Goal: Task Accomplishment & Management: Complete application form

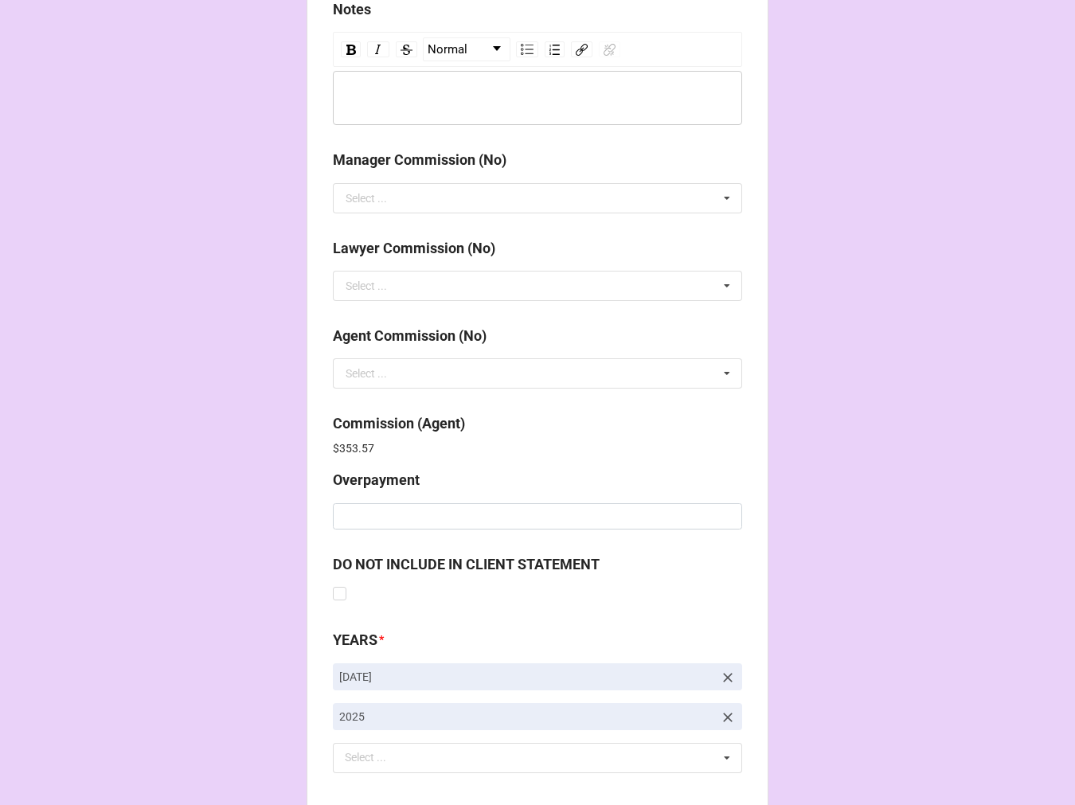
scroll to position [1901, 0]
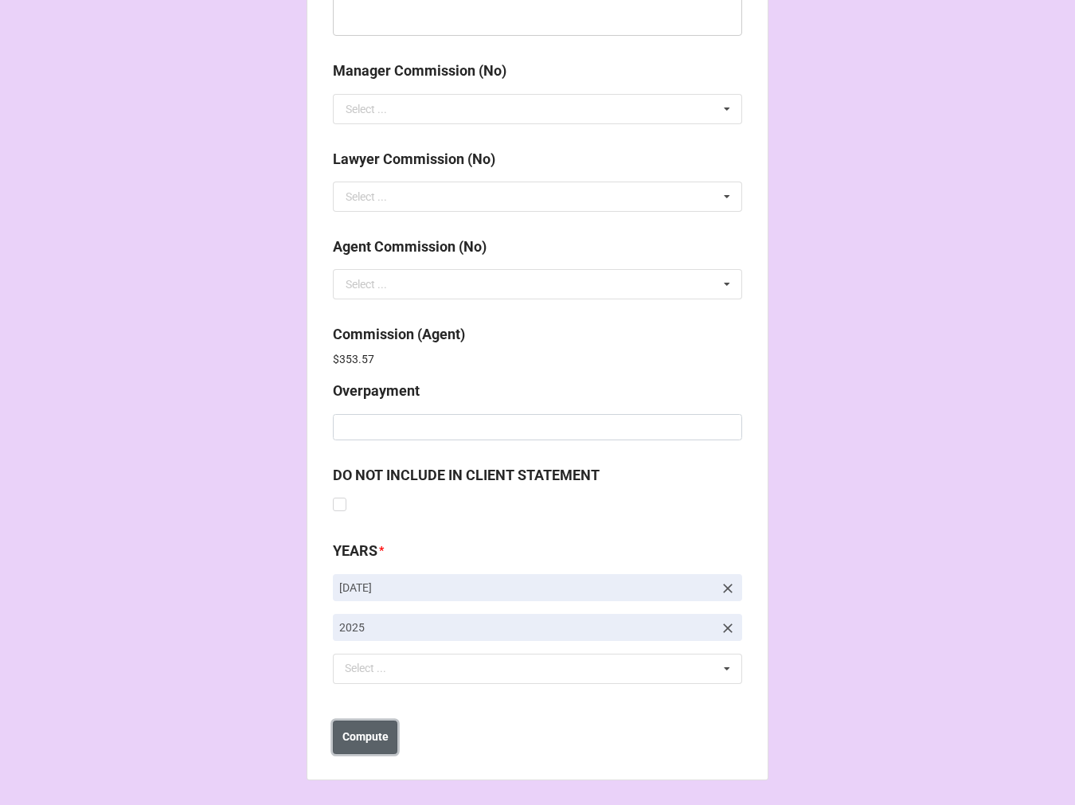
click at [354, 733] on b "Compute" at bounding box center [366, 737] width 46 height 17
click at [361, 741] on b "Save" at bounding box center [361, 737] width 25 height 17
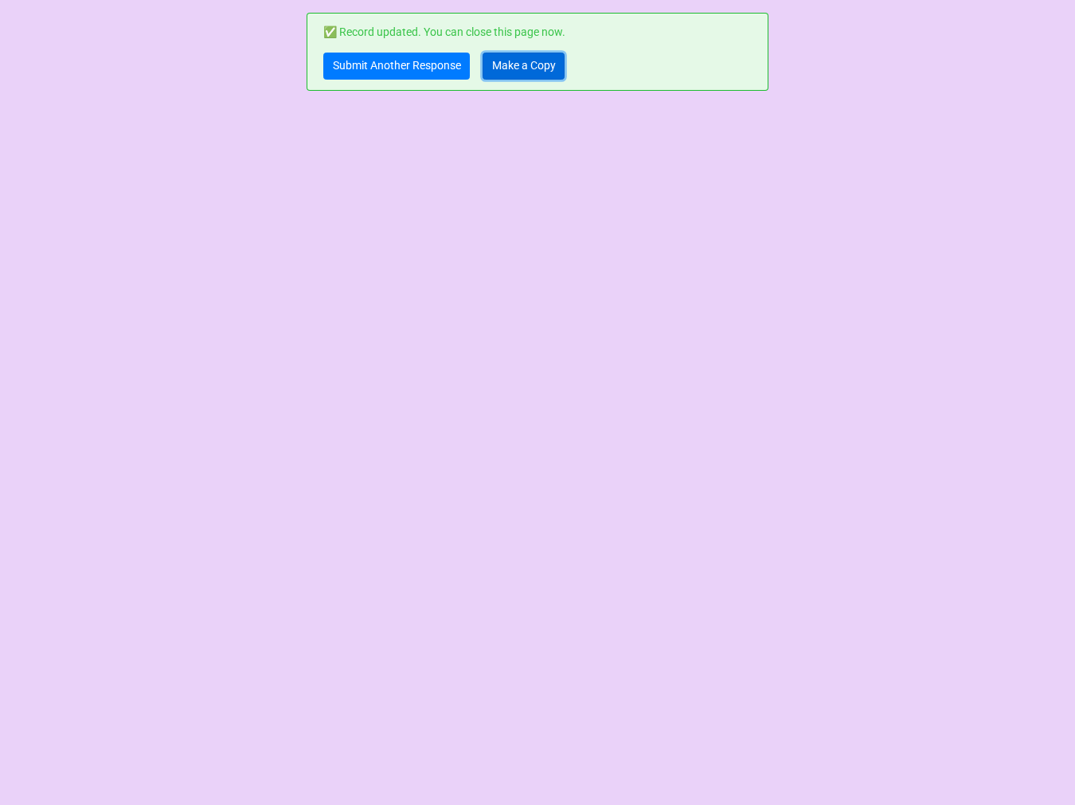
click at [523, 65] on link "Make a Copy" at bounding box center [524, 66] width 82 height 27
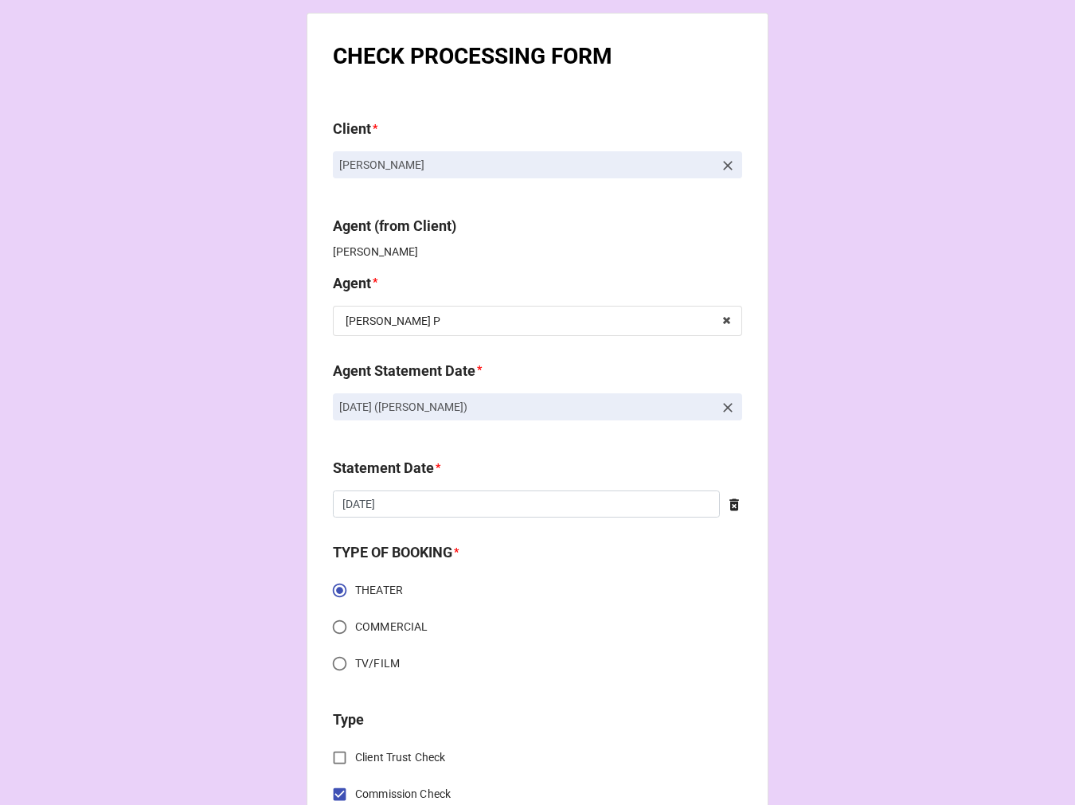
click at [722, 404] on icon at bounding box center [728, 408] width 16 height 16
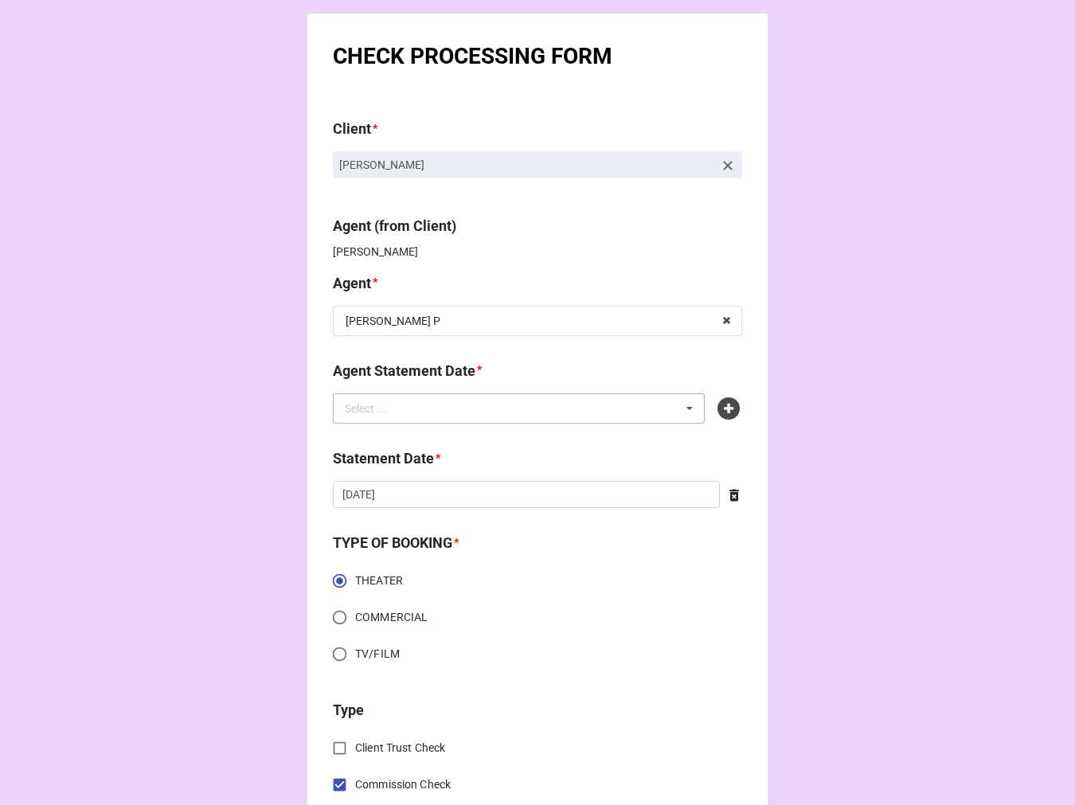
click at [595, 417] on div "Select ... No results found." at bounding box center [519, 409] width 372 height 30
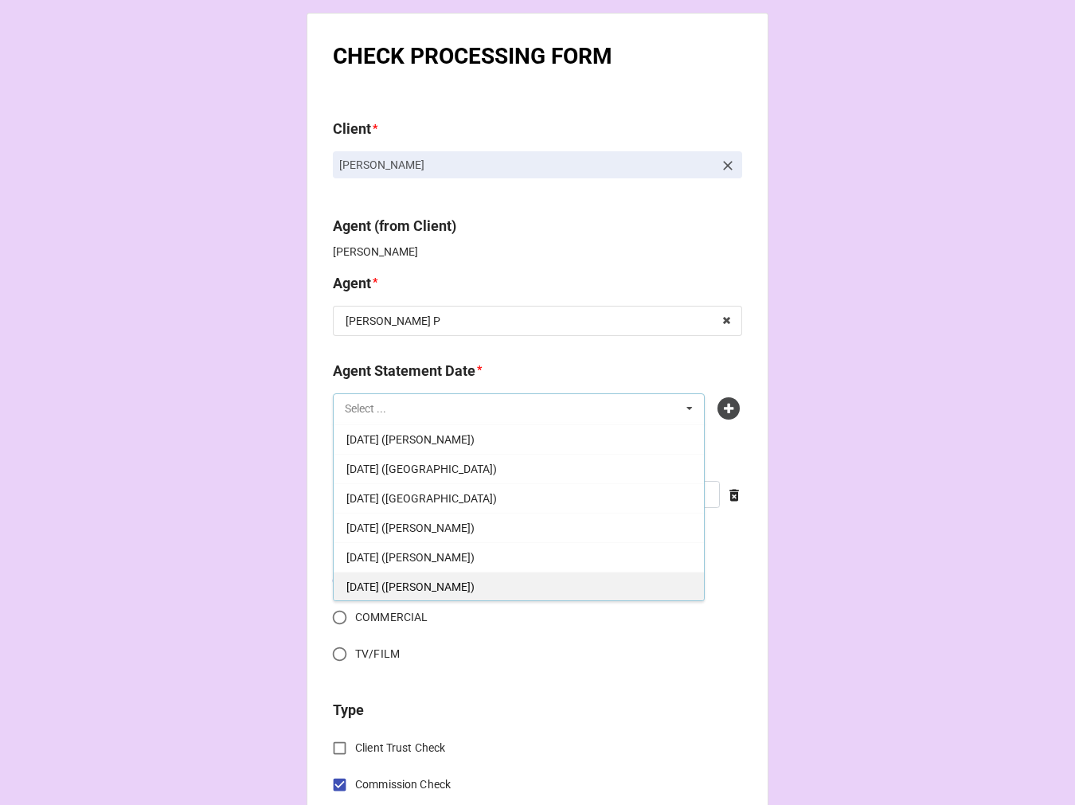
scroll to position [177, 0]
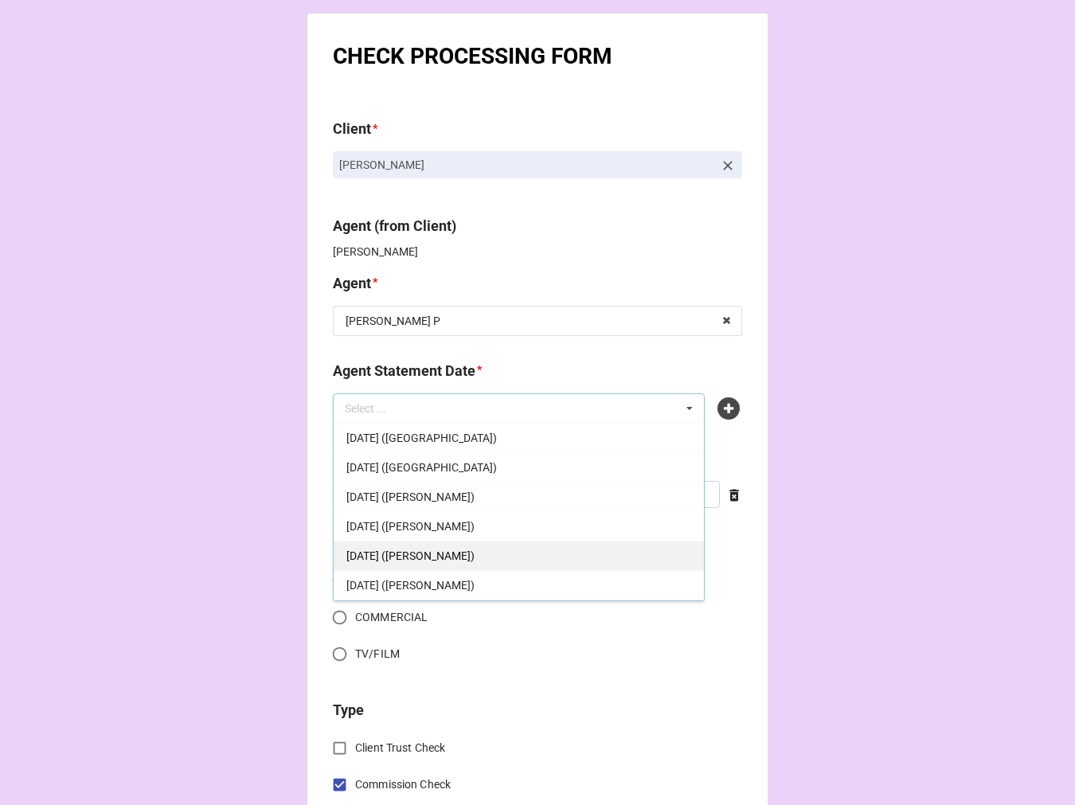
click at [535, 552] on div "SEPTEMBER 19, 2025 (KELLIE P)" at bounding box center [519, 555] width 370 height 29
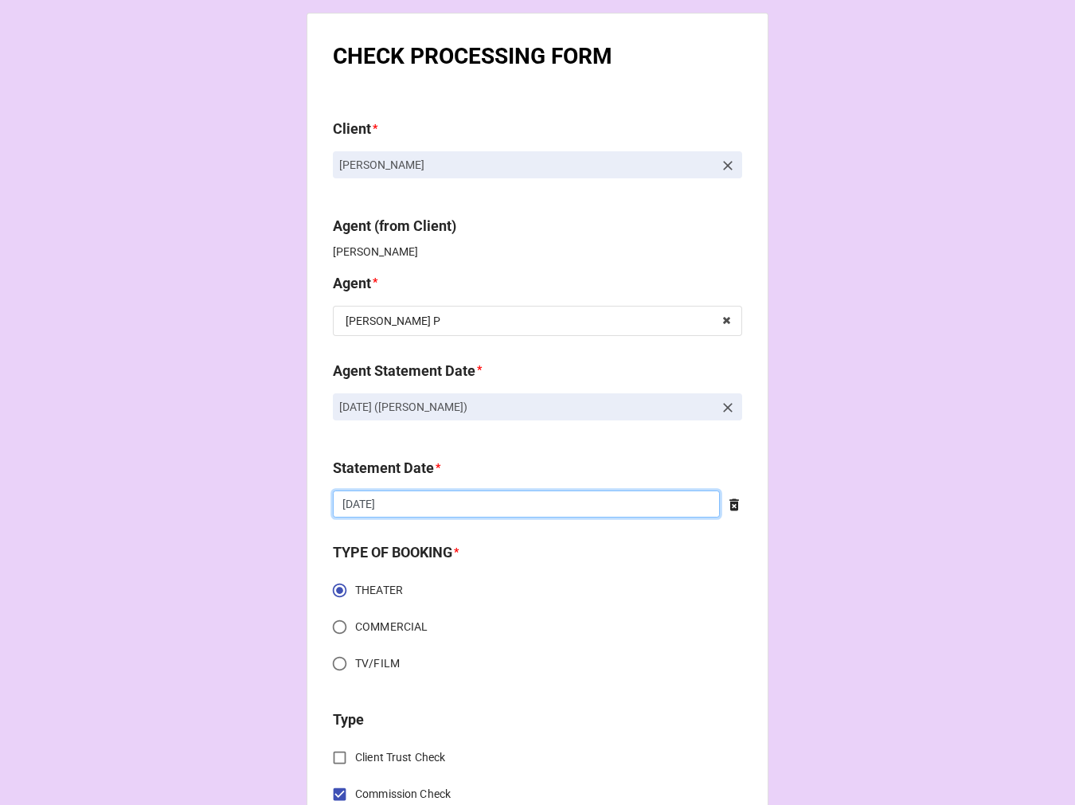
click at [428, 500] on input "9/5/2025" at bounding box center [526, 504] width 387 height 27
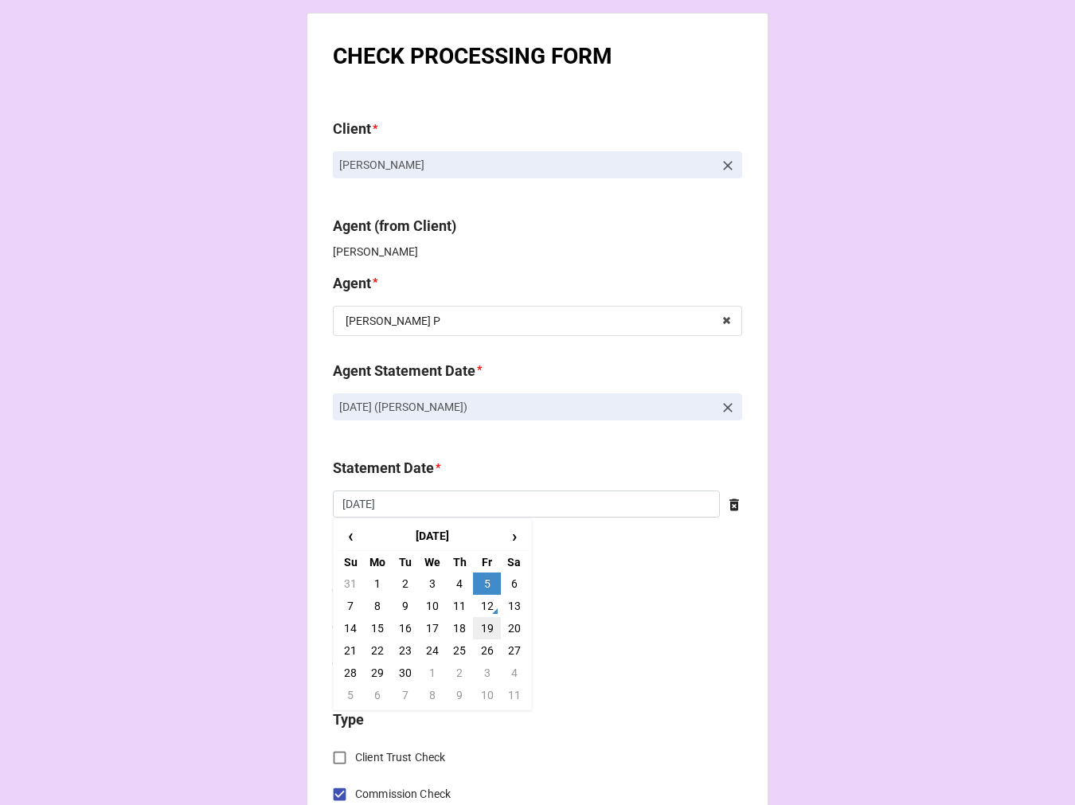
click at [484, 626] on td "19" at bounding box center [486, 628] width 27 height 22
type input "9/19/2025"
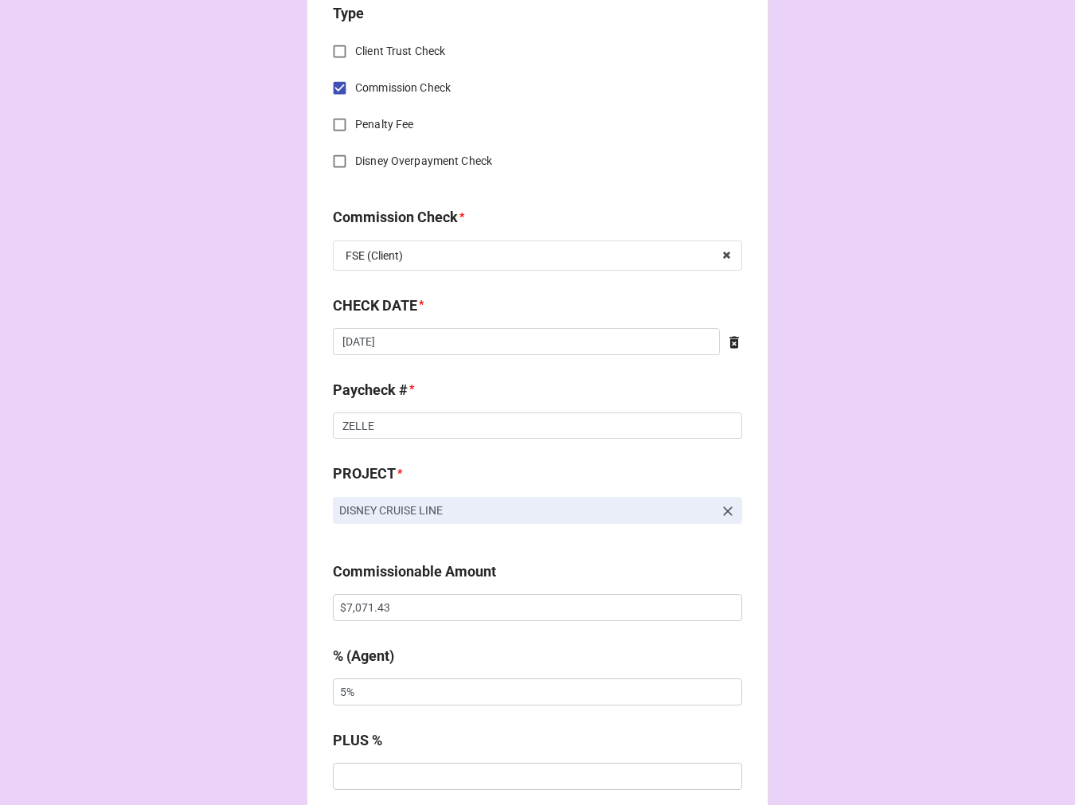
scroll to position [707, 0]
click at [731, 339] on icon at bounding box center [735, 341] width 10 height 12
click at [406, 345] on input "text" at bounding box center [537, 340] width 409 height 27
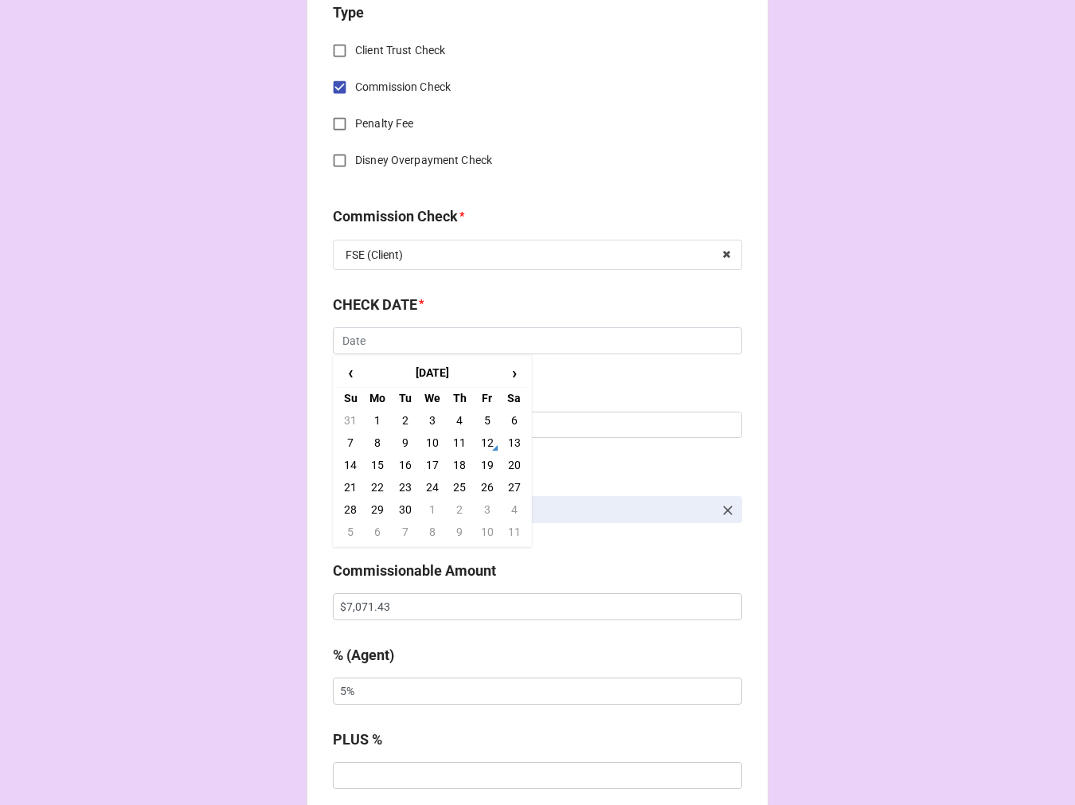
click at [378, 437] on td "8" at bounding box center [377, 443] width 27 height 22
type input "[DATE]"
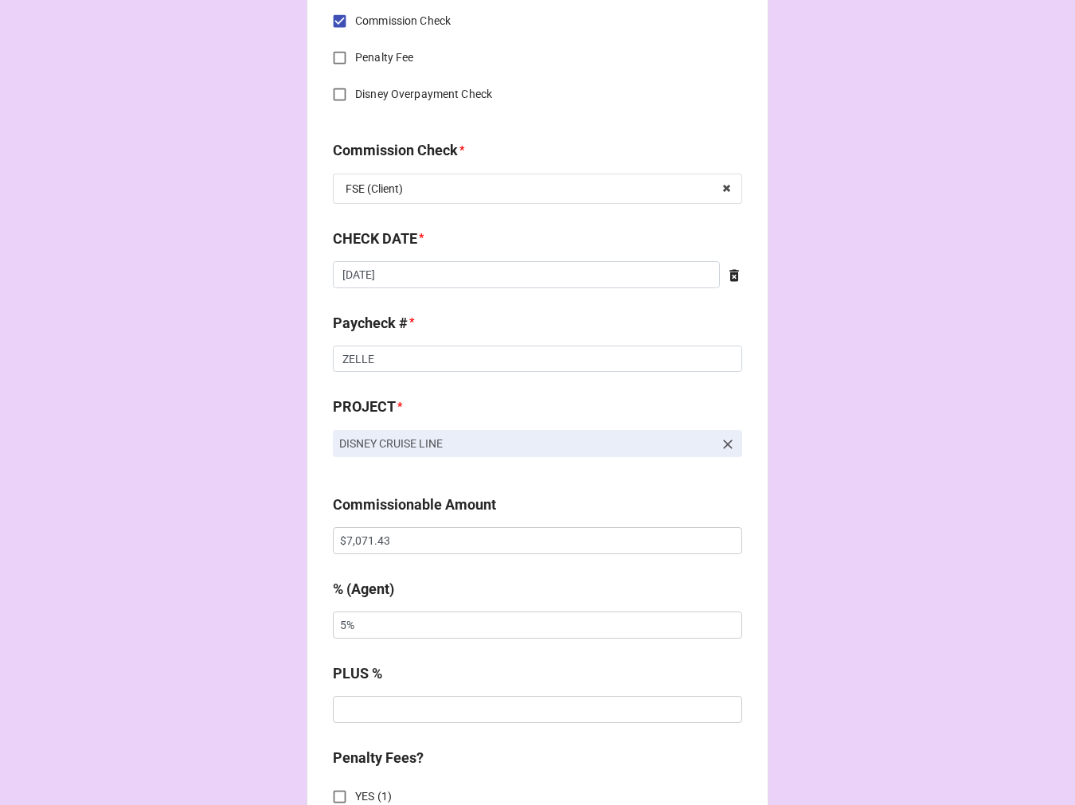
scroll to position [885, 0]
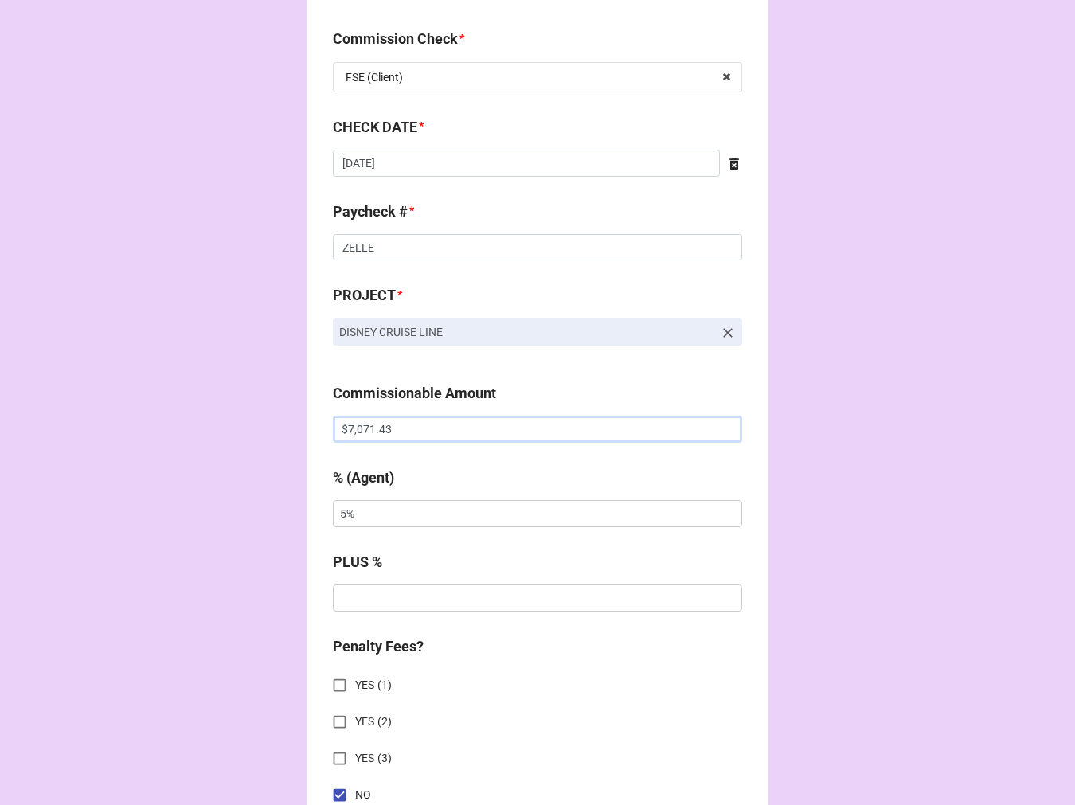
click at [365, 427] on input "$7,071.43" at bounding box center [537, 429] width 409 height 27
click at [365, 426] on input "$7,071.43" at bounding box center [537, 429] width 409 height 27
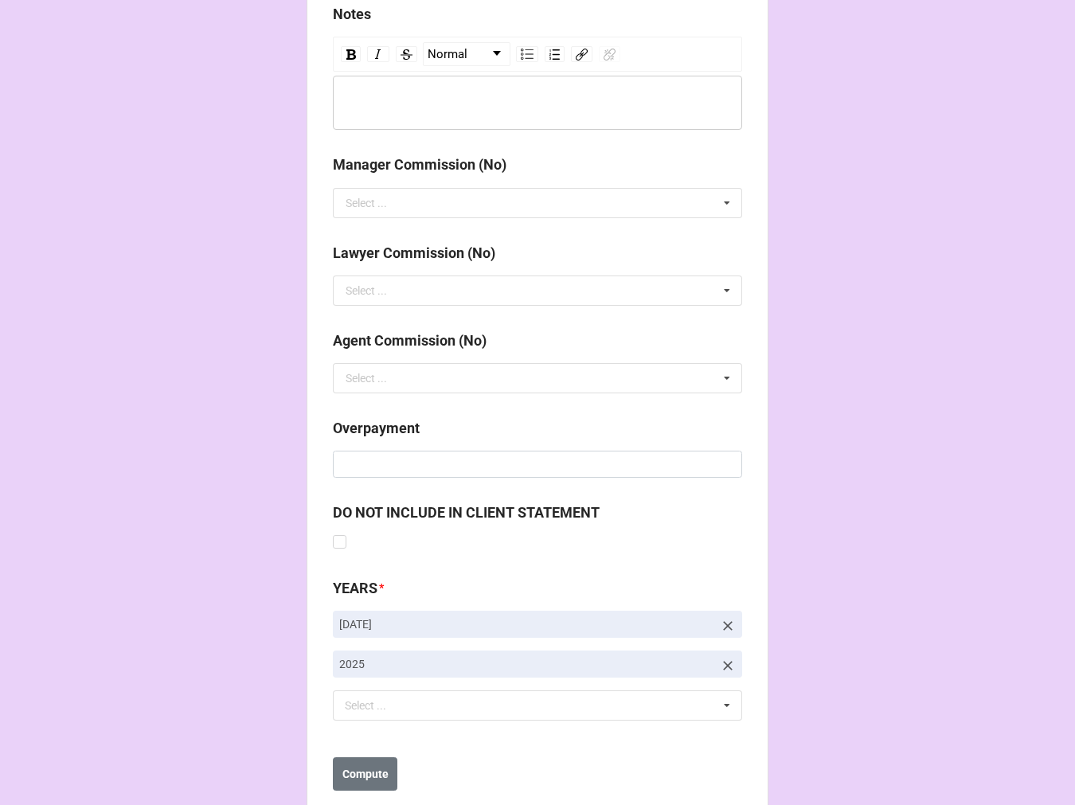
scroll to position [1844, 0]
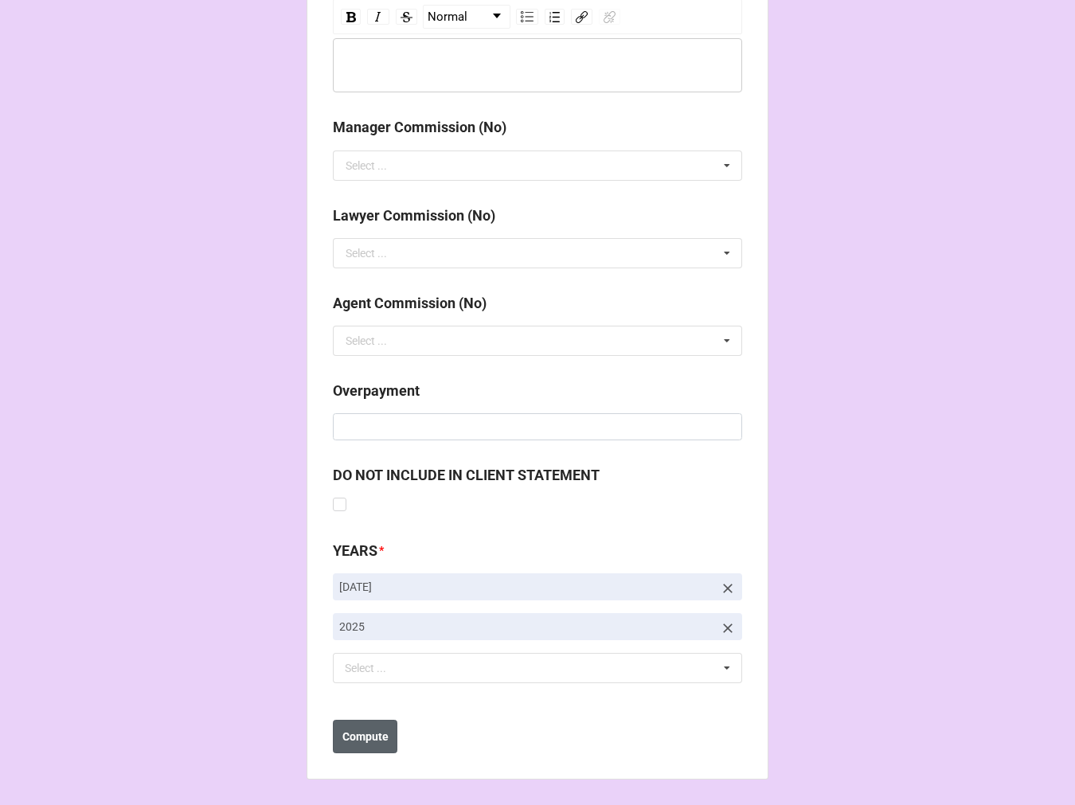
type input "$1,350.00"
click at [368, 729] on b "Compute" at bounding box center [366, 737] width 46 height 17
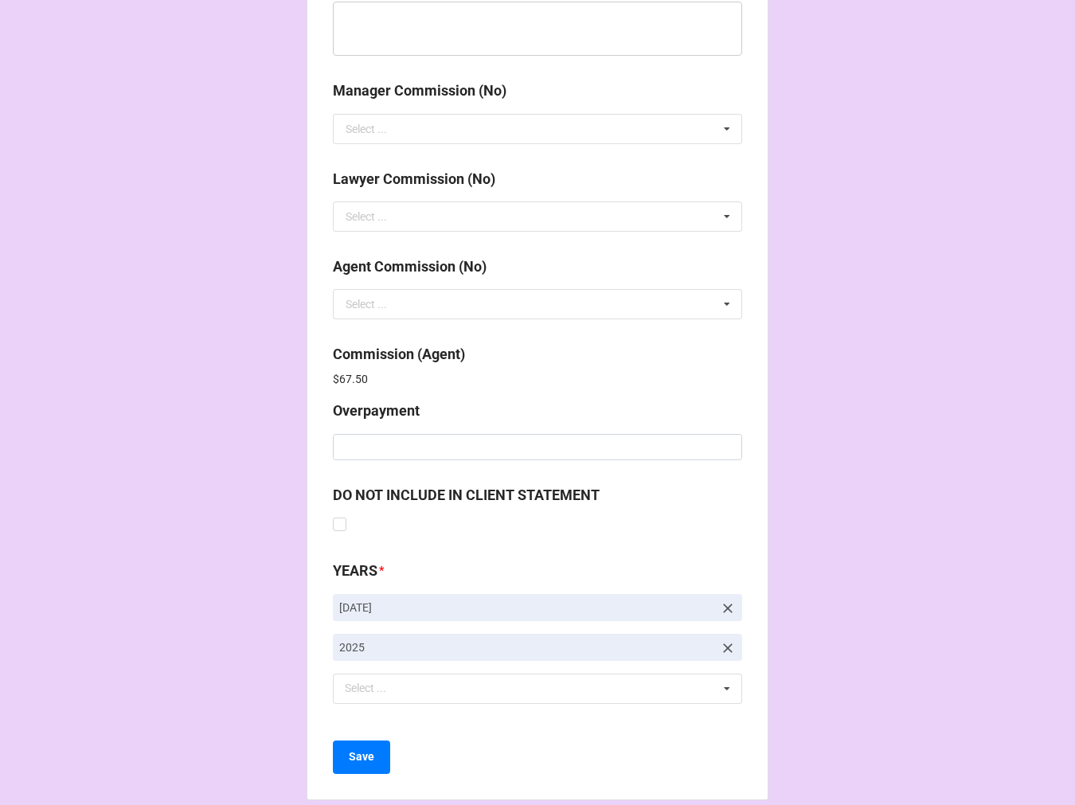
scroll to position [1901, 0]
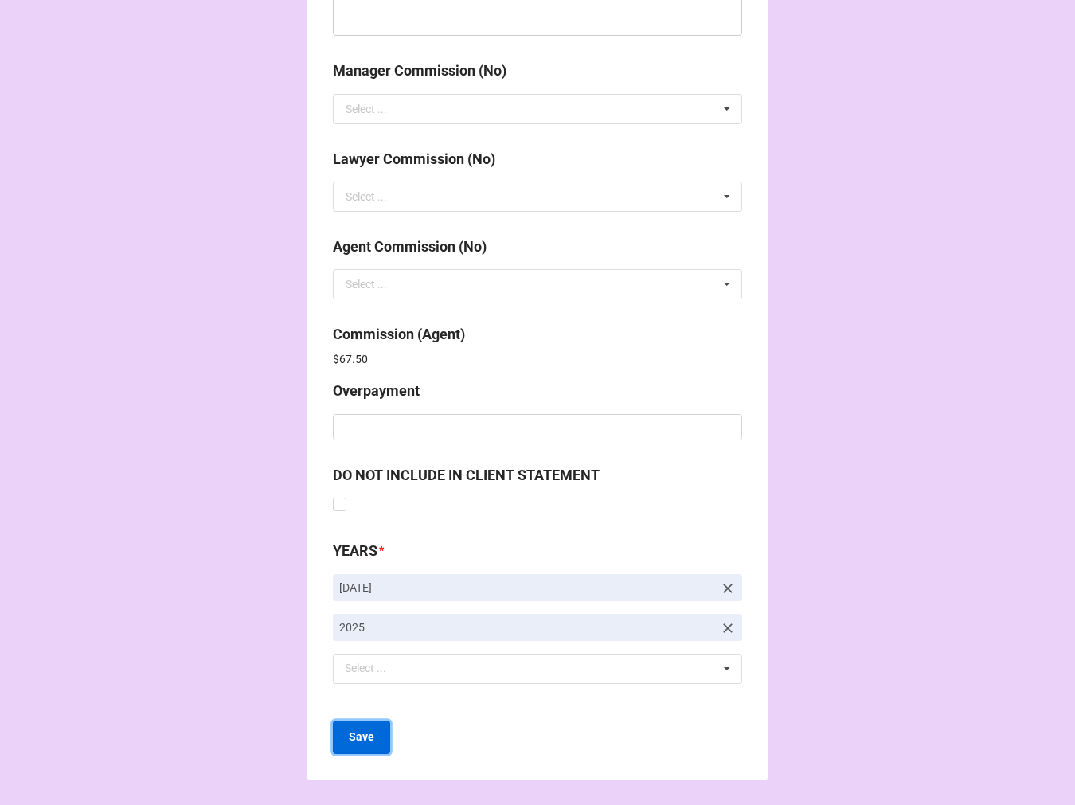
click at [349, 739] on b "Save" at bounding box center [361, 737] width 25 height 17
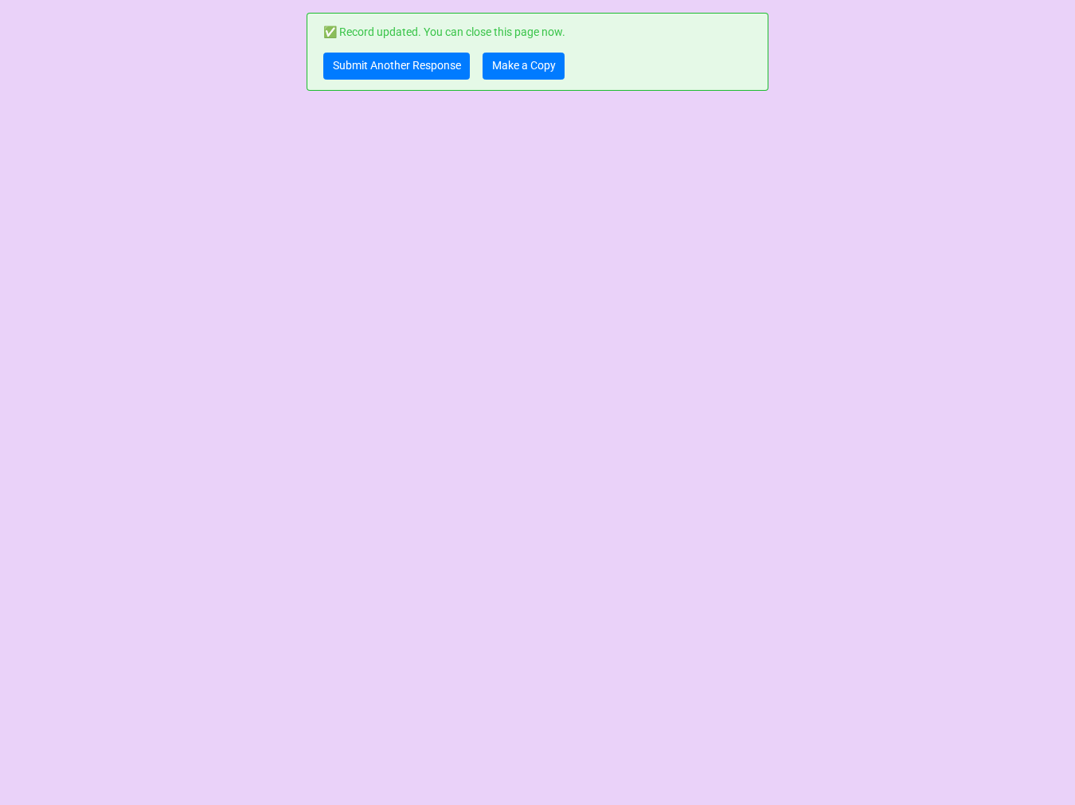
scroll to position [0, 0]
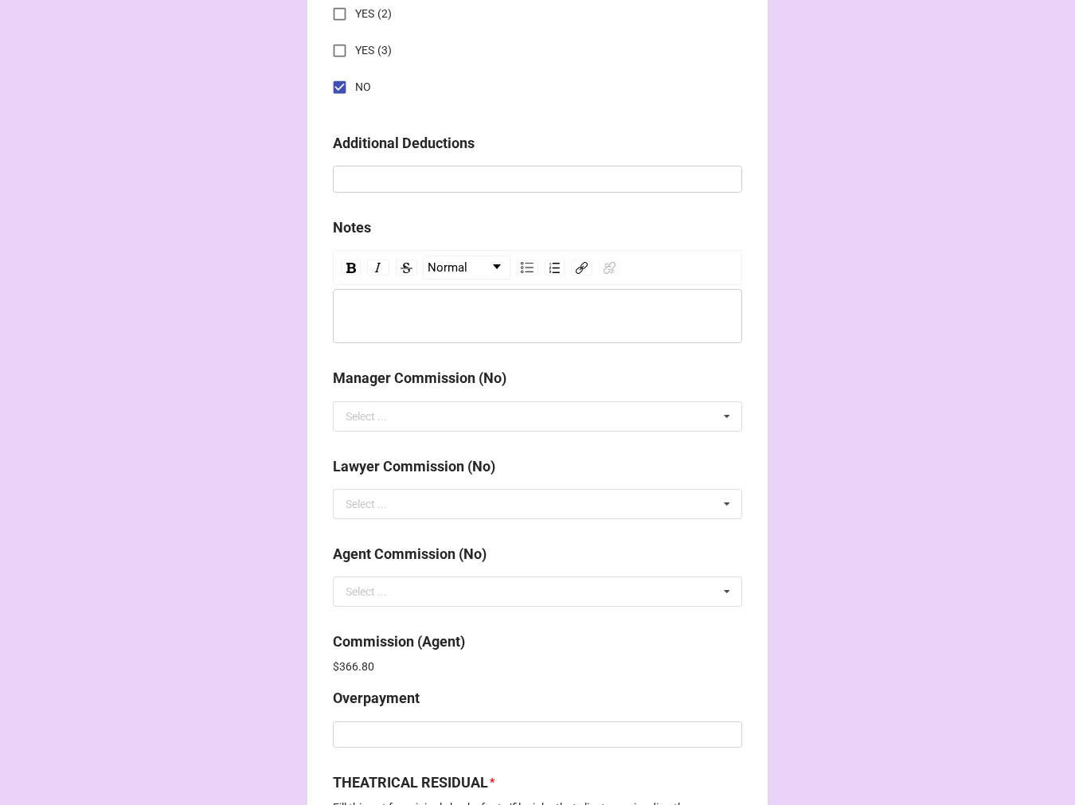
scroll to position [2088, 0]
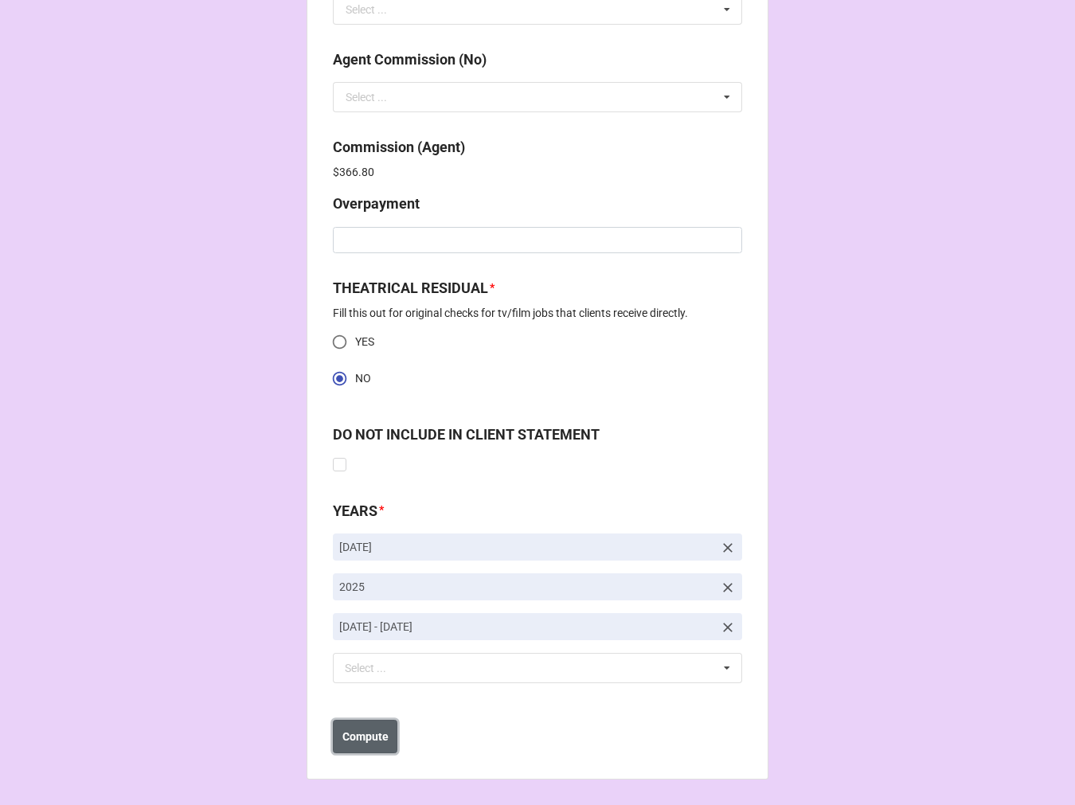
drag, startPoint x: 368, startPoint y: 734, endPoint x: 384, endPoint y: 728, distance: 16.9
click at [368, 733] on b "Compute" at bounding box center [366, 737] width 46 height 17
click at [374, 744] on button "Save" at bounding box center [361, 736] width 57 height 33
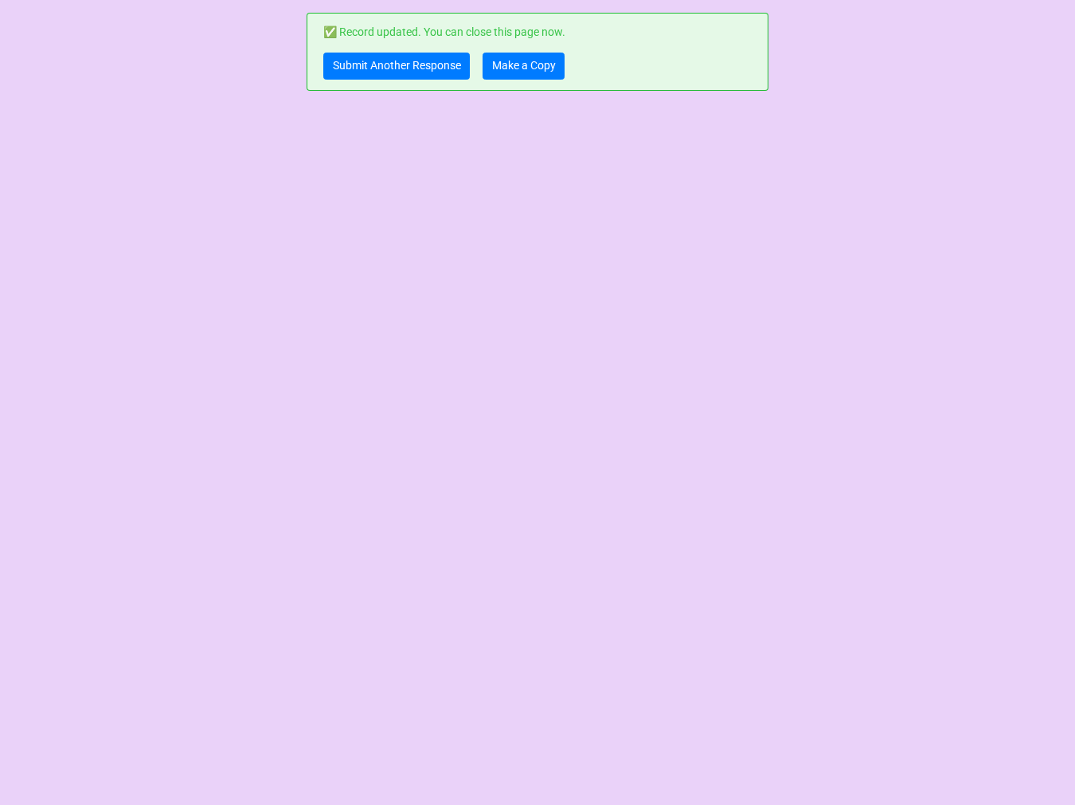
scroll to position [0, 0]
click at [519, 53] on link "Make a Copy" at bounding box center [524, 66] width 82 height 27
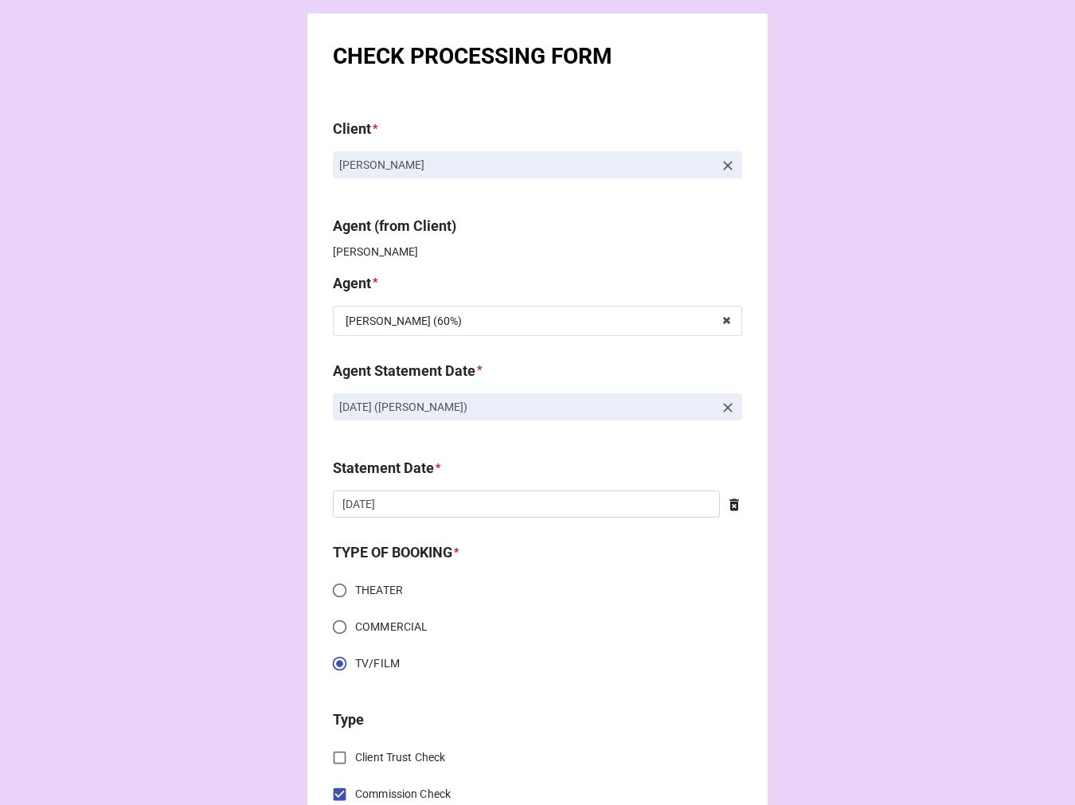
click at [723, 405] on icon at bounding box center [728, 408] width 16 height 16
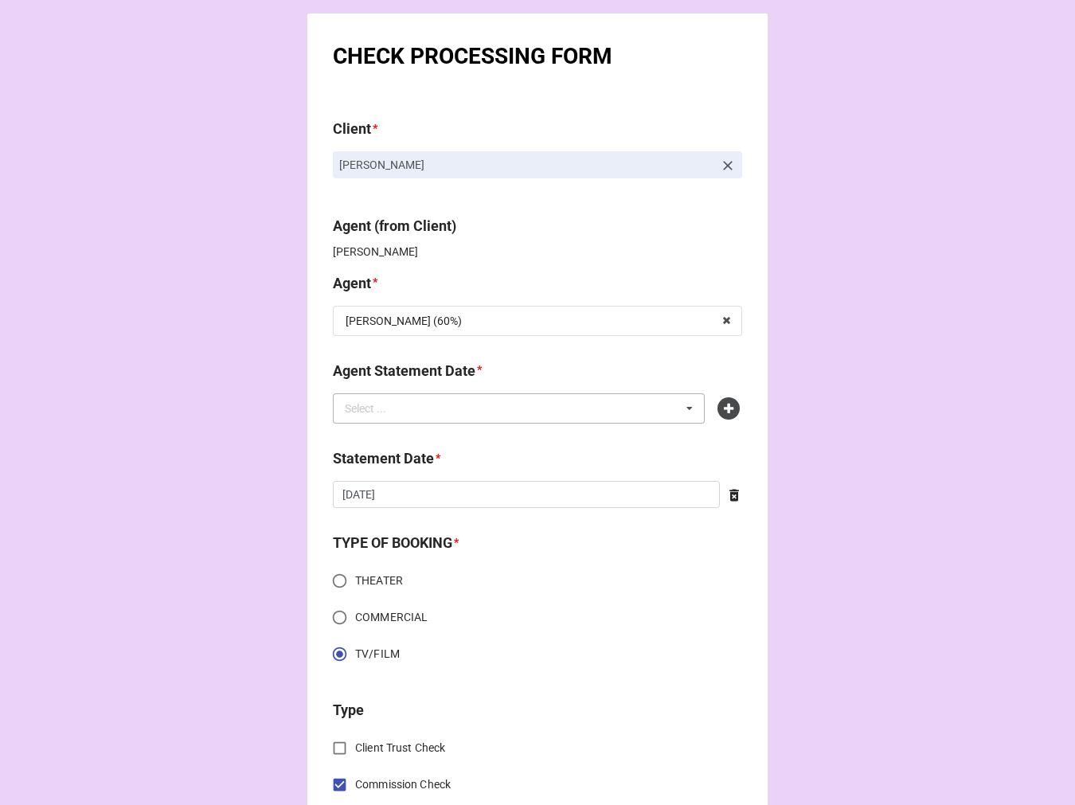
click at [653, 406] on div "Select ... No results found." at bounding box center [519, 409] width 372 height 30
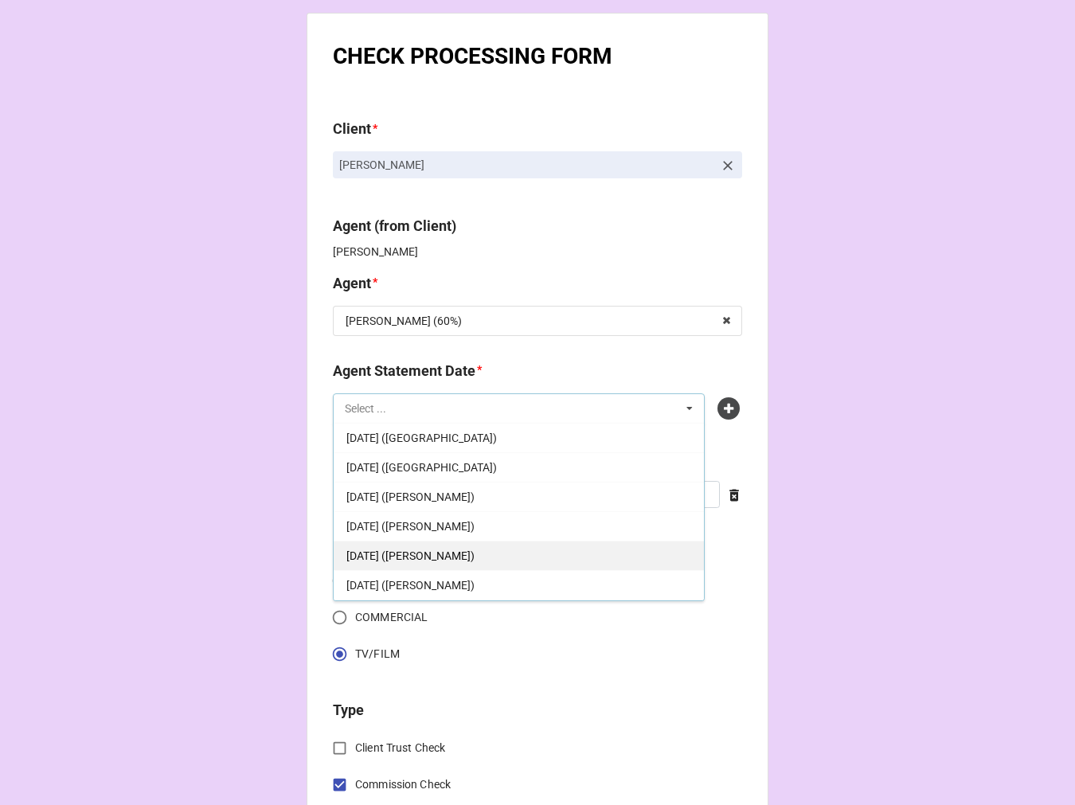
scroll to position [265, 0]
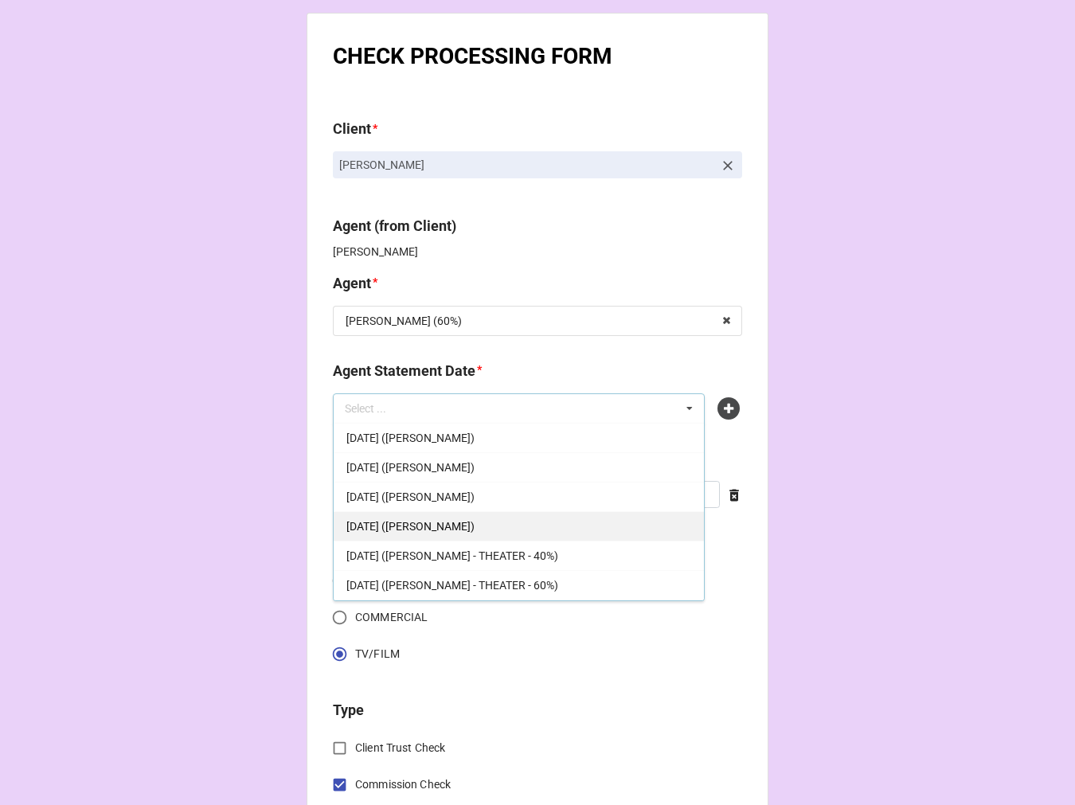
click at [474, 529] on span "[DATE] ([PERSON_NAME])" at bounding box center [411, 526] width 128 height 13
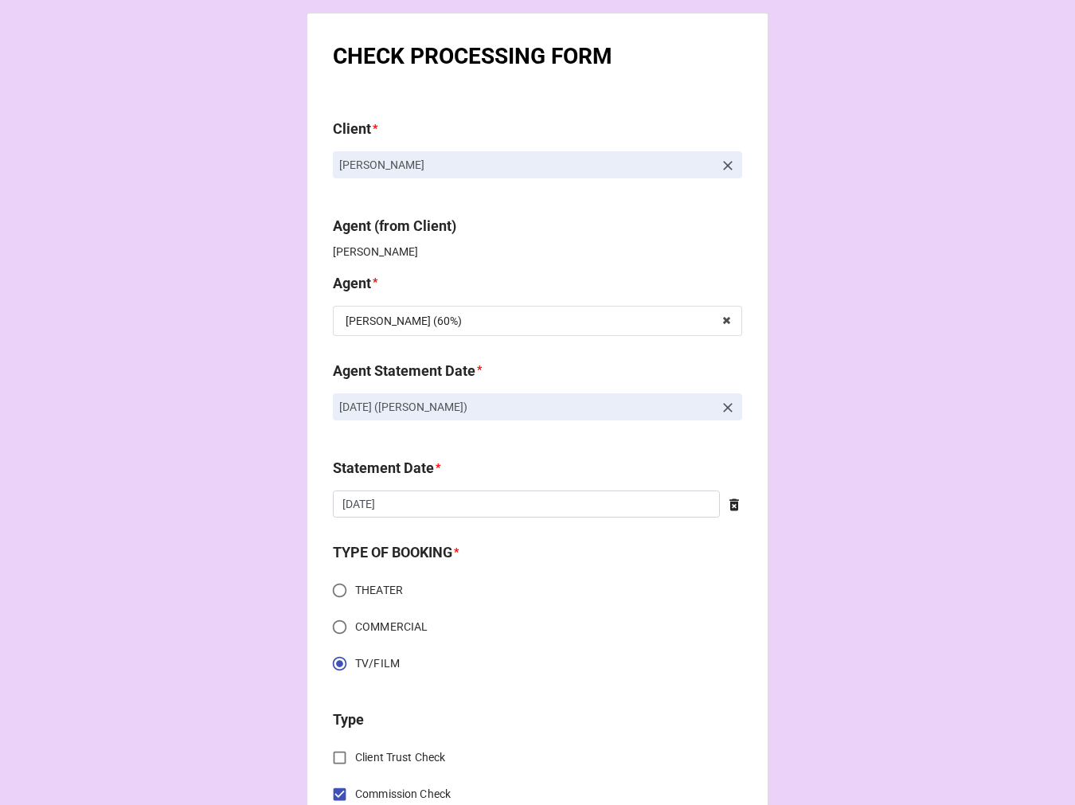
click at [730, 507] on icon at bounding box center [734, 505] width 16 height 16
click at [478, 507] on input "text" at bounding box center [537, 504] width 409 height 27
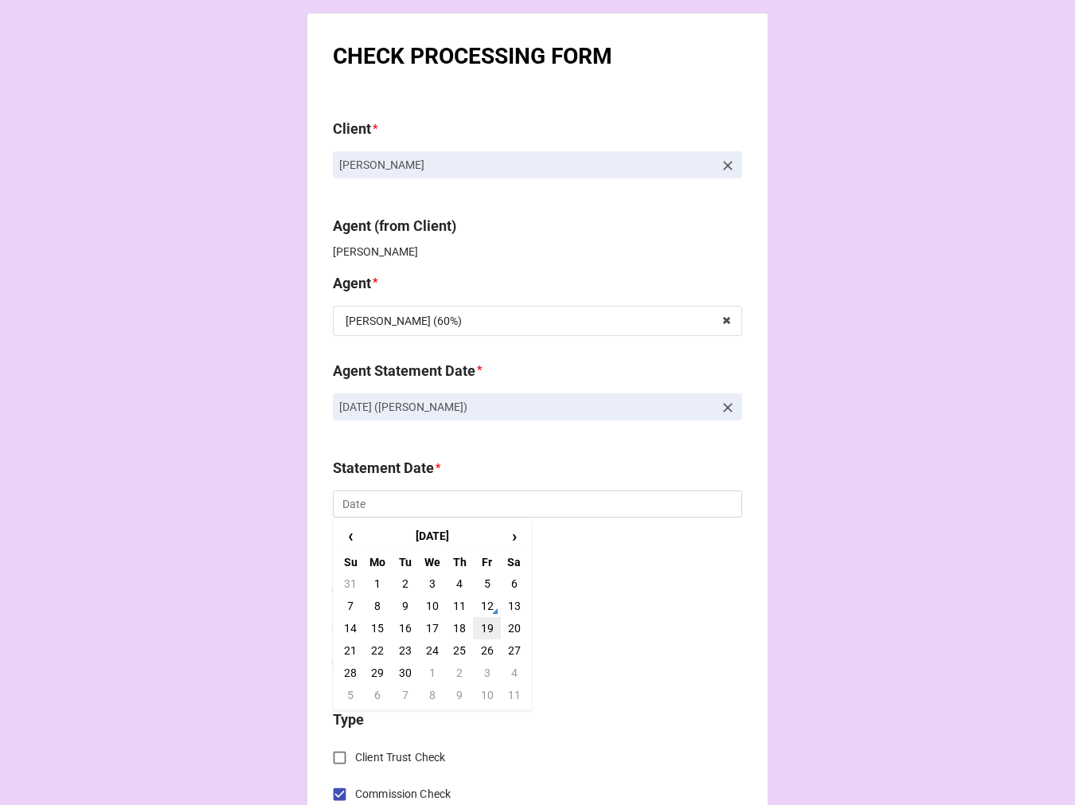
click at [489, 628] on td "19" at bounding box center [486, 628] width 27 height 22
type input "[DATE]"
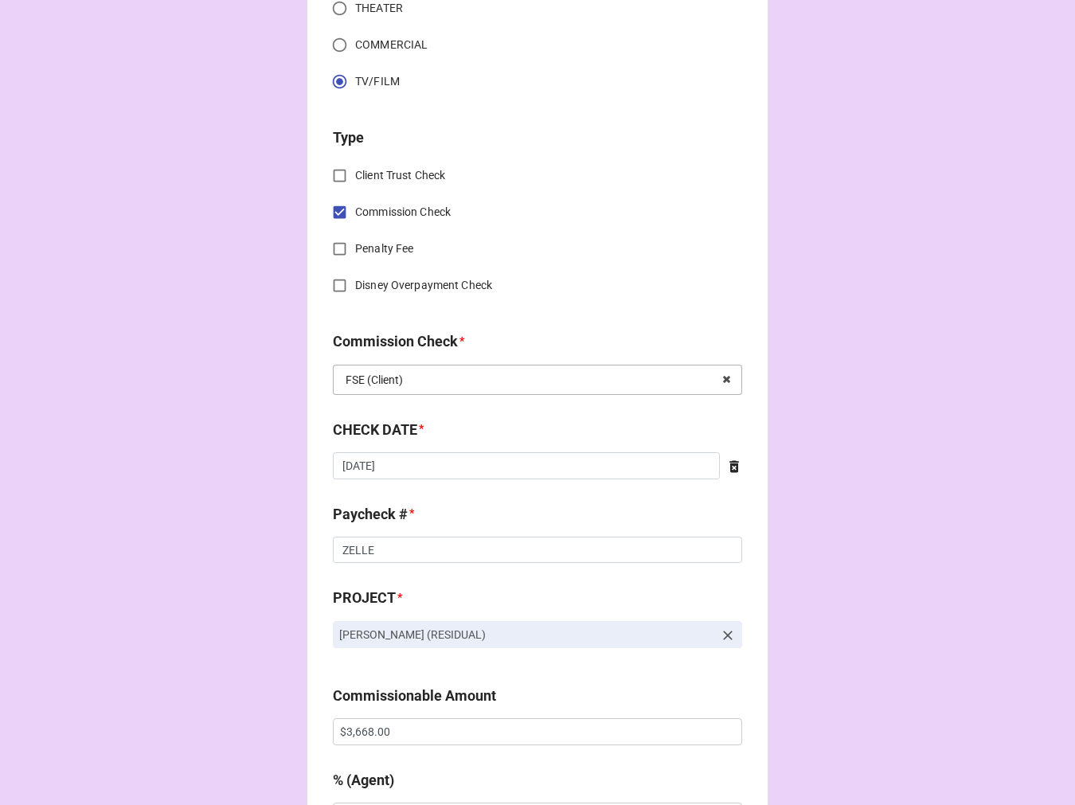
scroll to position [619, 0]
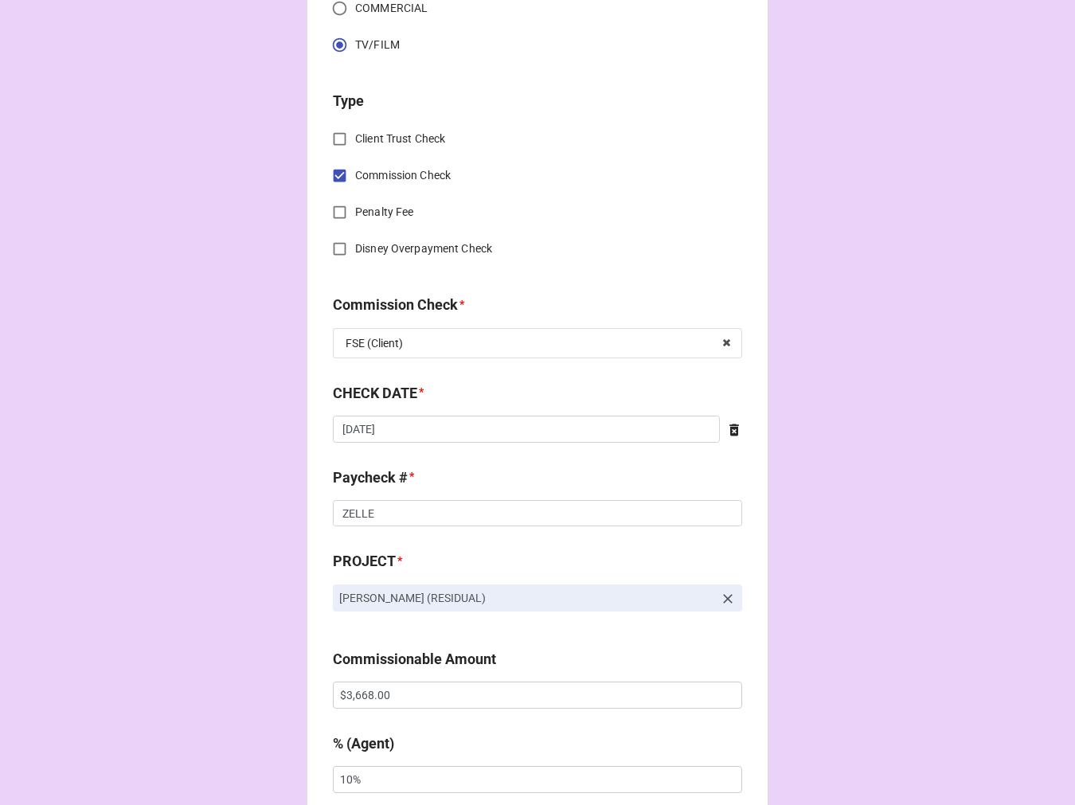
click at [730, 430] on icon at bounding box center [735, 430] width 10 height 12
click at [389, 438] on input "text" at bounding box center [537, 429] width 409 height 27
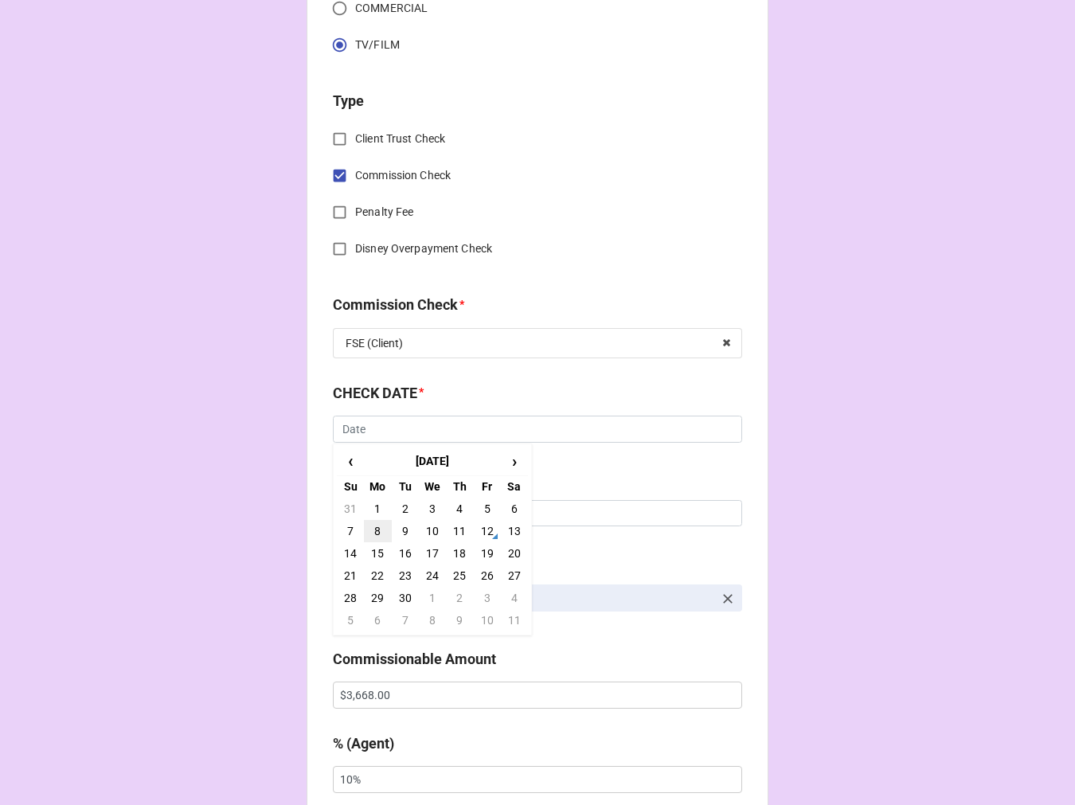
click at [380, 530] on td "8" at bounding box center [377, 531] width 27 height 22
type input "[DATE]"
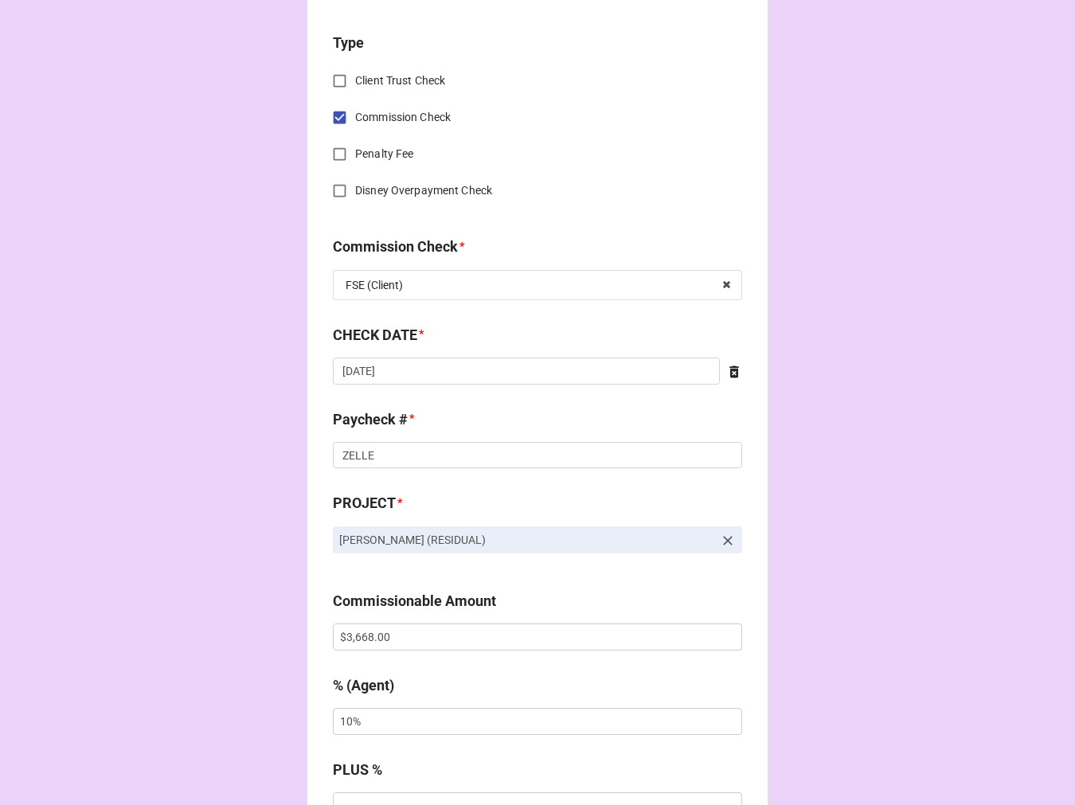
scroll to position [885, 0]
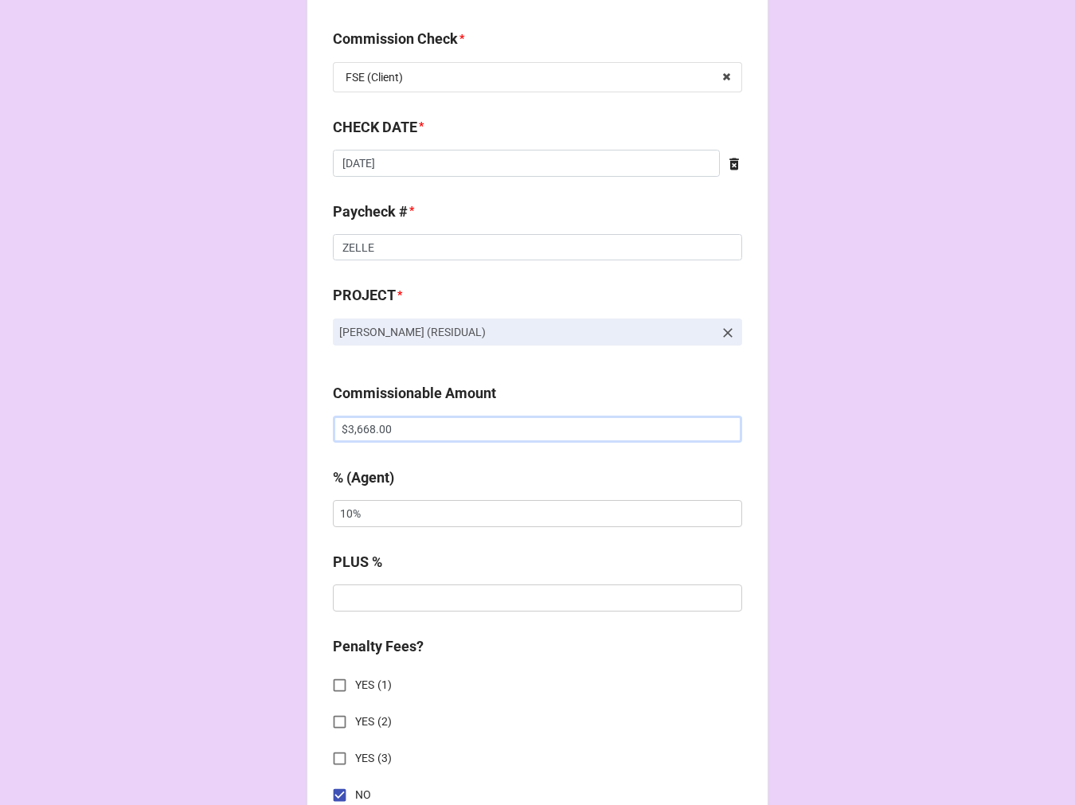
drag, startPoint x: 404, startPoint y: 425, endPoint x: 93, endPoint y: 368, distance: 315.8
click at [196, 386] on div "CHECK PROCESSING FORM Client * Dayana Rincon Agent (from Client) Rachel Agent *…" at bounding box center [537, 533] width 1075 height 2837
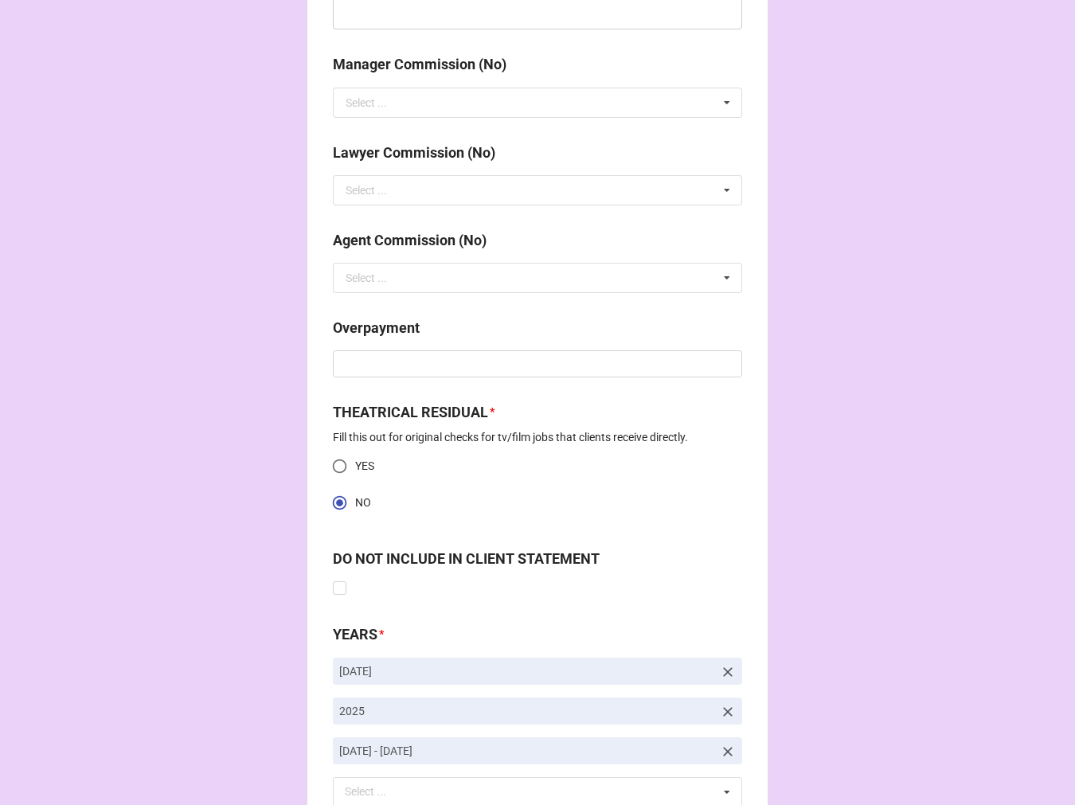
scroll to position [2031, 0]
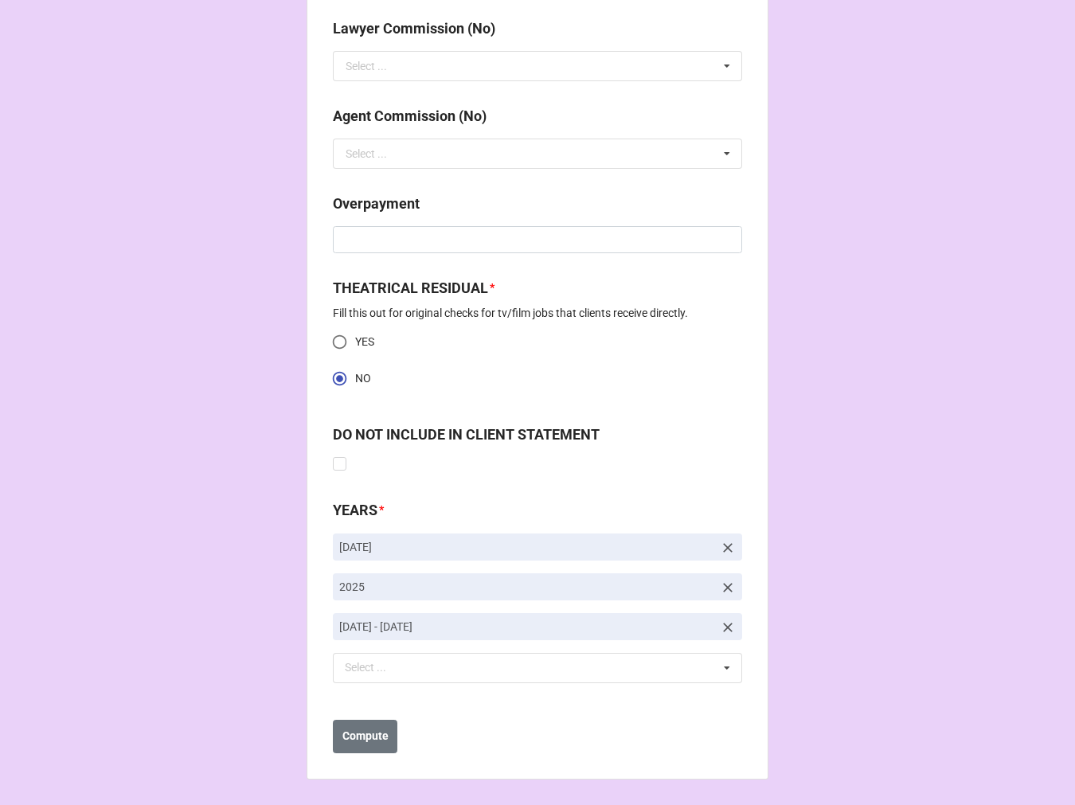
click at [727, 630] on icon at bounding box center [728, 628] width 16 height 16
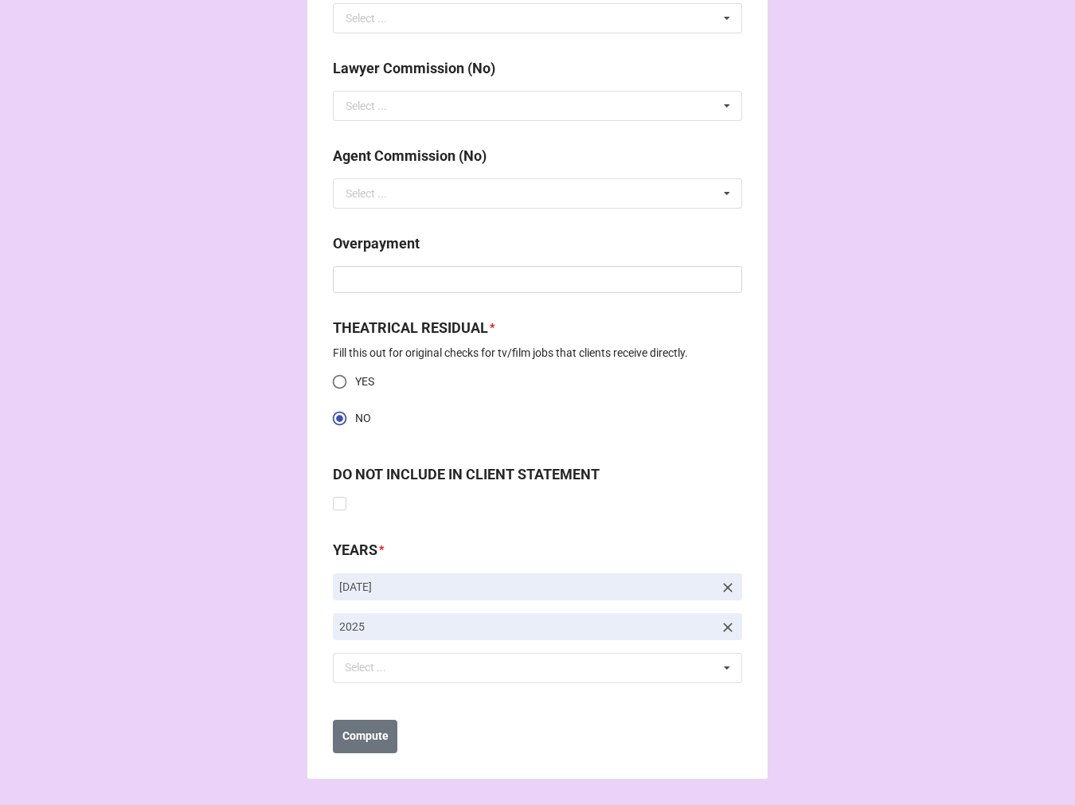
click at [726, 580] on icon at bounding box center [728, 588] width 16 height 16
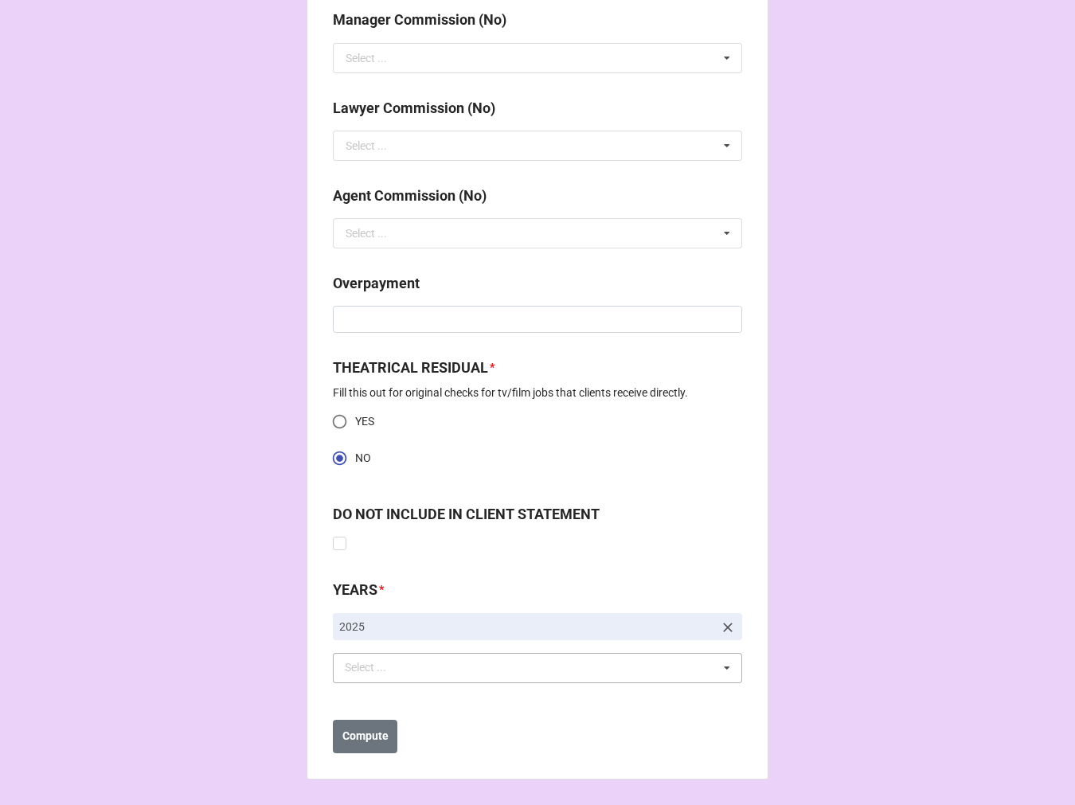
click at [484, 678] on div "Select ... No results found." at bounding box center [537, 668] width 409 height 30
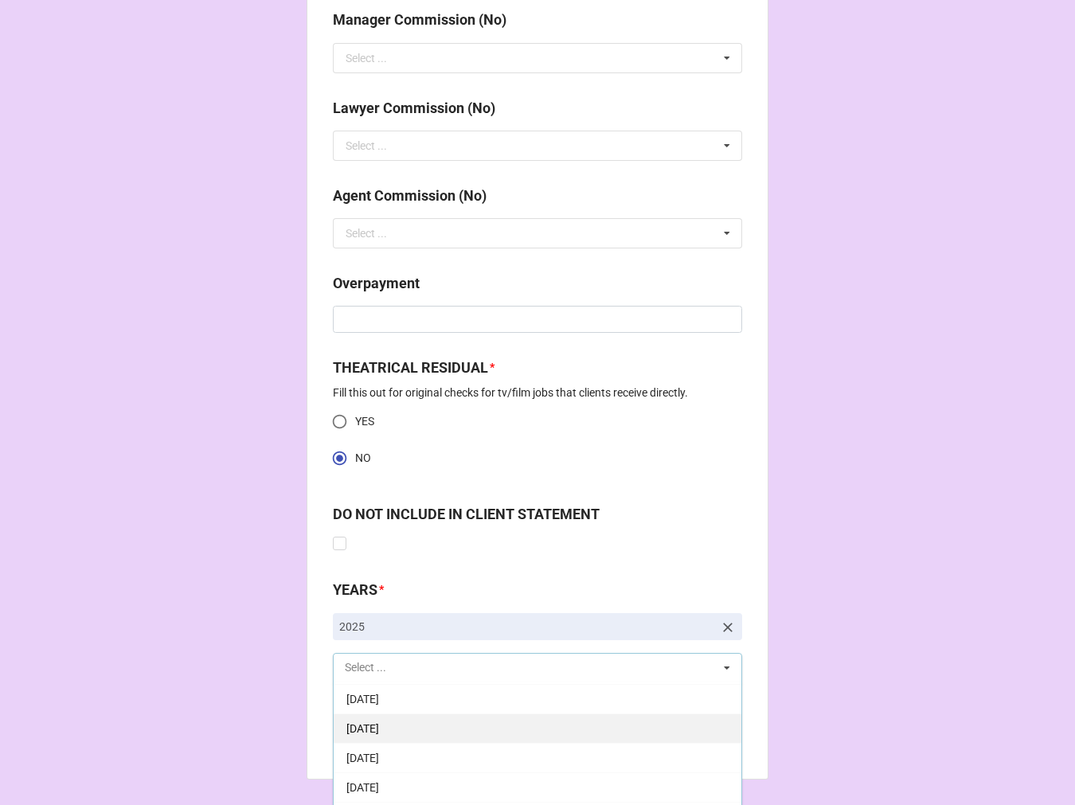
scroll to position [177, 0]
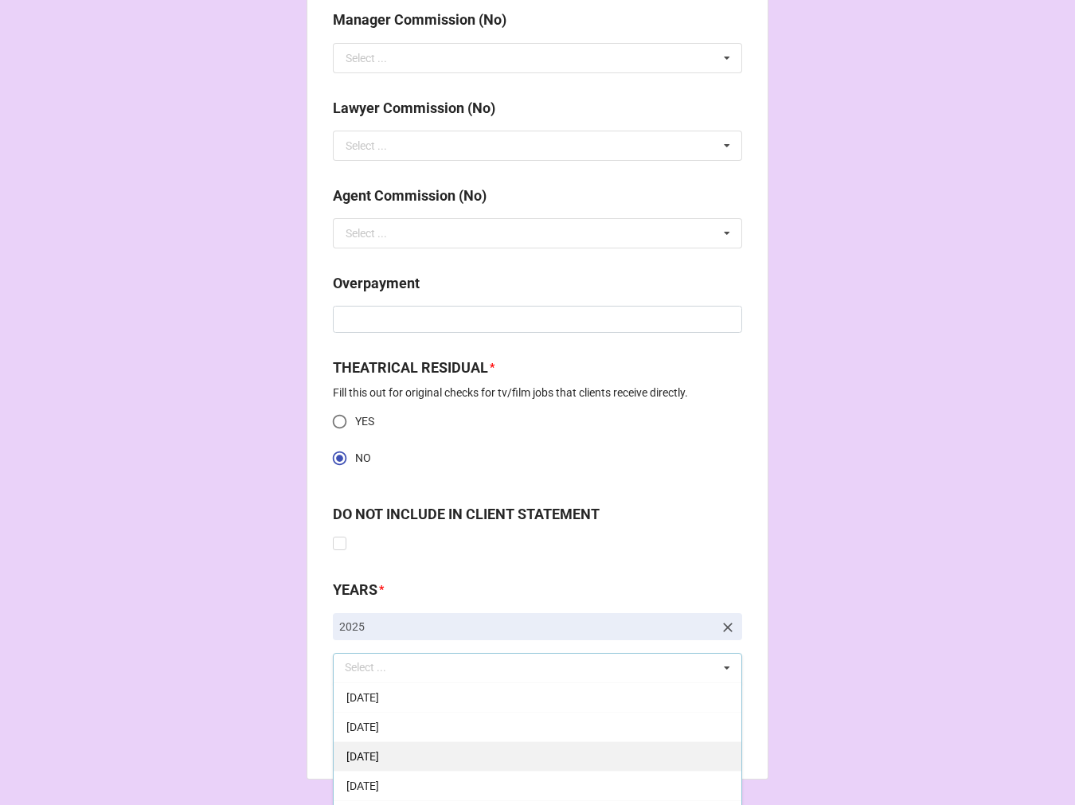
click at [448, 749] on div "[DATE]" at bounding box center [538, 756] width 408 height 29
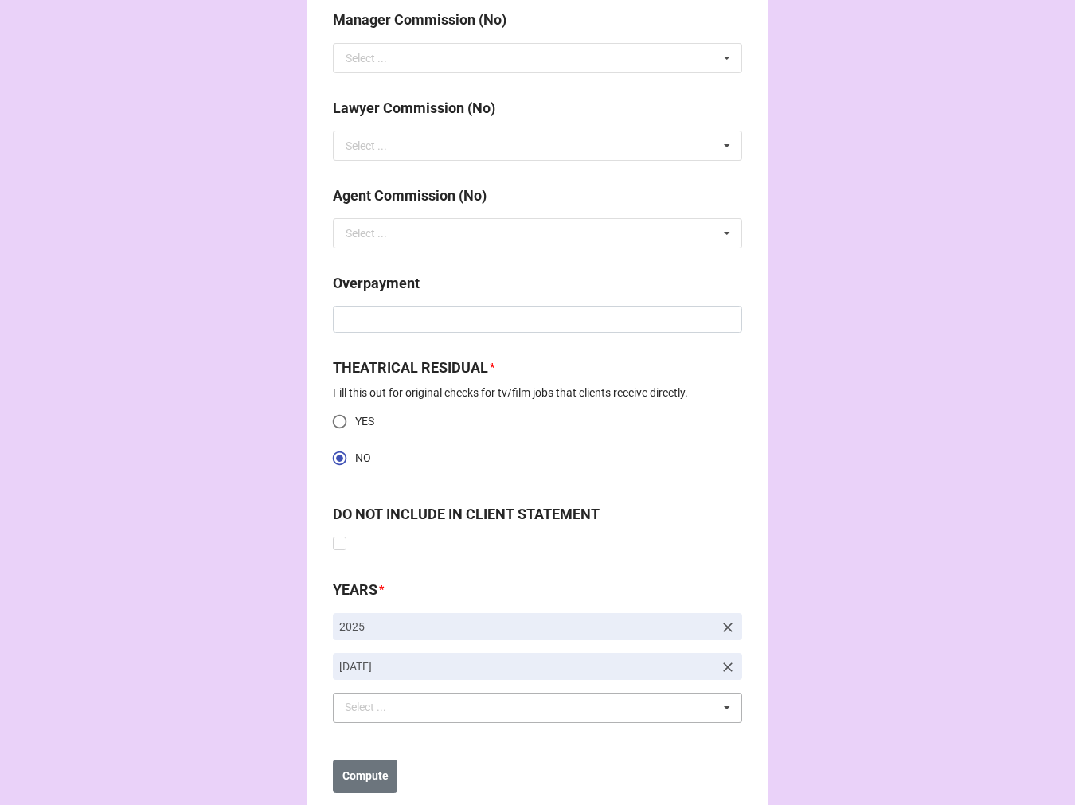
drag, startPoint x: 763, startPoint y: 584, endPoint x: 652, endPoint y: 634, distance: 122.3
click at [351, 774] on b "Compute" at bounding box center [366, 776] width 46 height 17
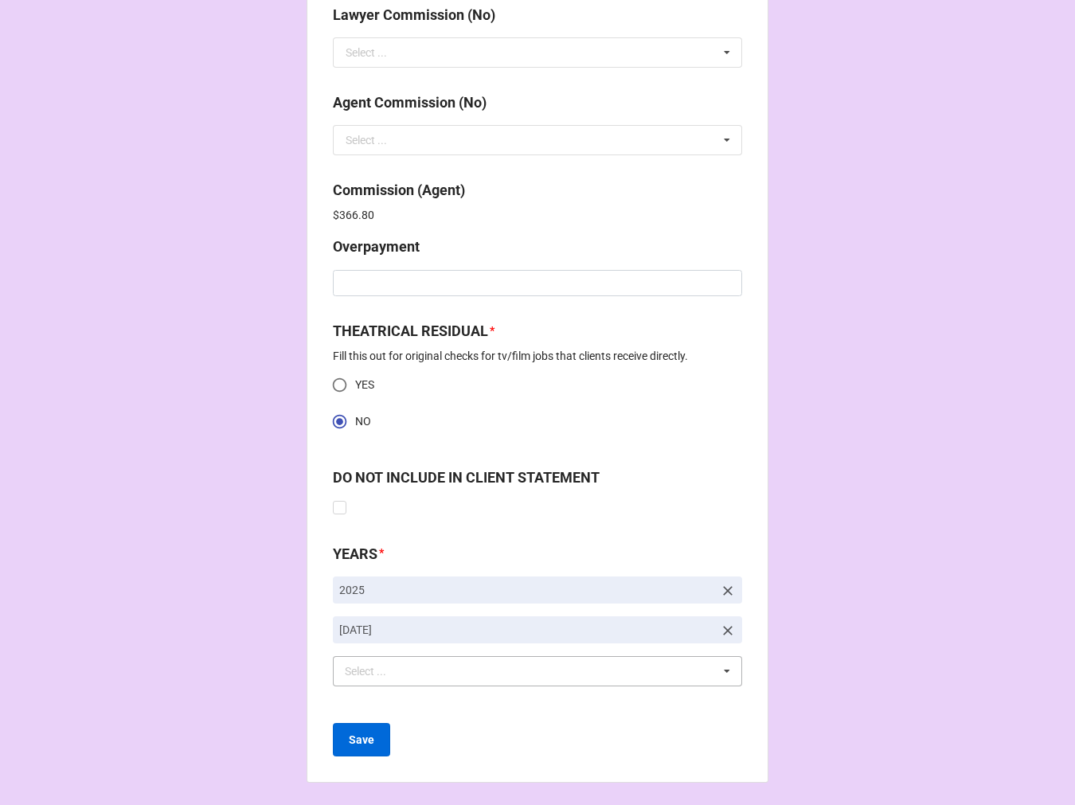
scroll to position [2048, 0]
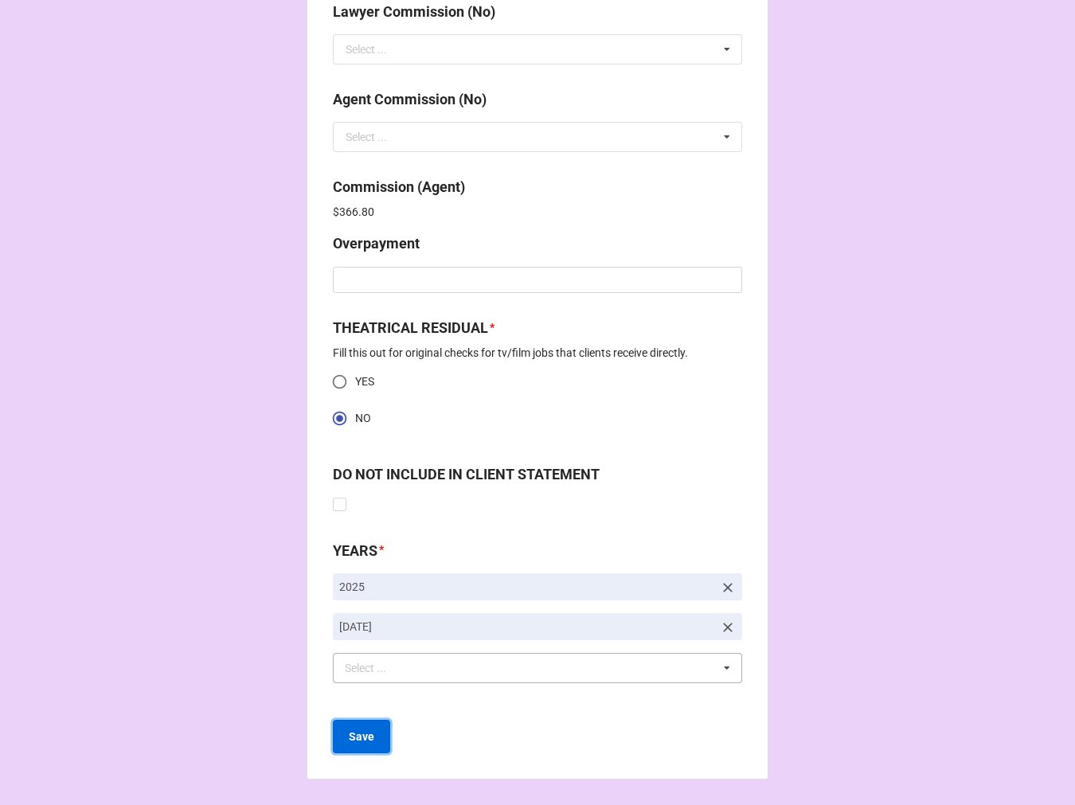
click at [358, 735] on b "Save" at bounding box center [361, 737] width 25 height 17
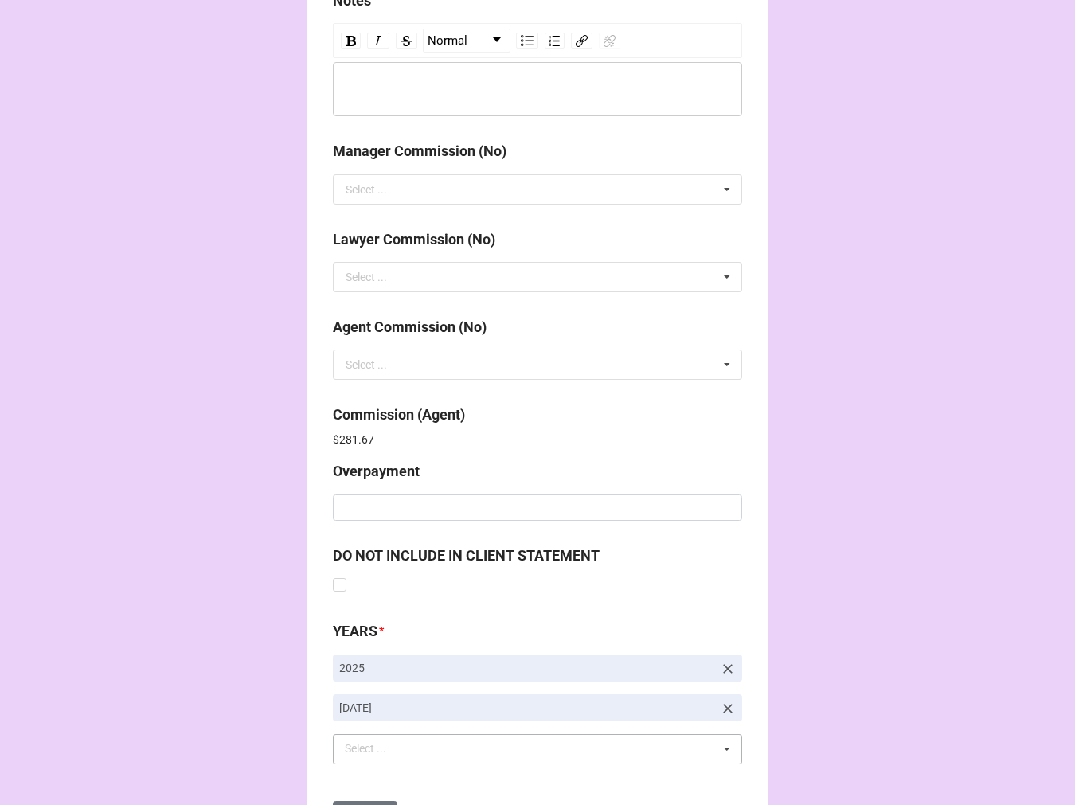
scroll to position [1901, 0]
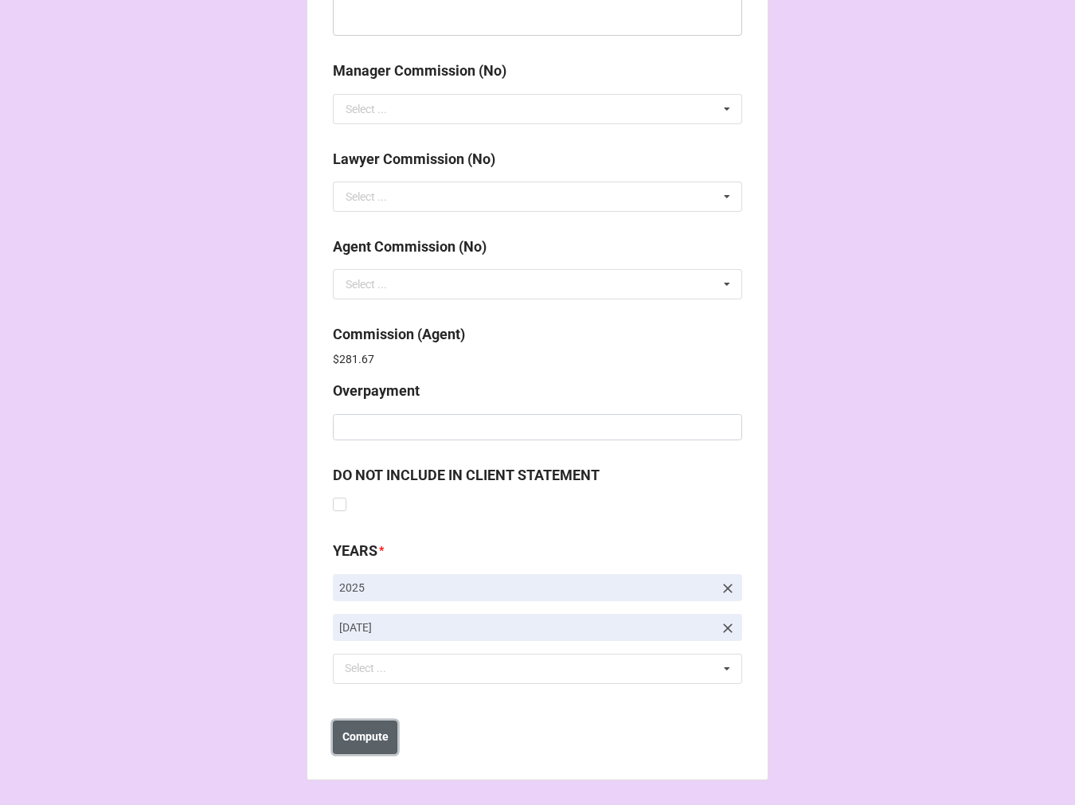
click at [347, 737] on b "Compute" at bounding box center [366, 737] width 46 height 17
drag, startPoint x: 367, startPoint y: 742, endPoint x: 378, endPoint y: 730, distance: 16.4
click at [368, 742] on b "Save" at bounding box center [361, 737] width 25 height 17
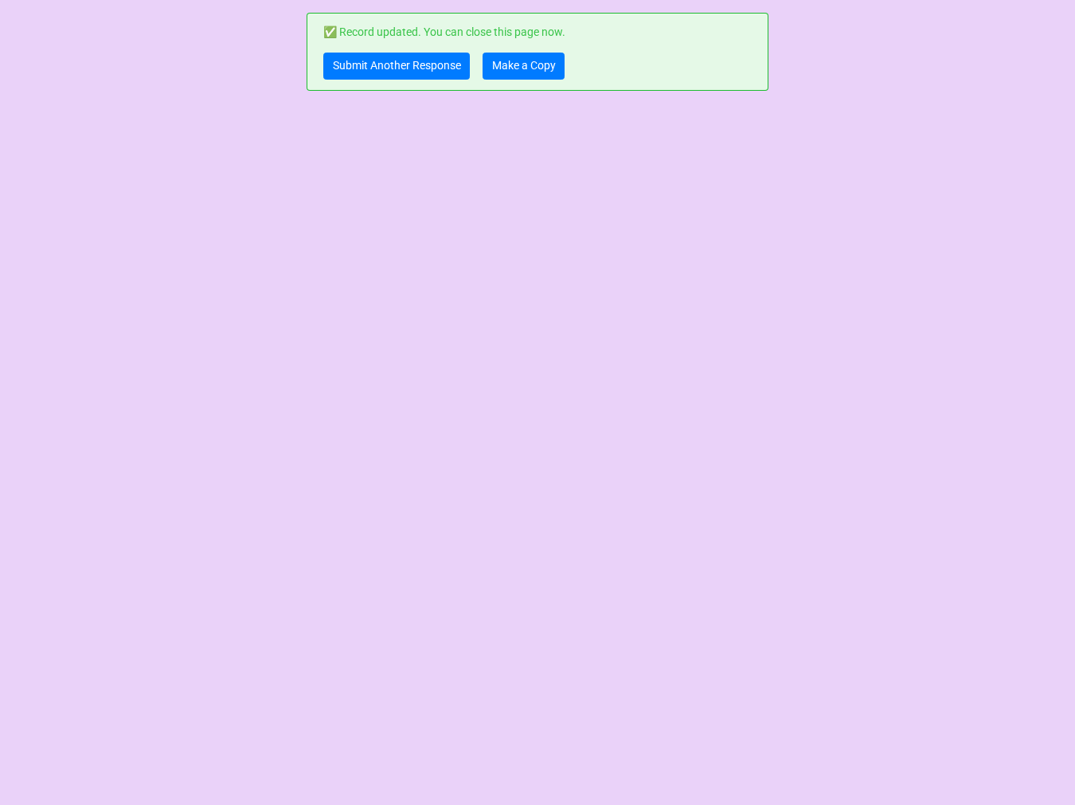
scroll to position [0, 0]
click at [529, 70] on link "Make a Copy" at bounding box center [524, 66] width 82 height 27
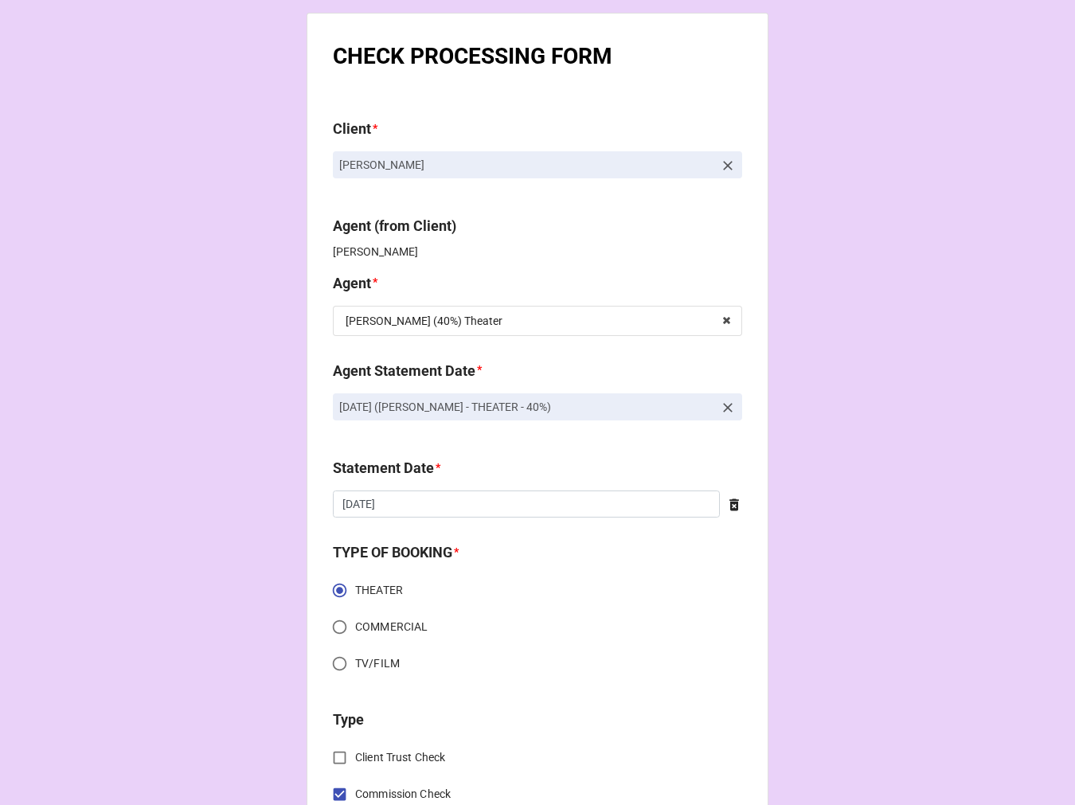
click at [723, 409] on icon at bounding box center [728, 408] width 10 height 10
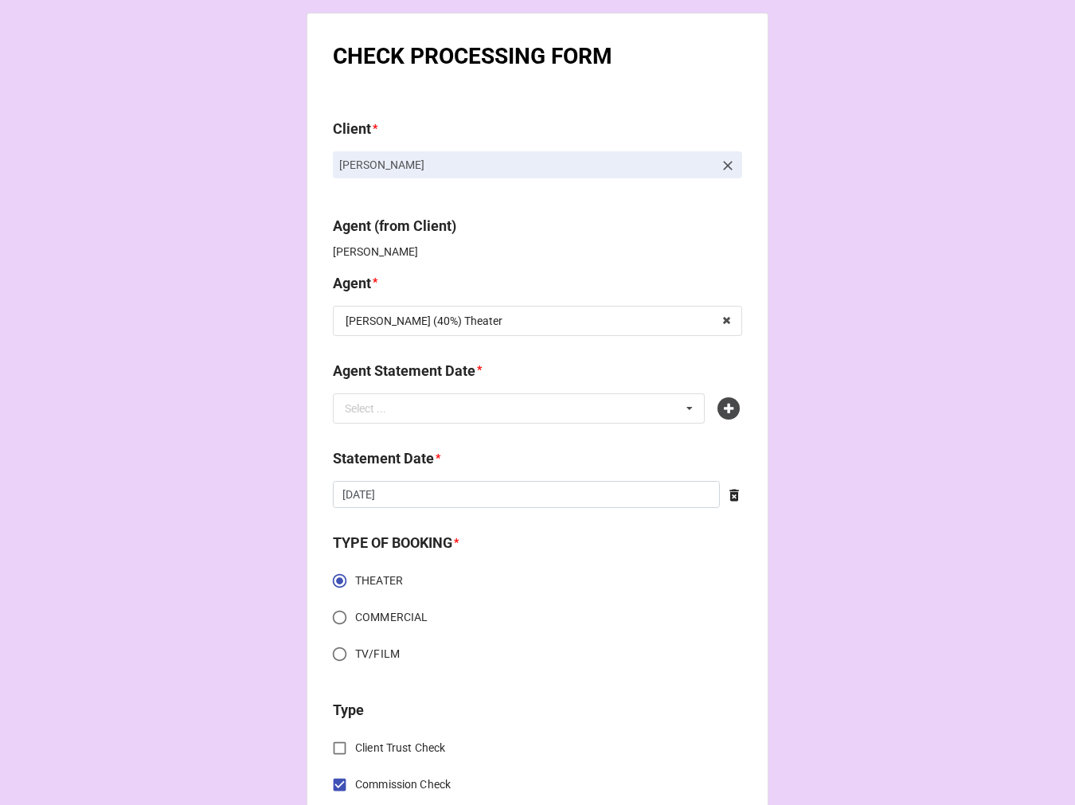
drag, startPoint x: 563, startPoint y: 403, endPoint x: 568, endPoint y: 389, distance: 15.1
click at [563, 402] on div "Select ... No results found." at bounding box center [519, 409] width 372 height 30
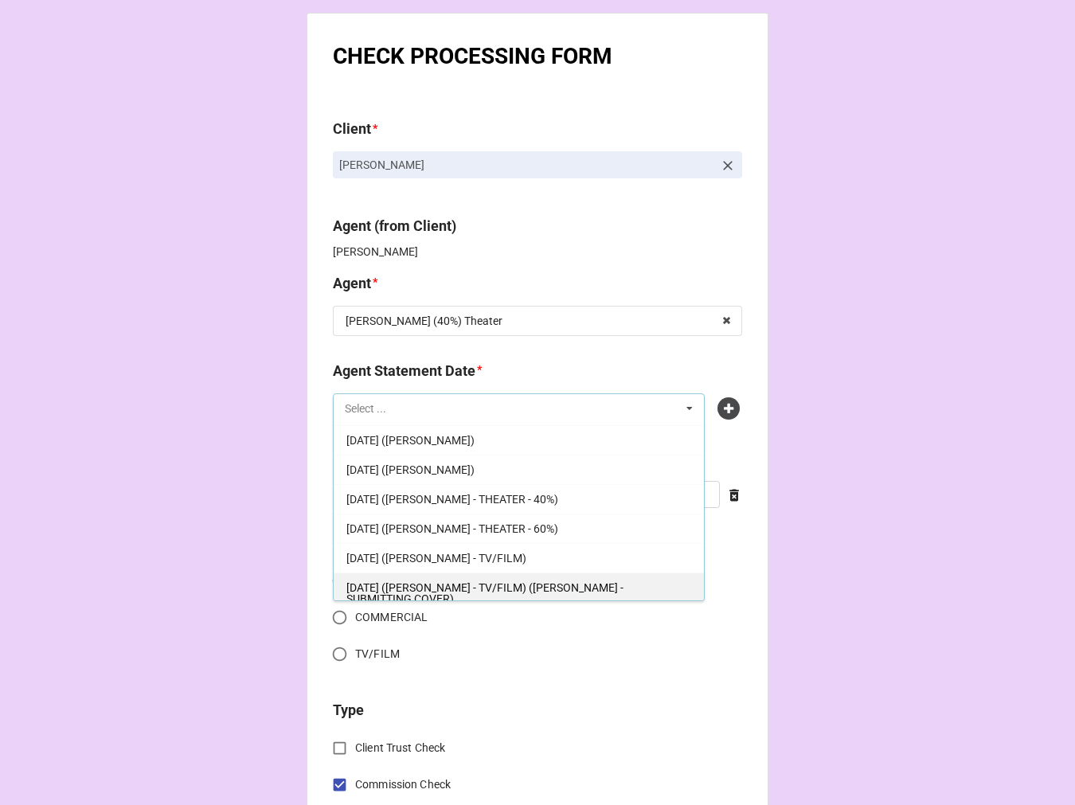
scroll to position [354, 0]
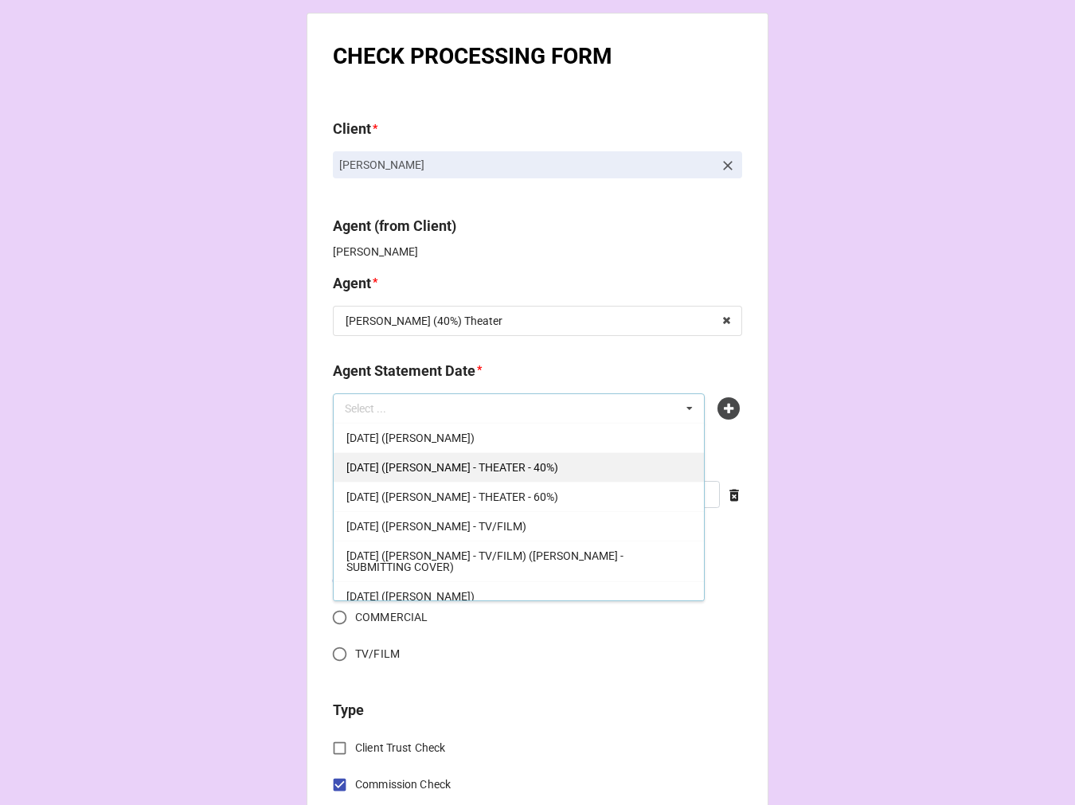
click at [558, 470] on span "[DATE] ([PERSON_NAME] - THEATER - 40%)" at bounding box center [453, 467] width 212 height 13
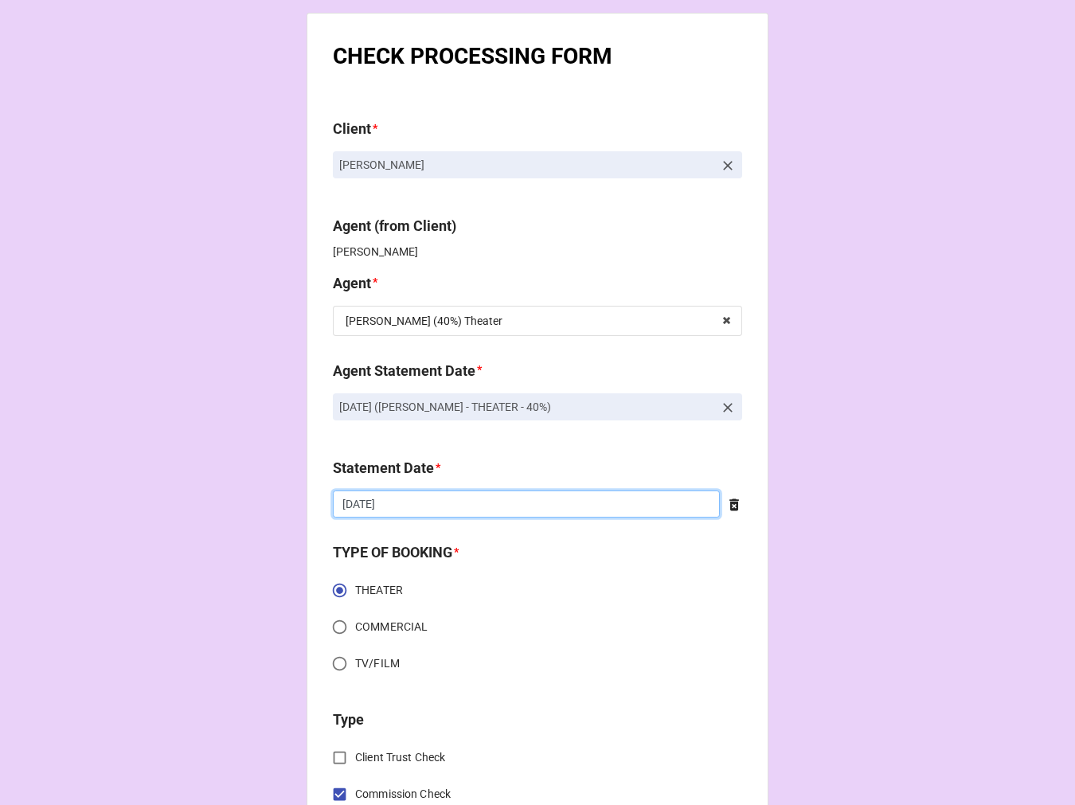
click at [462, 512] on input "[DATE]" at bounding box center [526, 504] width 387 height 27
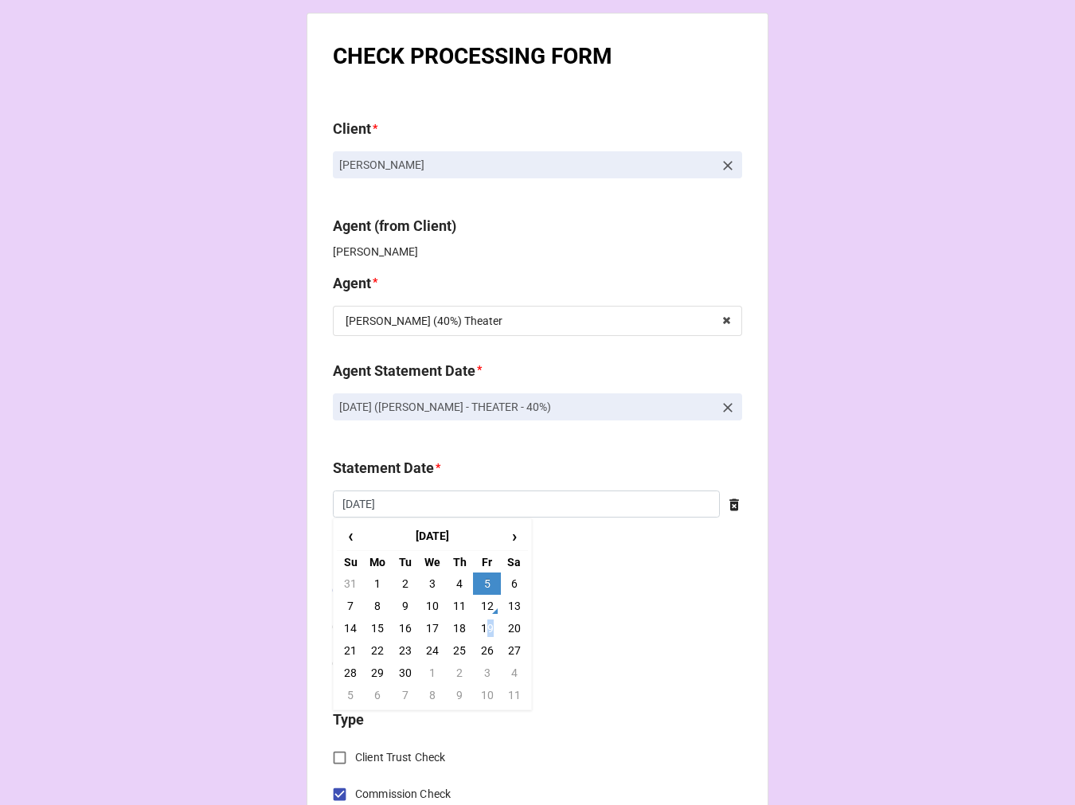
click at [486, 627] on td "19" at bounding box center [486, 628] width 27 height 22
type input "[DATE]"
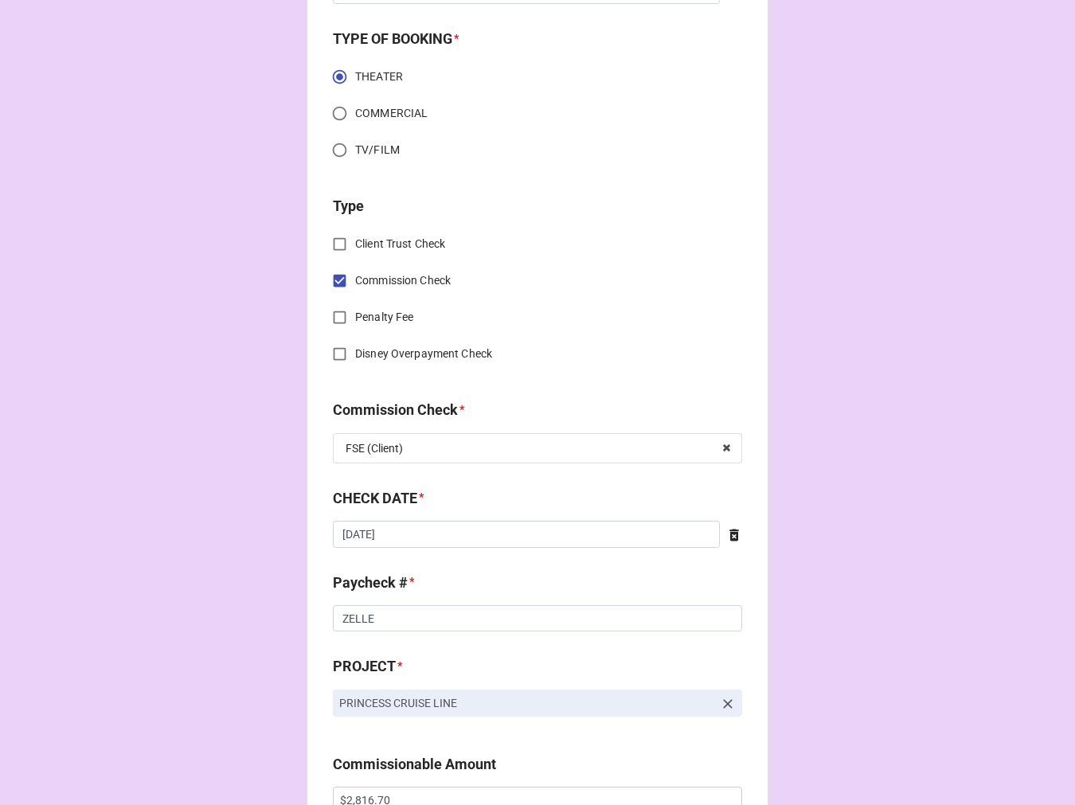
scroll to position [531, 0]
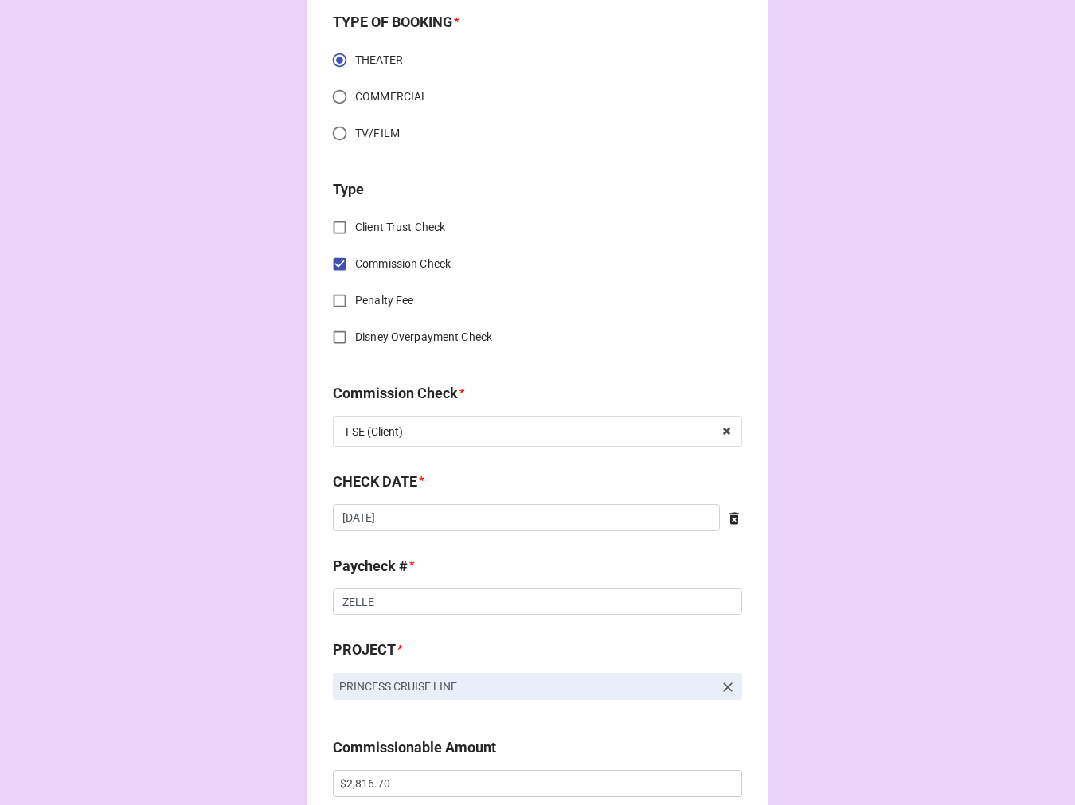
click at [726, 521] on icon at bounding box center [734, 519] width 16 height 16
click at [542, 530] on input "text" at bounding box center [537, 517] width 409 height 27
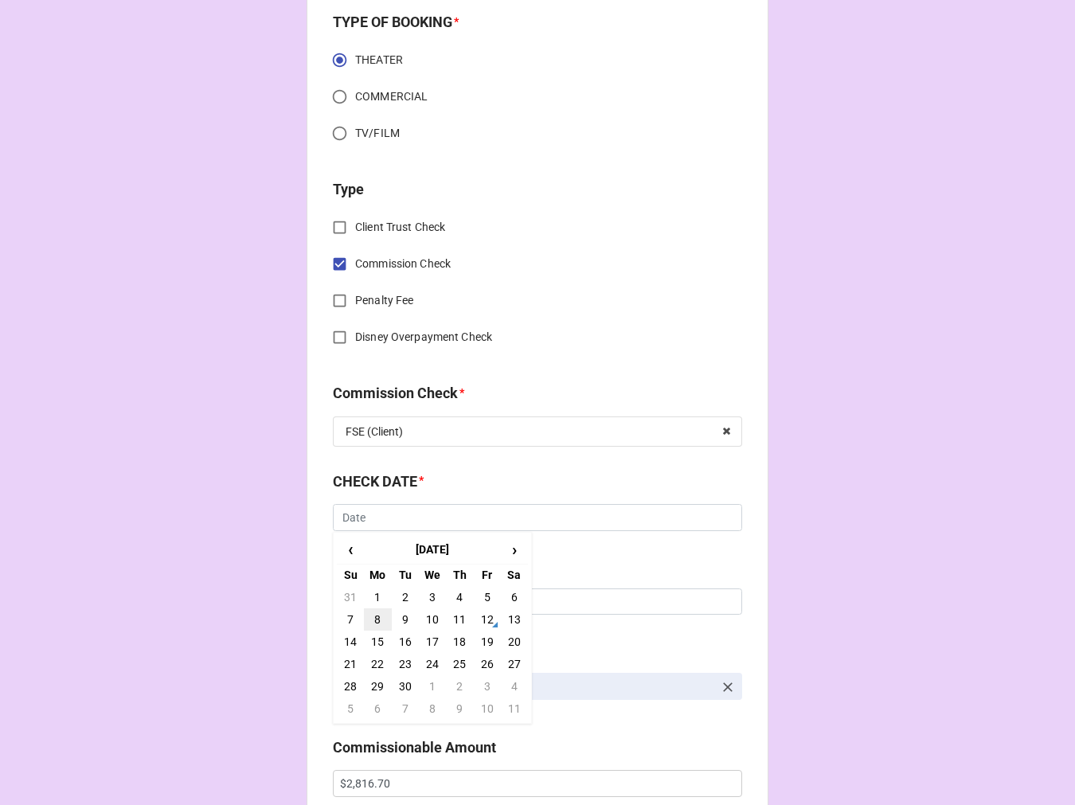
click at [375, 621] on td "8" at bounding box center [377, 620] width 27 height 22
type input "[DATE]"
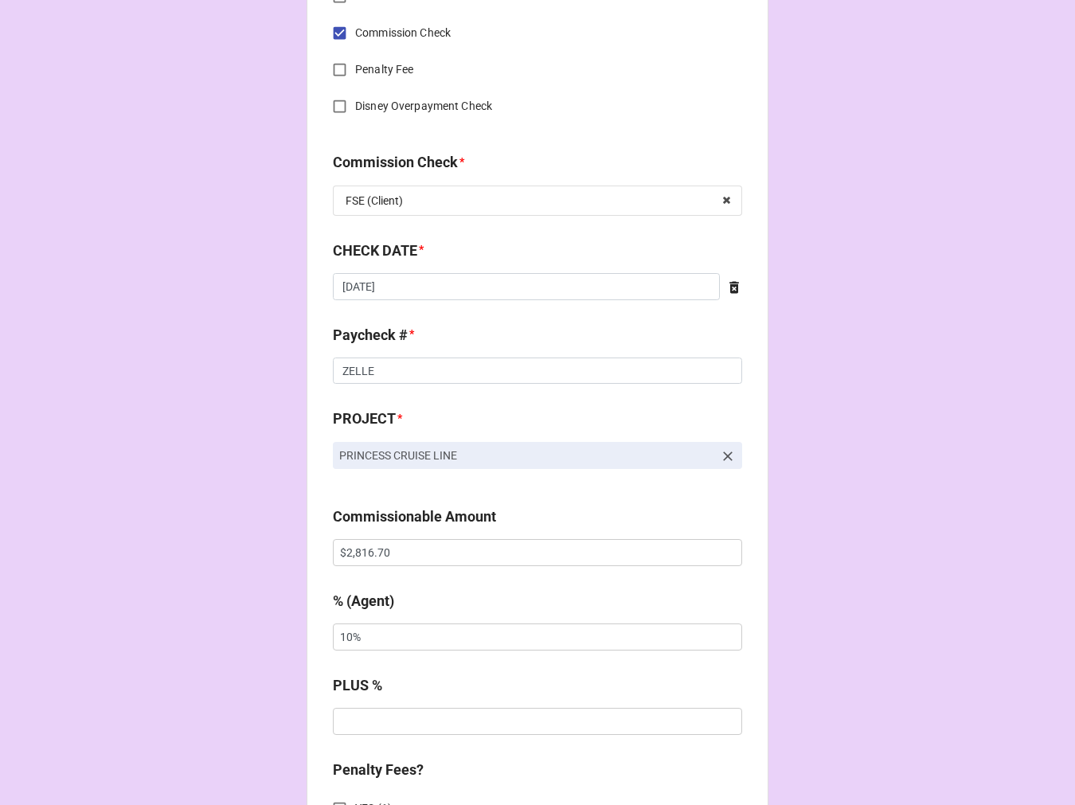
scroll to position [797, 0]
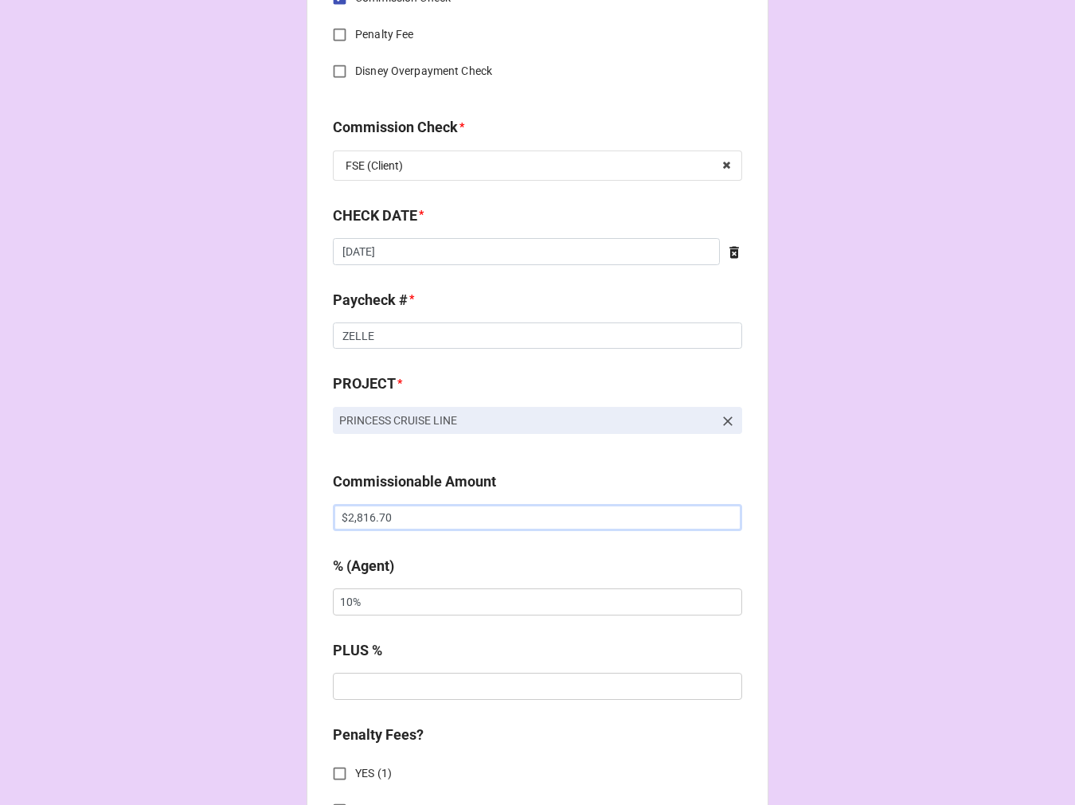
drag, startPoint x: 456, startPoint y: 522, endPoint x: 259, endPoint y: 522, distance: 196.8
click at [268, 527] on div "CHECK PROCESSING FORM Client * Sofia Sanabria Agent (from Client) Rebecca Agent…" at bounding box center [537, 527] width 1075 height 2649
paste input "3,004.48"
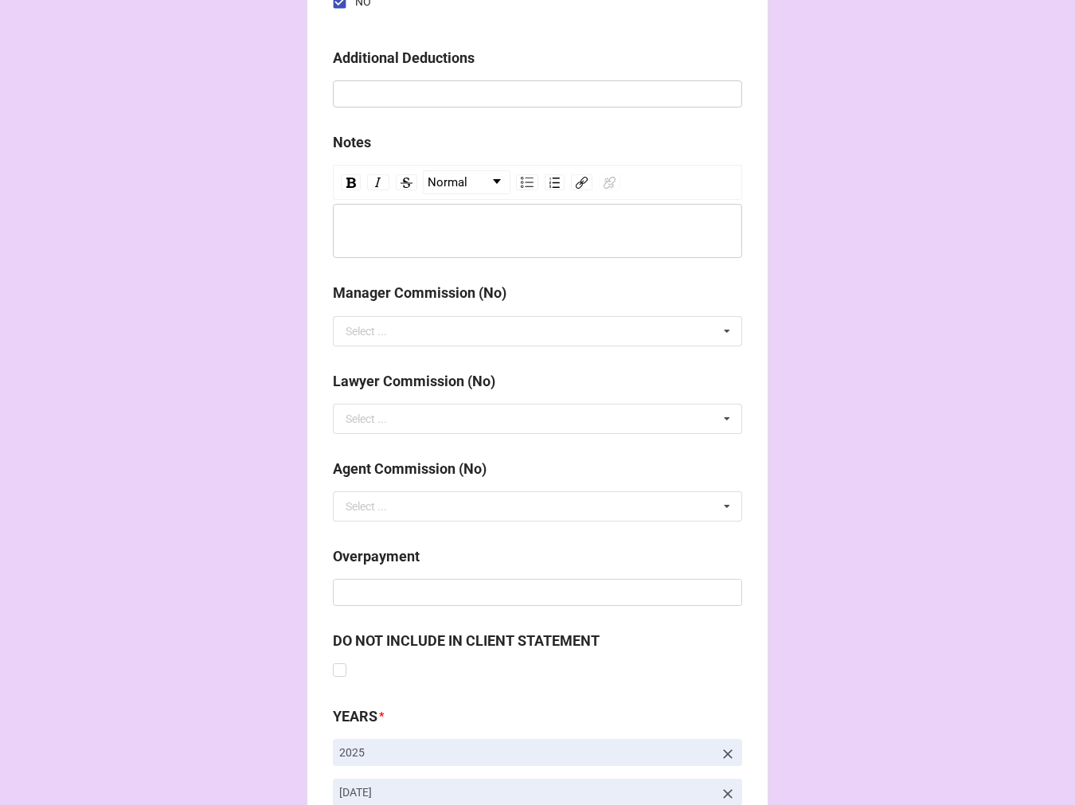
scroll to position [1844, 0]
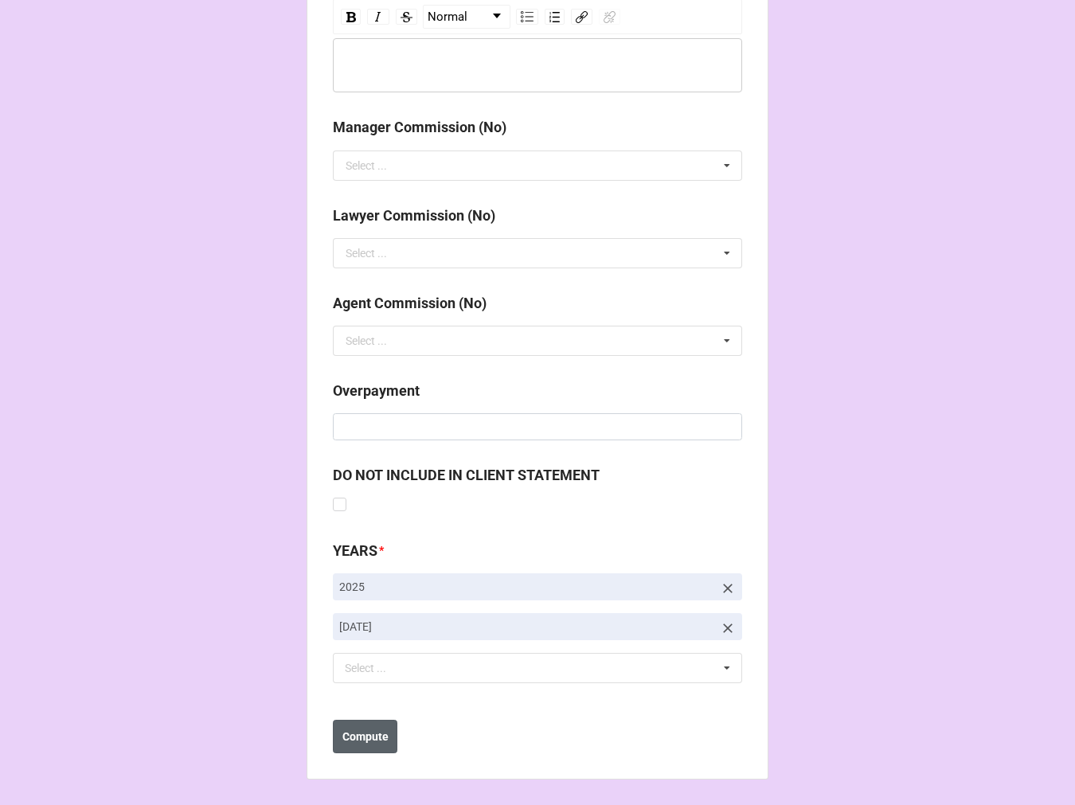
type input "$3,004.48"
click at [354, 744] on b "Compute" at bounding box center [366, 737] width 46 height 17
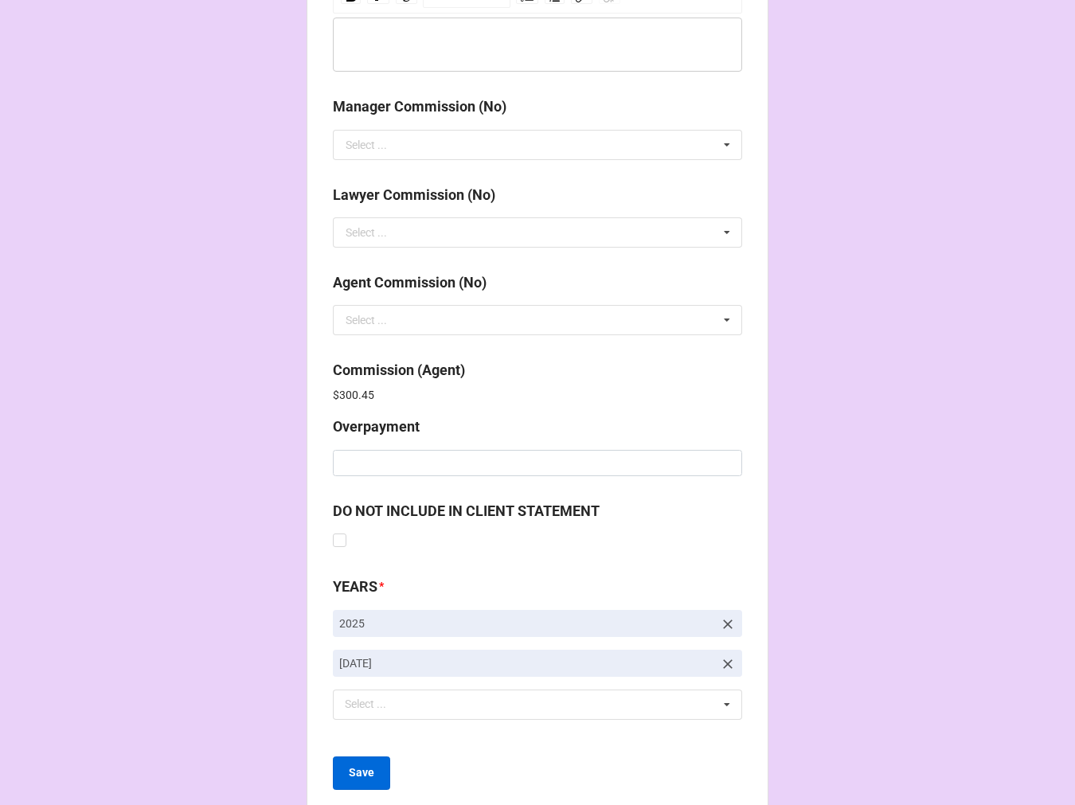
scroll to position [1901, 0]
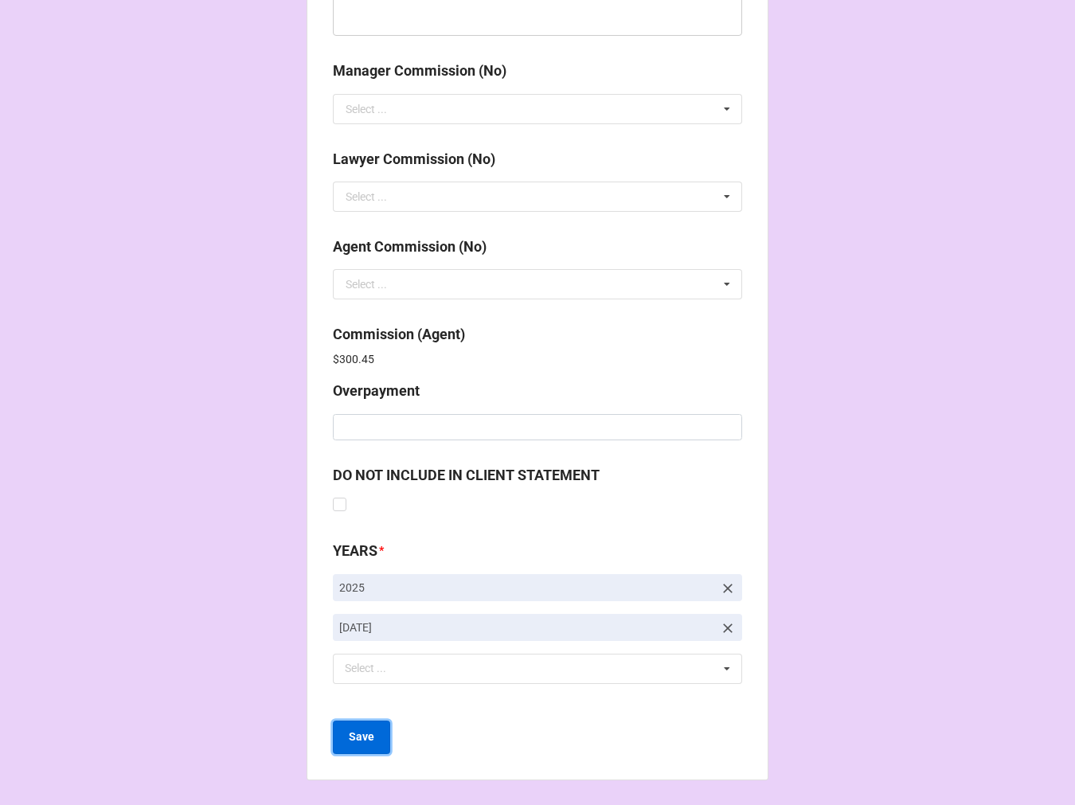
click at [352, 729] on b "Save" at bounding box center [361, 737] width 25 height 17
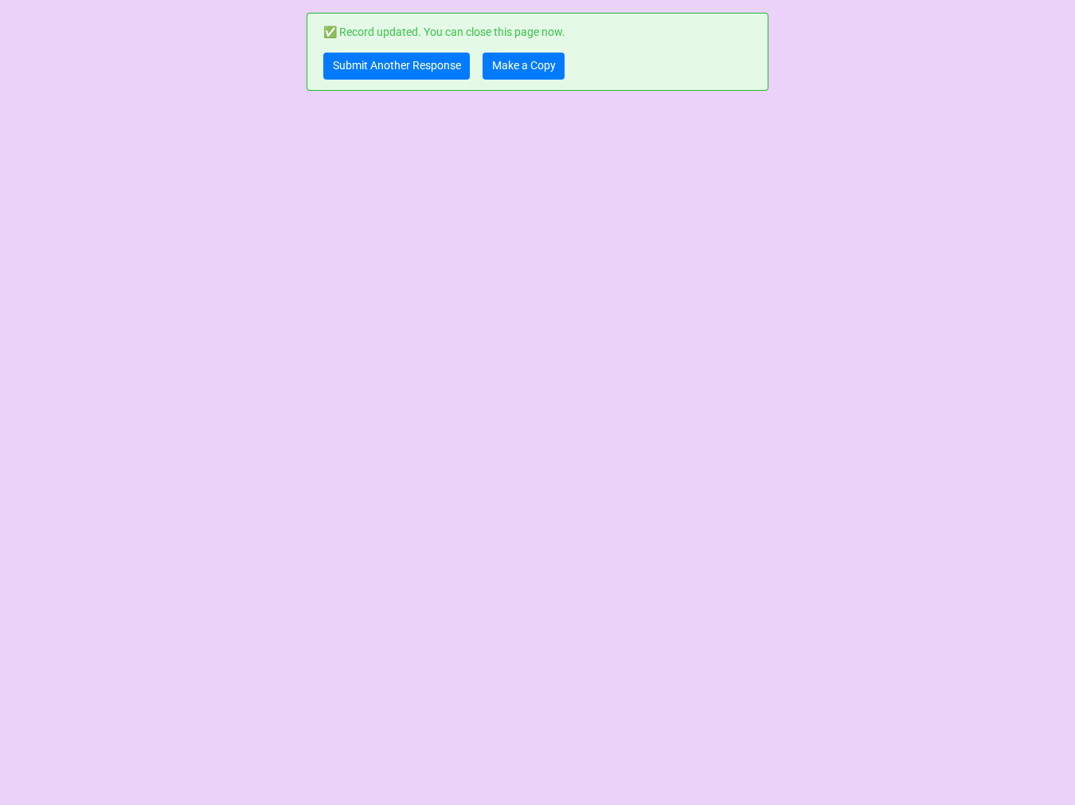
scroll to position [0, 0]
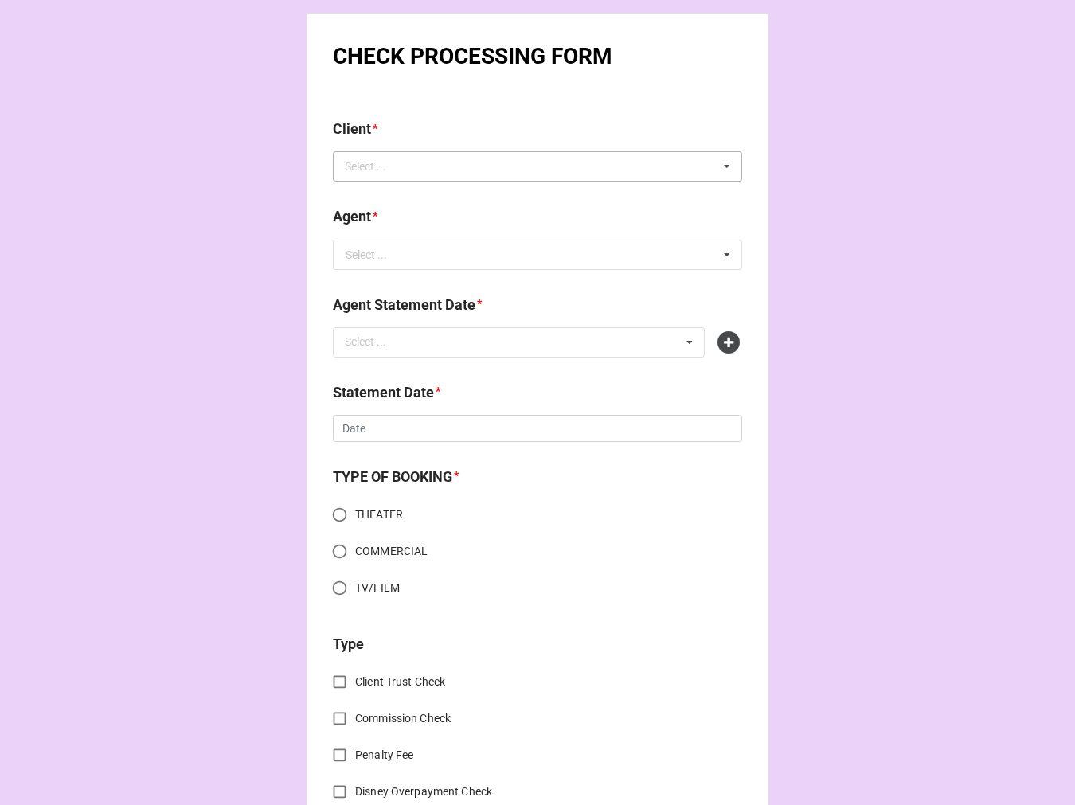
click at [436, 156] on div "Select ... No results found." at bounding box center [537, 166] width 409 height 30
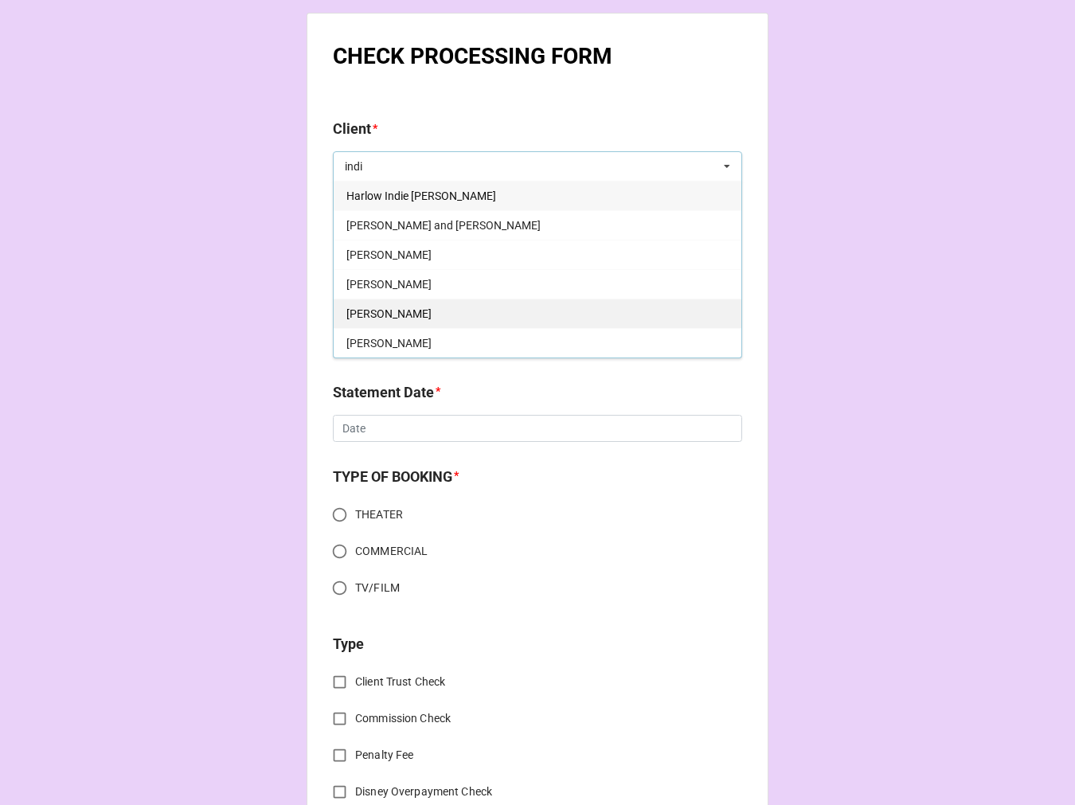
type input "indi"
click at [426, 316] on span "Indigo Jade Kennedy" at bounding box center [389, 313] width 85 height 13
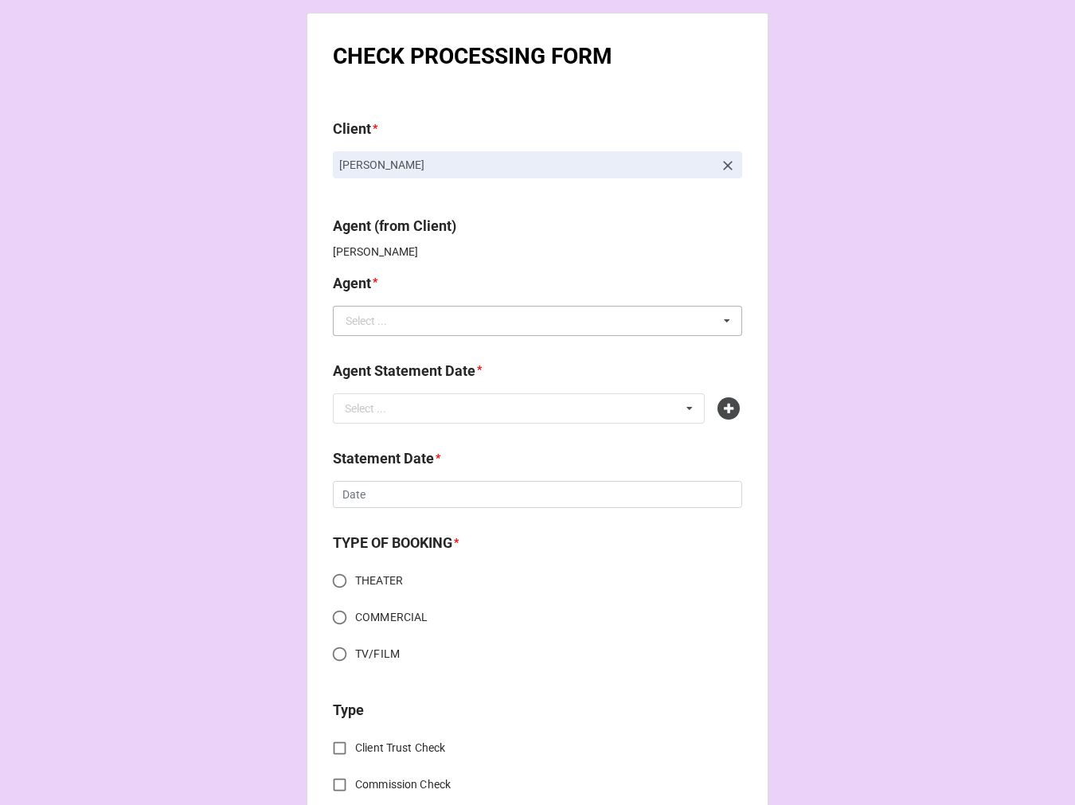
click at [375, 327] on div "Select ..." at bounding box center [366, 320] width 41 height 11
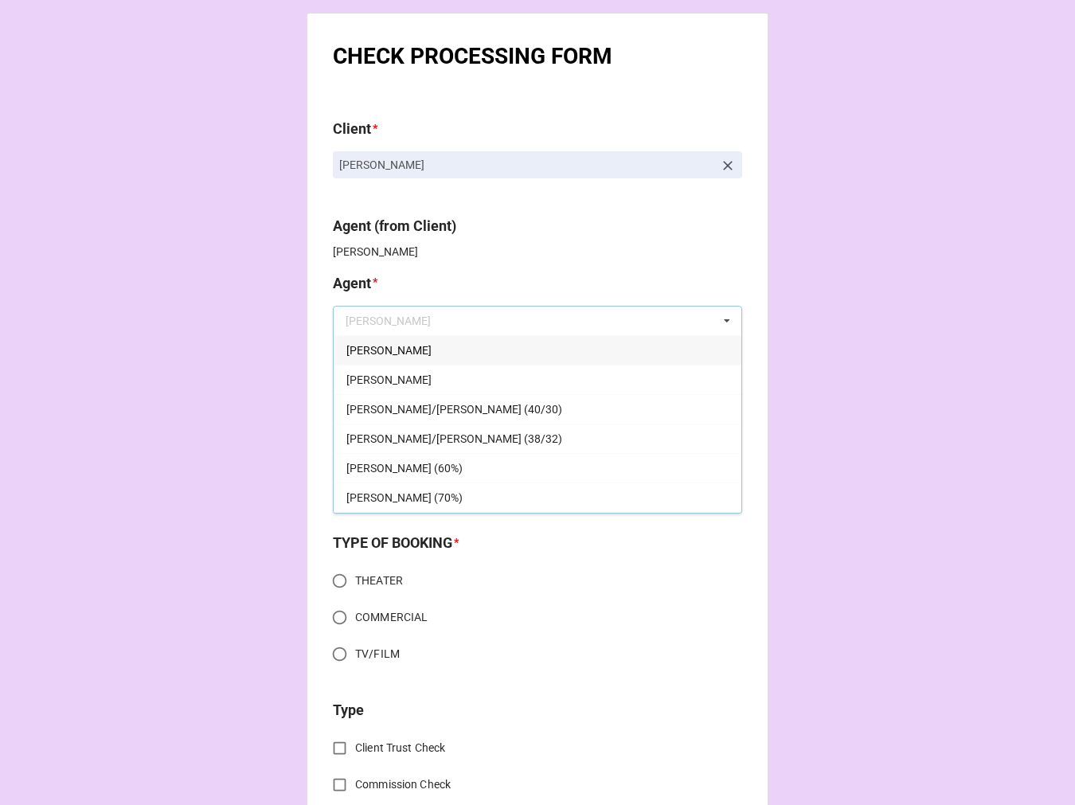
drag, startPoint x: 386, startPoint y: 371, endPoint x: 417, endPoint y: 413, distance: 51.3
click at [387, 372] on div "[PERSON_NAME]" at bounding box center [538, 379] width 408 height 29
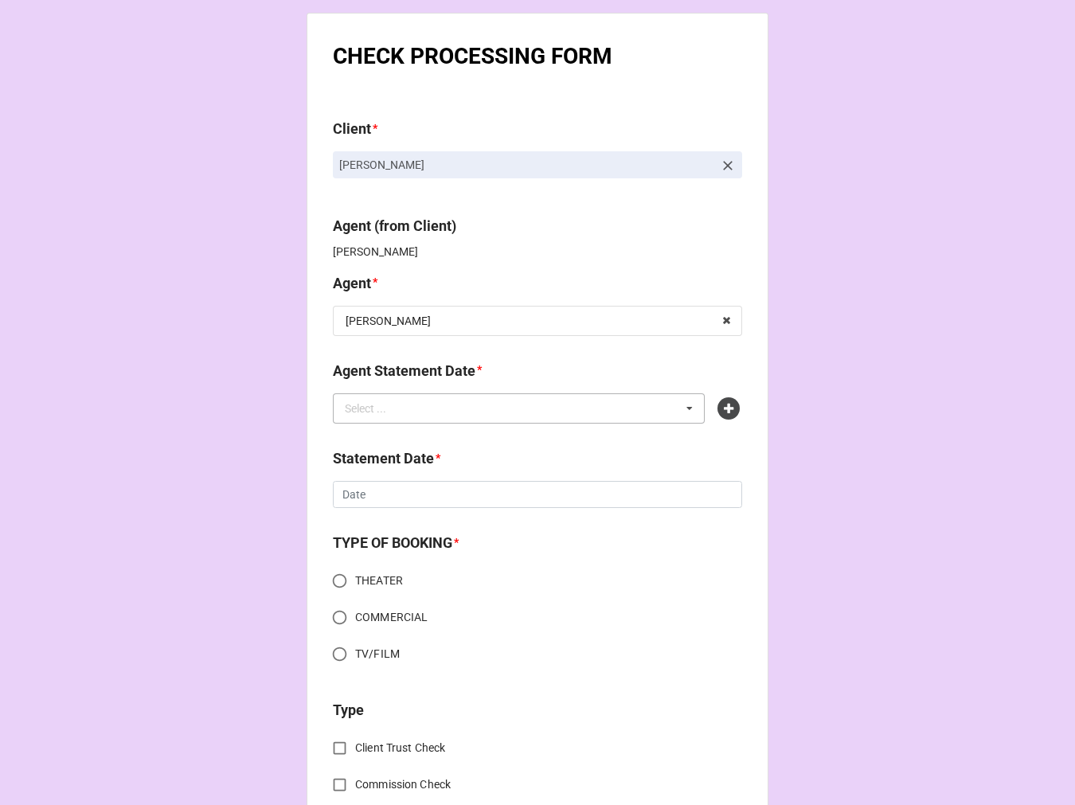
click at [418, 405] on div "Select ... No results found." at bounding box center [519, 409] width 372 height 30
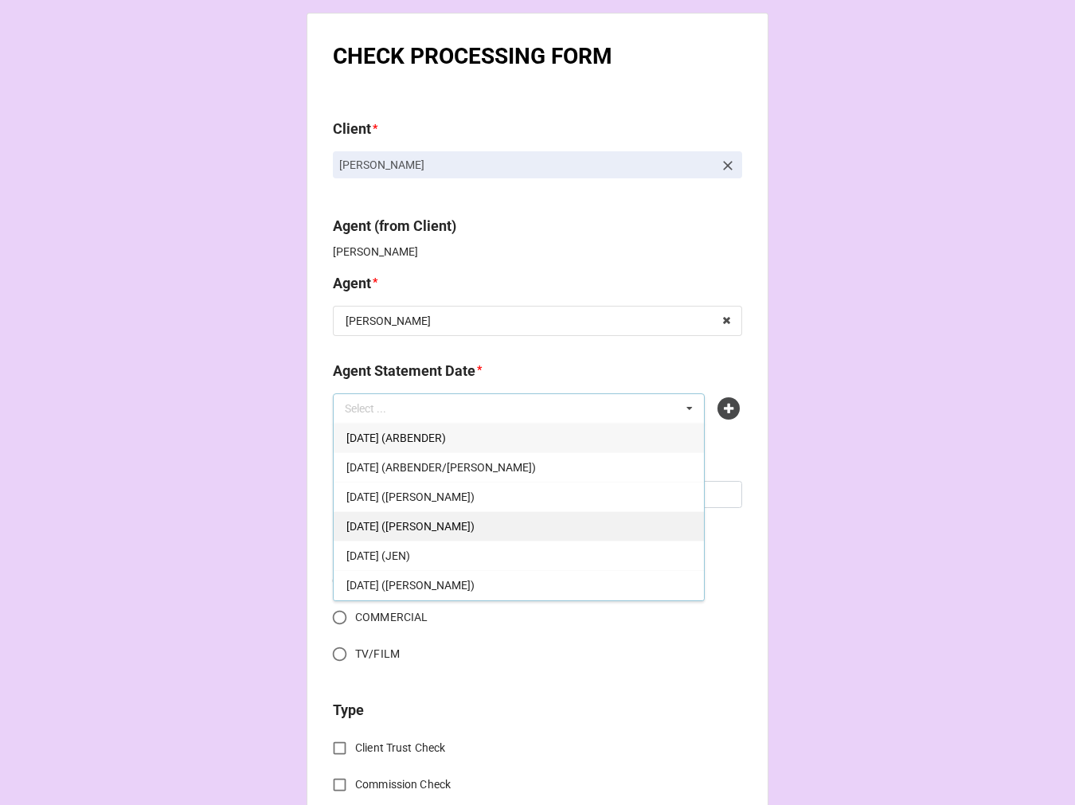
click at [495, 534] on div "SEPTEMBER 19, 2025 (DORI)" at bounding box center [519, 525] width 370 height 29
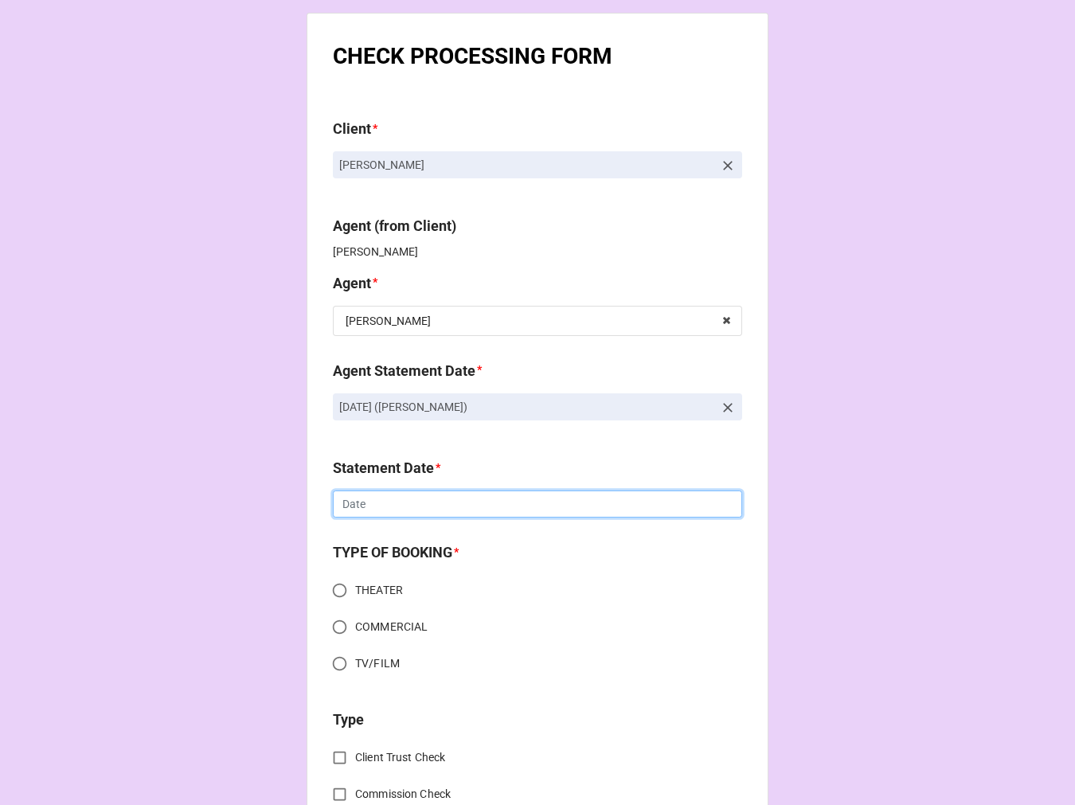
click at [370, 499] on input "text" at bounding box center [537, 504] width 409 height 27
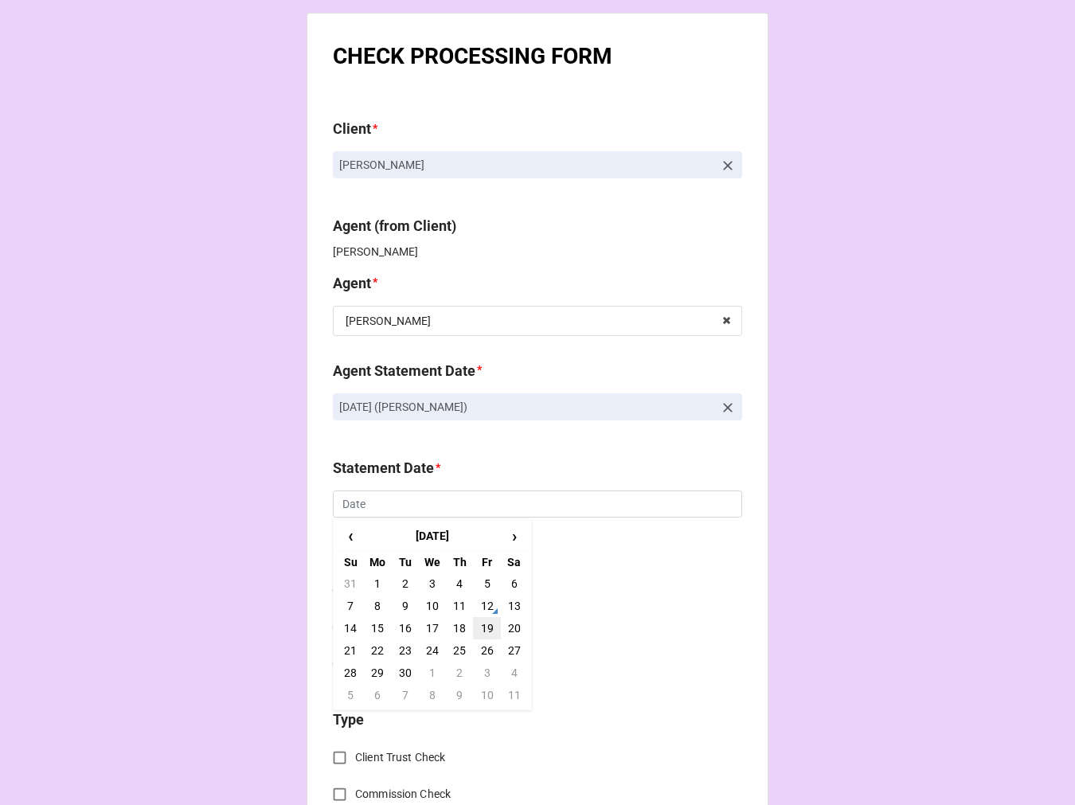
click at [488, 627] on td "19" at bounding box center [486, 628] width 27 height 22
type input "9/19/2025"
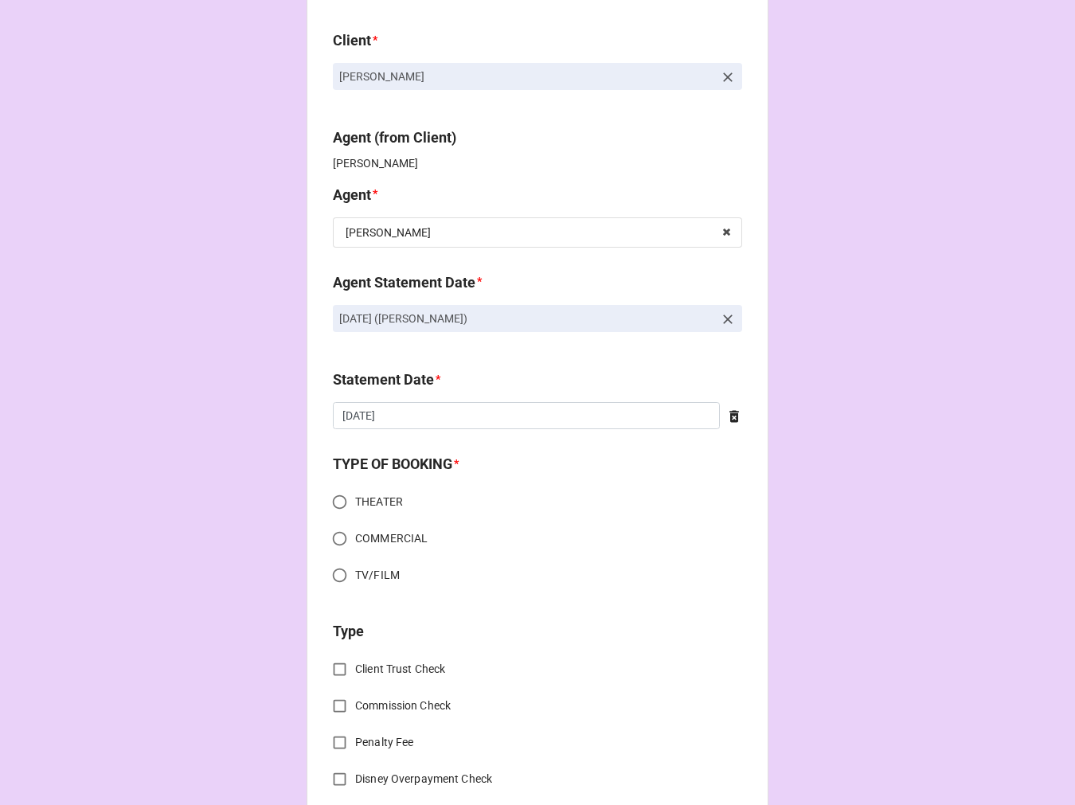
drag, startPoint x: 332, startPoint y: 539, endPoint x: 443, endPoint y: 534, distance: 110.9
click at [333, 539] on input "COMMERCIAL" at bounding box center [339, 538] width 31 height 31
radio input "true"
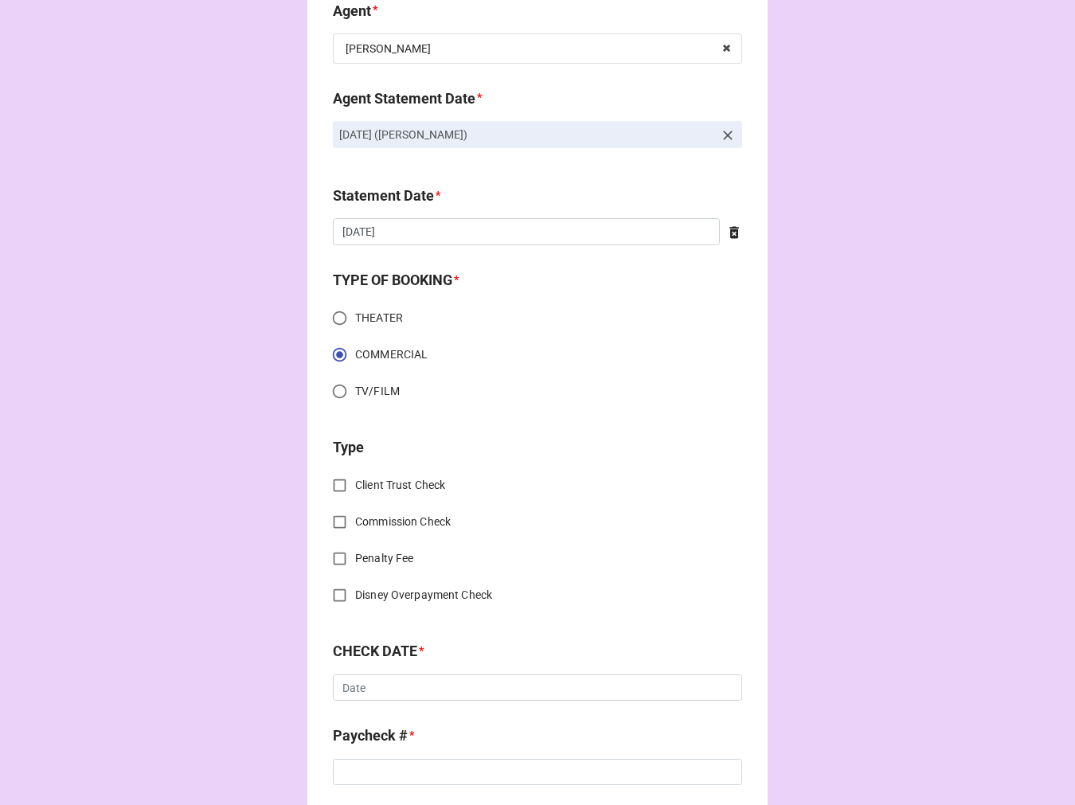
scroll to position [442, 0]
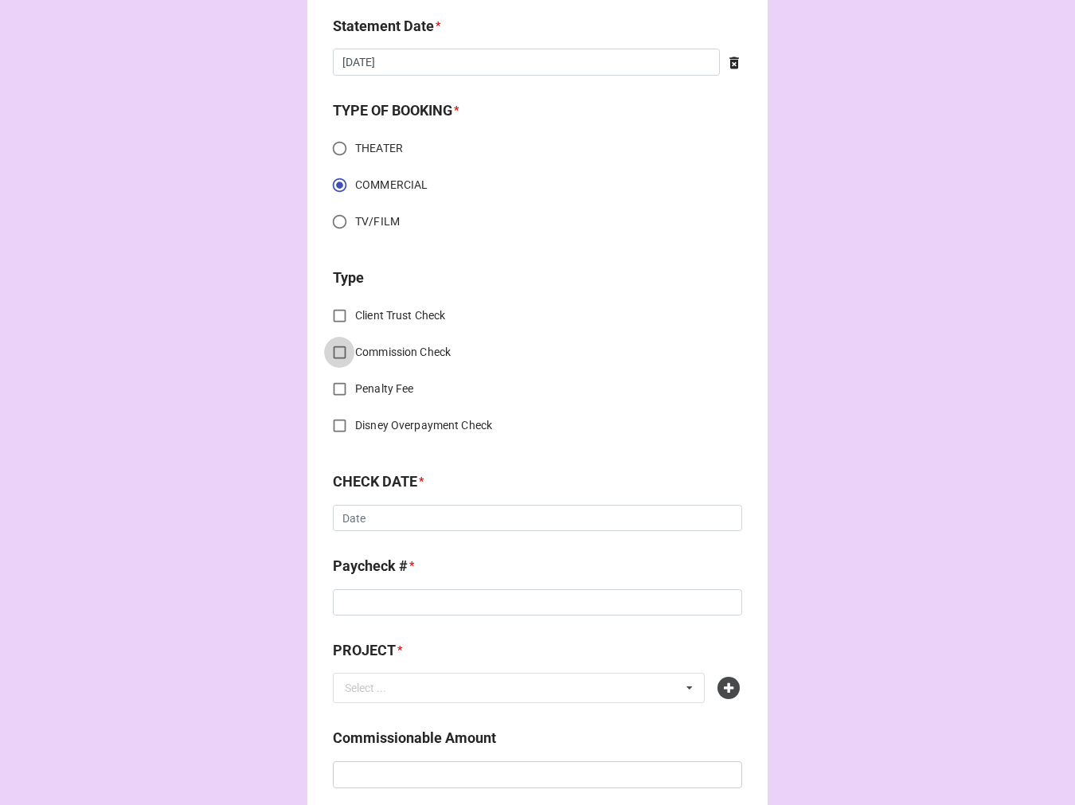
click at [335, 351] on input "Commission Check" at bounding box center [339, 352] width 31 height 31
checkbox input "true"
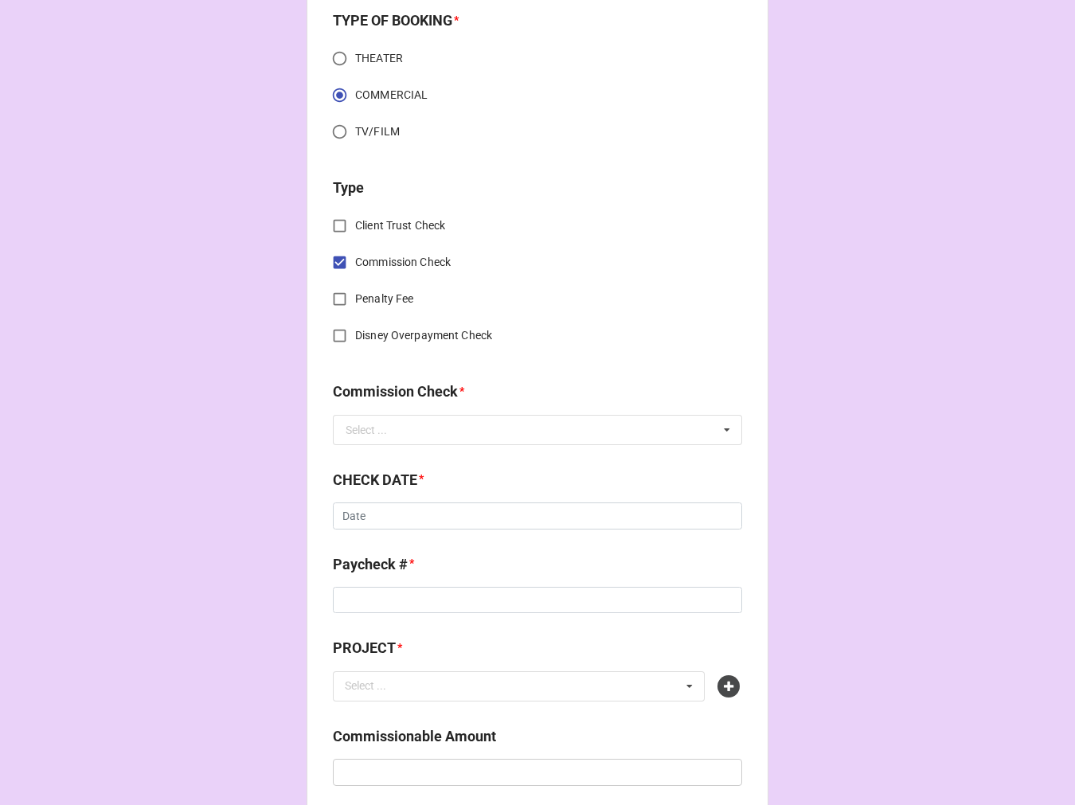
scroll to position [619, 0]
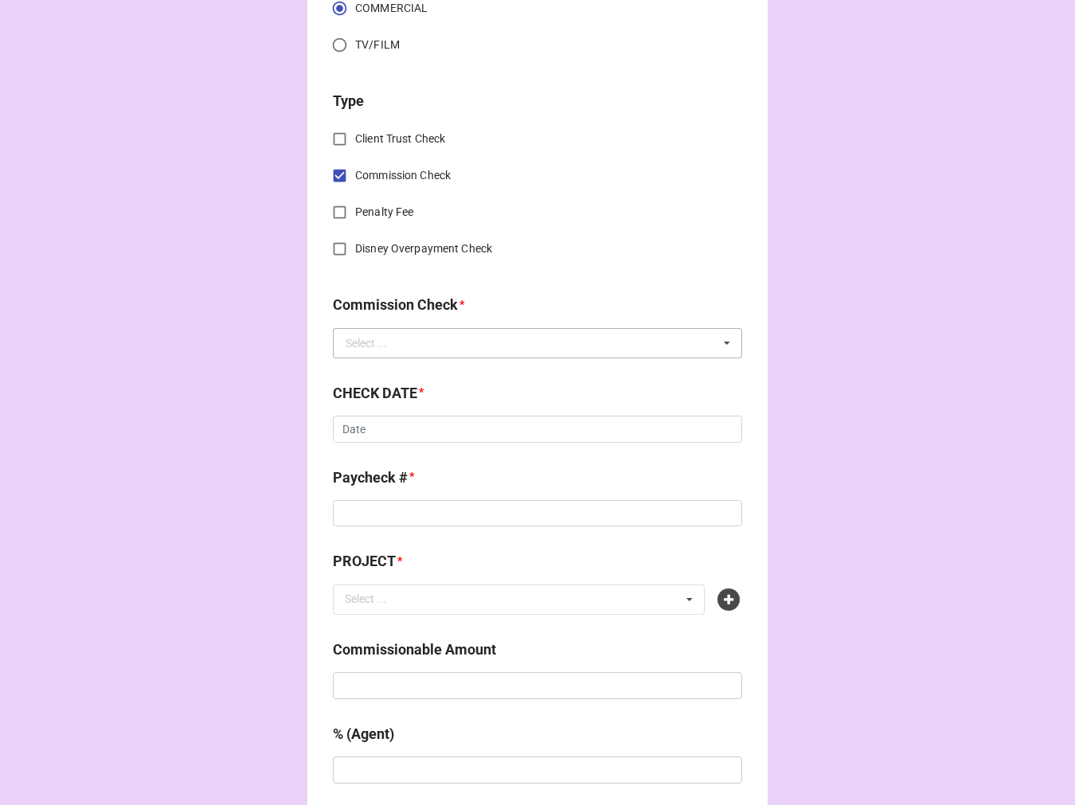
click at [370, 347] on div "Select ..." at bounding box center [366, 343] width 41 height 11
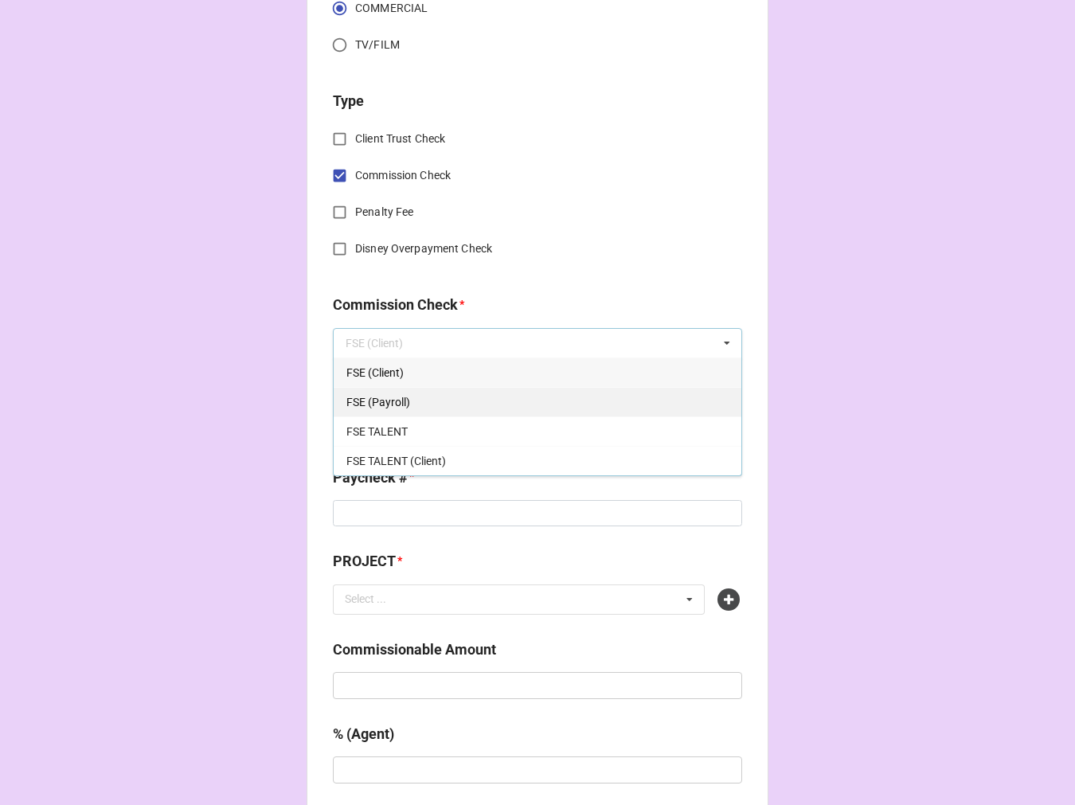
click at [393, 396] on span "FSE (Payroll)" at bounding box center [379, 402] width 64 height 13
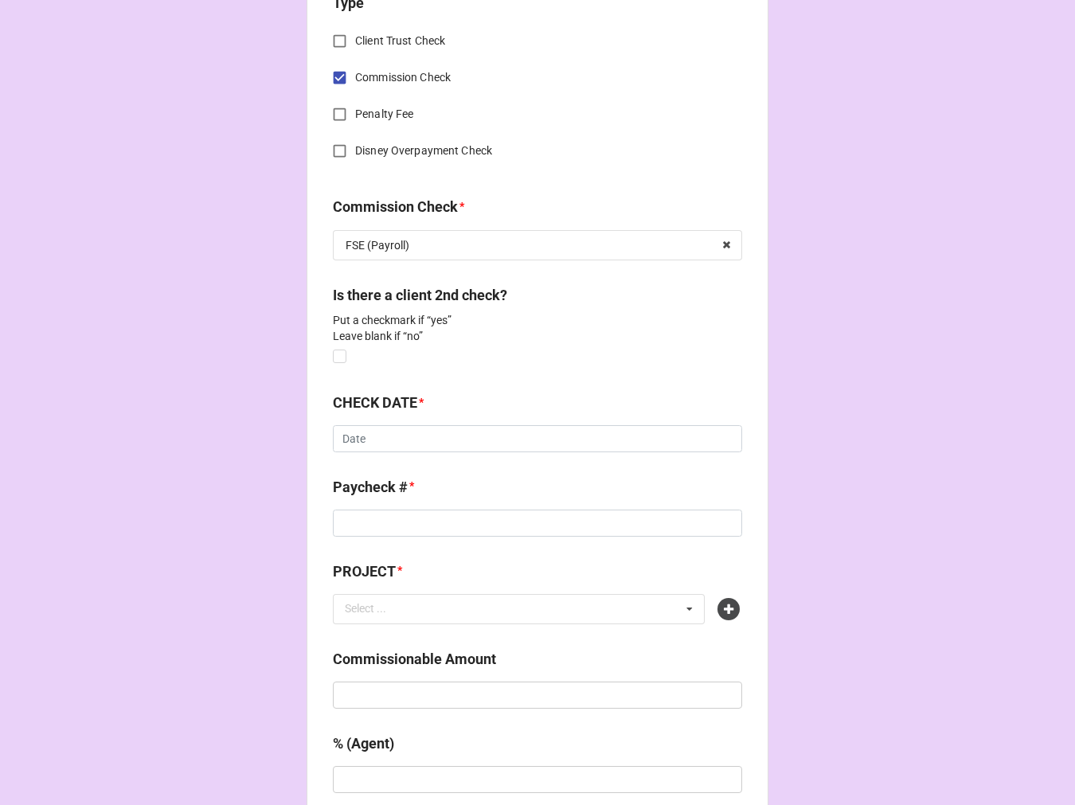
scroll to position [885, 0]
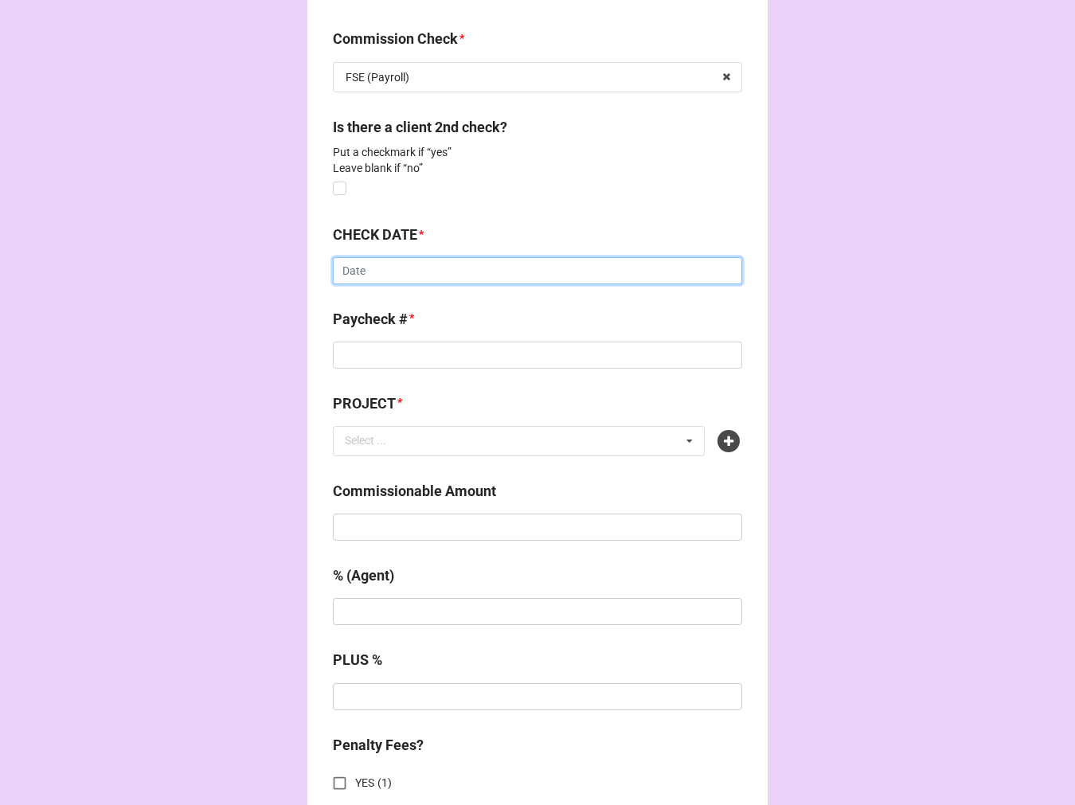
click at [377, 274] on input "text" at bounding box center [537, 270] width 409 height 27
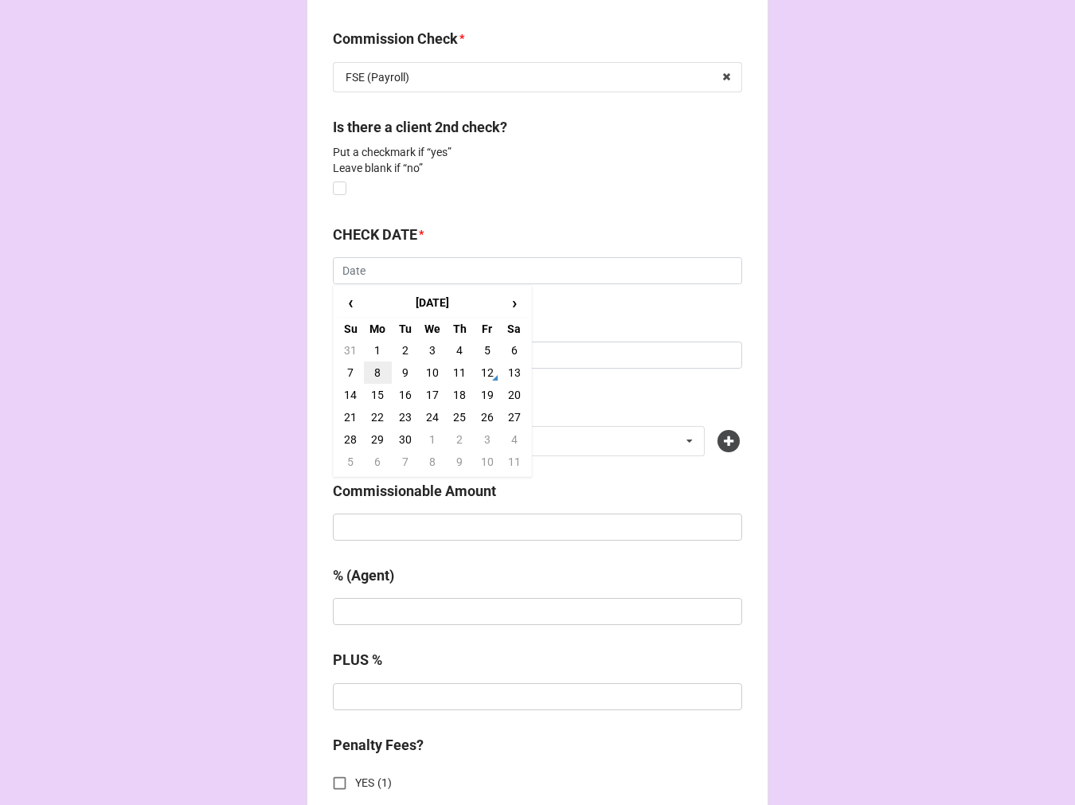
click at [375, 367] on td "8" at bounding box center [377, 373] width 27 height 22
type input "9/8/2025"
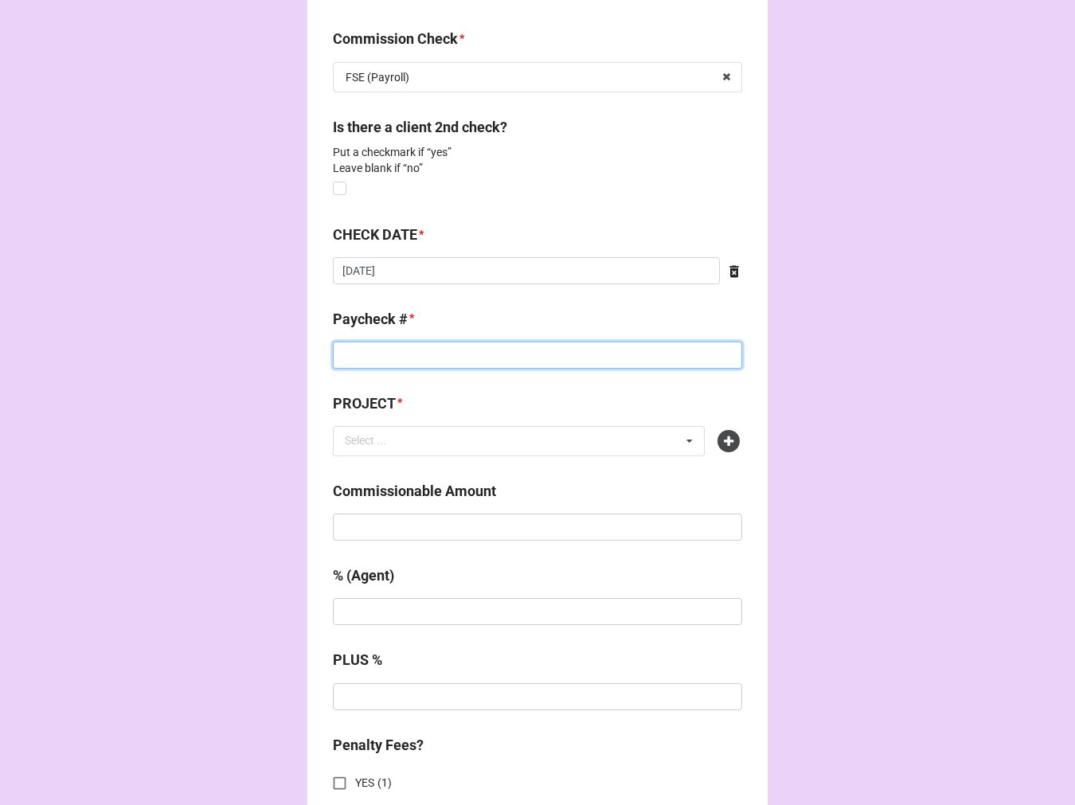
click at [375, 360] on input at bounding box center [537, 355] width 409 height 27
type input "DIRECT DEPOSIT"
click at [719, 437] on icon at bounding box center [729, 441] width 22 height 22
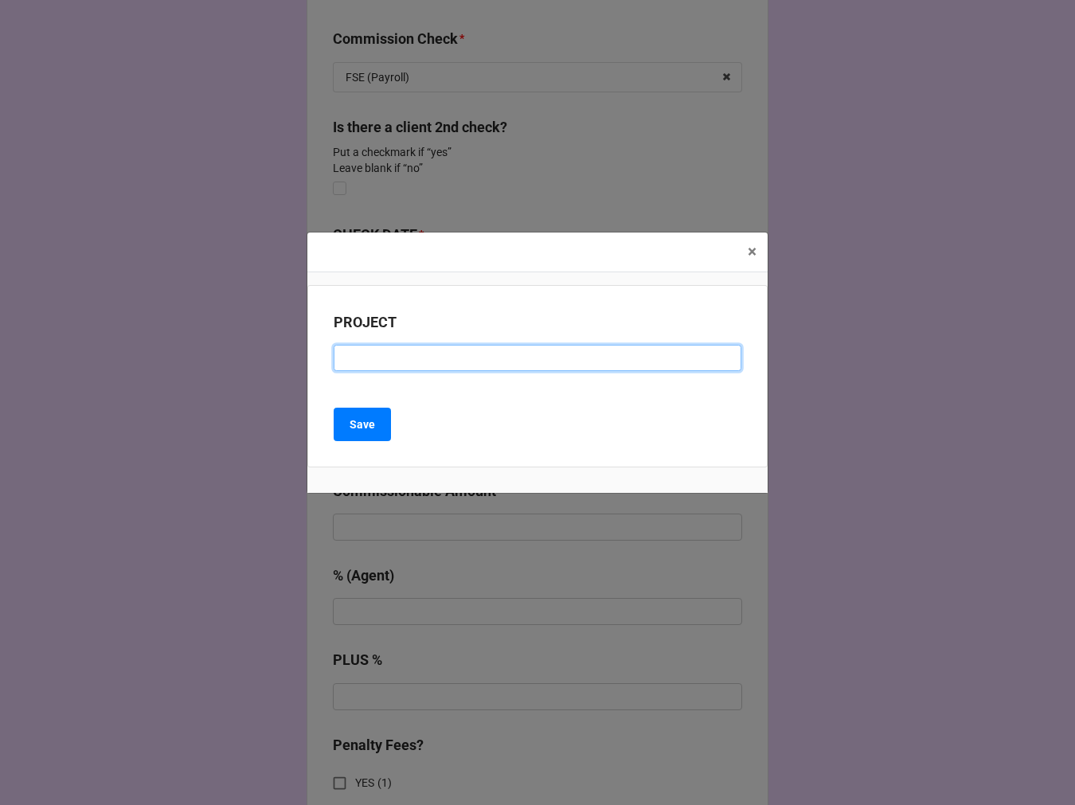
click at [425, 356] on input at bounding box center [538, 358] width 408 height 27
type input "META (RENEWAL)"
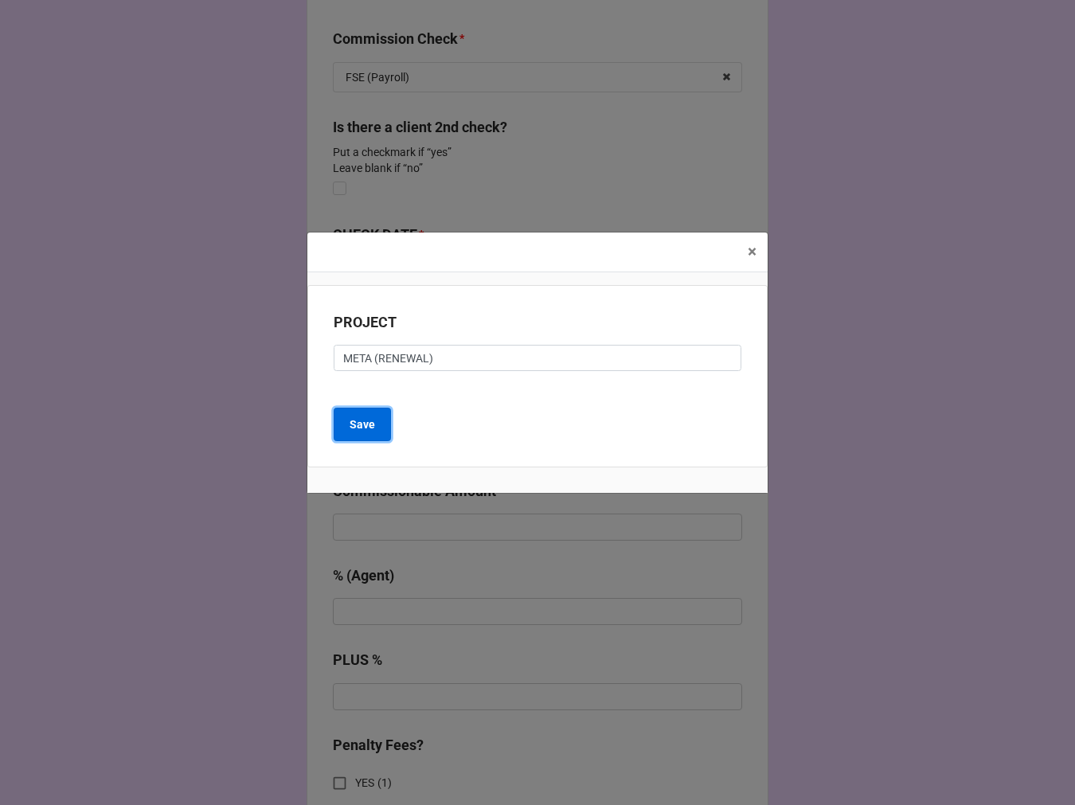
click at [358, 415] on button "Save" at bounding box center [362, 424] width 57 height 33
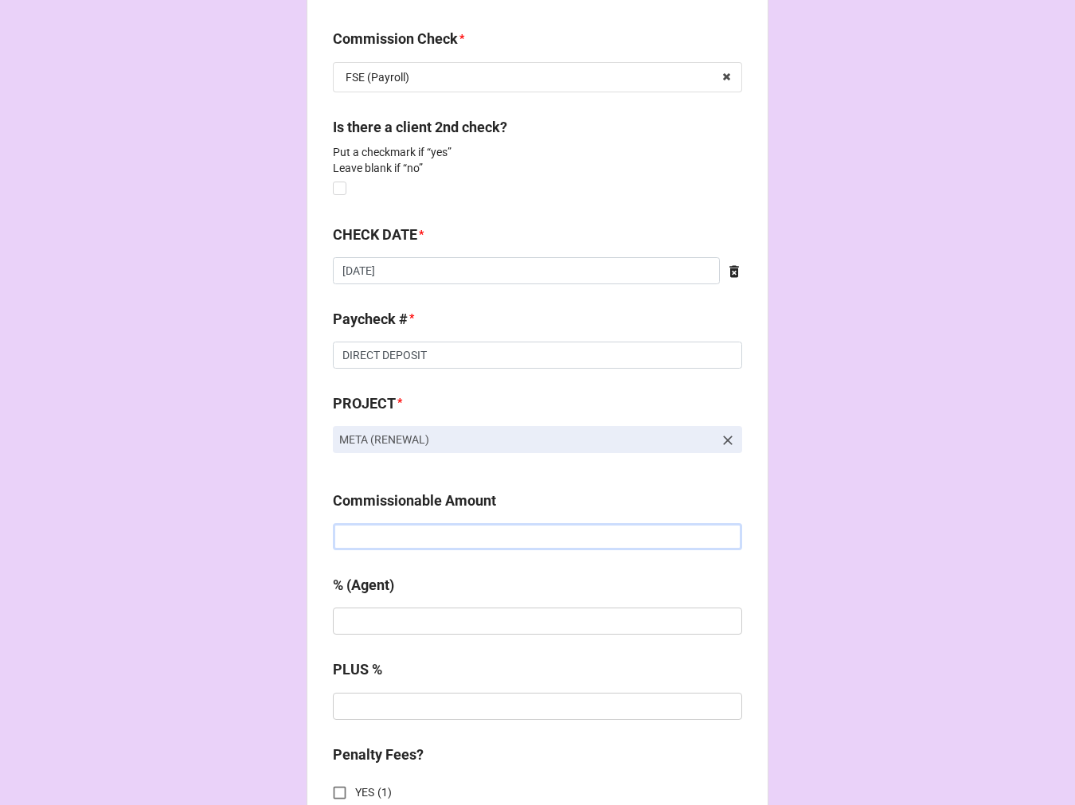
drag, startPoint x: 401, startPoint y: 531, endPoint x: 398, endPoint y: 503, distance: 28.9
click at [400, 528] on input "text" at bounding box center [537, 536] width 409 height 27
type input "$3,300.00"
type input "20%"
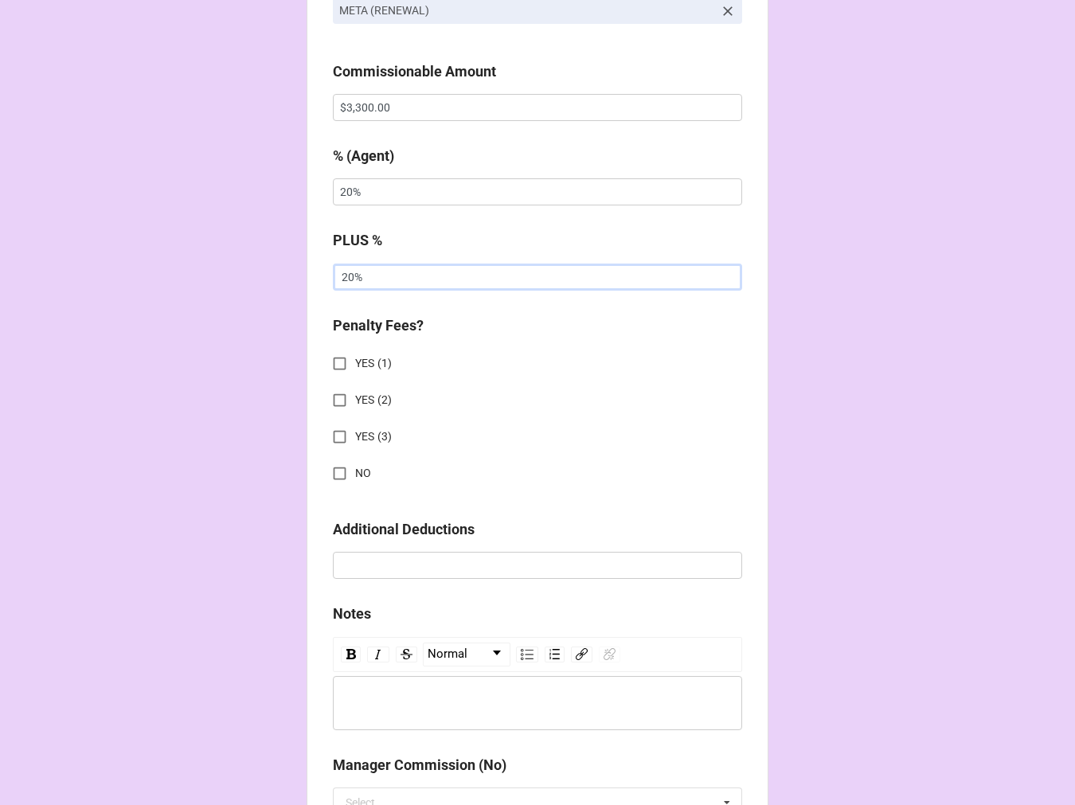
scroll to position [1327, 0]
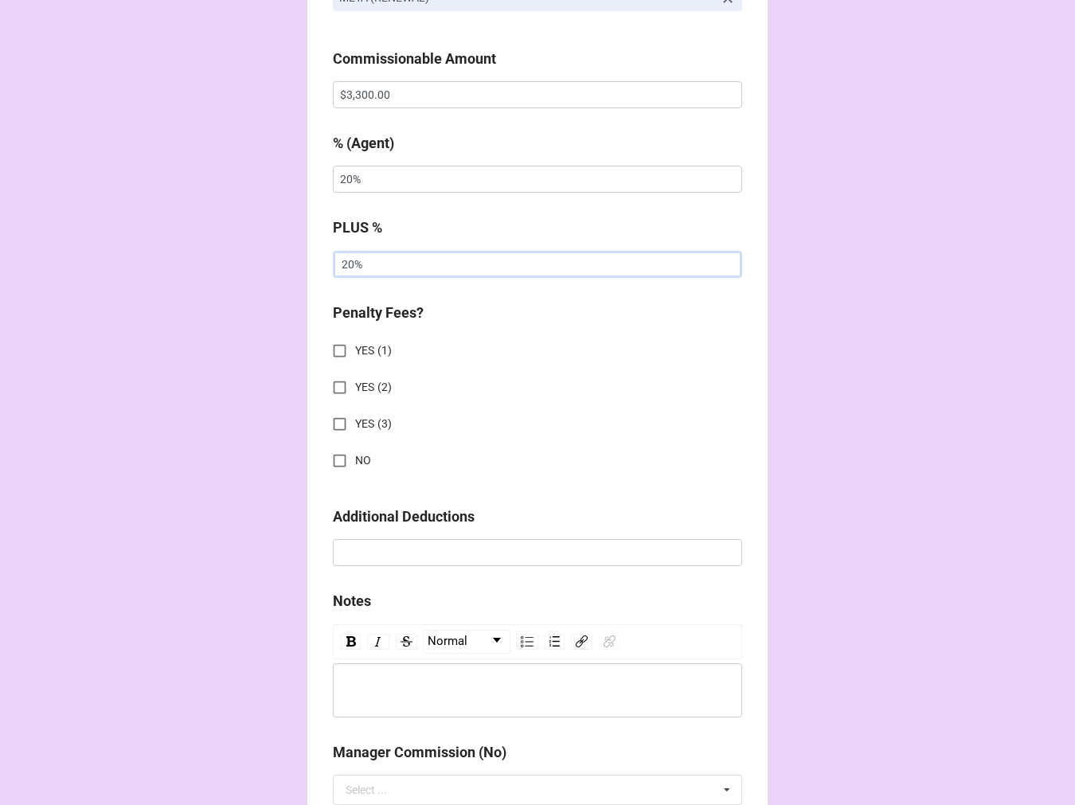
type input "20%"
click at [339, 459] on input "NO" at bounding box center [339, 460] width 31 height 31
checkbox input "true"
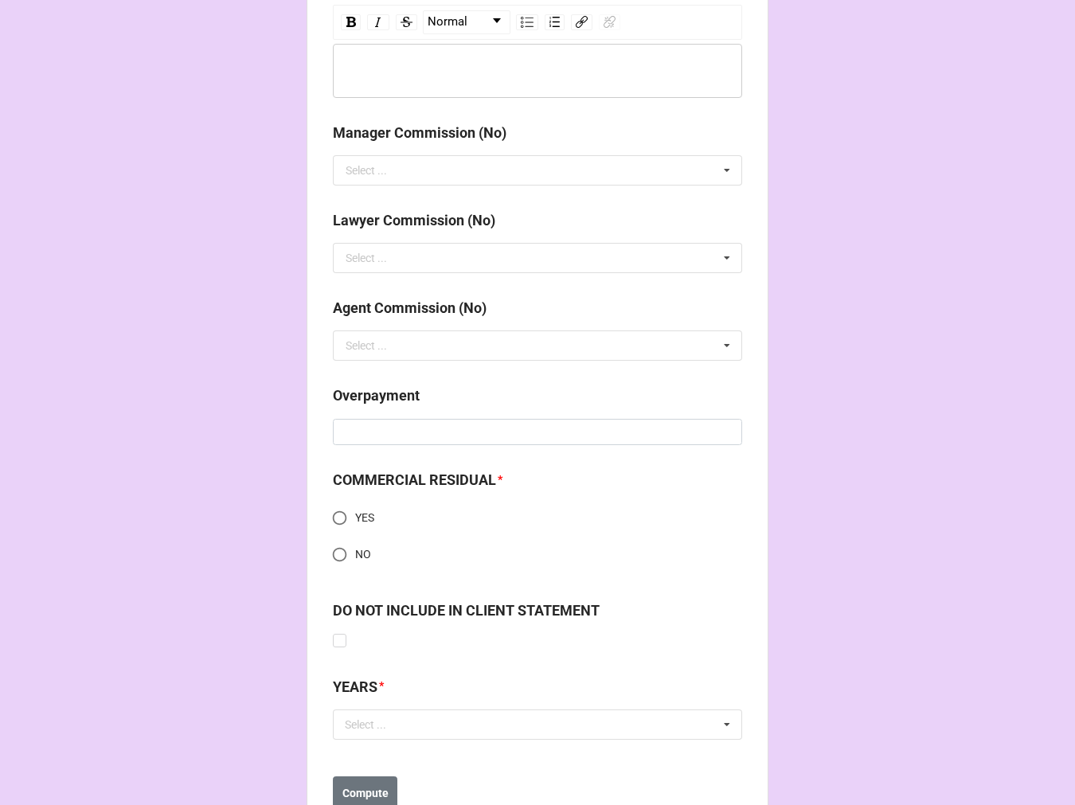
scroll to position [2003, 0]
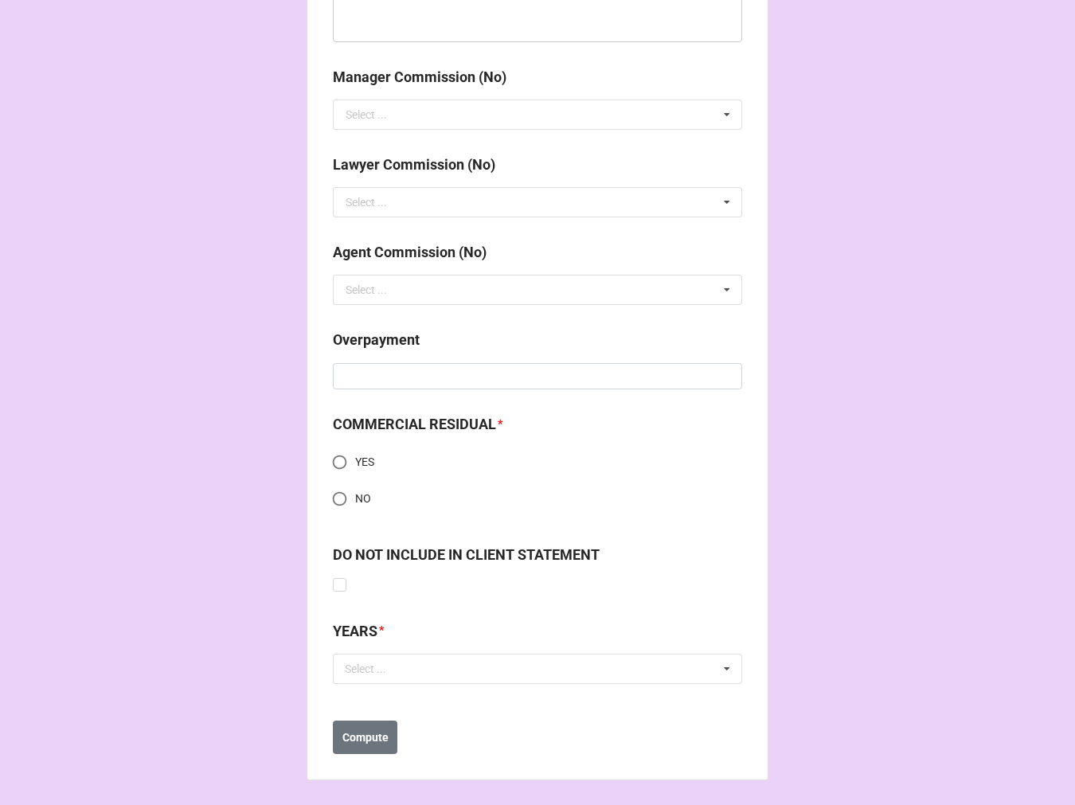
click at [331, 497] on input "NO" at bounding box center [339, 499] width 31 height 31
radio input "true"
click at [462, 665] on div "Select ... No results found." at bounding box center [537, 669] width 409 height 30
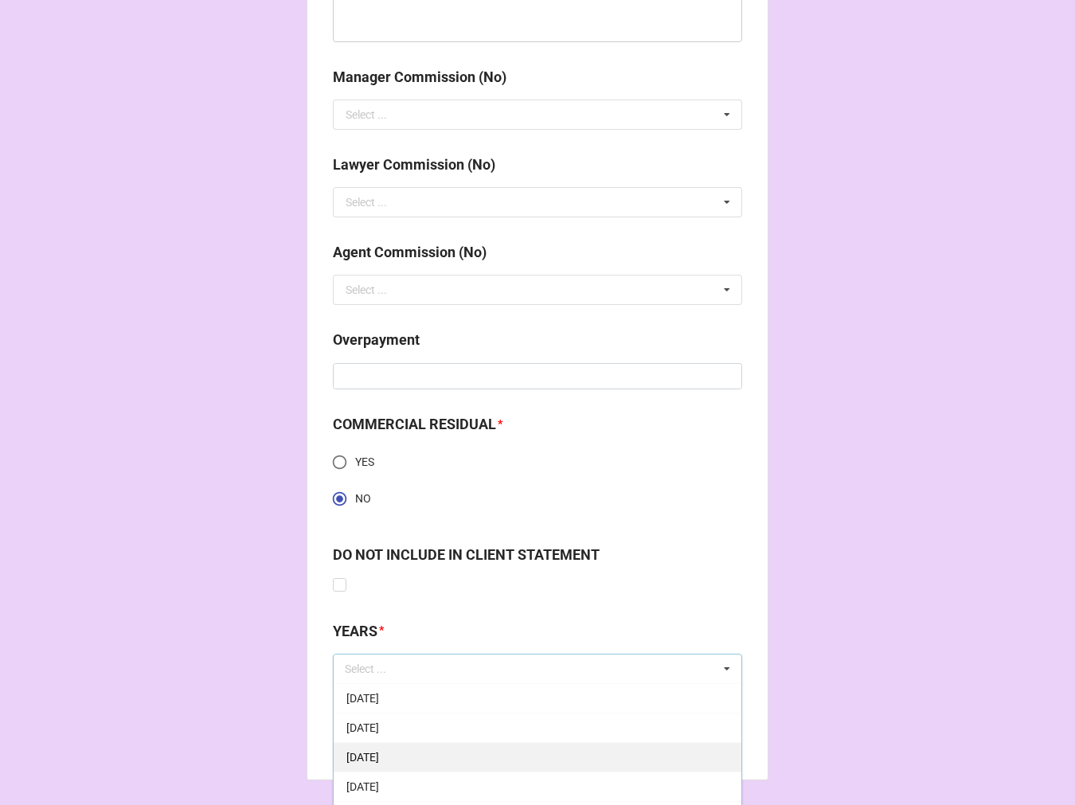
click at [379, 755] on span "[DATE]" at bounding box center [363, 757] width 33 height 13
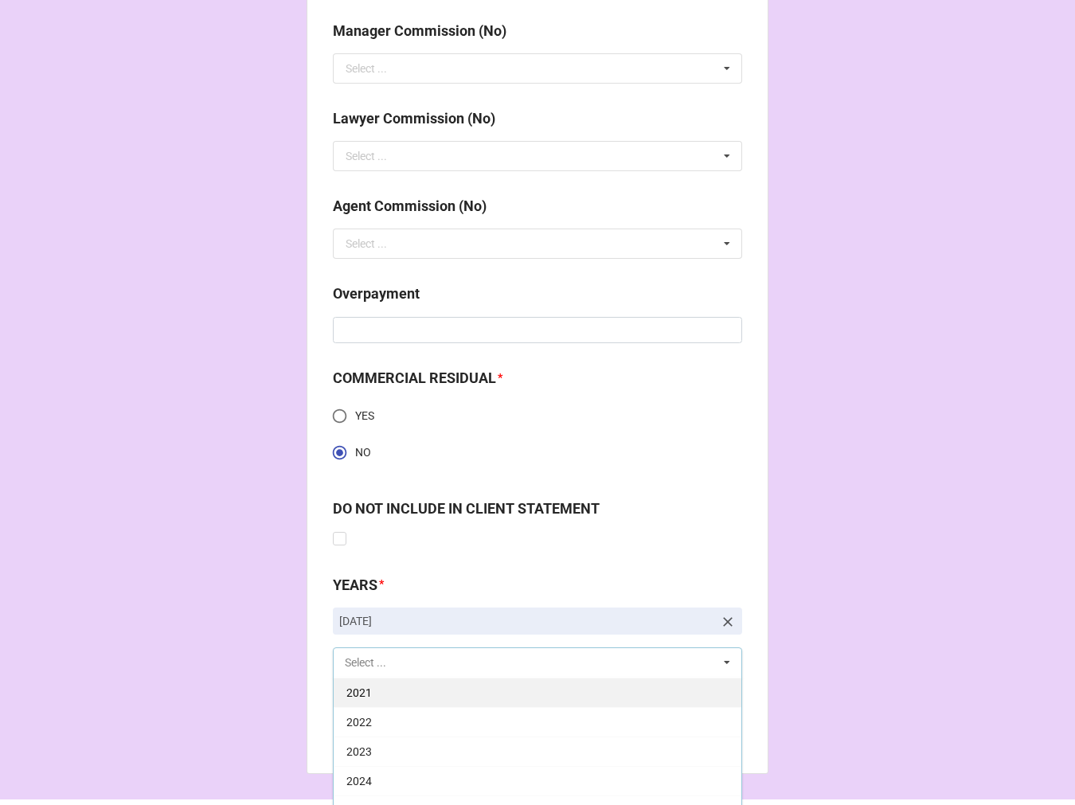
scroll to position [2091, 0]
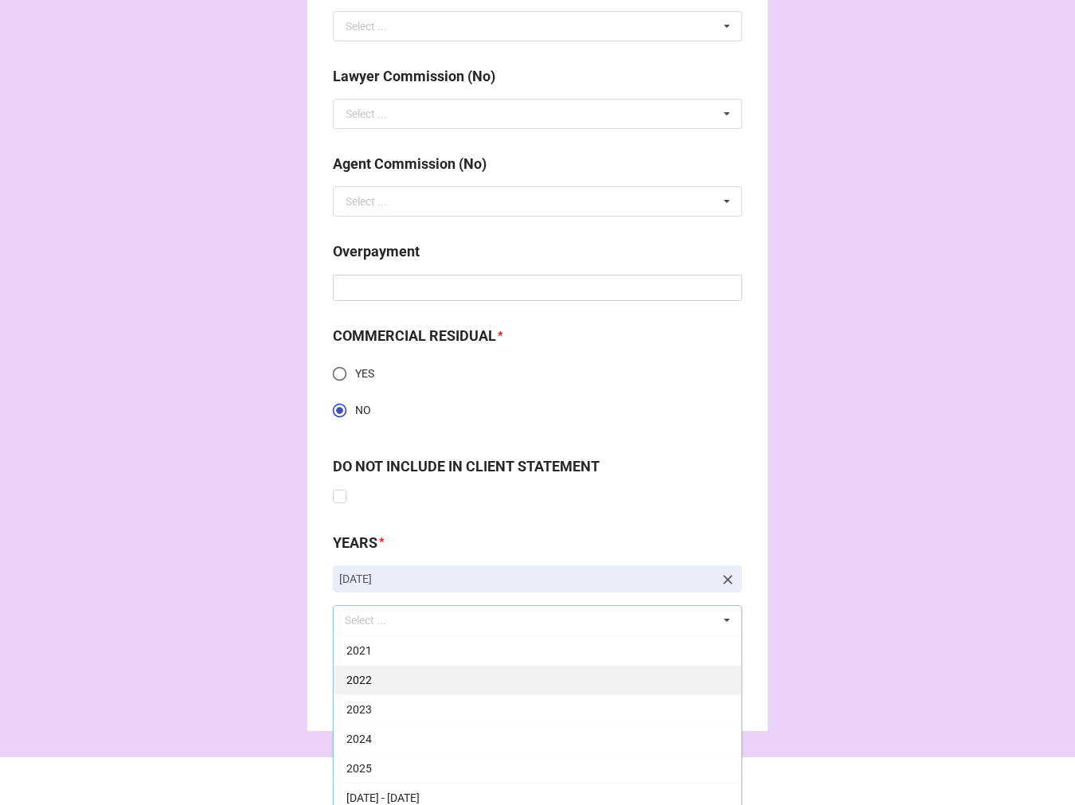
click at [358, 762] on span "2025" at bounding box center [359, 768] width 25 height 13
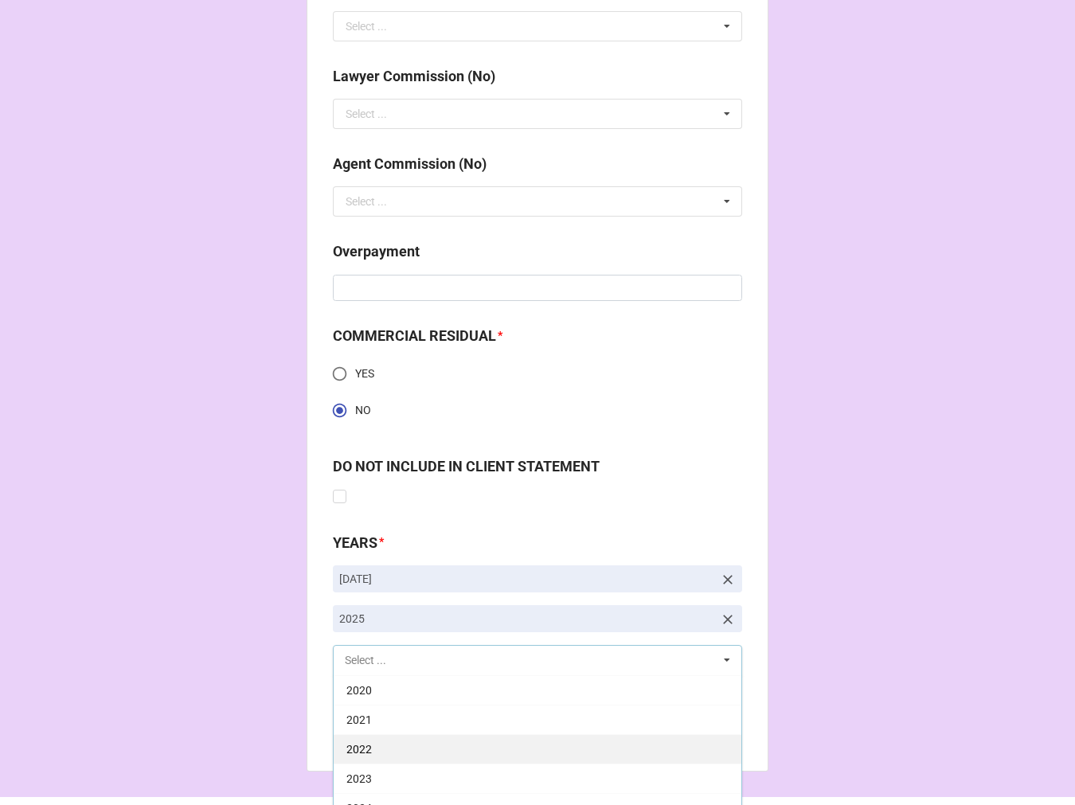
scroll to position [323, 0]
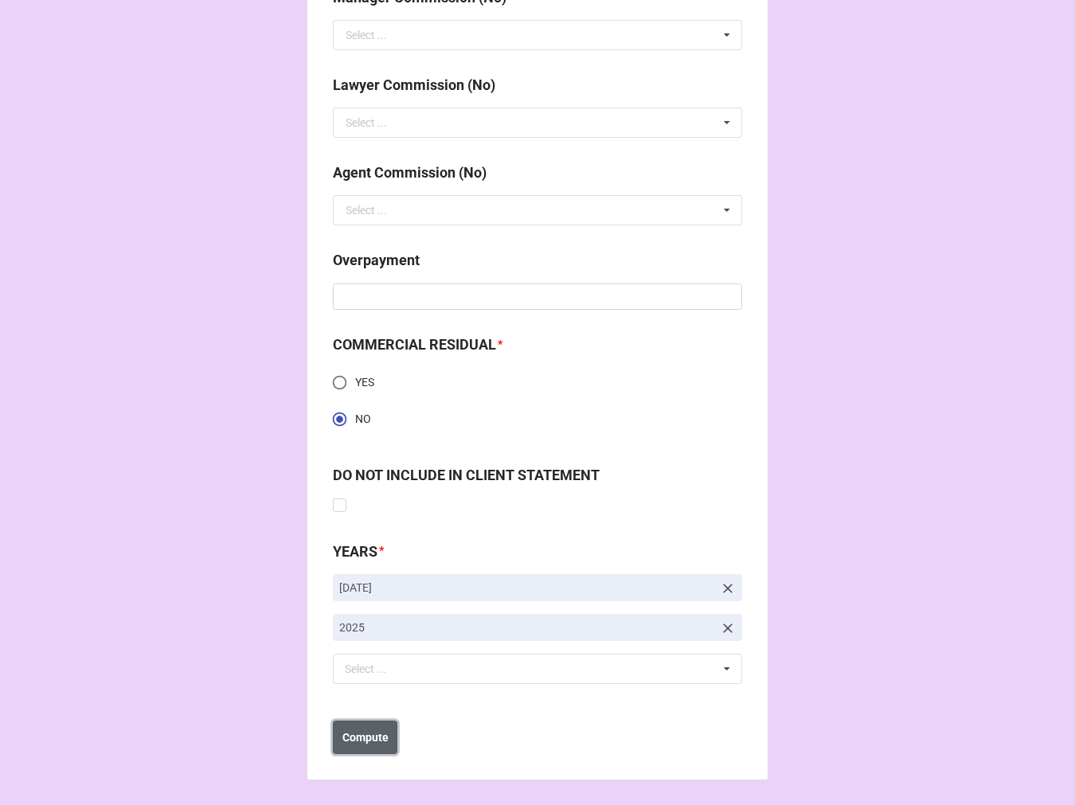
click at [344, 734] on b "Compute" at bounding box center [366, 738] width 46 height 17
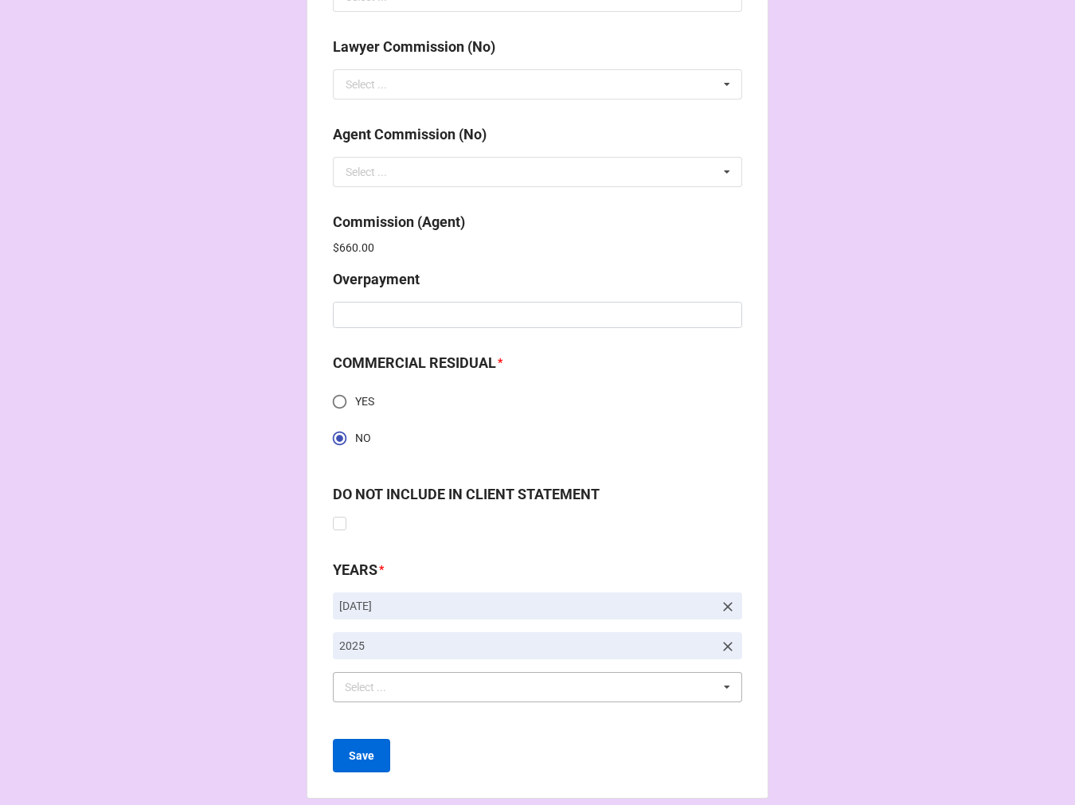
scroll to position [2139, 0]
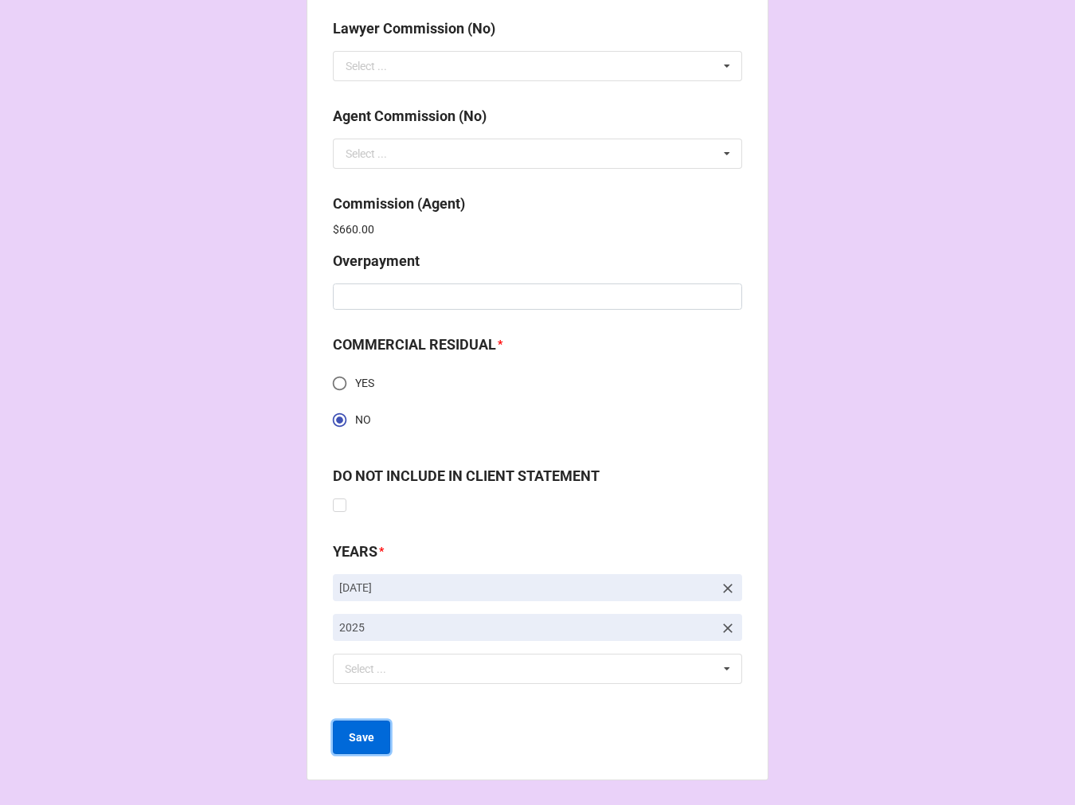
click at [358, 730] on b "Save" at bounding box center [361, 738] width 25 height 17
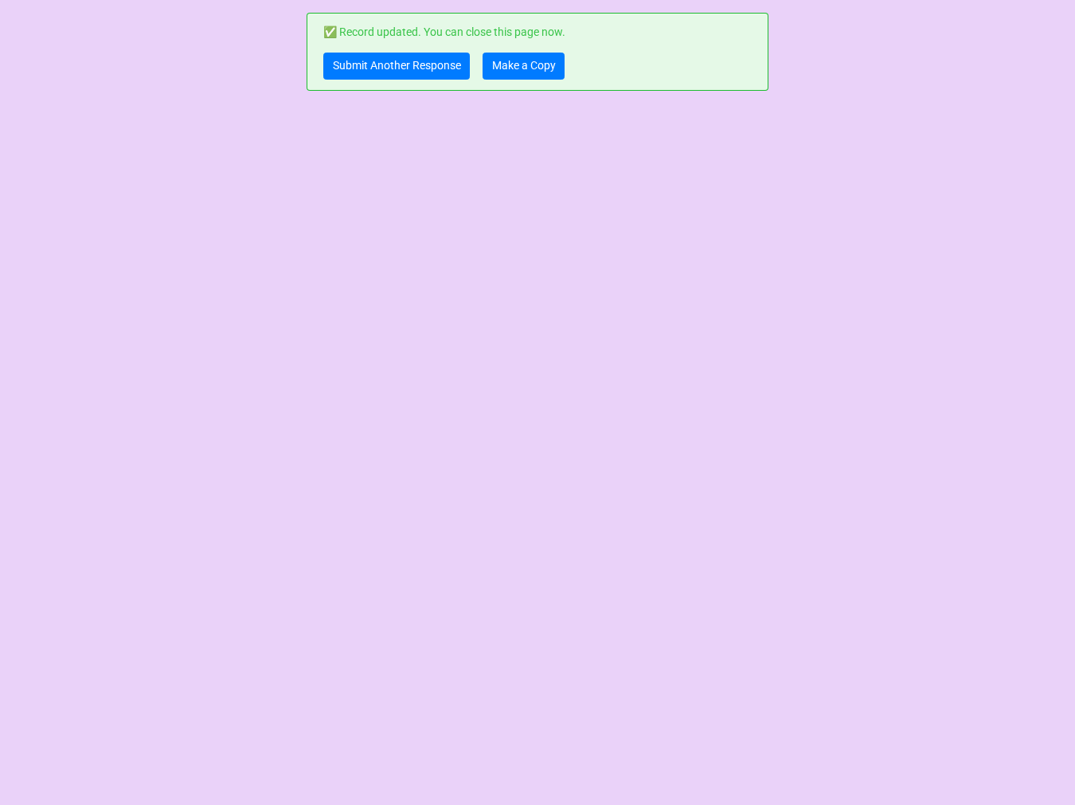
scroll to position [0, 0]
click at [403, 58] on link "Submit Another Response" at bounding box center [396, 66] width 147 height 27
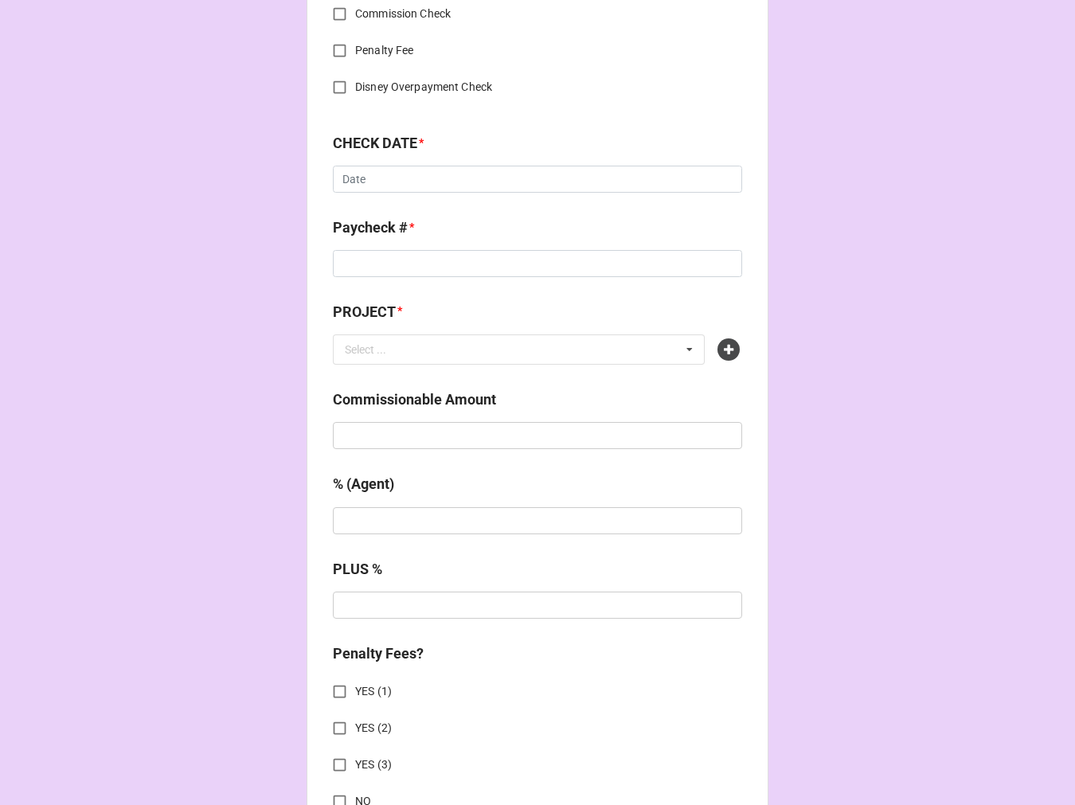
scroll to position [707, 0]
click at [378, 448] on div "Commissionable Amount" at bounding box center [537, 422] width 409 height 72
click at [376, 439] on input "text" at bounding box center [537, 433] width 409 height 27
paste input "$350.00"
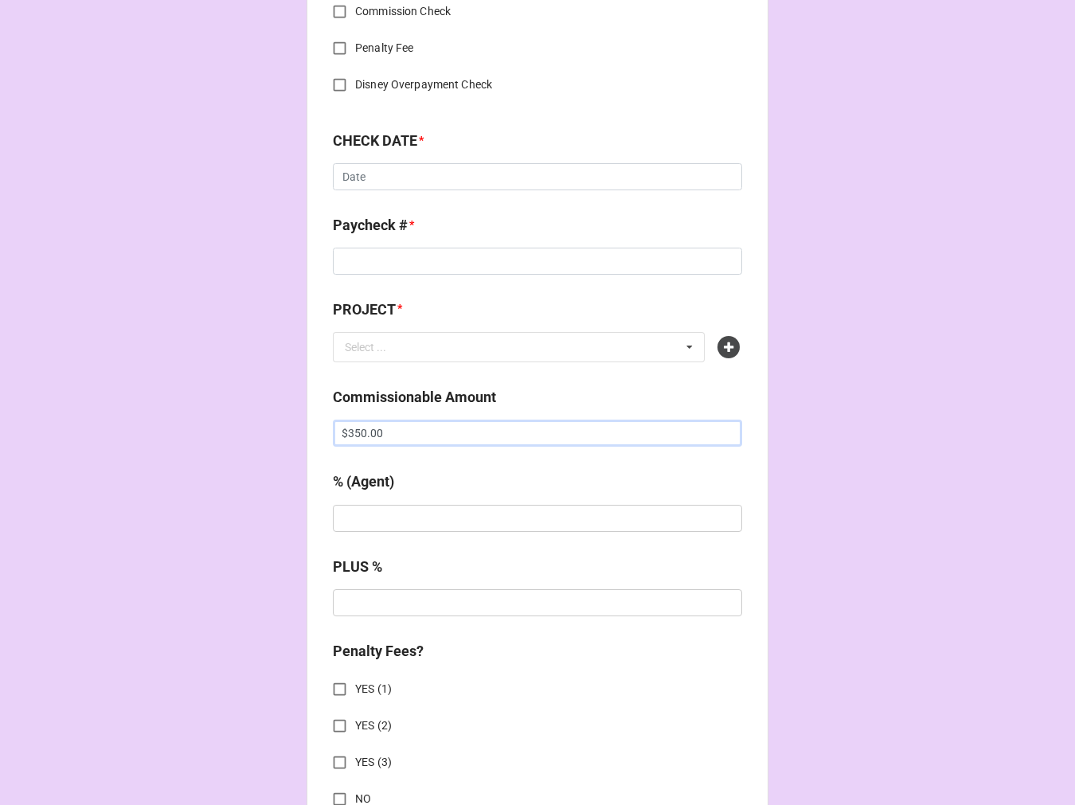
type input "$350.00"
click at [725, 353] on icon at bounding box center [729, 347] width 22 height 22
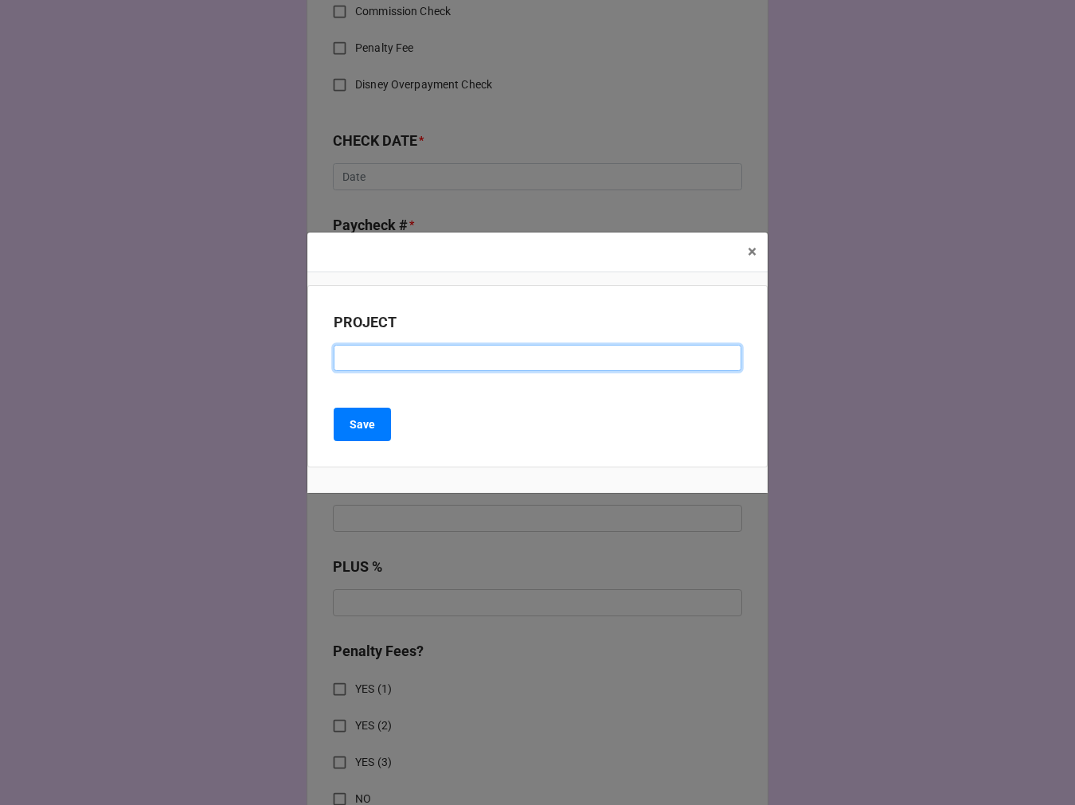
click at [354, 351] on input at bounding box center [538, 358] width 408 height 27
paste input "WEB COMMERCIAL"
type input "WEB COMMERCIAL"
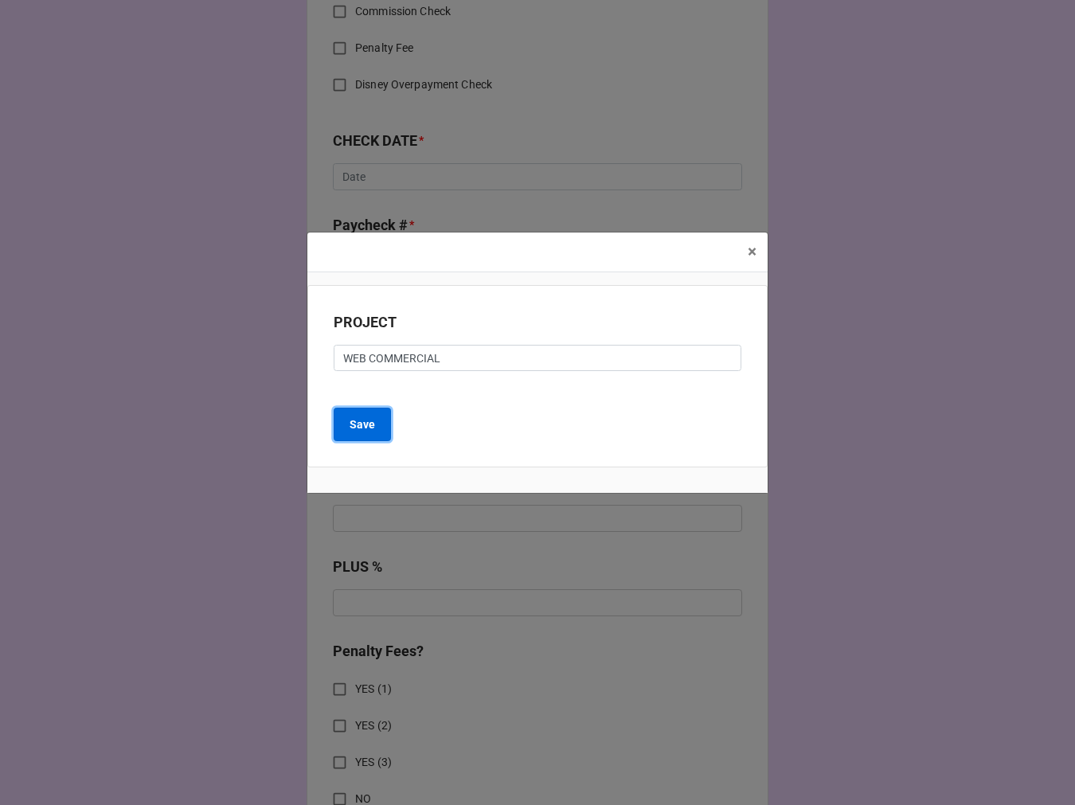
click at [365, 424] on b "Save" at bounding box center [362, 425] width 25 height 17
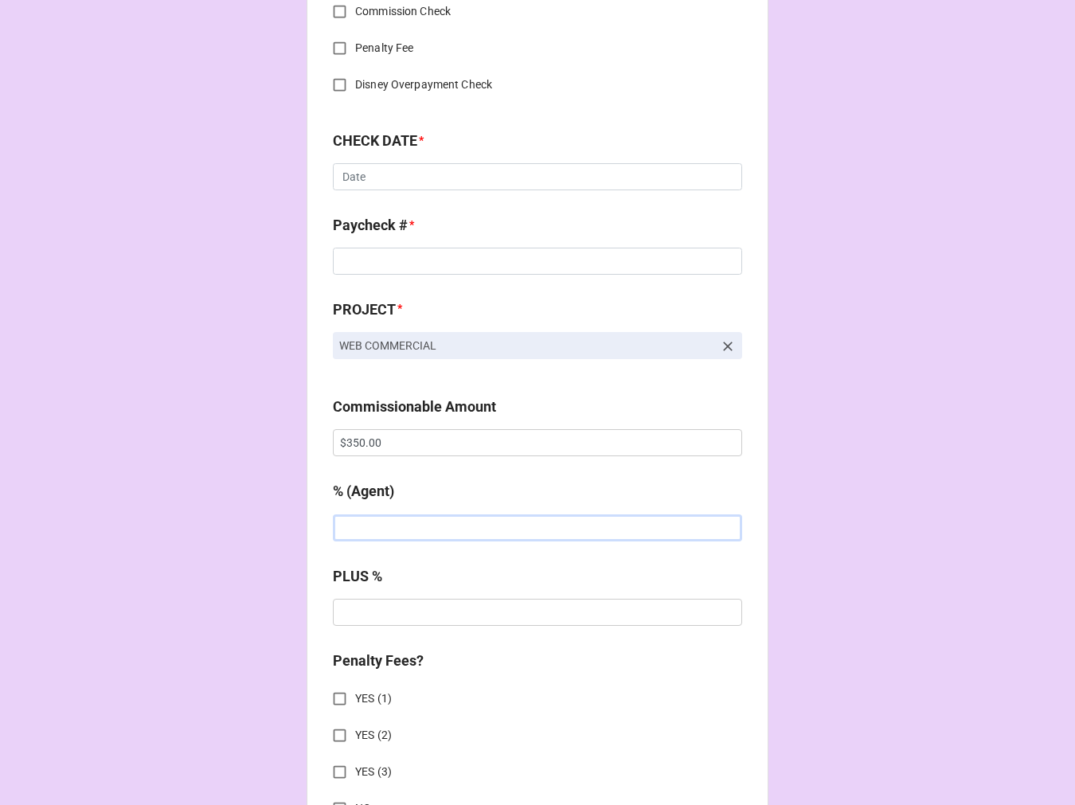
click at [408, 535] on input "text" at bounding box center [537, 528] width 409 height 27
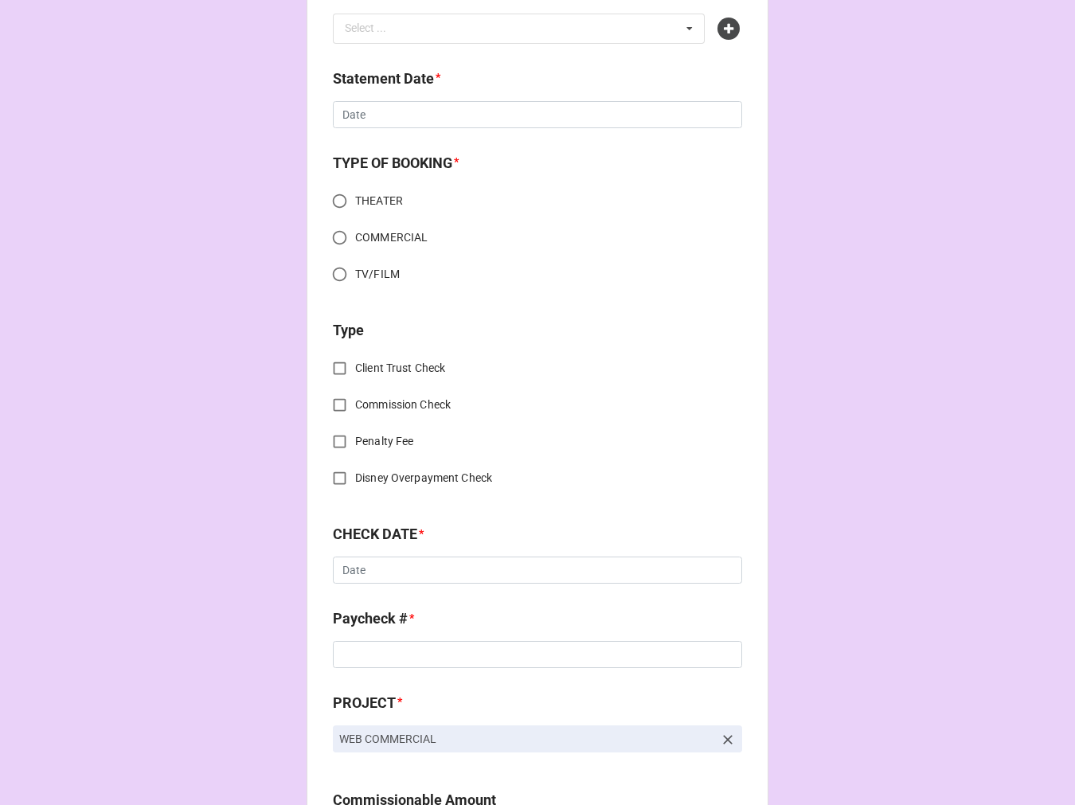
scroll to position [0, 0]
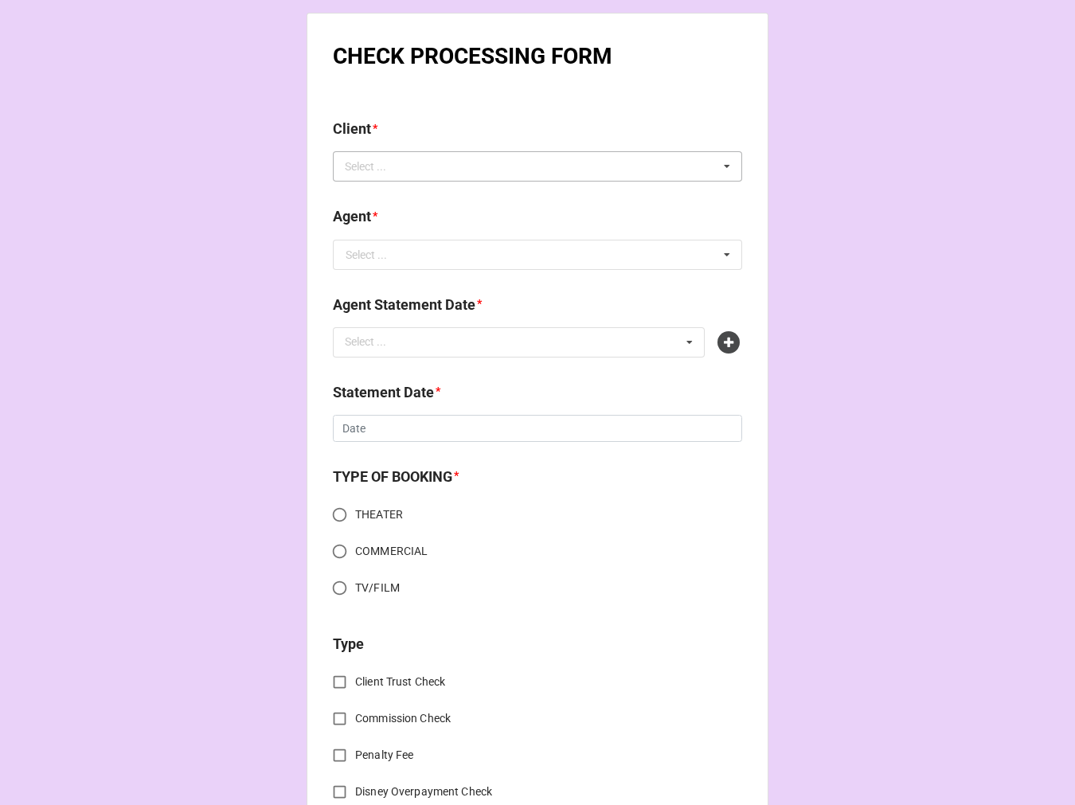
type input "20%"
click at [409, 152] on div "Select ... No results found." at bounding box center [537, 166] width 409 height 30
type input "sophia"
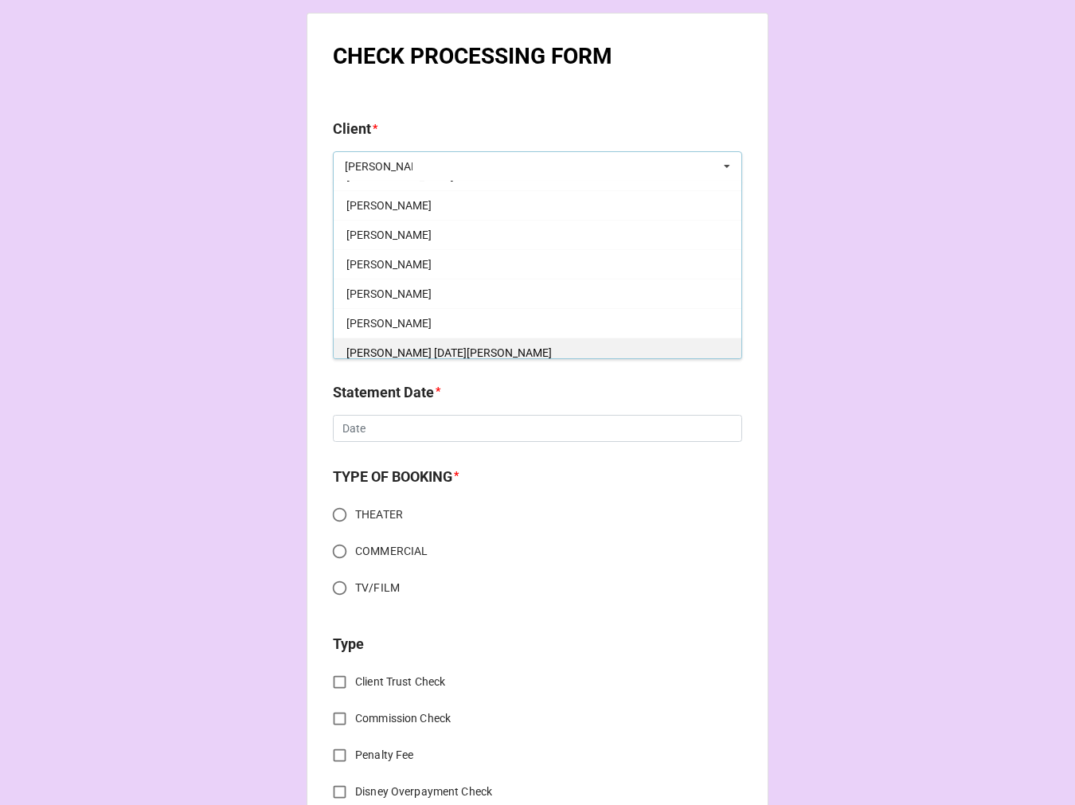
scroll to position [88, 0]
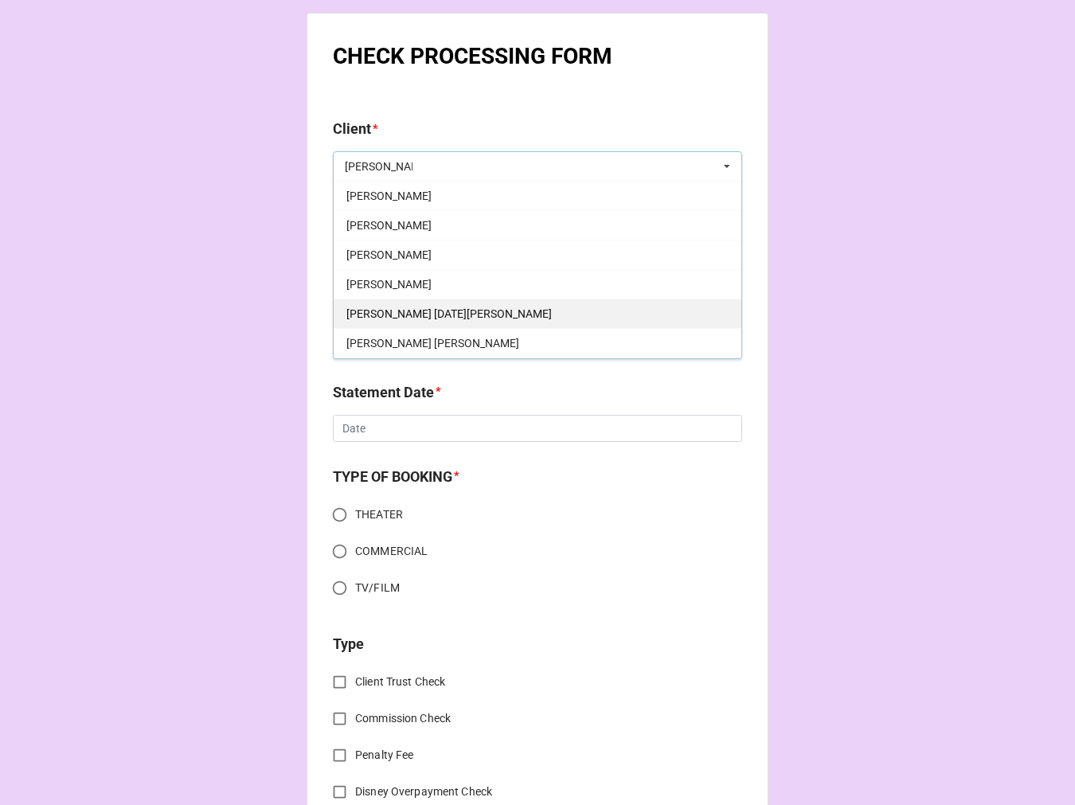
click at [476, 304] on div "Sophia Lucia Parola" at bounding box center [538, 313] width 408 height 29
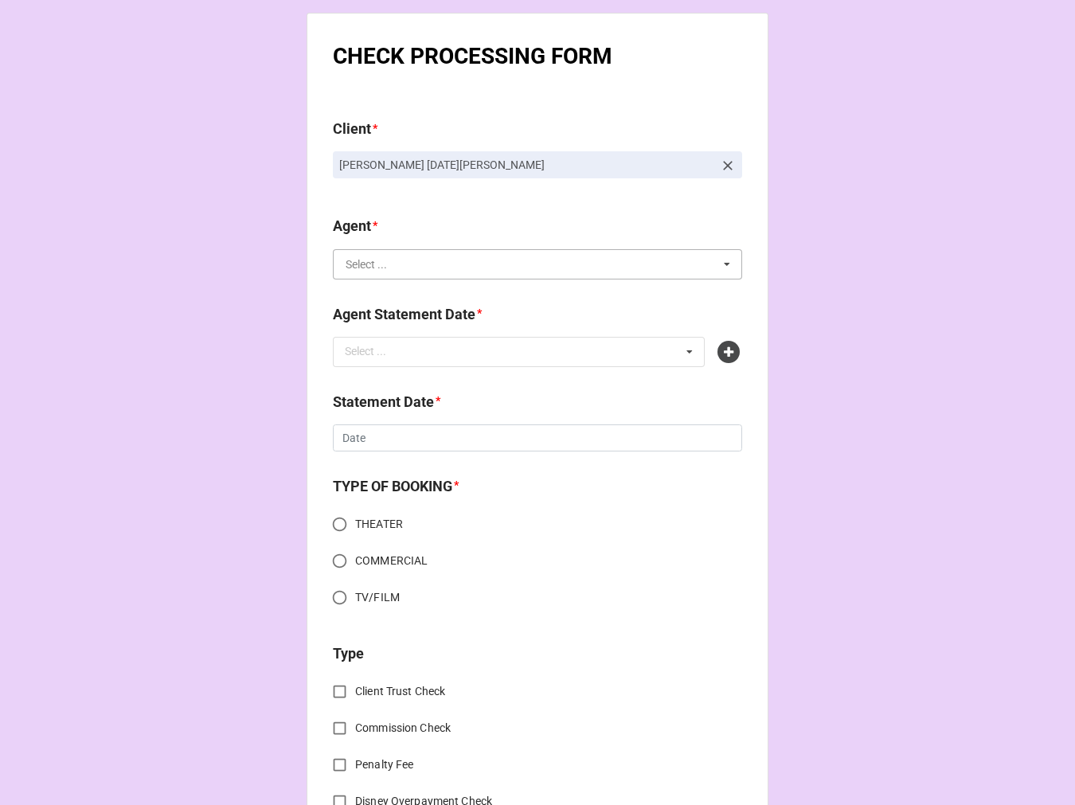
click at [388, 264] on input "text" at bounding box center [539, 264] width 408 height 29
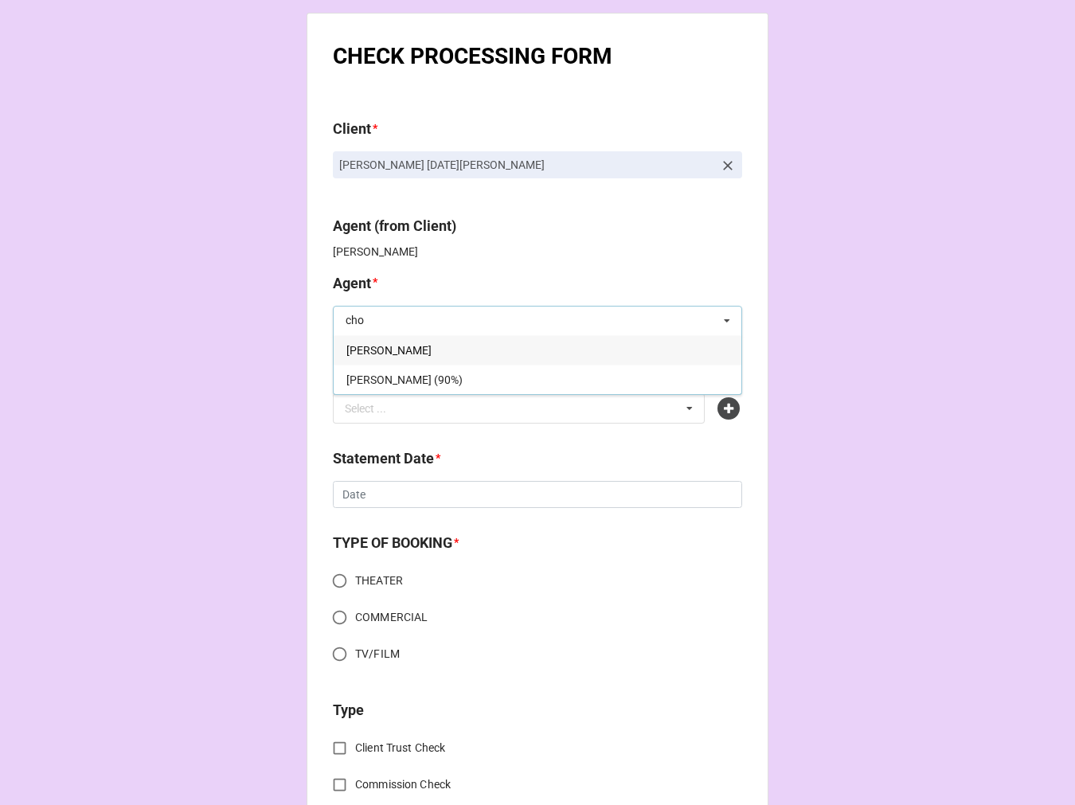
type input "cho"
click at [395, 351] on div "[PERSON_NAME]" at bounding box center [538, 349] width 408 height 29
click at [438, 420] on div "Select ... No results found." at bounding box center [519, 409] width 372 height 30
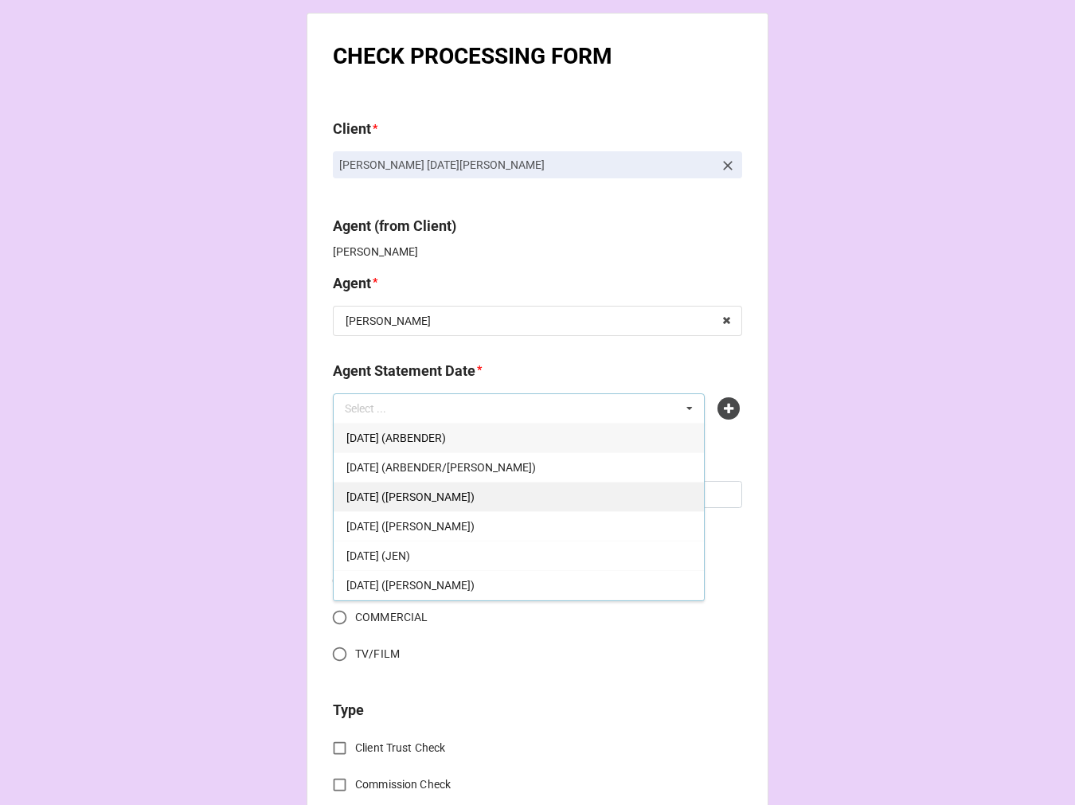
click at [497, 507] on div "SEPTEMBER 19, 2025 (CHONDRA)" at bounding box center [519, 496] width 370 height 29
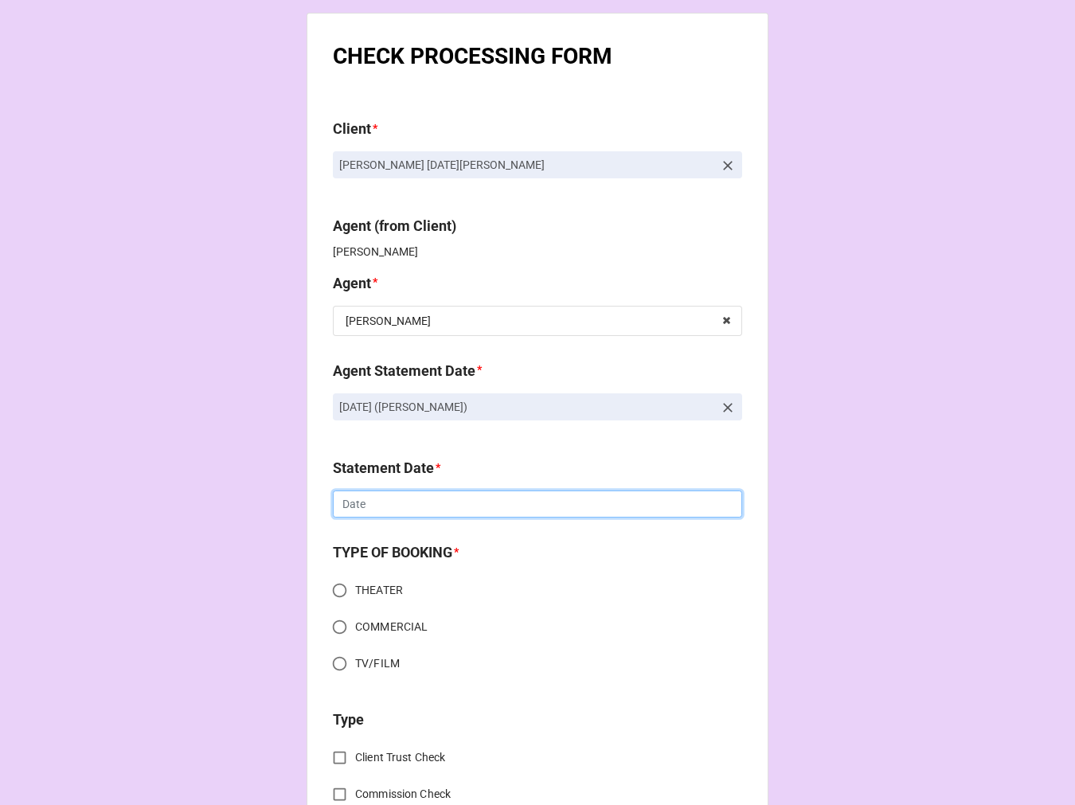
click at [385, 507] on input "text" at bounding box center [537, 504] width 409 height 27
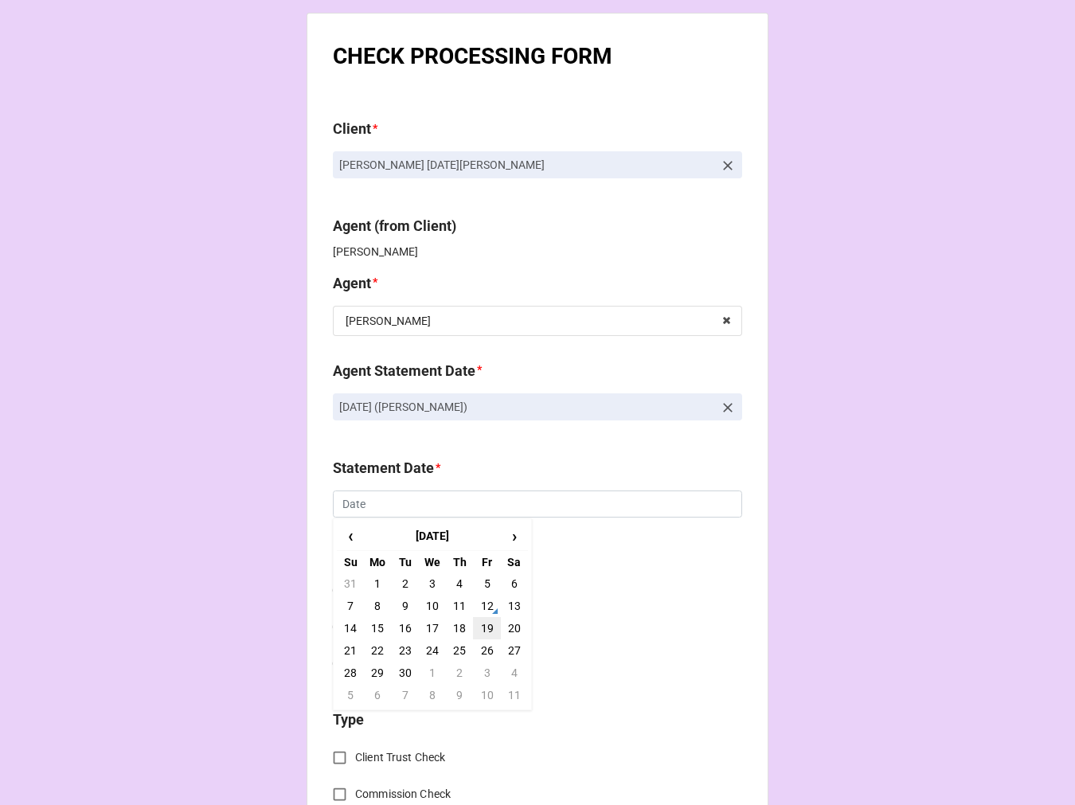
click at [483, 626] on td "19" at bounding box center [486, 628] width 27 height 22
type input "9/19/2025"
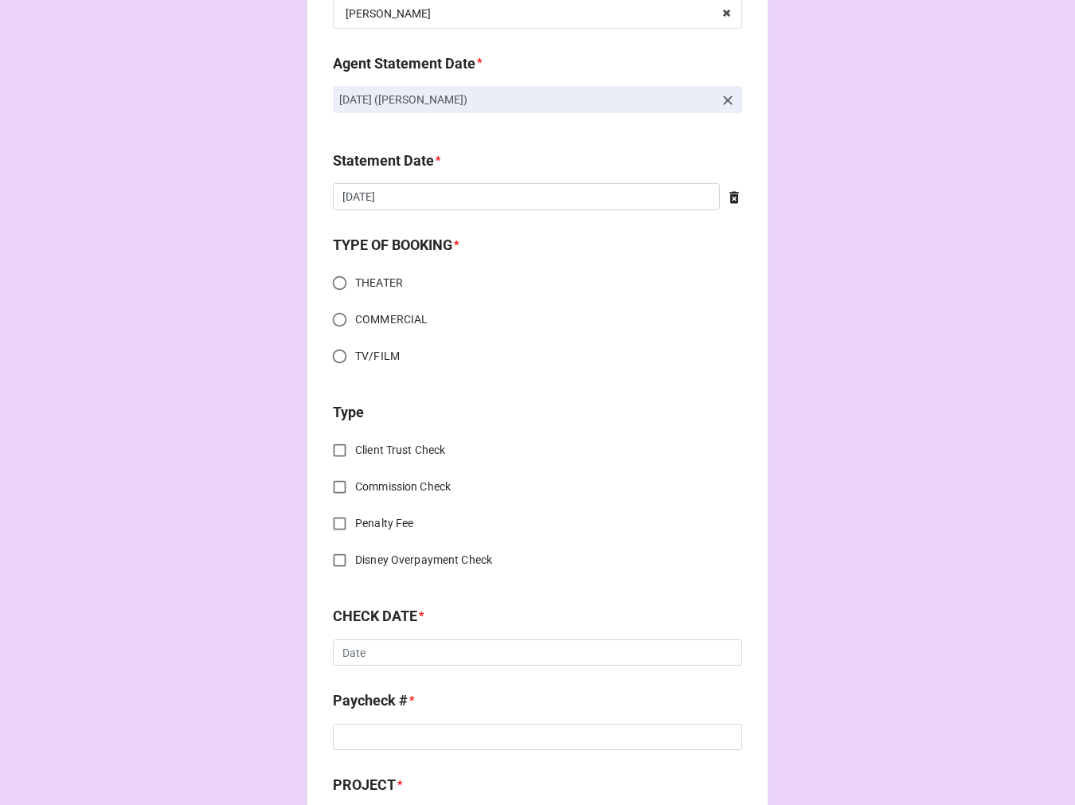
scroll to position [354, 0]
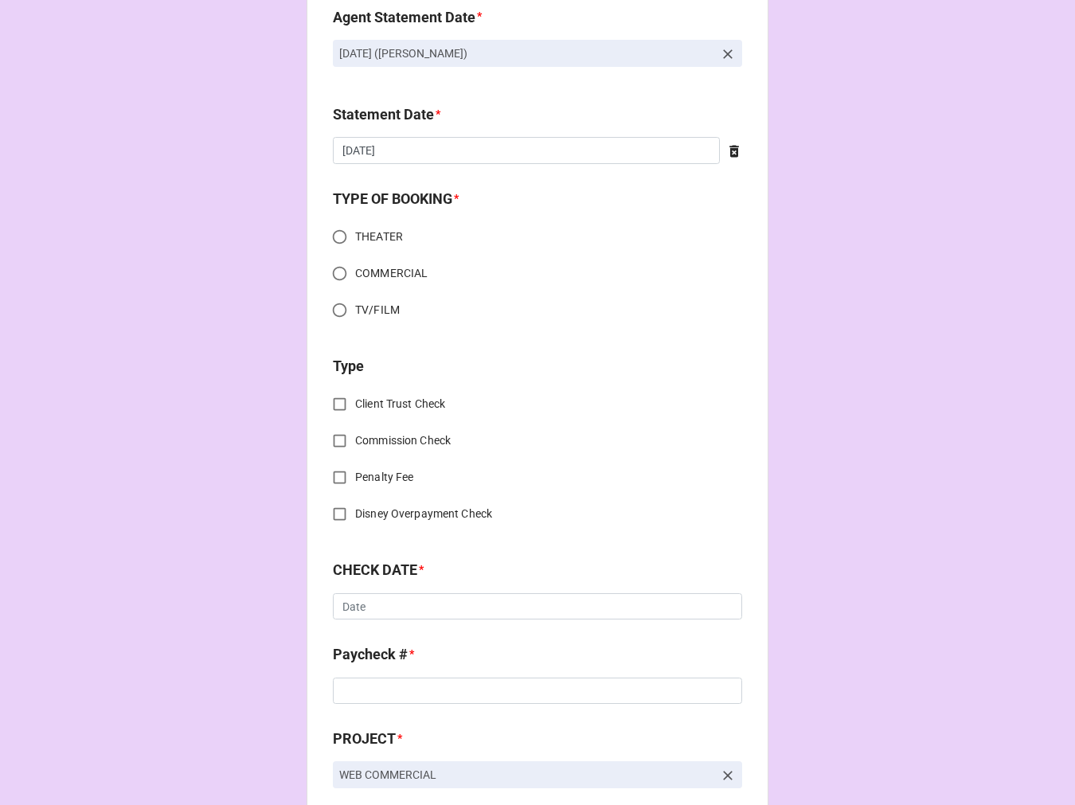
click at [335, 268] on input "COMMERCIAL" at bounding box center [339, 273] width 31 height 31
radio input "true"
click at [331, 439] on input "Commission Check" at bounding box center [339, 440] width 31 height 31
checkbox input "true"
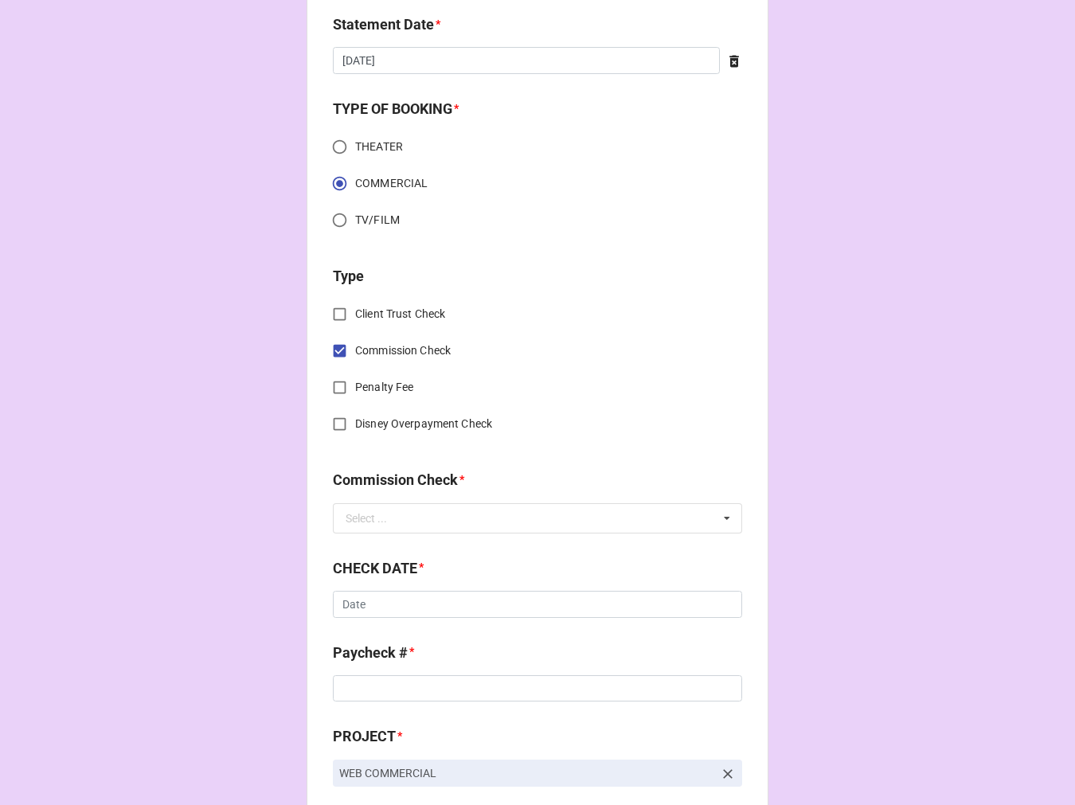
scroll to position [531, 0]
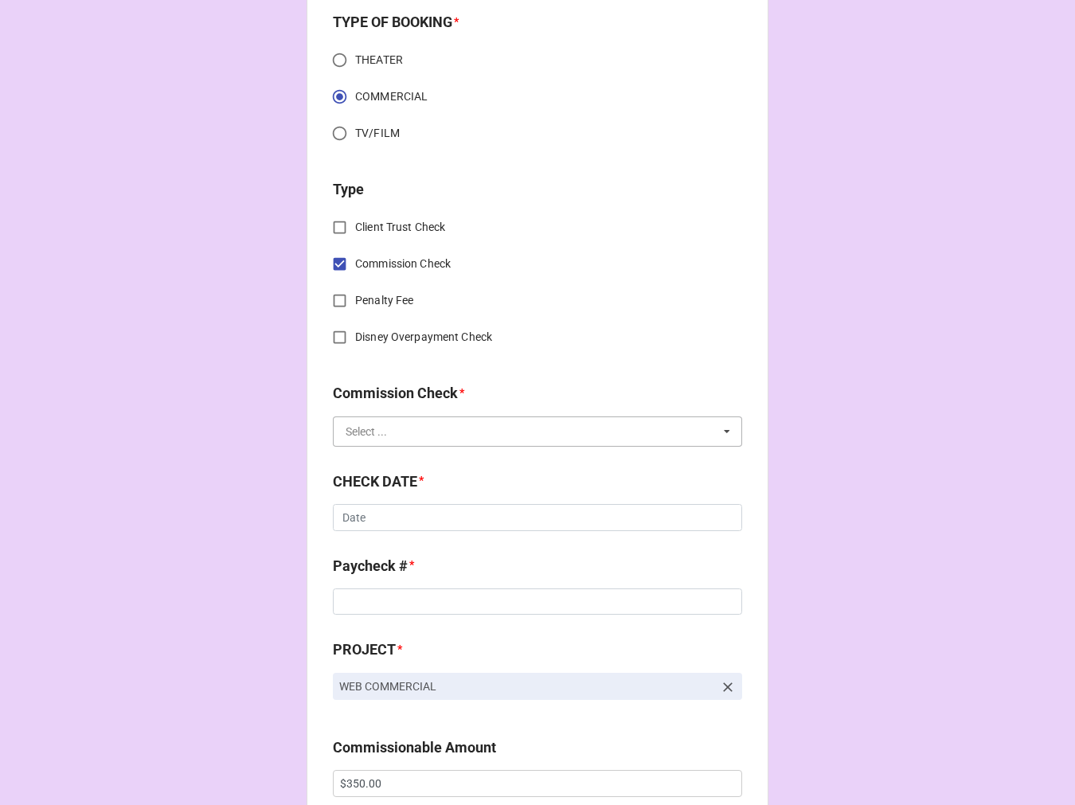
click at [414, 423] on input "text" at bounding box center [539, 431] width 408 height 29
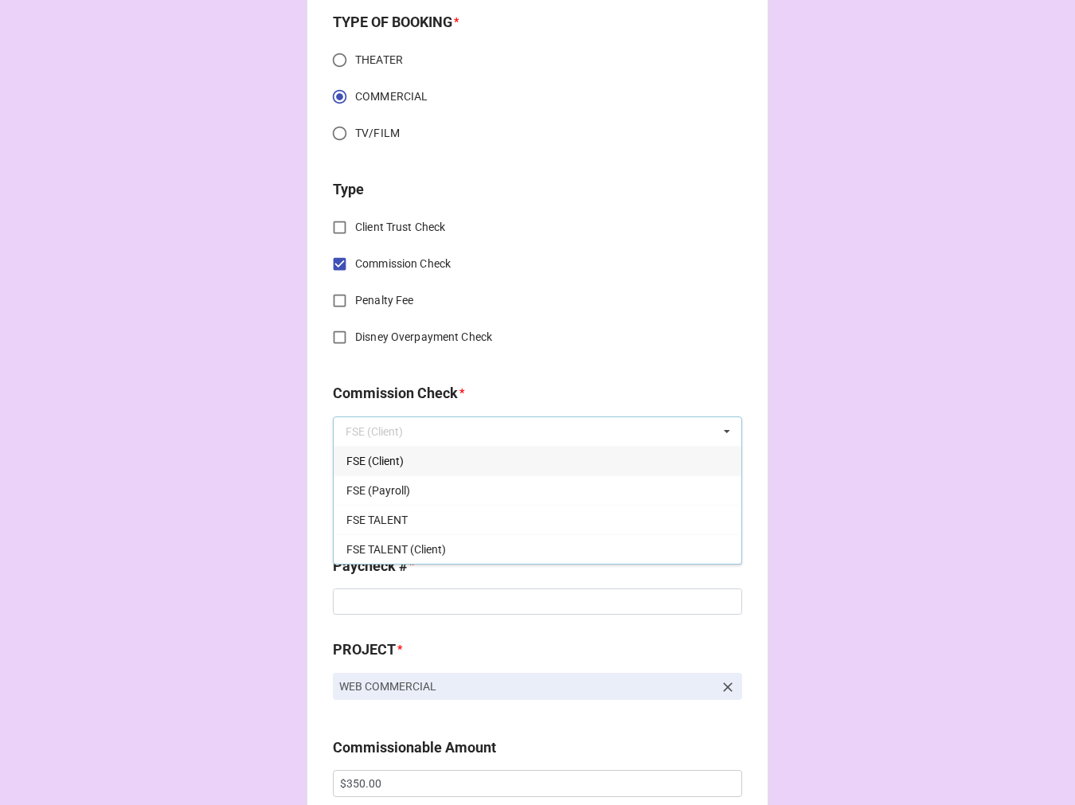
click at [393, 460] on span "FSE (Client)" at bounding box center [375, 461] width 57 height 13
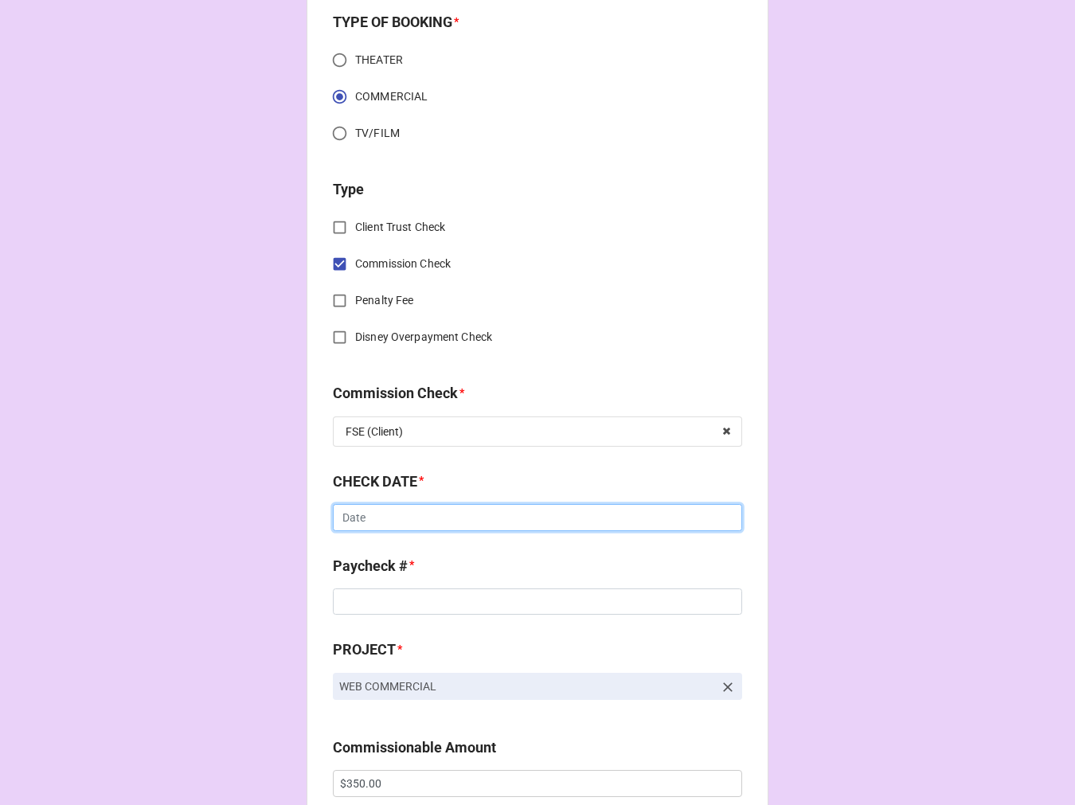
click at [406, 518] on input "text" at bounding box center [537, 517] width 409 height 27
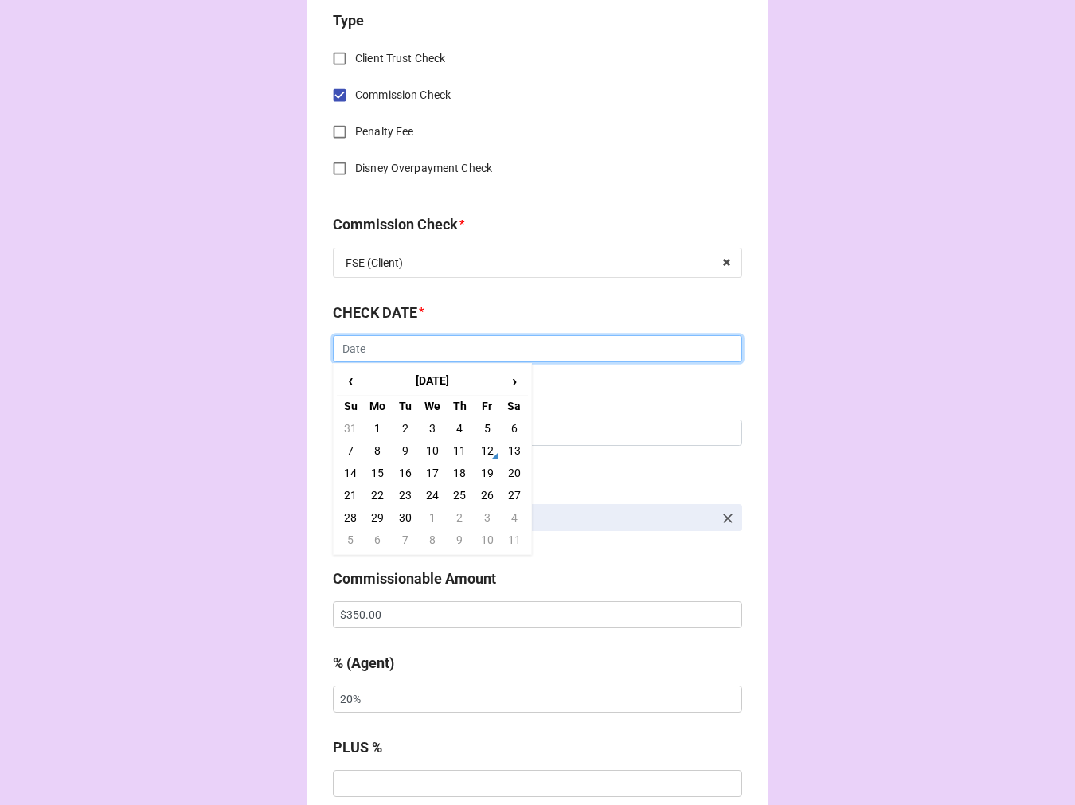
scroll to position [707, 0]
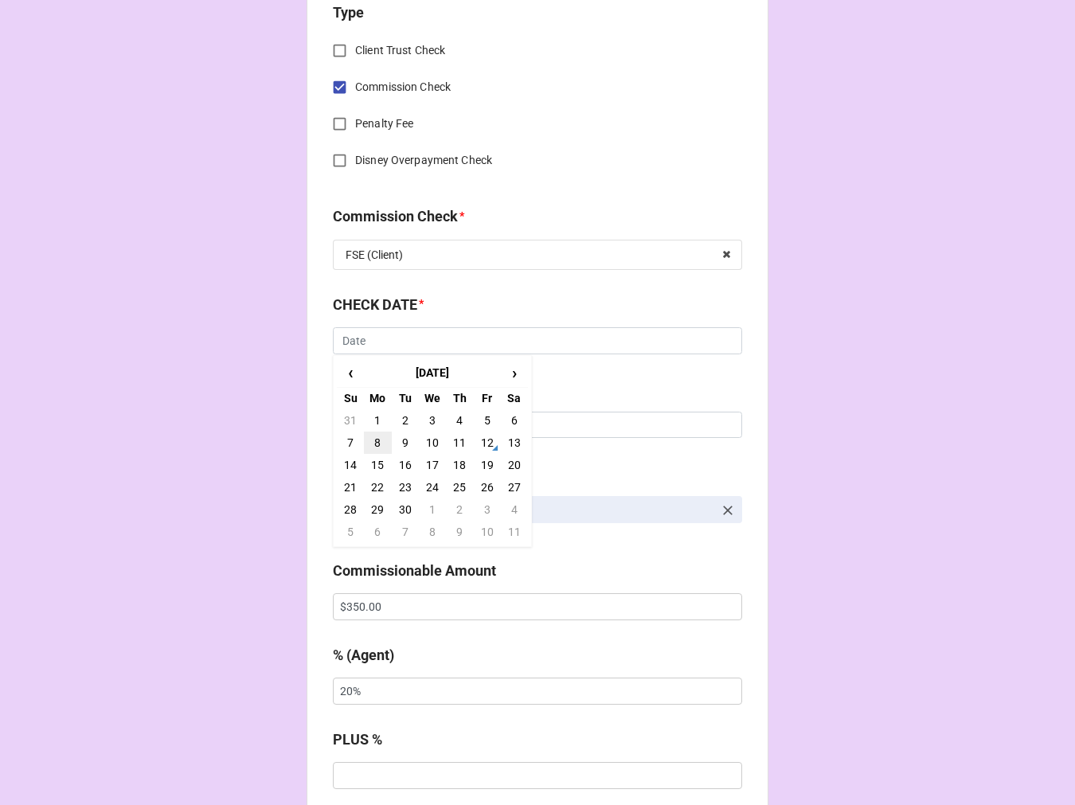
click at [376, 441] on td "8" at bounding box center [377, 443] width 27 height 22
type input "[DATE]"
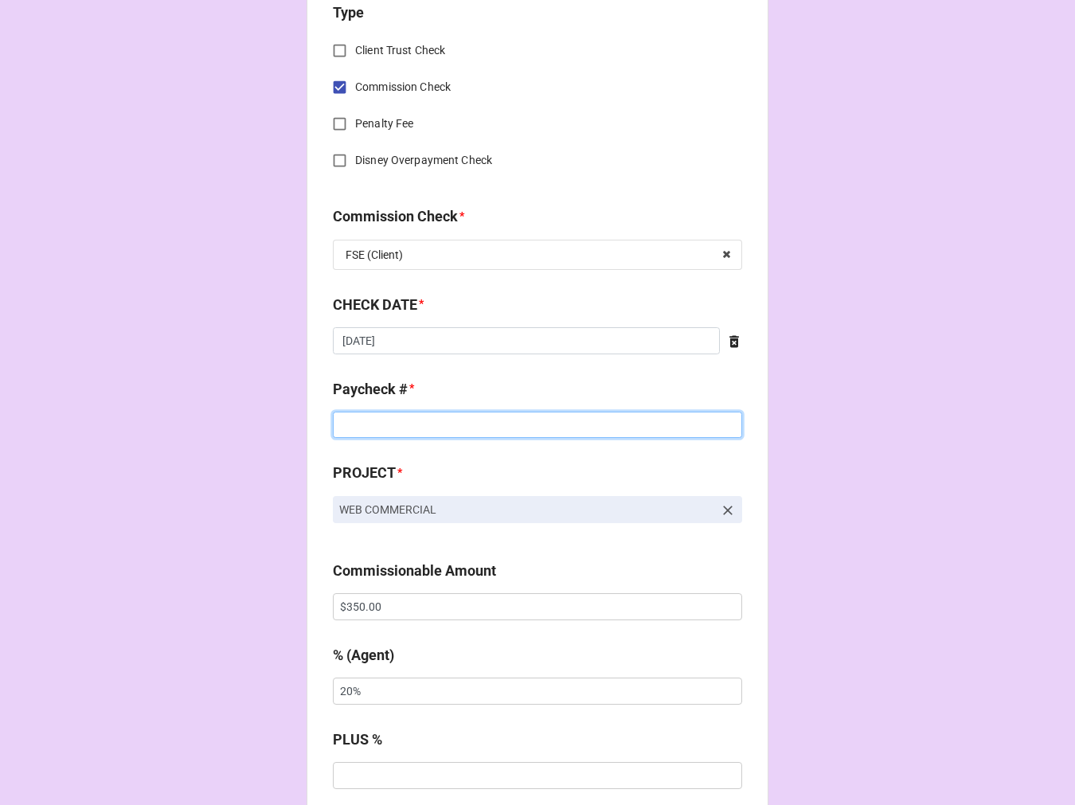
click at [381, 431] on input at bounding box center [537, 425] width 409 height 27
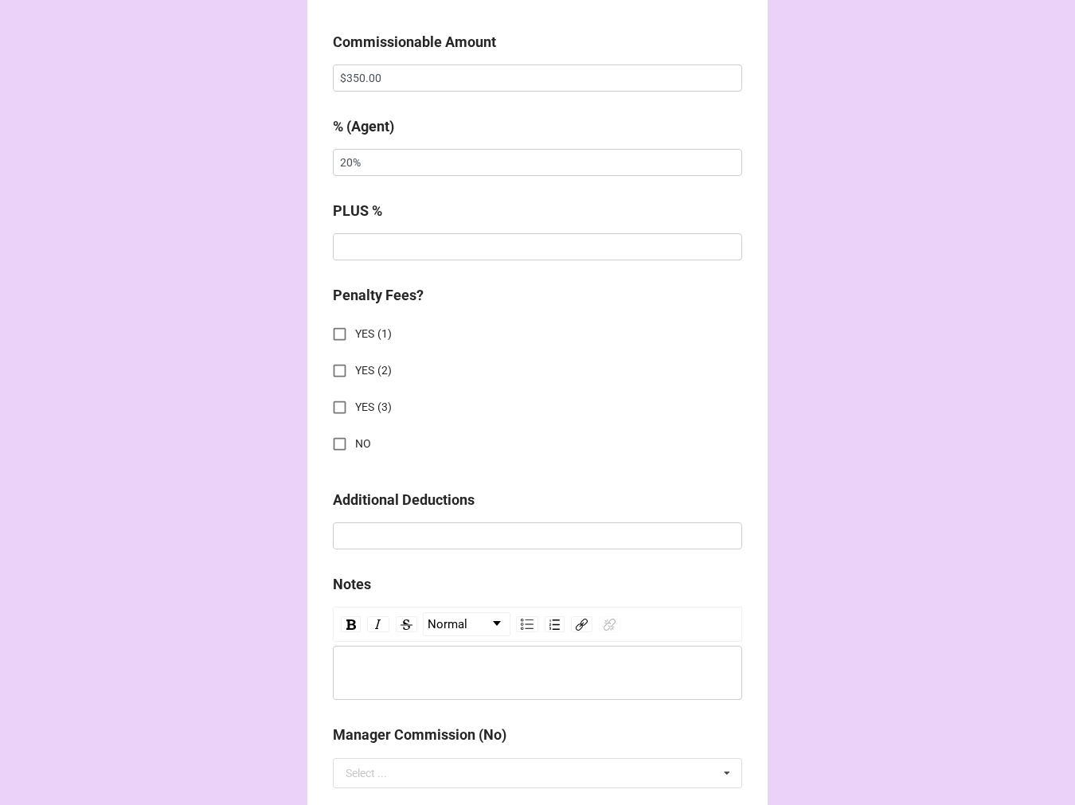
scroll to position [1239, 0]
type input "ZELLE"
click at [335, 443] on input "NO" at bounding box center [339, 441] width 31 height 31
checkbox input "true"
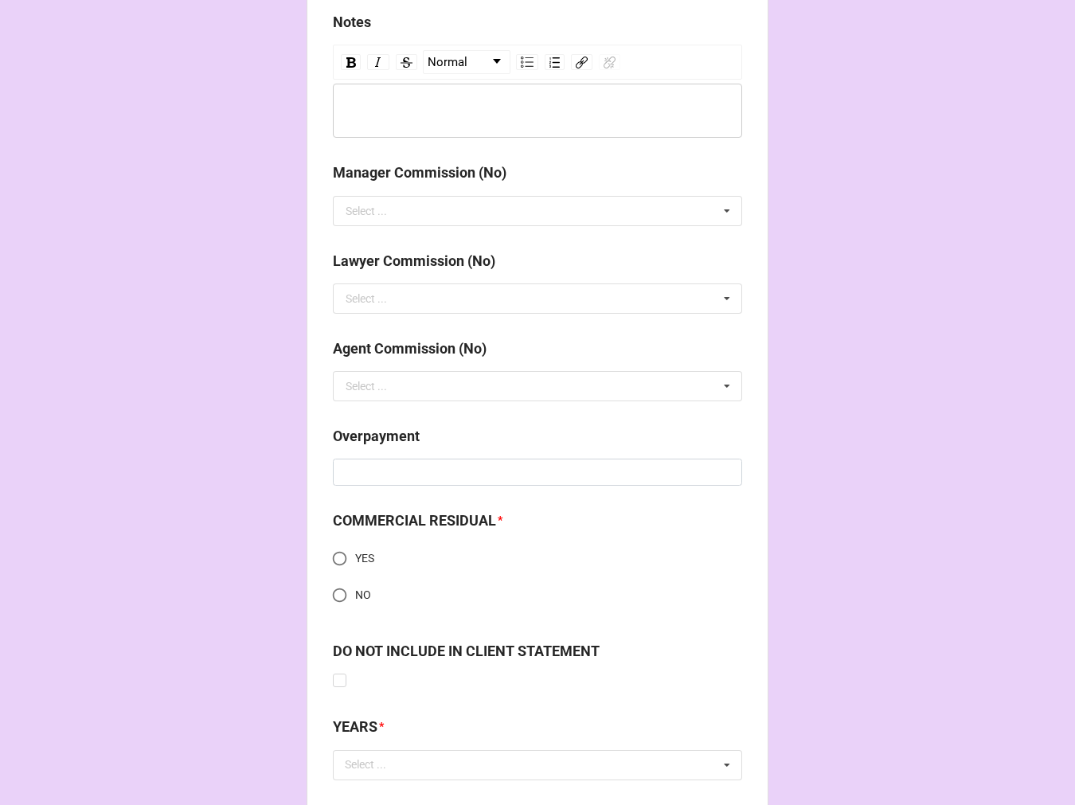
scroll to position [1896, 0]
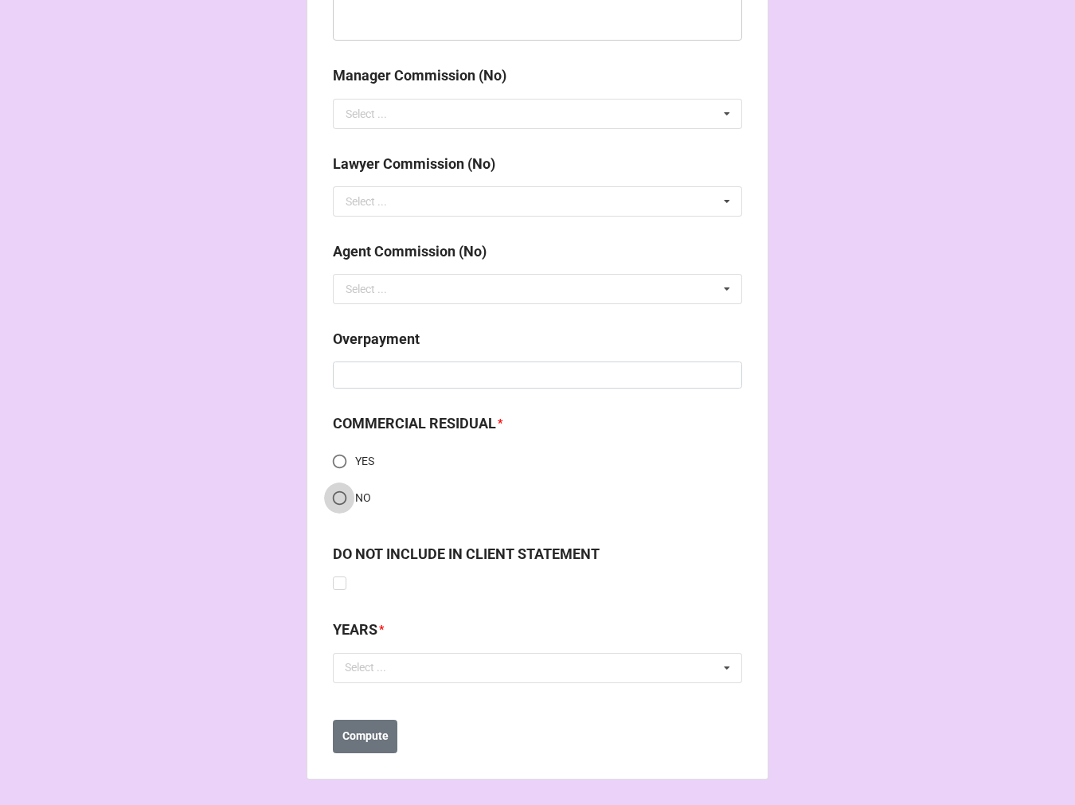
click at [327, 496] on input "NO" at bounding box center [339, 498] width 31 height 31
radio input "true"
click at [415, 669] on div "Select ... No results found." at bounding box center [537, 668] width 409 height 30
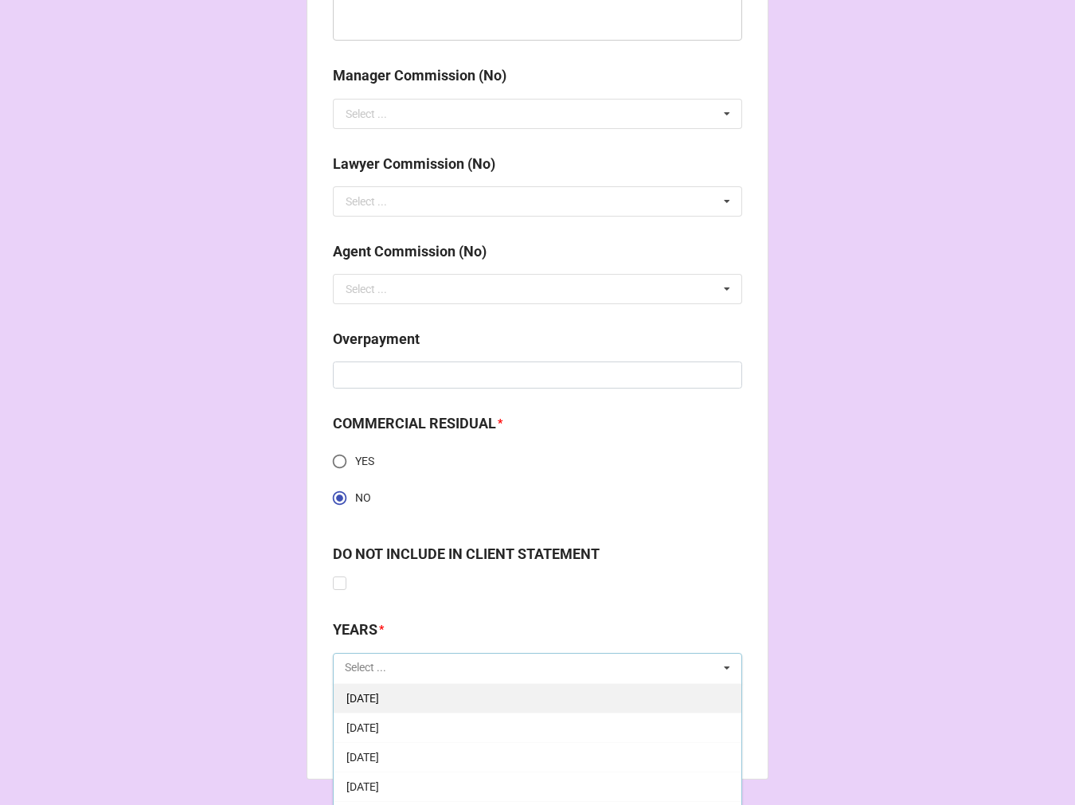
scroll to position [177, 0]
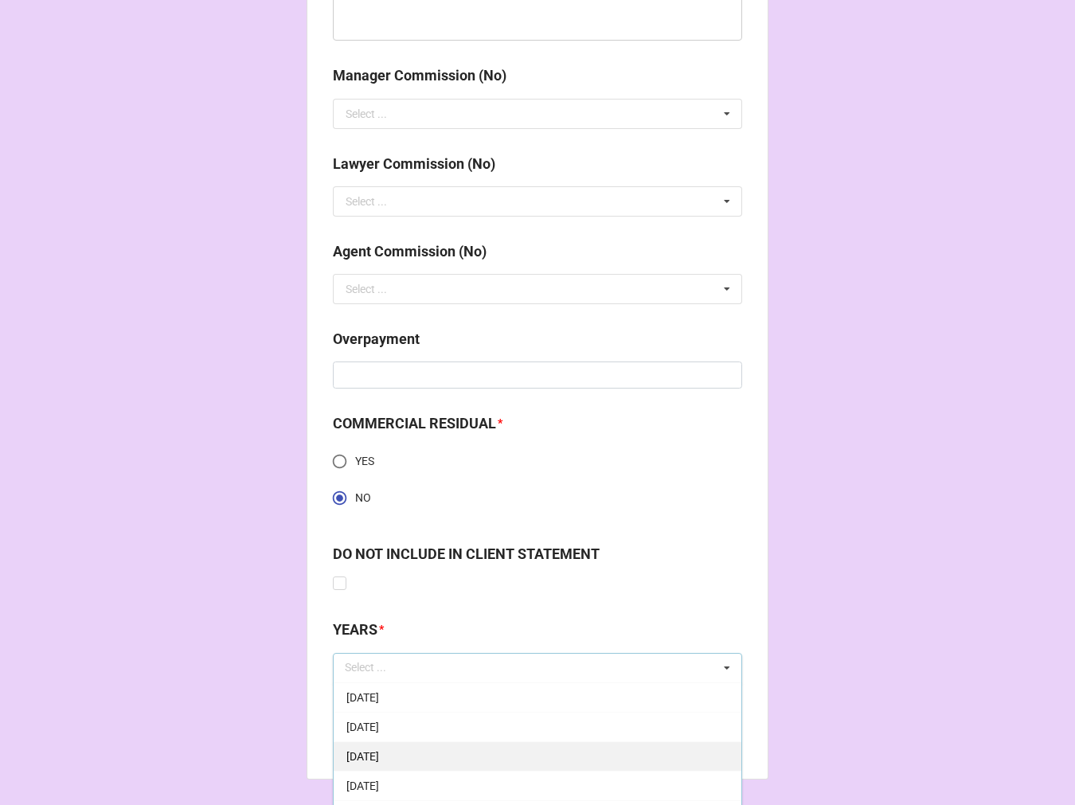
click at [379, 752] on span "9-September 2025" at bounding box center [363, 756] width 33 height 13
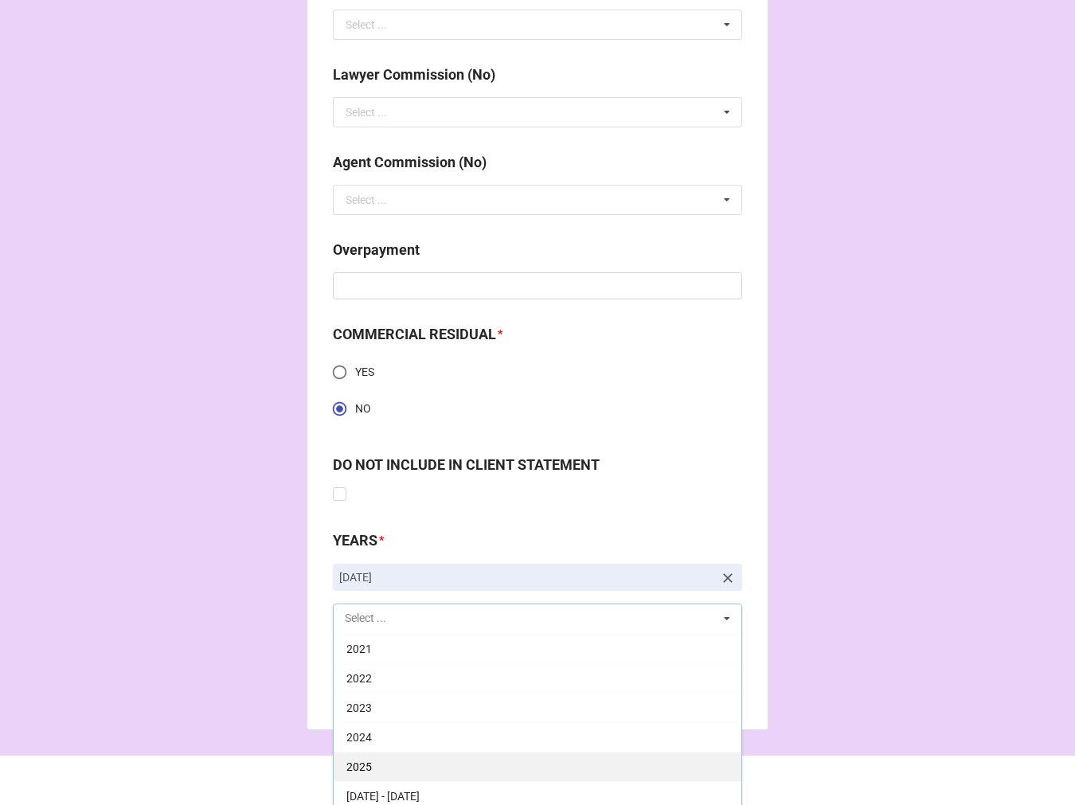
scroll to position [1991, 0]
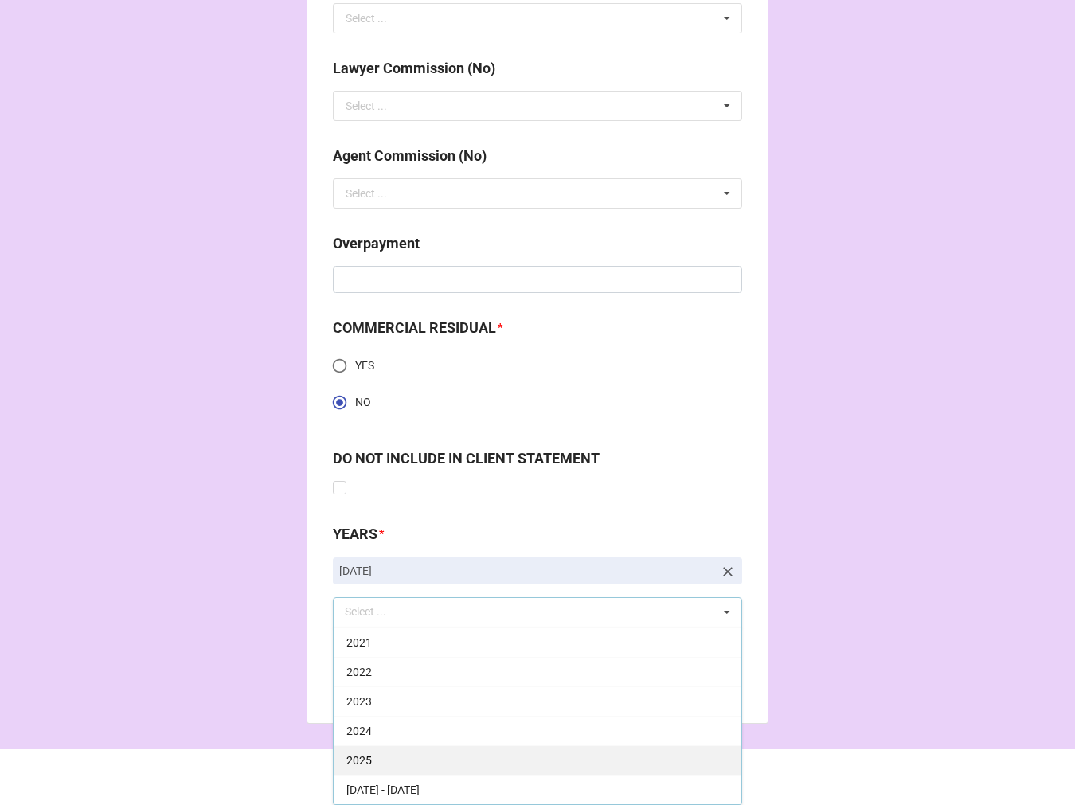
click at [416, 750] on div "2025" at bounding box center [538, 760] width 408 height 29
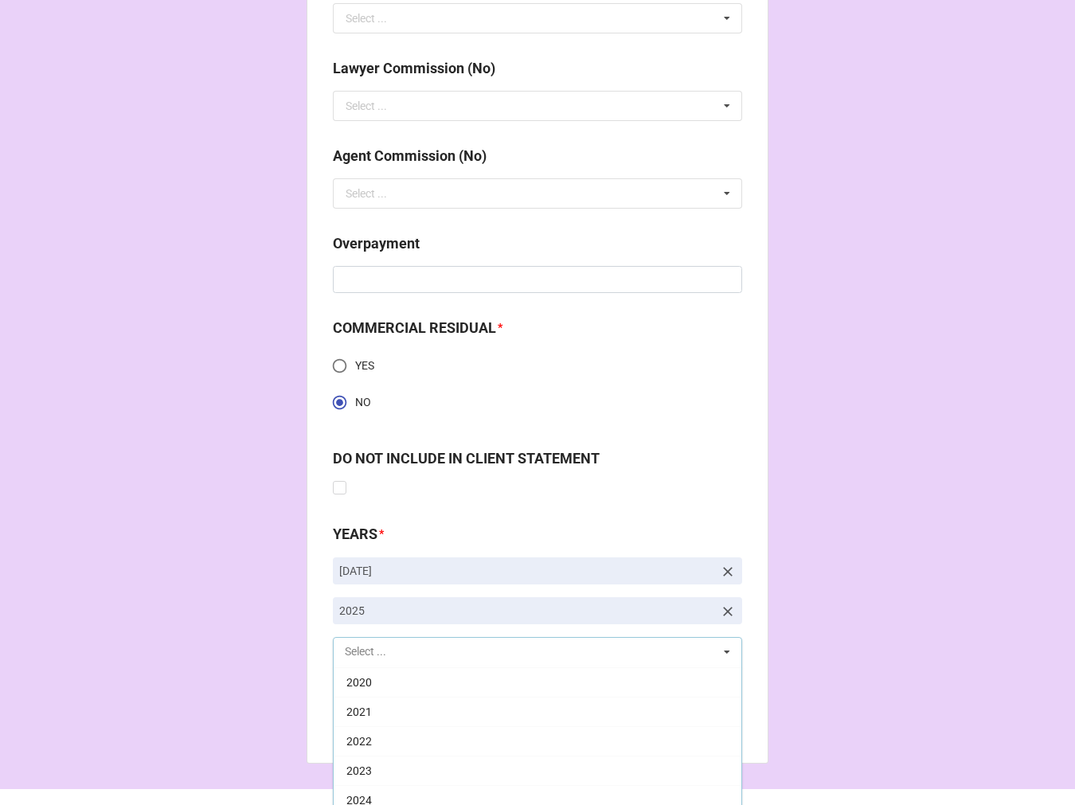
scroll to position [323, 0]
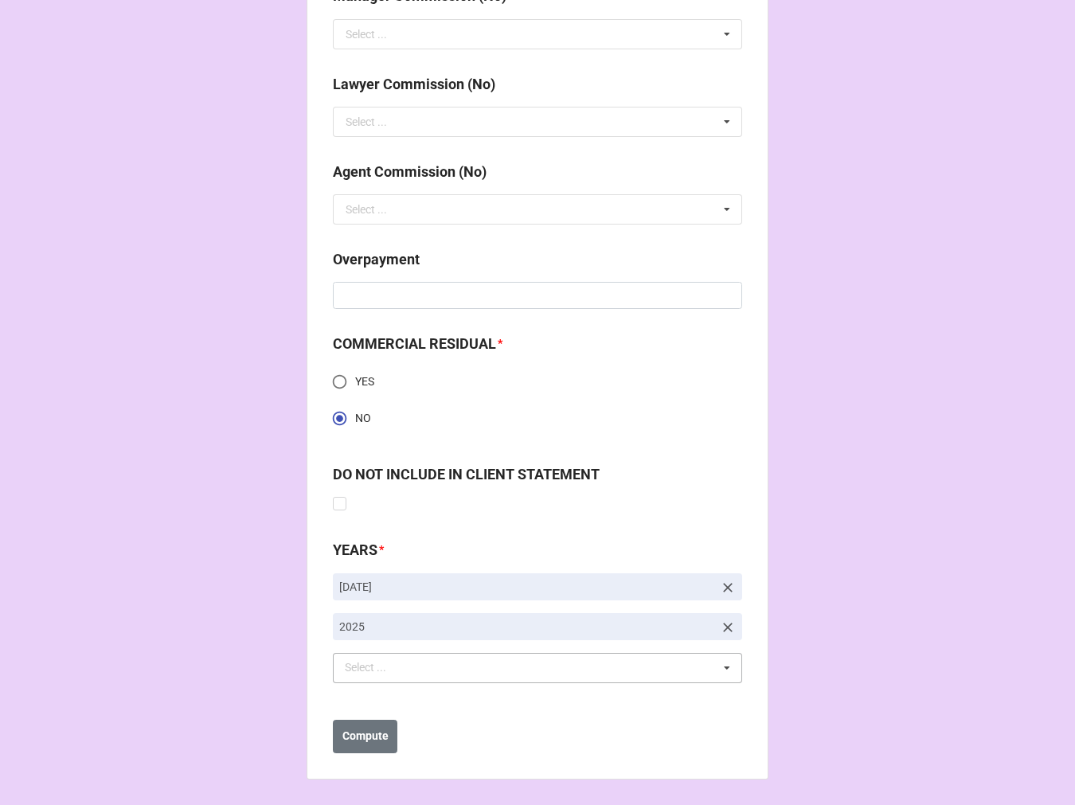
scroll to position [1976, 0]
click at [370, 731] on b "Compute" at bounding box center [366, 736] width 46 height 17
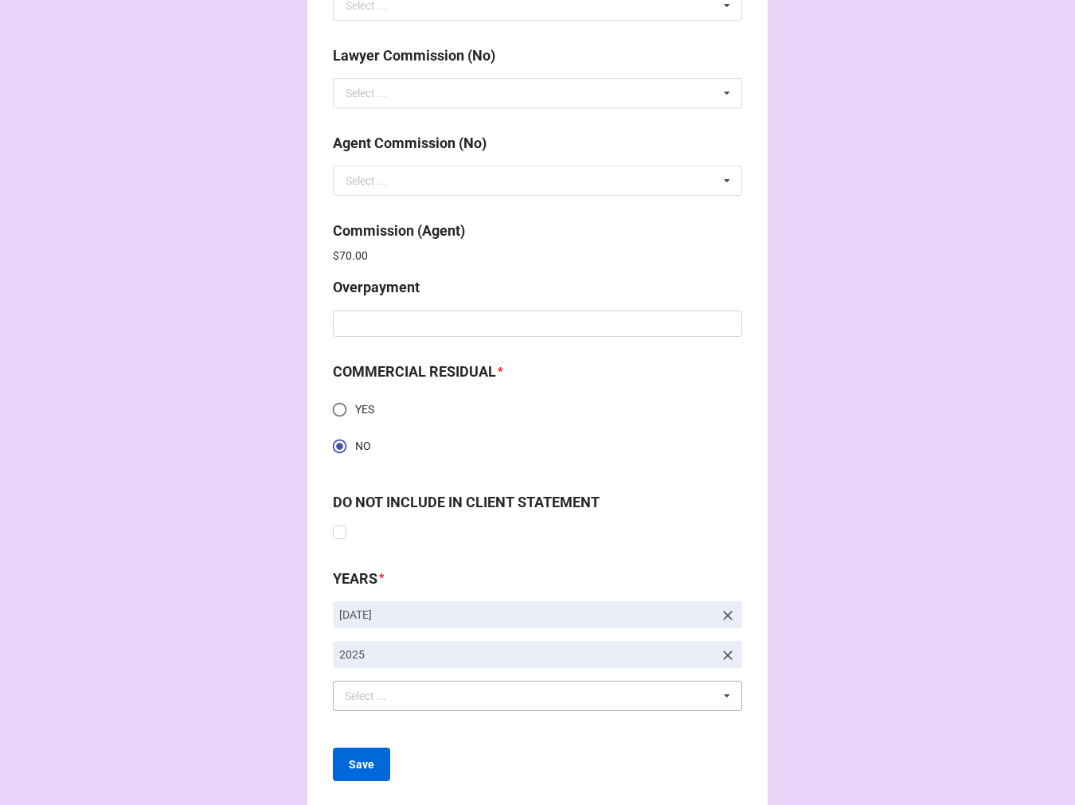
scroll to position [2032, 0]
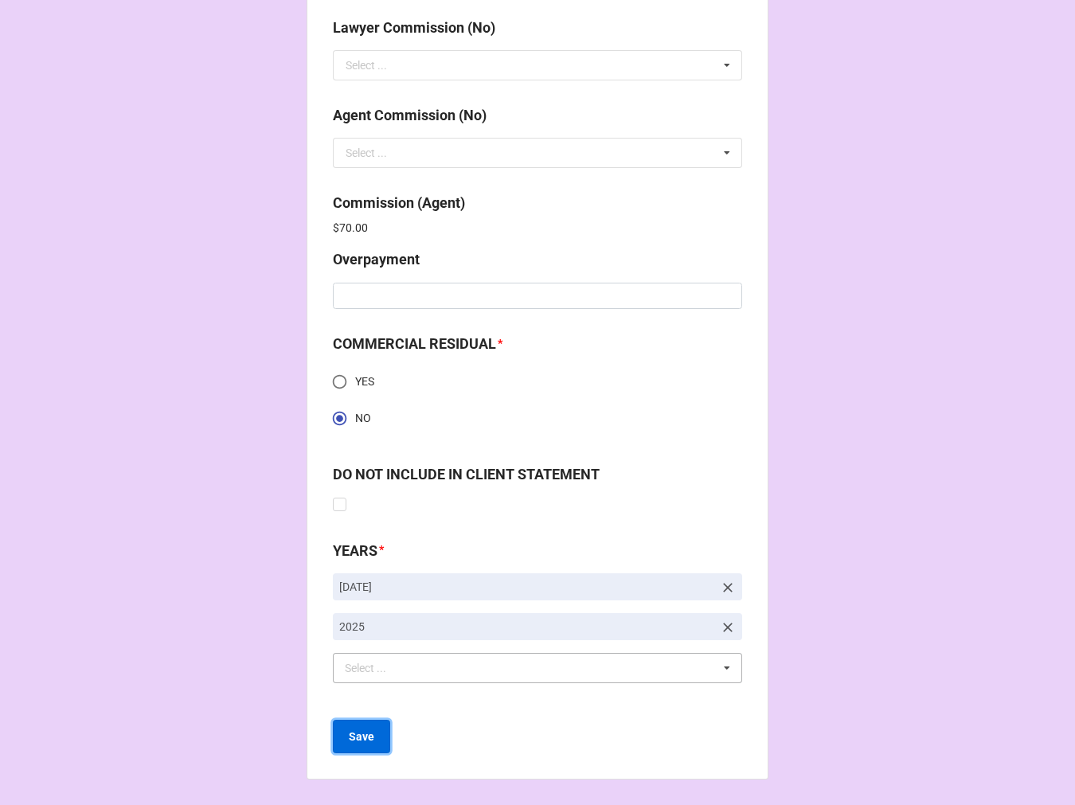
click at [366, 730] on b "Save" at bounding box center [361, 737] width 25 height 17
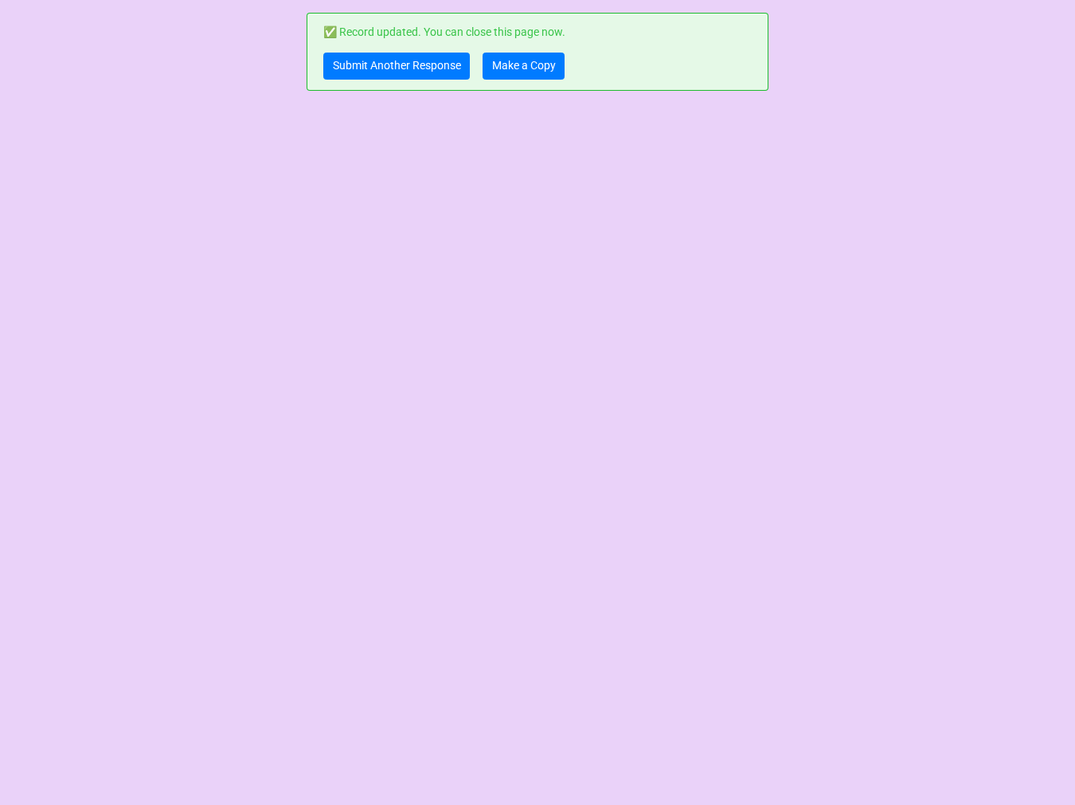
scroll to position [0, 0]
click at [375, 70] on link "Submit Another Response" at bounding box center [396, 66] width 147 height 27
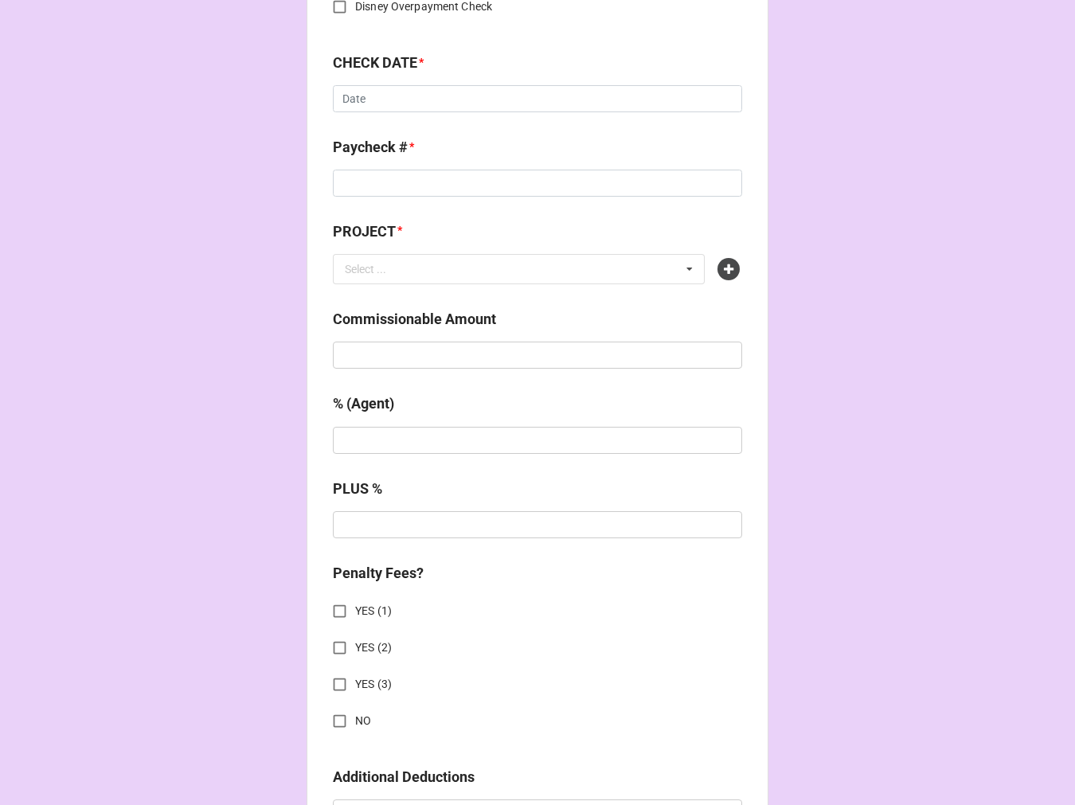
scroll to position [1062, 0]
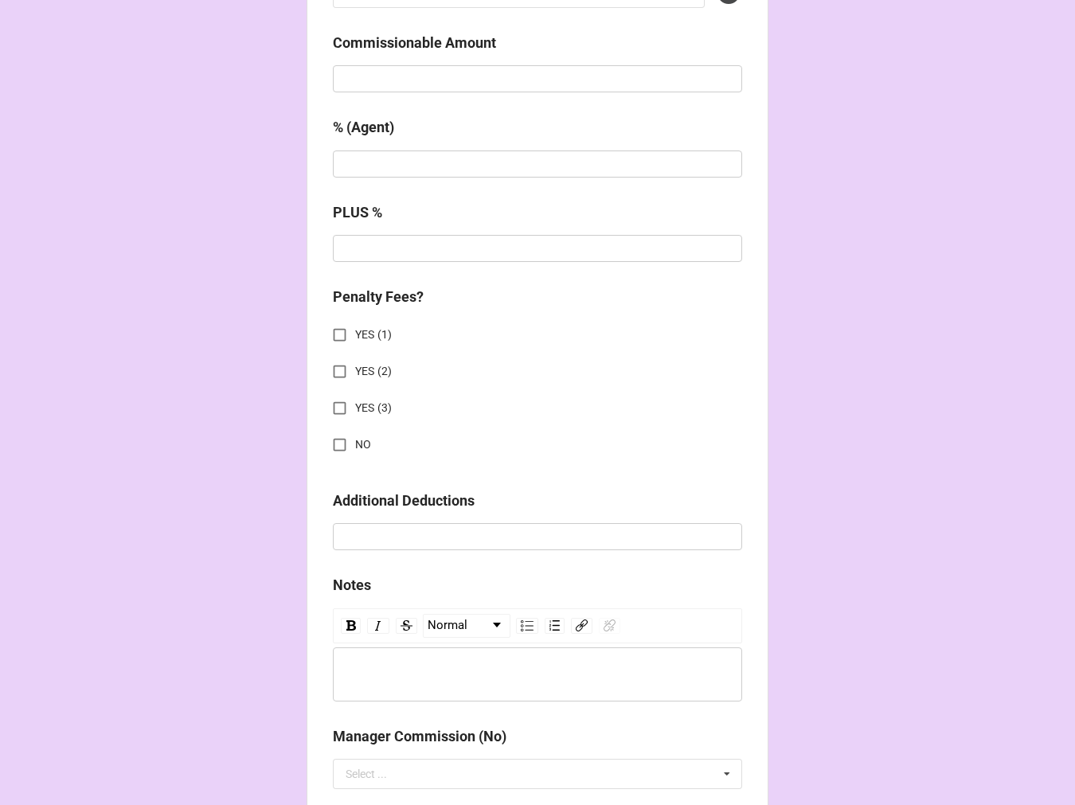
click at [344, 58] on b "Commissionable Amount" at bounding box center [537, 46] width 409 height 28
click at [347, 77] on input "text" at bounding box center [537, 78] width 409 height 27
paste input "$2,600.00"
type input "$2,600.00"
drag, startPoint x: 376, startPoint y: 153, endPoint x: 378, endPoint y: 162, distance: 9.1
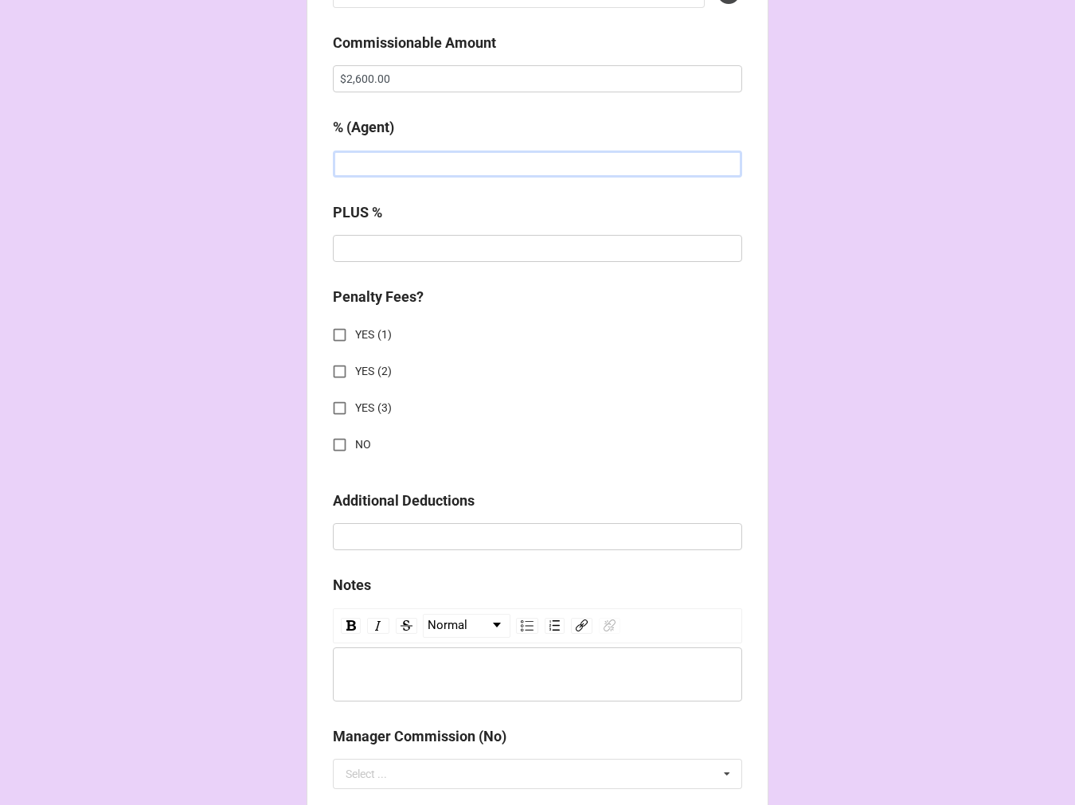
click at [378, 162] on input "text" at bounding box center [537, 164] width 409 height 27
type input "10%"
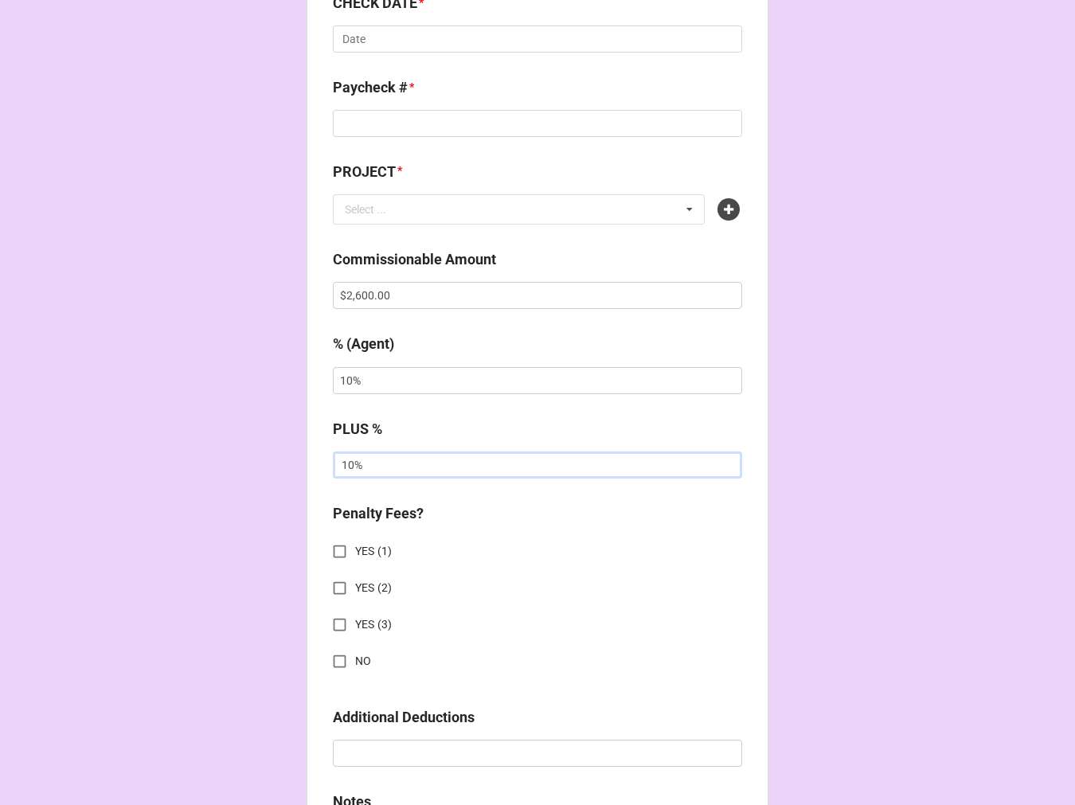
scroll to position [619, 0]
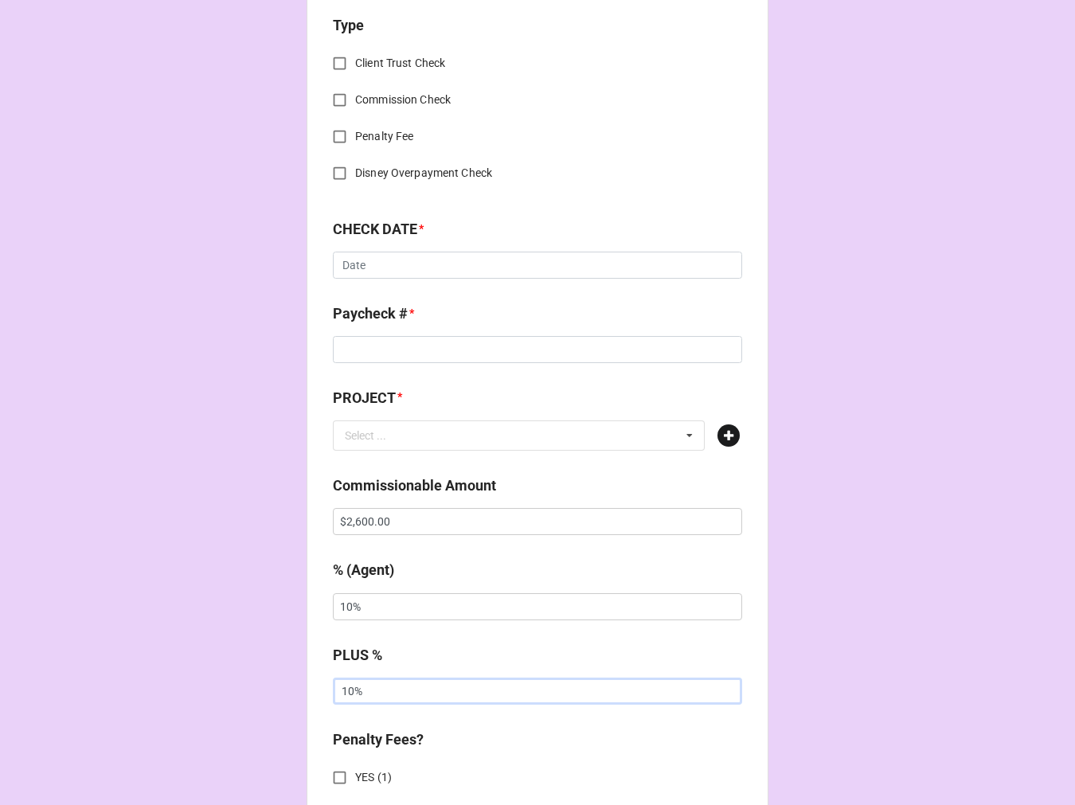
type input "10%"
click at [727, 435] on icon at bounding box center [729, 436] width 22 height 22
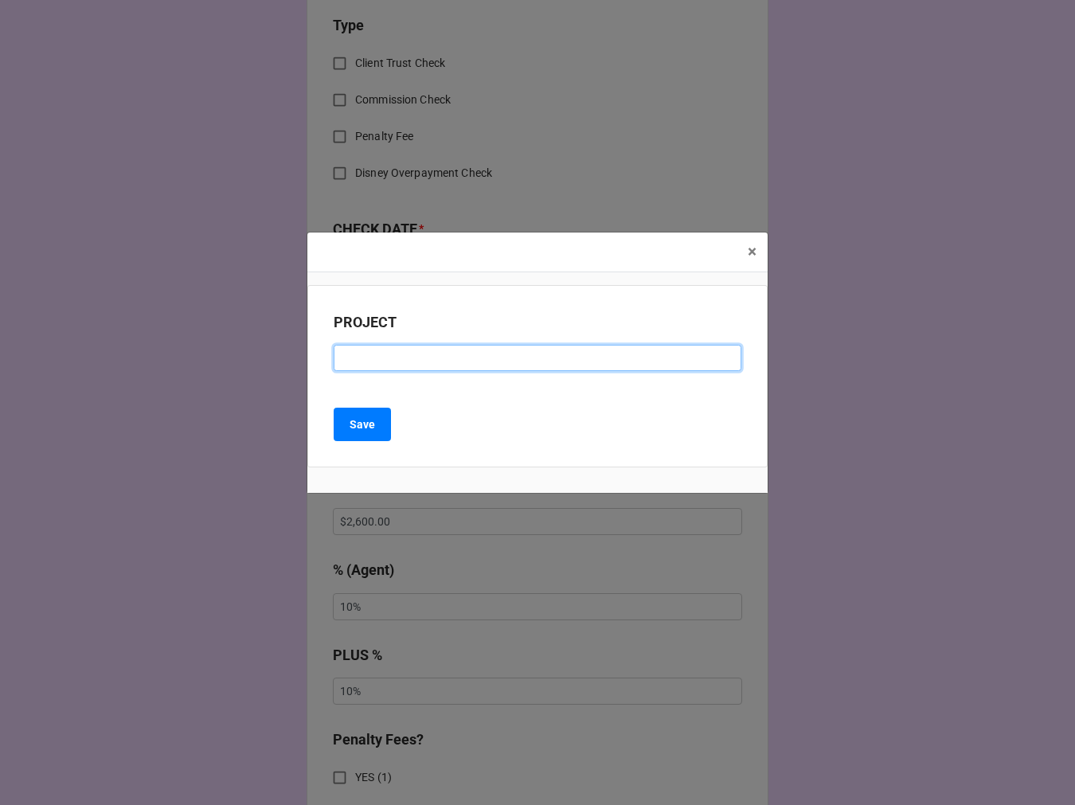
click at [443, 354] on input at bounding box center [538, 358] width 408 height 27
type input "FOX SPORTS"
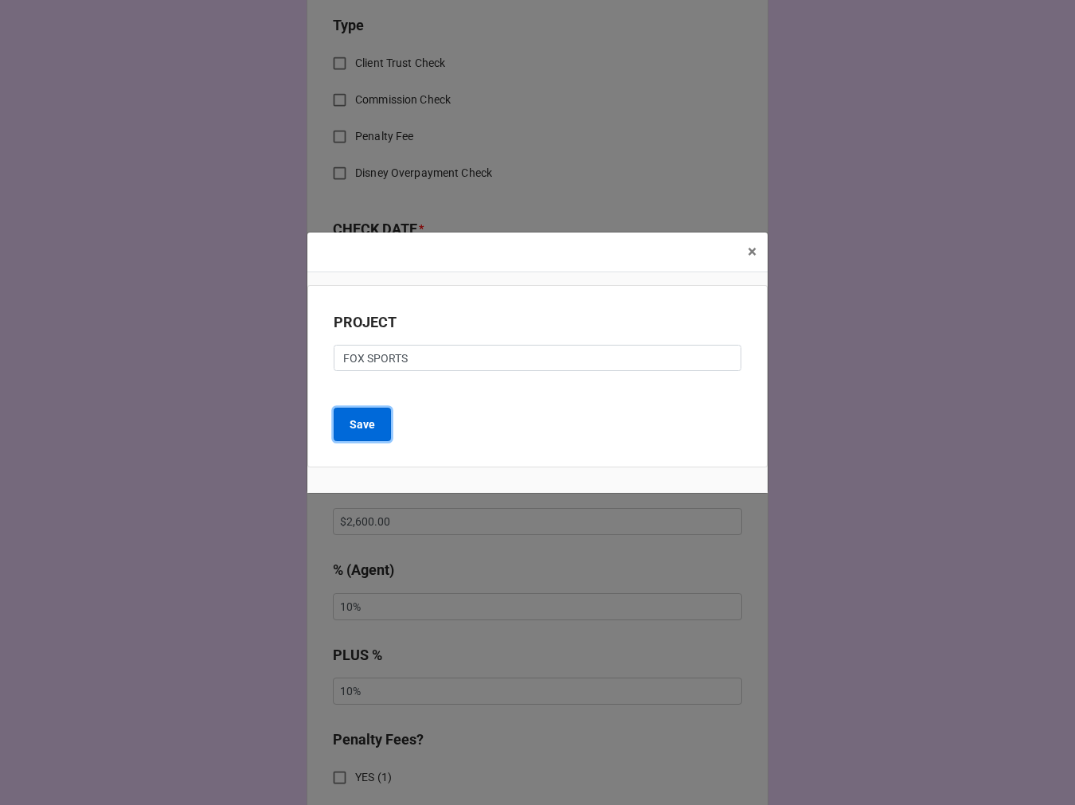
click at [378, 429] on button "Save" at bounding box center [362, 424] width 57 height 33
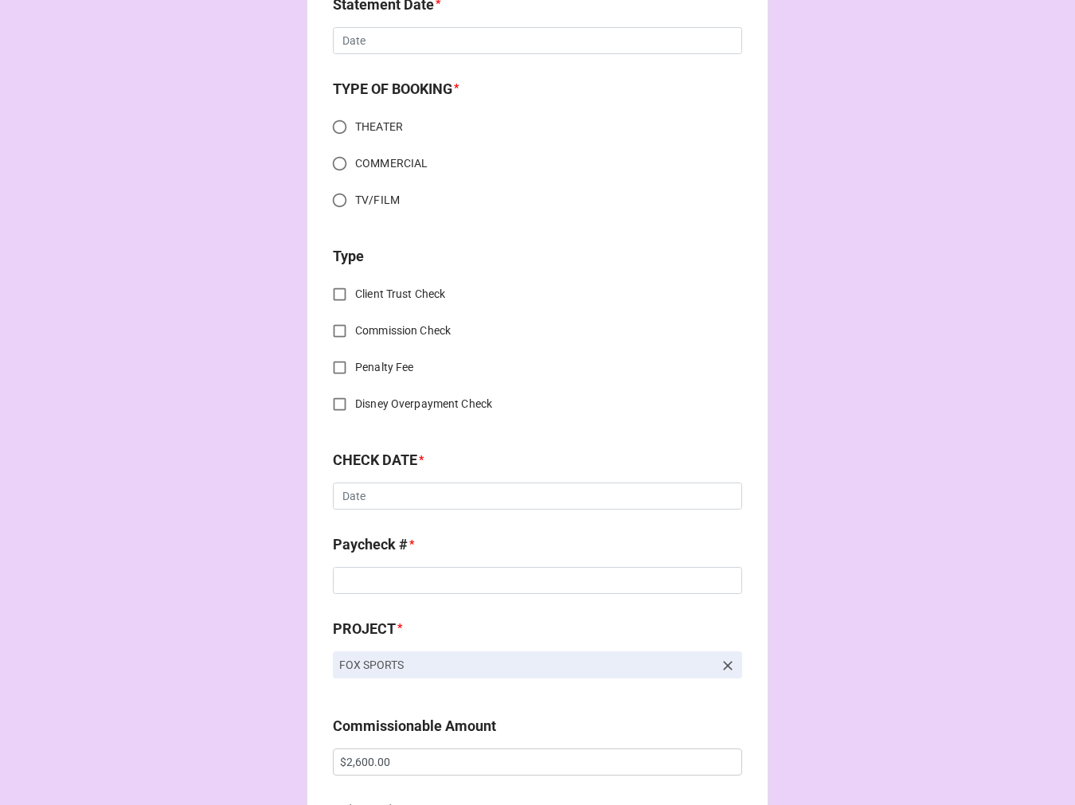
scroll to position [0, 0]
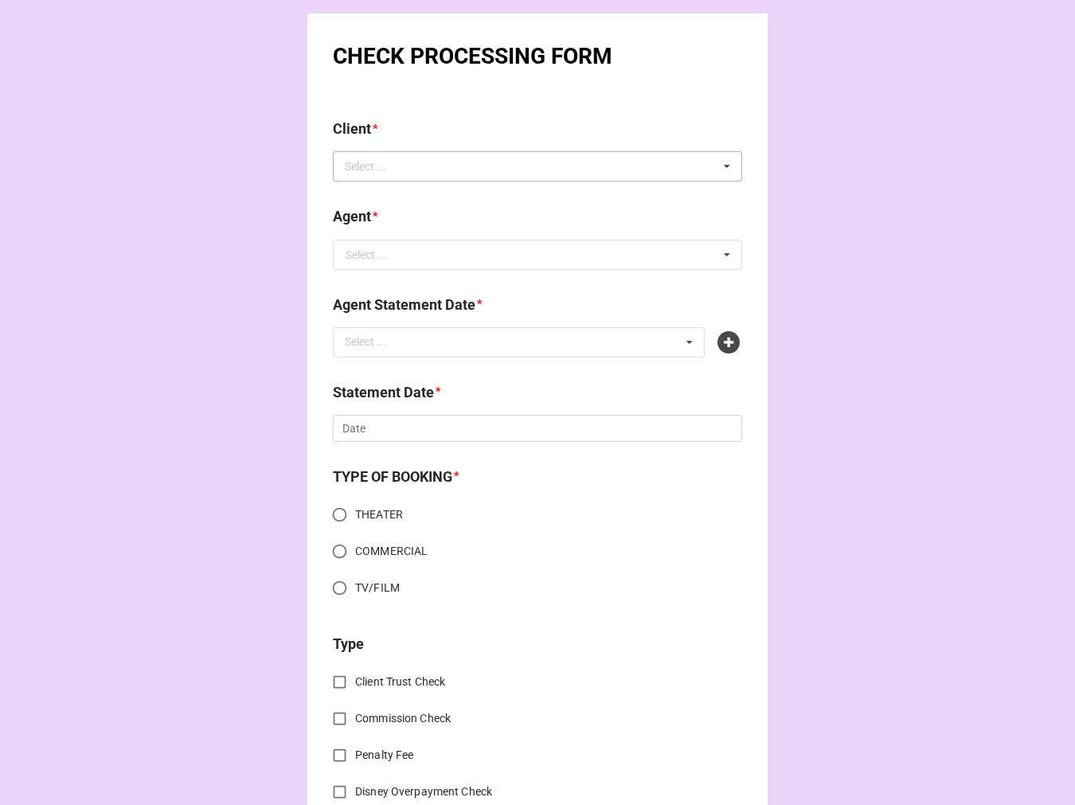
click at [389, 165] on div "Select ..." at bounding box center [375, 167] width 69 height 18
type input "[PERSON_NAME]"
click at [403, 202] on div "[PERSON_NAME]" at bounding box center [538, 195] width 408 height 29
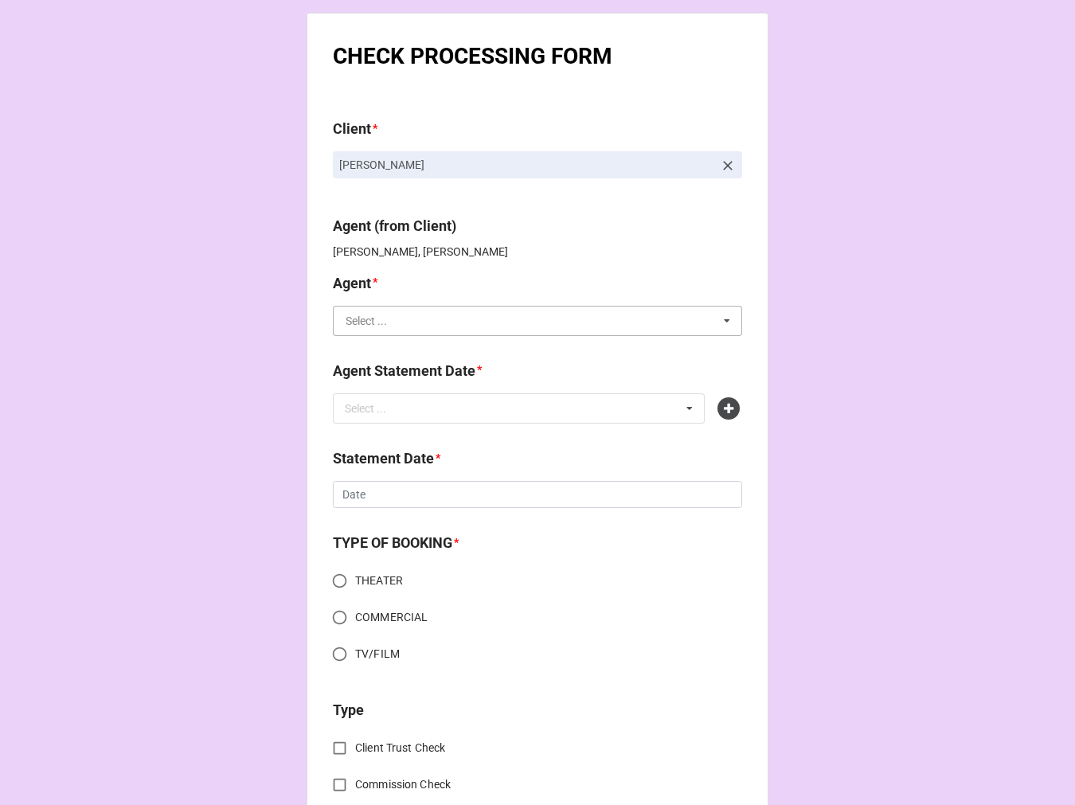
click at [391, 324] on input "text" at bounding box center [539, 321] width 408 height 29
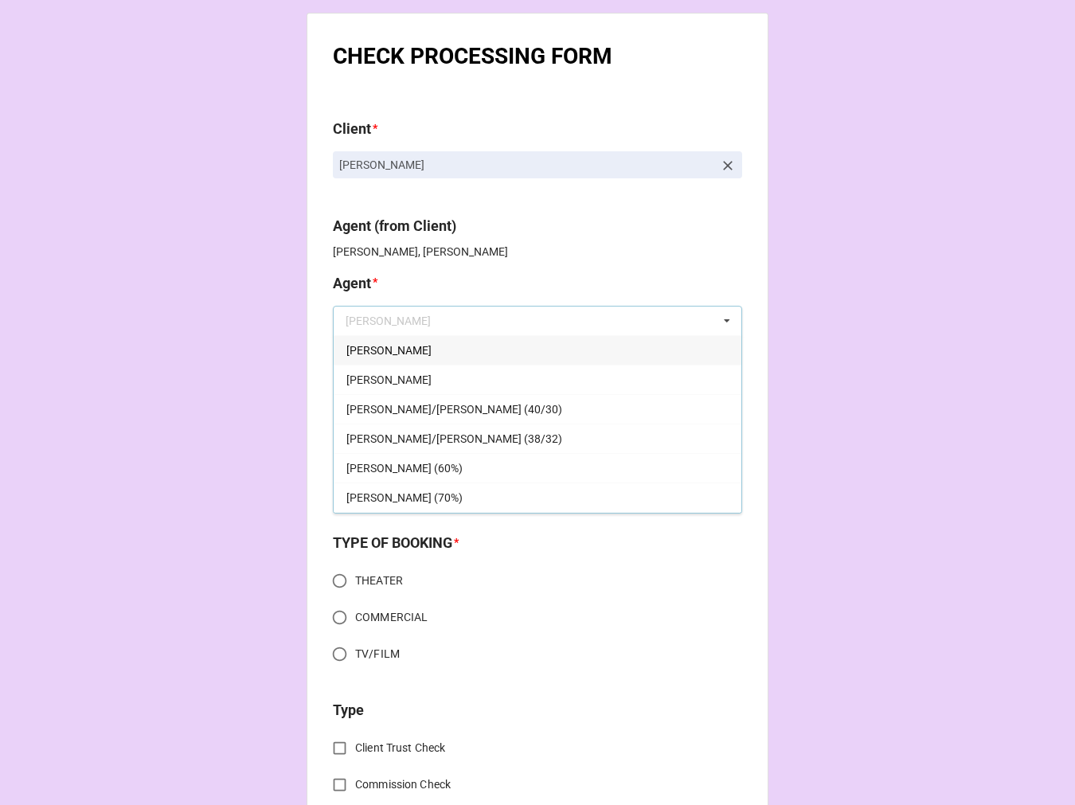
click at [375, 343] on div "[PERSON_NAME]" at bounding box center [538, 349] width 408 height 29
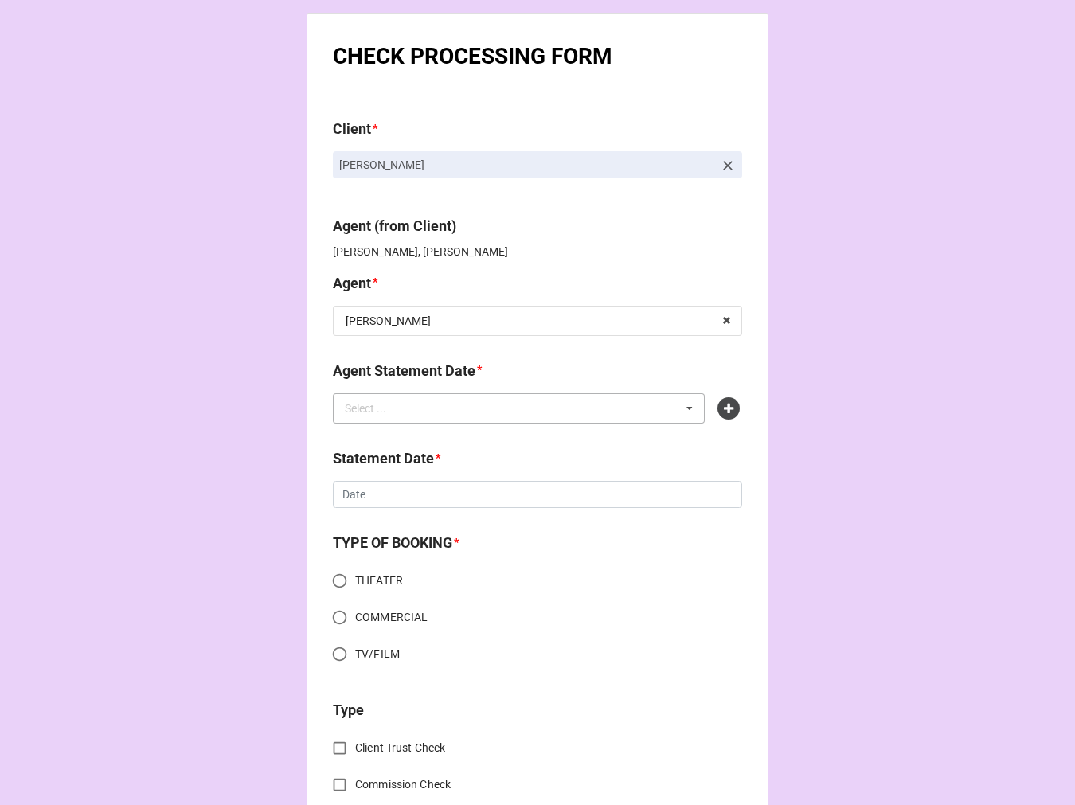
click at [423, 398] on div "Select ... No results found." at bounding box center [519, 409] width 372 height 30
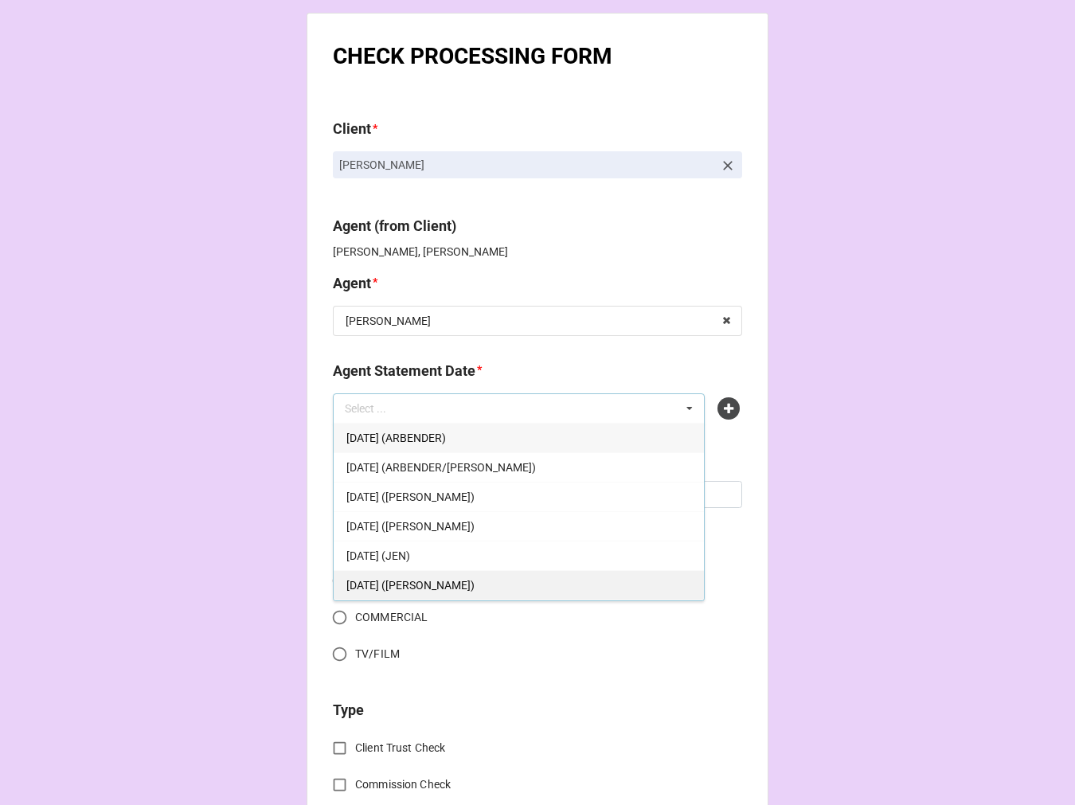
click at [499, 582] on div "[DATE] ([PERSON_NAME])" at bounding box center [519, 584] width 370 height 29
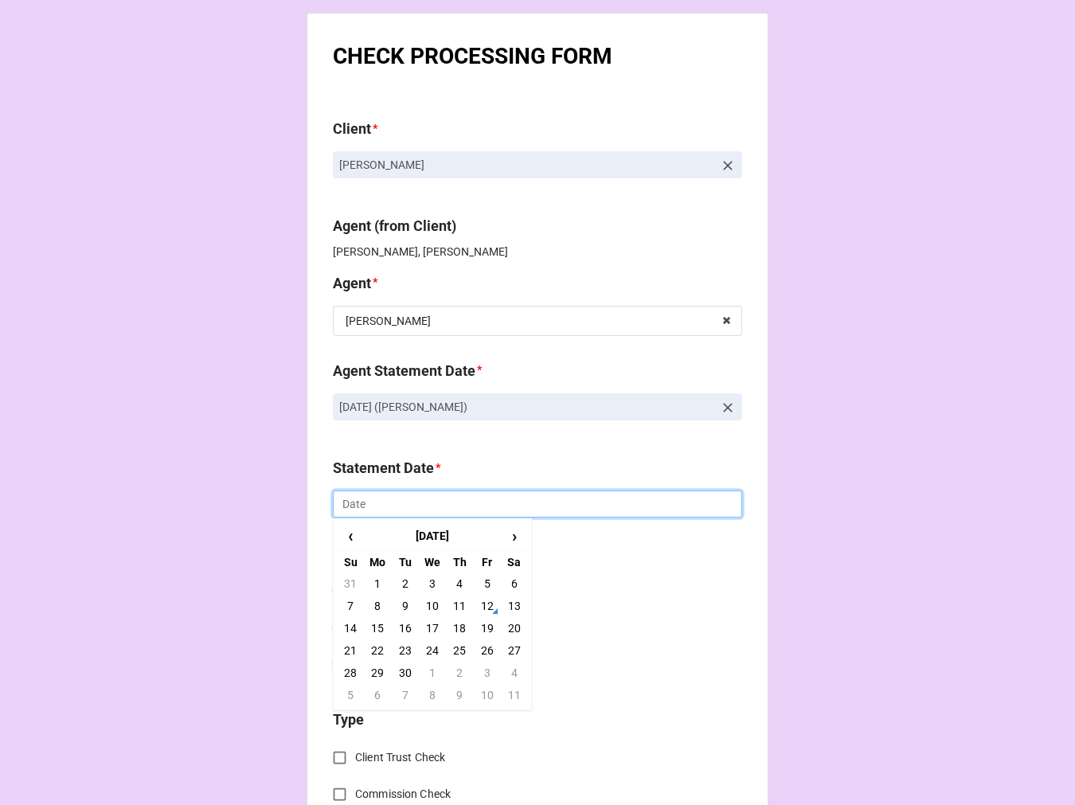
click at [383, 499] on input "text" at bounding box center [537, 504] width 409 height 27
click at [486, 625] on td "19" at bounding box center [486, 628] width 27 height 22
type input "[DATE]"
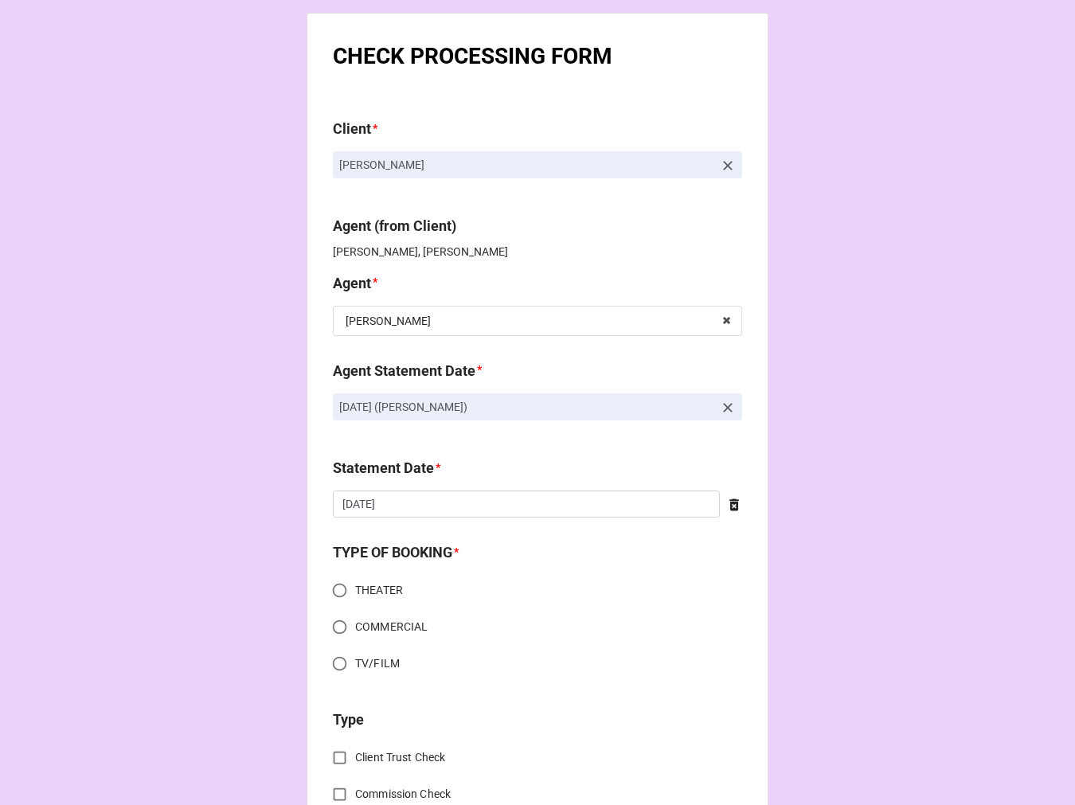
click at [333, 624] on input "COMMERCIAL" at bounding box center [339, 627] width 31 height 31
radio input "true"
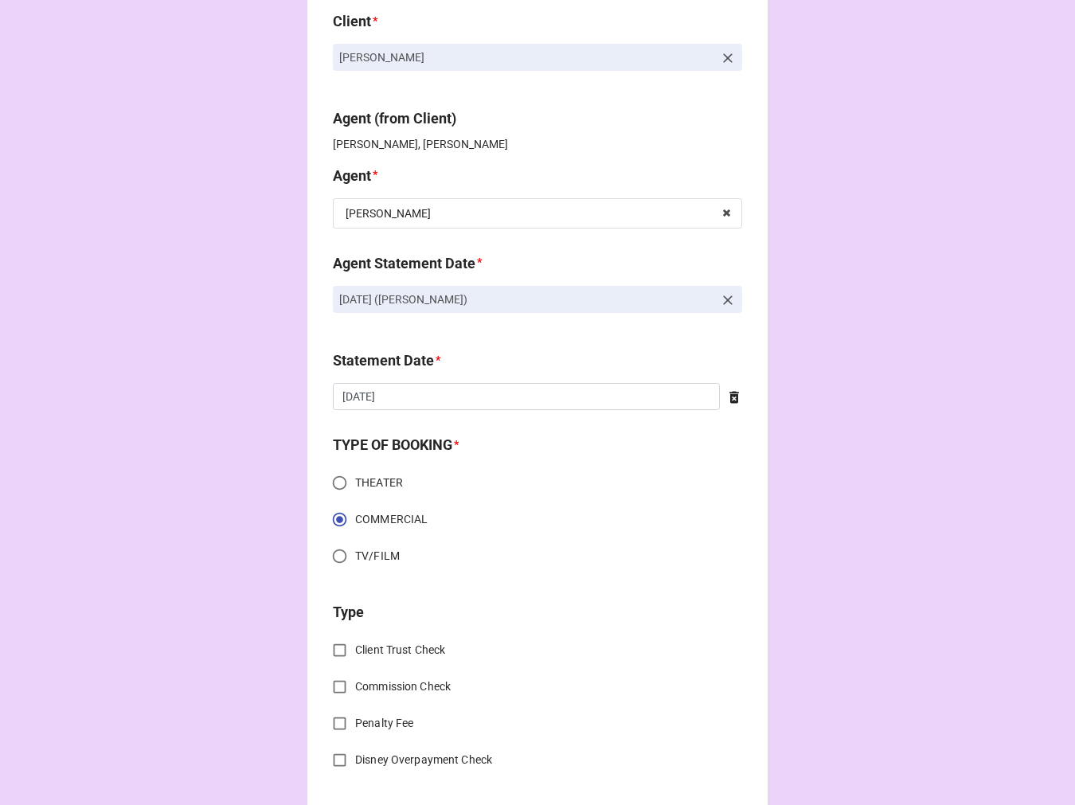
scroll to position [265, 0]
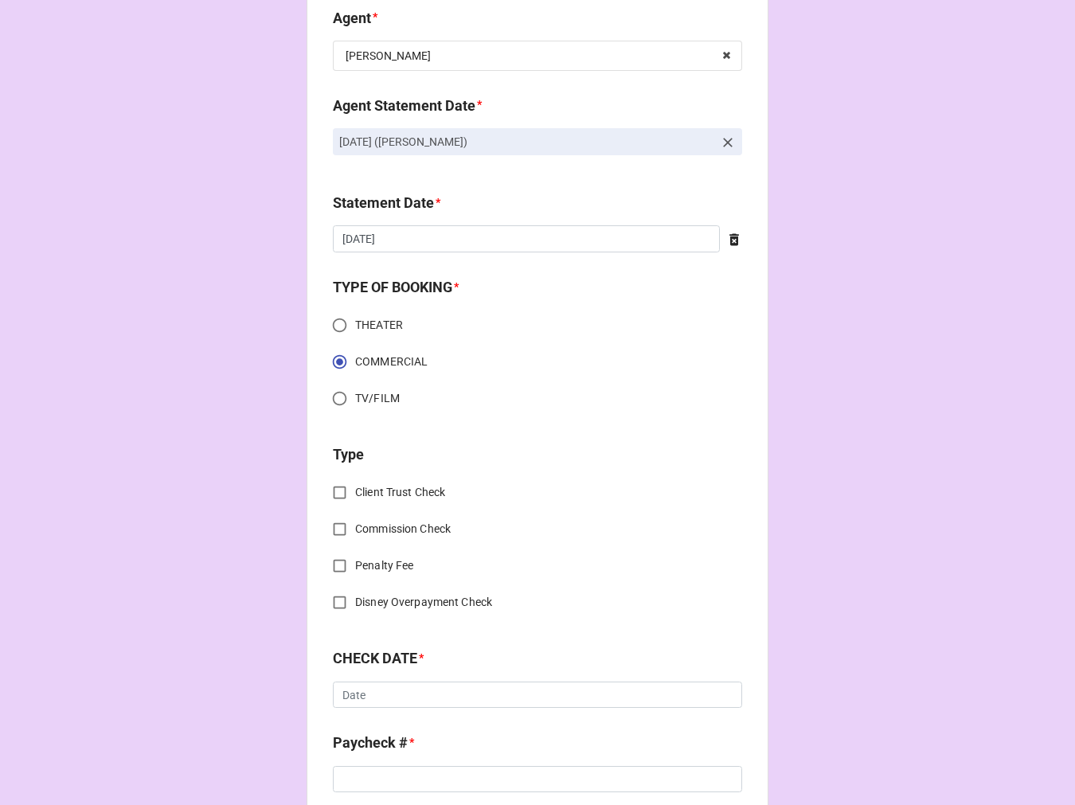
click at [335, 527] on input "Commission Check" at bounding box center [339, 529] width 31 height 31
checkbox input "true"
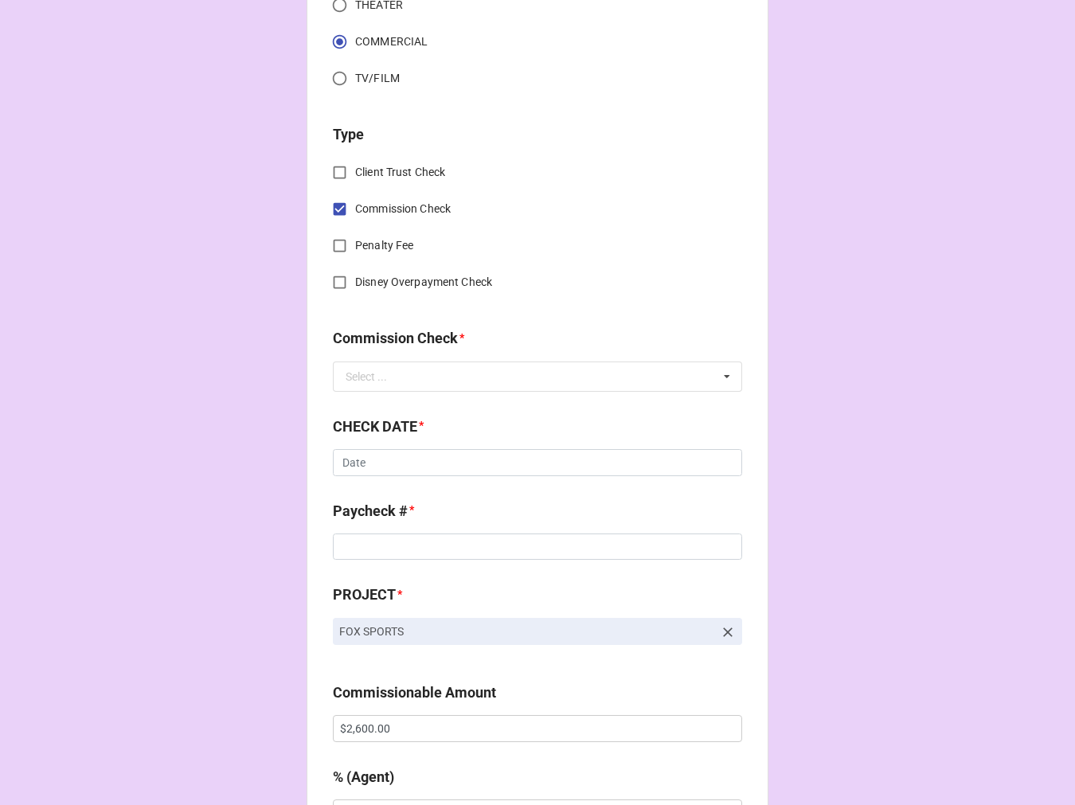
scroll to position [619, 0]
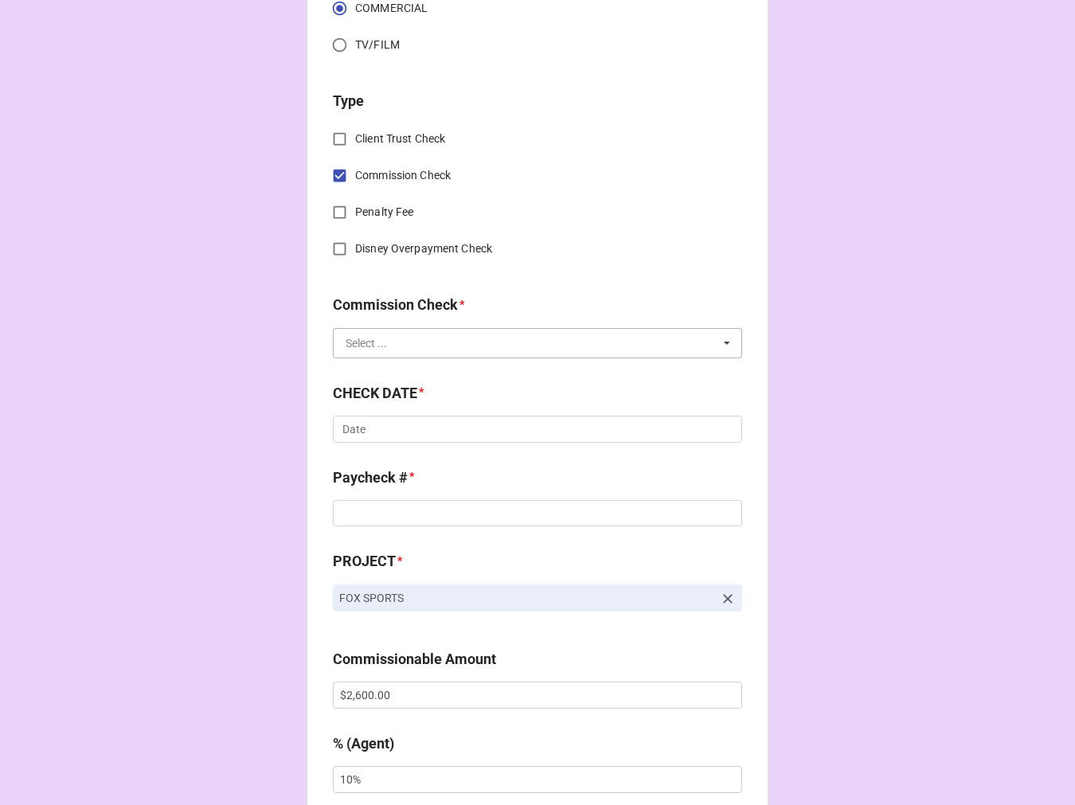
click at [376, 349] on input "text" at bounding box center [539, 343] width 408 height 29
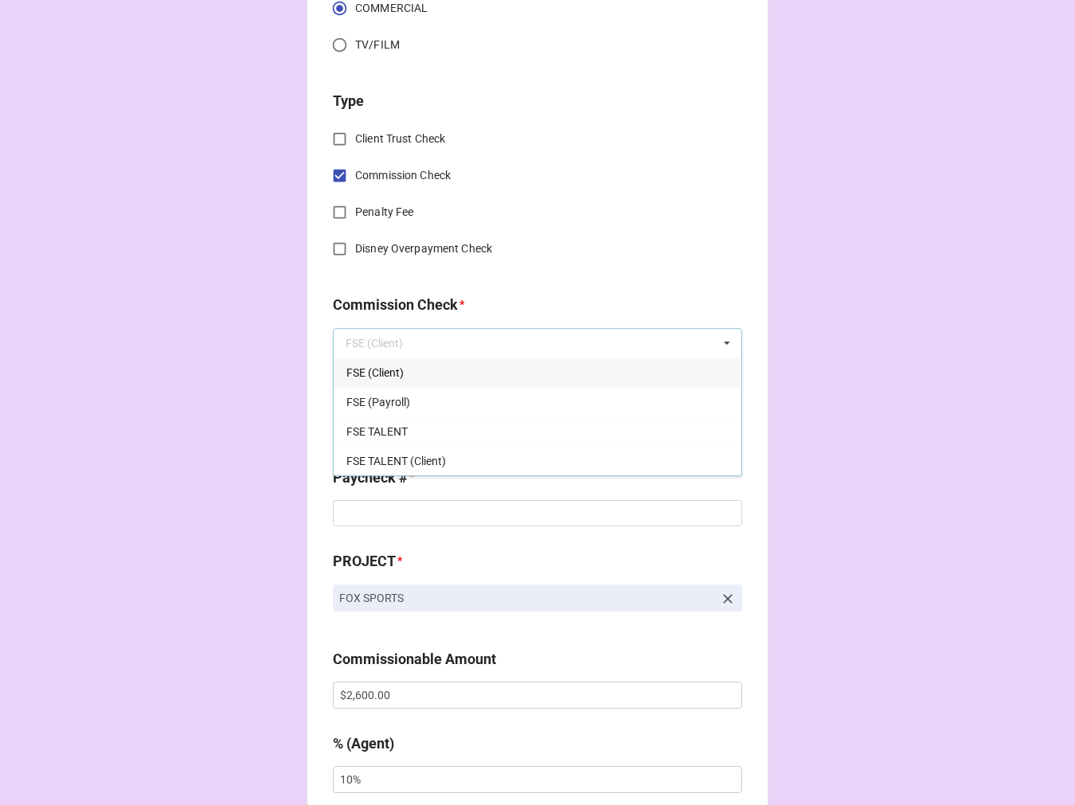
click at [396, 377] on span "FSE (Client)" at bounding box center [375, 372] width 57 height 13
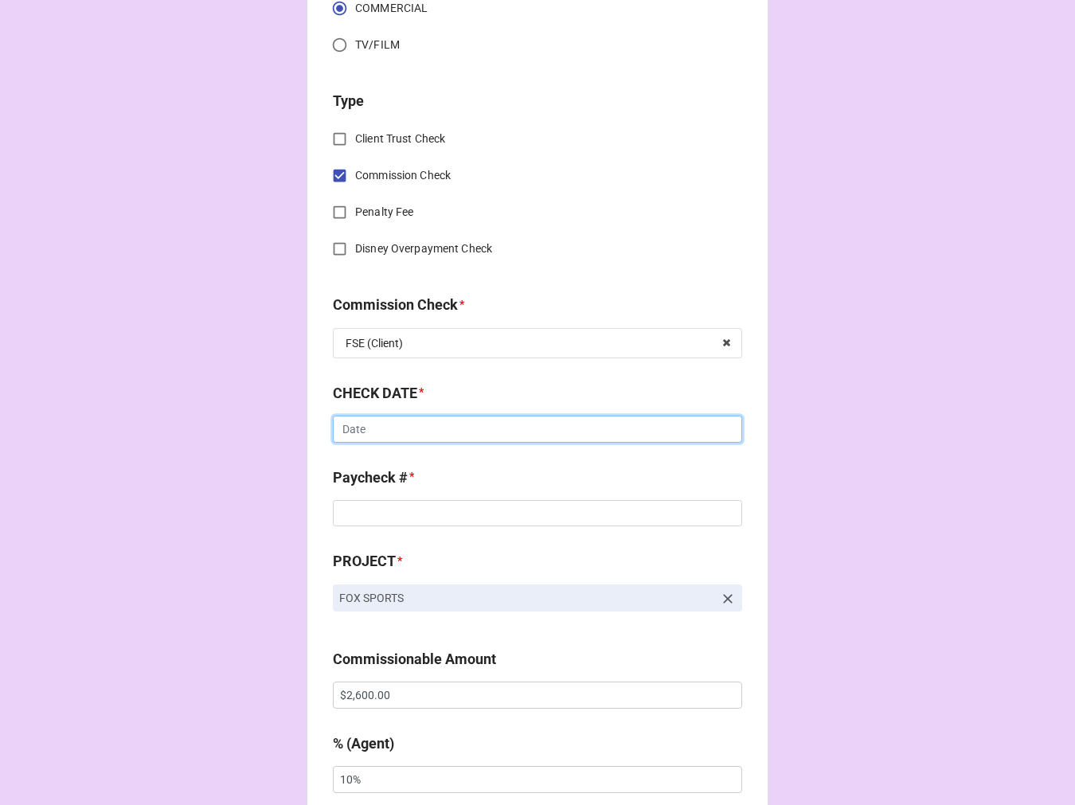
click at [380, 433] on input "text" at bounding box center [537, 429] width 409 height 27
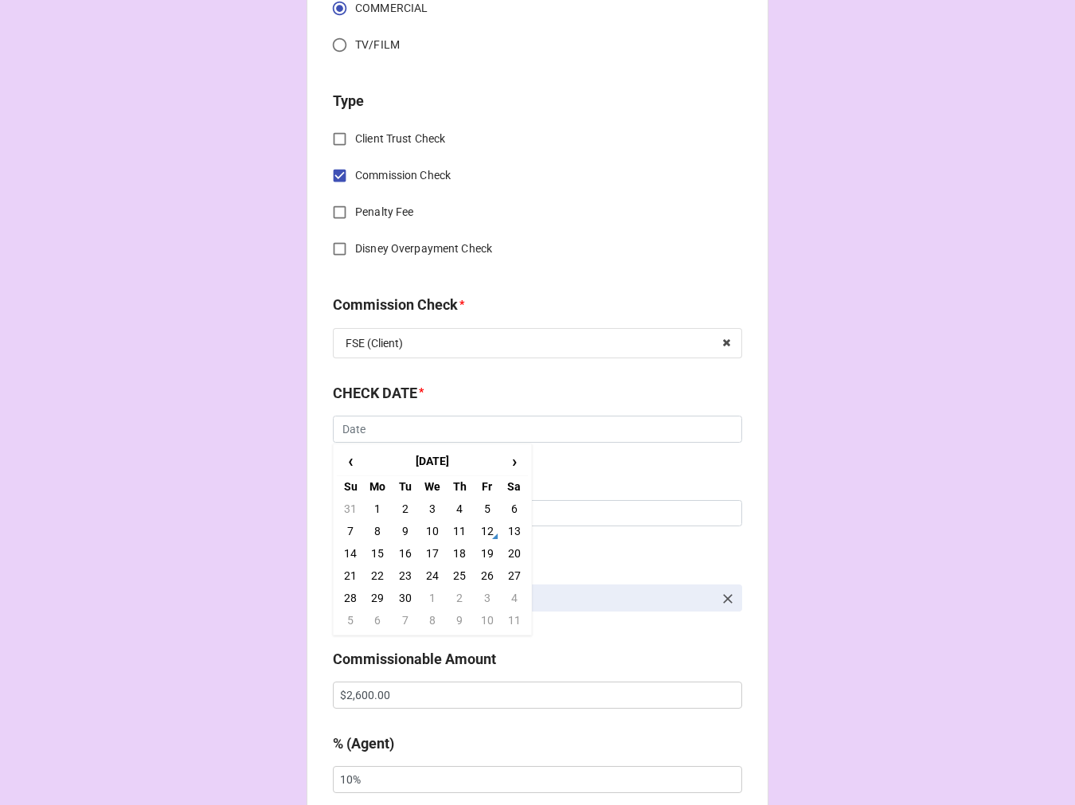
click at [394, 526] on td "9" at bounding box center [405, 531] width 27 height 22
type input "[DATE]"
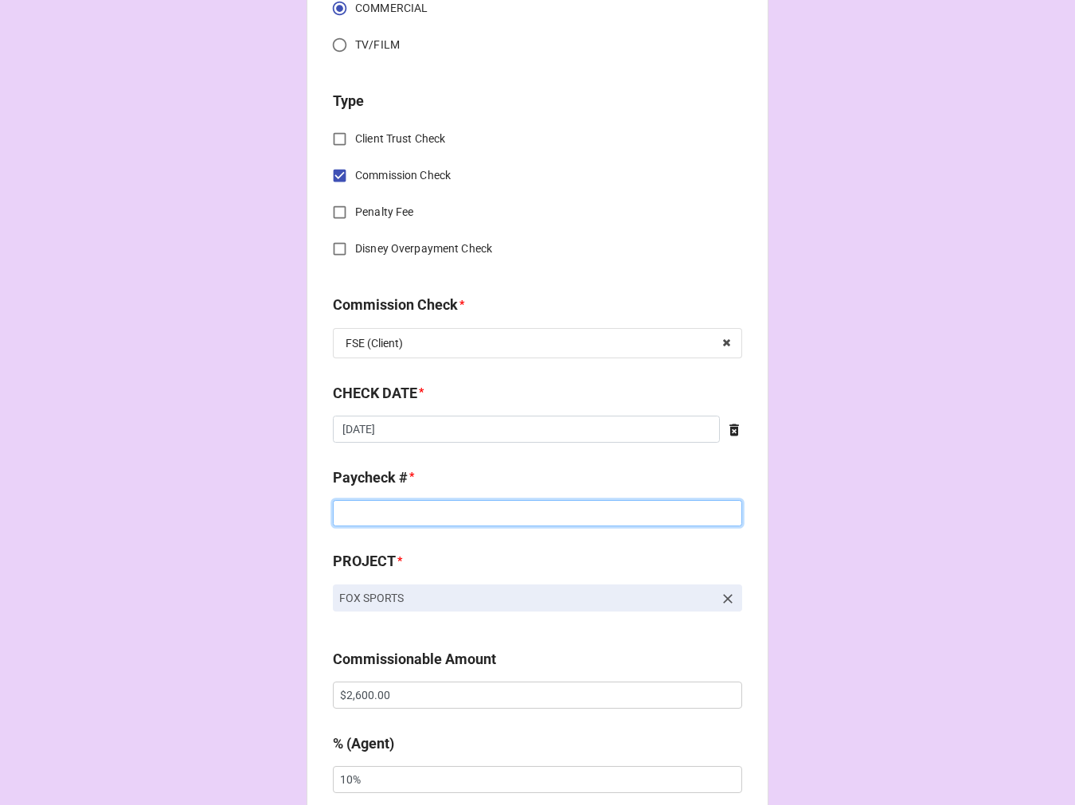
click at [395, 512] on input at bounding box center [537, 513] width 409 height 27
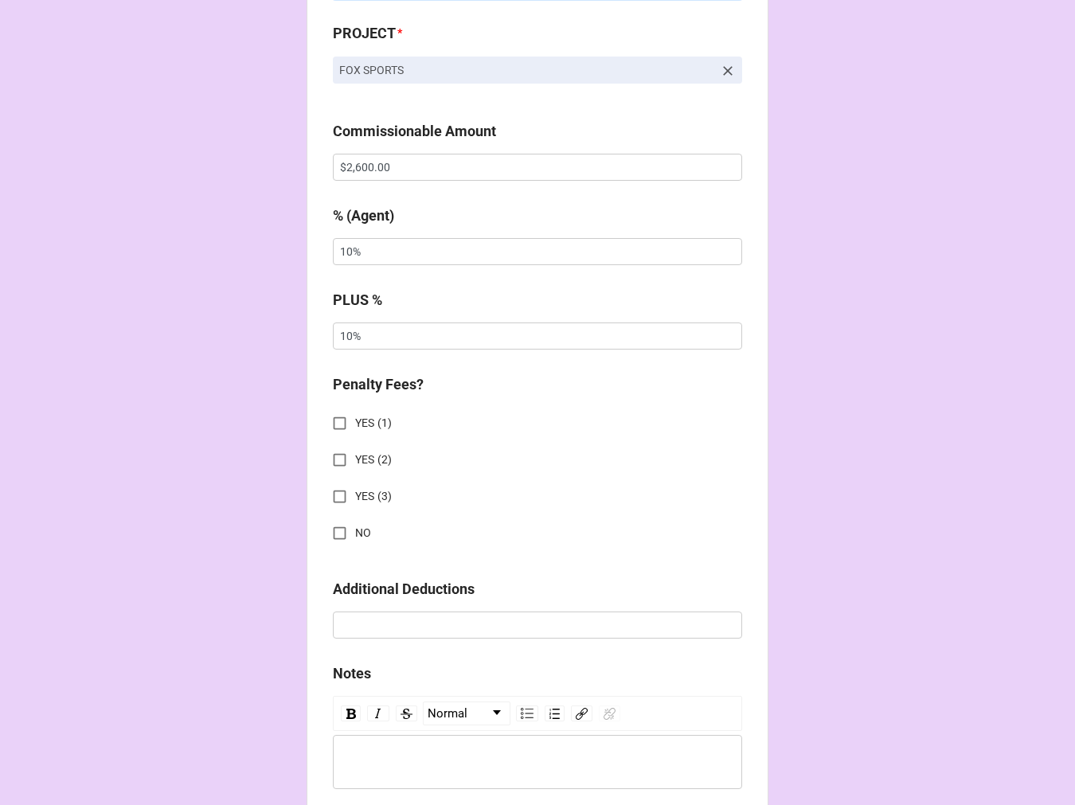
scroll to position [1150, 0]
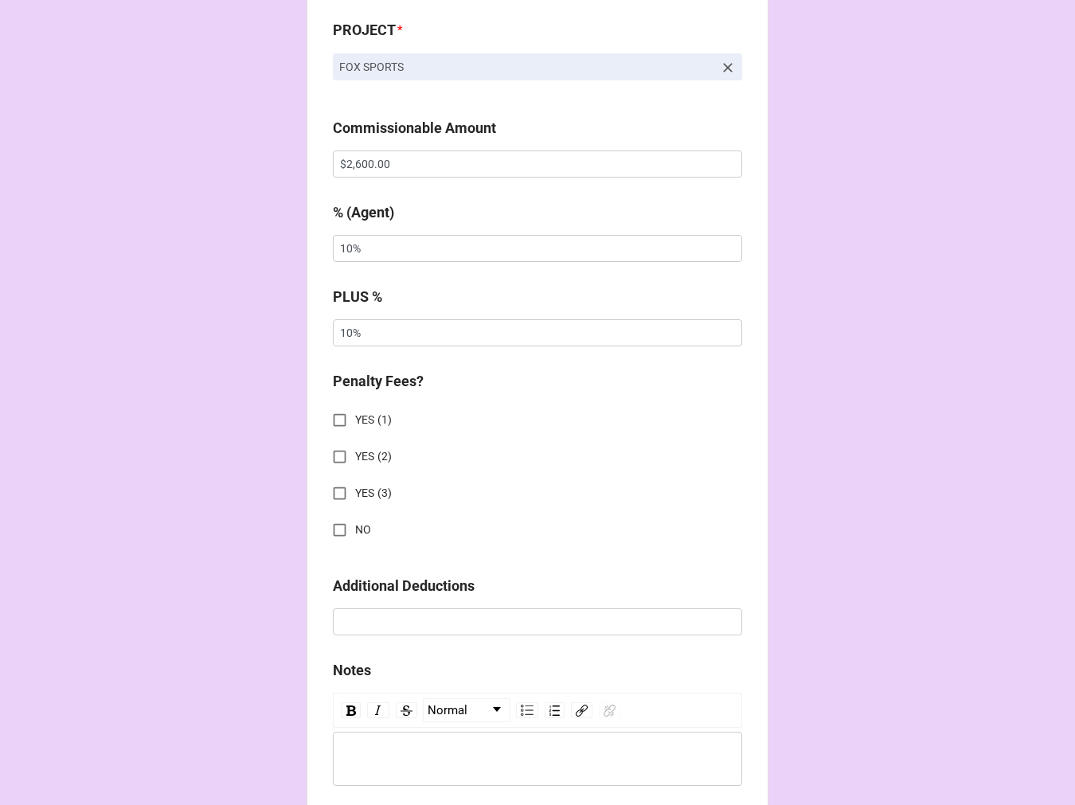
type input "ZELLE"
click at [343, 531] on input "NO" at bounding box center [339, 530] width 31 height 31
checkbox input "true"
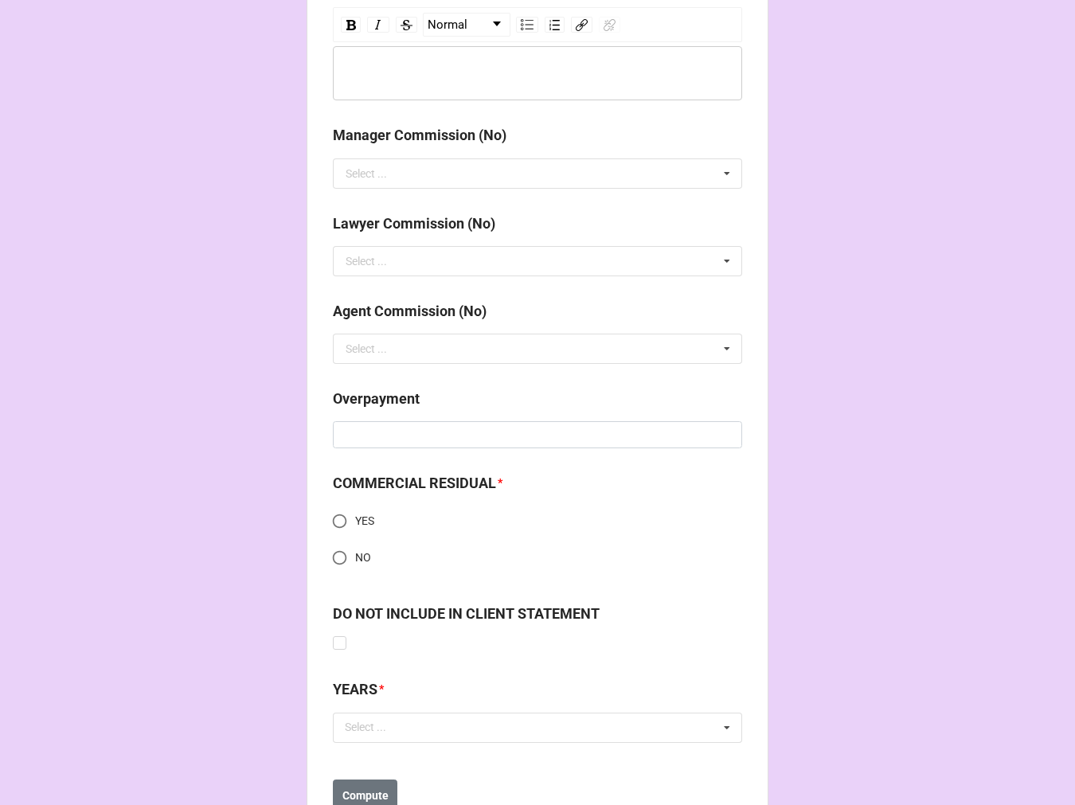
scroll to position [1896, 0]
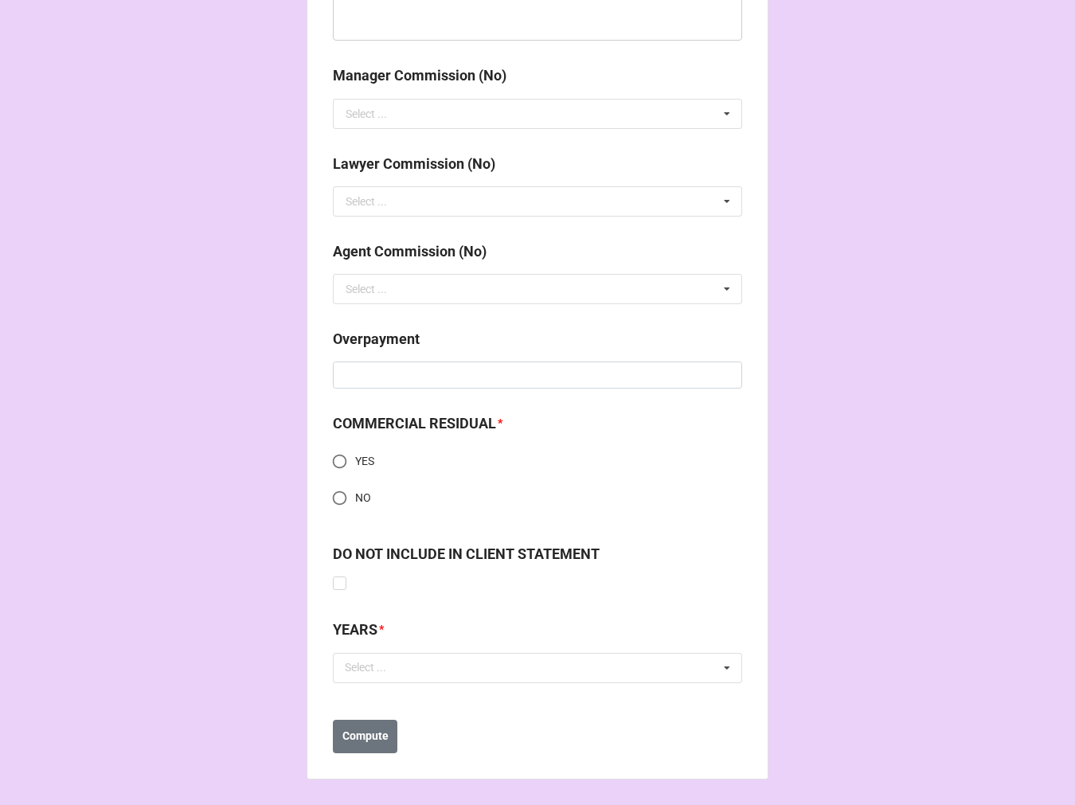
click at [337, 472] on input "YES" at bounding box center [339, 461] width 31 height 31
radio input "true"
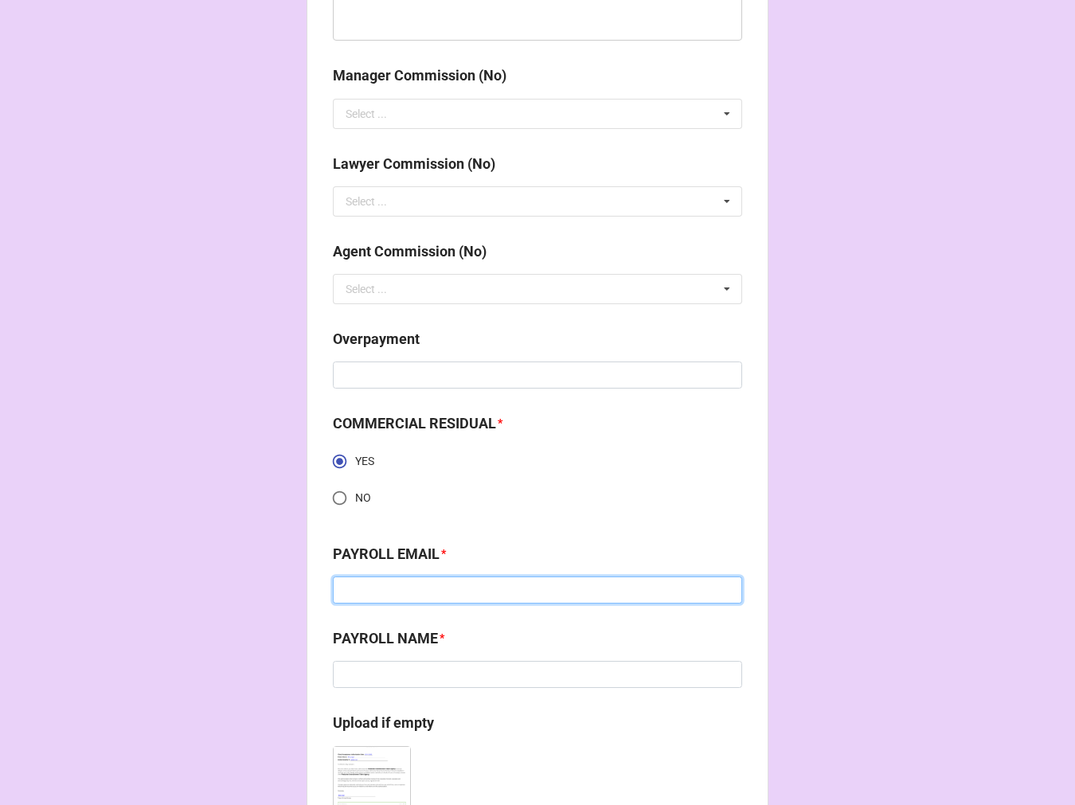
click at [392, 591] on input at bounding box center [537, 590] width 409 height 27
paste input "'lissa weiss' <lissa.weiss@gmail.com>"
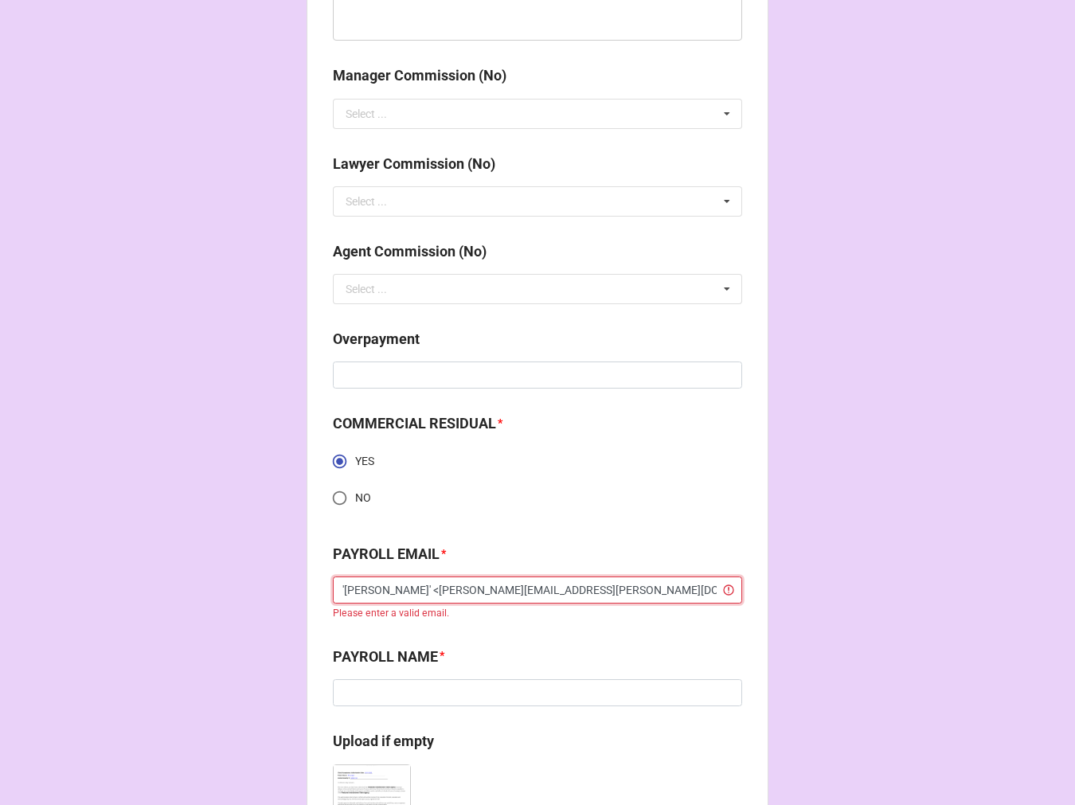
drag, startPoint x: 401, startPoint y: 592, endPoint x: 515, endPoint y: 605, distance: 115.5
click at [515, 605] on div "PAYROLL EMAIL * 'lissa weiss' <lissa.weiss@gmail.com> Please enter a valid emai…" at bounding box center [537, 582] width 409 height 79
type input "'lissa weiss' <>"
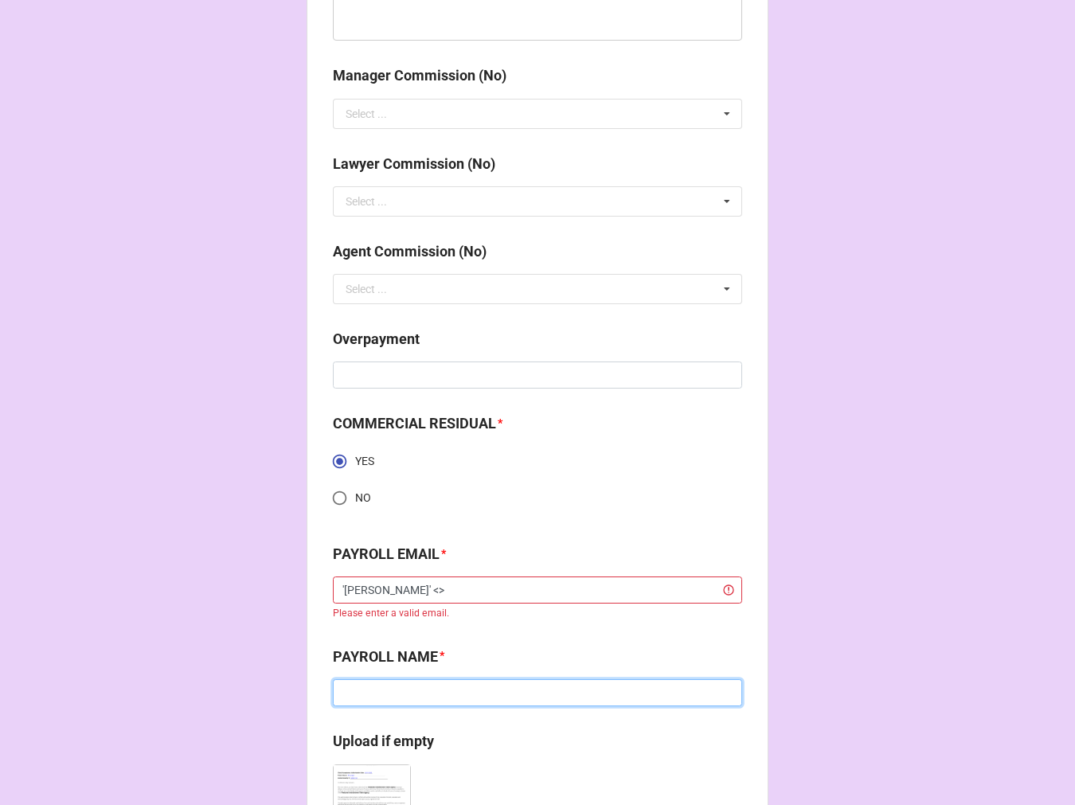
click at [436, 697] on input at bounding box center [537, 692] width 409 height 27
paste input "lissa.weiss@gmail.com"
type input "lissa.weiss@gmail.com"
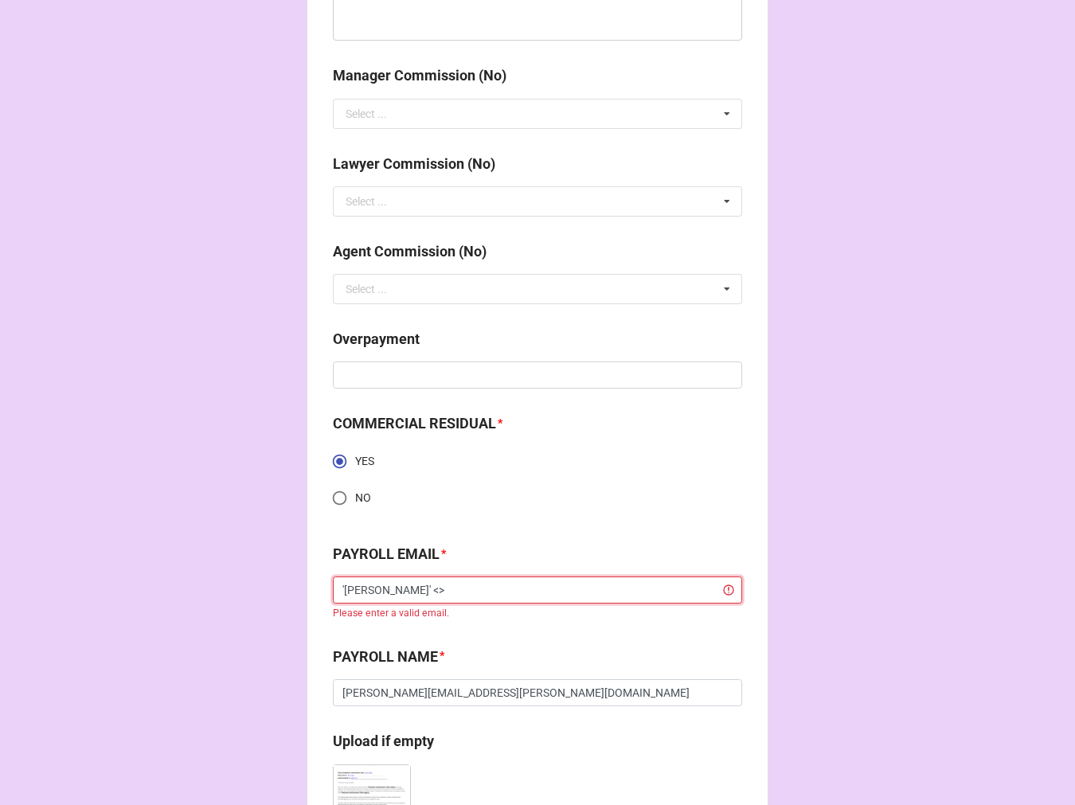
click at [431, 593] on input "'lissa weiss' <>" at bounding box center [537, 590] width 409 height 27
type input "Lissa Weiss"
drag, startPoint x: 433, startPoint y: 585, endPoint x: 284, endPoint y: 592, distance: 149.1
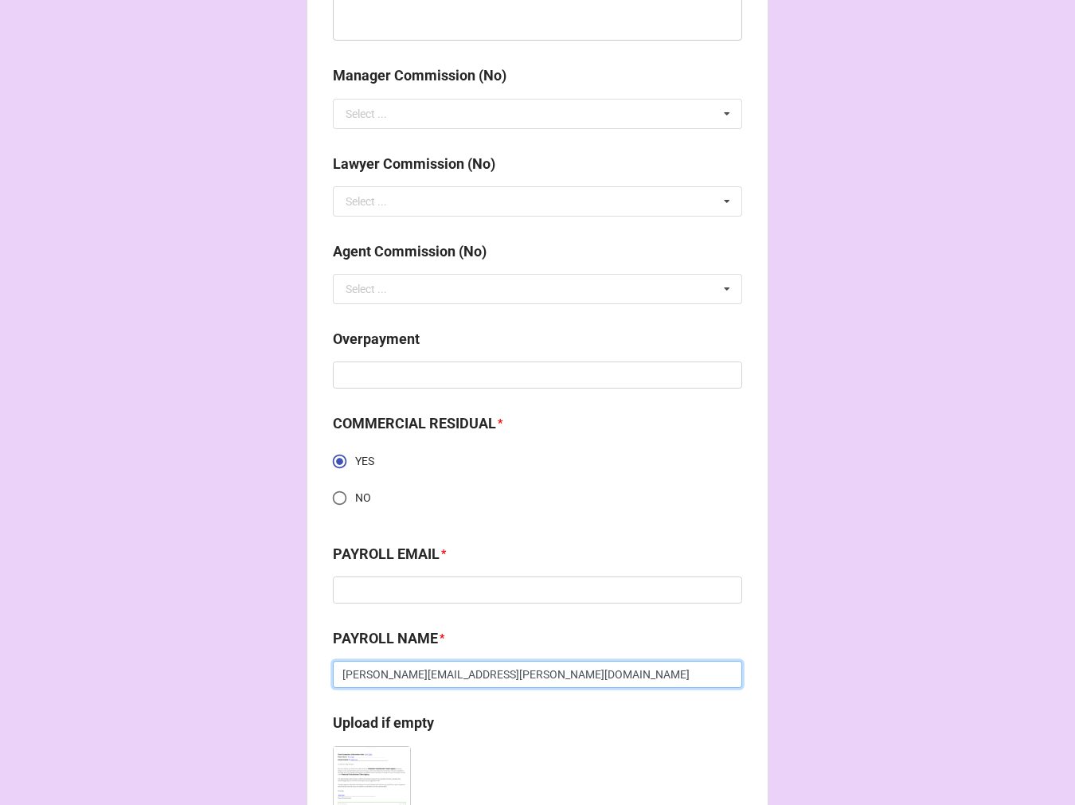
click at [519, 682] on input "lissa.weiss@gmail.com" at bounding box center [537, 674] width 409 height 27
paste input "Lissa Weiss"
drag, startPoint x: 448, startPoint y: 671, endPoint x: 241, endPoint y: 671, distance: 206.3
type input "Lissa Weiss"
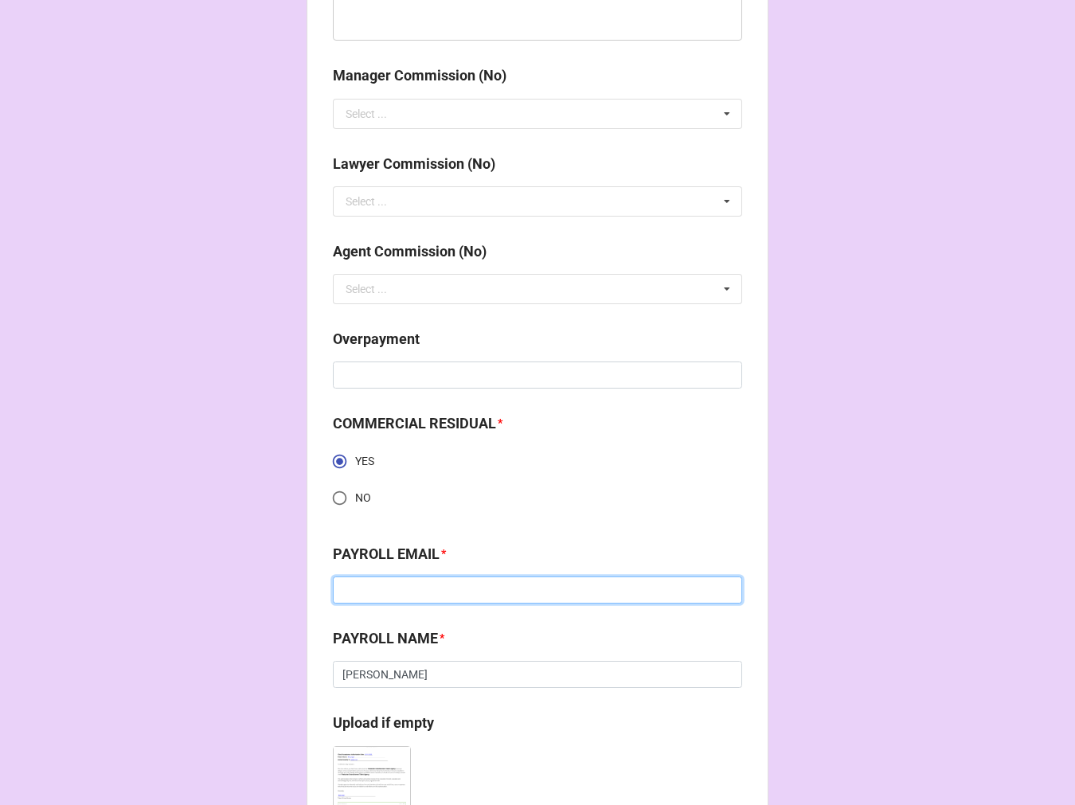
click at [345, 596] on input at bounding box center [537, 590] width 409 height 27
paste input "lissa.weiss@gmail.com"
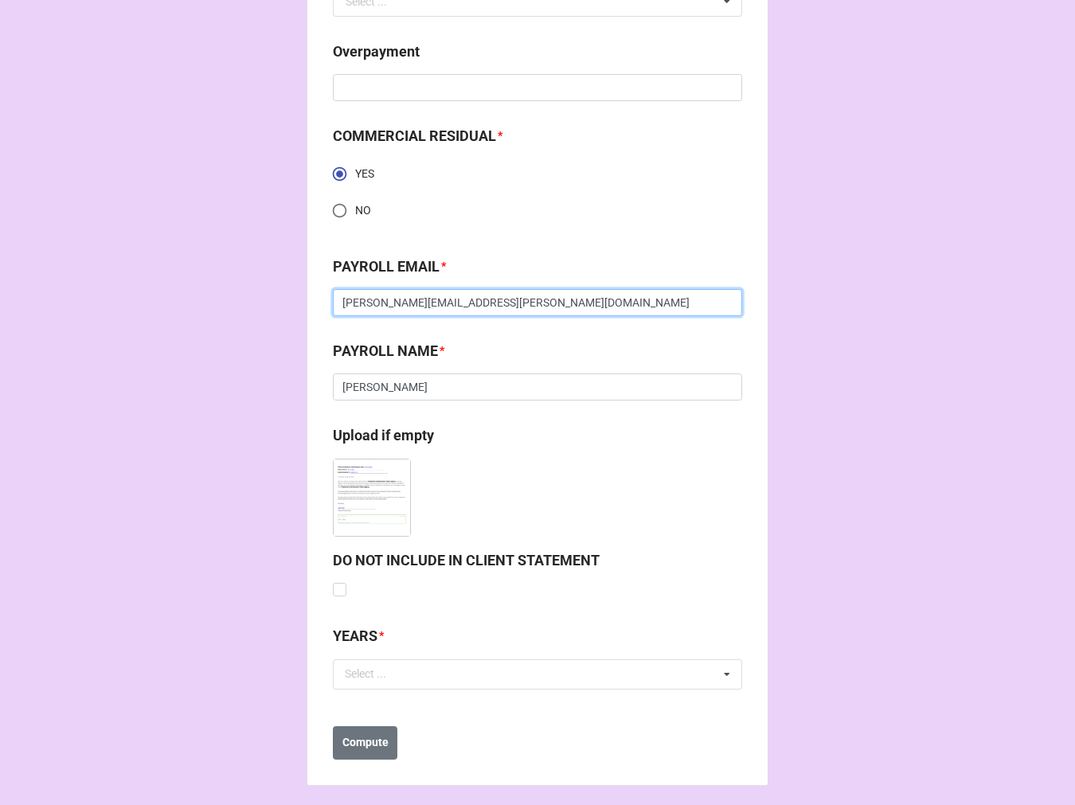
scroll to position [2189, 0]
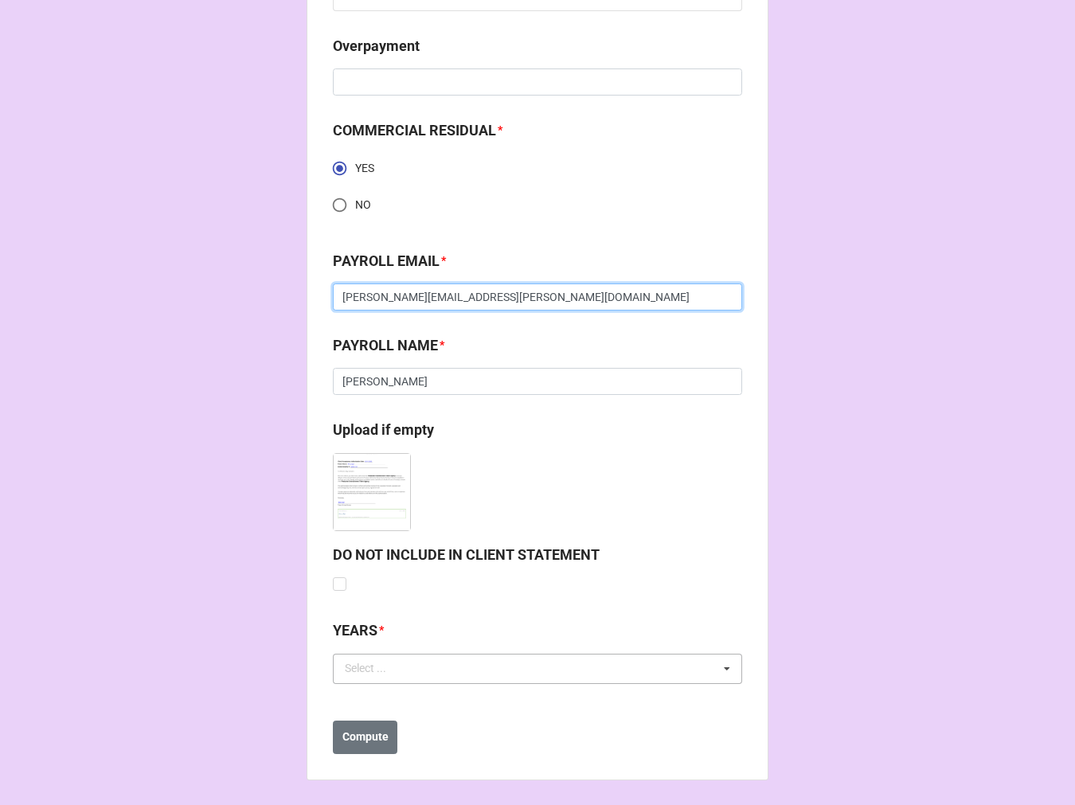
type input "lissa.weiss@gmail.com"
click at [401, 675] on div "Select ..." at bounding box center [375, 669] width 69 height 18
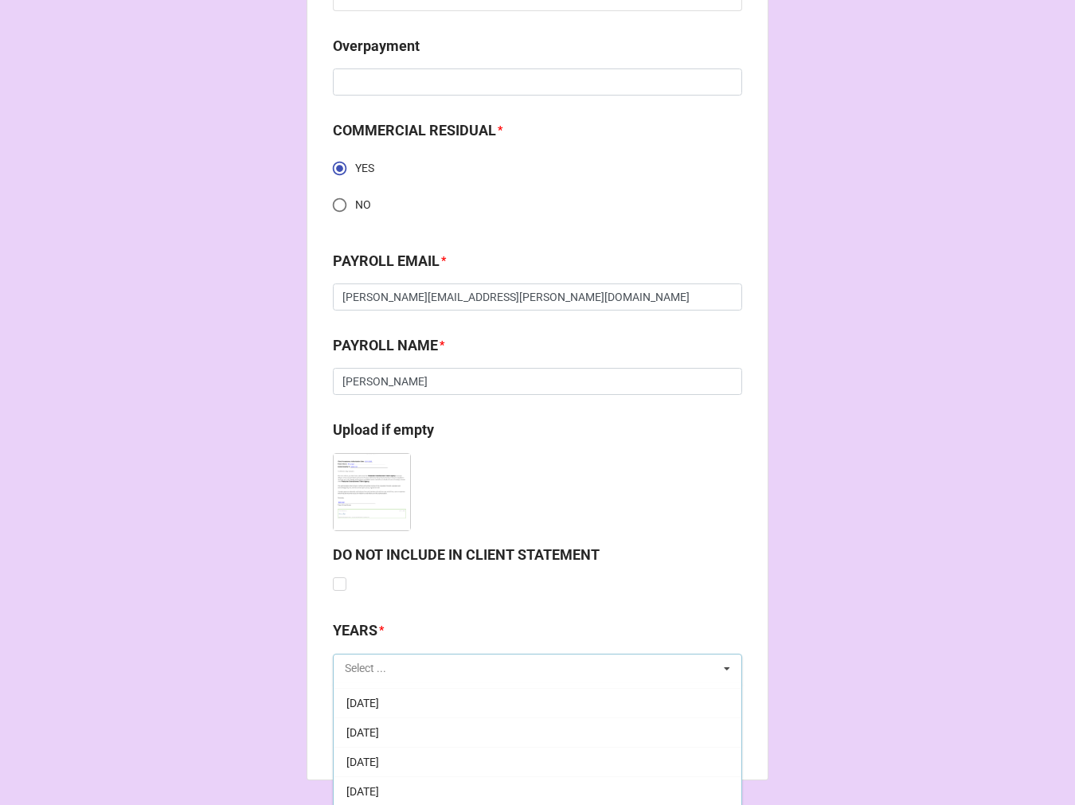
scroll to position [177, 0]
click at [500, 750] on div "9-September 2025" at bounding box center [538, 756] width 408 height 29
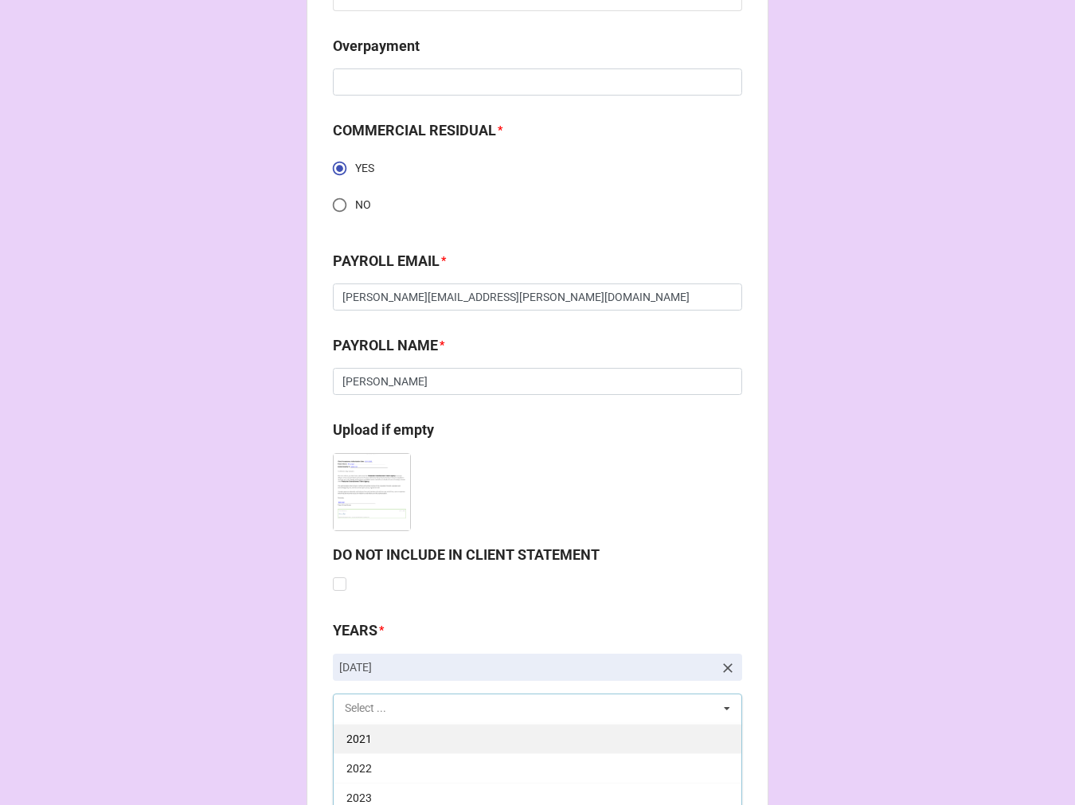
scroll to position [2285, 0]
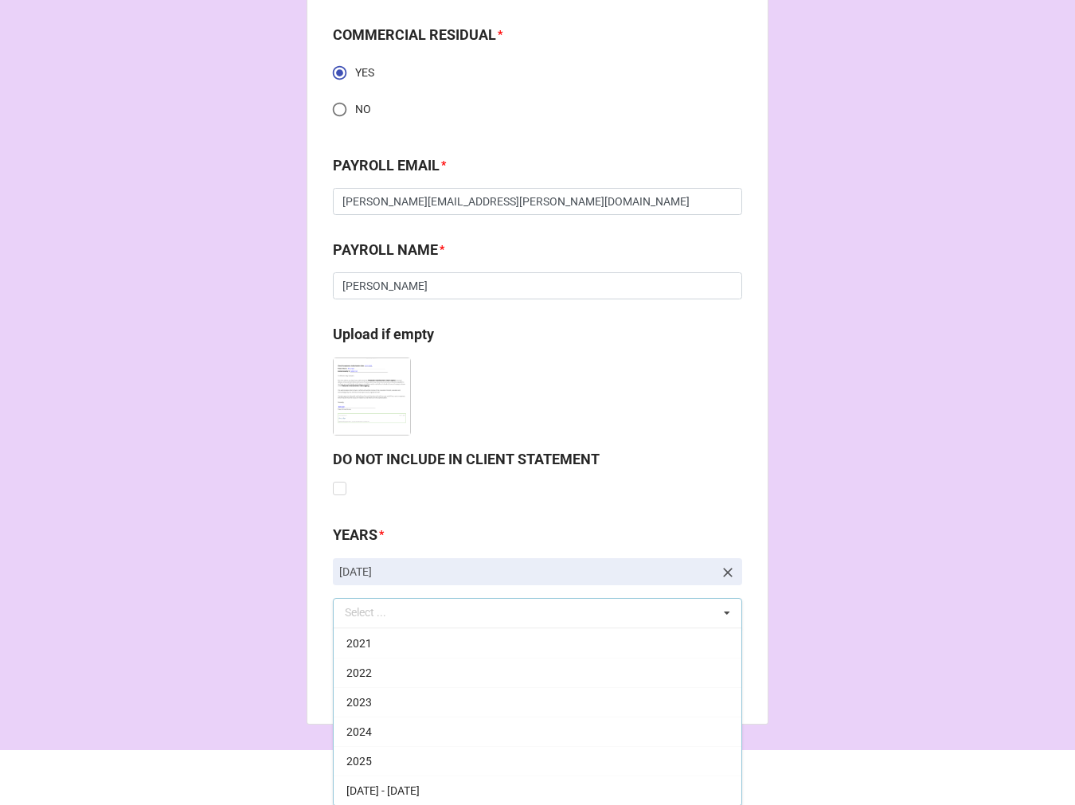
drag, startPoint x: 450, startPoint y: 765, endPoint x: 646, endPoint y: 673, distance: 216.3
click at [450, 762] on div "2025" at bounding box center [538, 760] width 408 height 29
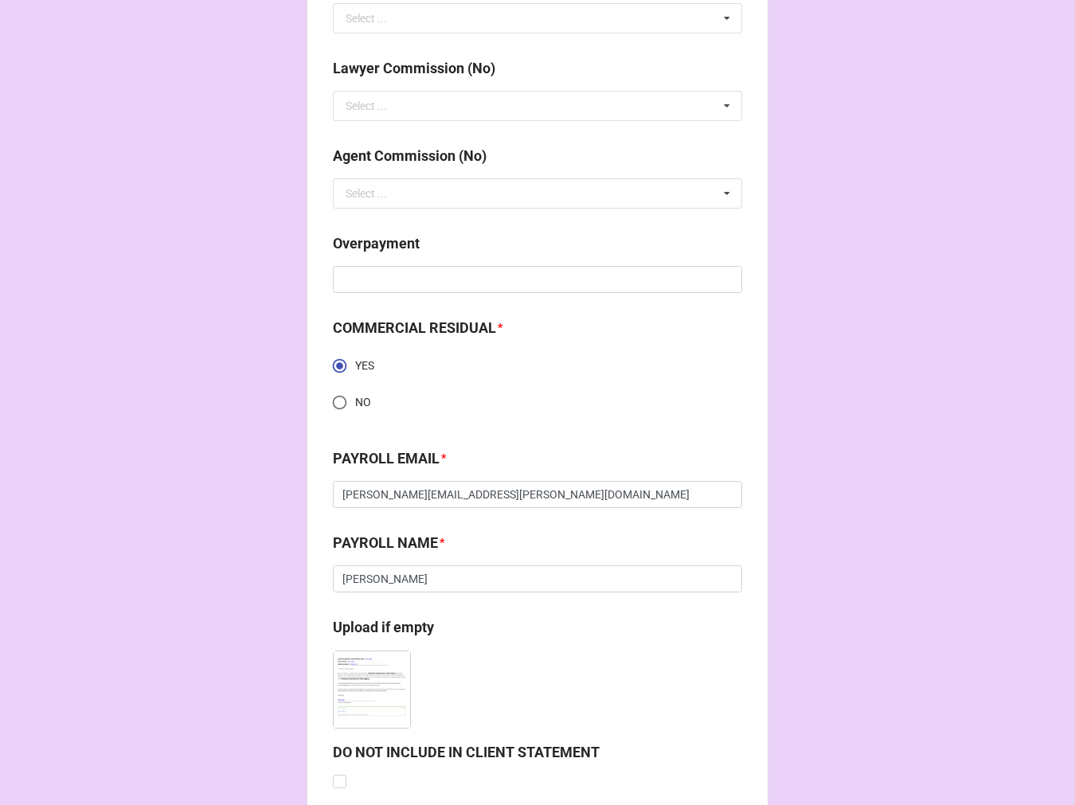
scroll to position [2269, 0]
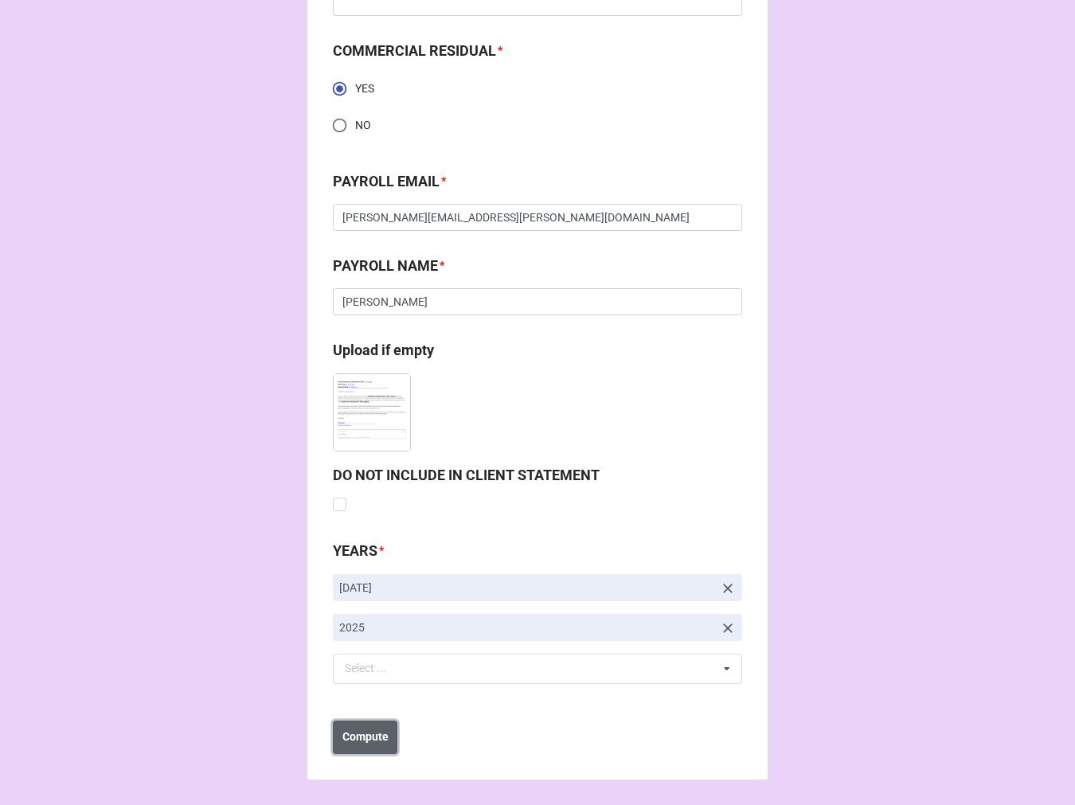
click at [369, 734] on b "Compute" at bounding box center [366, 737] width 46 height 17
click at [368, 735] on b "Save" at bounding box center [361, 736] width 25 height 17
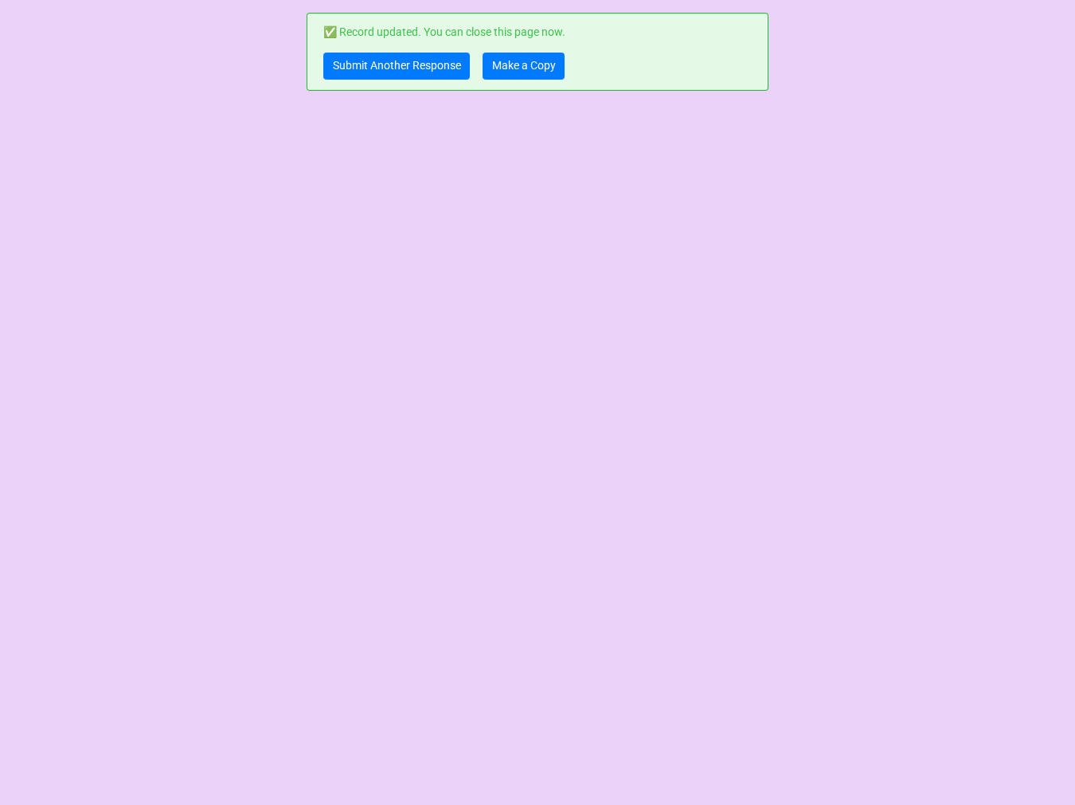
scroll to position [0, 0]
click at [519, 65] on link "Make a Copy" at bounding box center [524, 66] width 82 height 27
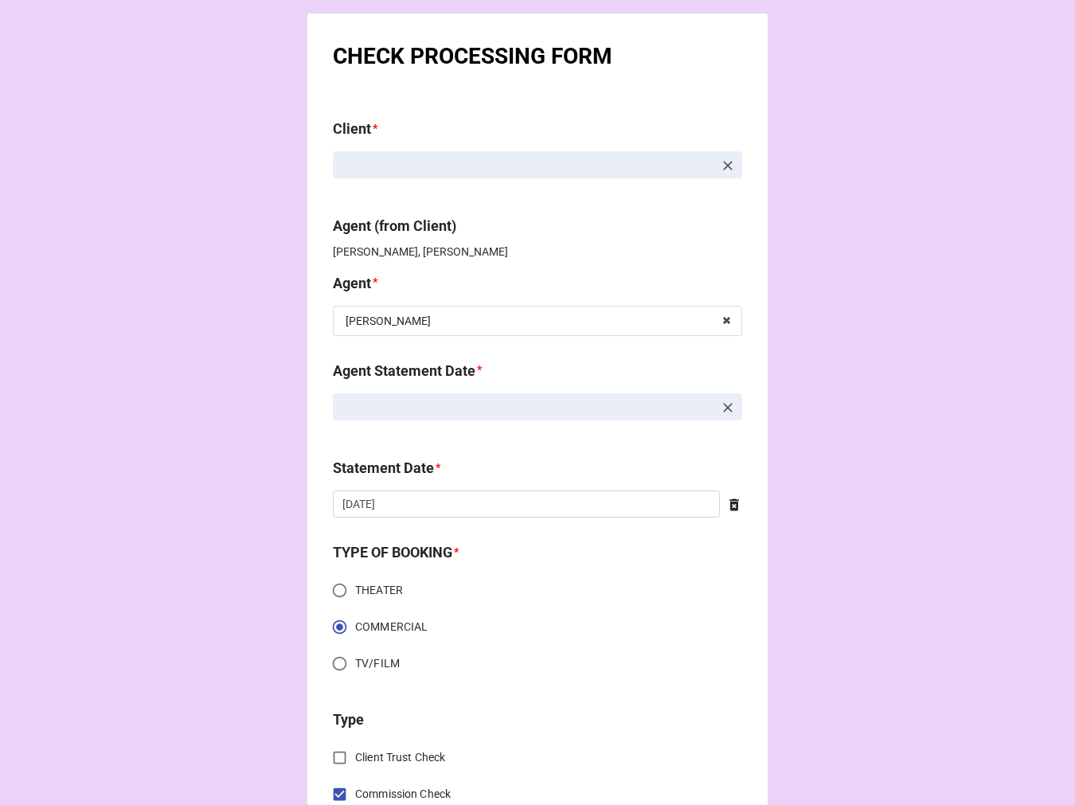
click at [728, 163] on icon at bounding box center [728, 166] width 16 height 16
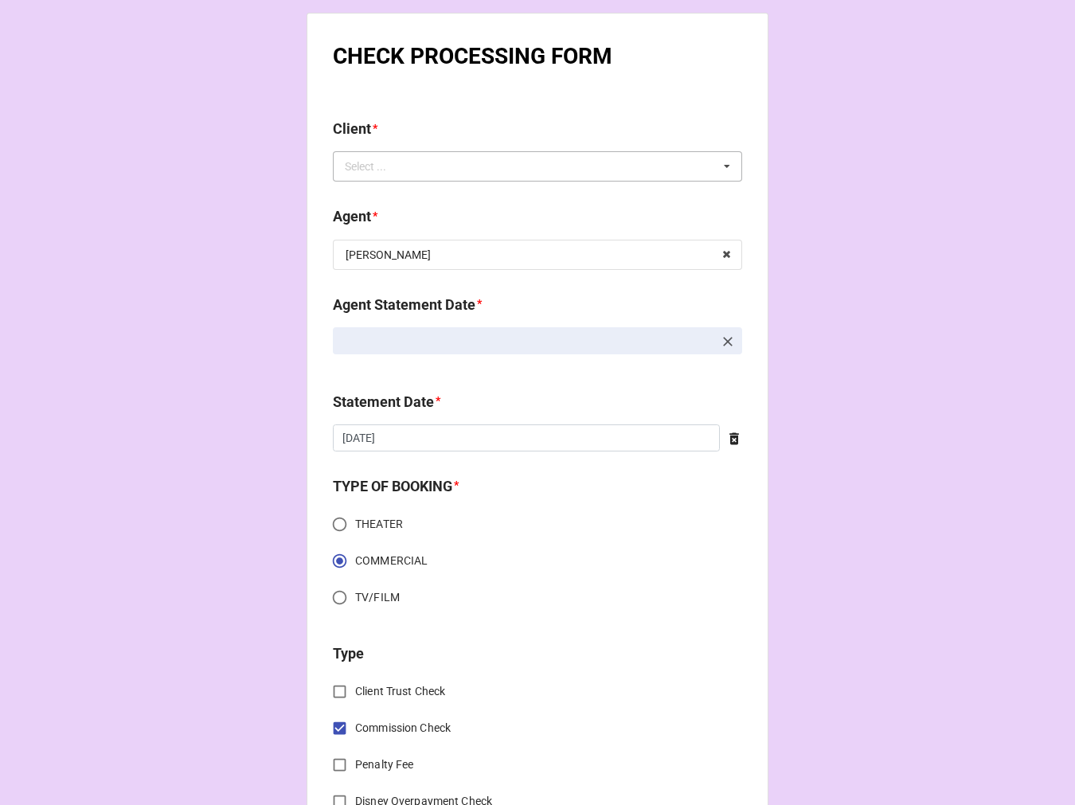
click at [691, 164] on div "Select ... No results found." at bounding box center [537, 166] width 409 height 30
type input "ELDA"
click at [450, 196] on div "Elda Carmona" at bounding box center [538, 195] width 408 height 29
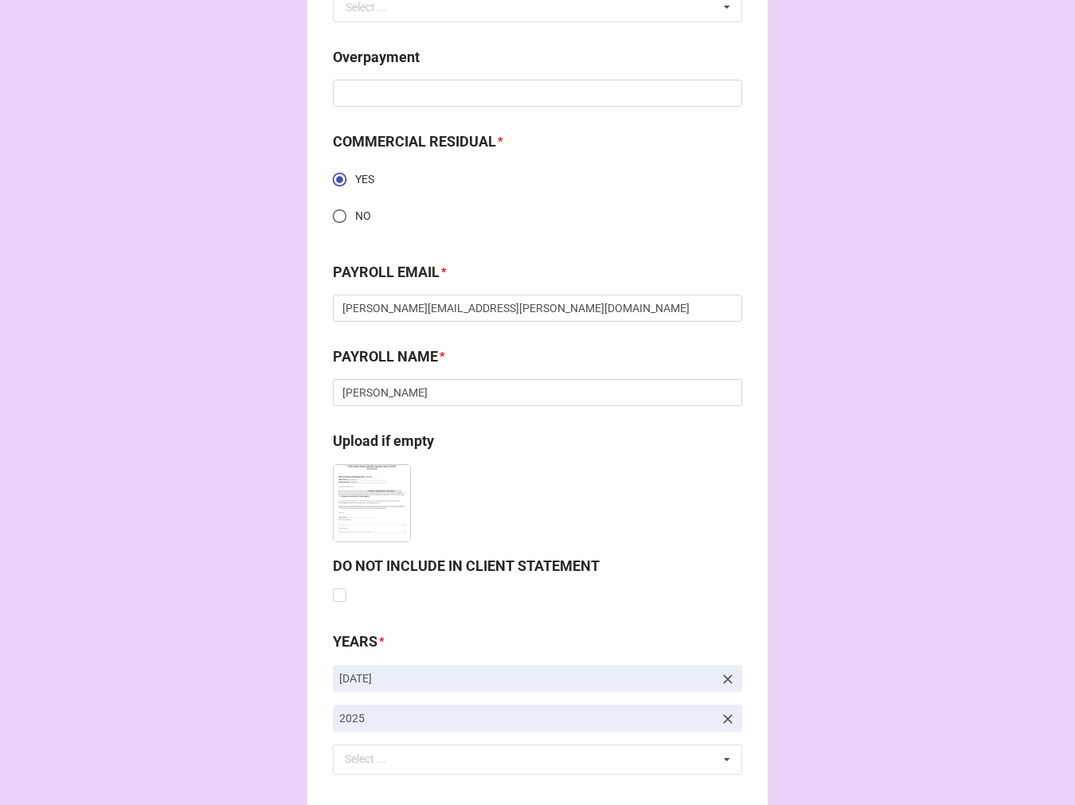
scroll to position [2269, 0]
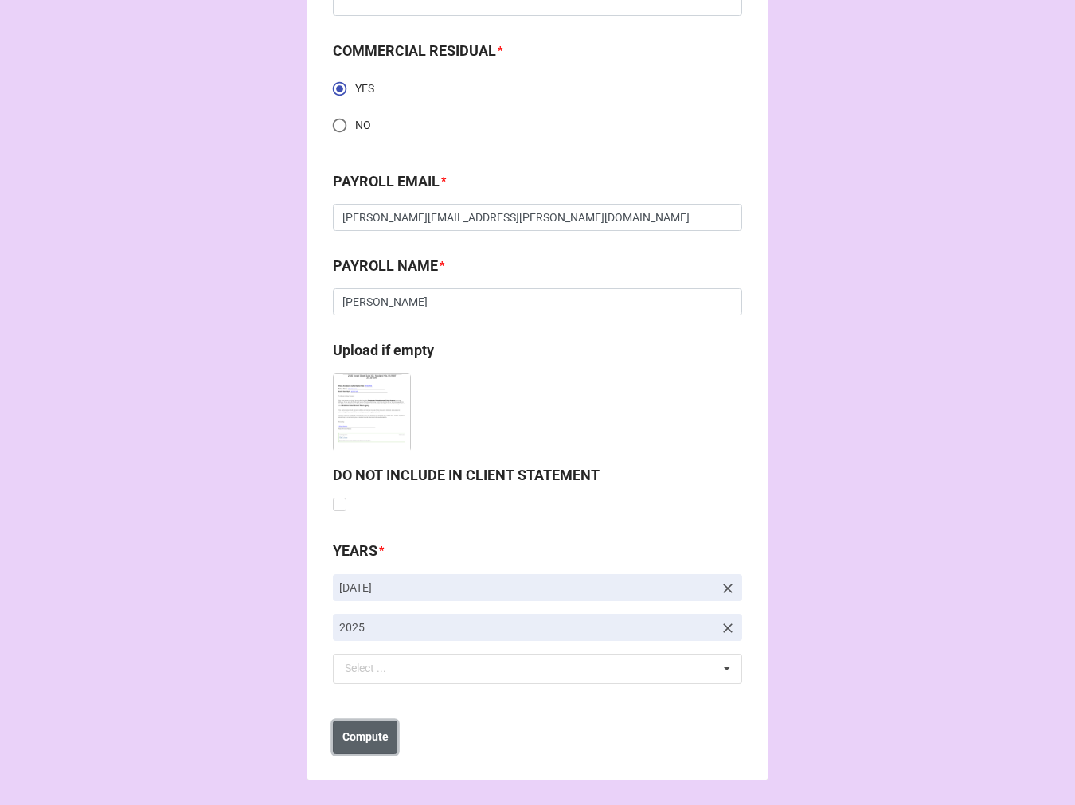
click at [369, 729] on b "Compute" at bounding box center [366, 737] width 46 height 17
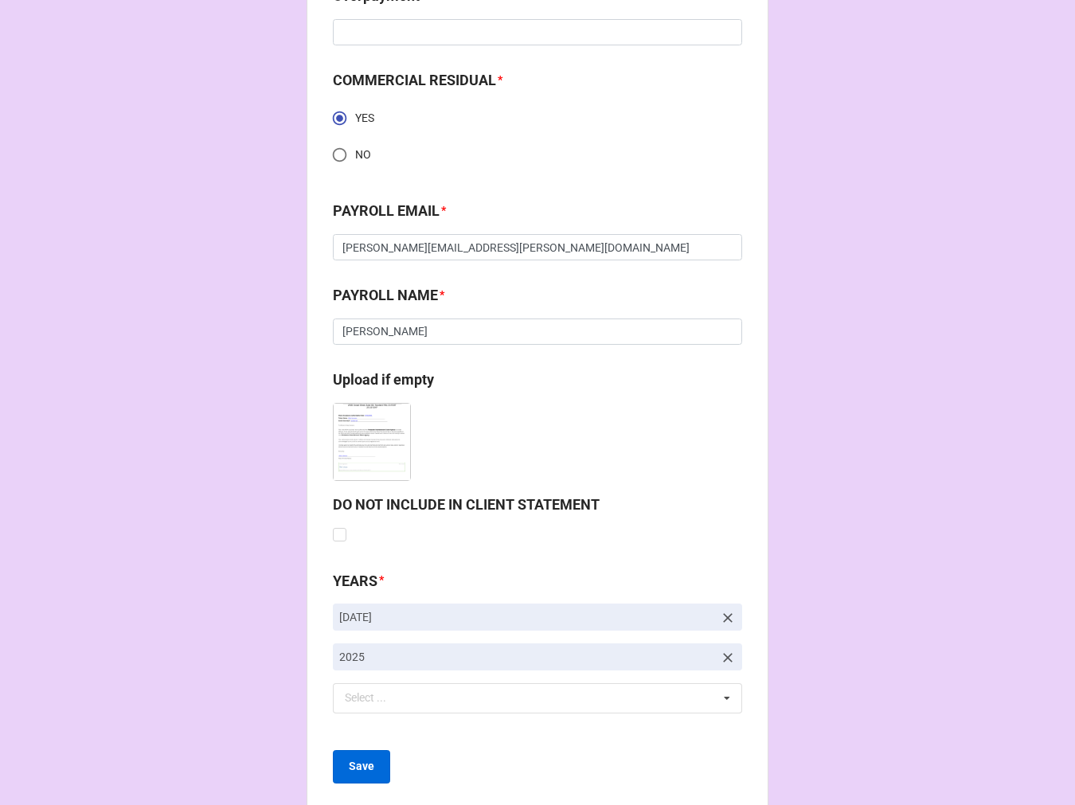
scroll to position [2326, 0]
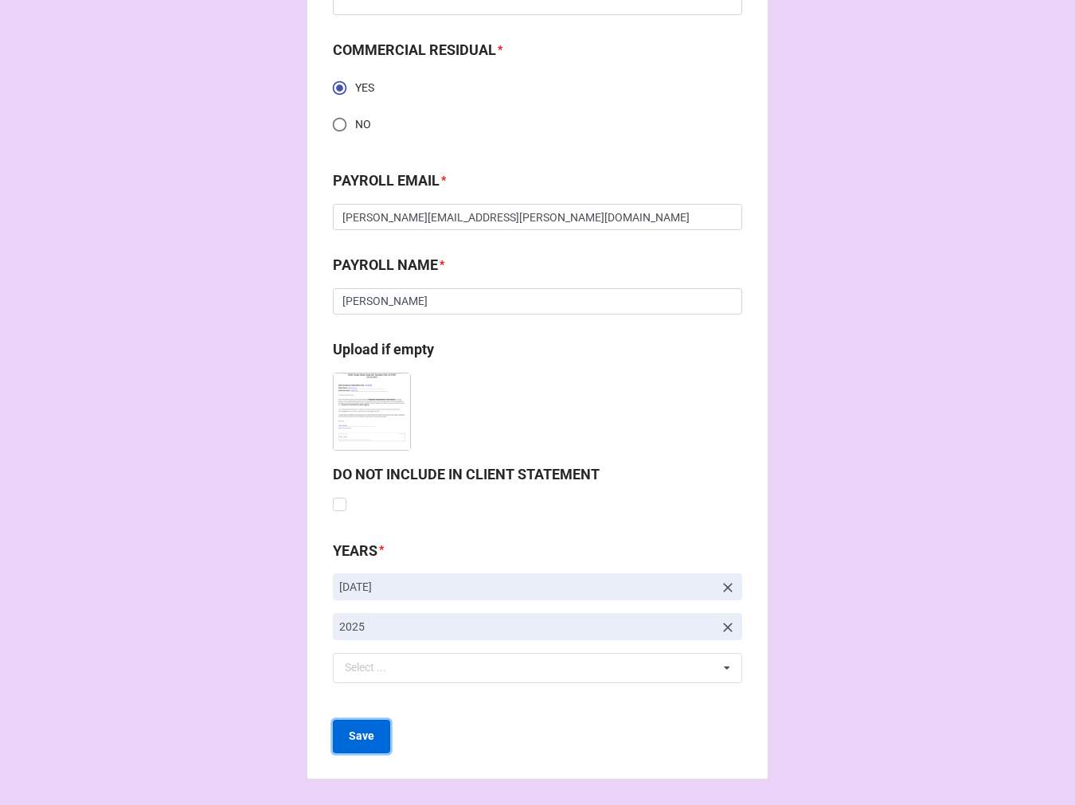
click at [364, 736] on b "Save" at bounding box center [361, 736] width 25 height 17
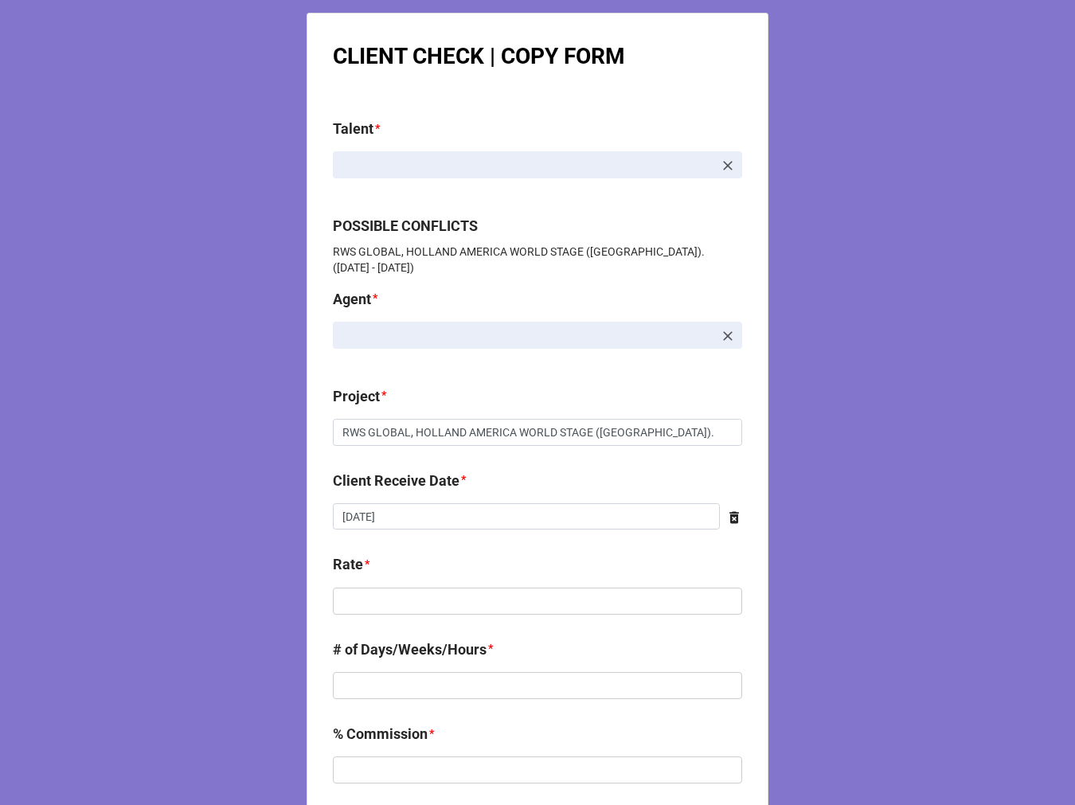
click at [421, 530] on div "Client Receive Date * 9/22/2025 ‹ September 2025 › Su Mo Tu We Th Fr Sa 31 1 2 …" at bounding box center [537, 506] width 409 height 72
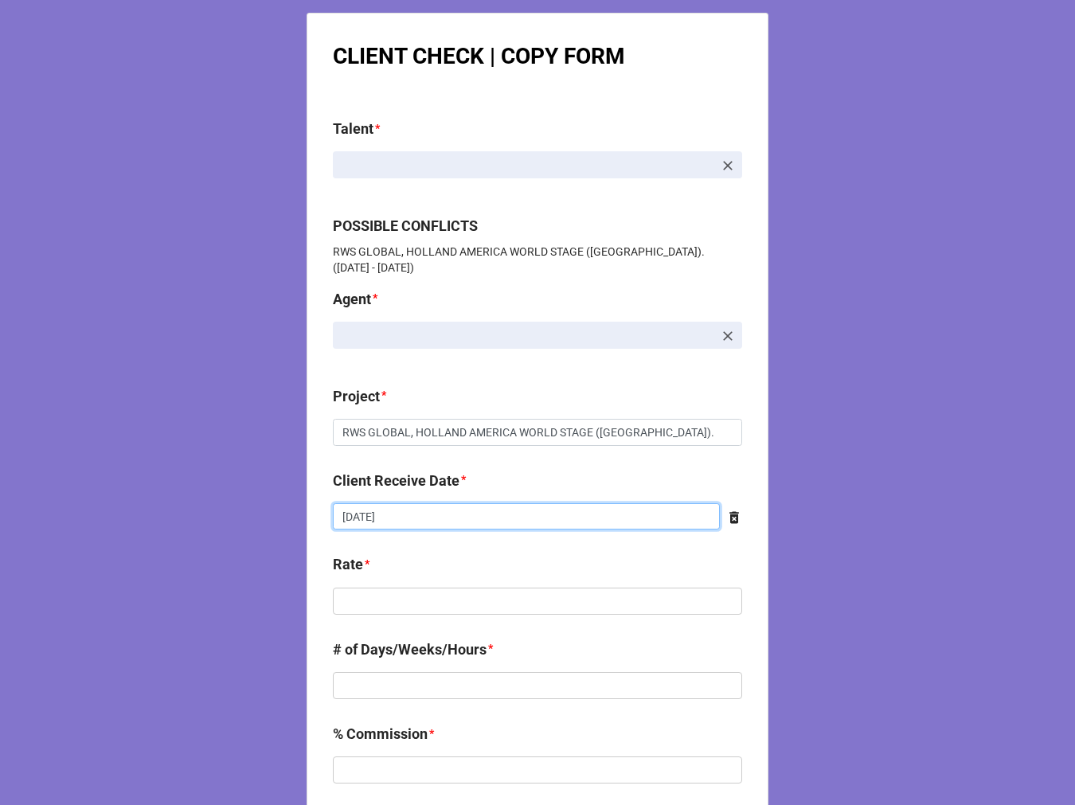
click at [417, 523] on input "9/22/2025" at bounding box center [526, 516] width 387 height 27
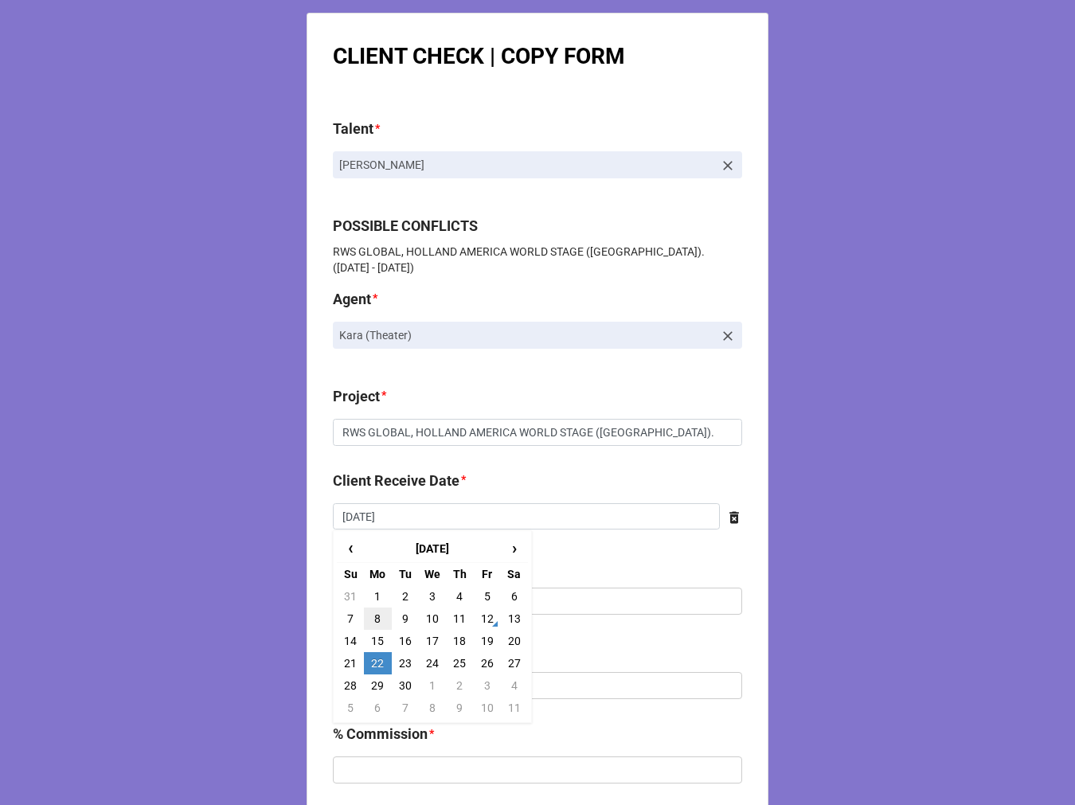
click at [372, 612] on td "8" at bounding box center [377, 619] width 27 height 22
type input "9/8/2025"
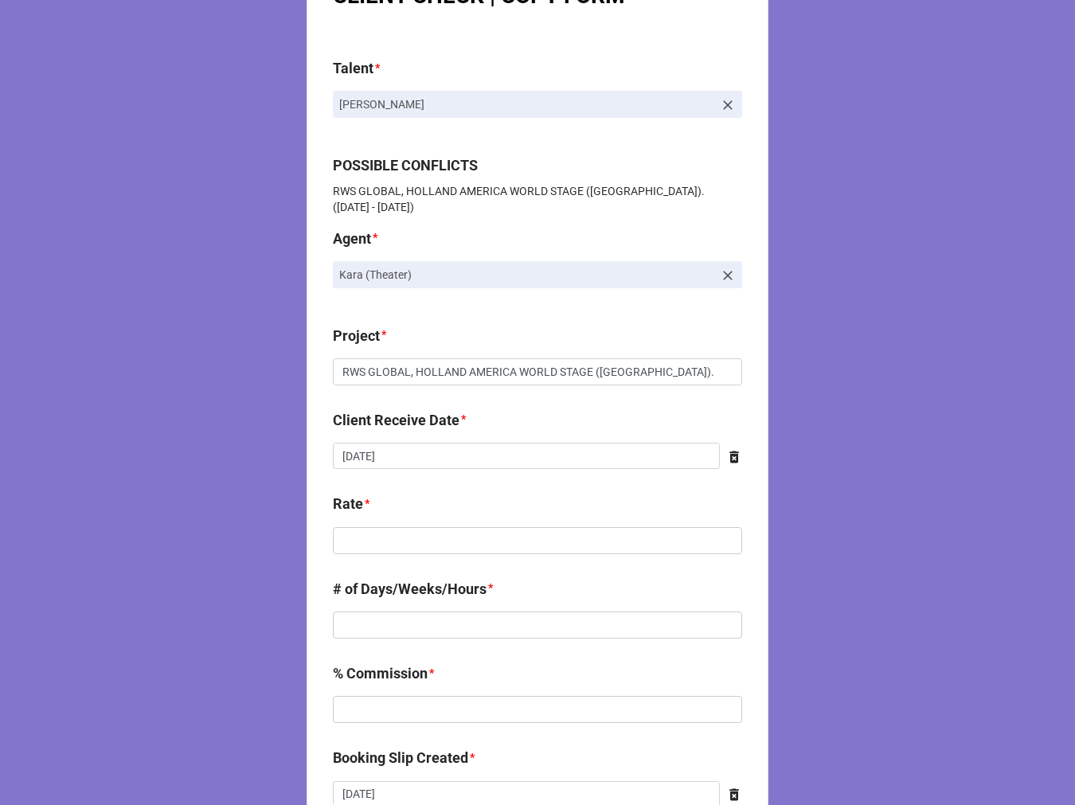
scroll to position [177, 0]
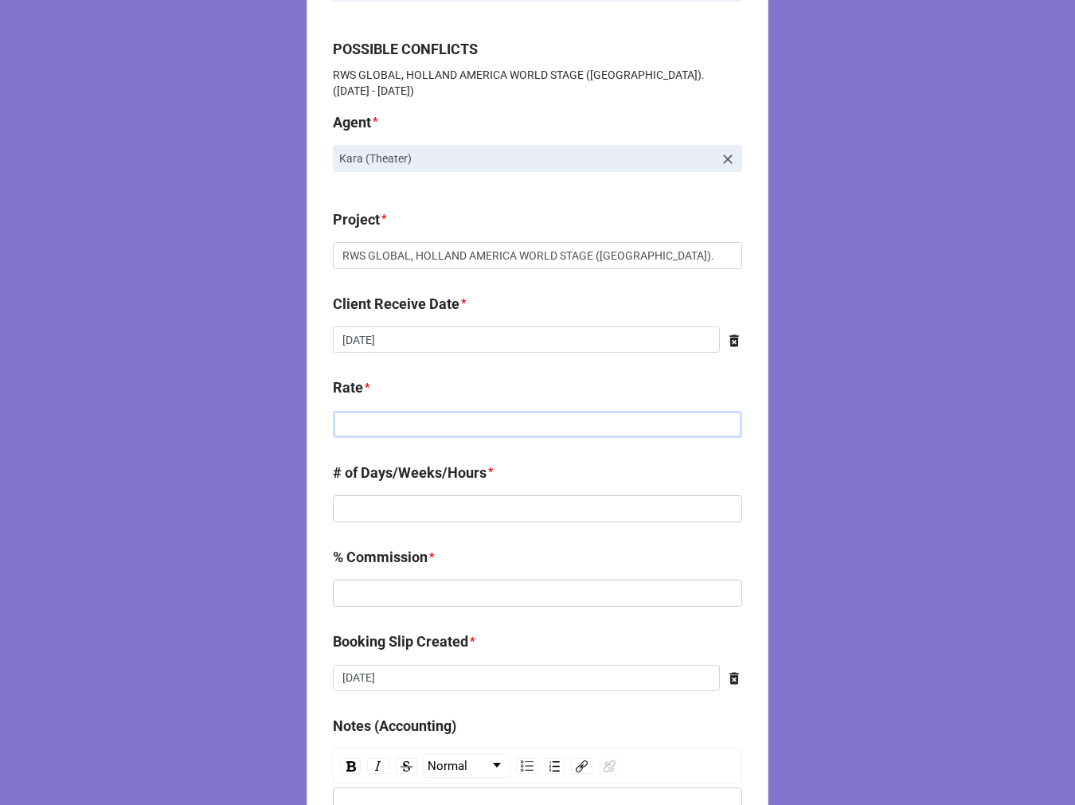
click at [360, 413] on input "text" at bounding box center [537, 424] width 409 height 27
type input "$1,393.35"
type input "1"
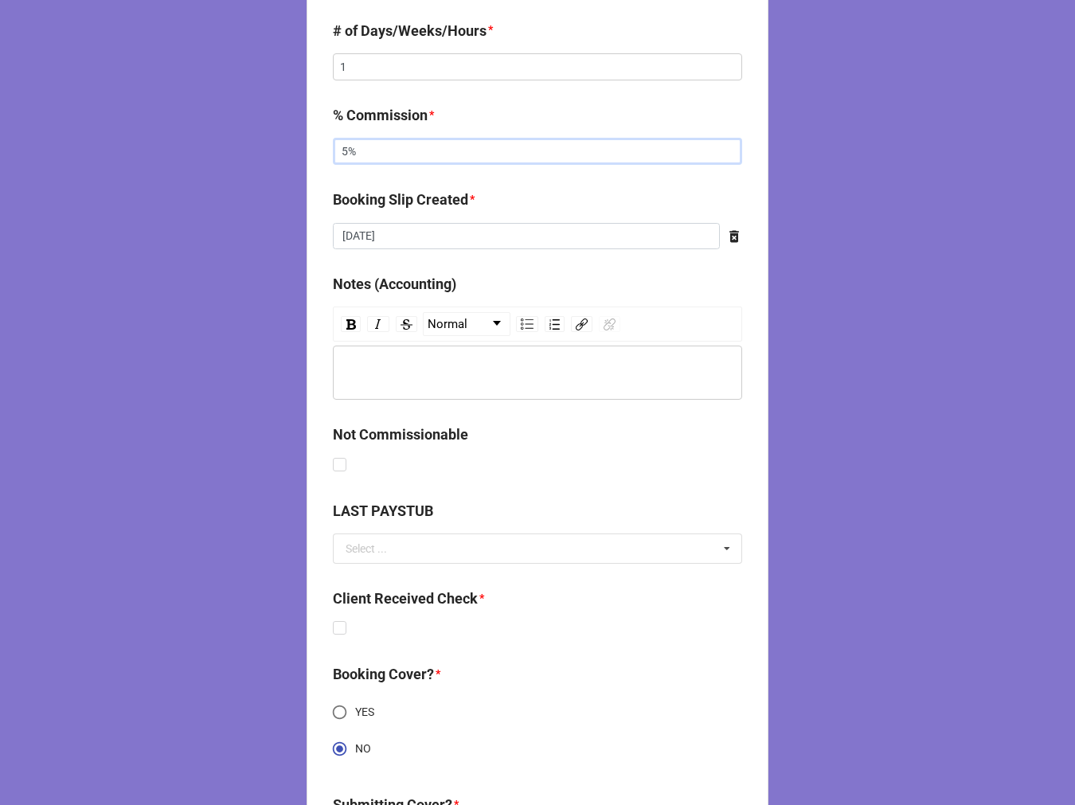
scroll to position [835, 0]
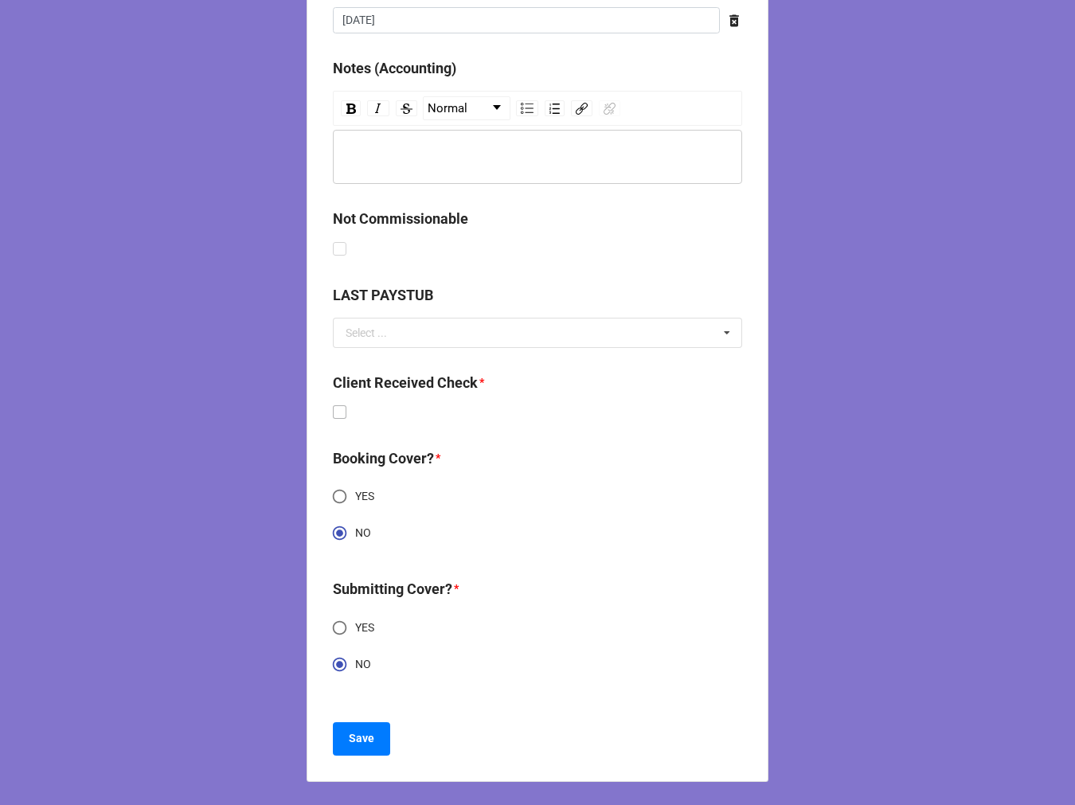
type input "5%"
drag, startPoint x: 336, startPoint y: 411, endPoint x: 405, endPoint y: 535, distance: 141.2
click at [335, 405] on label at bounding box center [340, 405] width 14 height 0
checkbox input "true"
drag, startPoint x: 354, startPoint y: 742, endPoint x: 375, endPoint y: 742, distance: 20.7
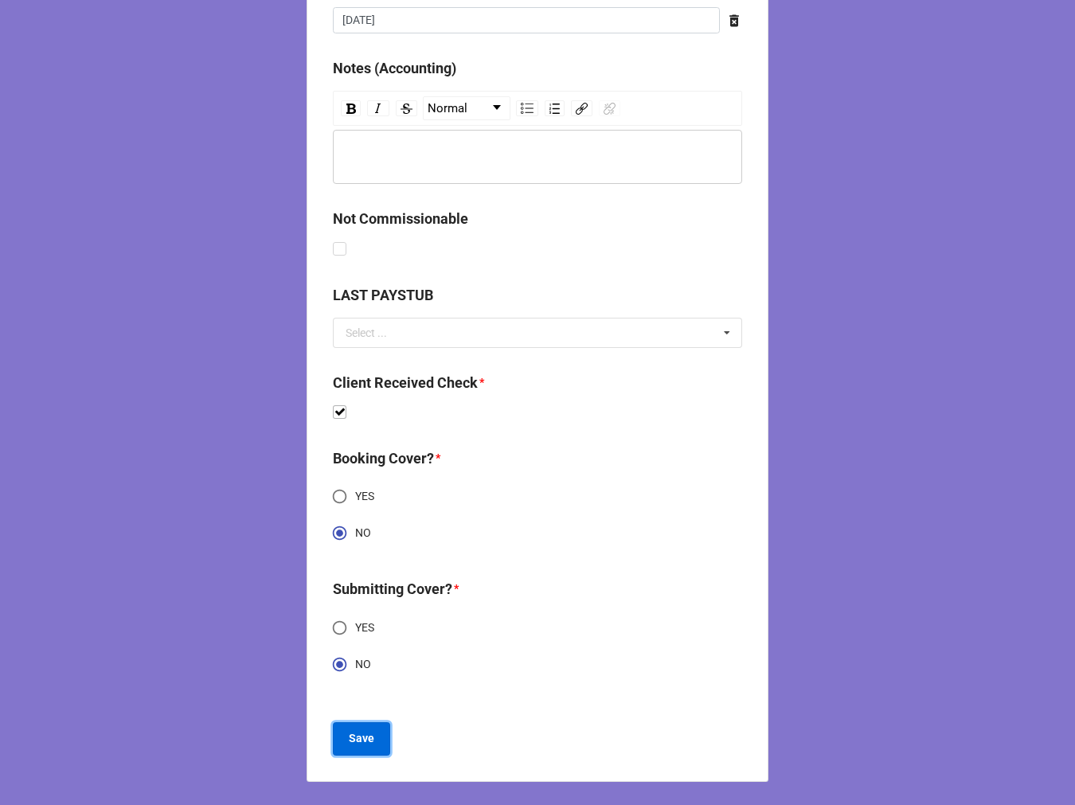
click at [354, 741] on b "Save" at bounding box center [361, 738] width 25 height 17
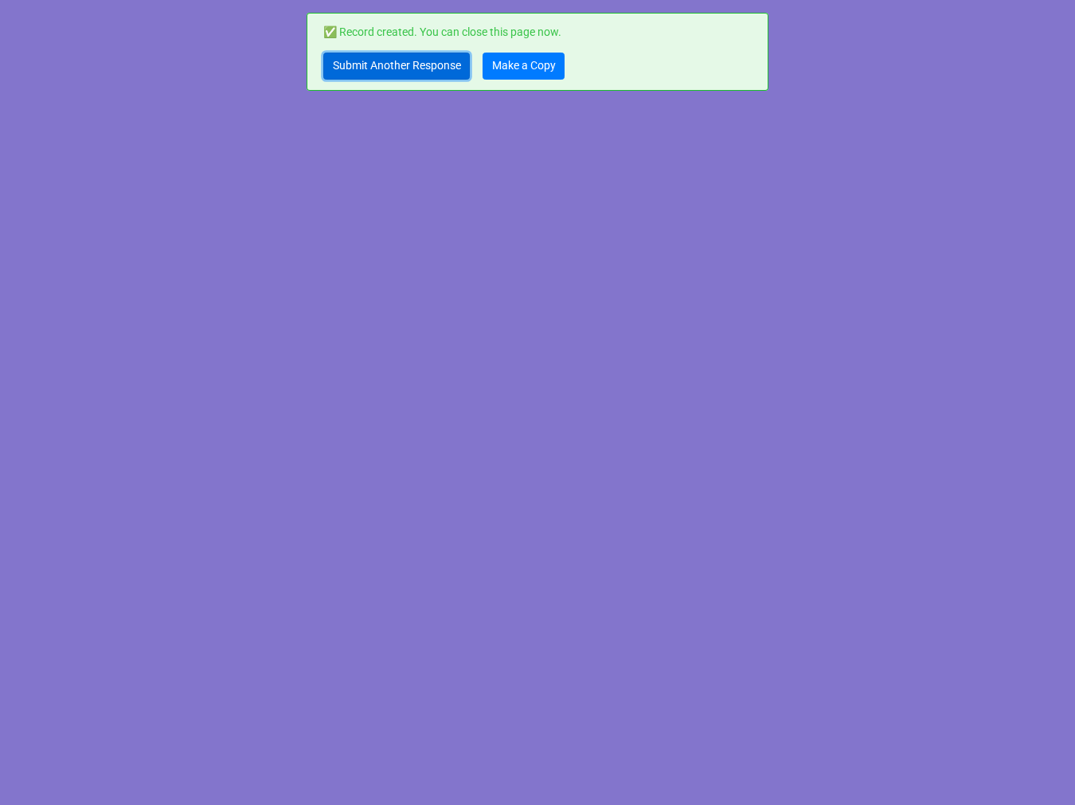
click at [374, 65] on link "Submit Another Response" at bounding box center [396, 66] width 147 height 27
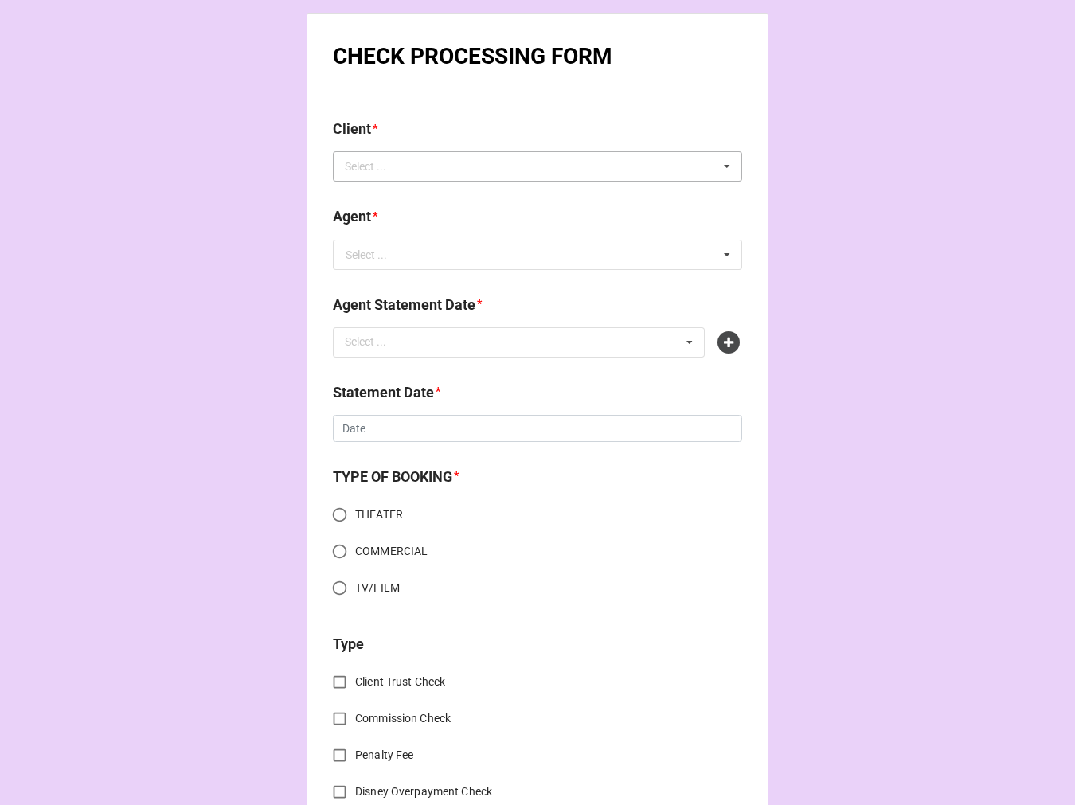
click at [384, 158] on div "Select ..." at bounding box center [375, 167] width 69 height 18
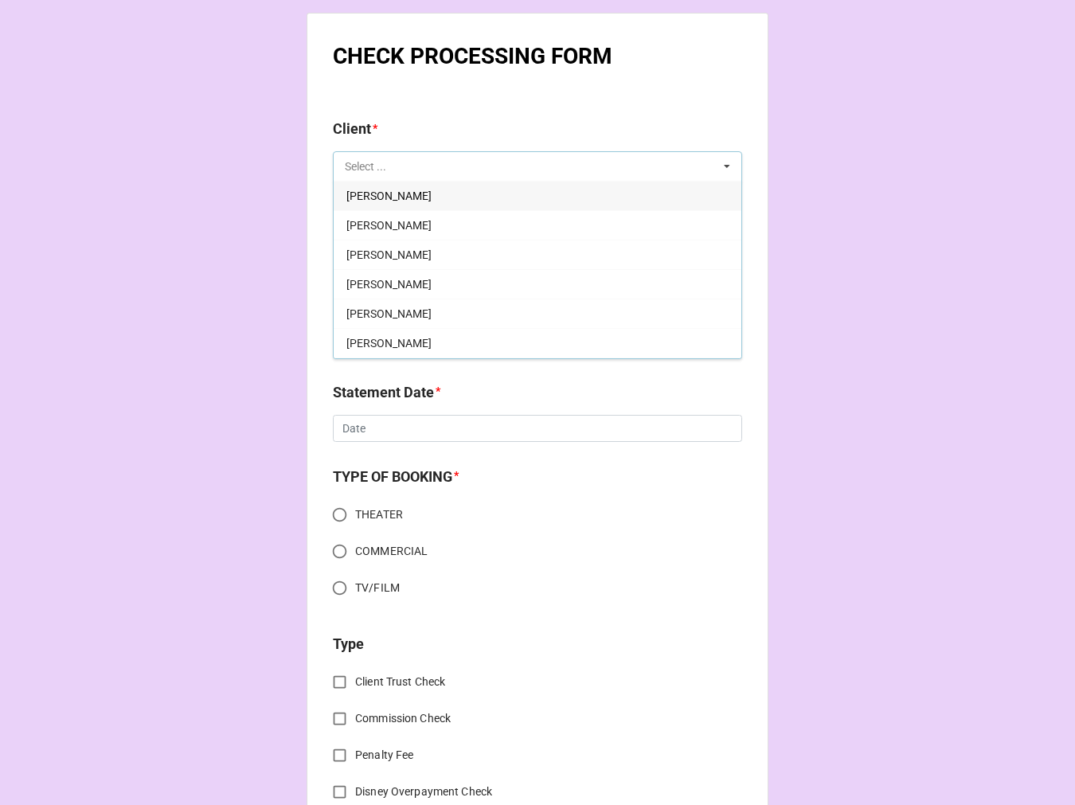
paste input "[PERSON_NAME]"
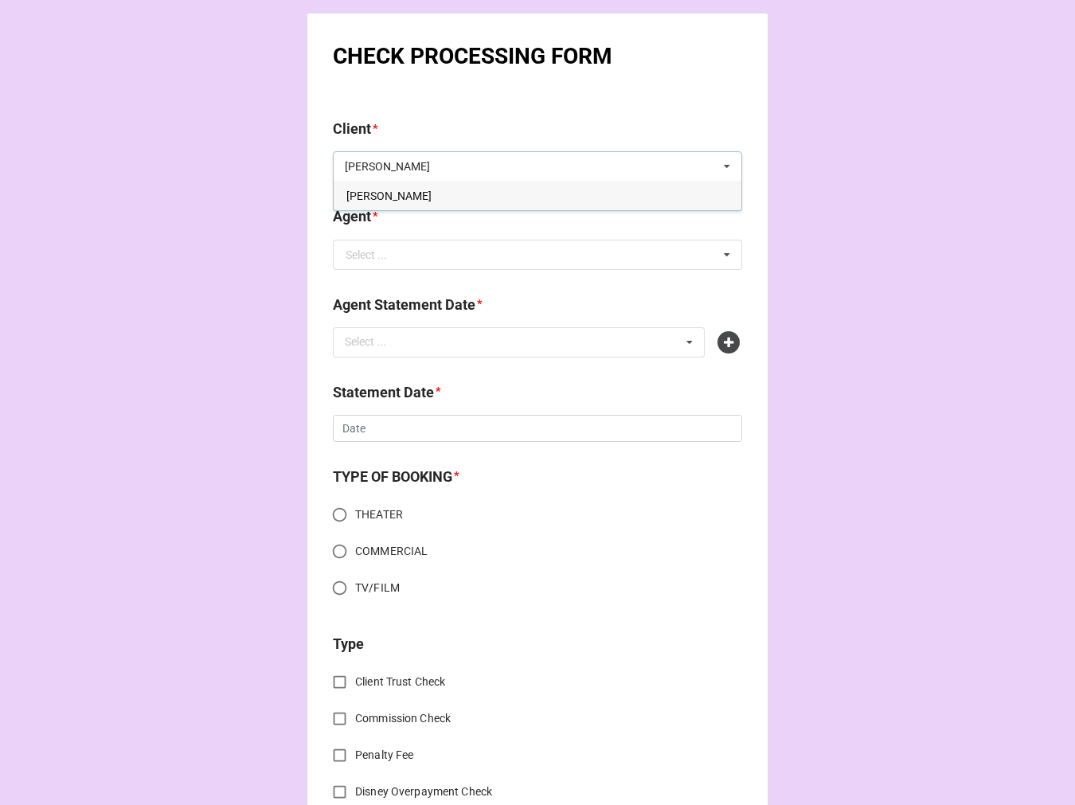
type input "[PERSON_NAME]"
click at [391, 202] on span "[PERSON_NAME]" at bounding box center [389, 196] width 85 height 13
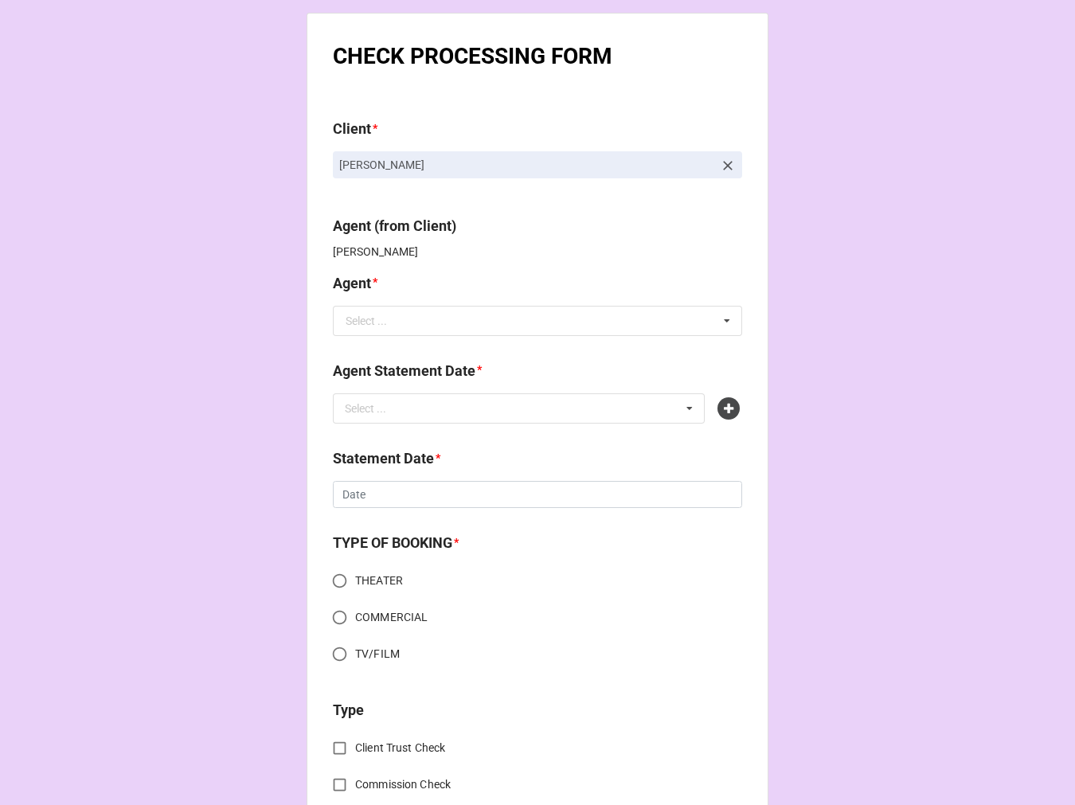
click at [407, 280] on b "Agent *" at bounding box center [537, 286] width 409 height 28
click at [409, 320] on input "text" at bounding box center [539, 321] width 408 height 29
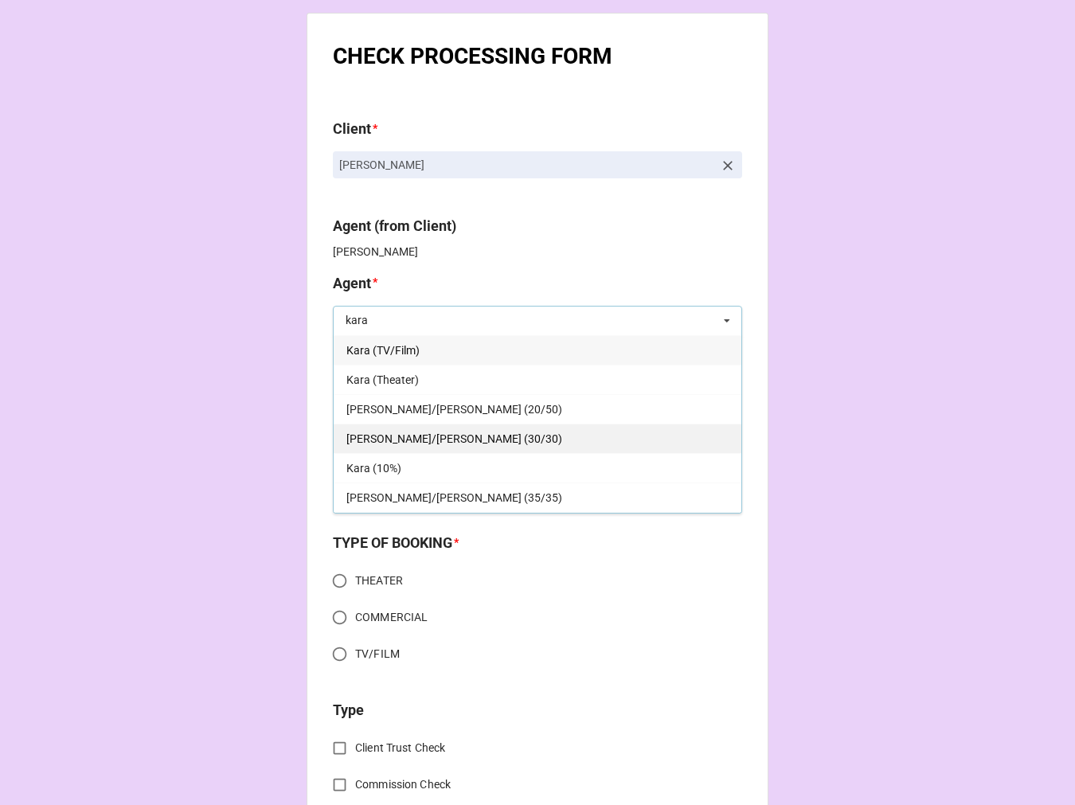
scroll to position [29, 0]
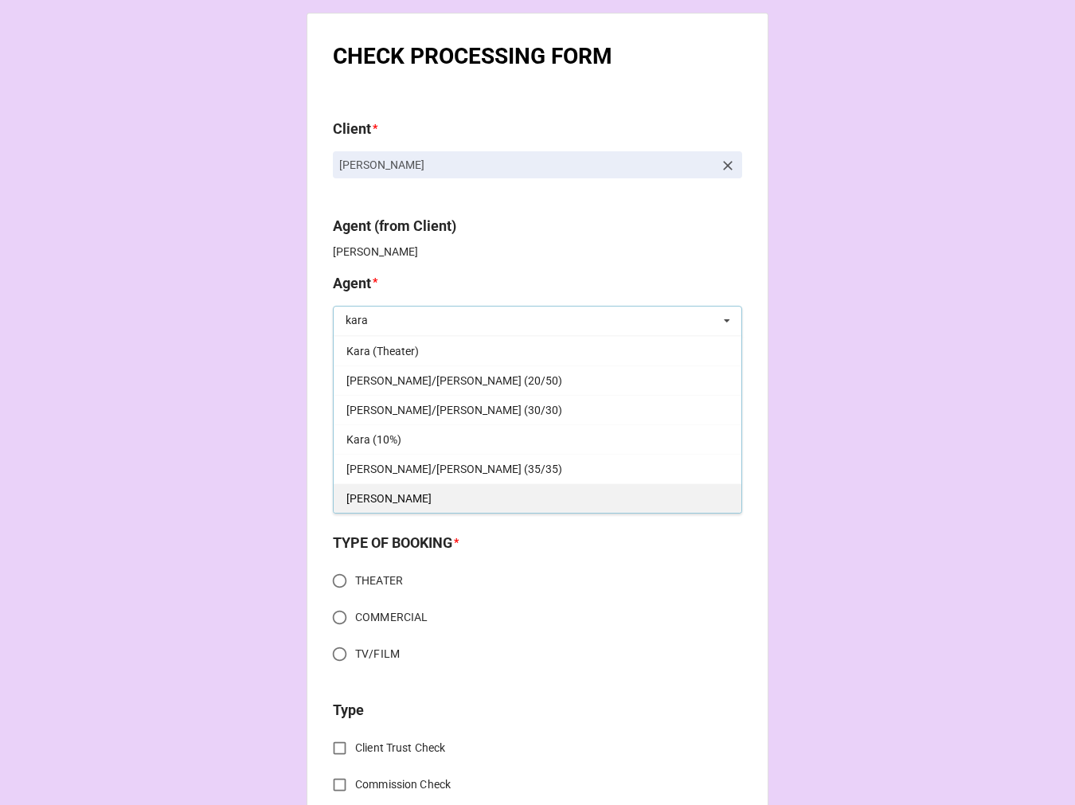
type input "kara"
click at [371, 502] on div "[PERSON_NAME]" at bounding box center [538, 498] width 408 height 29
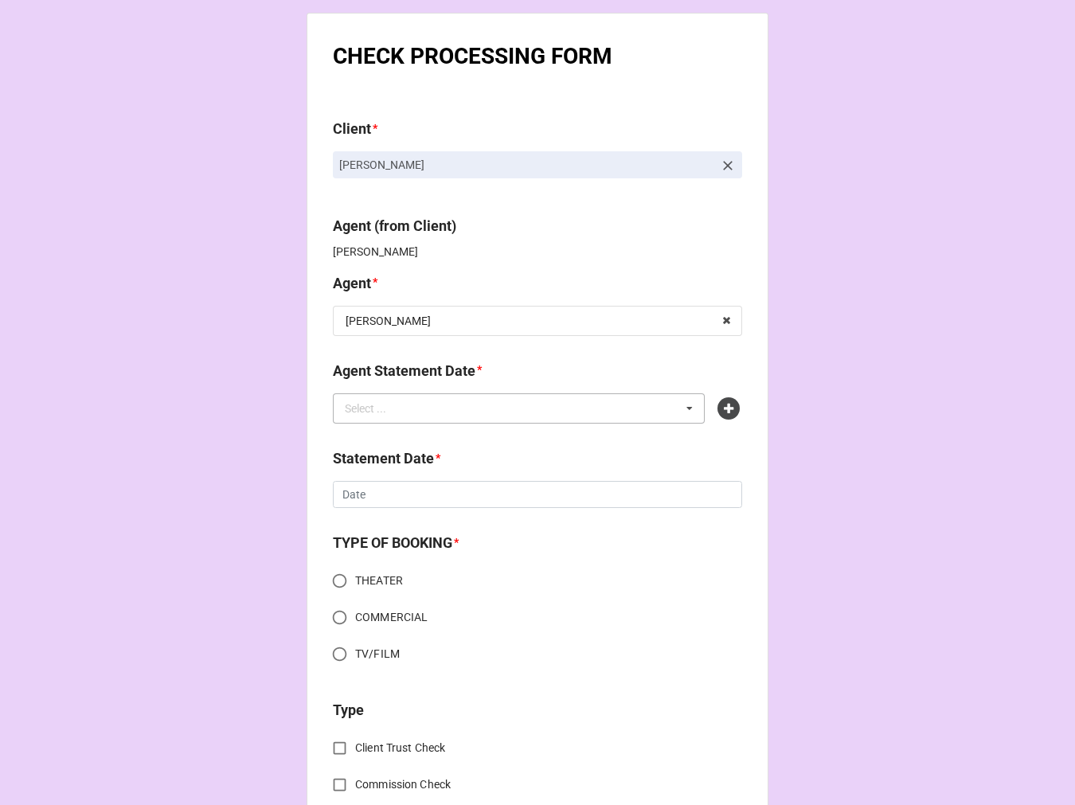
click at [358, 406] on div "Select ..." at bounding box center [375, 408] width 69 height 18
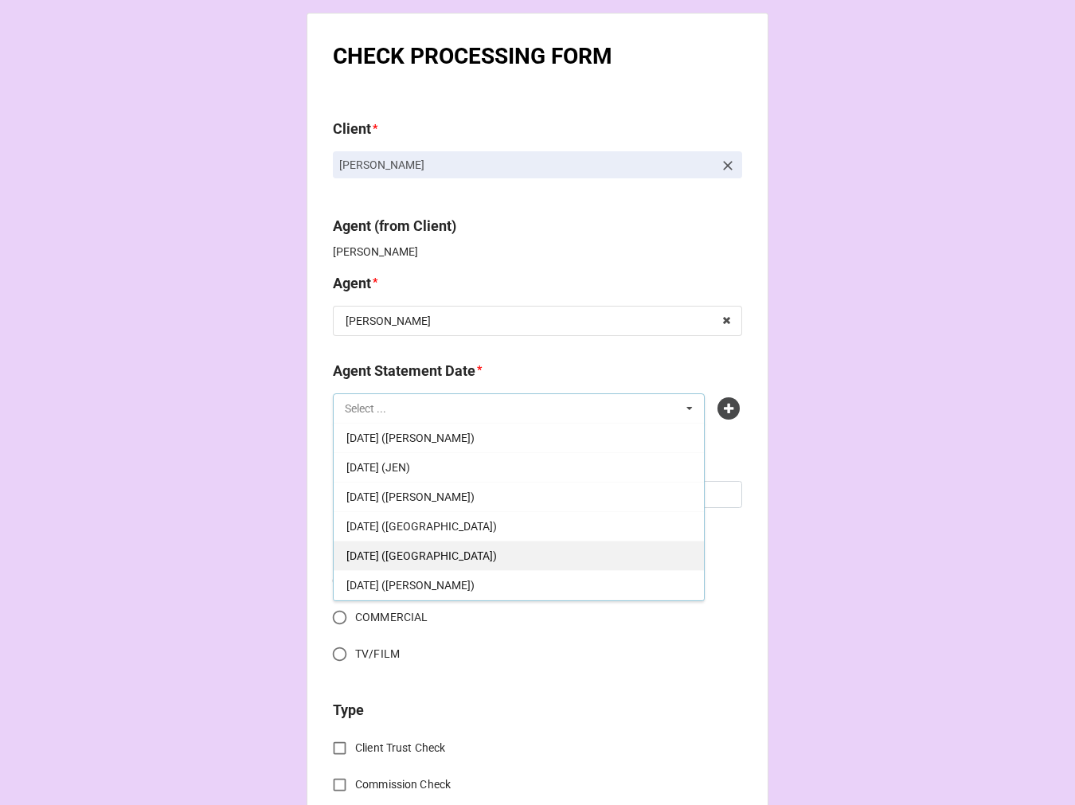
scroll to position [177, 0]
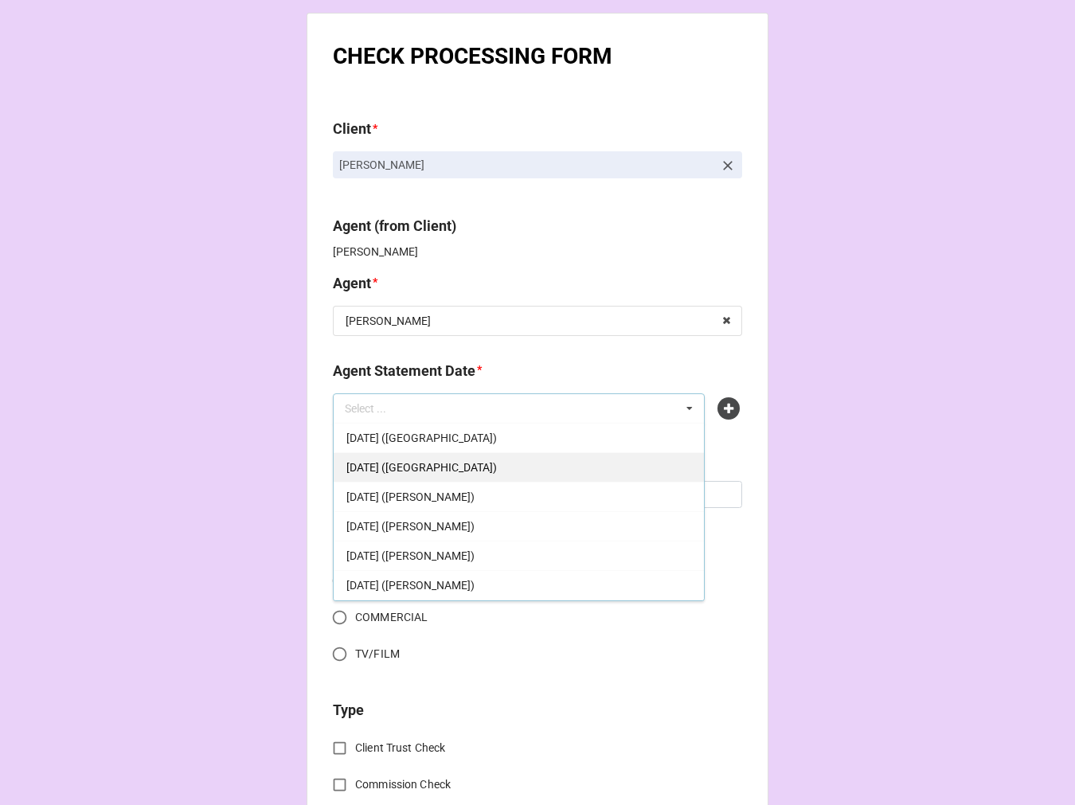
click at [495, 470] on div "SEPTEMBER 19, 2025 (KARA)" at bounding box center [519, 466] width 370 height 29
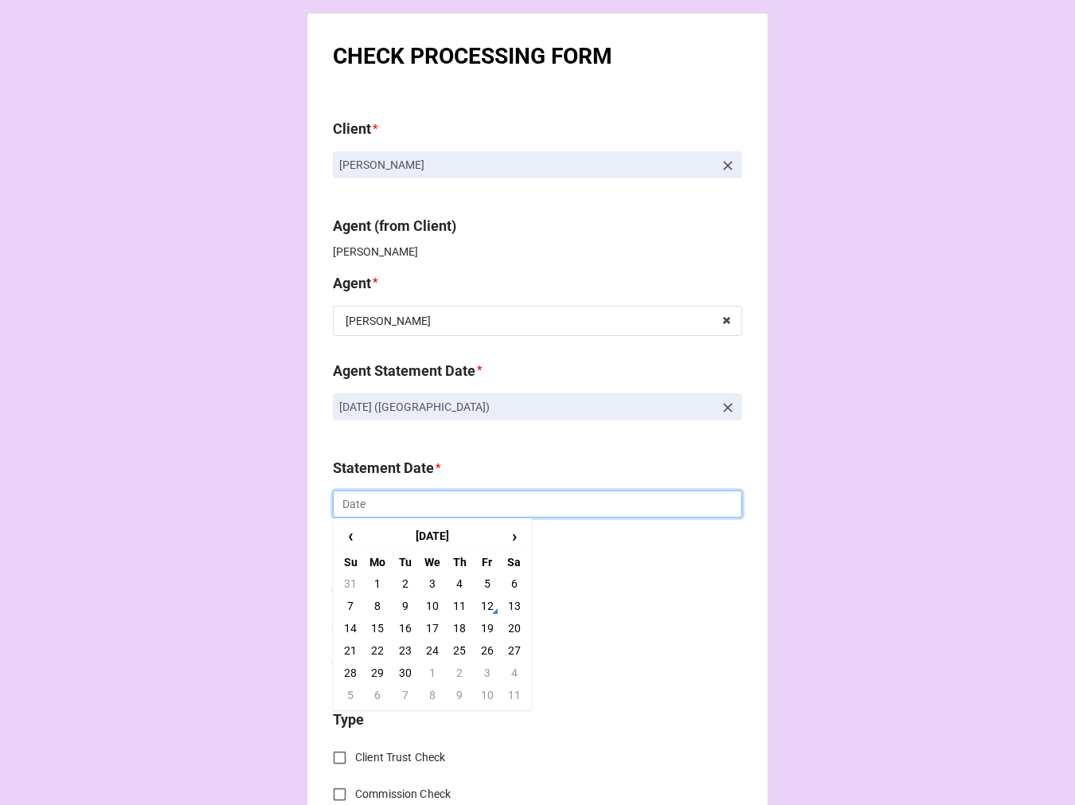
drag, startPoint x: 435, startPoint y: 514, endPoint x: 442, endPoint y: 524, distance: 12.6
click at [434, 514] on input "text" at bounding box center [537, 504] width 409 height 27
click at [489, 625] on td "19" at bounding box center [486, 628] width 27 height 22
type input "[DATE]"
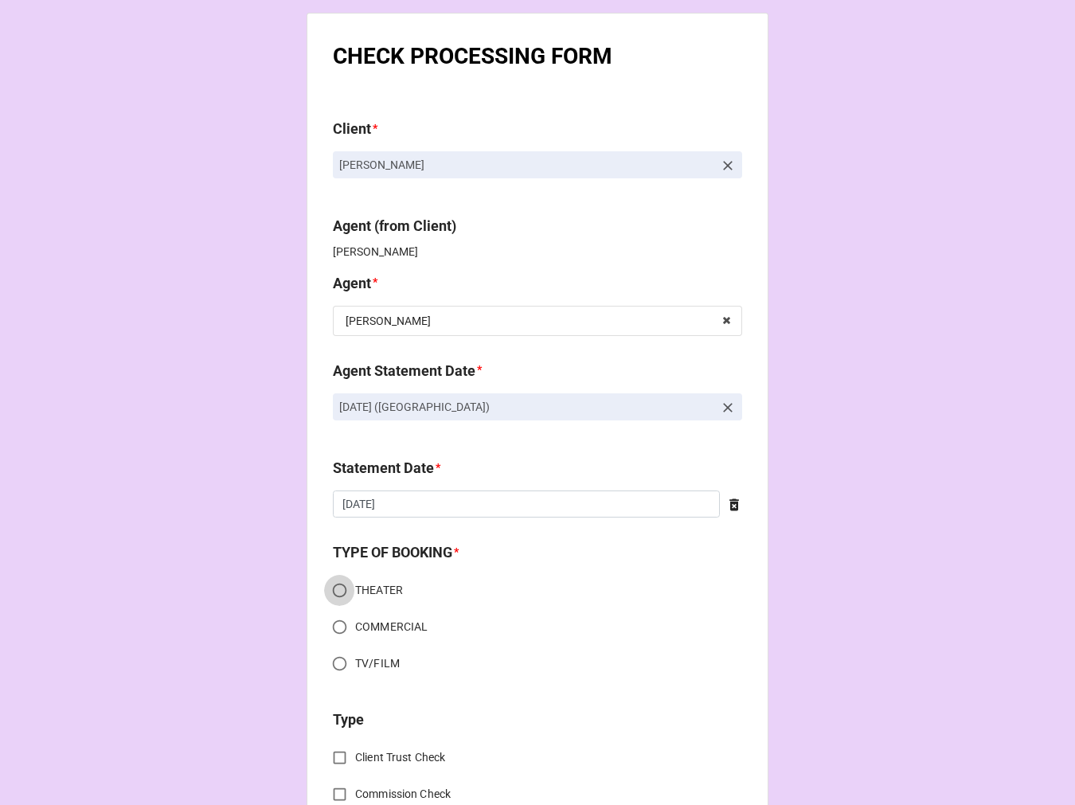
click at [338, 588] on input "THEATER" at bounding box center [339, 590] width 31 height 31
radio input "true"
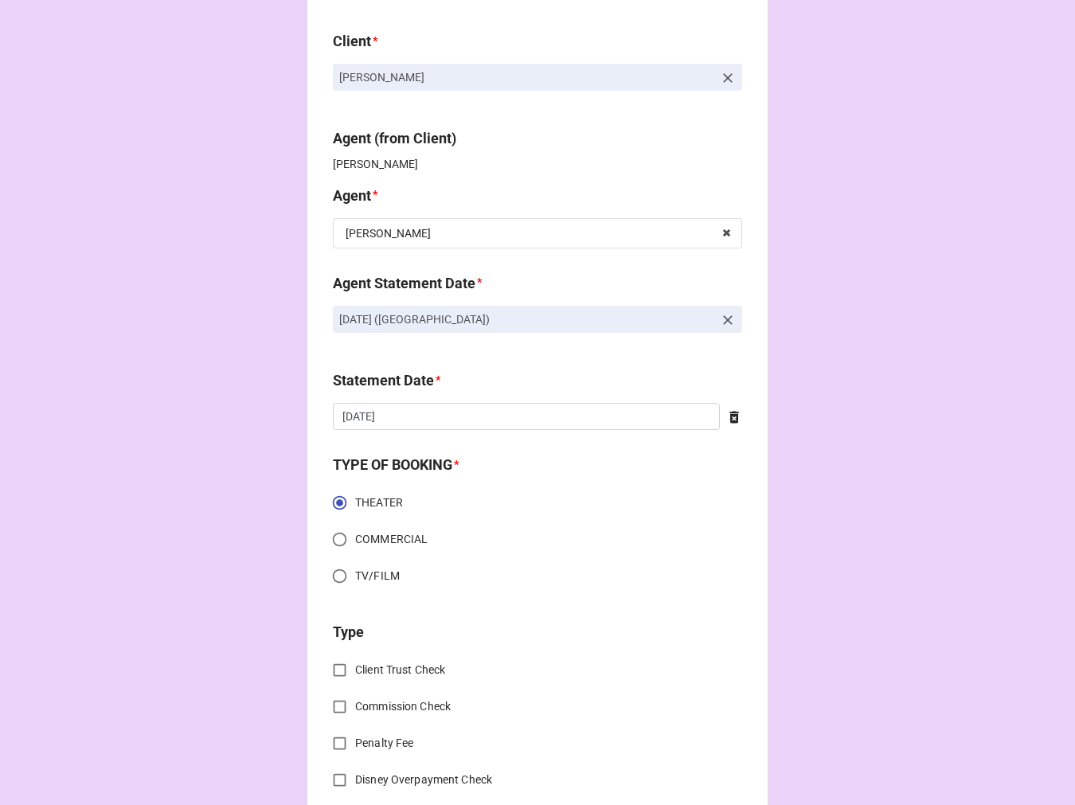
scroll to position [265, 0]
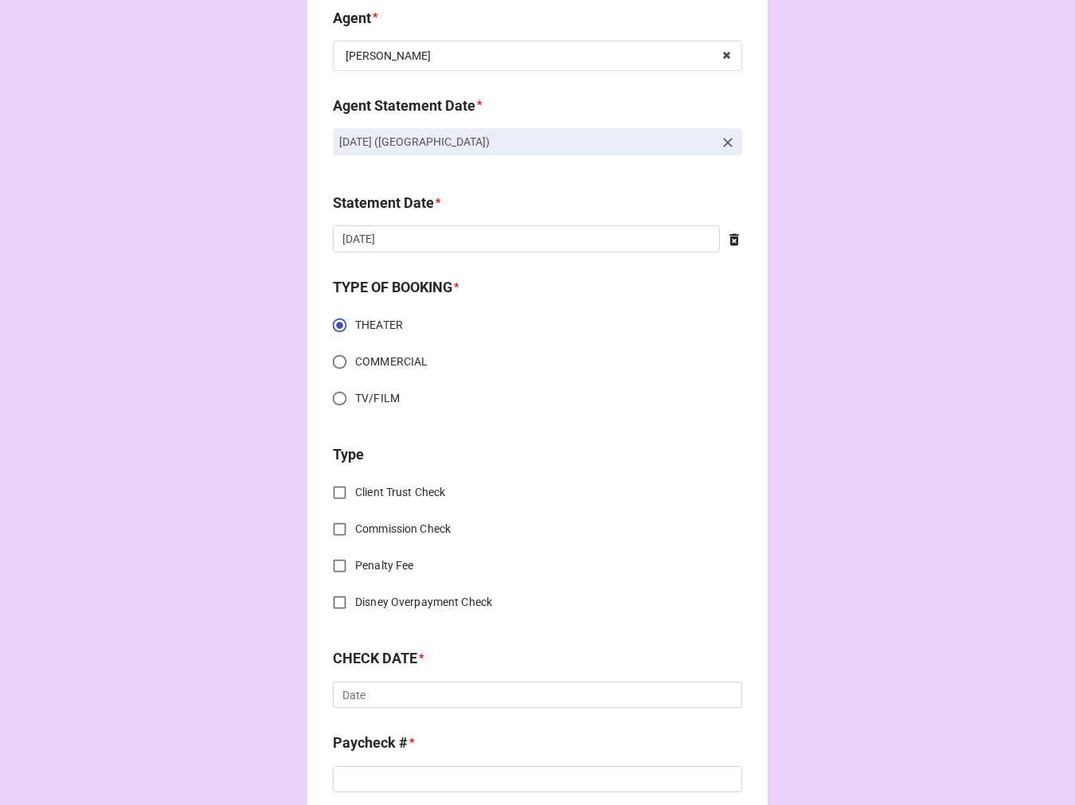
click at [331, 527] on input "Commission Check" at bounding box center [339, 529] width 31 height 31
checkbox input "true"
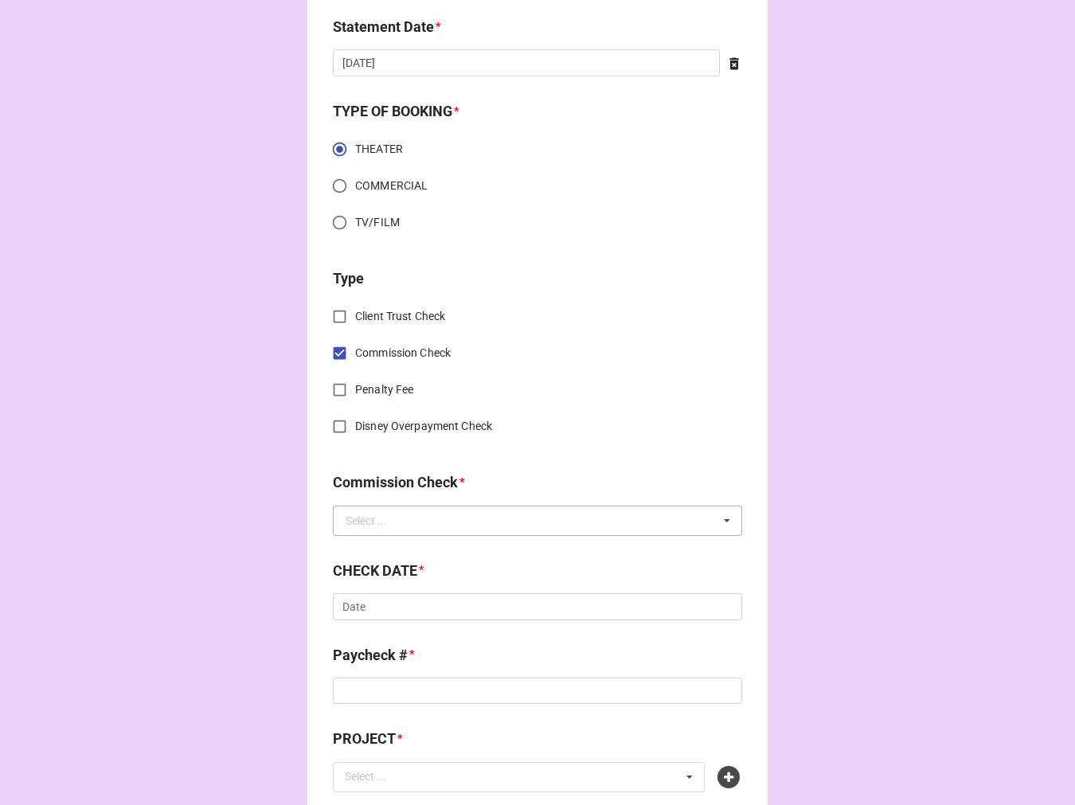
scroll to position [442, 0]
click at [422, 505] on div "Select ... FSE (Client) FSE (Payroll) FSE TALENT FSE TALENT (Client)" at bounding box center [537, 520] width 409 height 30
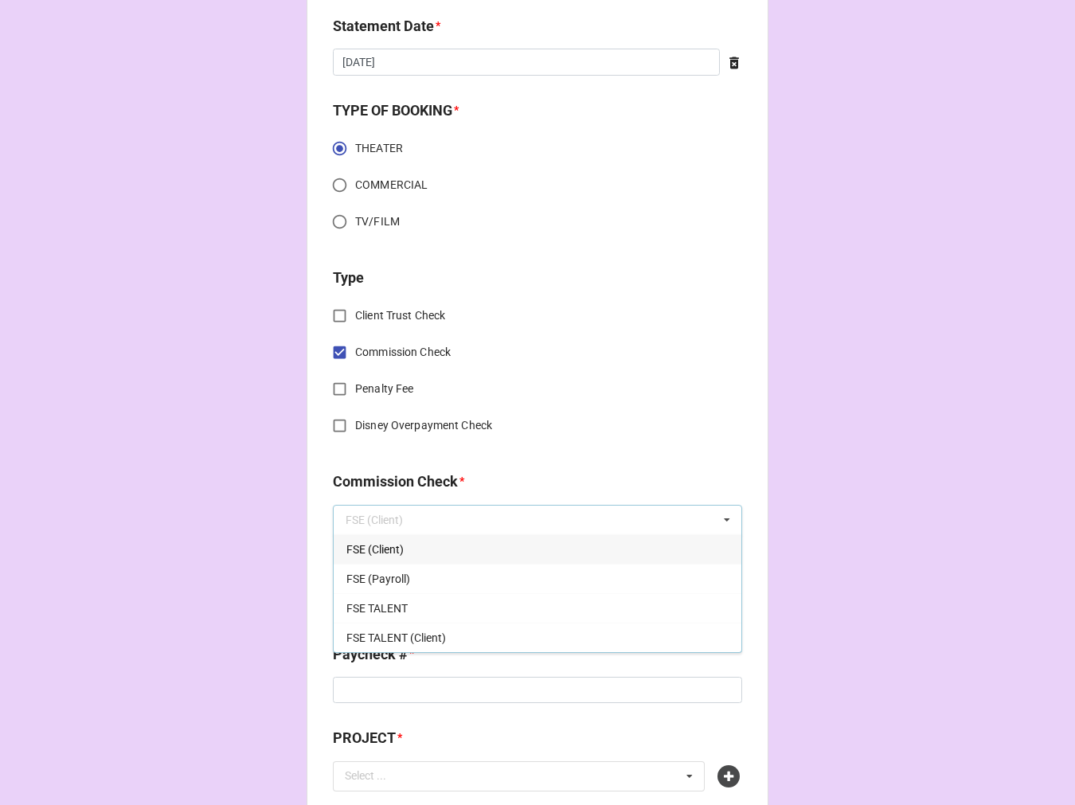
click at [393, 550] on span "FSE (Client)" at bounding box center [375, 549] width 57 height 13
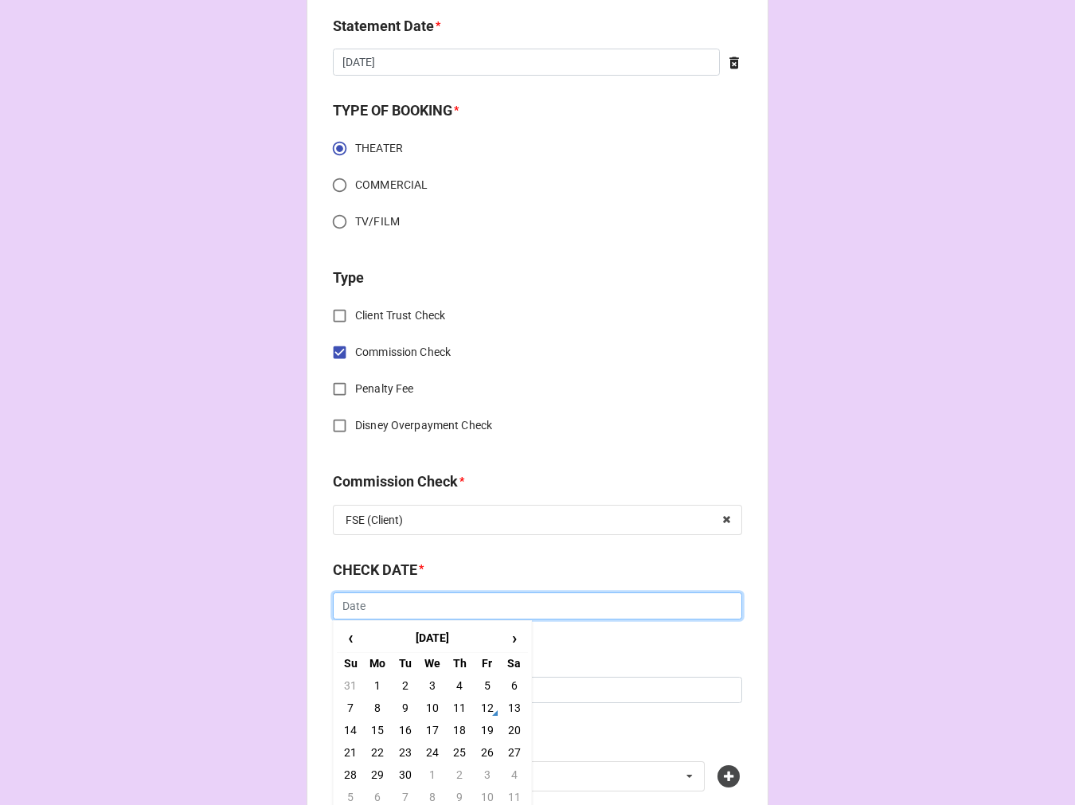
click at [403, 610] on input "text" at bounding box center [537, 606] width 409 height 27
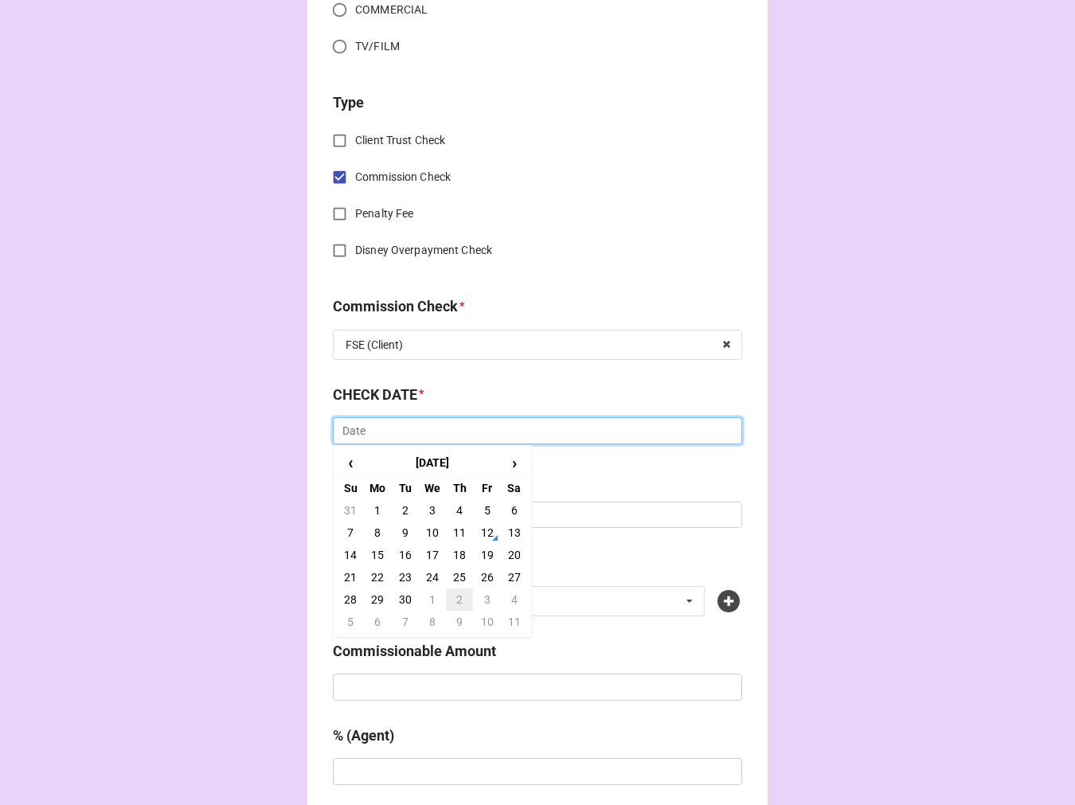
scroll to position [619, 0]
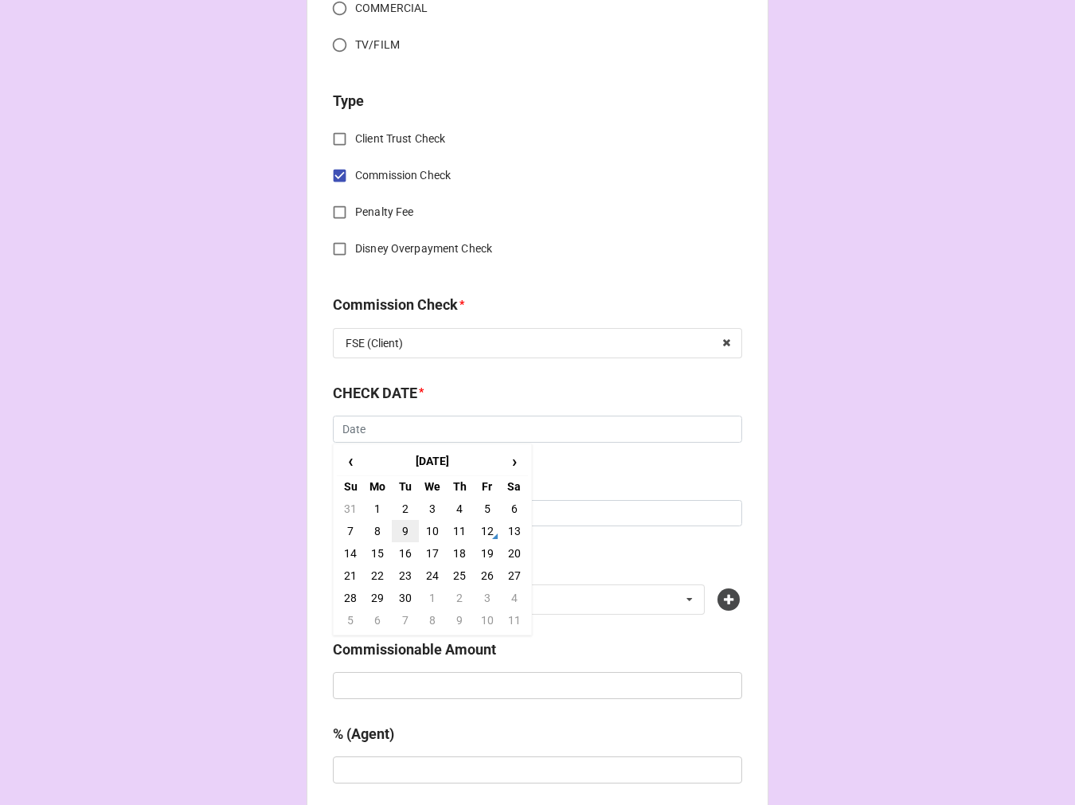
click at [407, 524] on td "9" at bounding box center [405, 531] width 27 height 22
type input "9/9/2025"
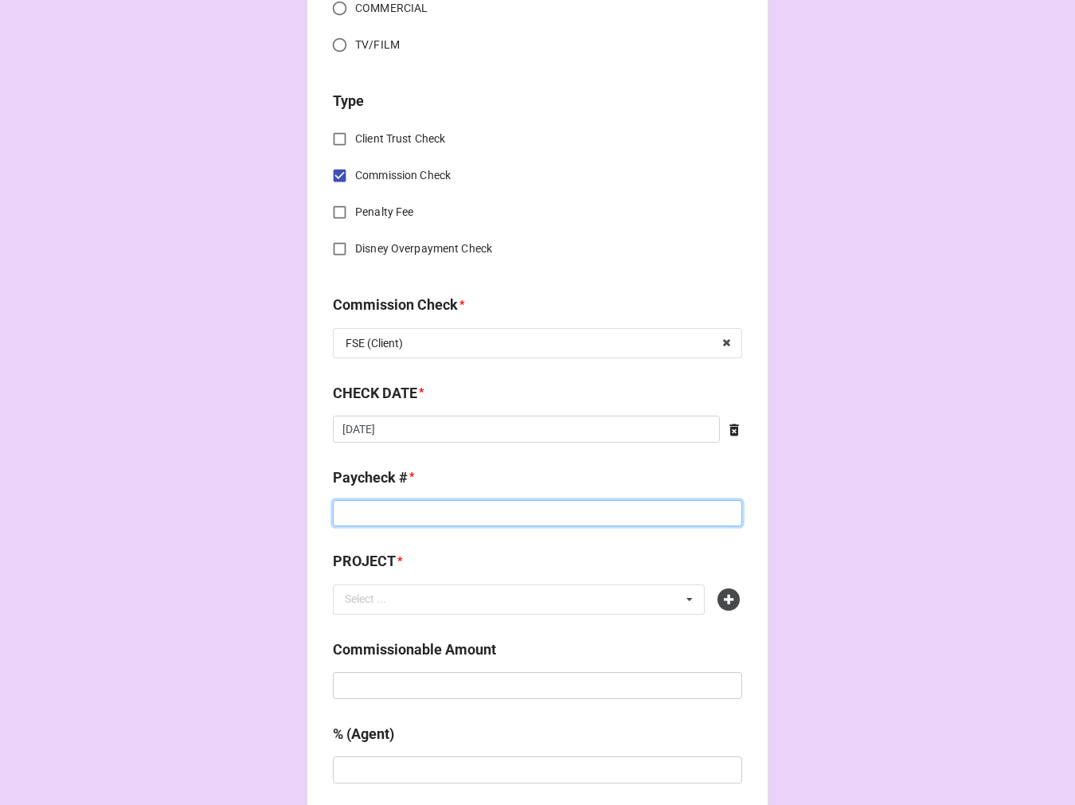
click at [396, 519] on input at bounding box center [537, 513] width 409 height 27
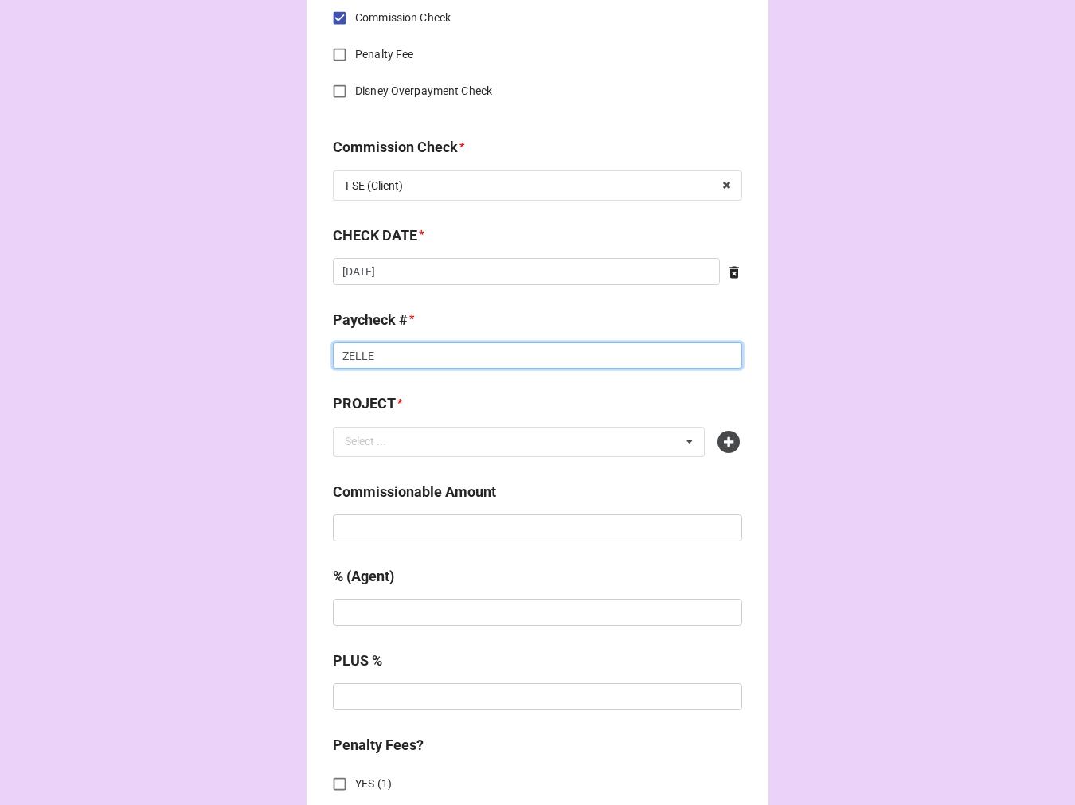
scroll to position [797, 0]
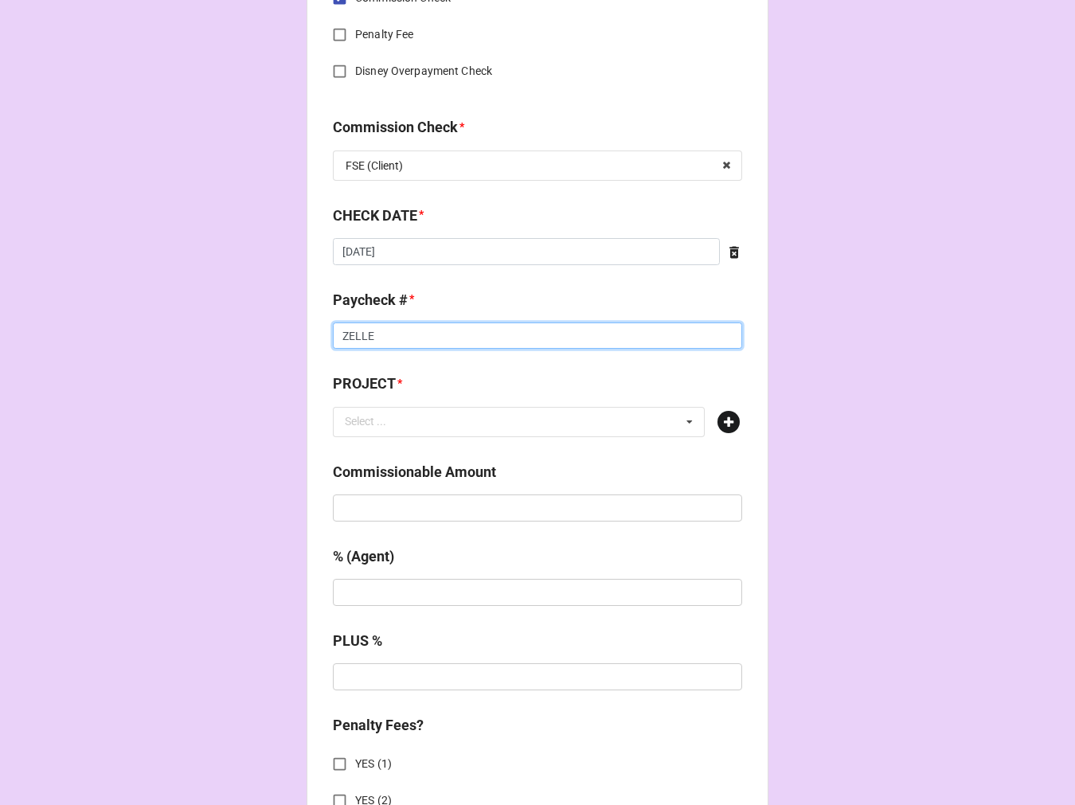
type input "ZELLE"
click at [721, 426] on icon at bounding box center [729, 422] width 22 height 22
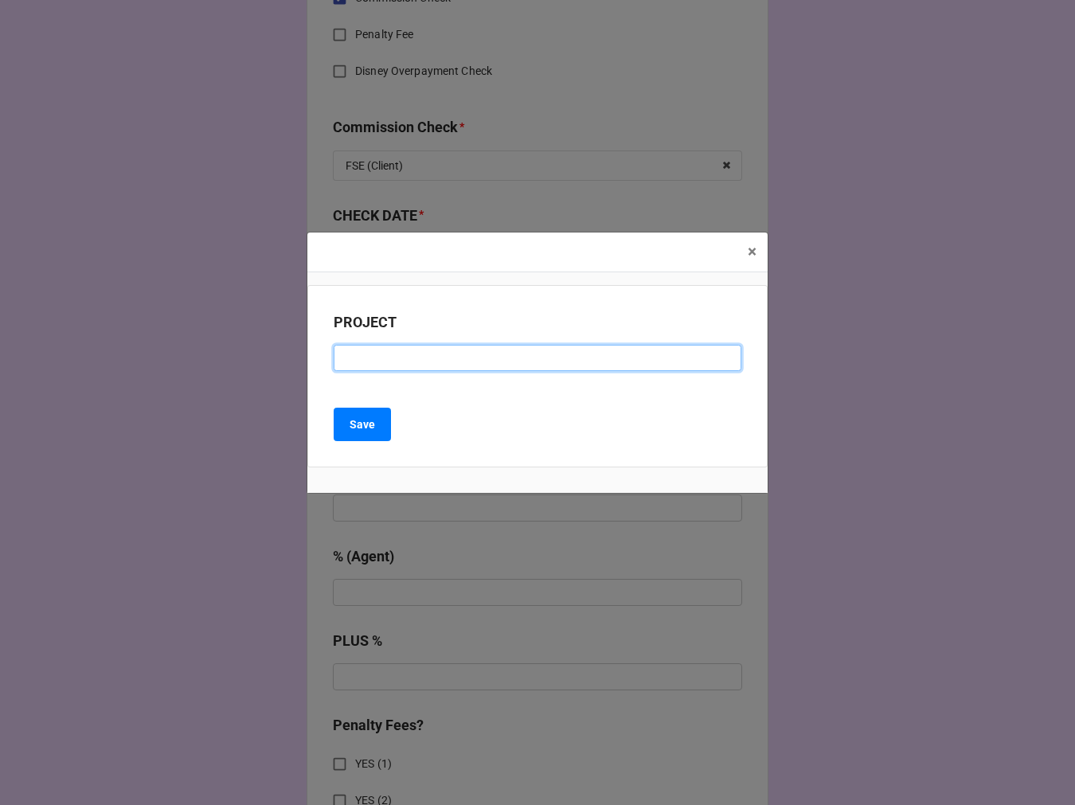
click at [403, 354] on input at bounding box center [538, 358] width 408 height 27
type input "RWS GLOBAL (HOLLAND AMERICA)"
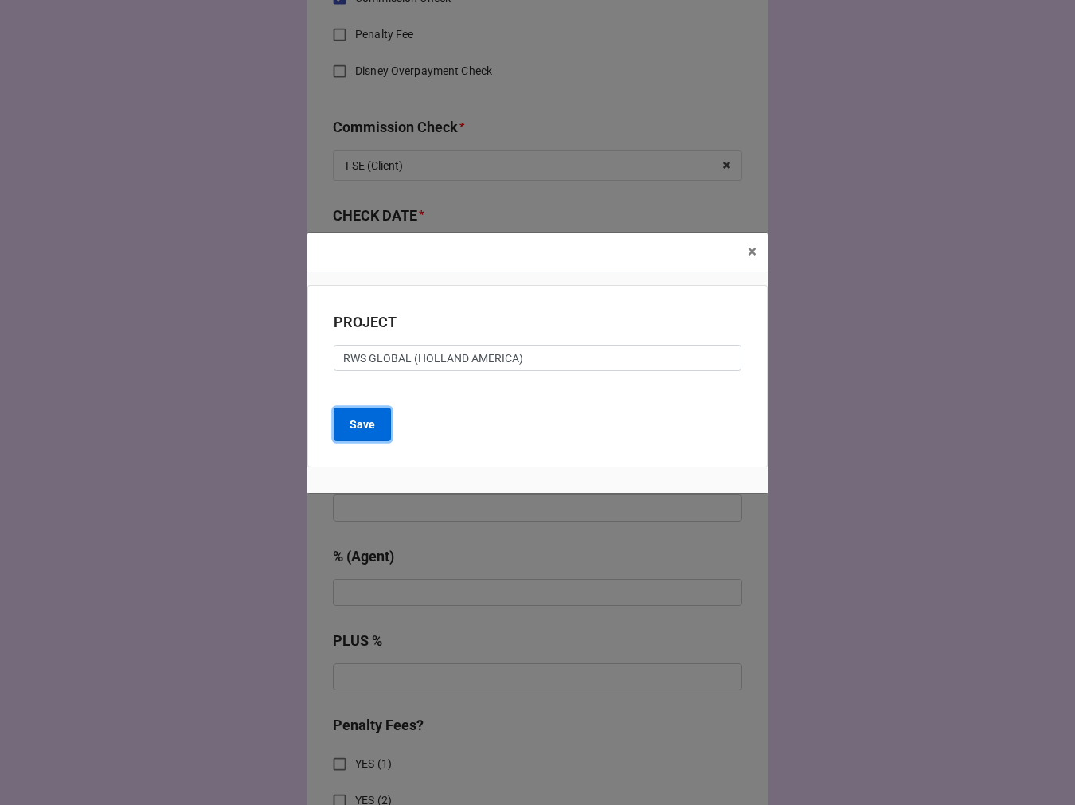
click at [354, 437] on button "Save" at bounding box center [362, 424] width 57 height 33
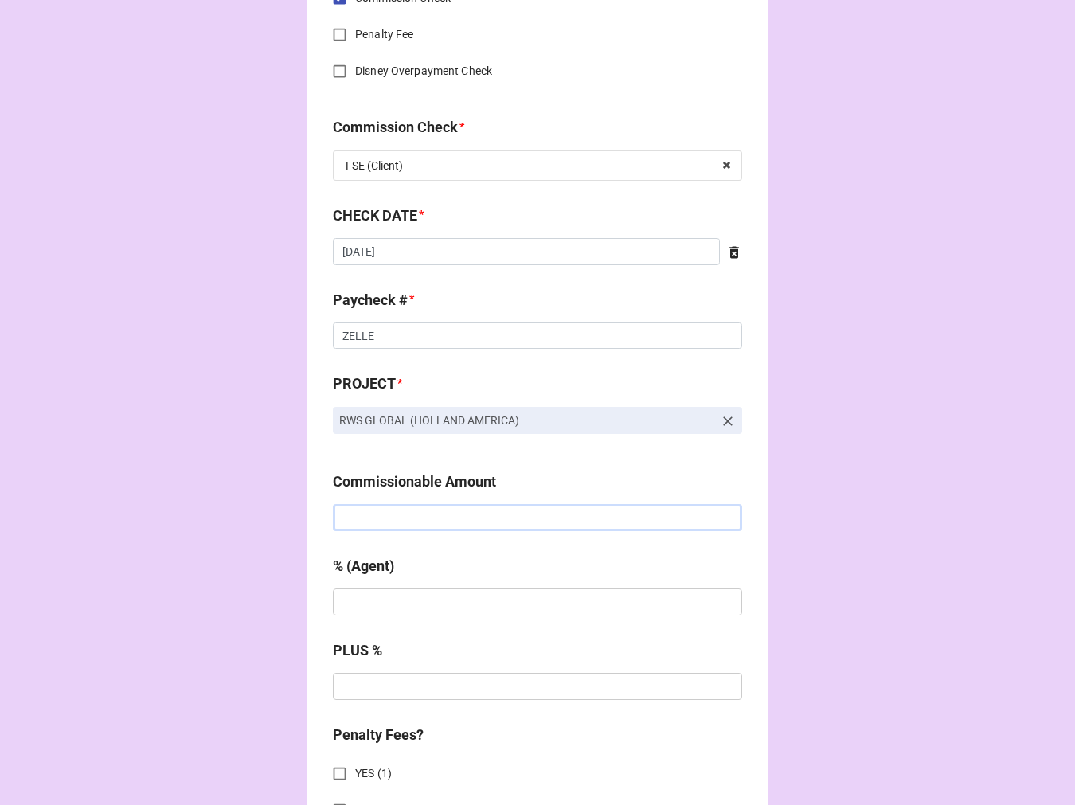
click at [425, 511] on input "text" at bounding box center [537, 517] width 409 height 27
paste input "$1,393.35"
type input "$1,393.35"
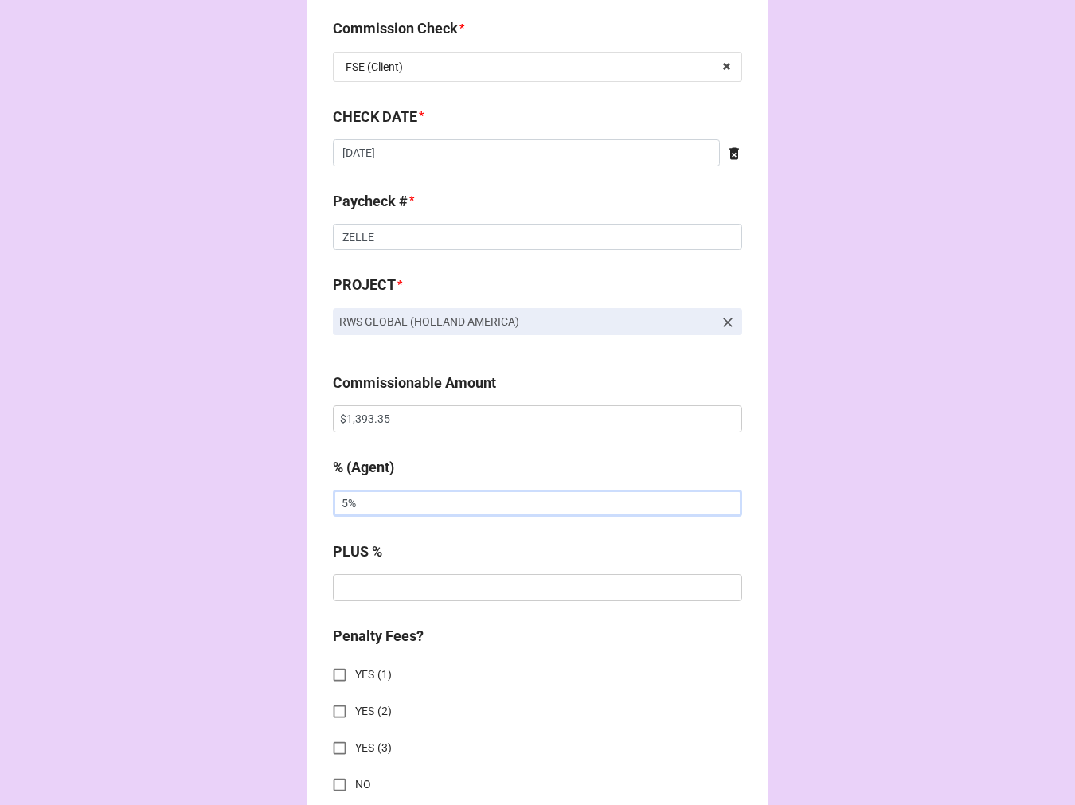
scroll to position [1239, 0]
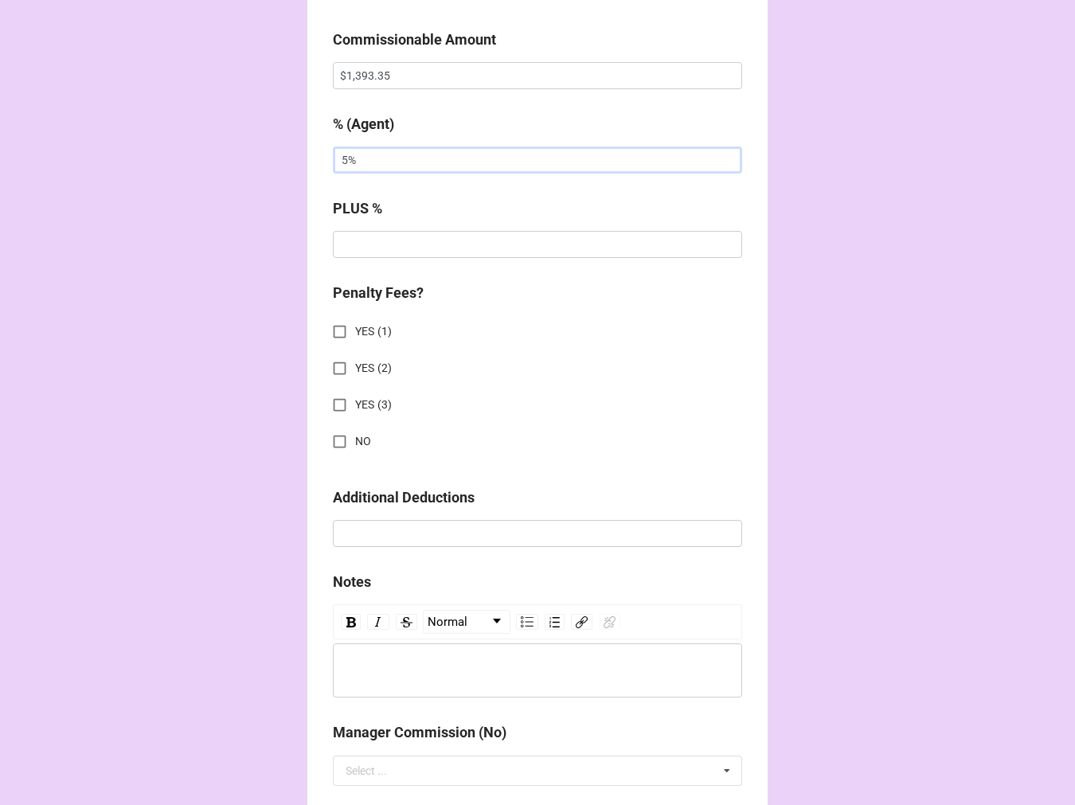
type input "5%"
click at [332, 439] on input "NO" at bounding box center [339, 441] width 31 height 31
checkbox input "true"
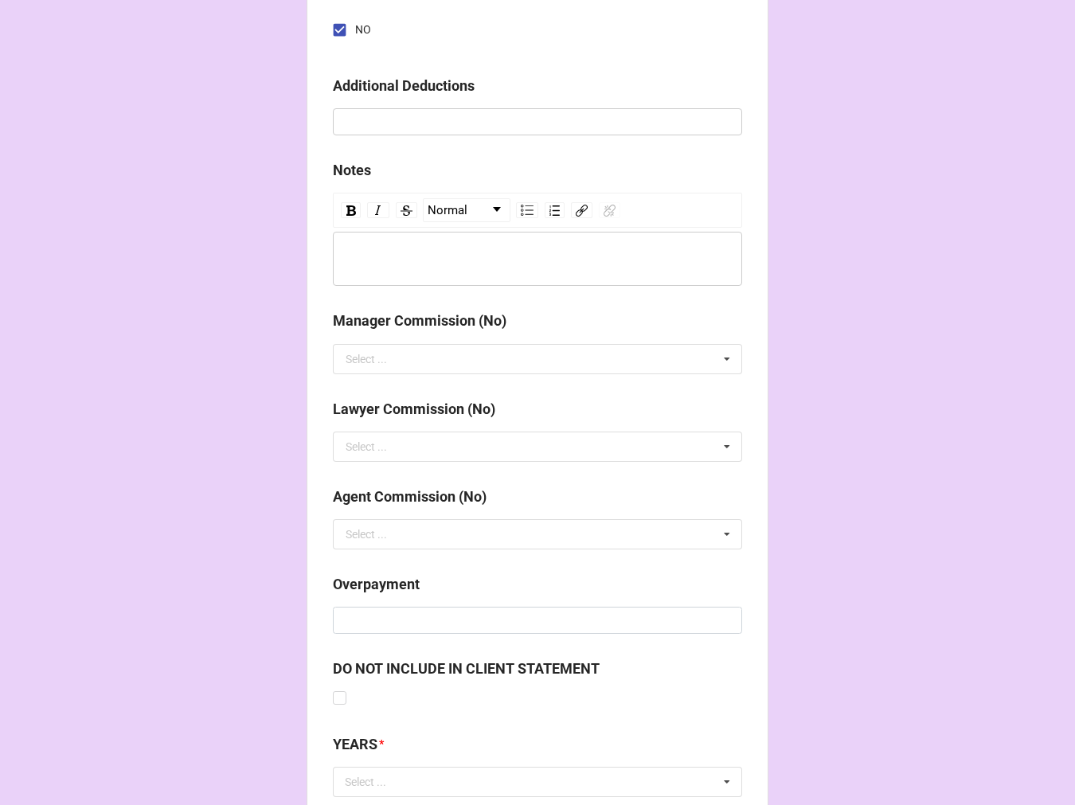
scroll to position [1764, 0]
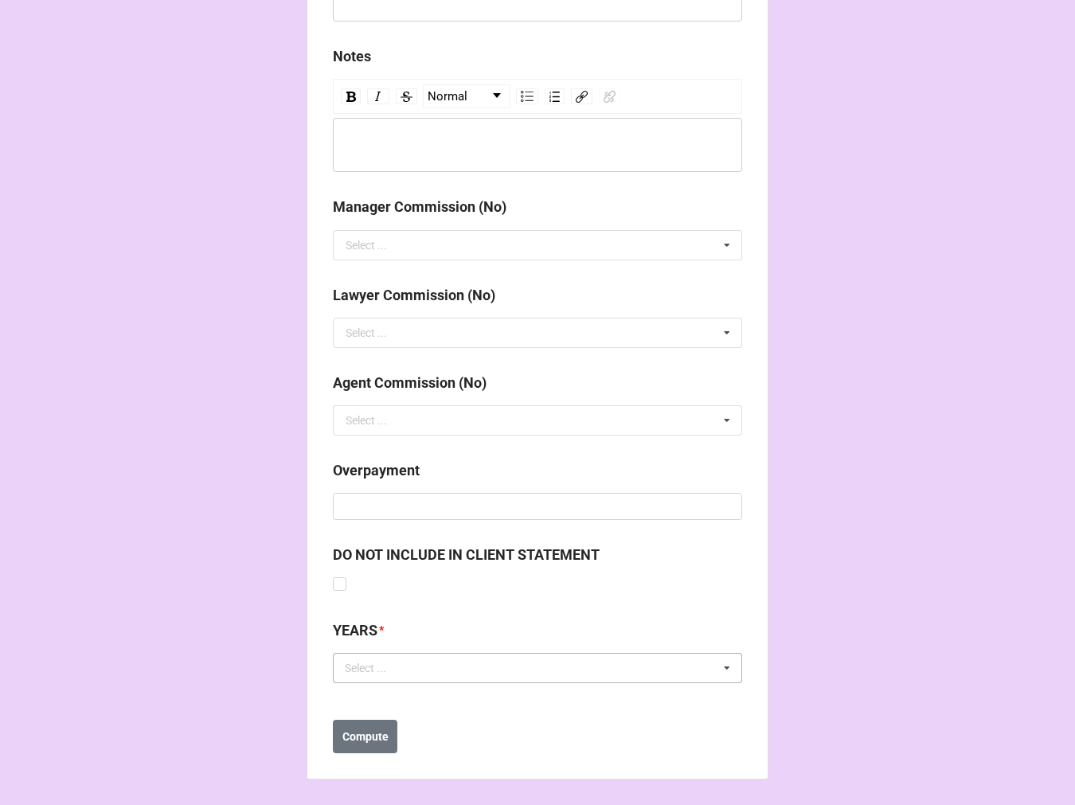
click at [419, 667] on div "Select ... No results found." at bounding box center [537, 668] width 409 height 30
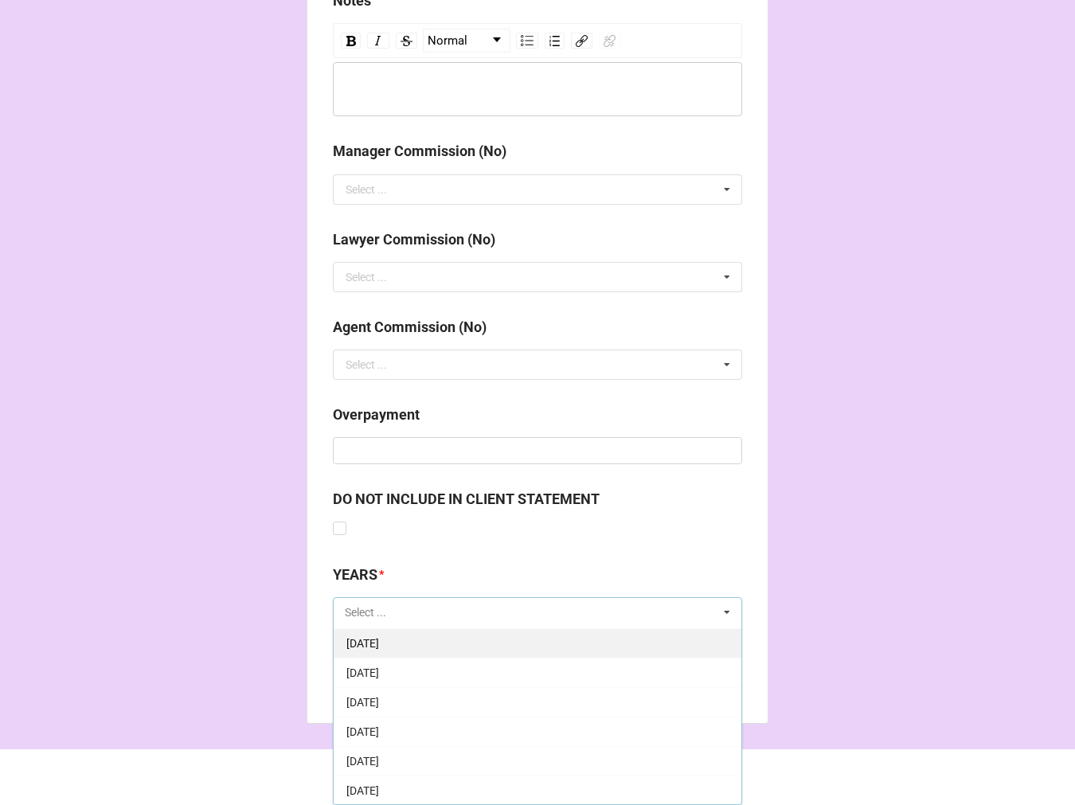
scroll to position [88, 0]
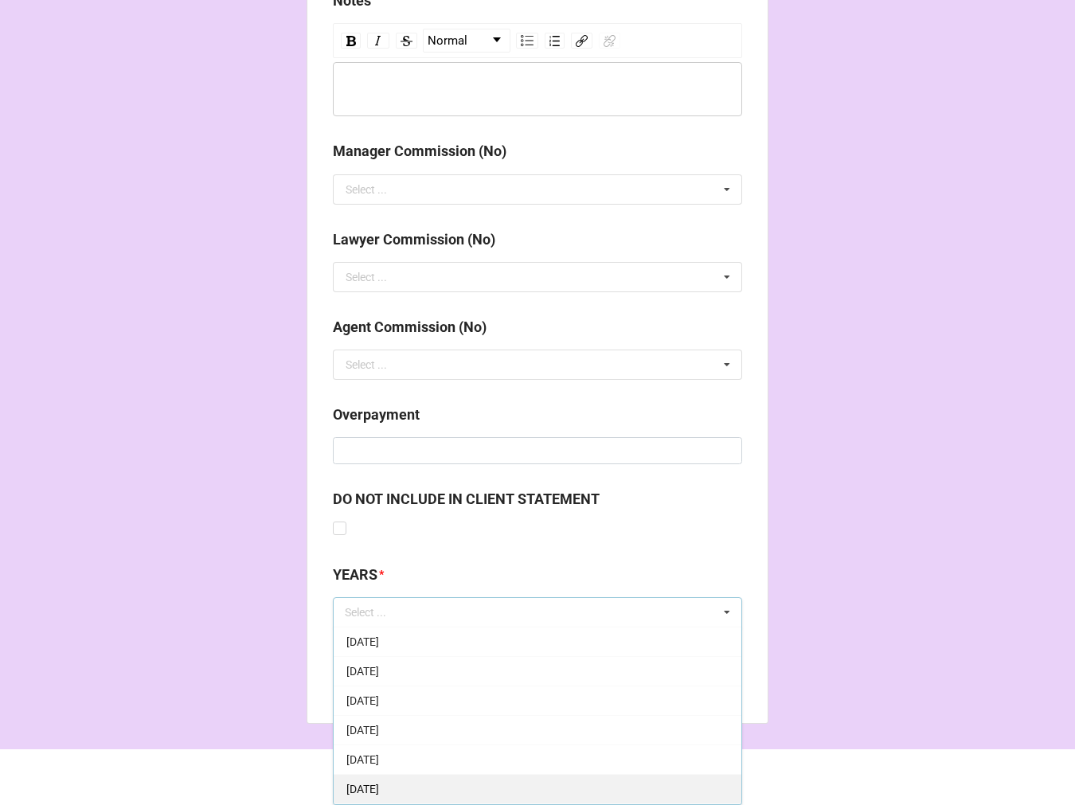
click at [379, 785] on span "[DATE]" at bounding box center [363, 789] width 33 height 13
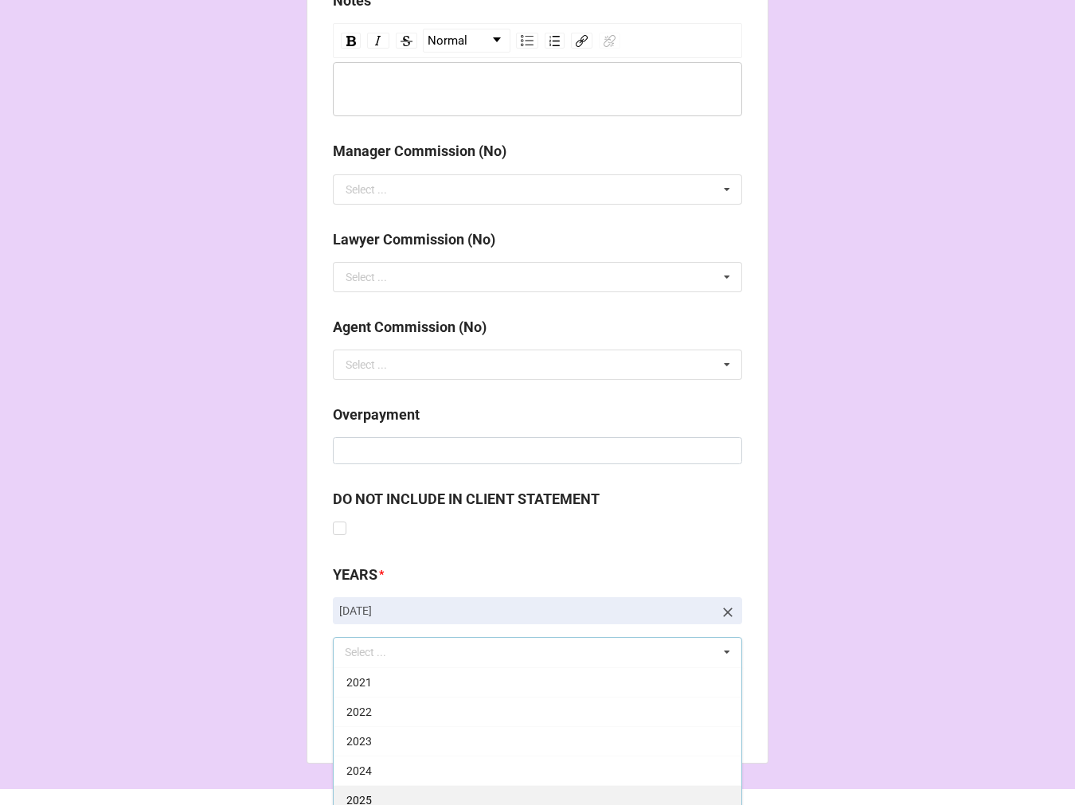
click at [369, 793] on div "2025" at bounding box center [538, 799] width 408 height 29
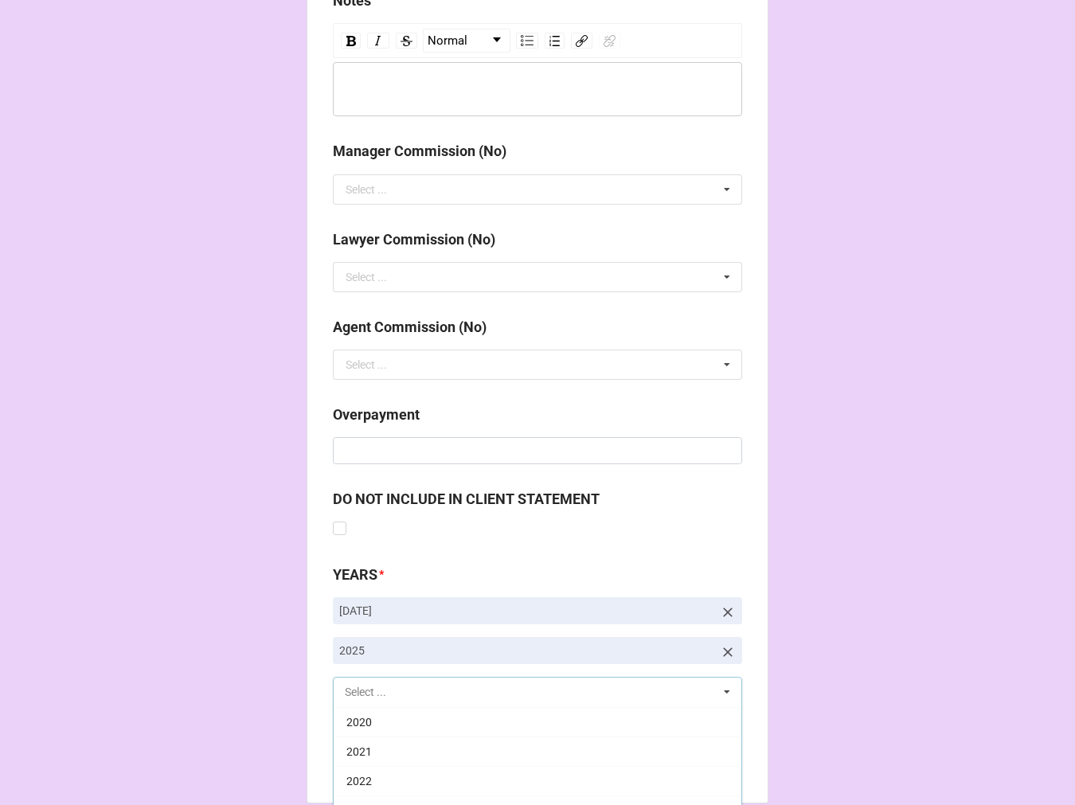
scroll to position [323, 0]
click at [370, 766] on b "Compute" at bounding box center [366, 761] width 46 height 17
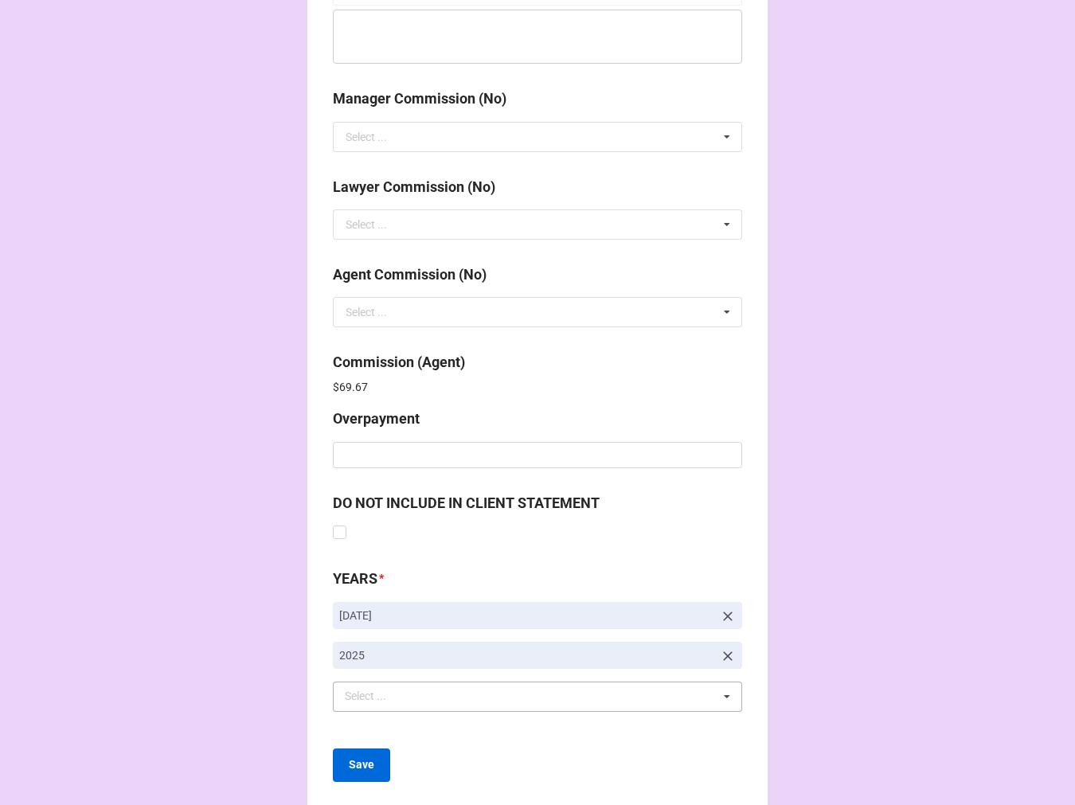
scroll to position [1901, 0]
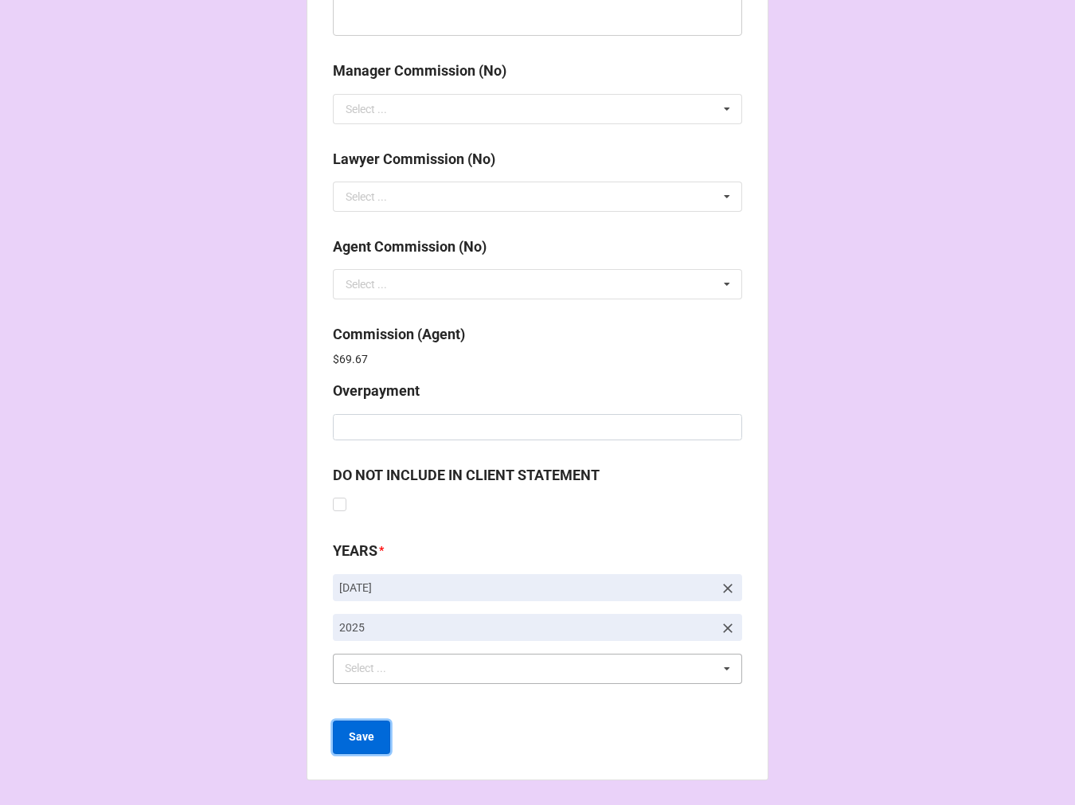
click at [357, 739] on b "Save" at bounding box center [361, 737] width 25 height 17
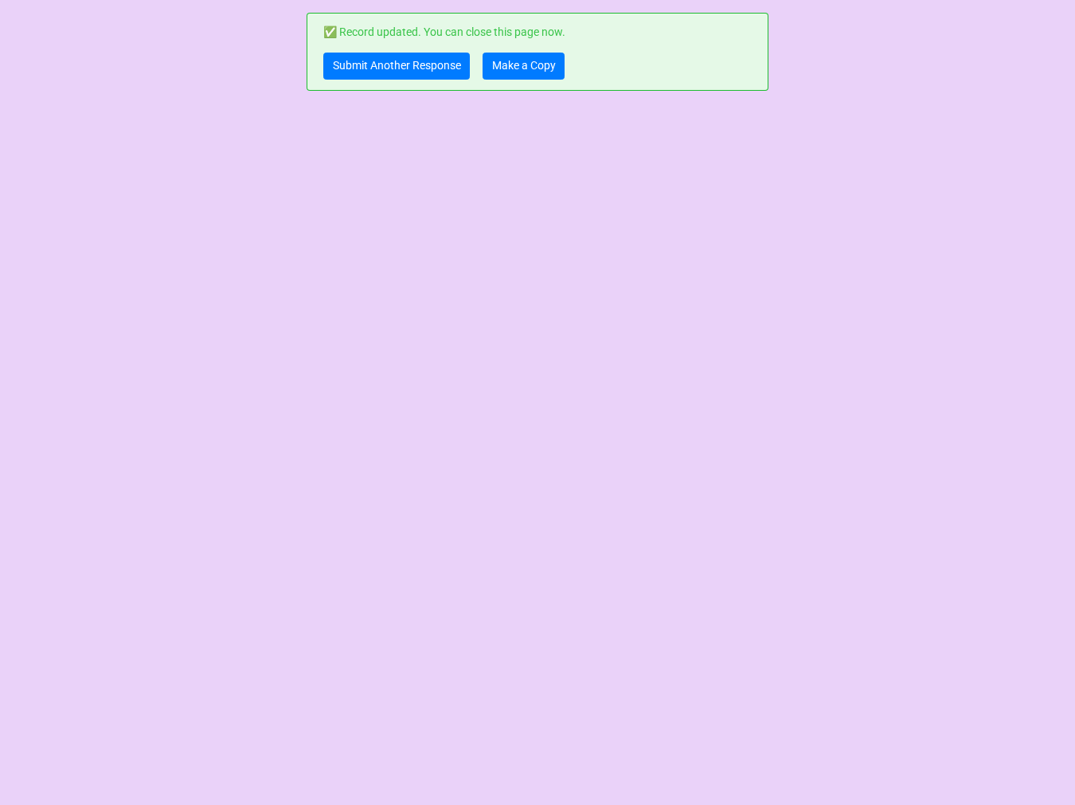
scroll to position [0, 0]
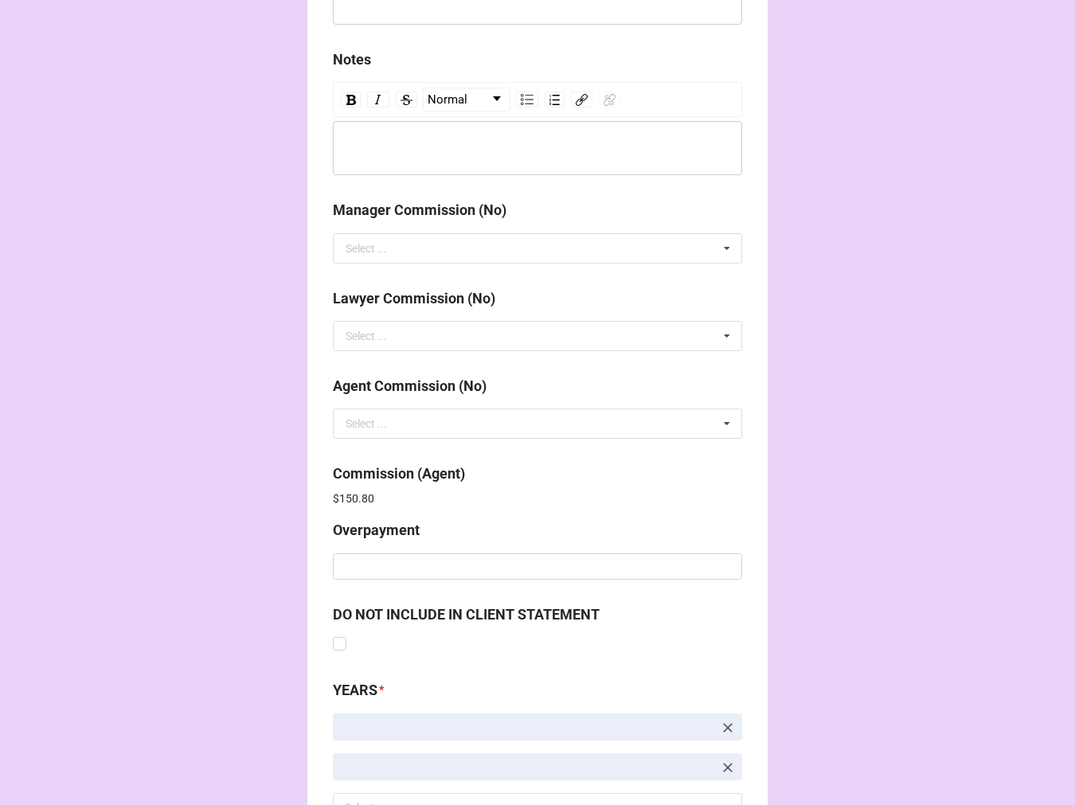
scroll to position [1901, 0]
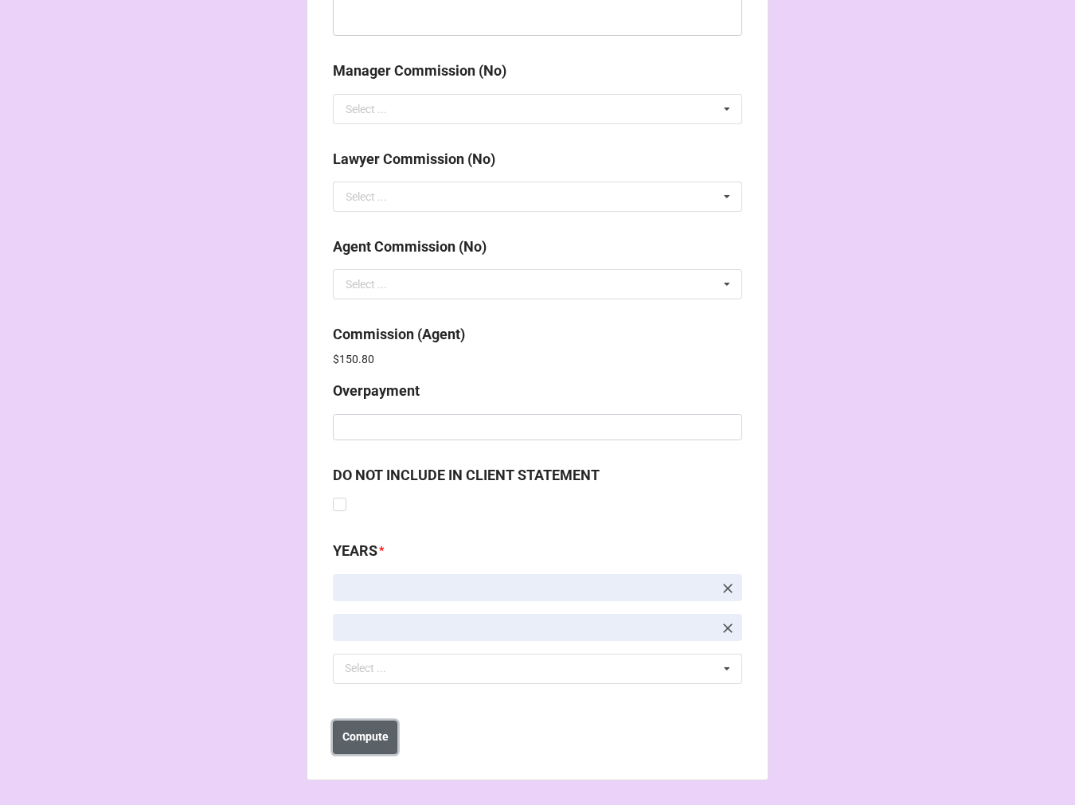
click at [366, 723] on button "Compute" at bounding box center [365, 737] width 65 height 33
click at [373, 737] on button "Save" at bounding box center [361, 737] width 57 height 33
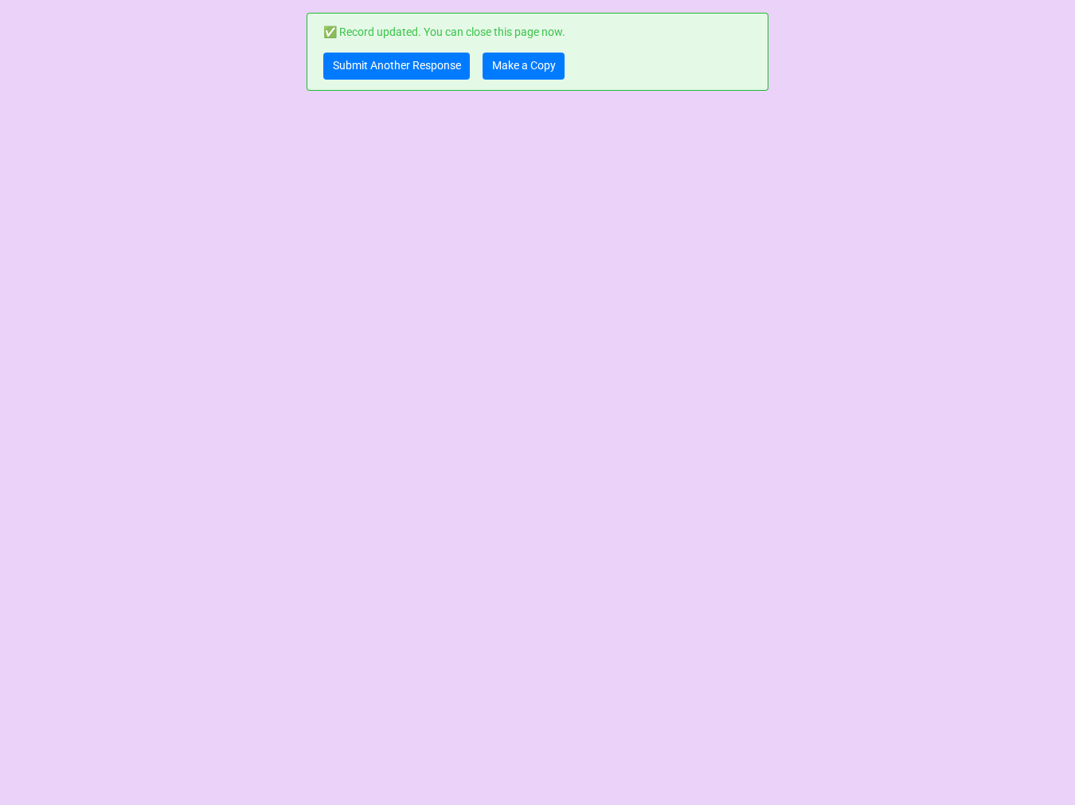
scroll to position [0, 0]
click at [523, 53] on link "Make a Copy" at bounding box center [524, 66] width 82 height 27
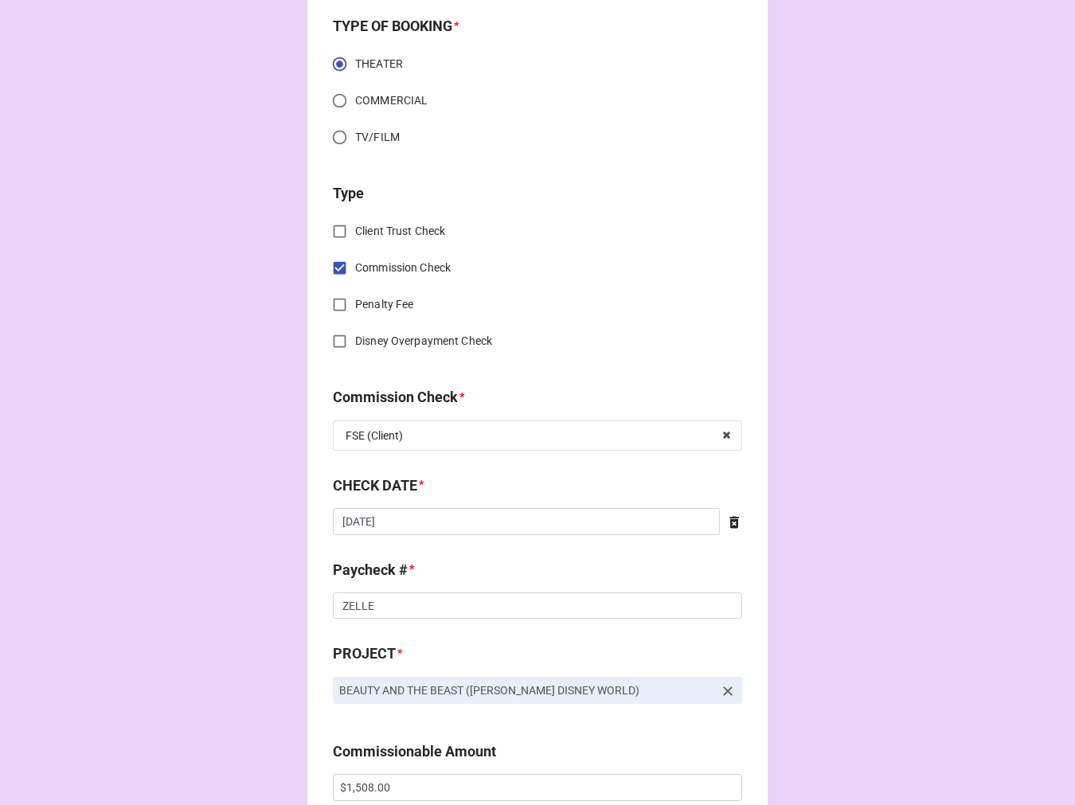
scroll to position [531, 0]
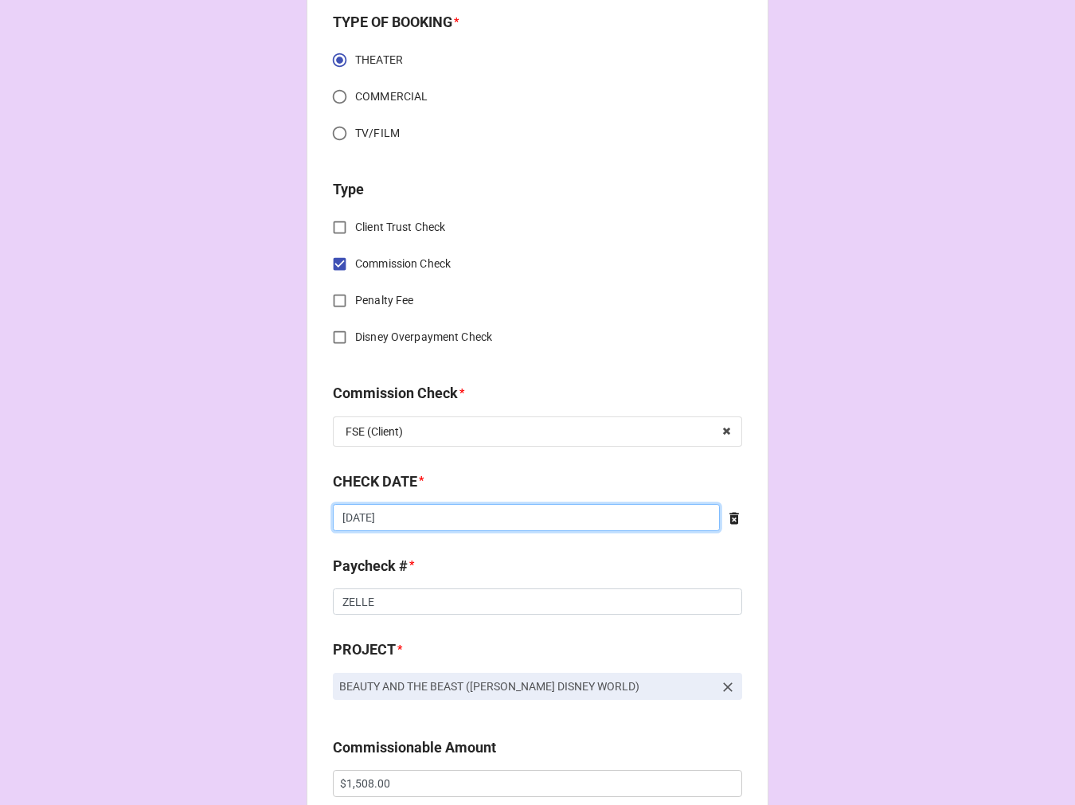
click at [464, 515] on input "[DATE]" at bounding box center [526, 517] width 387 height 27
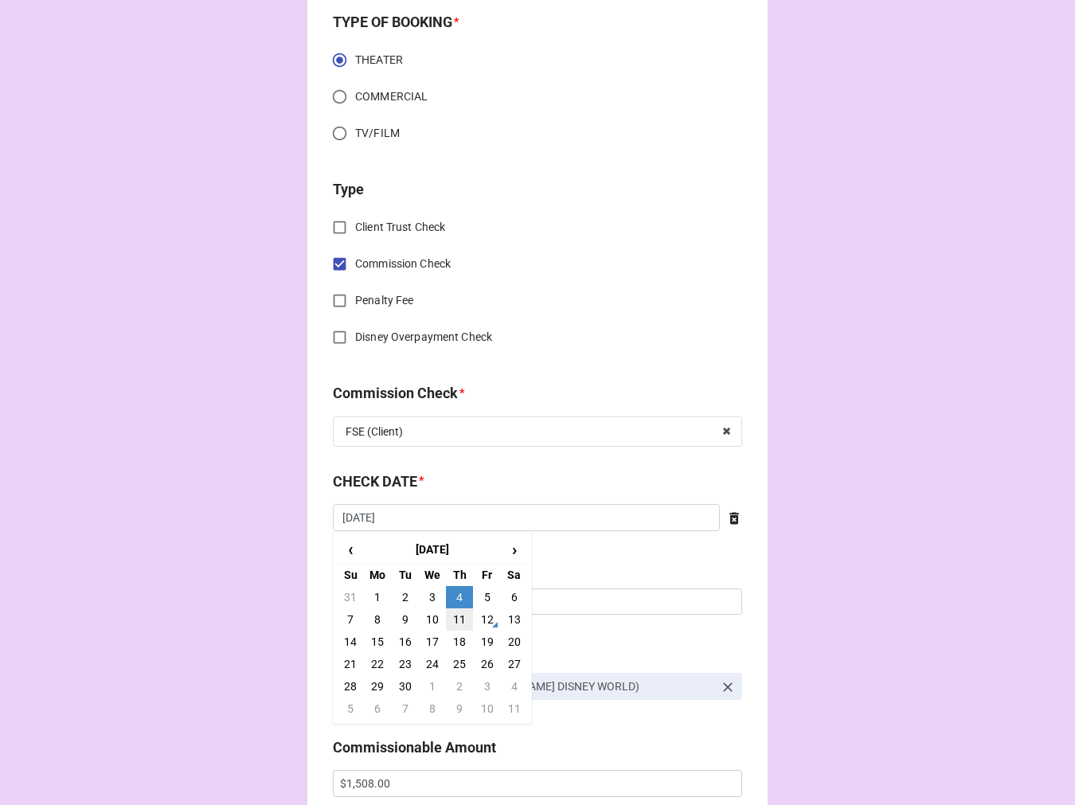
click at [456, 613] on td "11" at bounding box center [459, 620] width 27 height 22
type input "[DATE]"
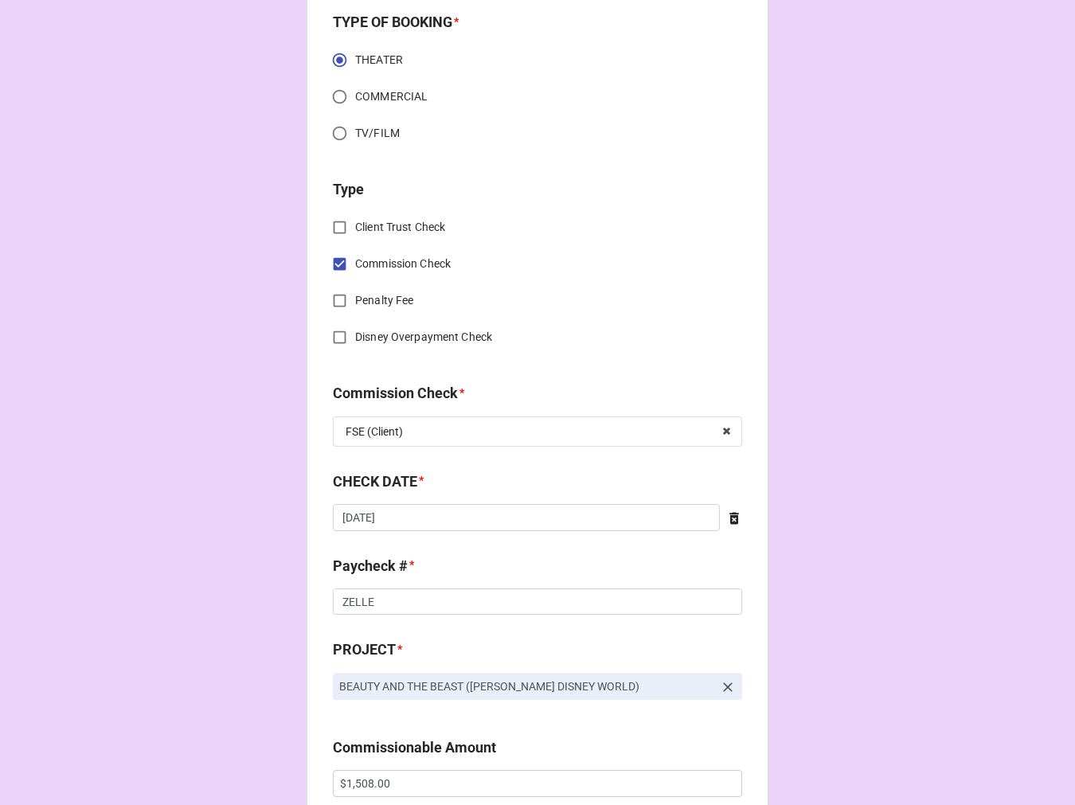
scroll to position [797, 0]
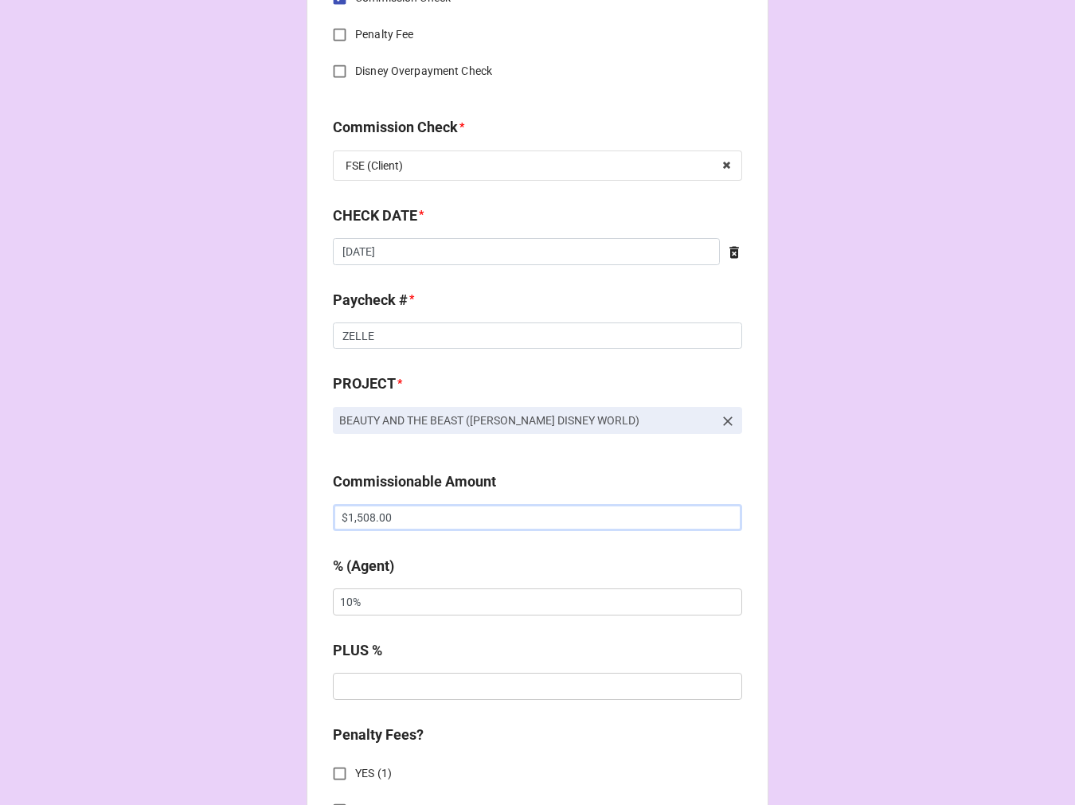
drag, startPoint x: 409, startPoint y: 521, endPoint x: 292, endPoint y: 503, distance: 118.4
click at [296, 504] on div "CHECK PROCESSING FORM Client * Rafa Pepen Agent (from Client) Arbender Agent * …" at bounding box center [537, 527] width 1075 height 2649
paste input "43.44"
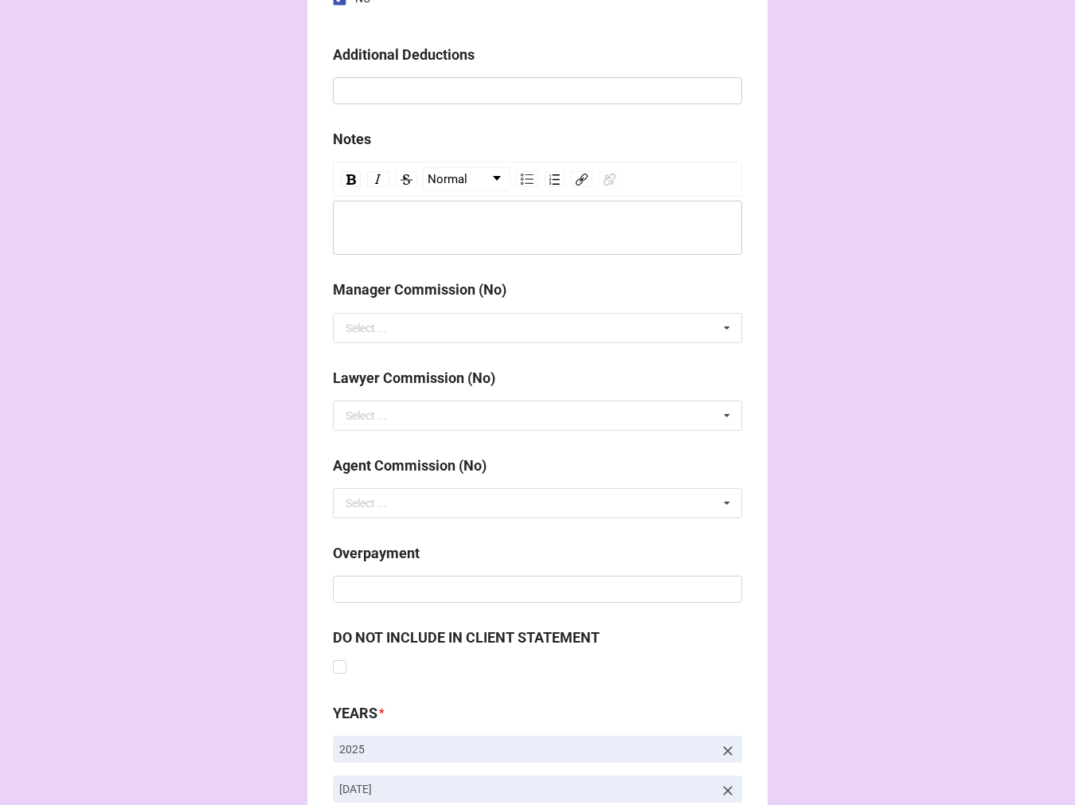
scroll to position [1844, 0]
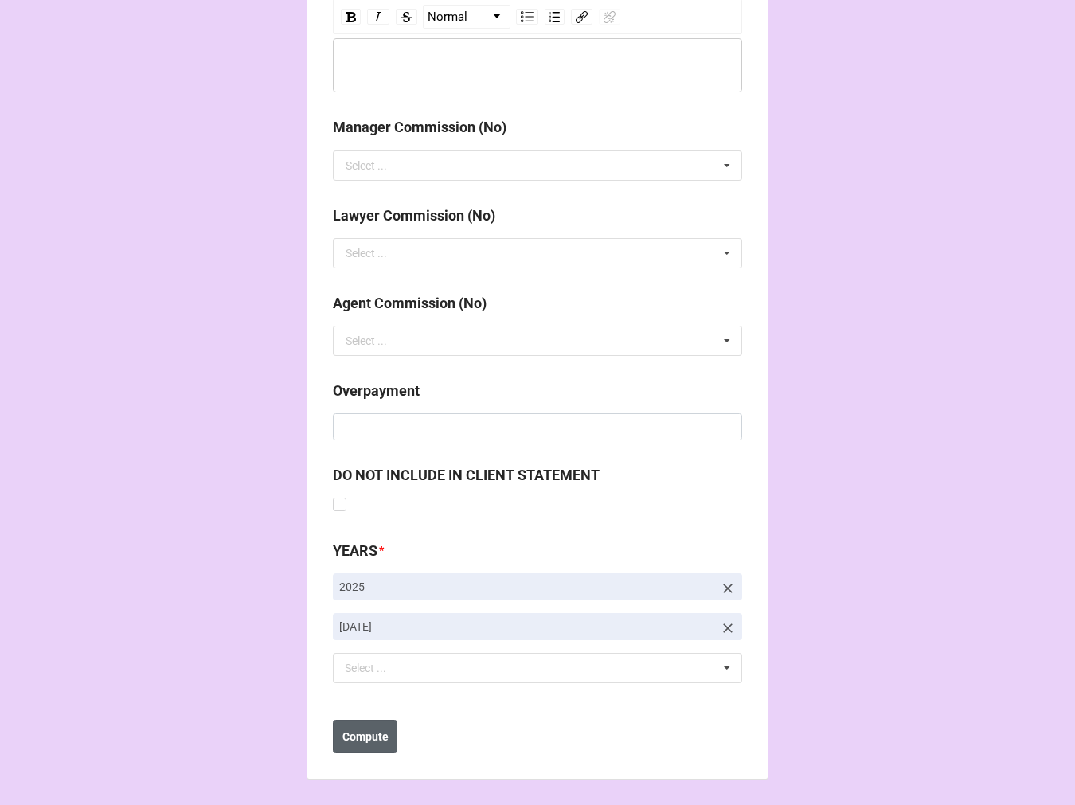
type input "$1,543.44"
click at [389, 728] on button "Compute" at bounding box center [365, 736] width 65 height 33
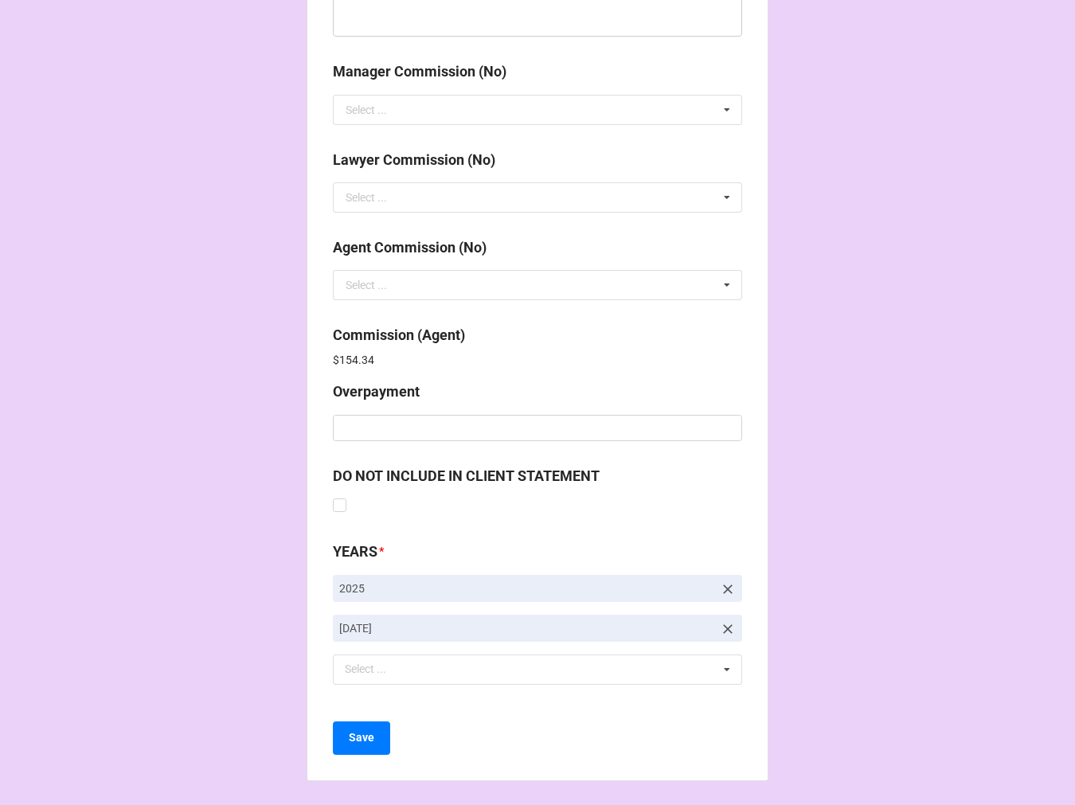
scroll to position [1901, 0]
click at [335, 730] on button "Save" at bounding box center [361, 737] width 57 height 33
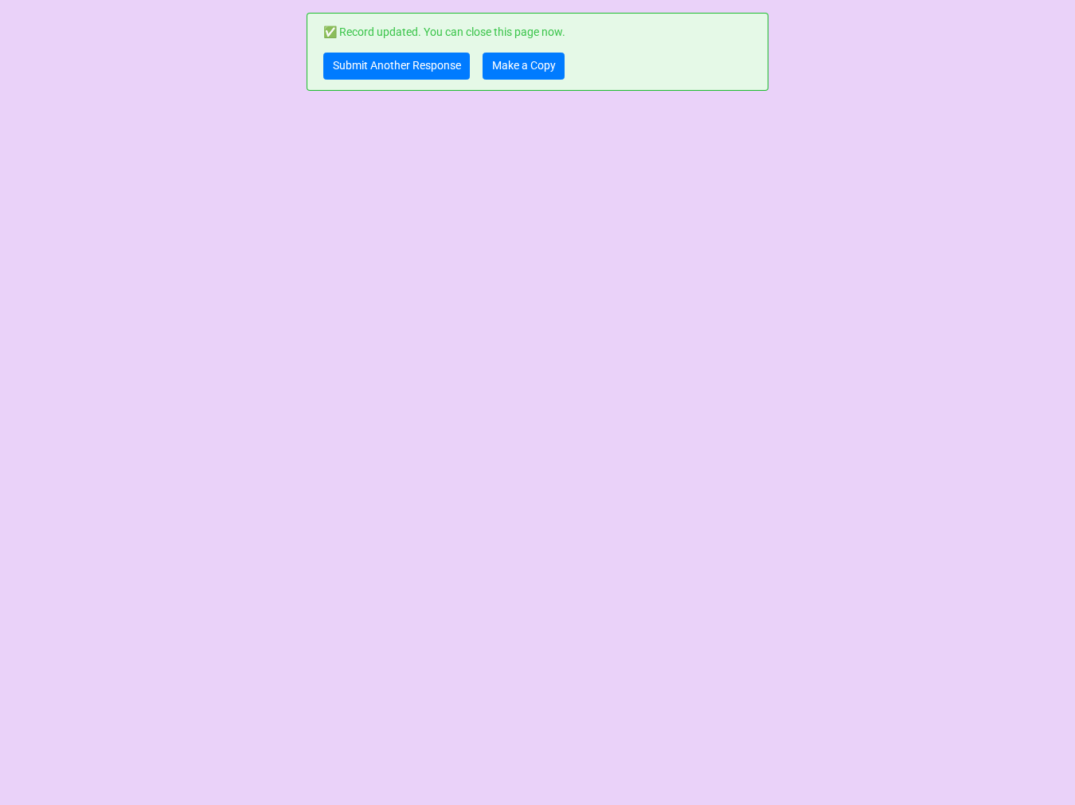
scroll to position [0, 0]
click at [370, 62] on link "Submit Another Response" at bounding box center [396, 66] width 147 height 27
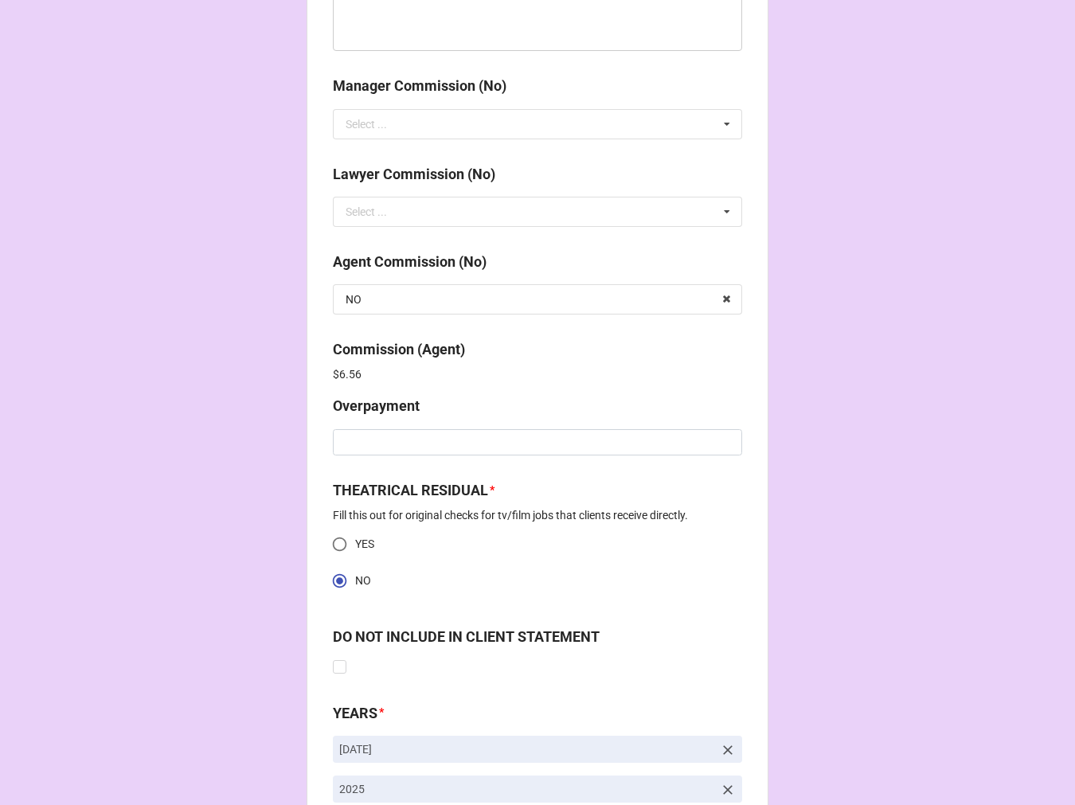
scroll to position [2048, 0]
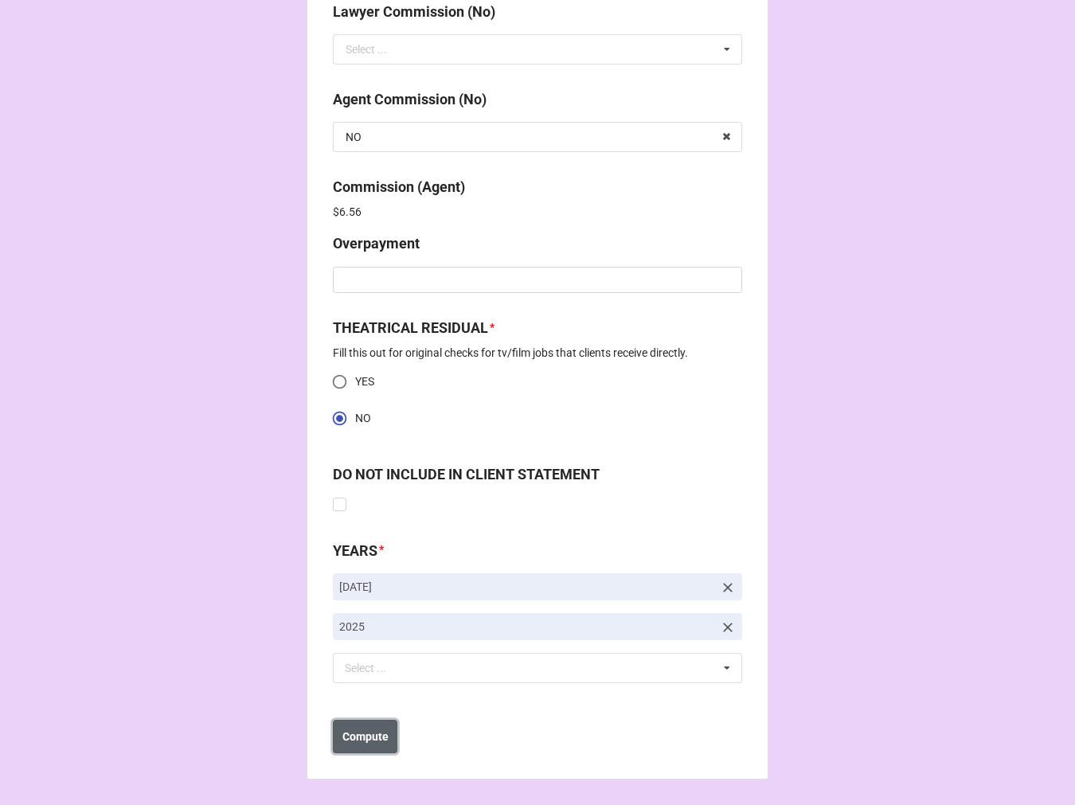
click at [382, 746] on button "Compute" at bounding box center [365, 736] width 65 height 33
click at [369, 744] on b "Save" at bounding box center [361, 737] width 25 height 17
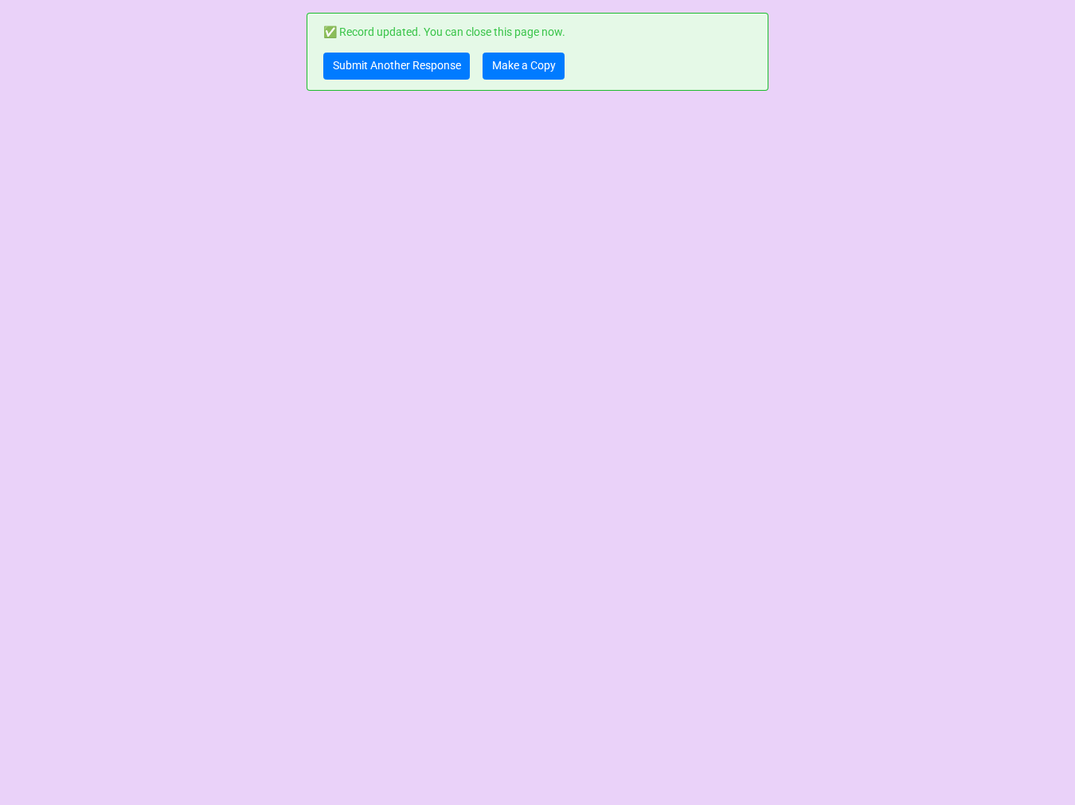
scroll to position [0, 0]
click at [546, 70] on link "Make a Copy" at bounding box center [524, 66] width 82 height 27
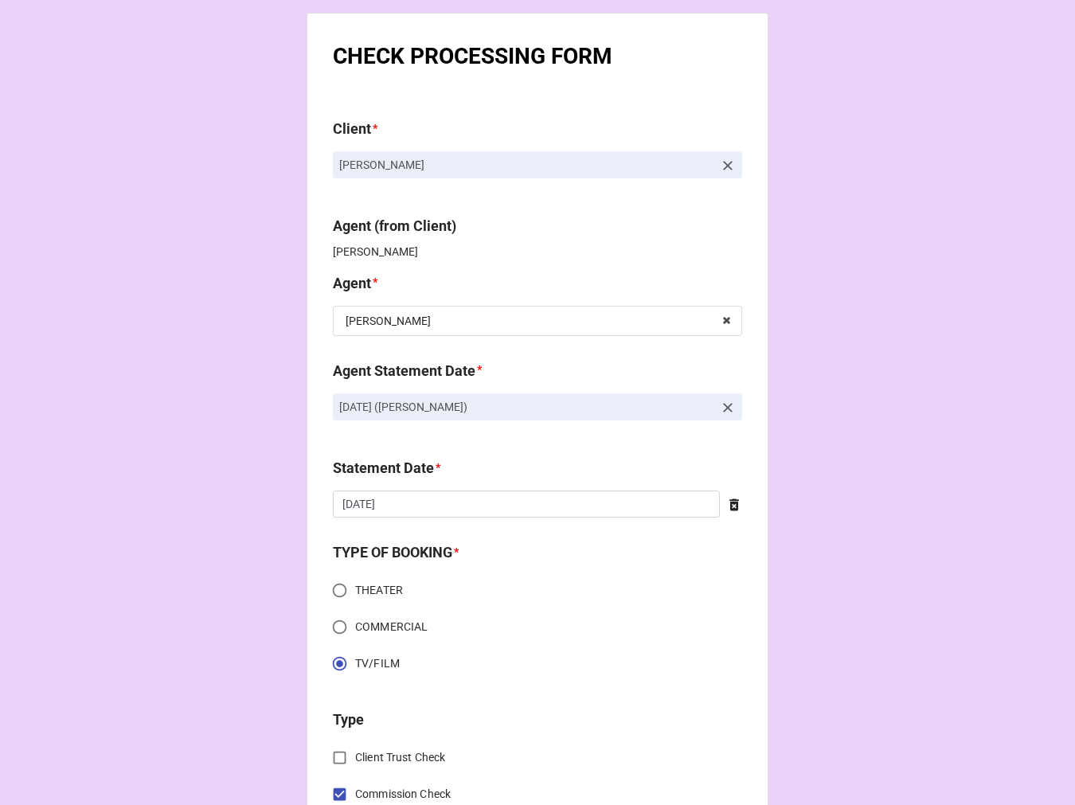
click at [723, 404] on icon at bounding box center [728, 408] width 10 height 10
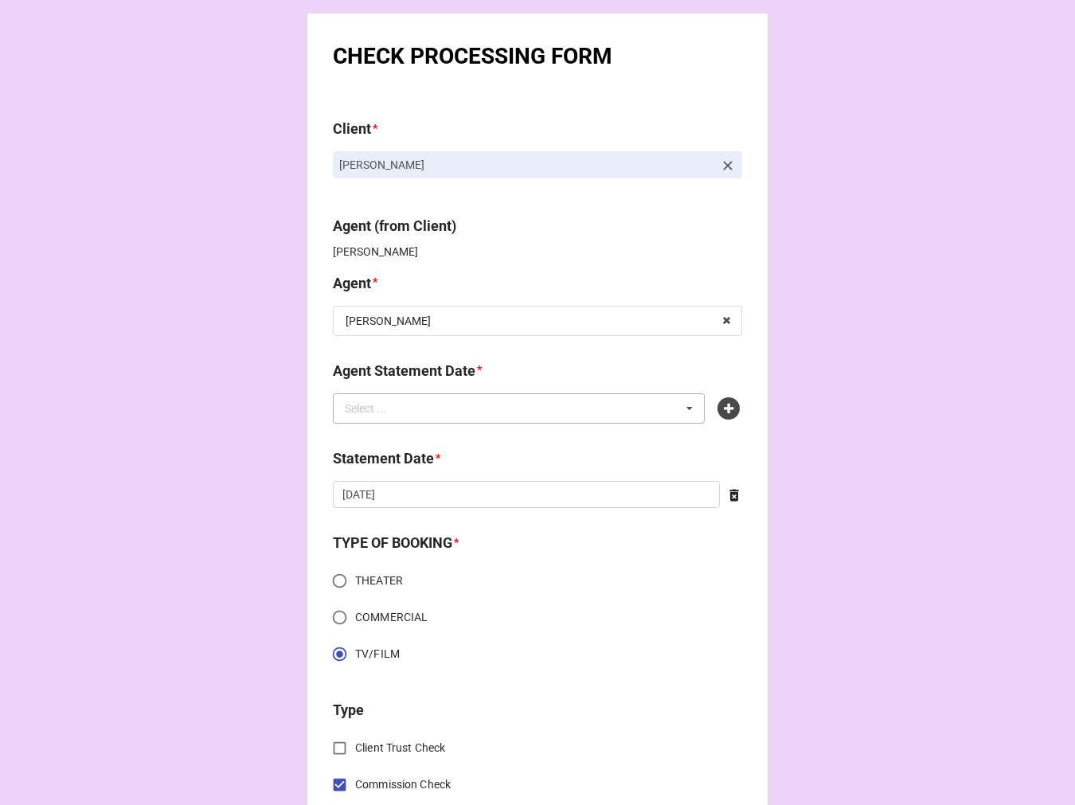
click at [635, 414] on div "Select ... No results found." at bounding box center [519, 409] width 372 height 30
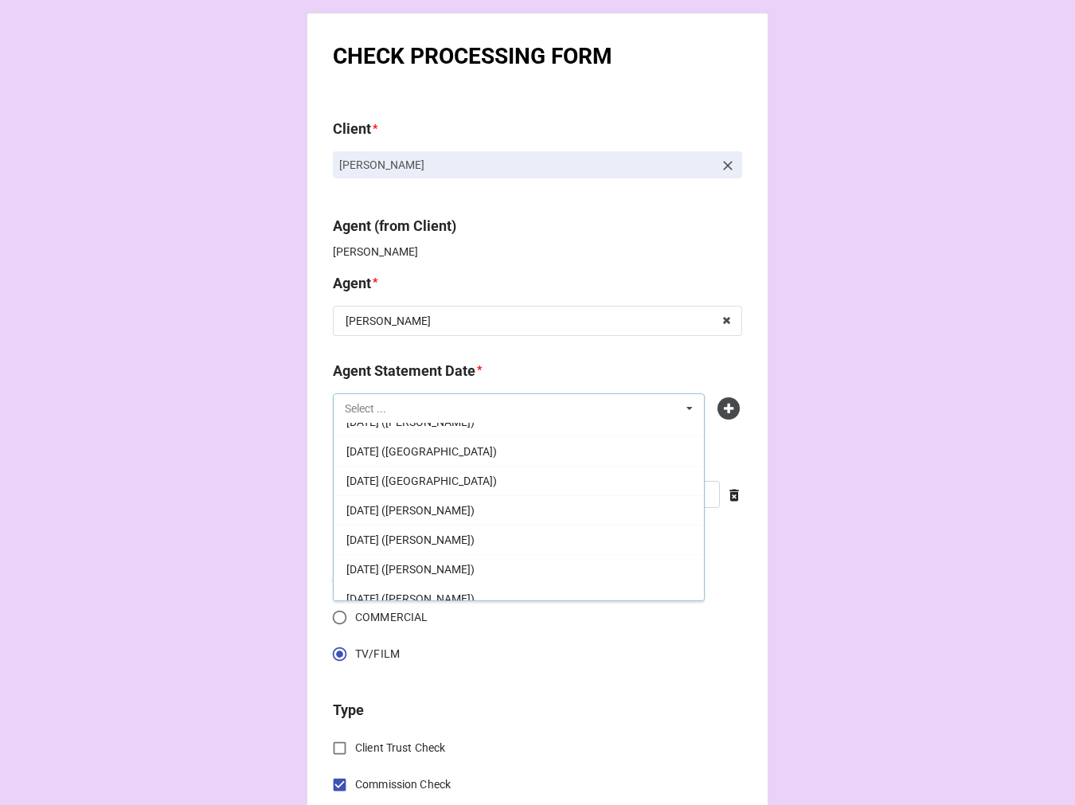
scroll to position [177, 0]
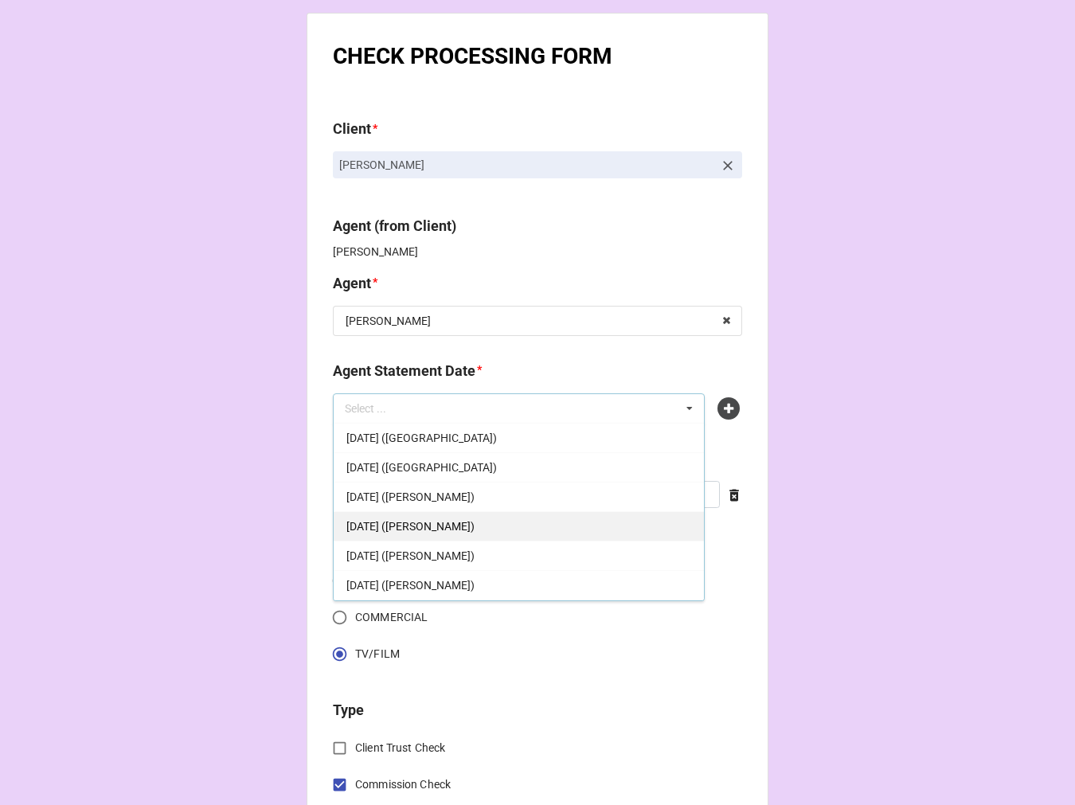
click at [507, 522] on div "[DATE] ([PERSON_NAME])" at bounding box center [519, 525] width 370 height 29
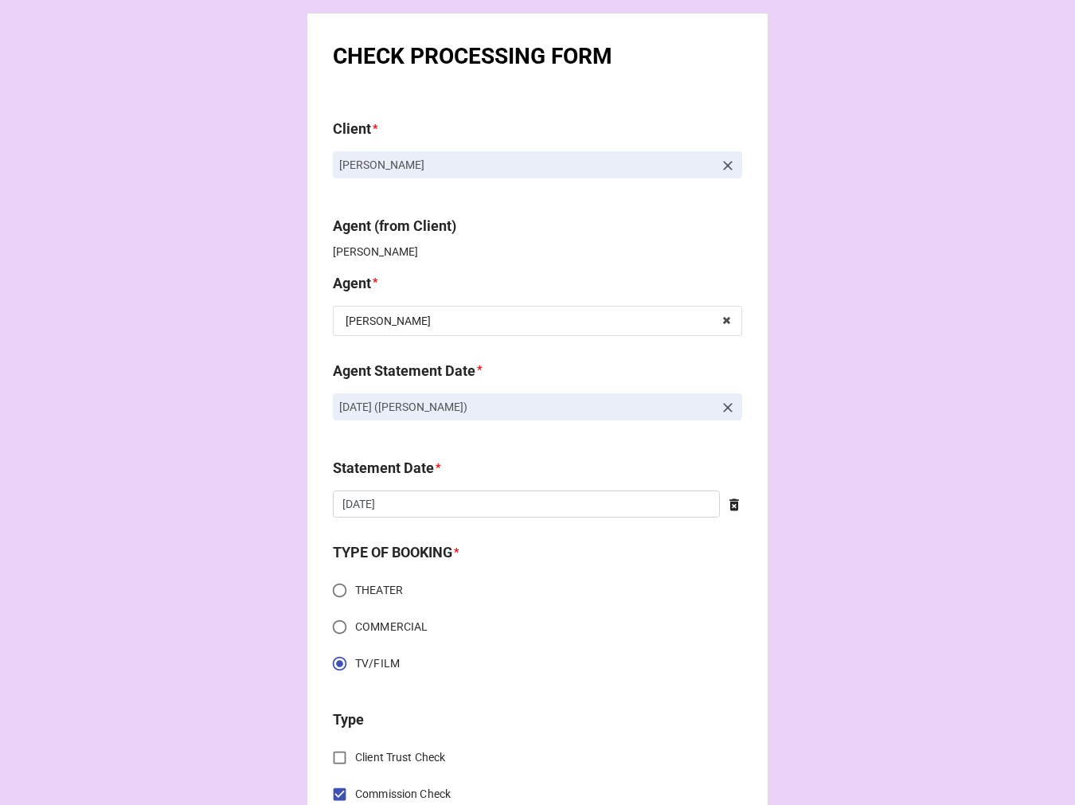
click at [726, 503] on icon at bounding box center [734, 505] width 16 height 16
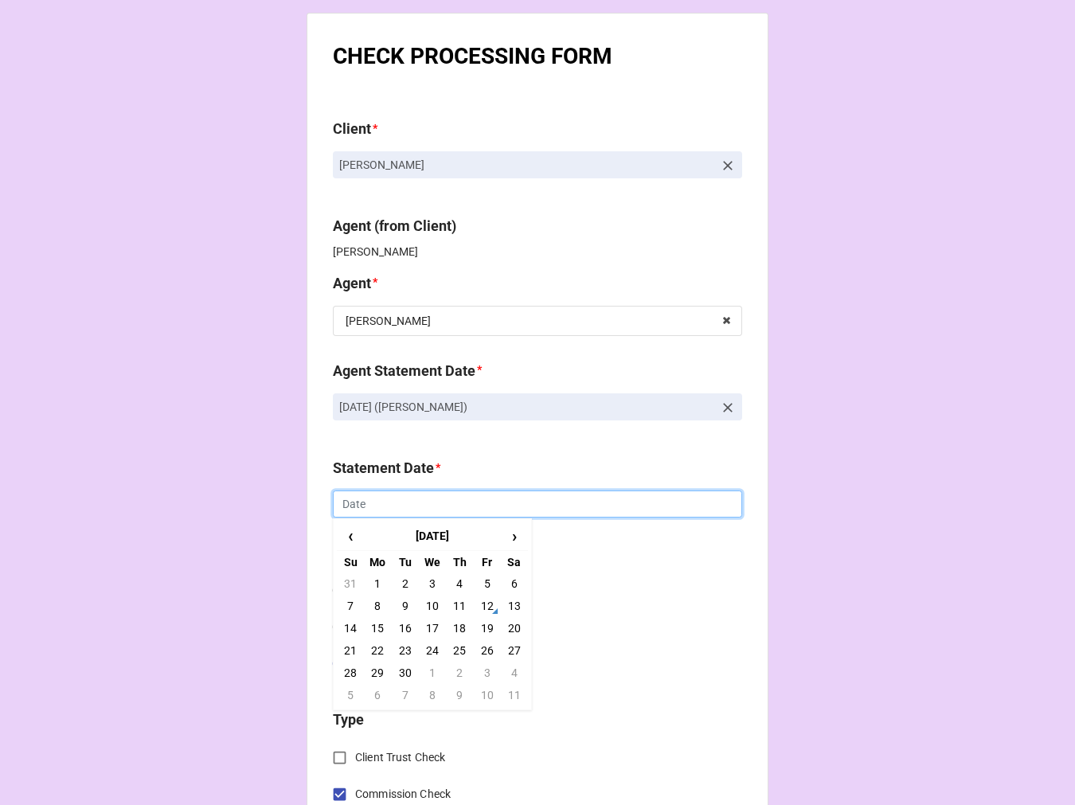
click at [582, 507] on input "text" at bounding box center [537, 504] width 409 height 27
click at [486, 625] on td "19" at bounding box center [486, 628] width 27 height 22
type input "[DATE]"
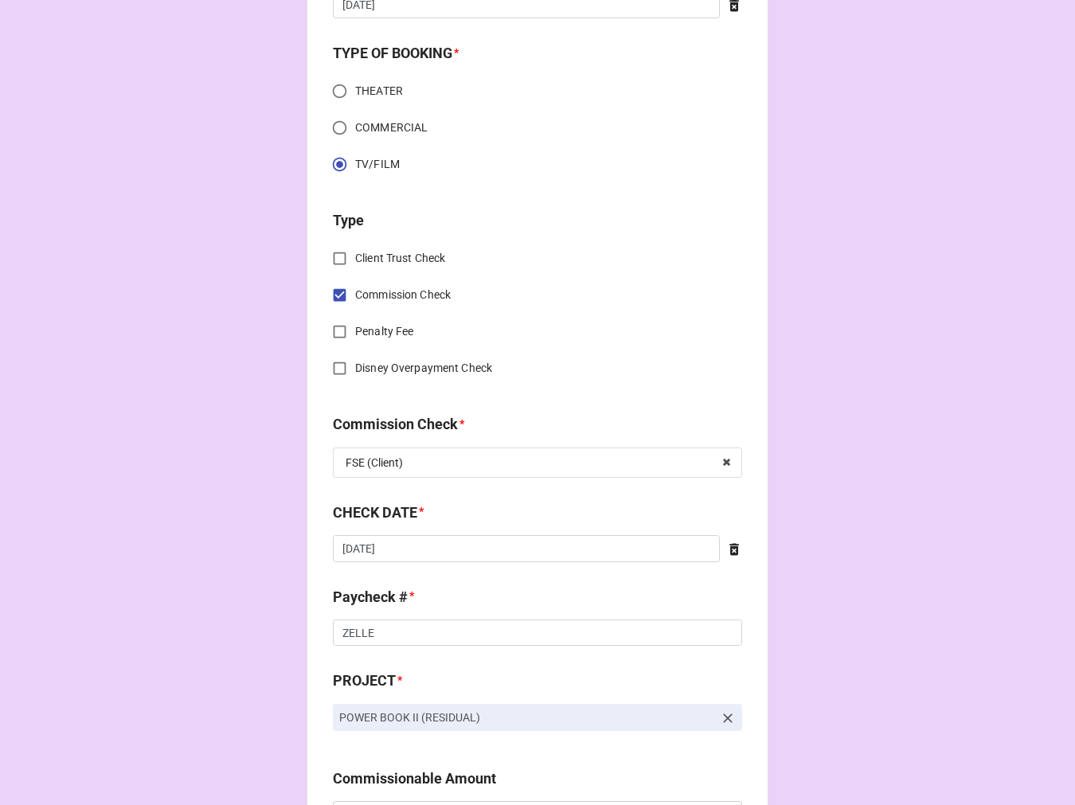
scroll to position [531, 0]
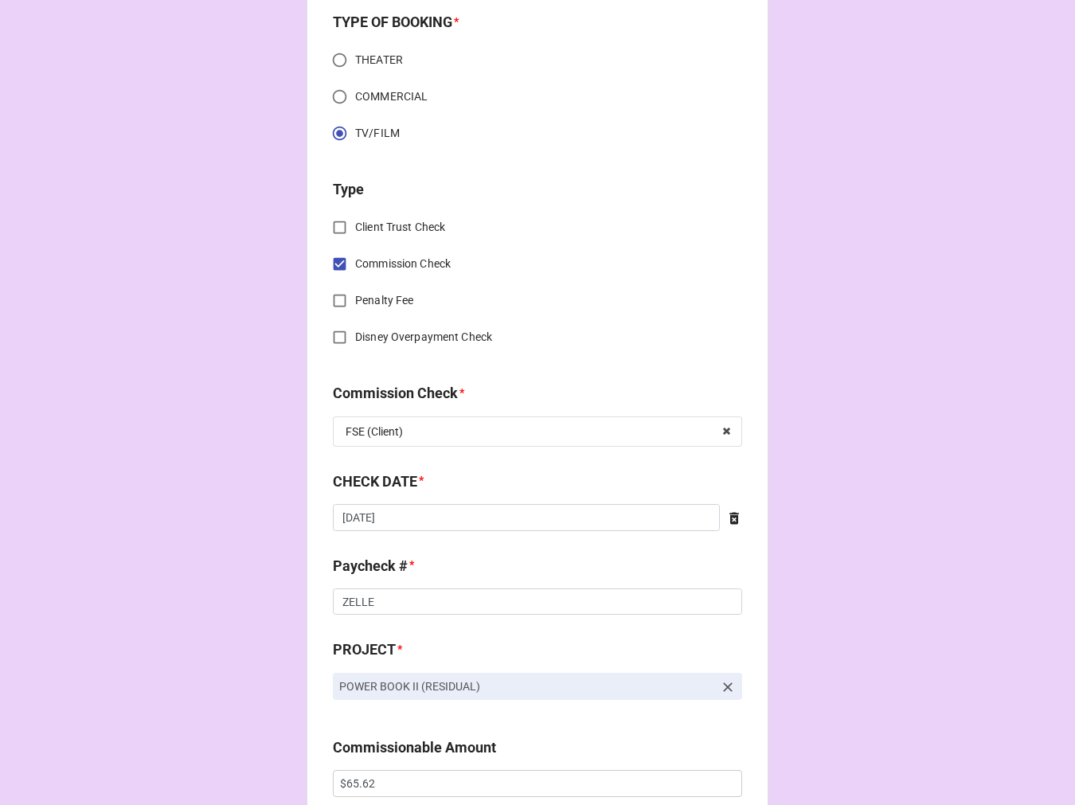
click at [734, 511] on icon at bounding box center [734, 519] width 16 height 16
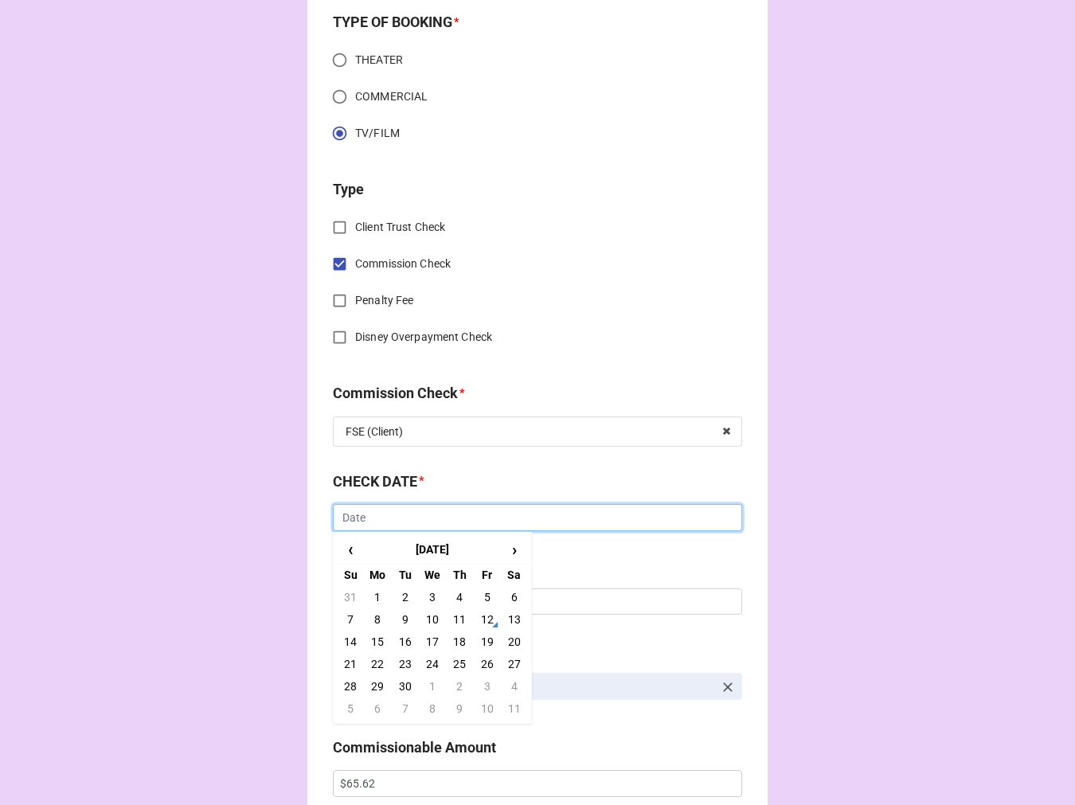
click at [431, 516] on input "text" at bounding box center [537, 517] width 409 height 27
drag, startPoint x: 458, startPoint y: 617, endPoint x: 488, endPoint y: 589, distance: 40.6
click at [459, 614] on td "11" at bounding box center [459, 620] width 27 height 22
type input "9/11/2025"
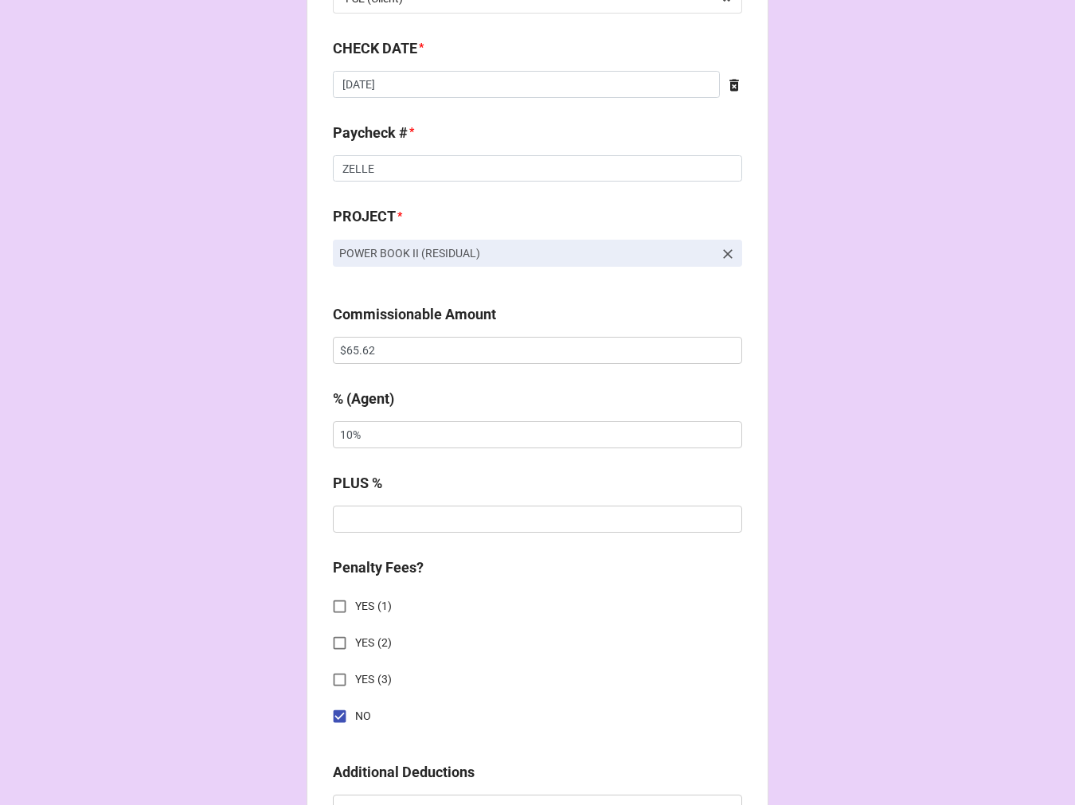
scroll to position [973, 0]
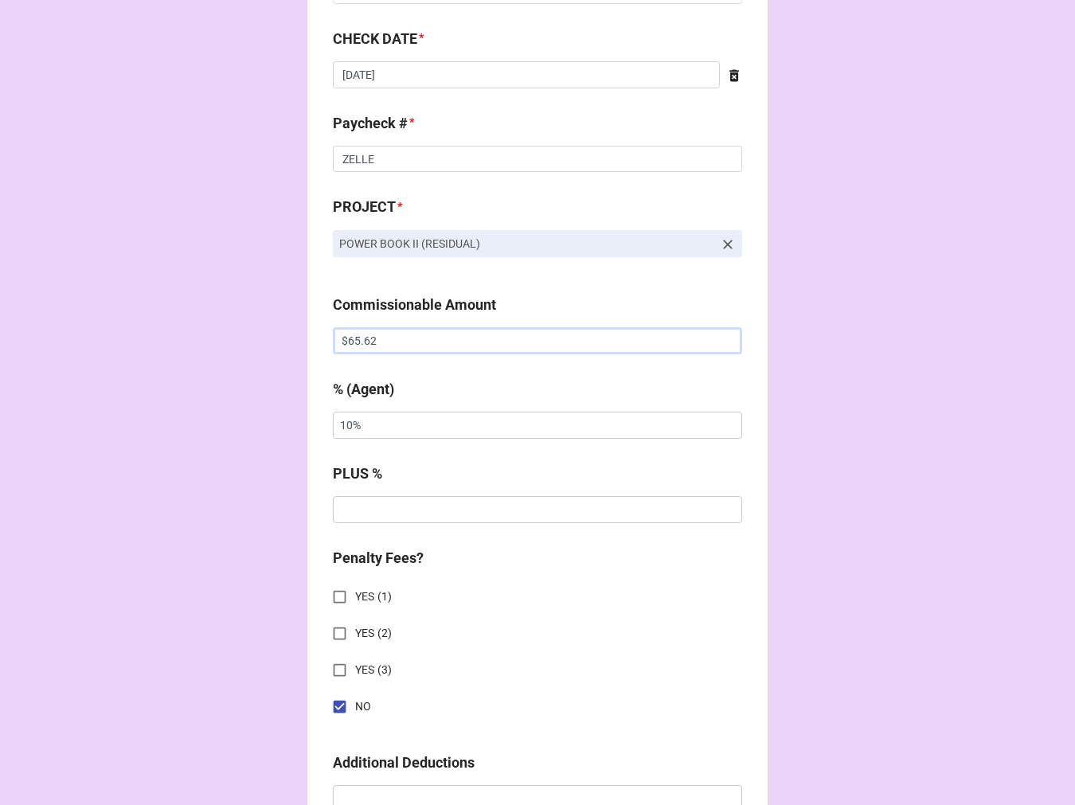
drag, startPoint x: 352, startPoint y: 339, endPoint x: 144, endPoint y: 305, distance: 210.6
click at [170, 311] on div "CHECK PROCESSING FORM Client * Lydia Fiore Agent (from Client) Katie Agent * Ka…" at bounding box center [537, 425] width 1075 height 2797
paste input "17.89"
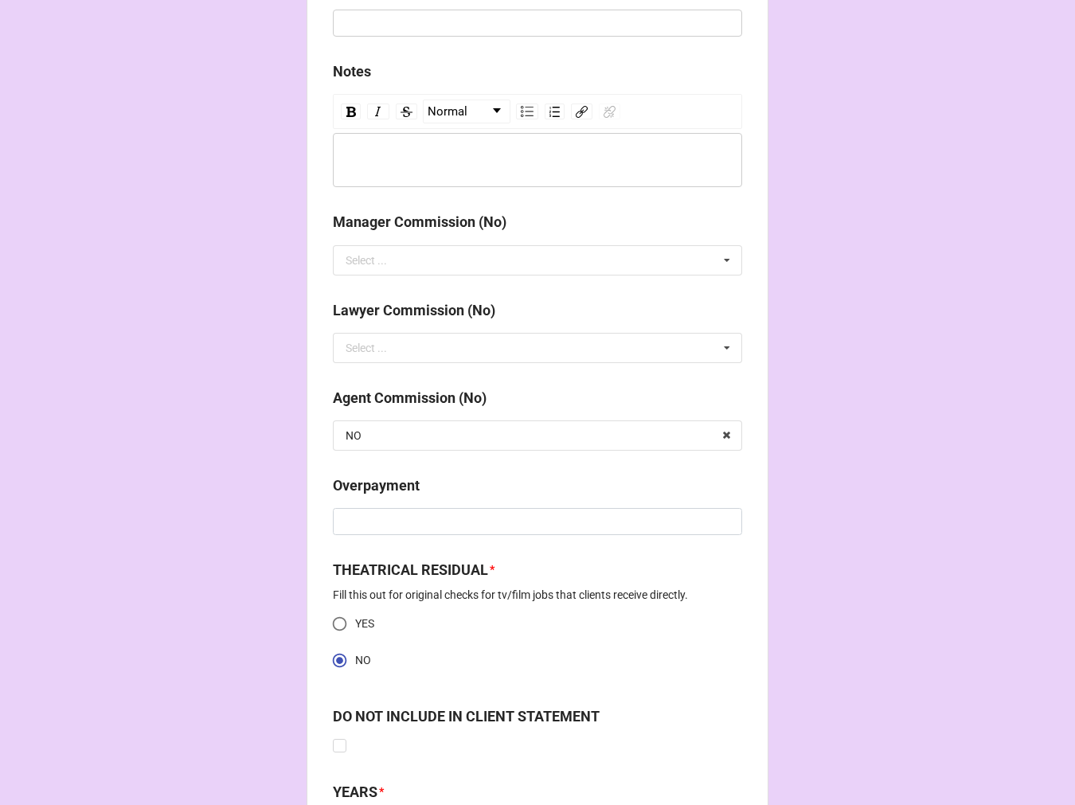
scroll to position [1991, 0]
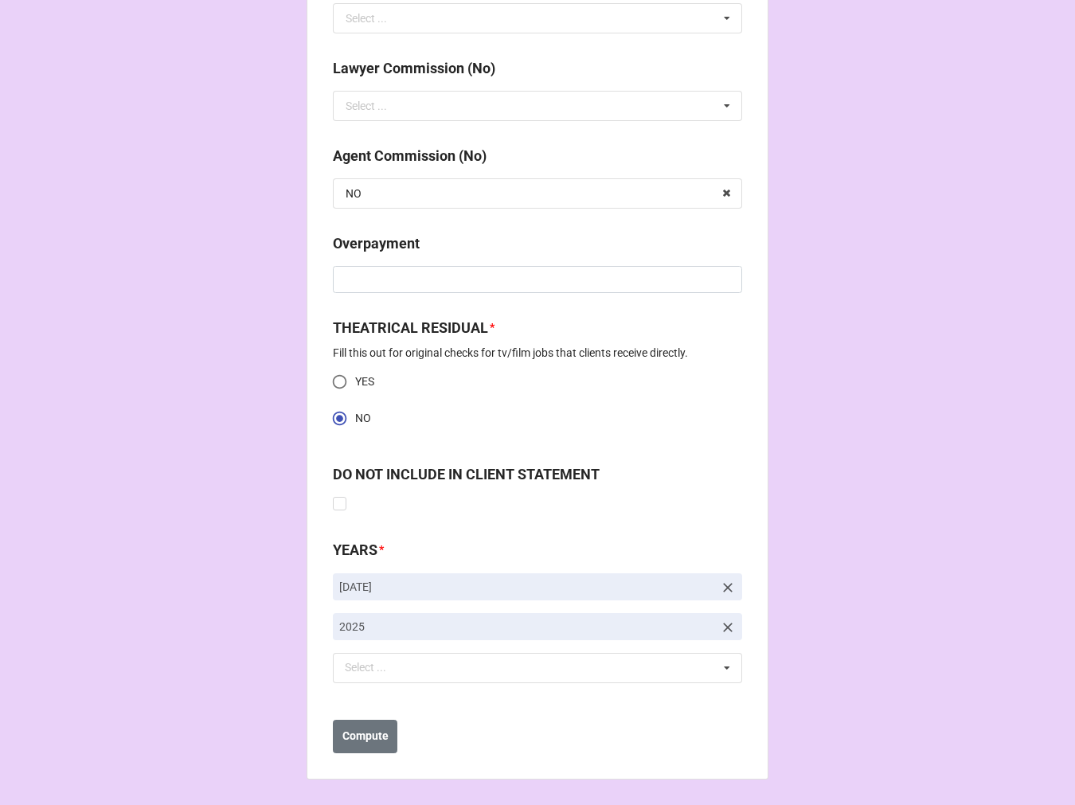
type input "$17.89"
click at [723, 584] on icon at bounding box center [728, 588] width 10 height 10
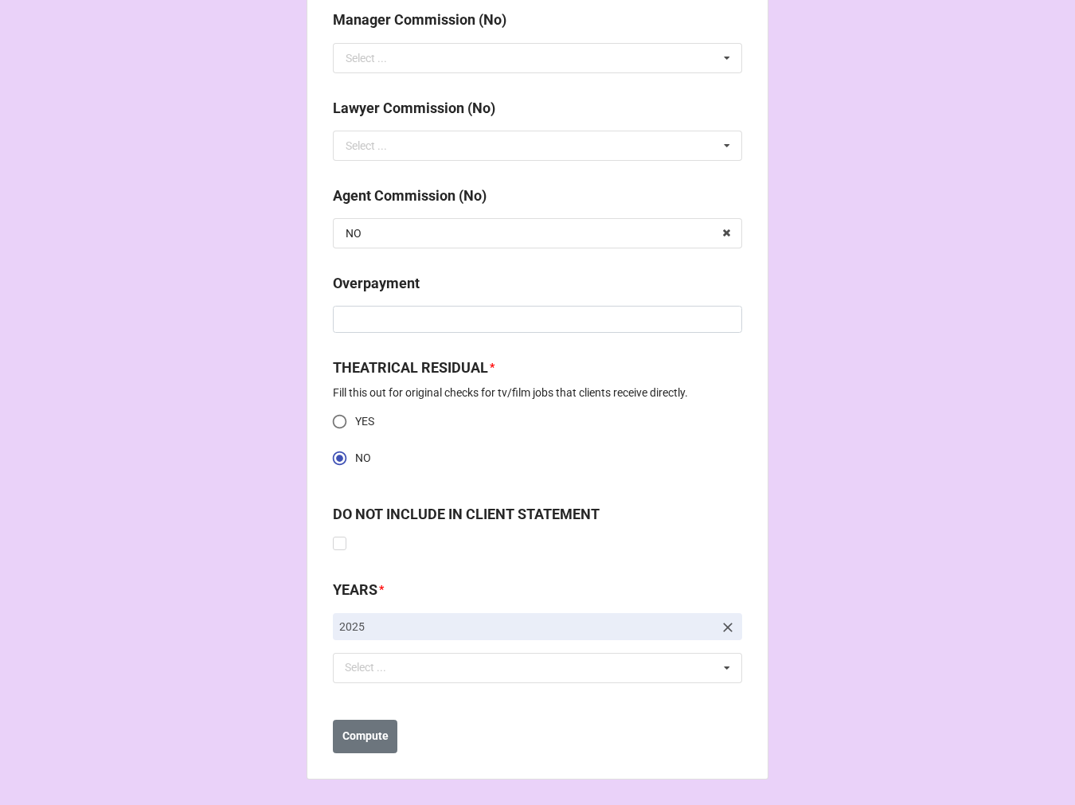
scroll to position [1952, 0]
click at [436, 669] on div "Select ... No results found." at bounding box center [537, 668] width 409 height 30
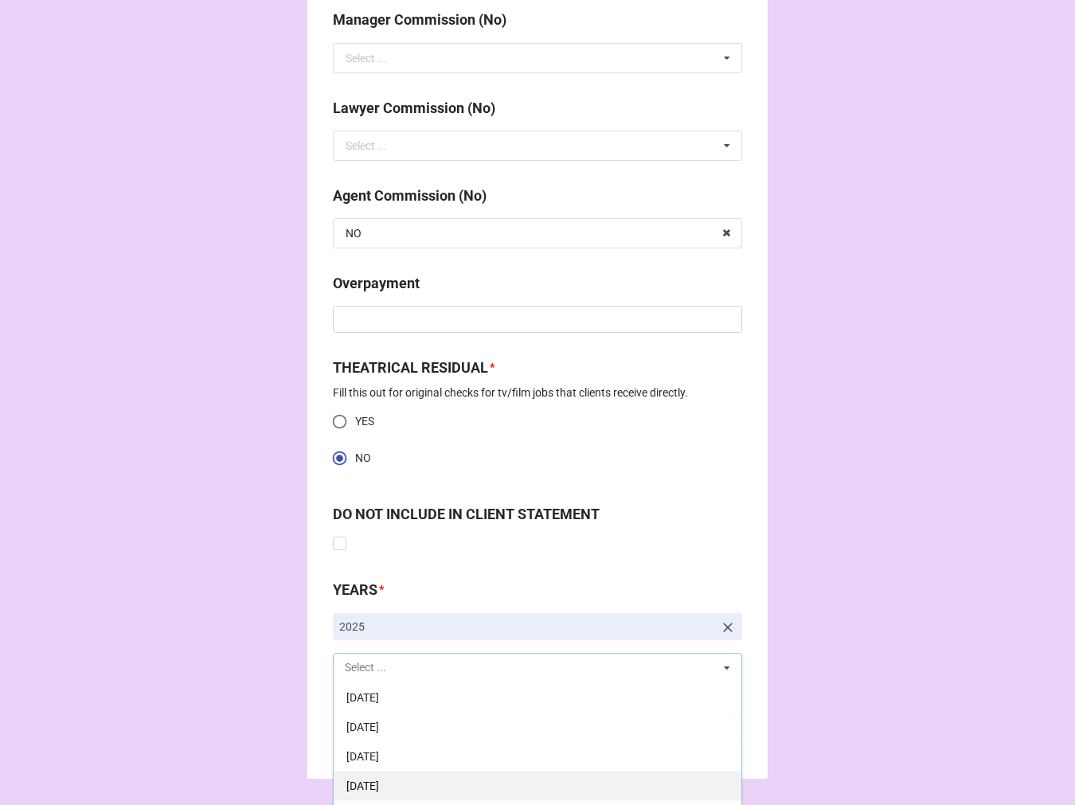
scroll to position [177, 0]
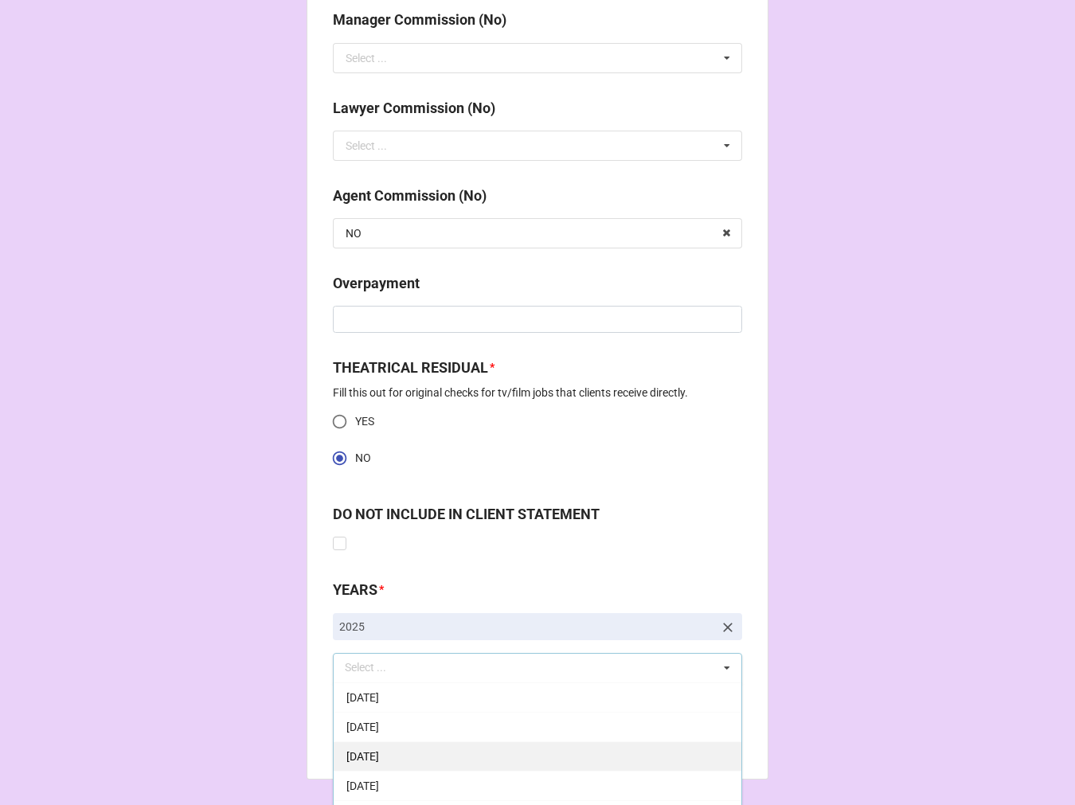
click at [522, 769] on div "[DATE]" at bounding box center [538, 756] width 408 height 29
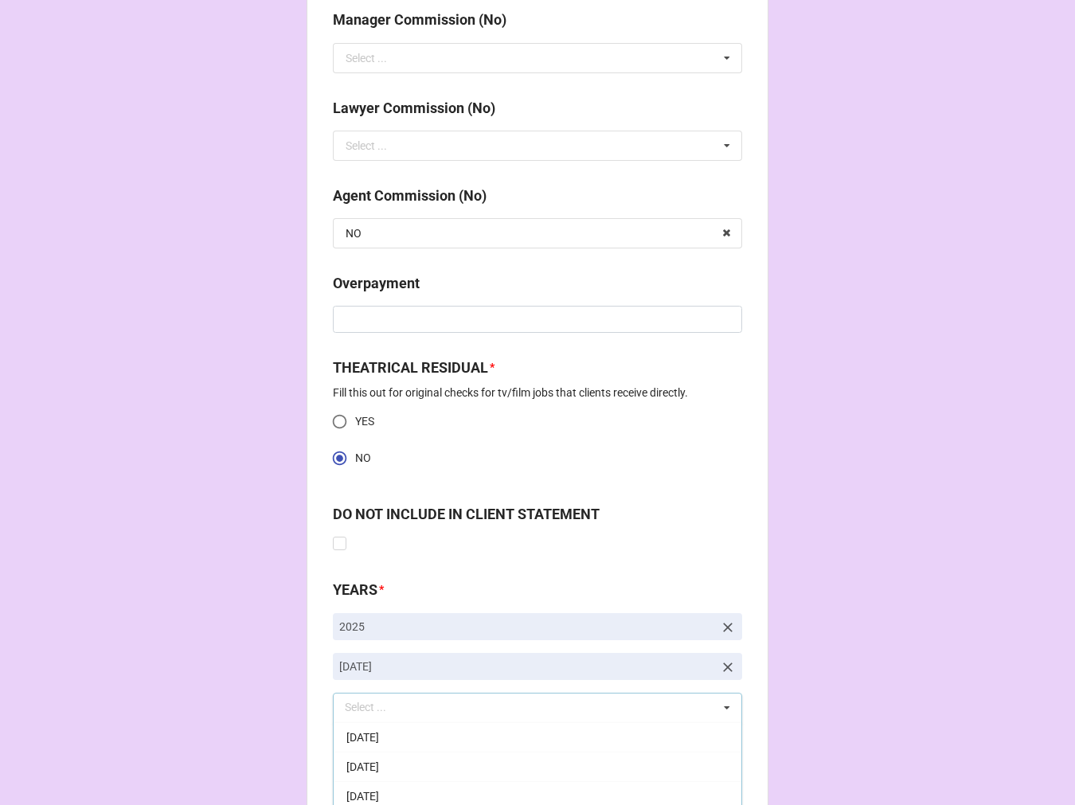
click at [382, 770] on b "Compute" at bounding box center [366, 776] width 46 height 17
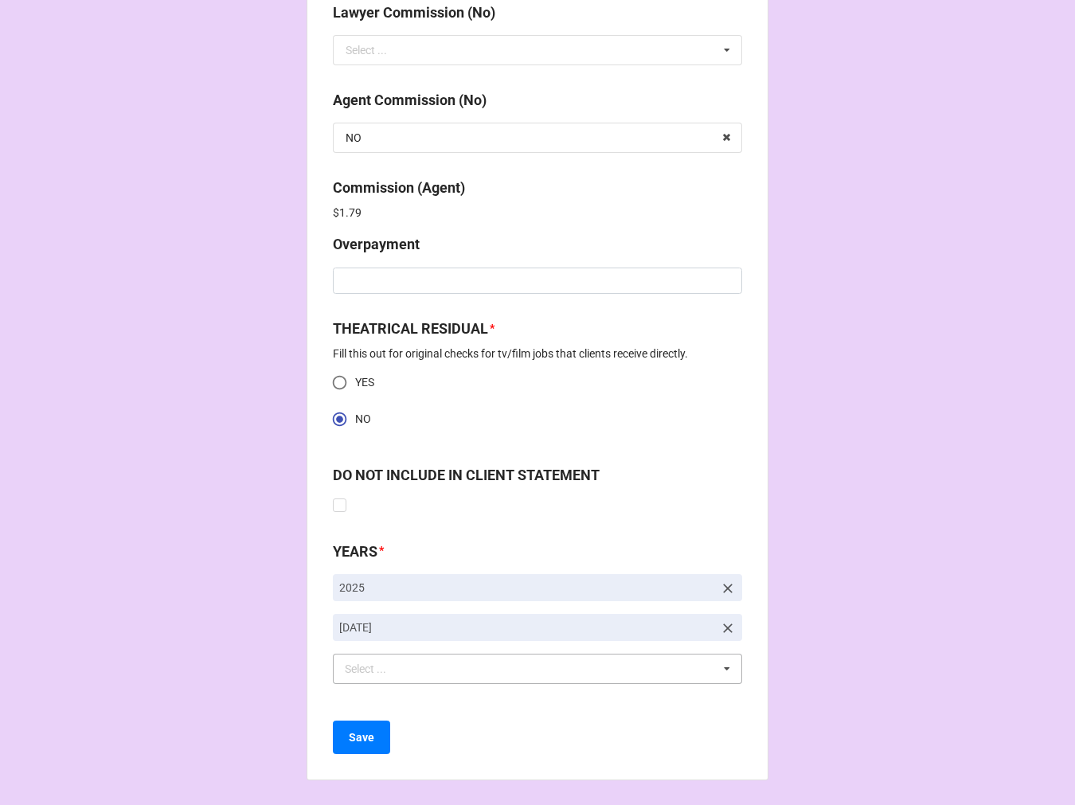
scroll to position [2048, 0]
click at [366, 734] on b "Save" at bounding box center [361, 737] width 25 height 17
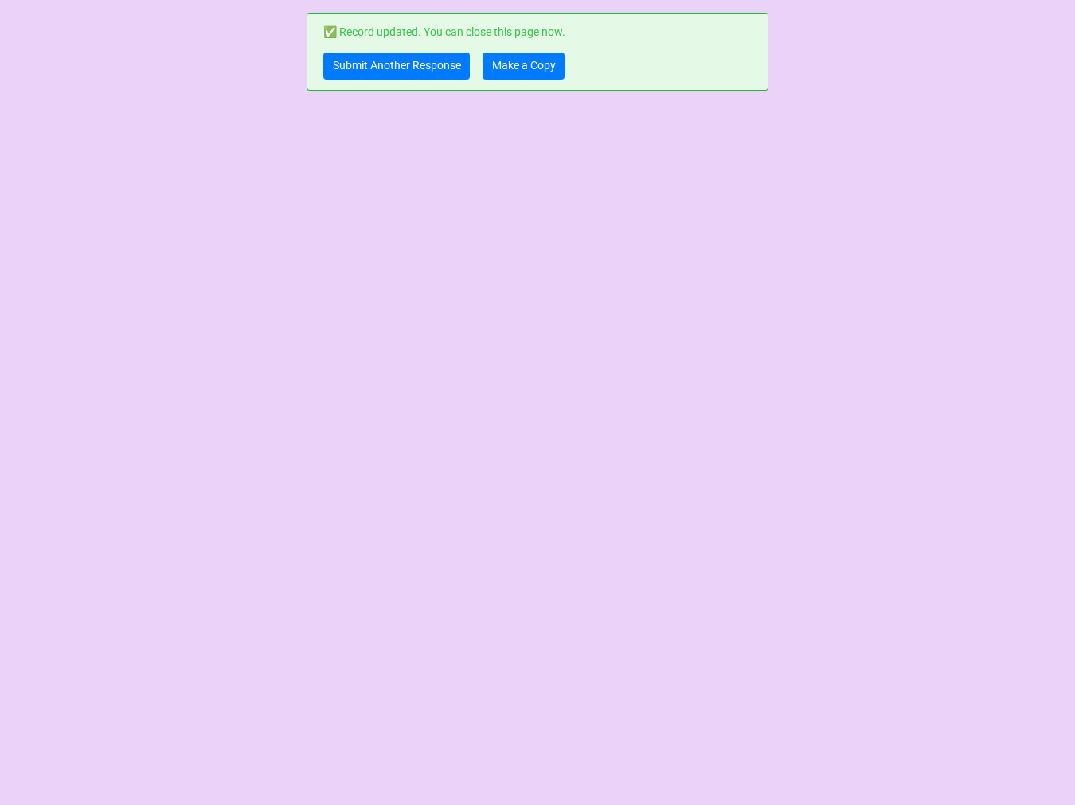
scroll to position [0, 0]
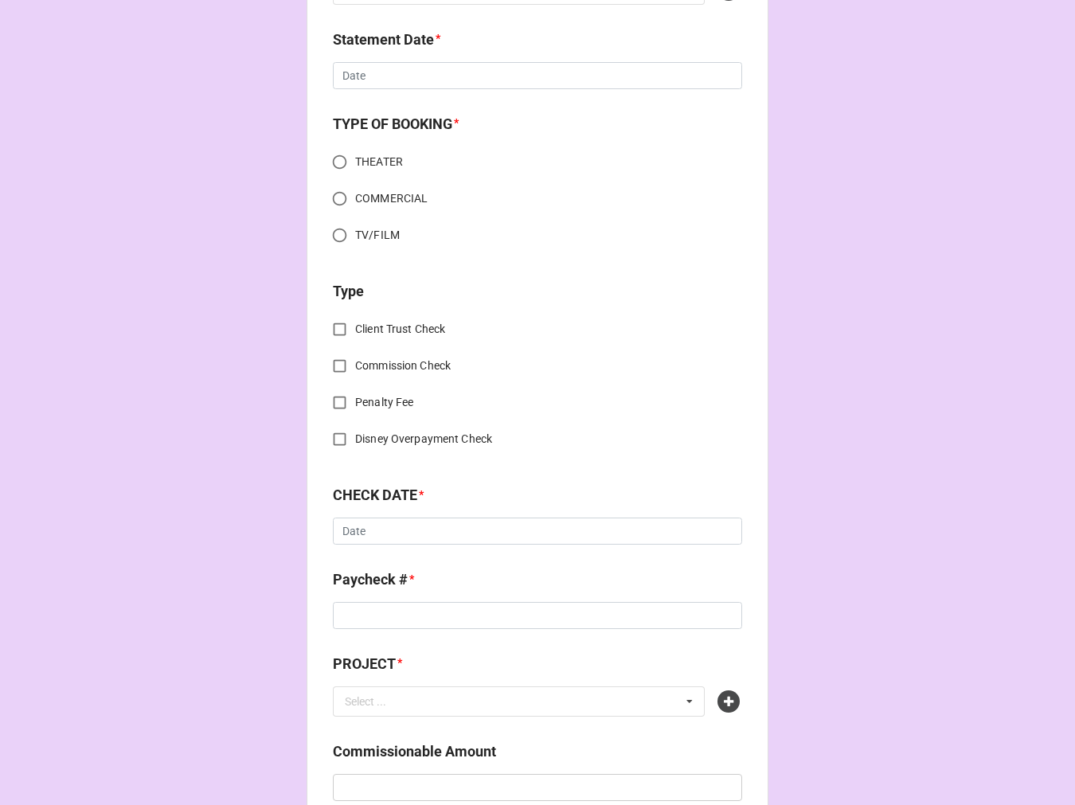
scroll to position [619, 0]
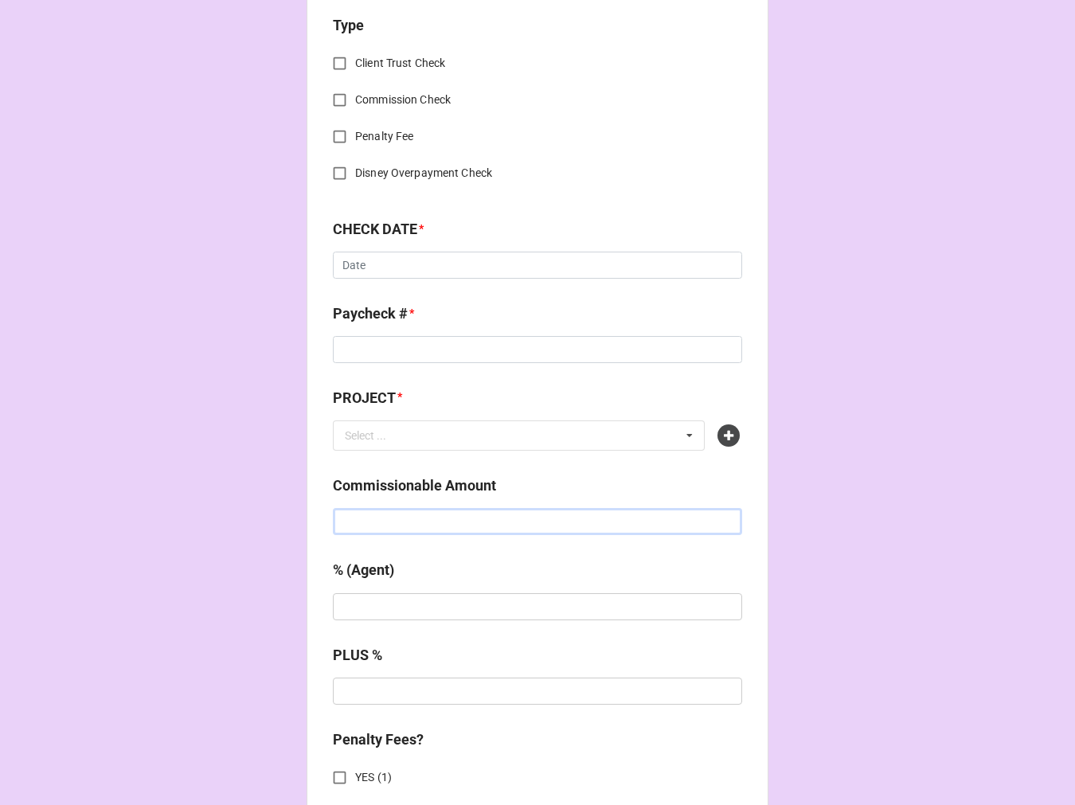
click at [357, 519] on input "text" at bounding box center [537, 521] width 409 height 27
paste input "$6,500.00"
type input "$6,500.00"
click at [723, 430] on icon at bounding box center [729, 436] width 22 height 22
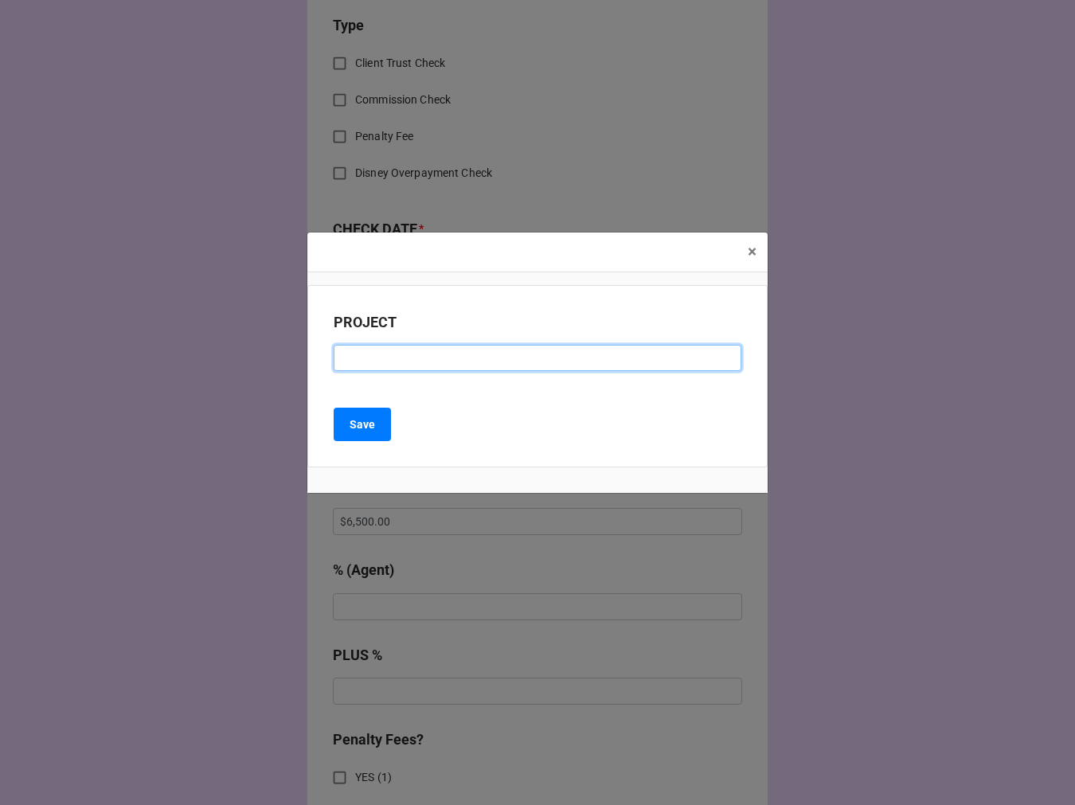
click at [416, 362] on input at bounding box center [538, 358] width 408 height 27
type input "2025 CLEAR SPACE THEATRE SUMMER SEASON"
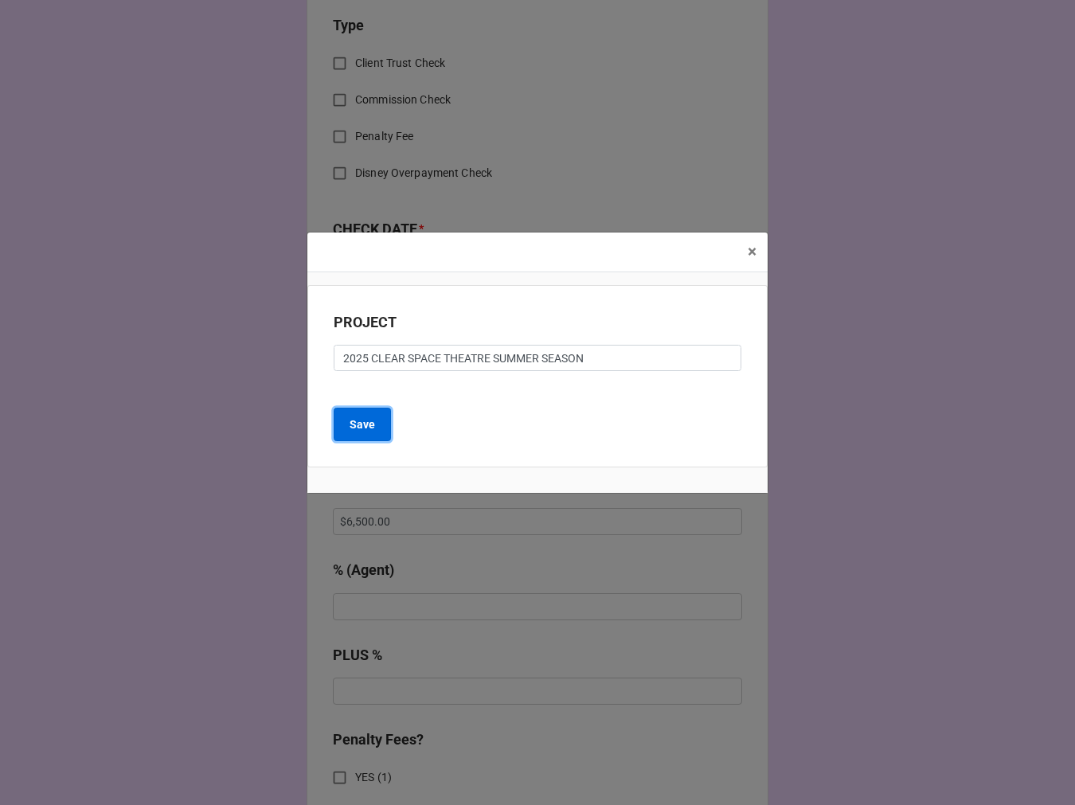
click at [371, 417] on b "Save" at bounding box center [362, 425] width 25 height 17
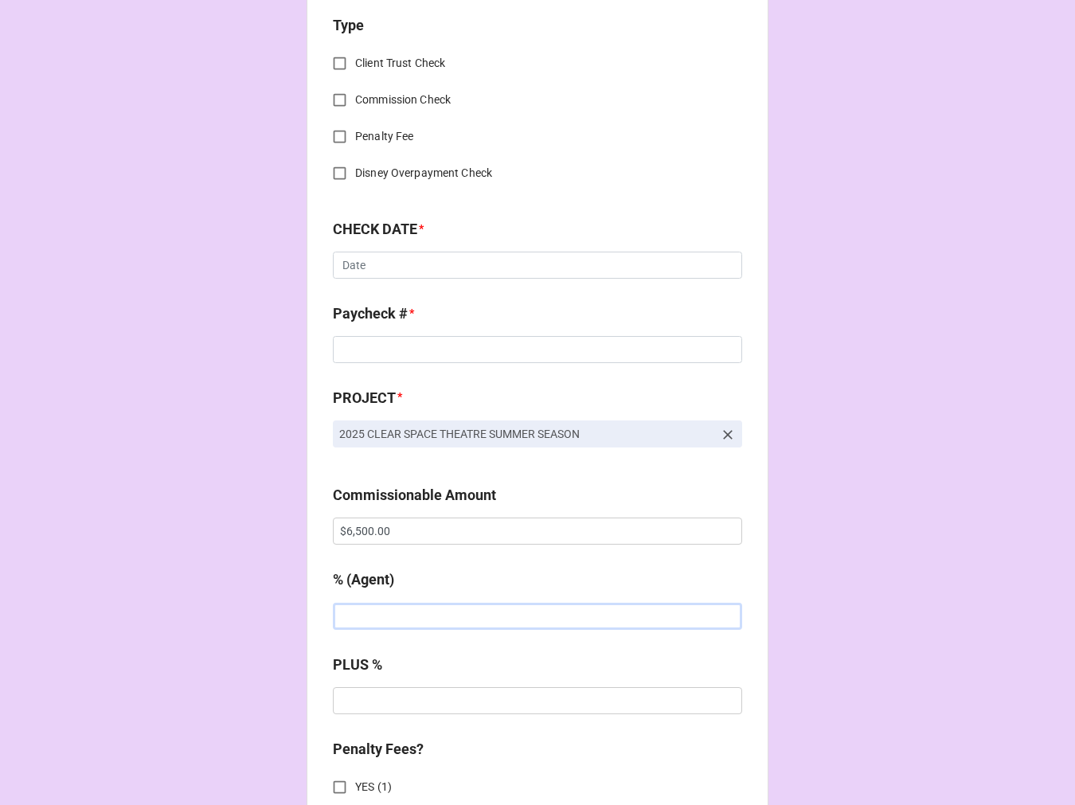
click at [443, 610] on input "text" at bounding box center [537, 616] width 409 height 27
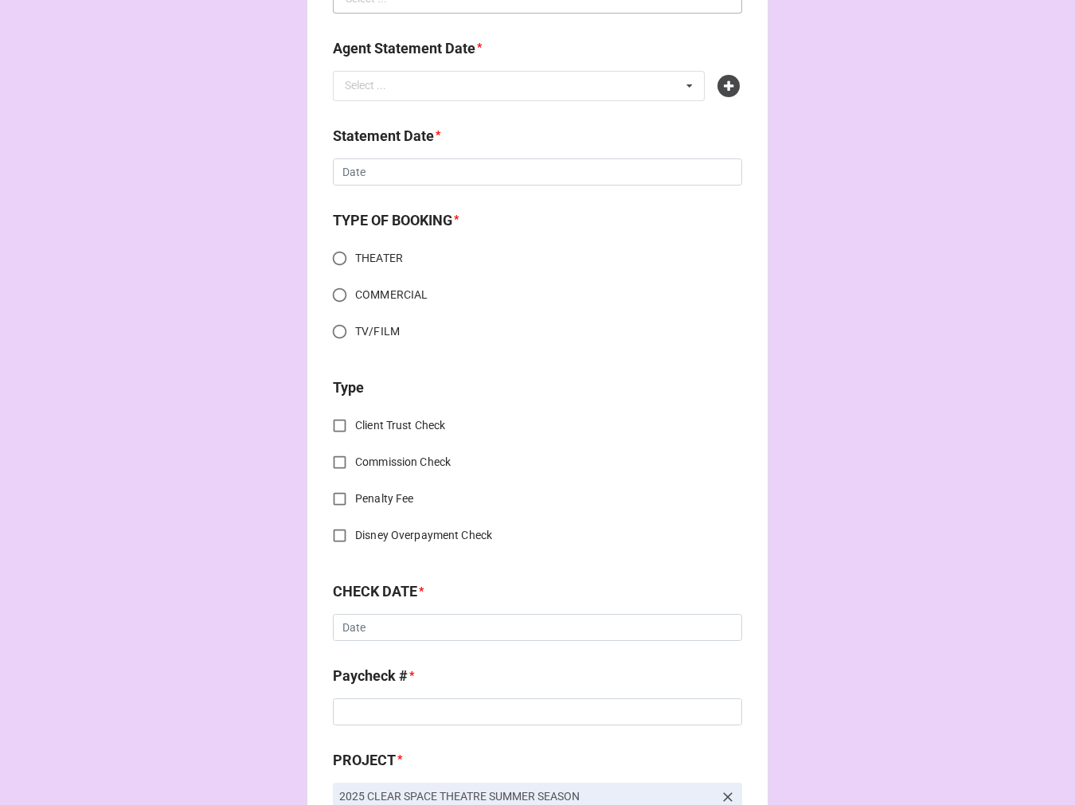
scroll to position [0, 0]
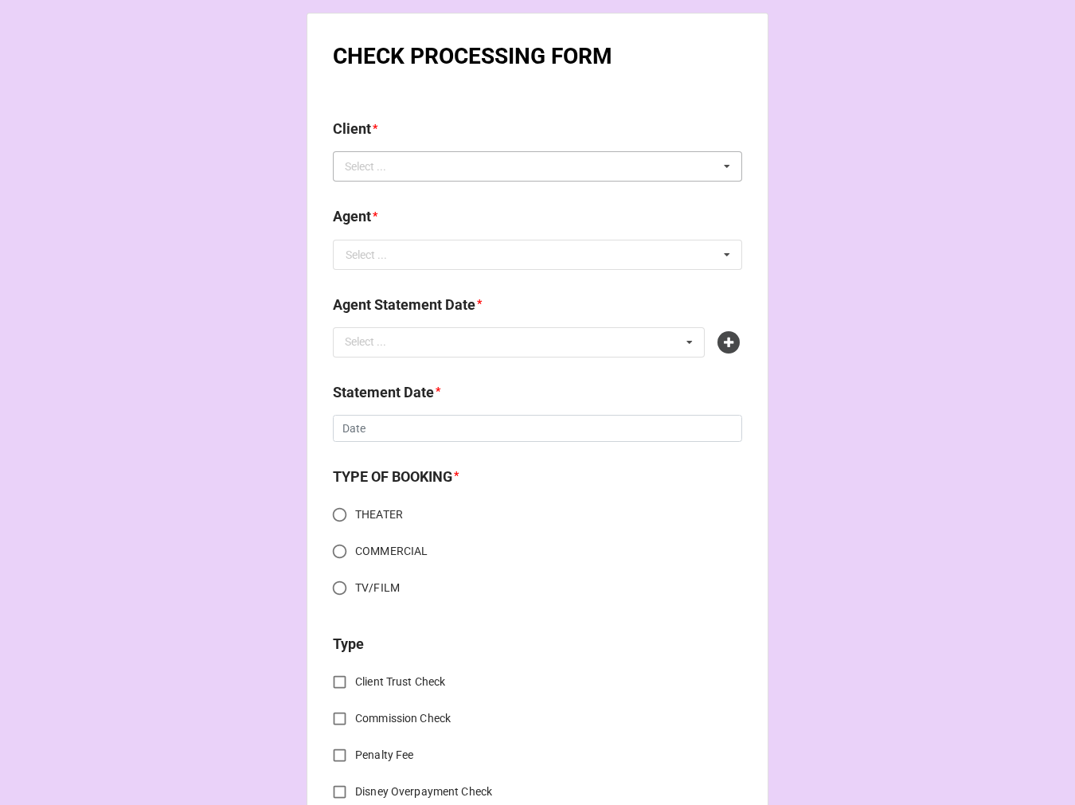
type input "5%"
click at [360, 171] on div "Select ..." at bounding box center [375, 167] width 69 height 18
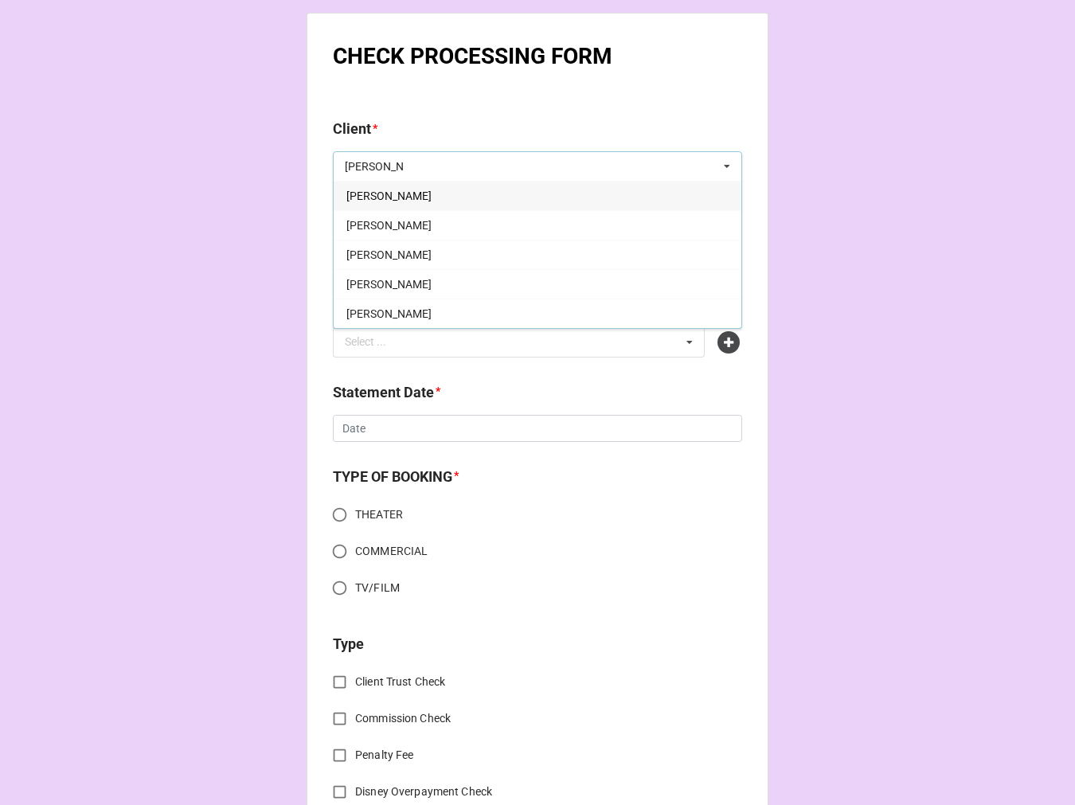
type input "[PERSON_NAME]"
click at [389, 190] on span "[PERSON_NAME]" at bounding box center [389, 196] width 85 height 13
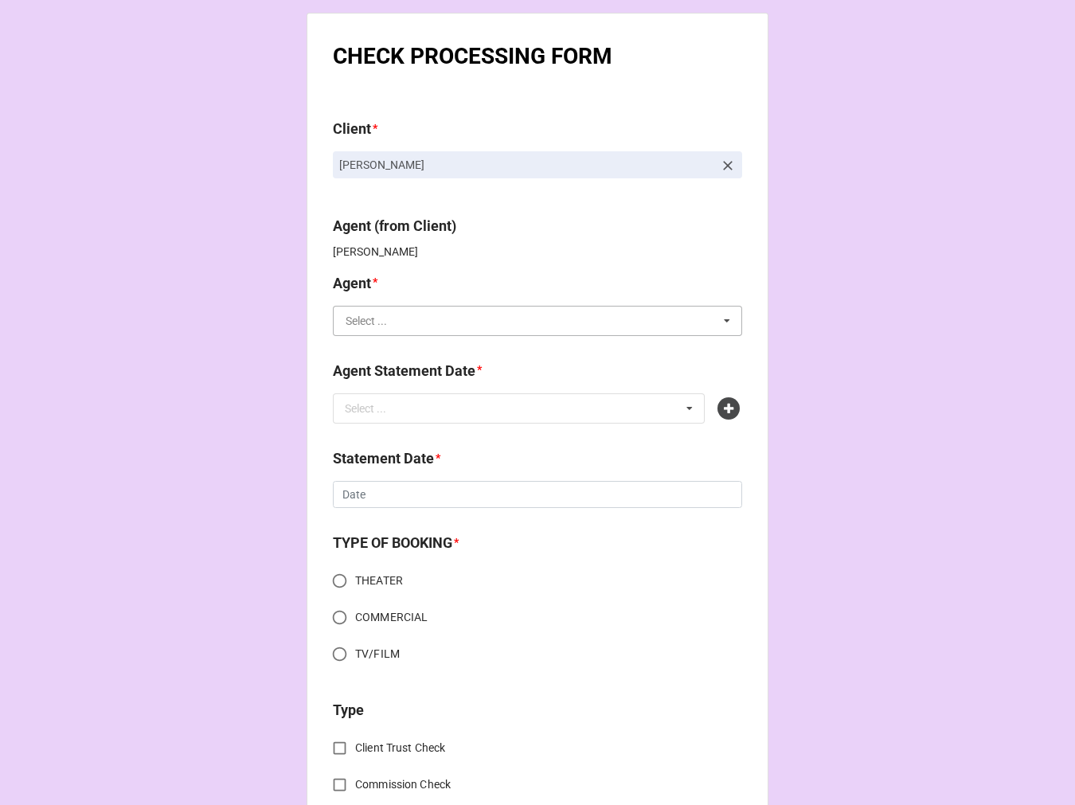
click at [385, 316] on input "text" at bounding box center [539, 321] width 408 height 29
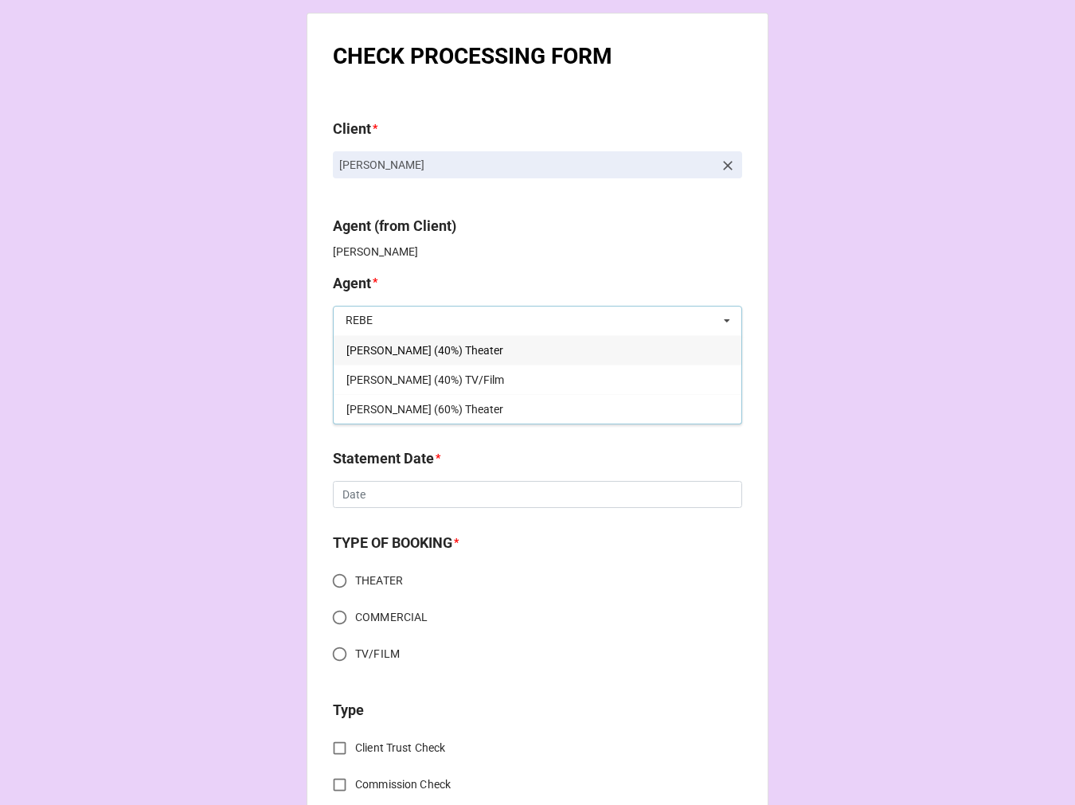
type input "REBE"
click at [472, 347] on div "[PERSON_NAME] (40%) Theater" at bounding box center [538, 349] width 408 height 29
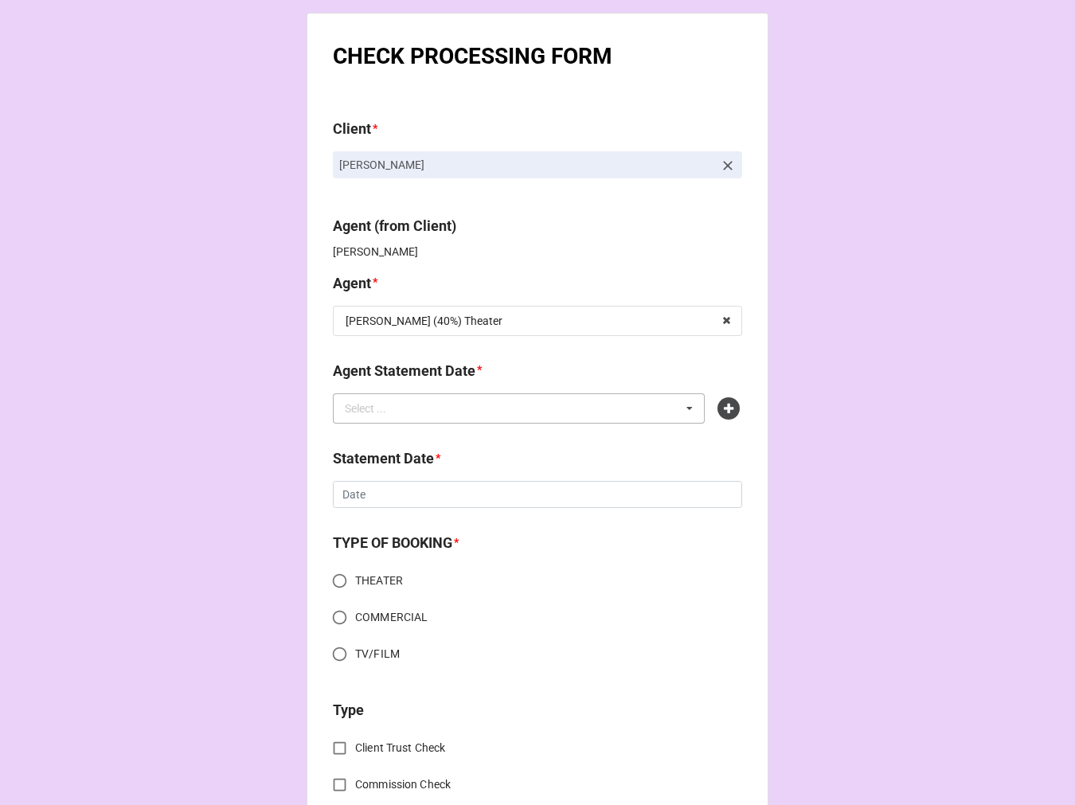
click at [473, 400] on div "Select ... No results found." at bounding box center [519, 409] width 372 height 30
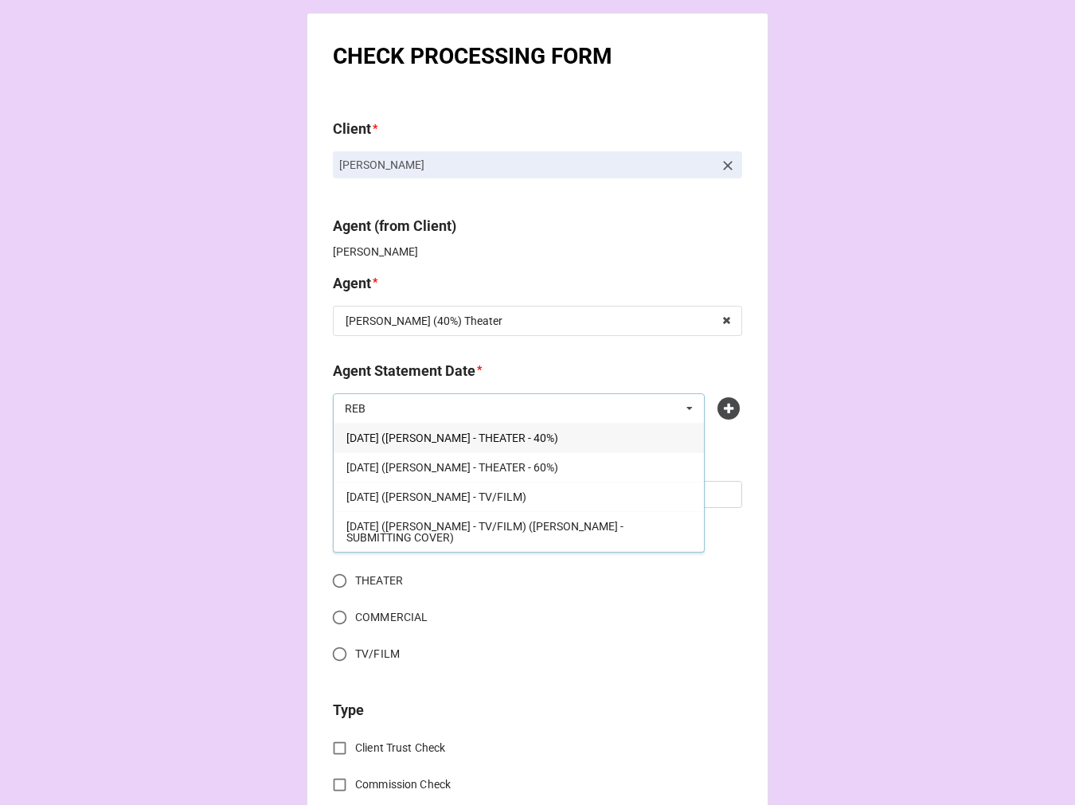
type input "REB"
click at [558, 437] on span "[DATE] ([PERSON_NAME] - THEATER - 40%)" at bounding box center [453, 438] width 212 height 13
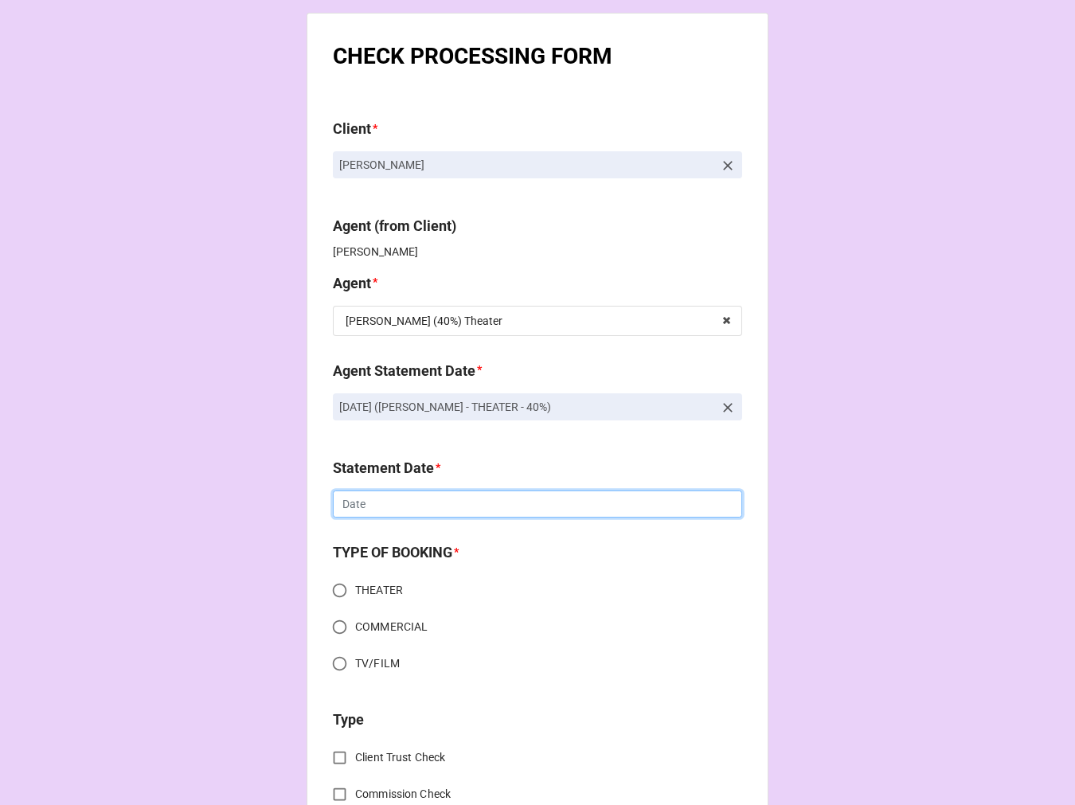
click at [473, 503] on input "text" at bounding box center [537, 504] width 409 height 27
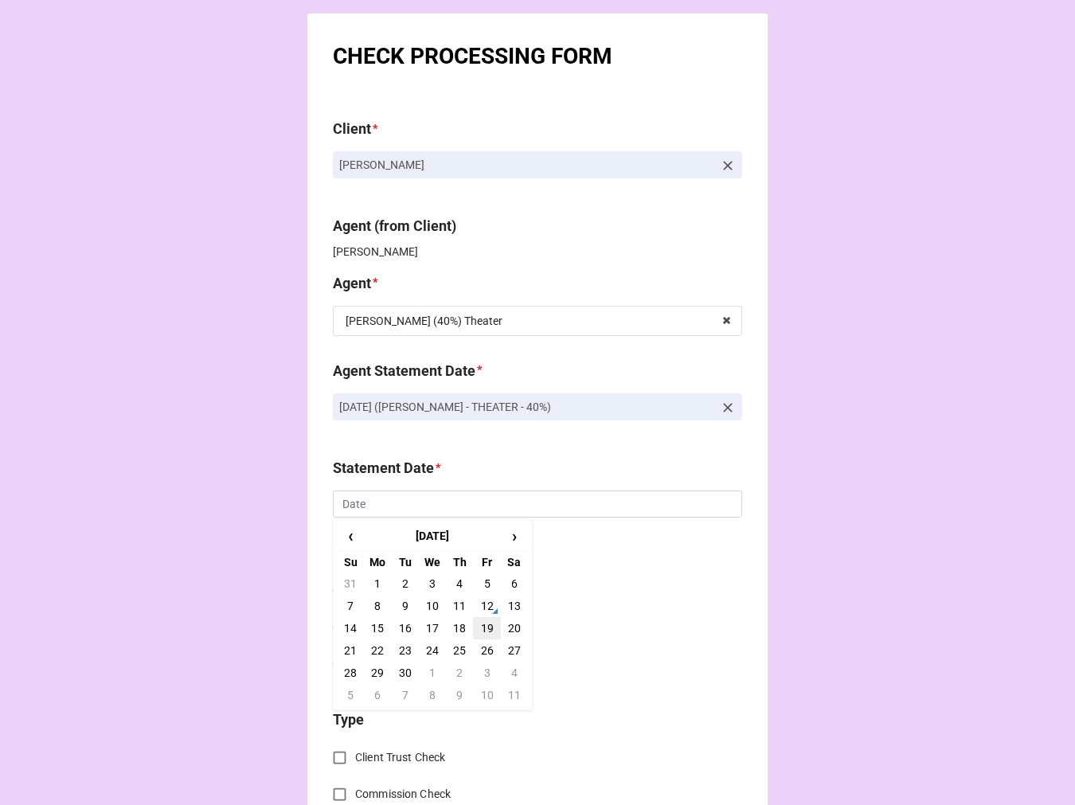
click at [489, 626] on td "19" at bounding box center [486, 628] width 27 height 22
type input "9/19/2025"
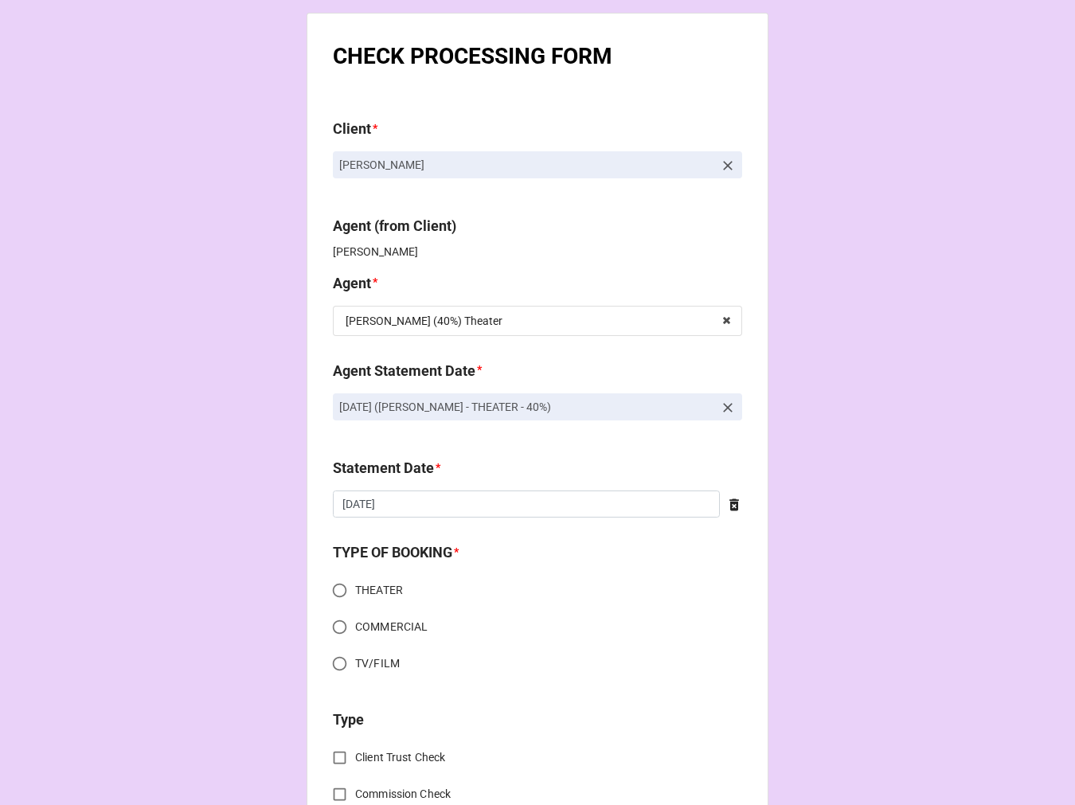
click at [324, 580] on input "THEATER" at bounding box center [339, 590] width 31 height 31
radio input "true"
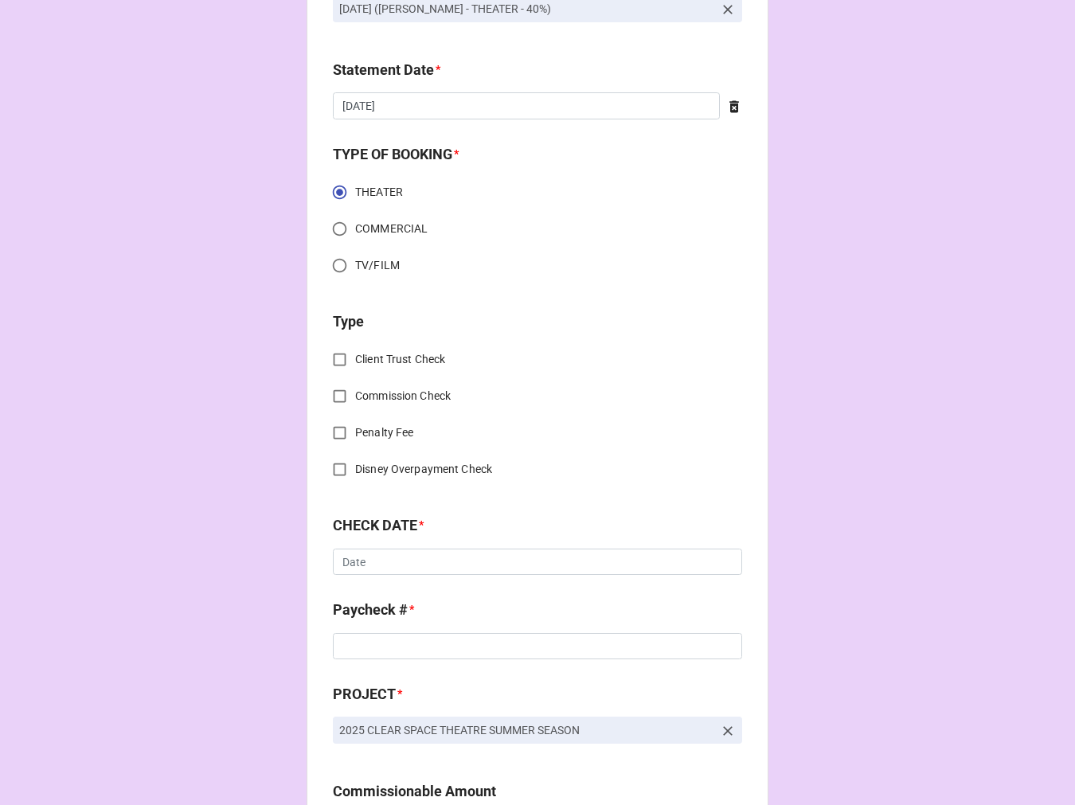
scroll to position [442, 0]
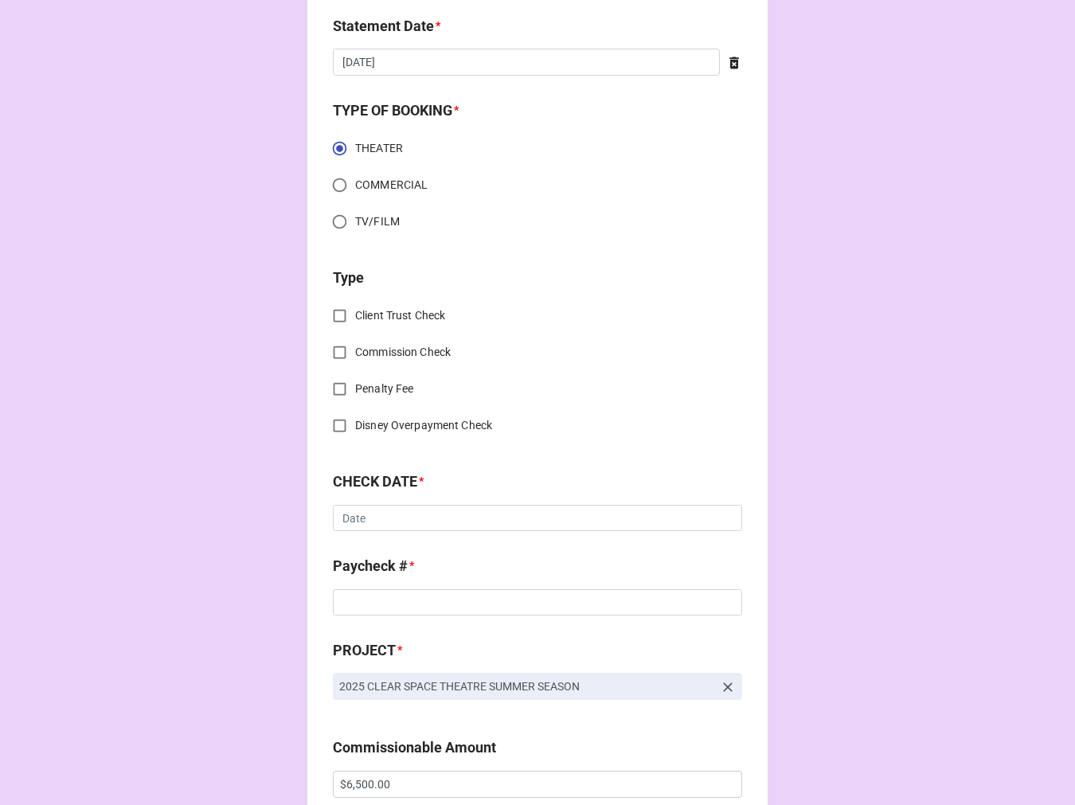
click at [327, 337] on input "Commission Check" at bounding box center [339, 352] width 31 height 31
checkbox input "true"
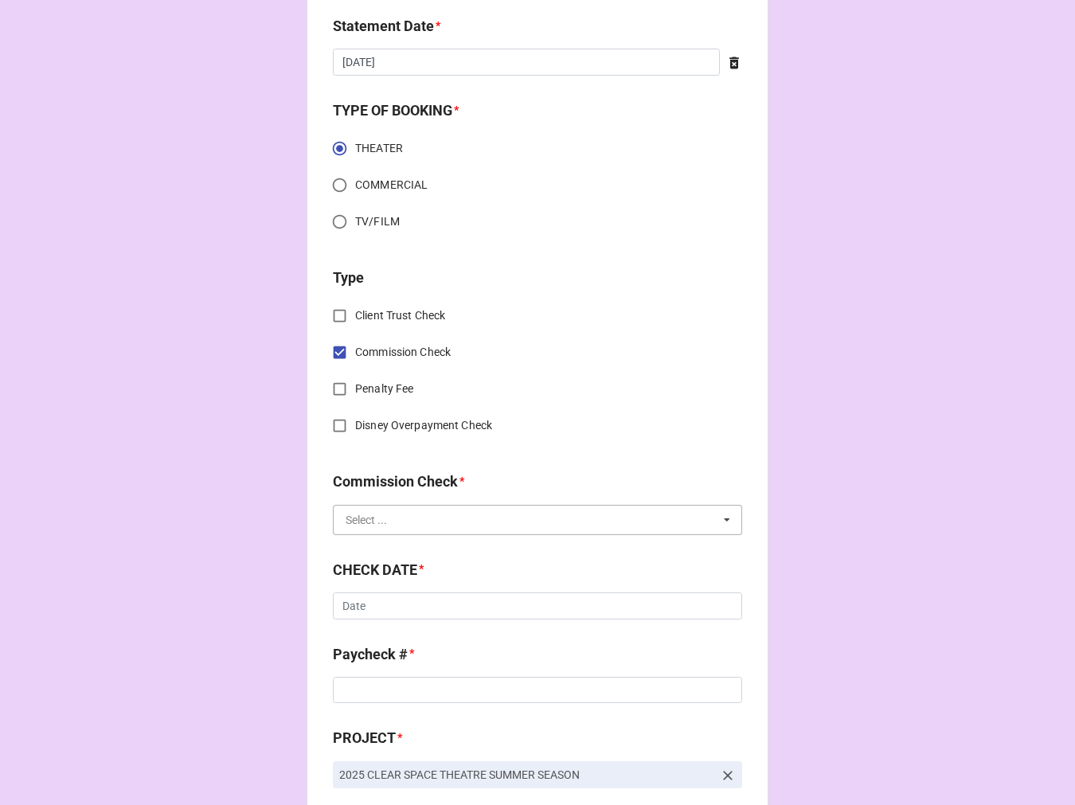
drag, startPoint x: 390, startPoint y: 531, endPoint x: 409, endPoint y: 552, distance: 28.8
click at [390, 530] on input "text" at bounding box center [539, 520] width 408 height 29
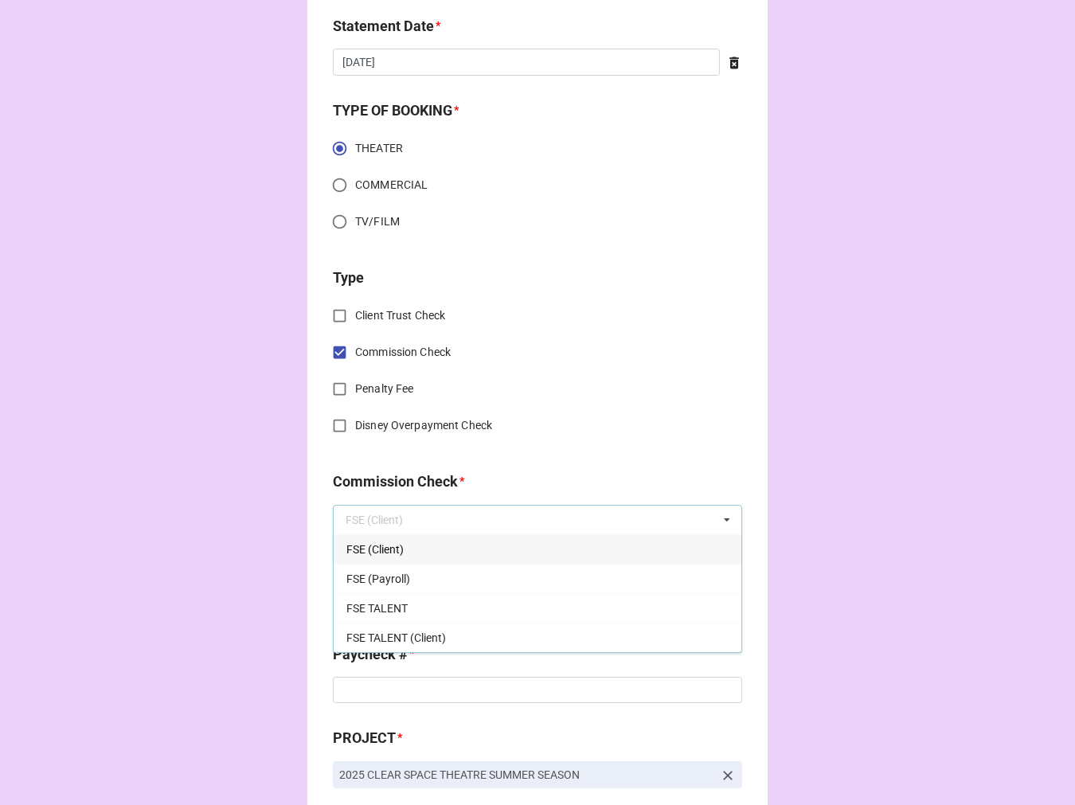
click at [419, 550] on div "FSE (Client)" at bounding box center [538, 549] width 408 height 29
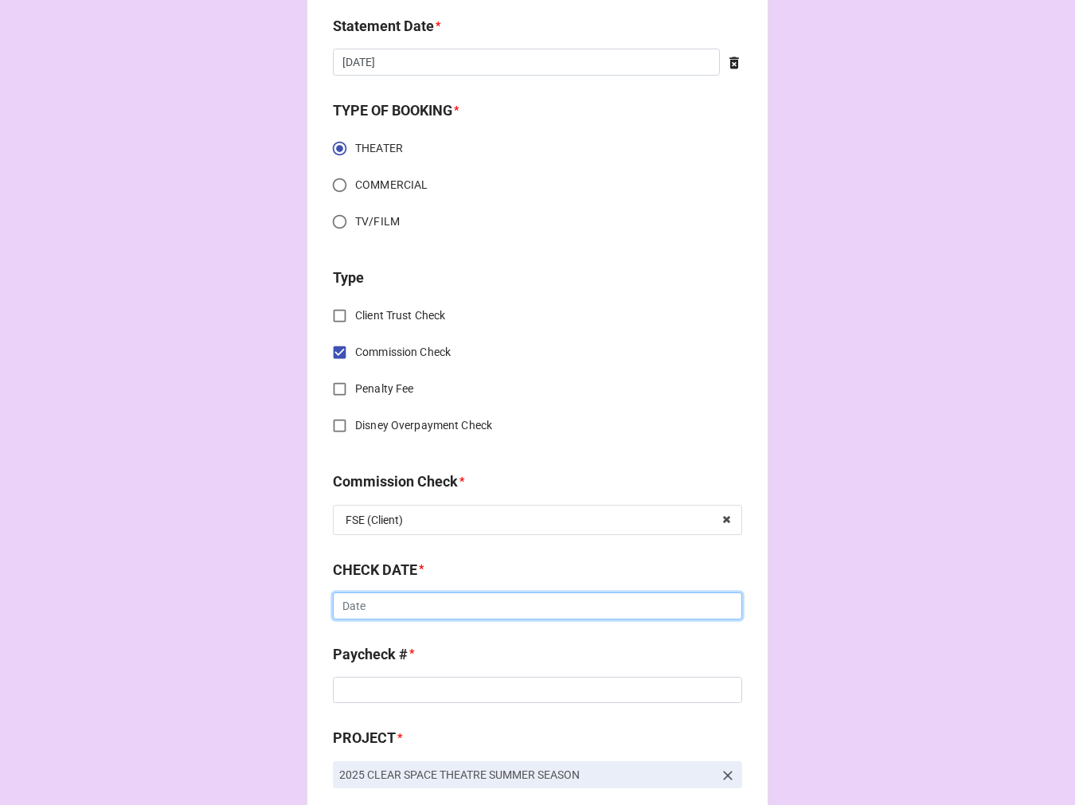
click at [394, 604] on input "text" at bounding box center [537, 606] width 409 height 27
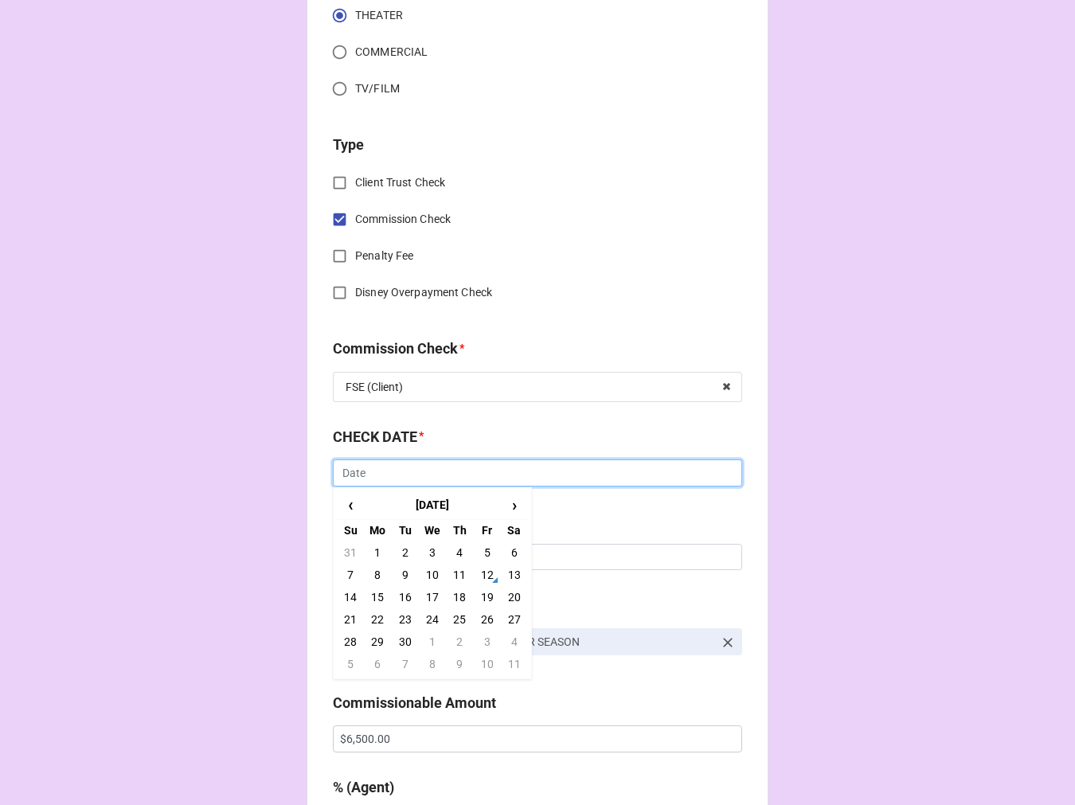
scroll to position [707, 0]
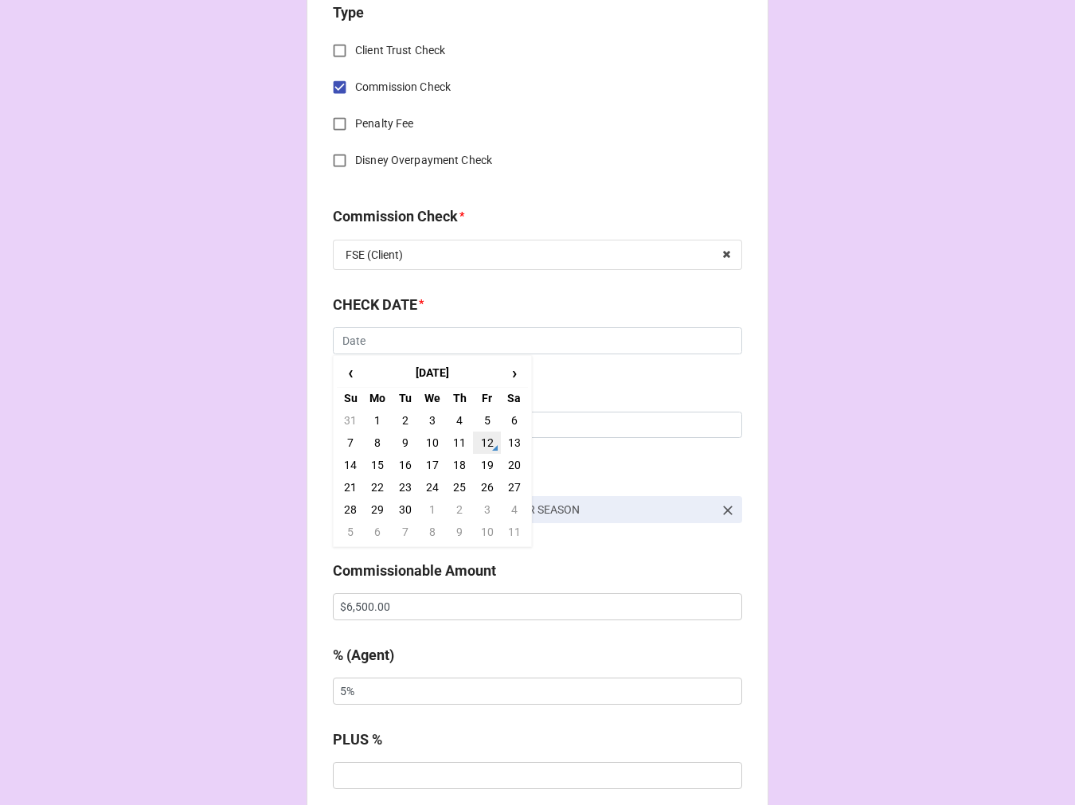
click at [492, 443] on td "12" at bounding box center [486, 443] width 27 height 22
type input "9/12/2025"
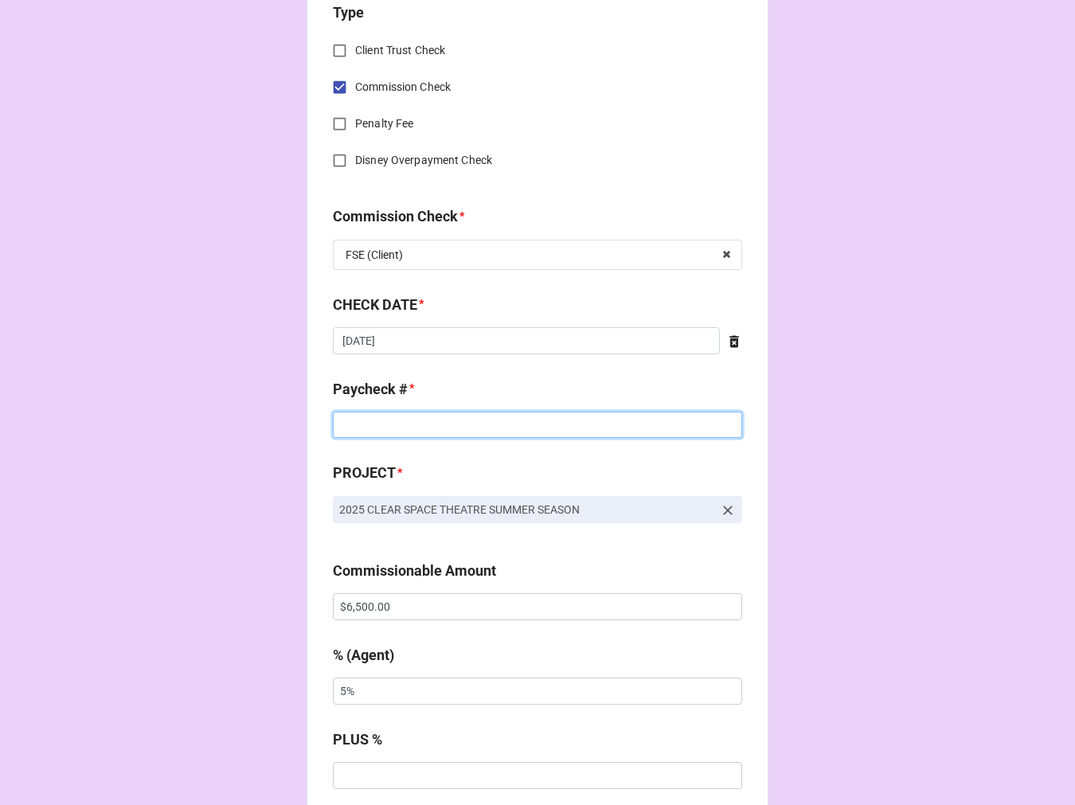
click at [422, 425] on input at bounding box center [537, 425] width 409 height 27
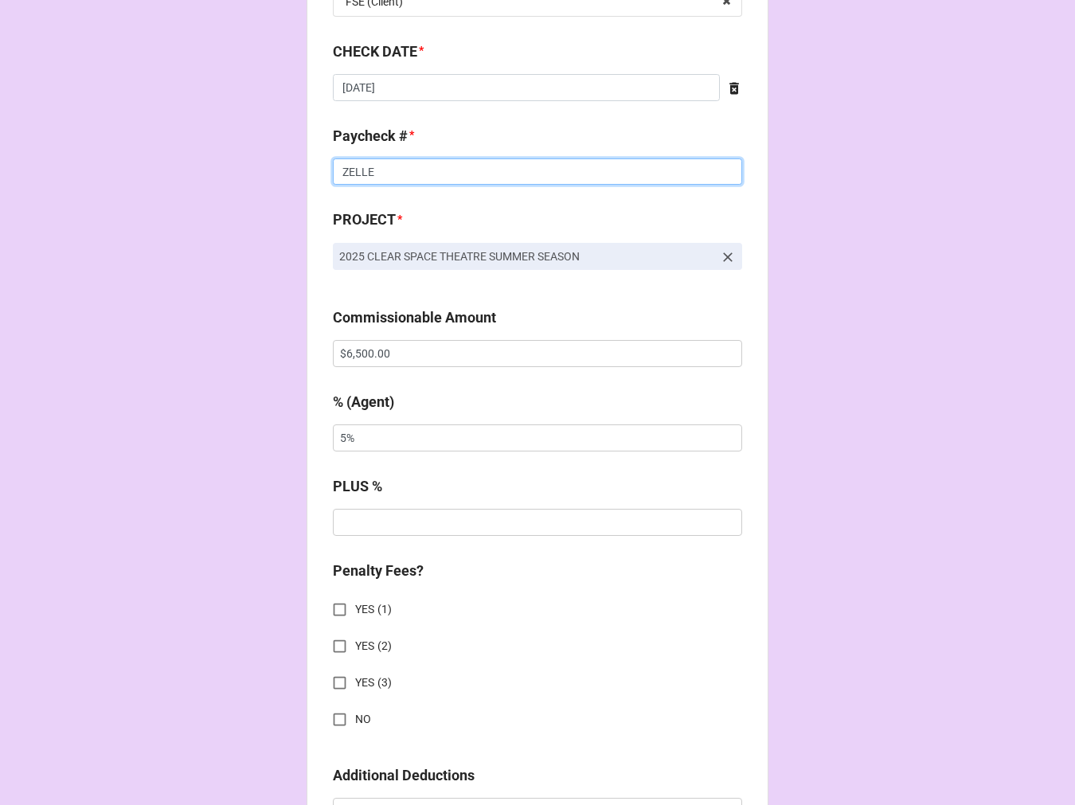
scroll to position [1239, 0]
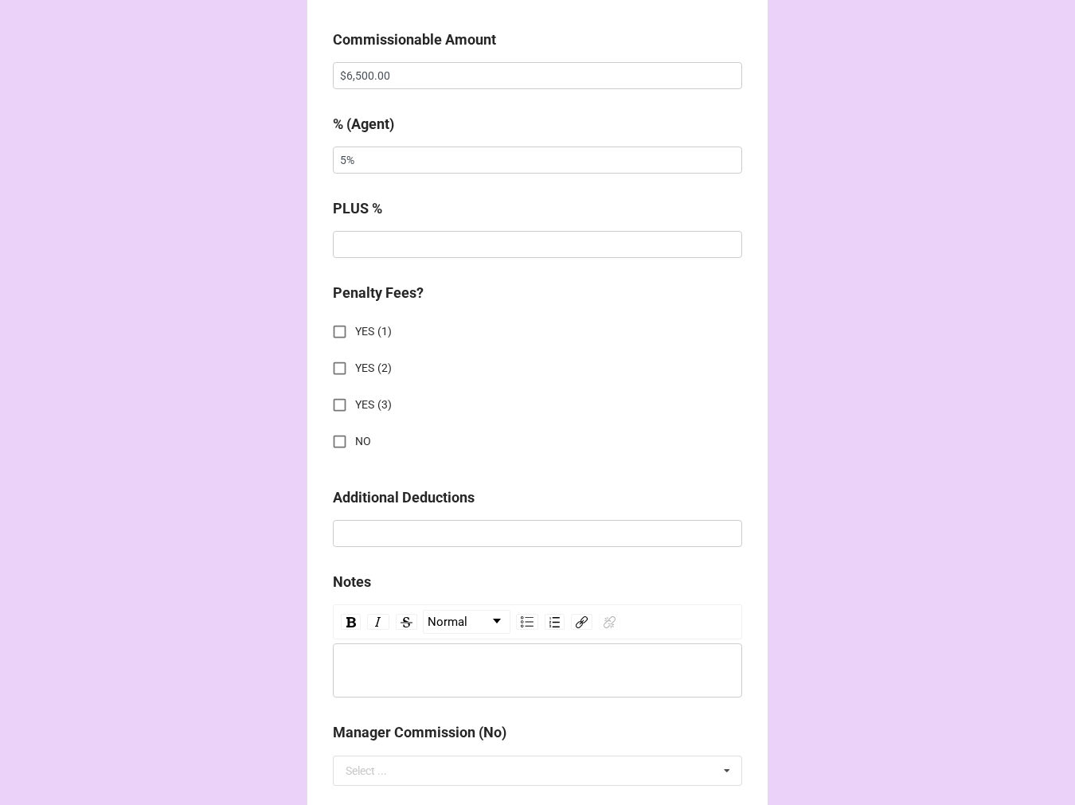
type input "ZELLE"
drag, startPoint x: 331, startPoint y: 446, endPoint x: 418, endPoint y: 511, distance: 108.8
click at [331, 444] on input "NO" at bounding box center [339, 441] width 31 height 31
checkbox input "true"
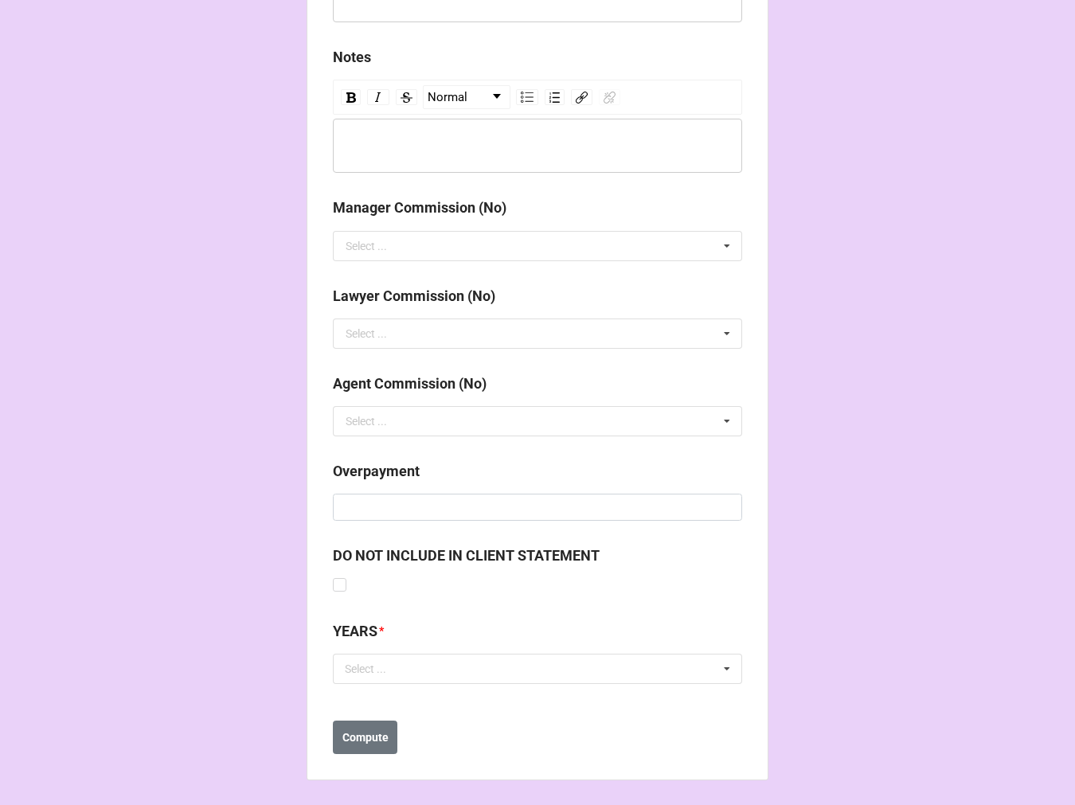
scroll to position [1764, 0]
click at [475, 672] on div "Select ... No results found." at bounding box center [537, 668] width 409 height 30
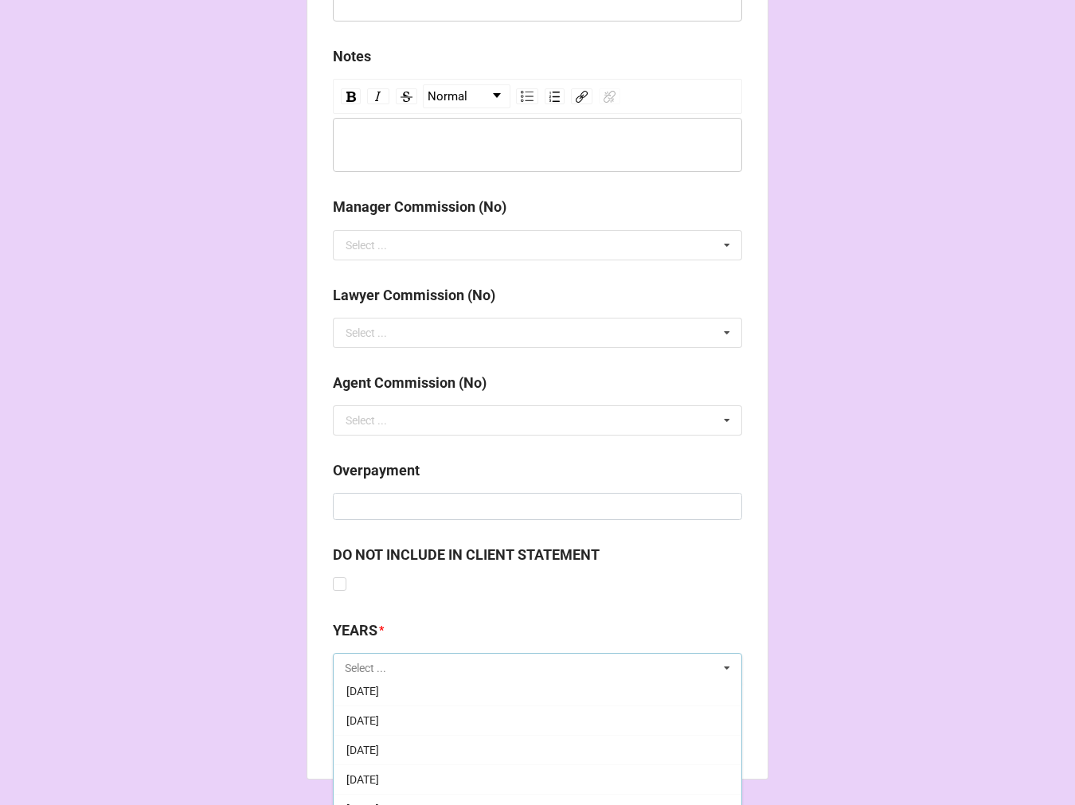
scroll to position [177, 0]
click at [436, 753] on div "9-September 2025" at bounding box center [538, 756] width 408 height 29
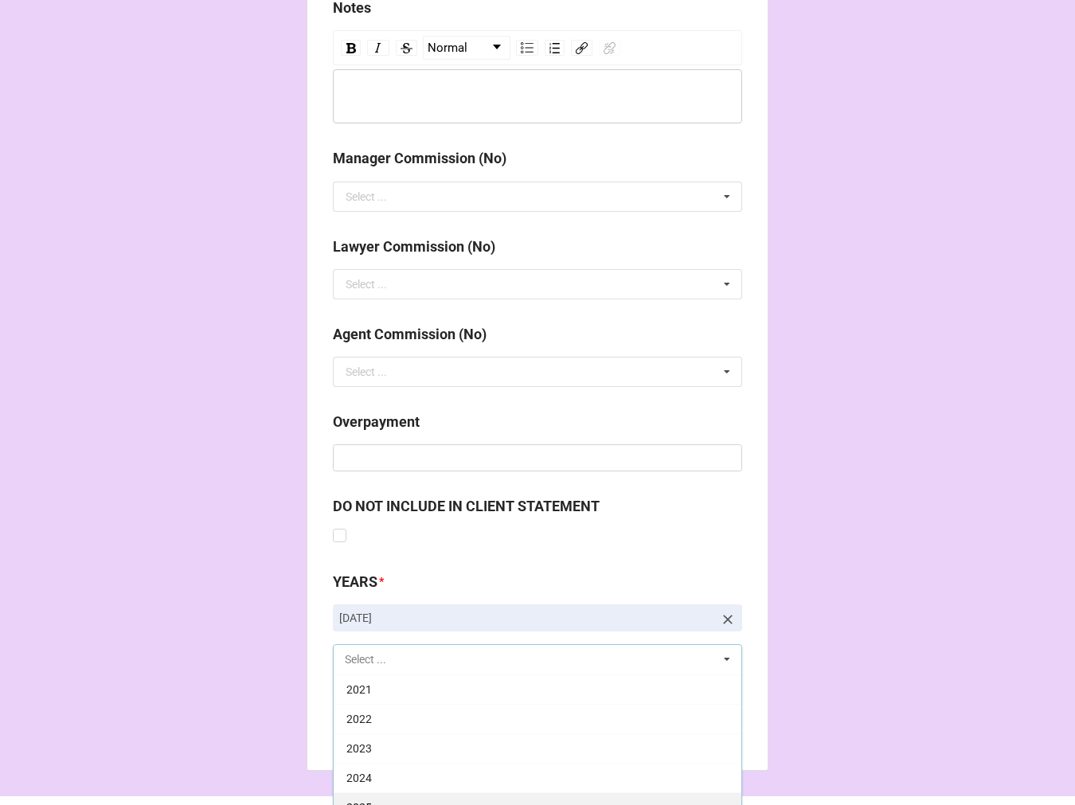
scroll to position [1860, 0]
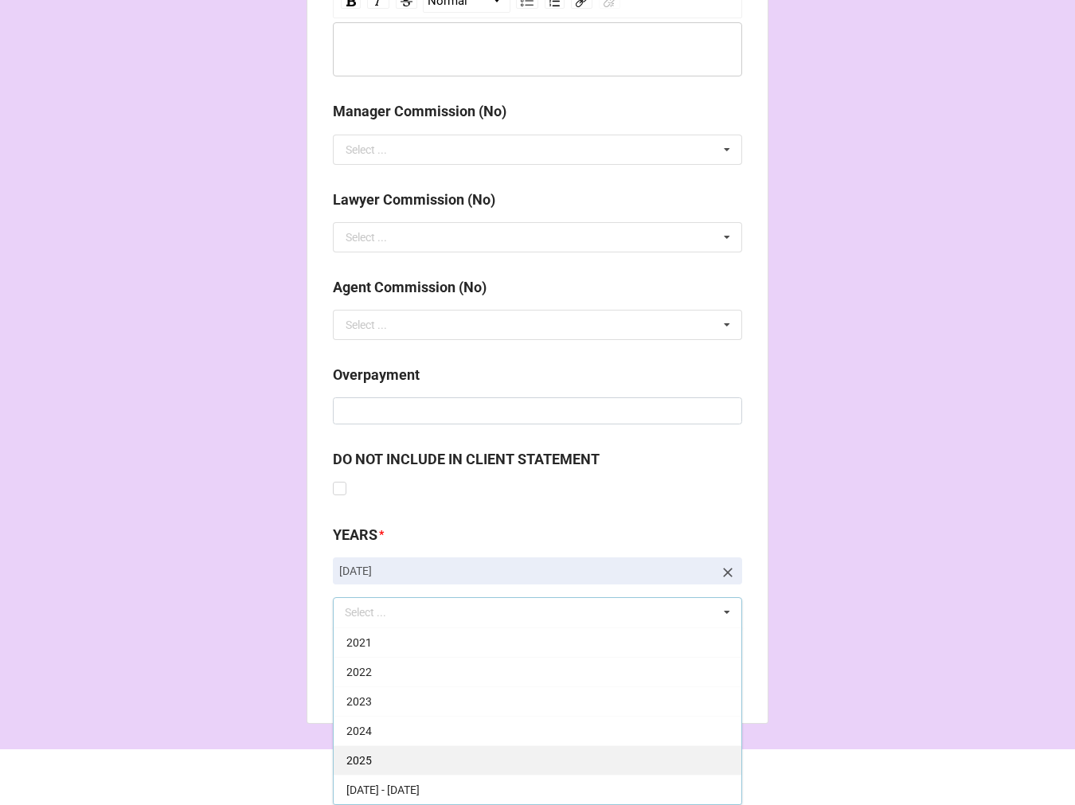
click at [425, 753] on div "2025" at bounding box center [538, 760] width 408 height 29
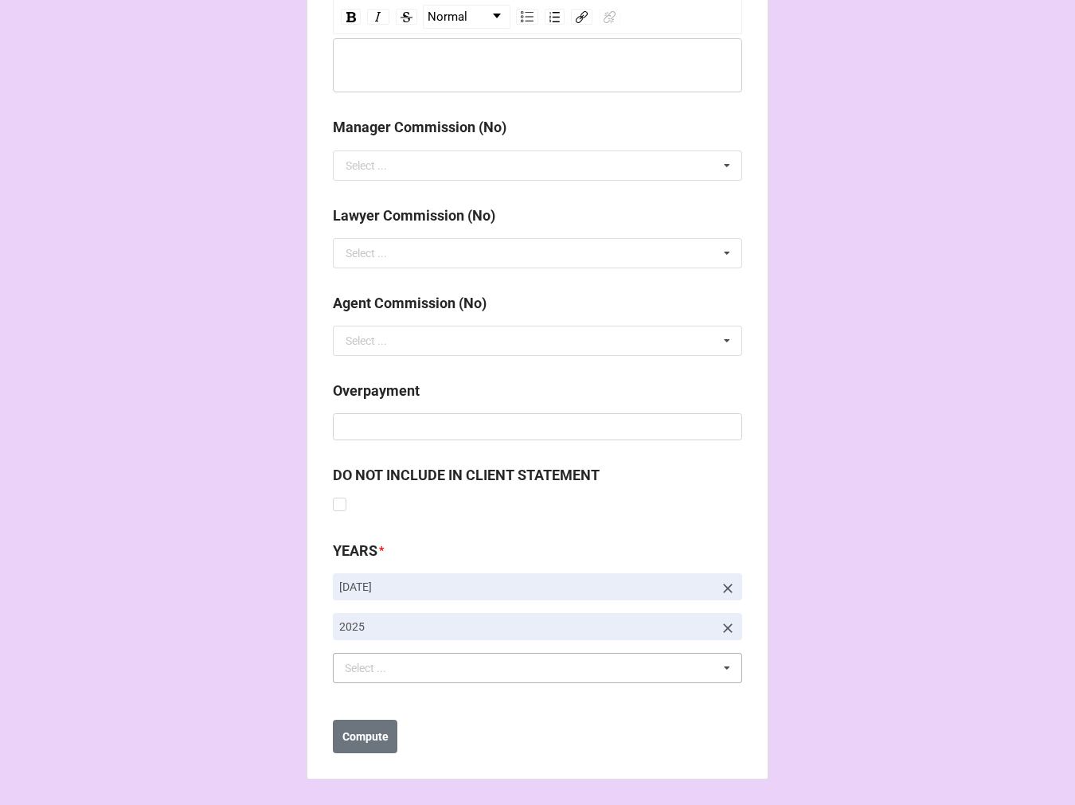
drag, startPoint x: 898, startPoint y: 552, endPoint x: 538, endPoint y: 766, distance: 418.3
click at [366, 742] on b "Compute" at bounding box center [366, 737] width 46 height 17
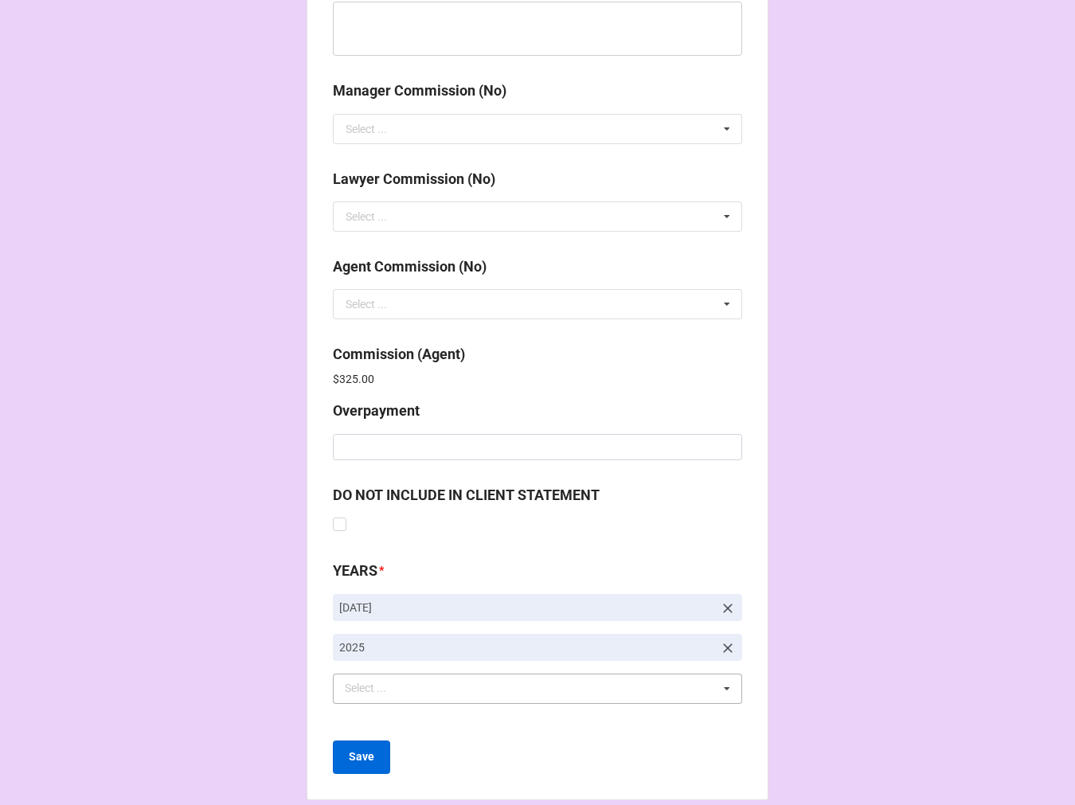
scroll to position [1901, 0]
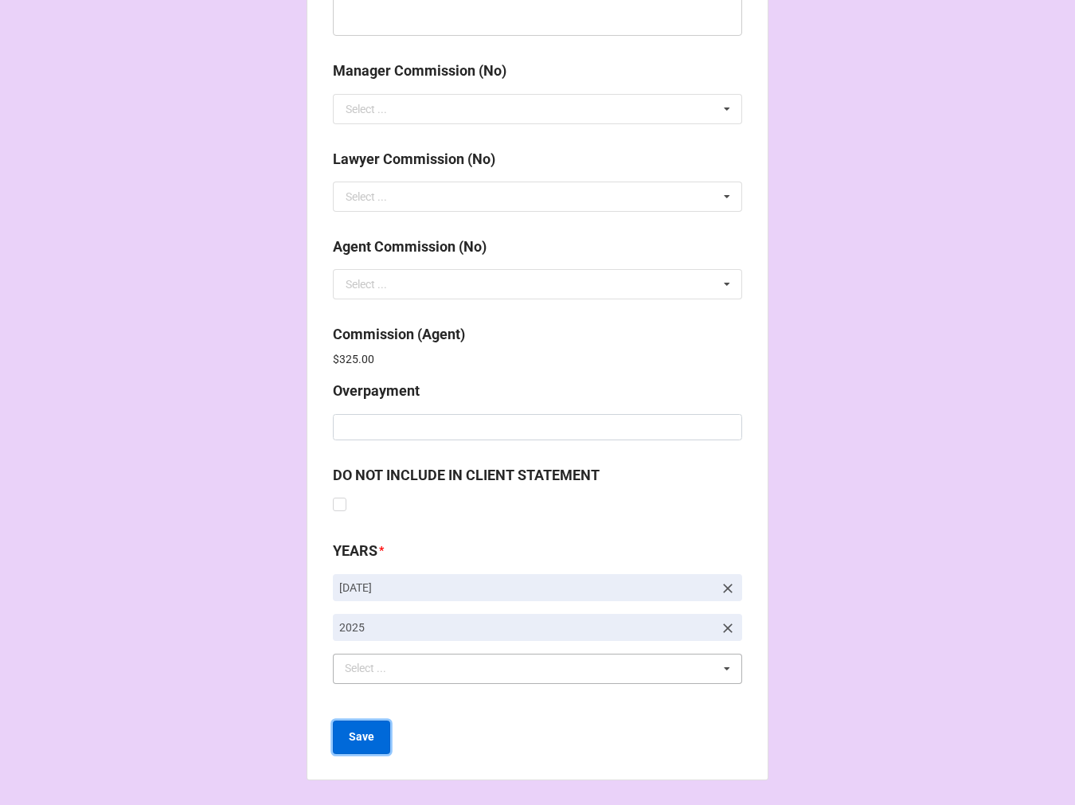
click at [343, 749] on button "Save" at bounding box center [361, 737] width 57 height 33
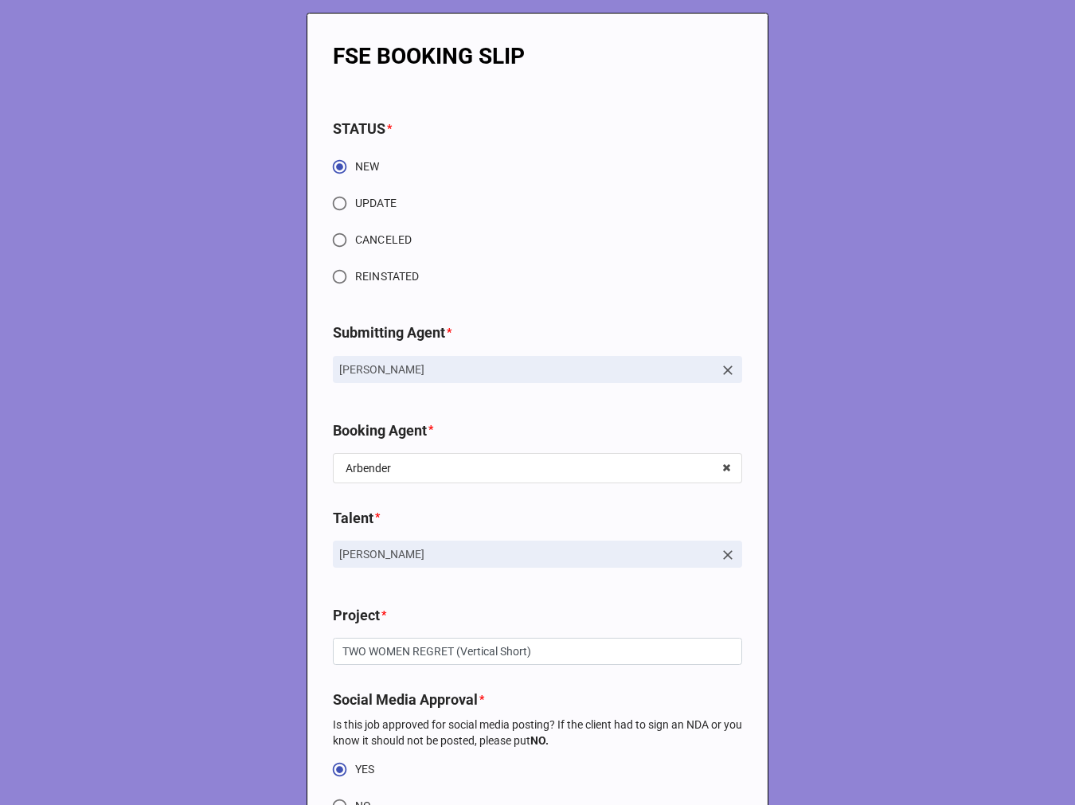
type textarea "x"
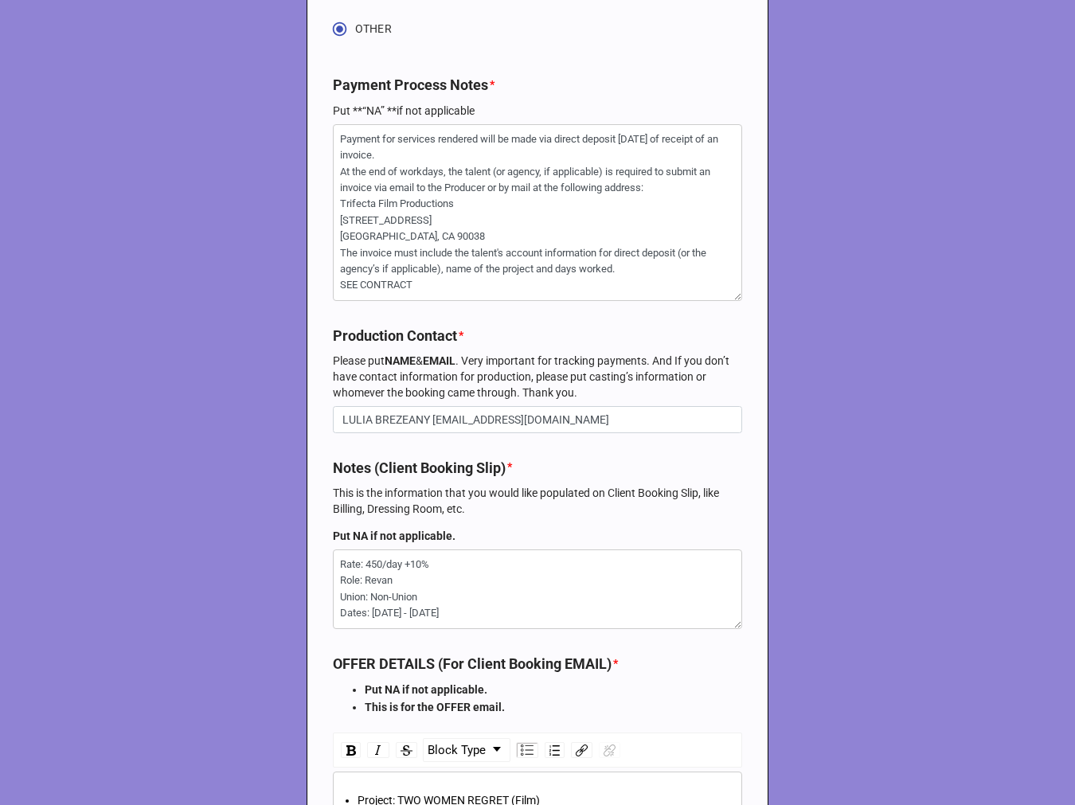
scroll to position [2920, 0]
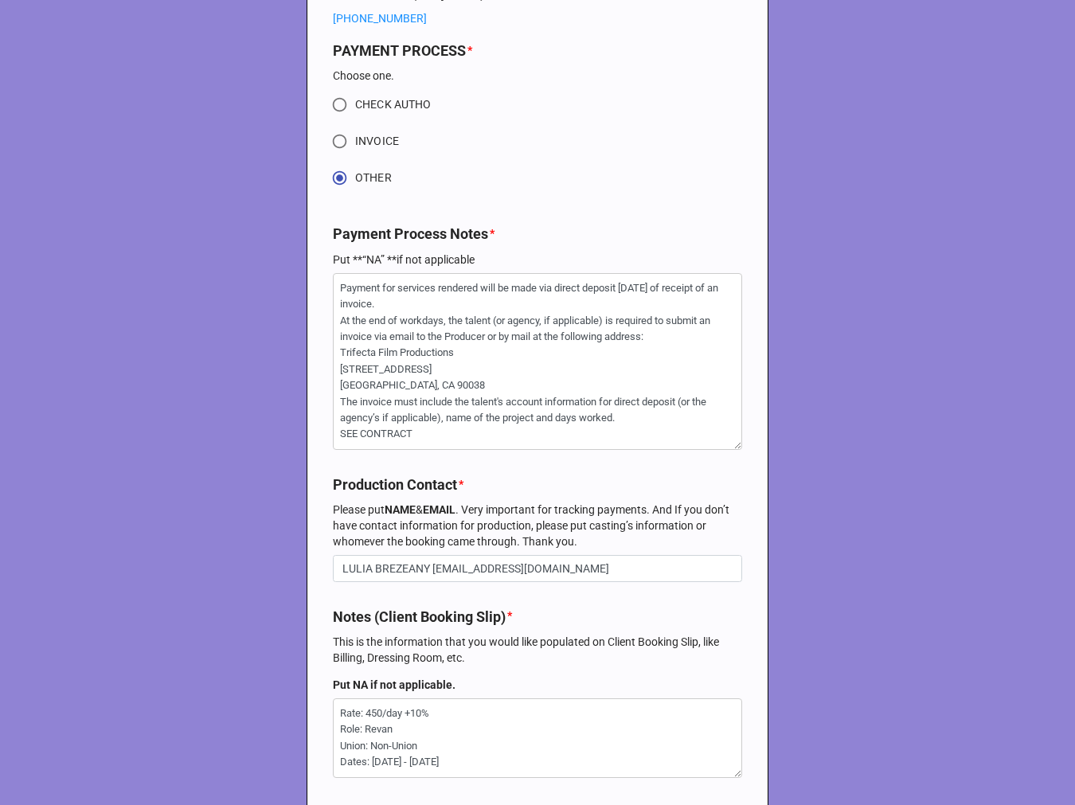
click at [335, 140] on input "INVOICE" at bounding box center [339, 141] width 31 height 31
radio input "true"
type textarea "x"
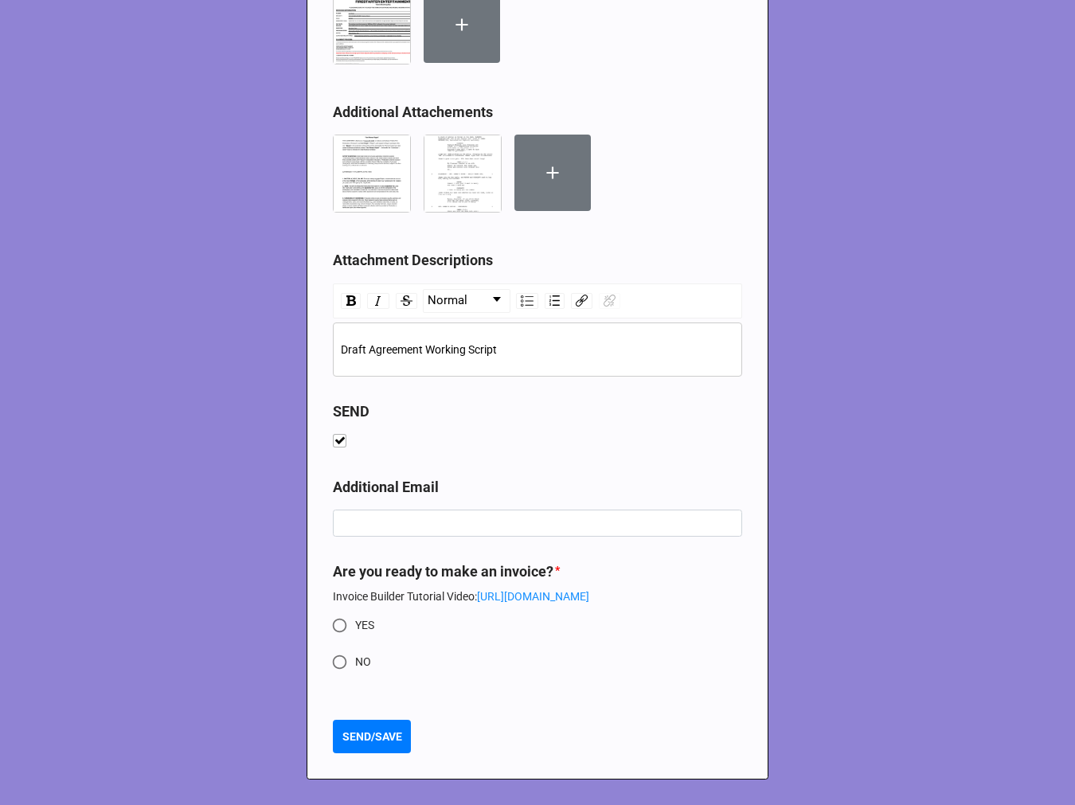
scroll to position [4835, 0]
drag, startPoint x: 344, startPoint y: 620, endPoint x: 361, endPoint y: 604, distance: 23.1
click at [344, 617] on input "YES" at bounding box center [339, 625] width 31 height 31
radio input "true"
type textarea "x"
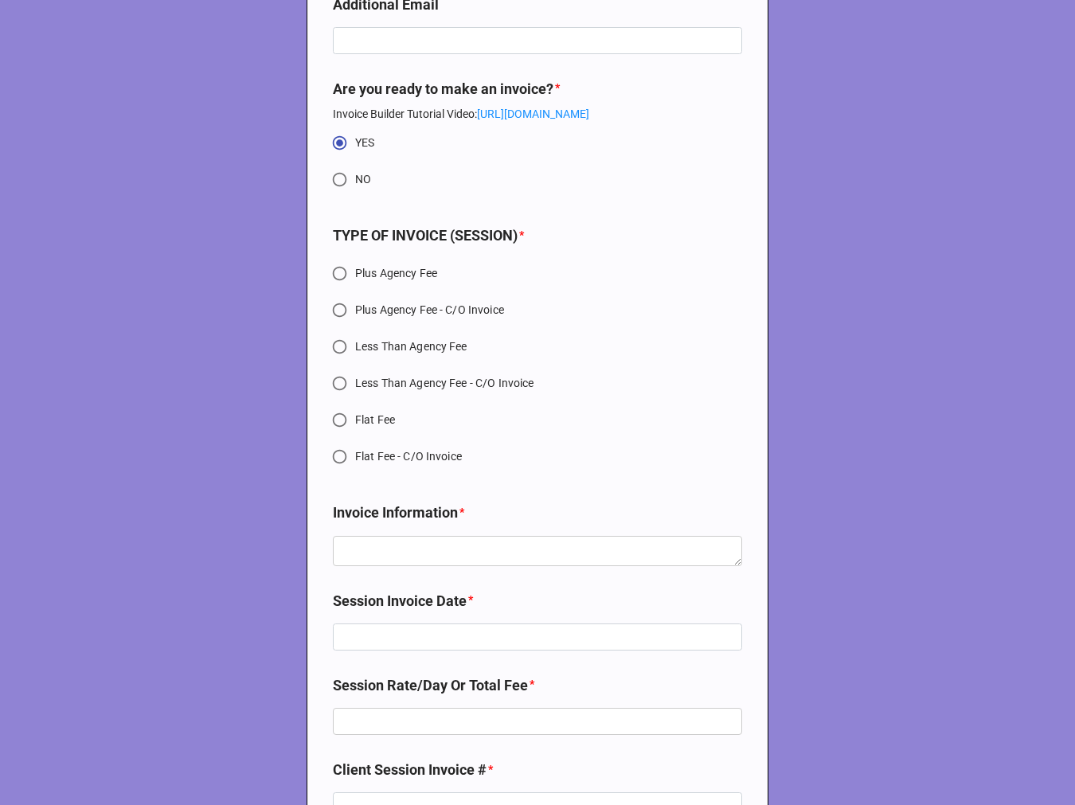
scroll to position [5366, 0]
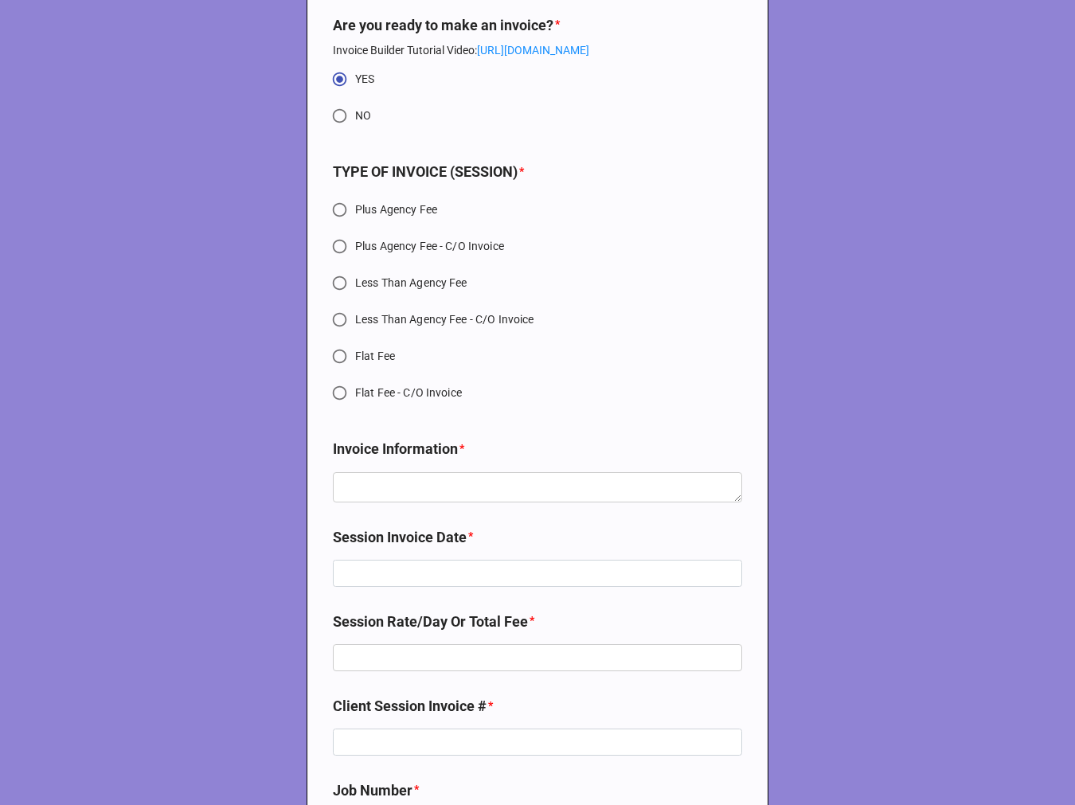
click at [327, 225] on input "Plus Agency Fee" at bounding box center [339, 209] width 31 height 31
radio input "true"
click at [402, 495] on textarea at bounding box center [537, 487] width 409 height 30
paste textarea "Trifecta Film Productions [STREET_ADDRESS]"
type textarea "x"
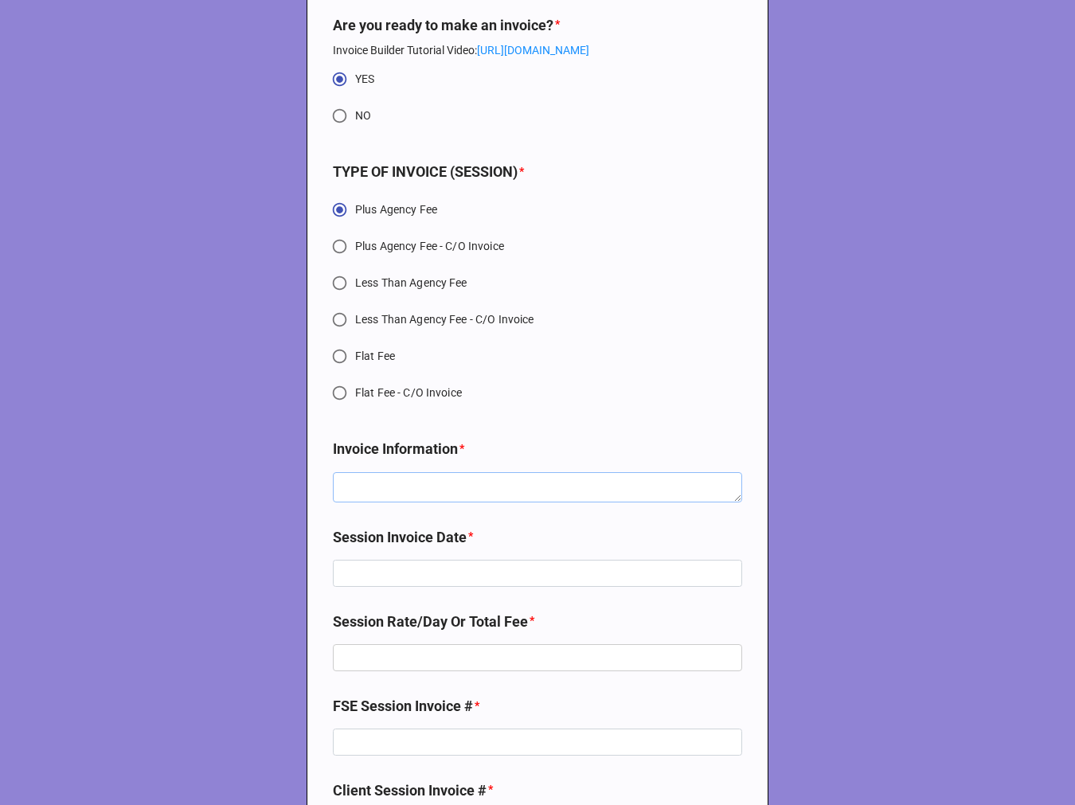
type textarea "Trifecta Film Productions [STREET_ADDRESS]"
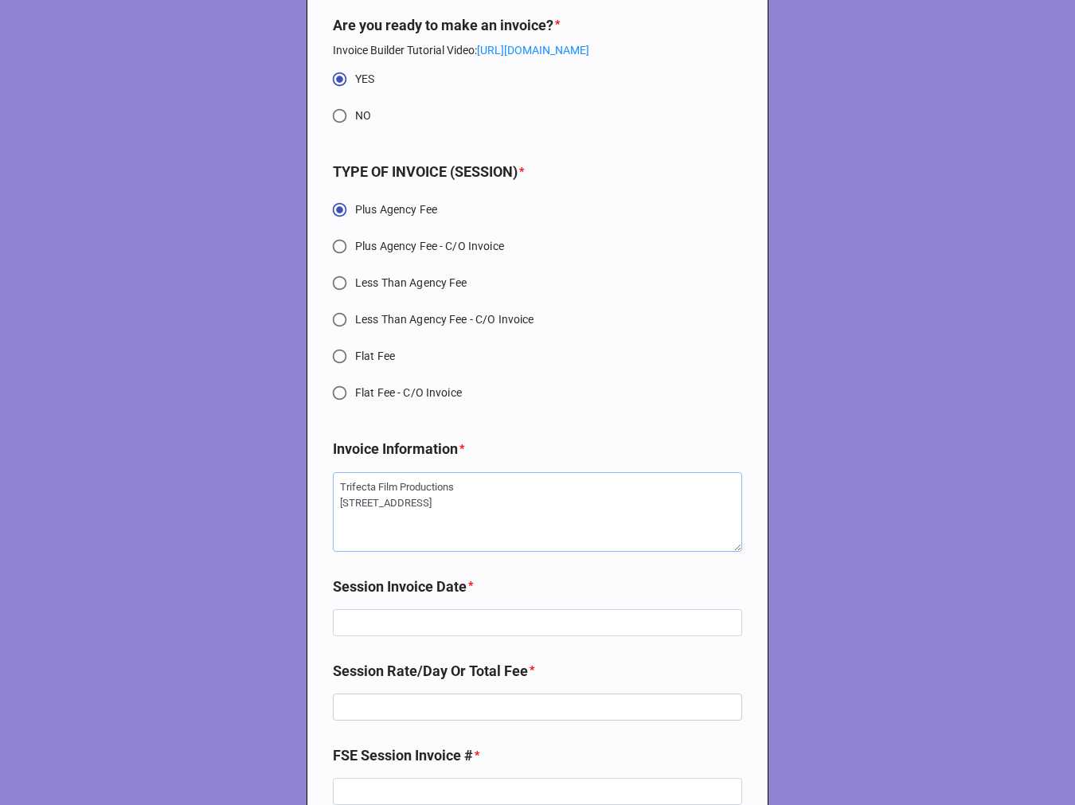
type textarea "x"
type textarea "Trifecta Film Productions [STREET_ADDRESS]"
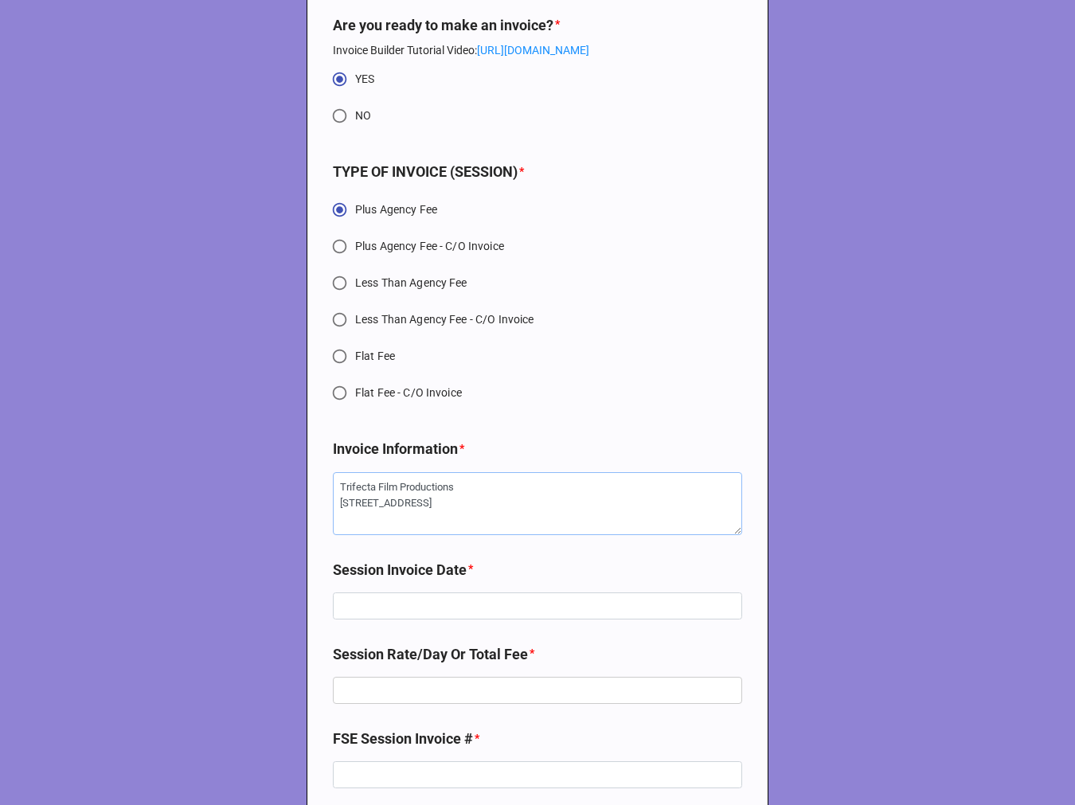
type textarea "x"
type textarea "Trifecta Film Productions [STREET_ADDRESS]"
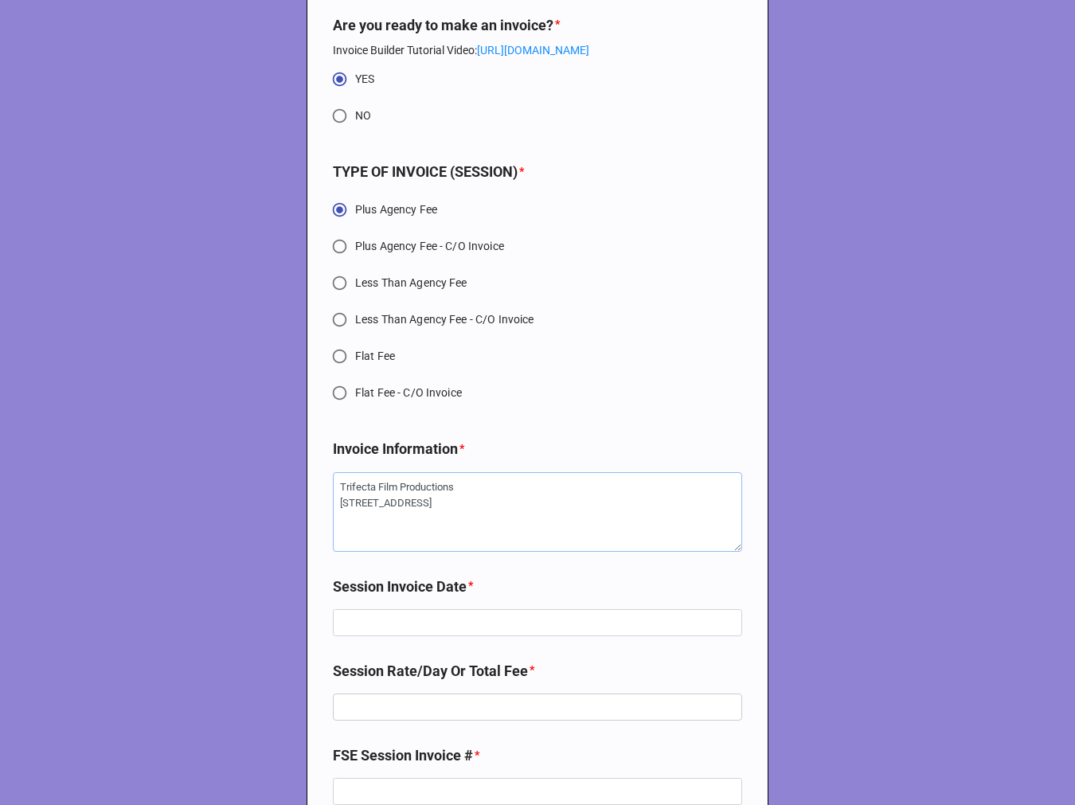
type textarea "x"
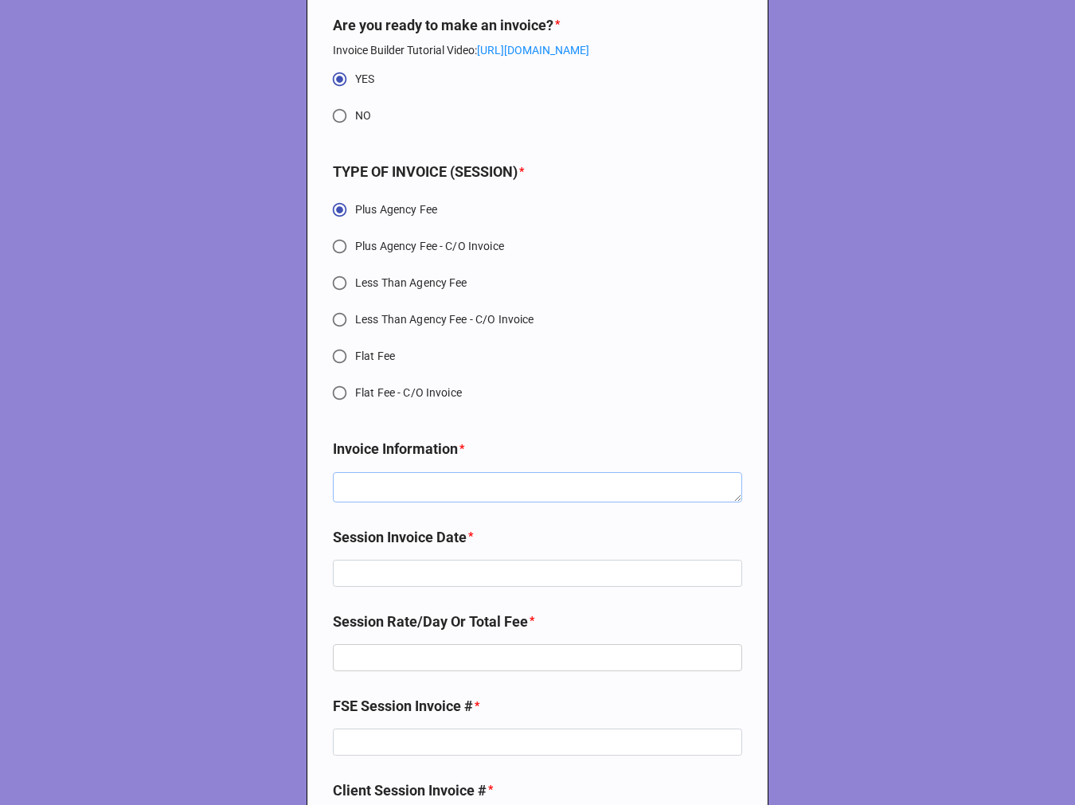
paste textarea "Trifecta Film Productions [STREET_ADDRESS]"
type textarea "x"
type textarea "Trifecta Film Productions [STREET_ADDRESS]"
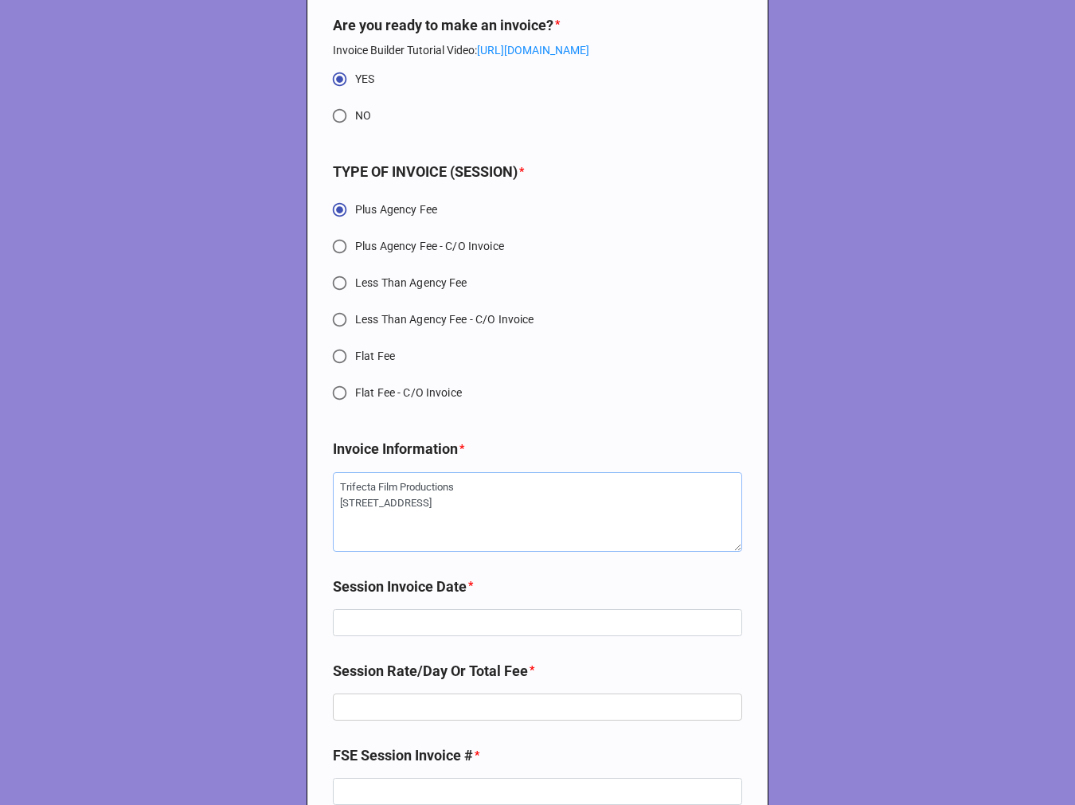
type textarea "x"
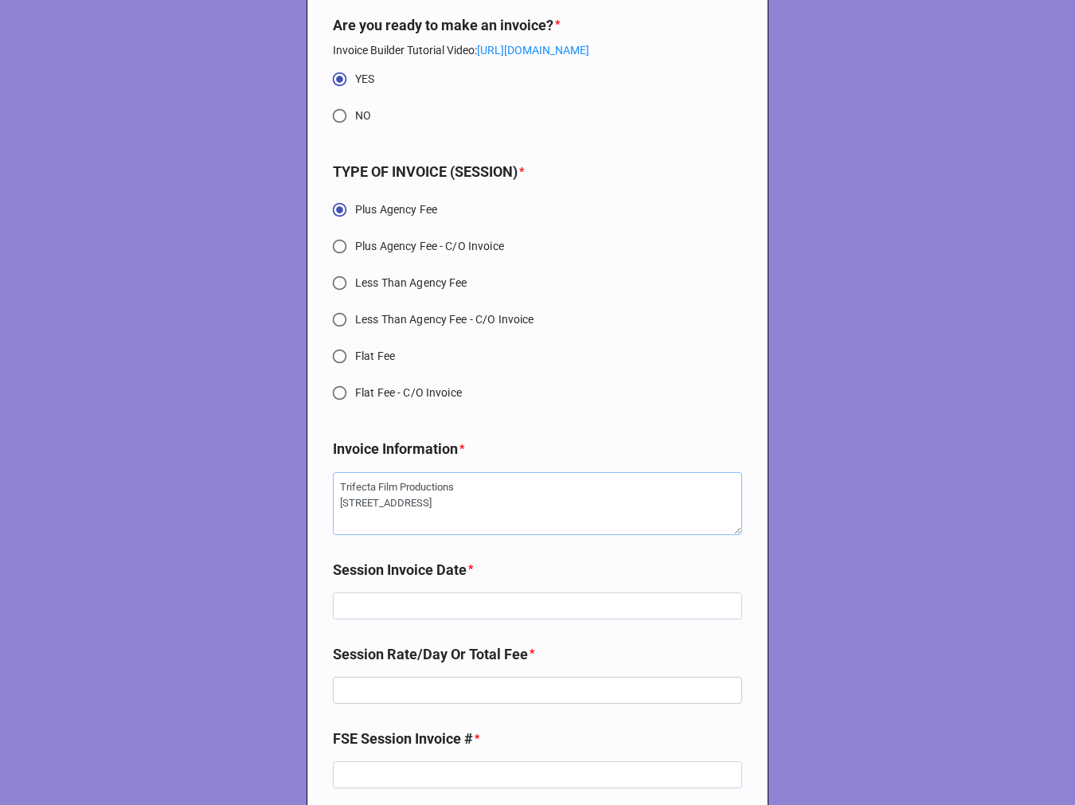
scroll to position [5543, 0]
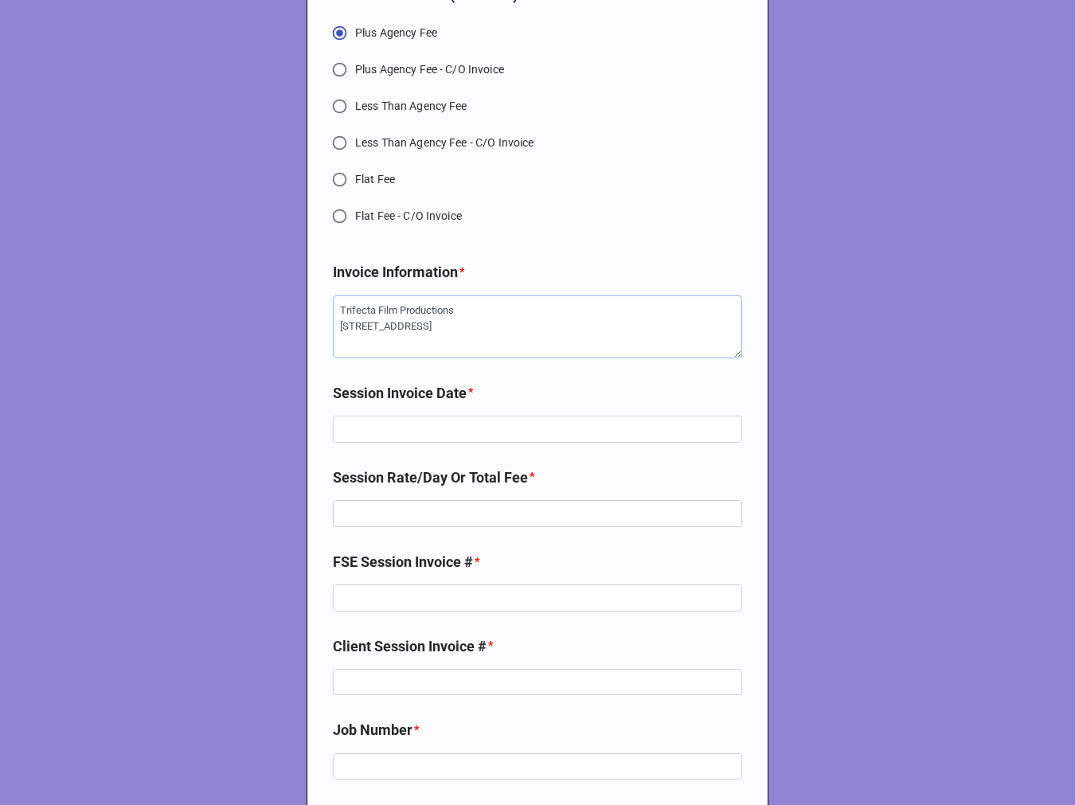
type textarea "Trifecta Film Productions [STREET_ADDRESS]"
click at [449, 443] on input at bounding box center [537, 429] width 409 height 27
click at [389, 443] on input at bounding box center [537, 429] width 409 height 27
type textarea "x"
type input "7"
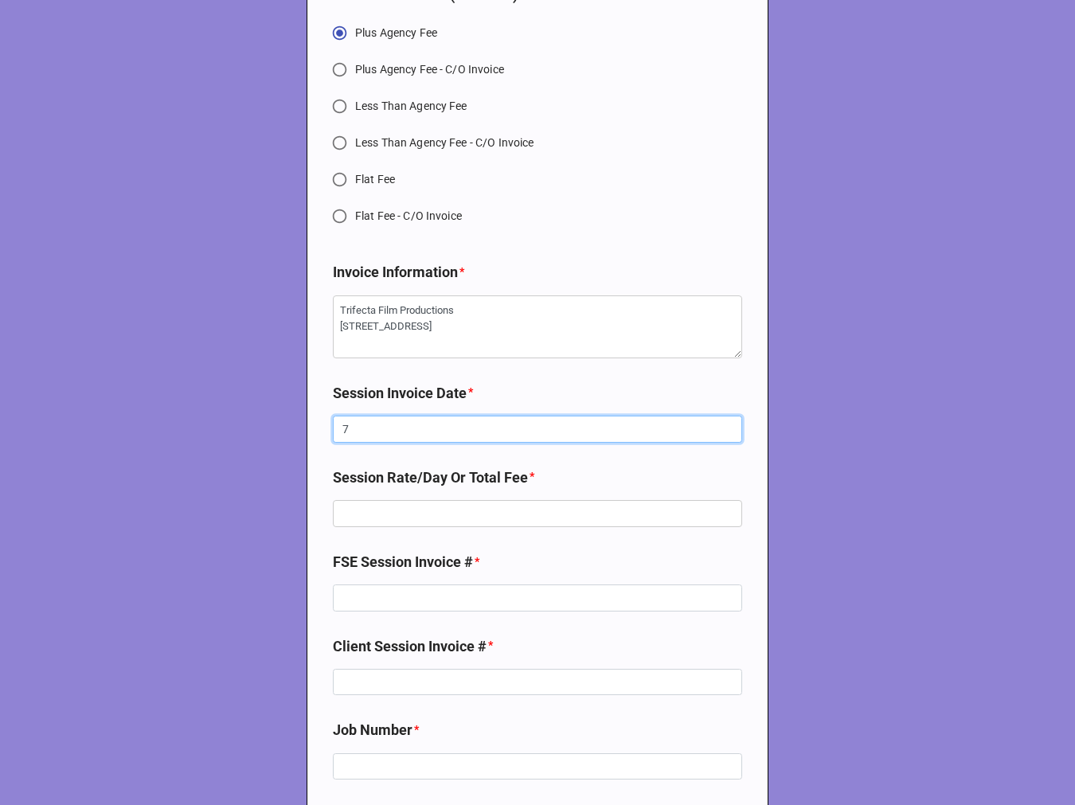
type textarea "x"
type input "73"
type textarea "x"
type input "739"
click at [535, 527] on input "text" at bounding box center [537, 513] width 409 height 27
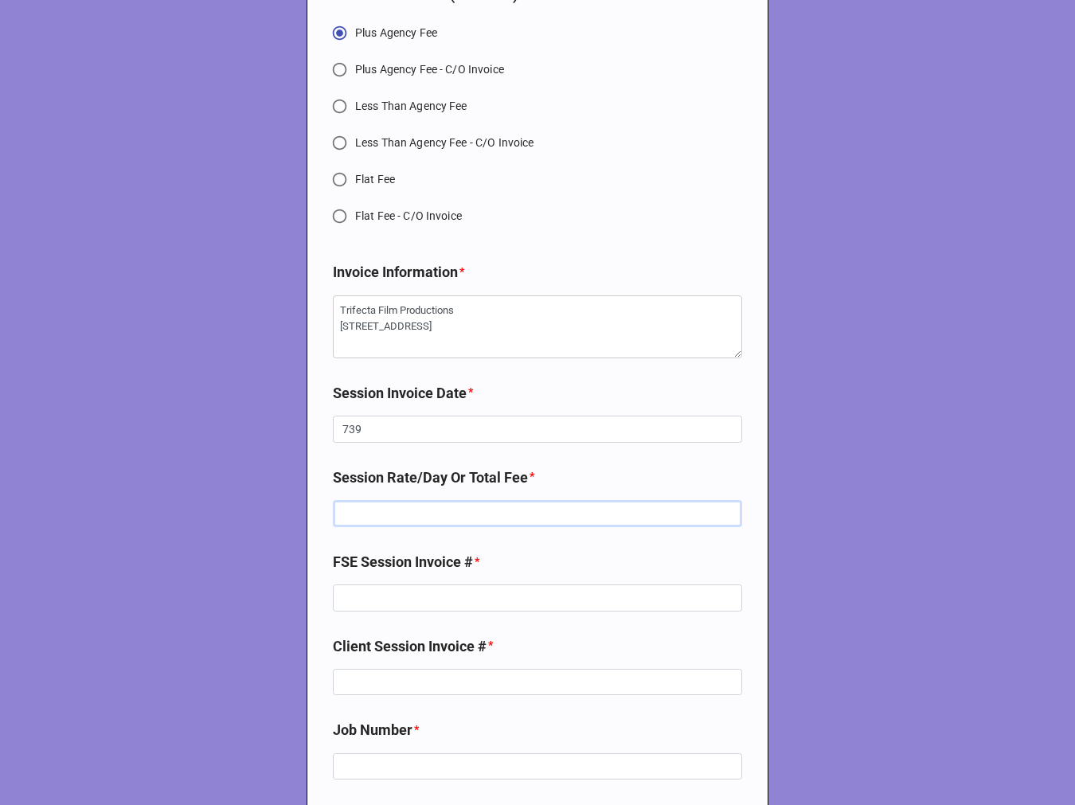
type textarea "x"
type input "$7.00"
type textarea "x"
type input "$70.00"
type textarea "x"
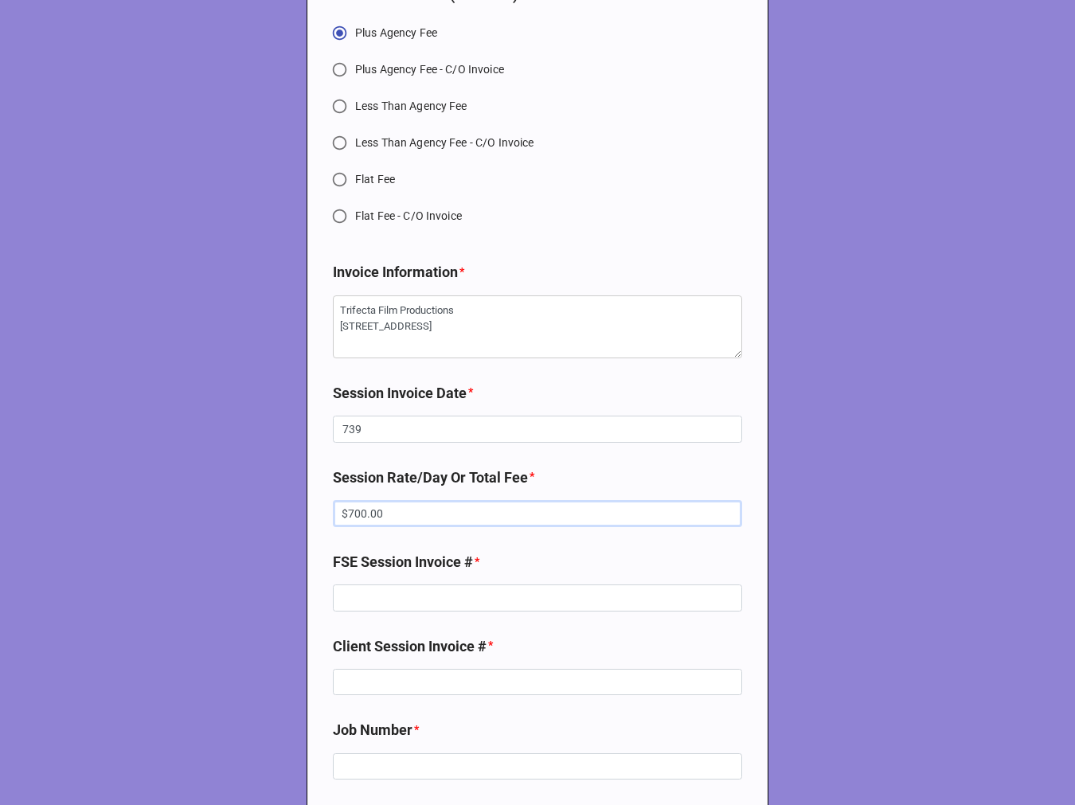
type input "$700.00"
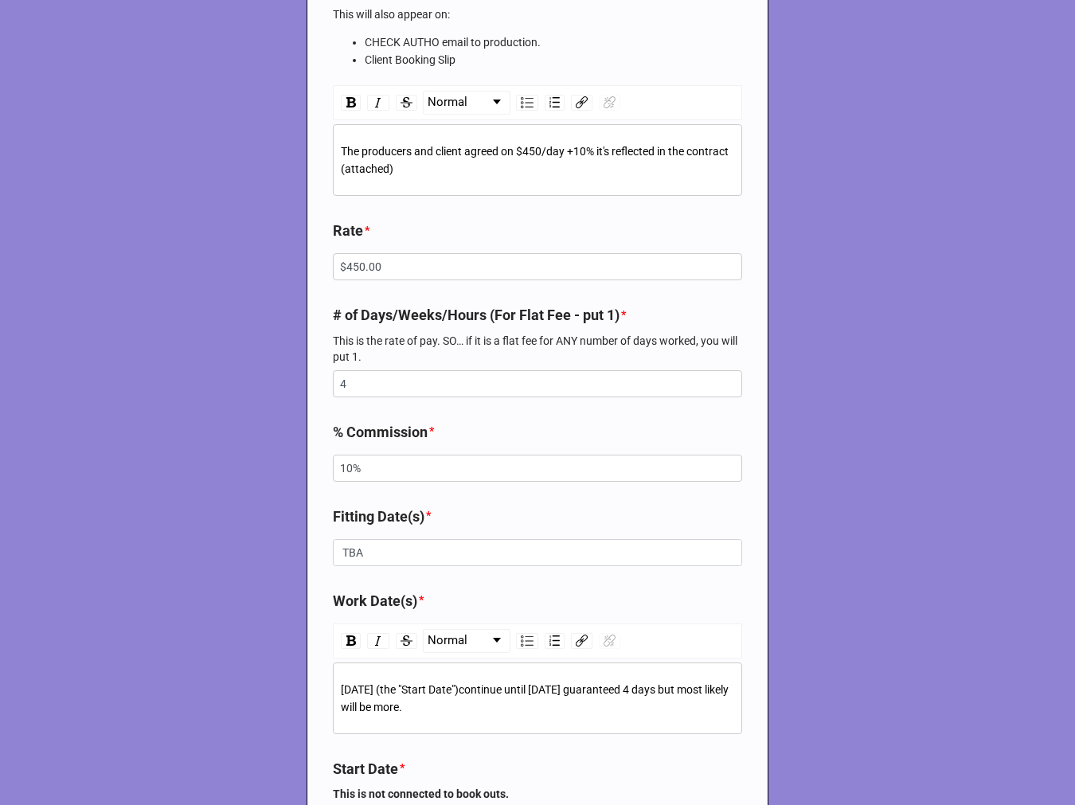
scroll to position [1471, 0]
drag, startPoint x: 374, startPoint y: 388, endPoint x: 300, endPoint y: 386, distance: 74.9
type textarea "x"
type input "7"
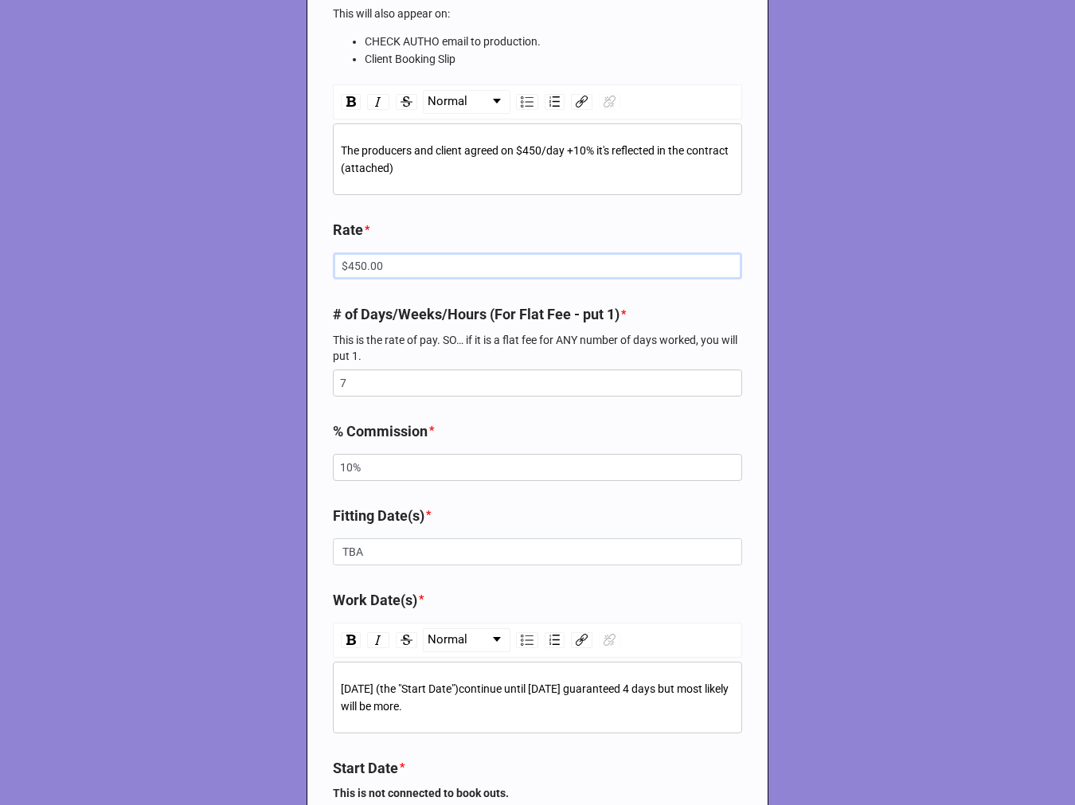
drag, startPoint x: 396, startPoint y: 264, endPoint x: 163, endPoint y: 260, distance: 233.5
type textarea "x"
type input "$7.00"
type textarea "x"
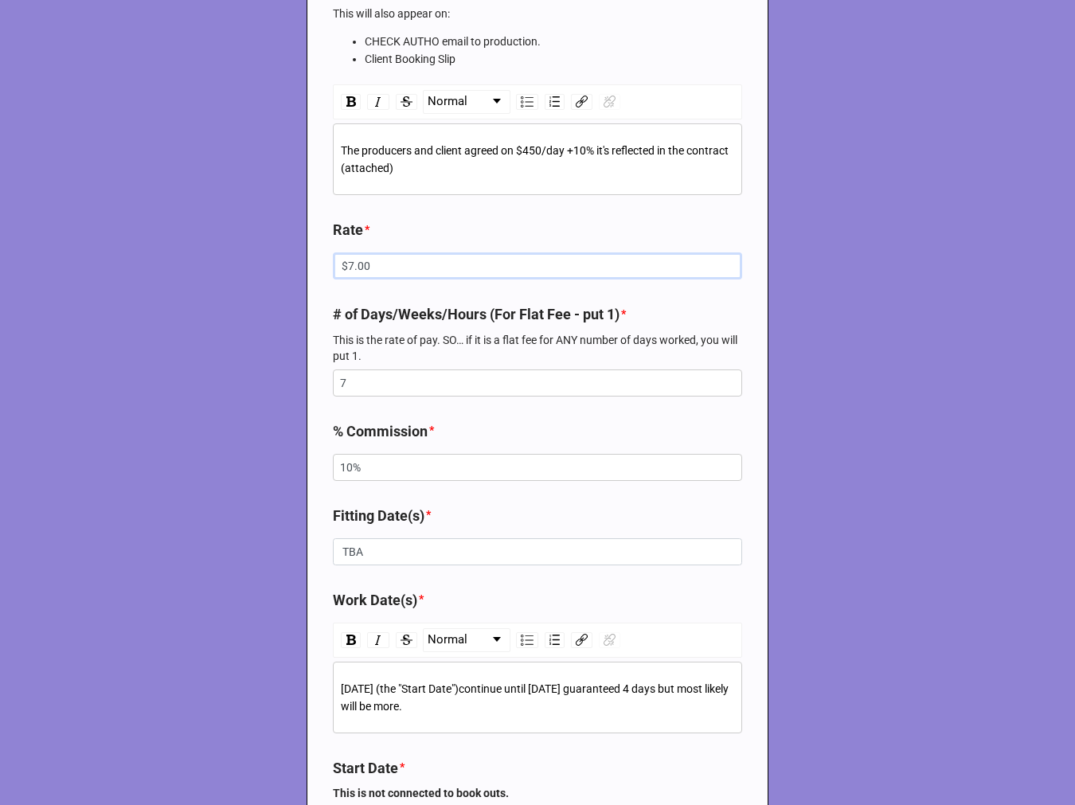
type input "$70.00"
type textarea "x"
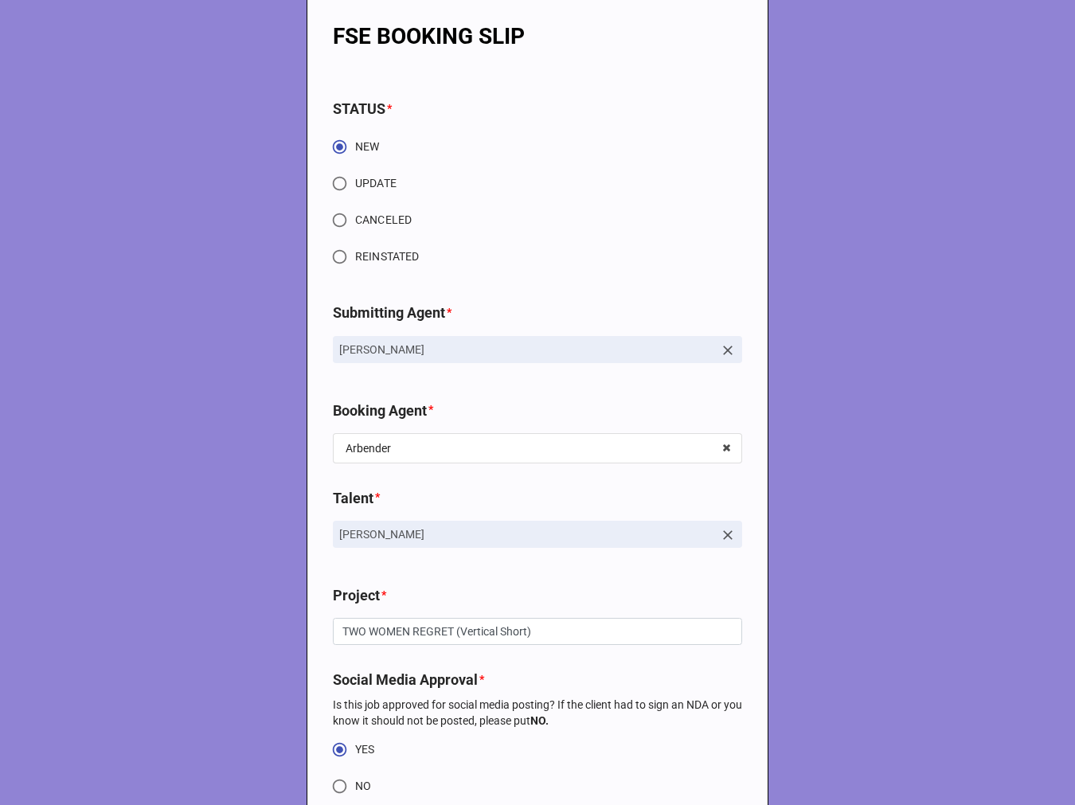
scroll to position [0, 0]
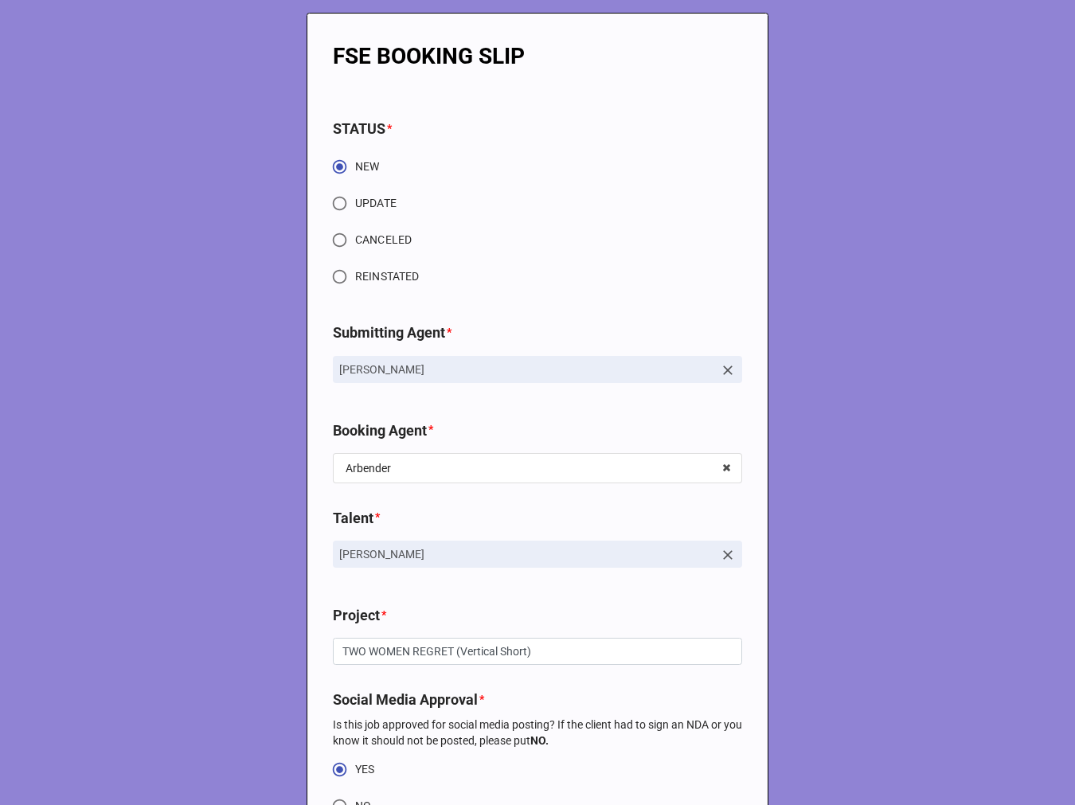
type input "$700.00"
click at [338, 204] on input "UPDATE" at bounding box center [339, 203] width 31 height 31
radio input "true"
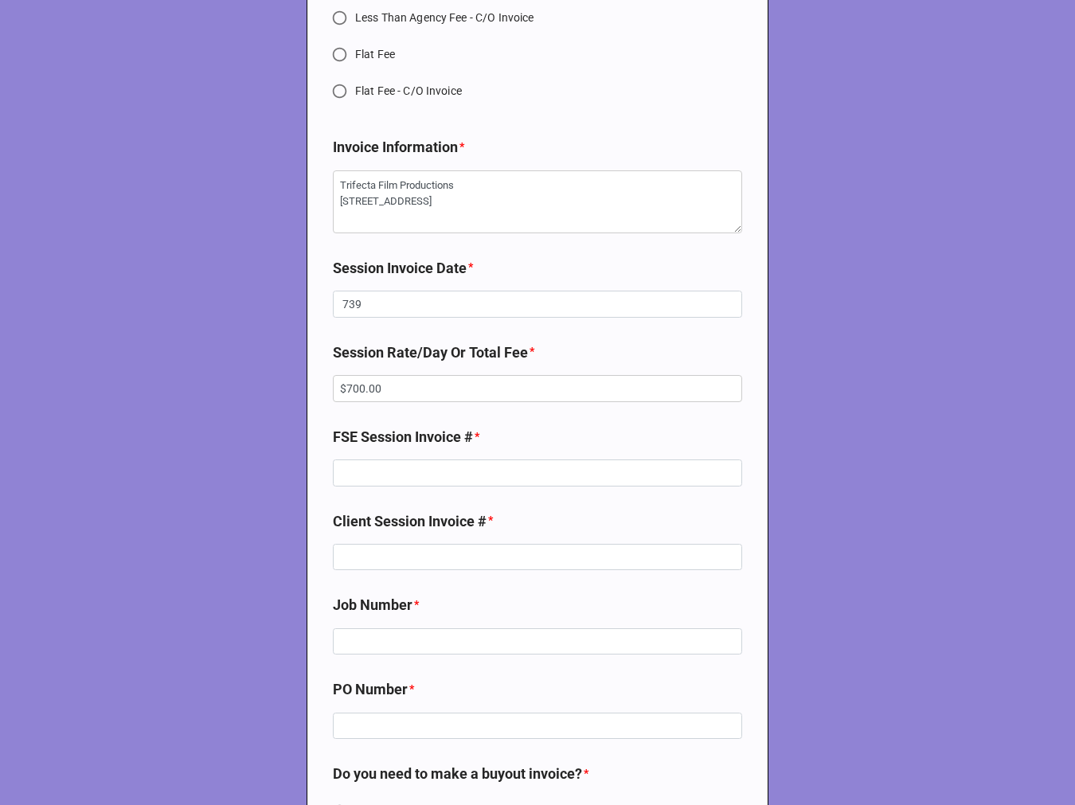
scroll to position [5841, 0]
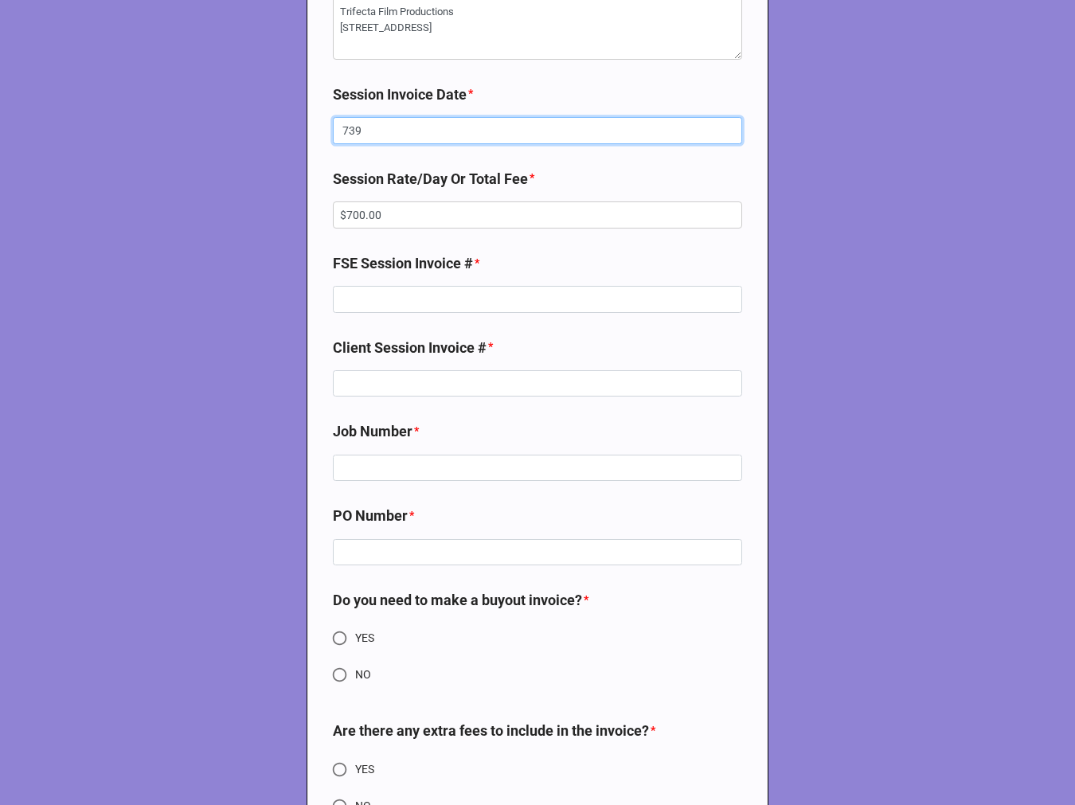
drag, startPoint x: 401, startPoint y: 139, endPoint x: 242, endPoint y: 139, distance: 158.5
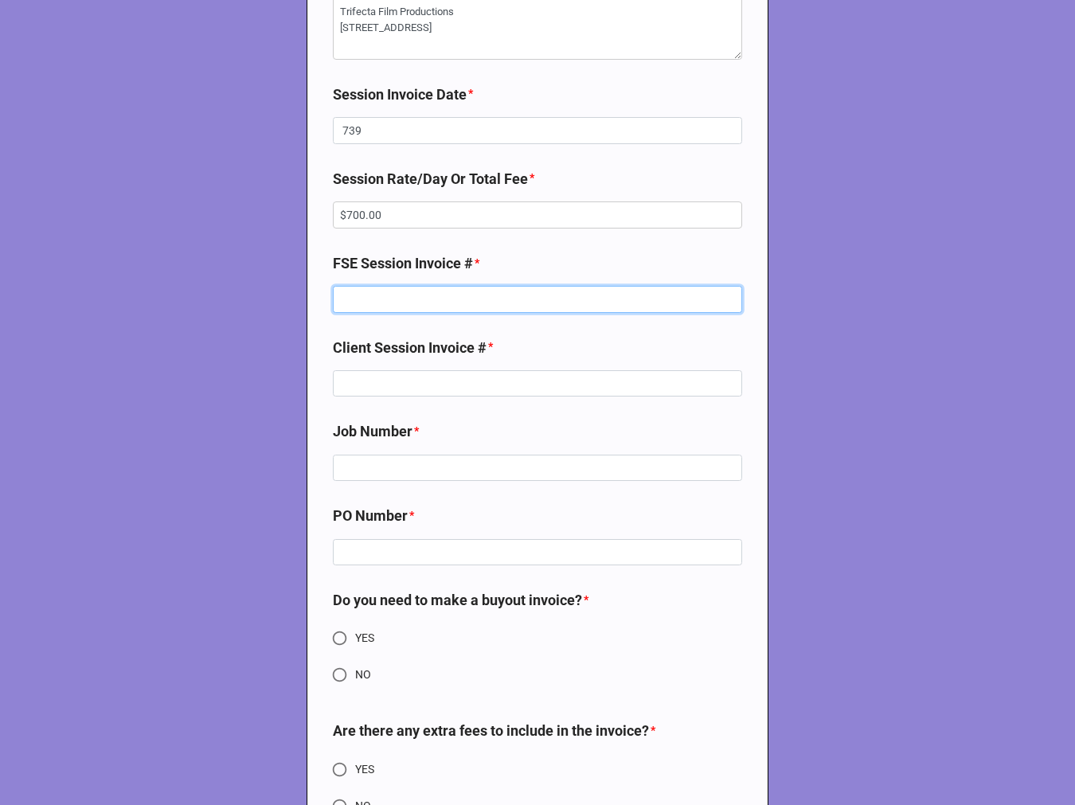
click at [412, 307] on input at bounding box center [537, 299] width 409 height 27
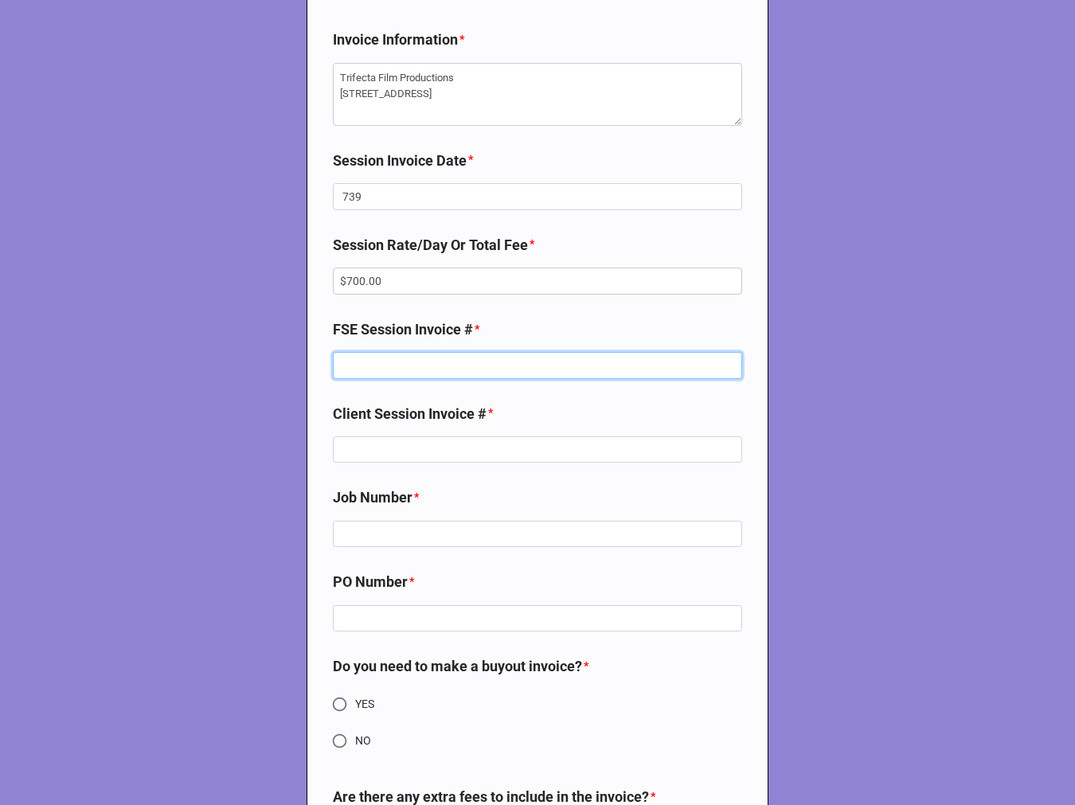
scroll to position [5665, 0]
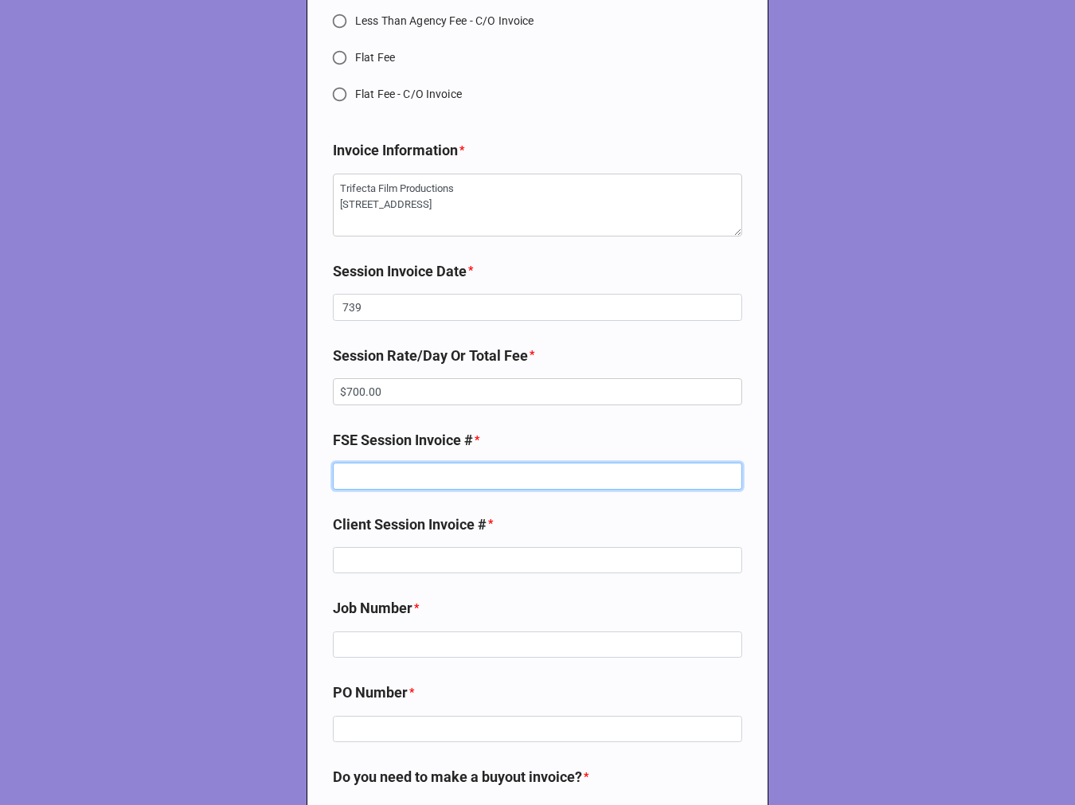
type textarea "x"
type input "7"
type textarea "x"
type input "73"
type textarea "x"
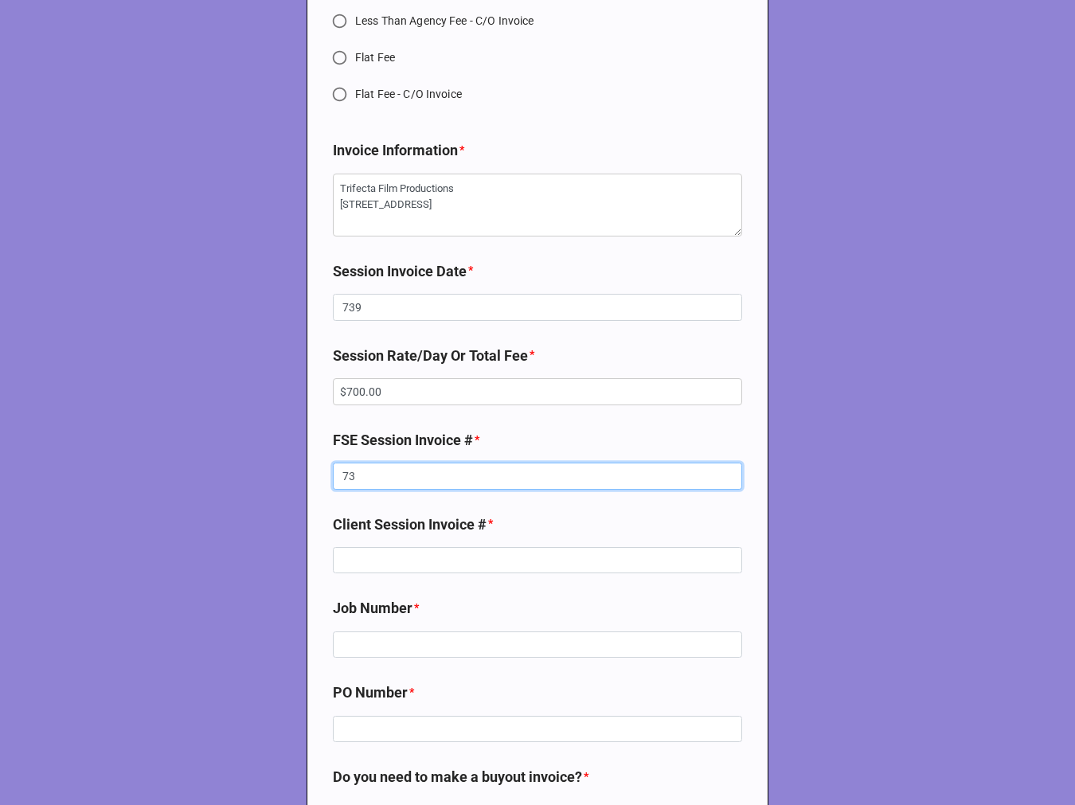
type input "739"
type textarea "x"
type input "73"
type textarea "x"
type input "738"
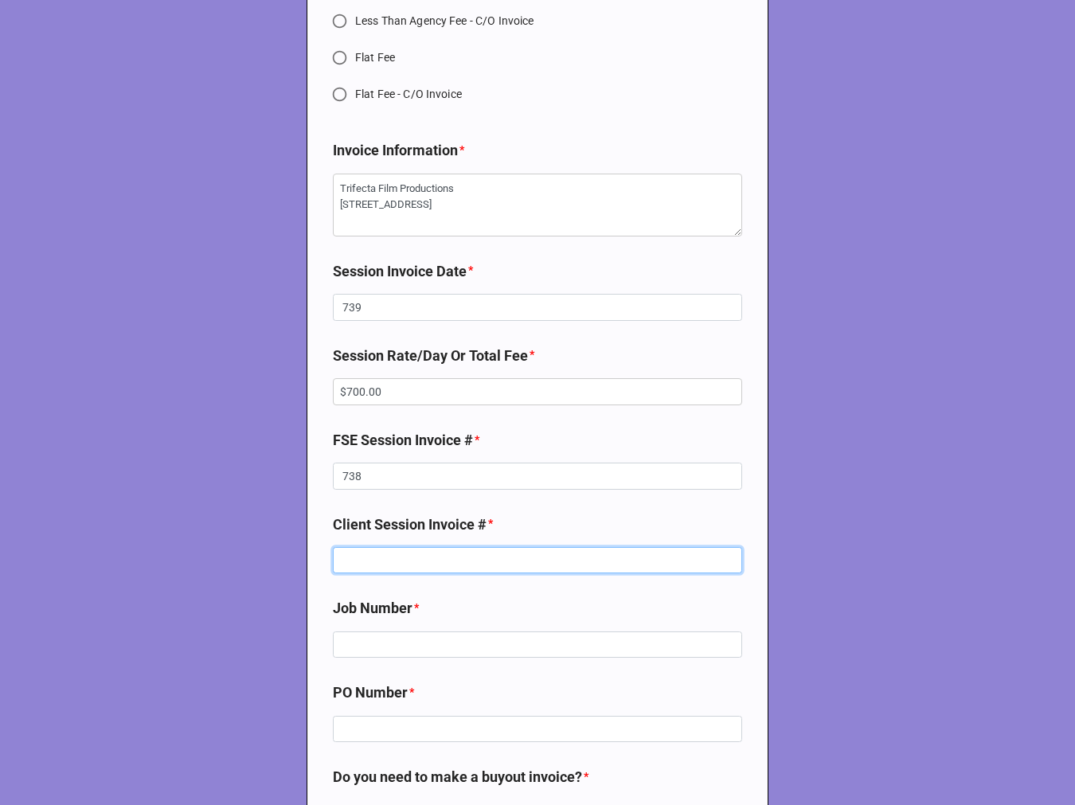
type textarea "x"
type input "7"
type textarea "x"
type input "73"
type textarea "x"
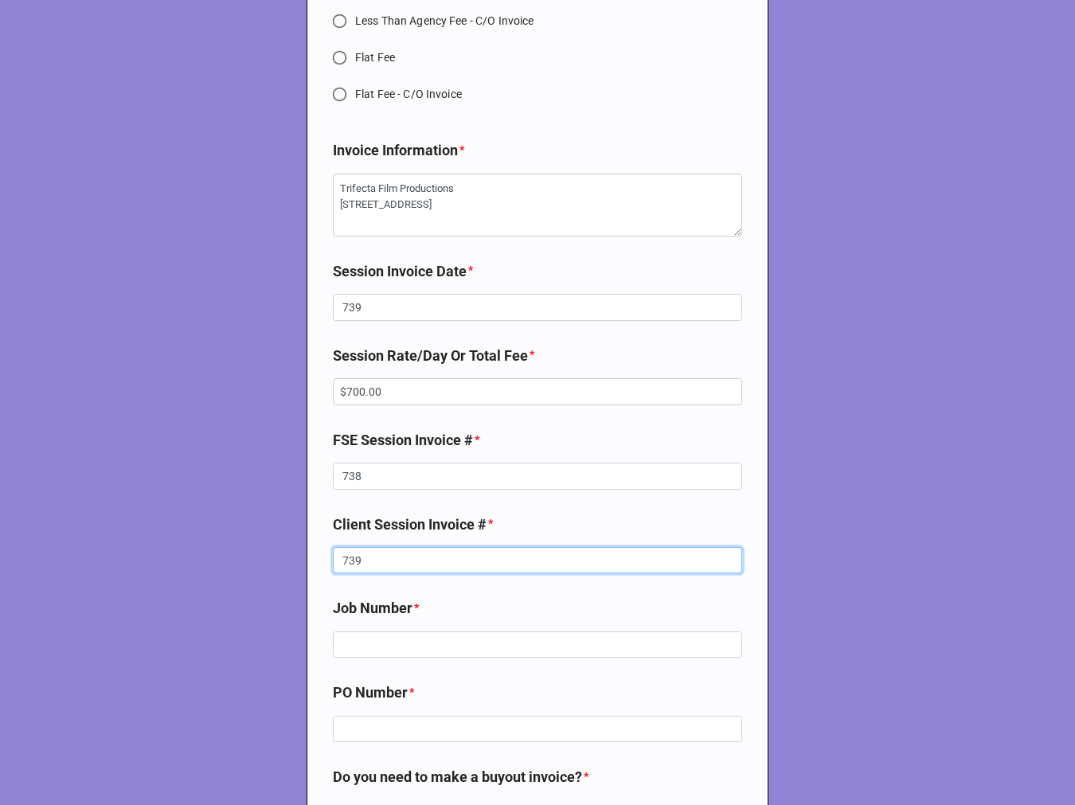
type input "739"
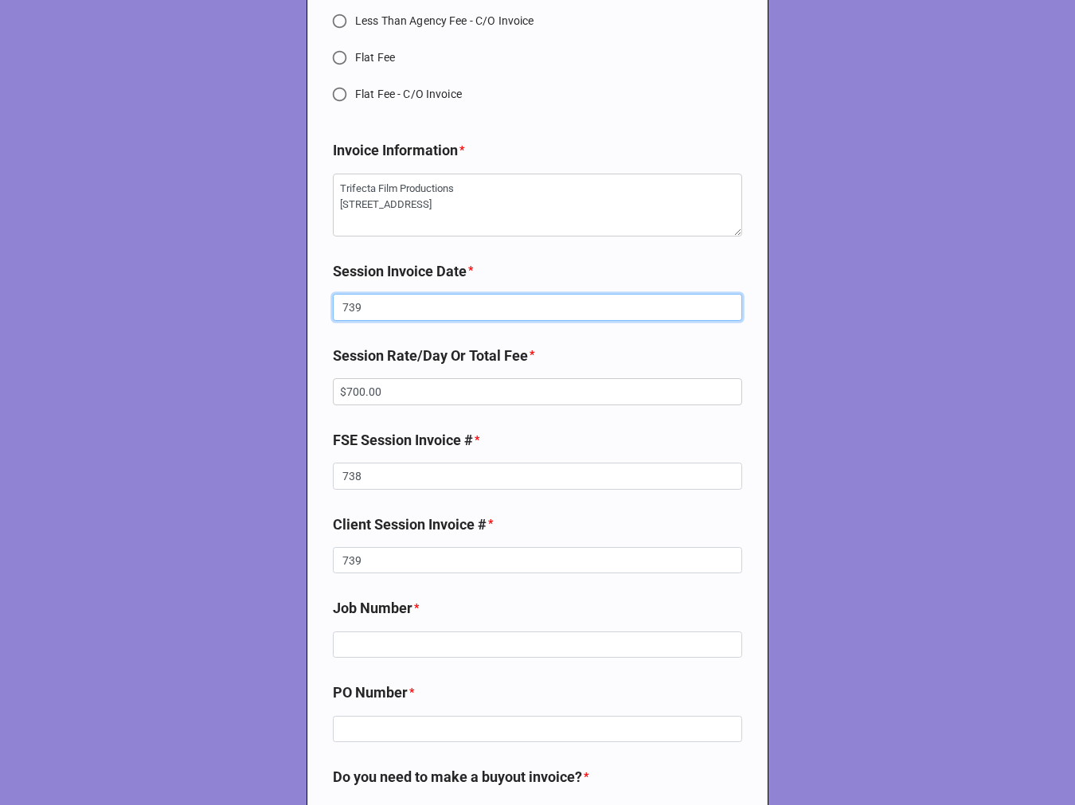
drag, startPoint x: 386, startPoint y: 313, endPoint x: 250, endPoint y: 313, distance: 136.2
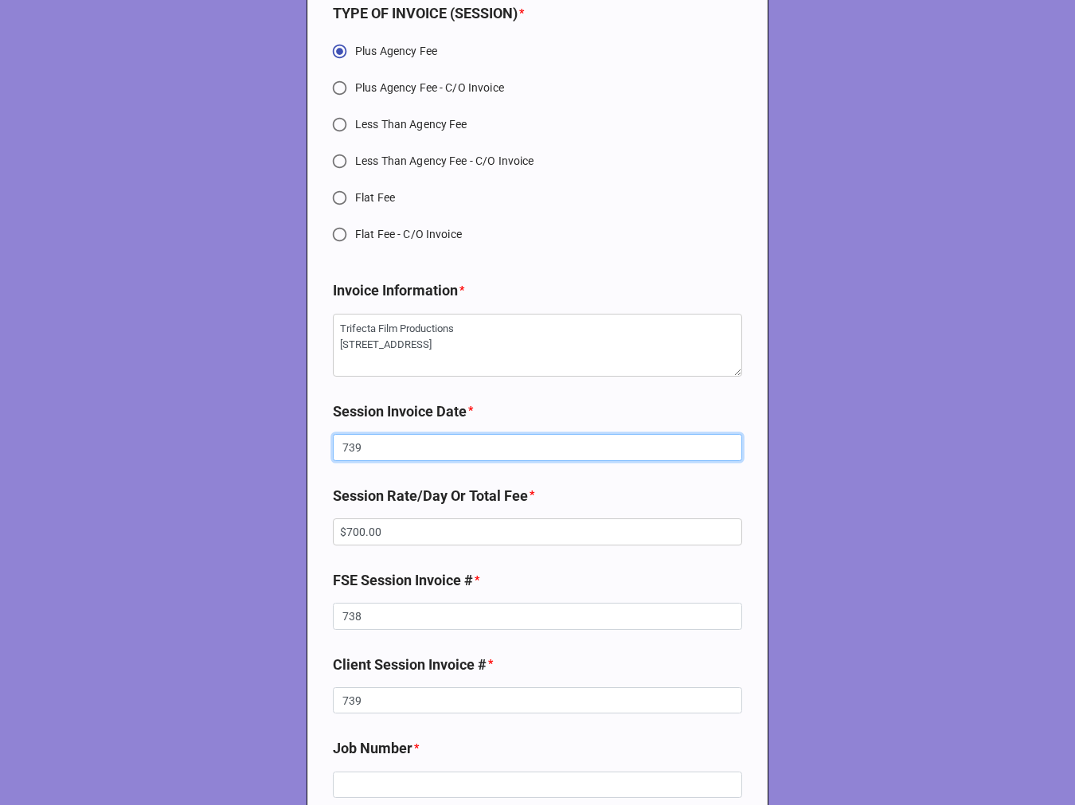
scroll to position [5487, 0]
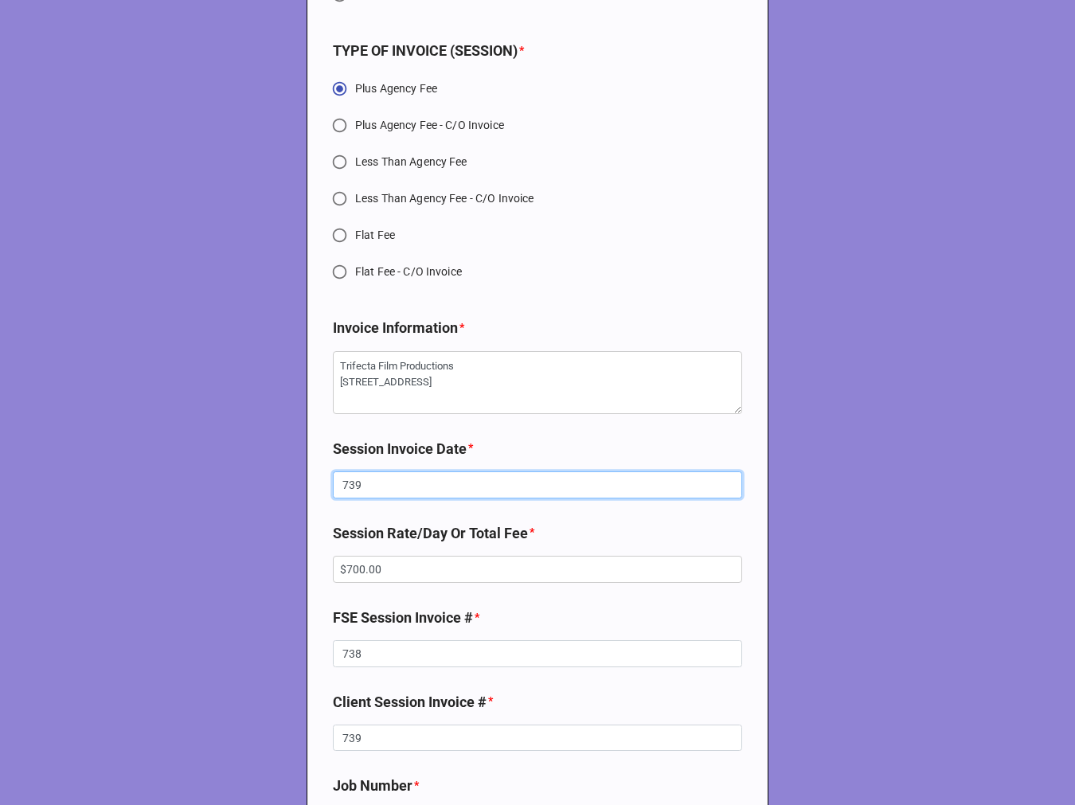
click at [371, 499] on input "739" at bounding box center [537, 485] width 409 height 27
drag, startPoint x: 401, startPoint y: 491, endPoint x: 306, endPoint y: 470, distance: 97.0
type textarea "x"
type input "S"
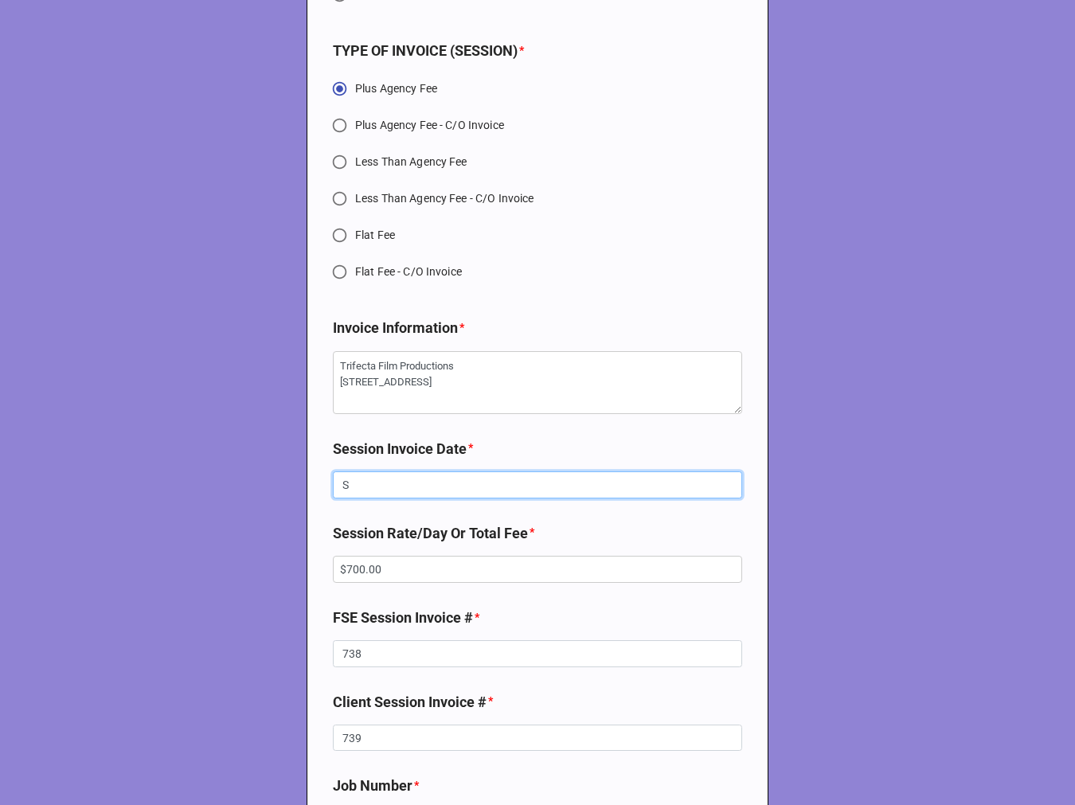
type textarea "x"
type input "Sp"
type textarea "x"
type input "S"
type textarea "x"
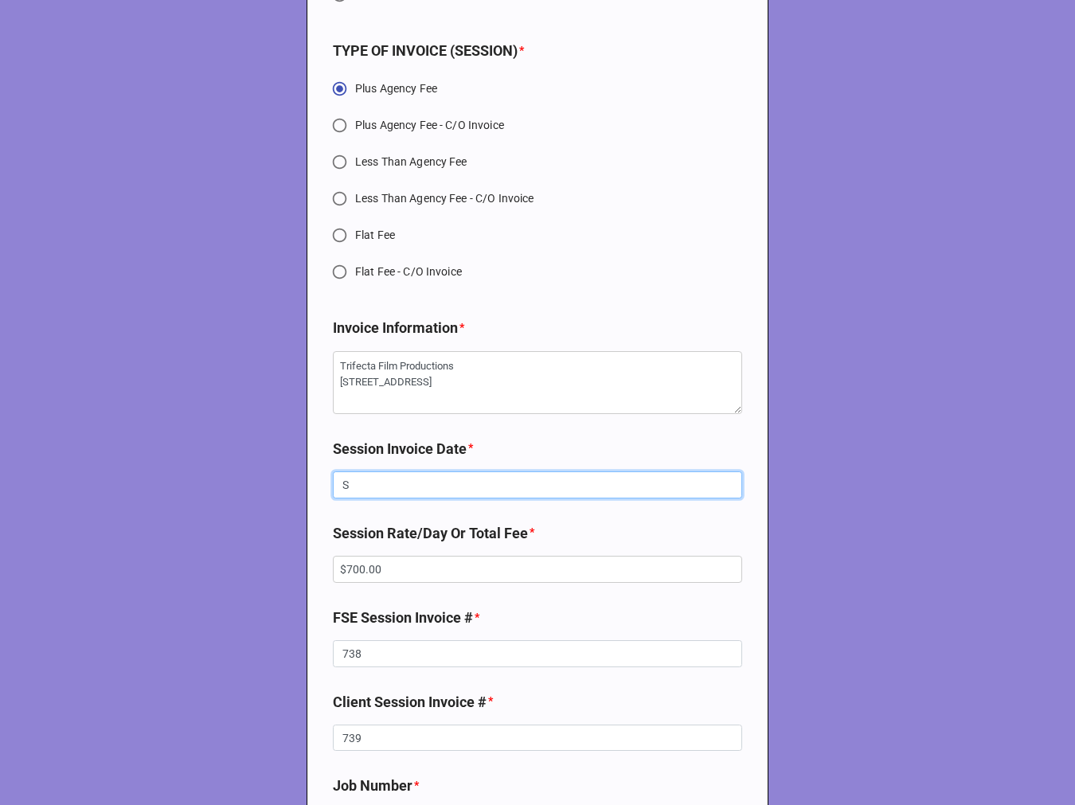
type input "Se"
type textarea "x"
type input "Sep"
type textarea "x"
type input "Septe"
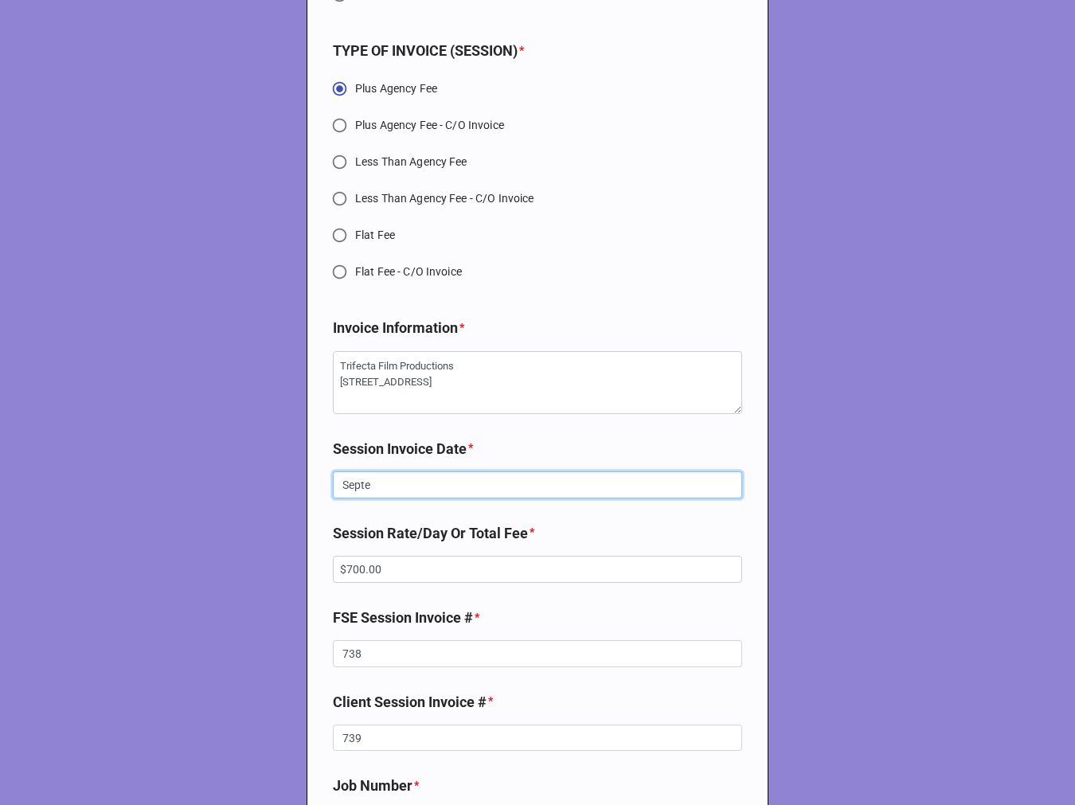
type textarea "x"
type input "Septem"
type textarea "x"
type input "Septemb"
type textarea "x"
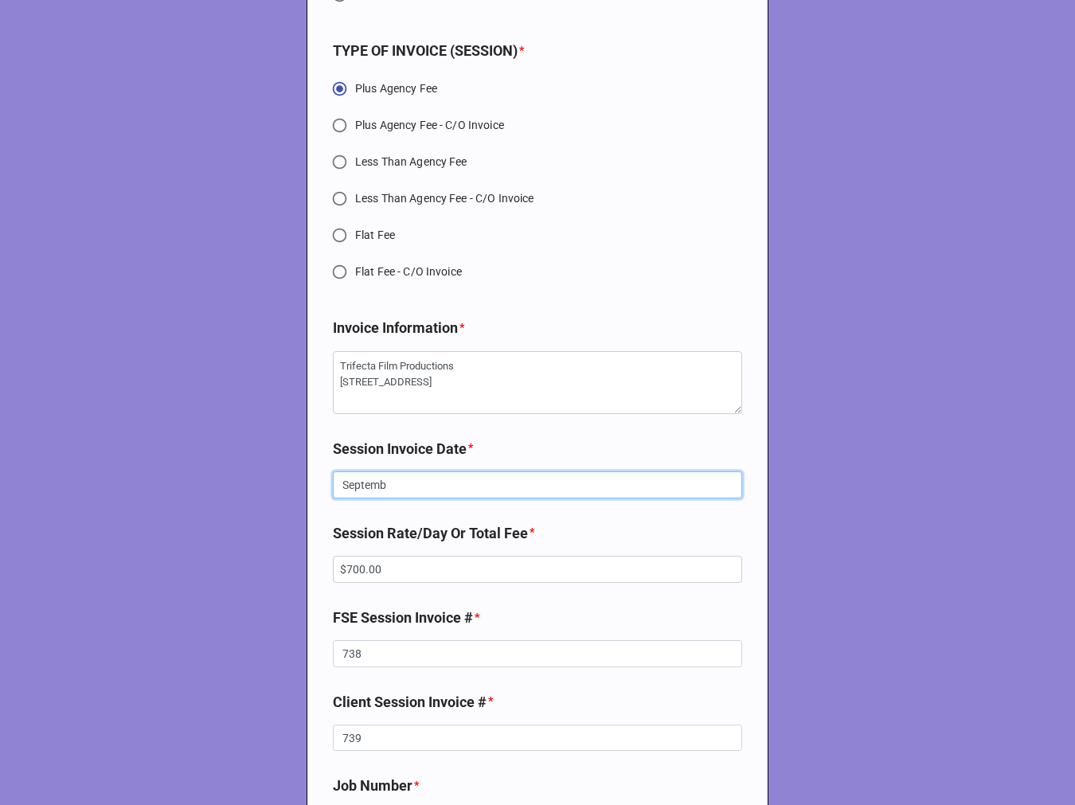
type input "Septembe"
type textarea "x"
type input "September"
type textarea "x"
type input "September"
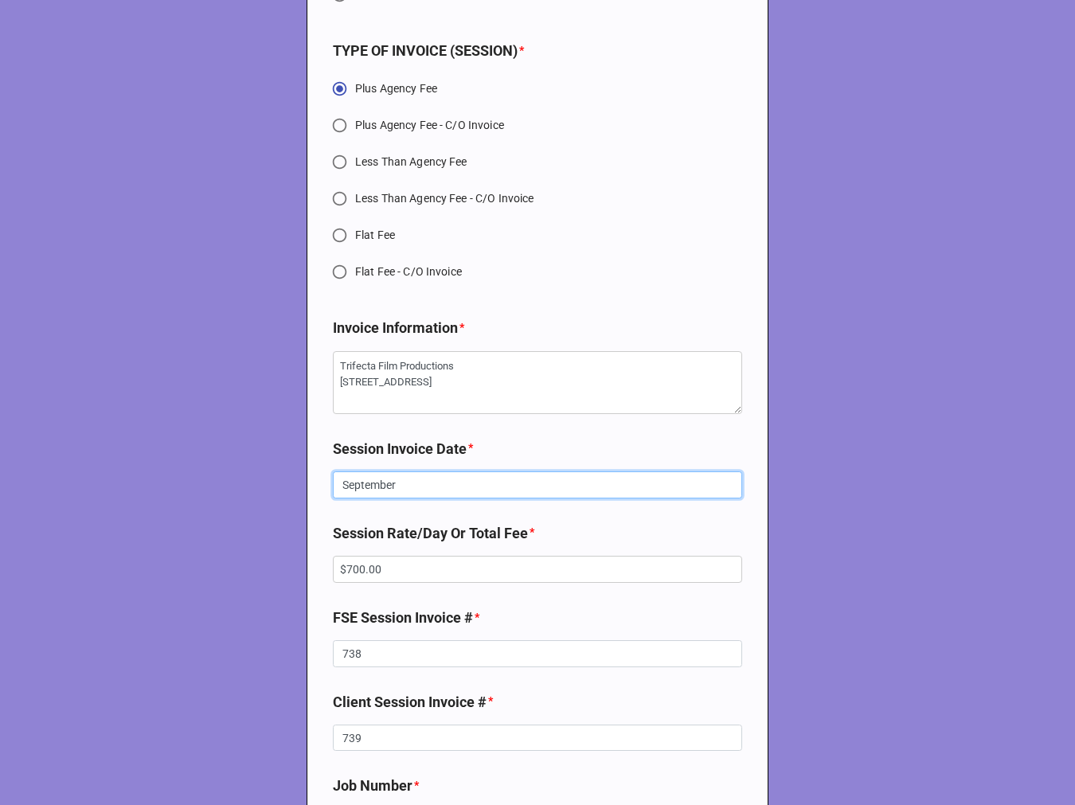
type textarea "x"
type input "[DATE]"
type textarea "x"
type input "[DATE],"
type textarea "x"
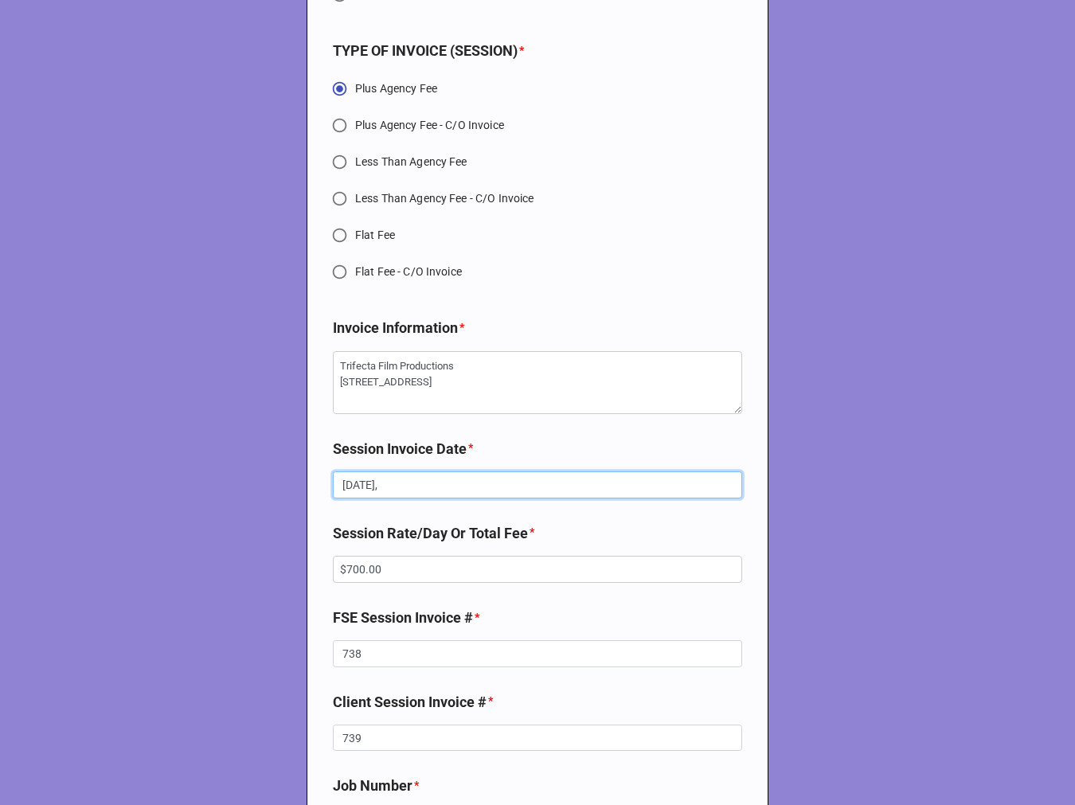
type input "[DATE],"
type textarea "x"
type input "[DATE], 2"
type textarea "x"
type input "[DATE]"
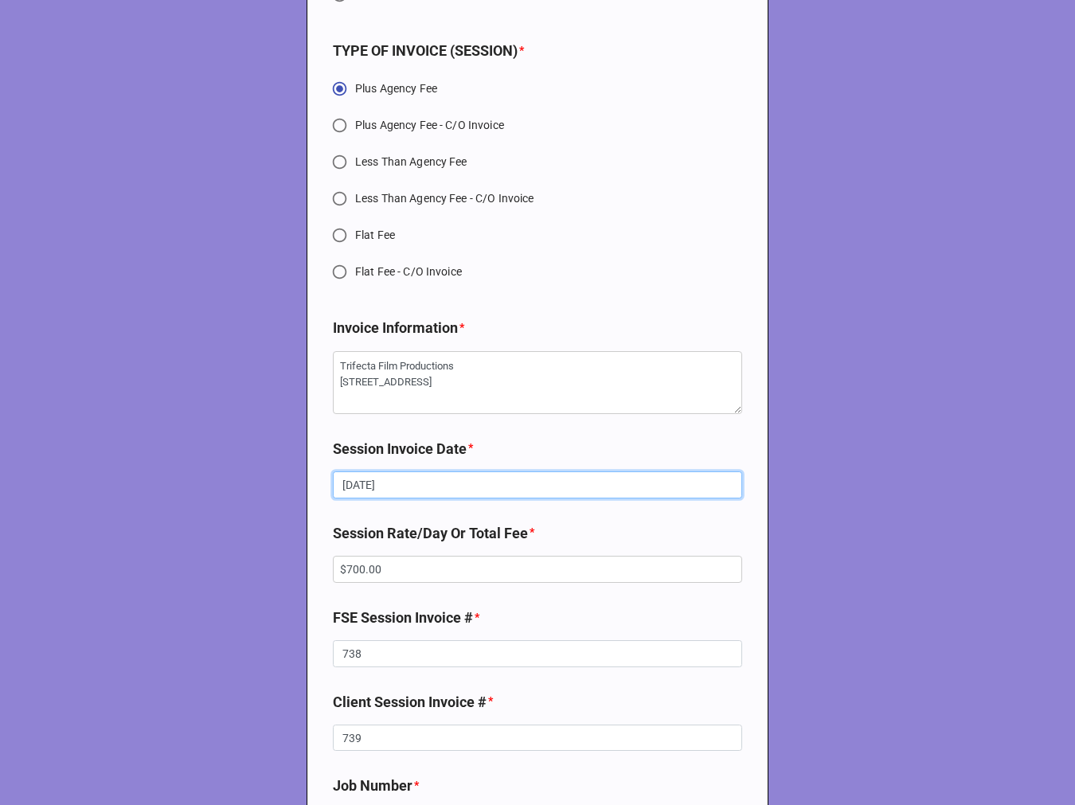
type textarea "x"
type input "[DATE], 202"
type textarea "x"
type input "[DATE]"
type textarea "x"
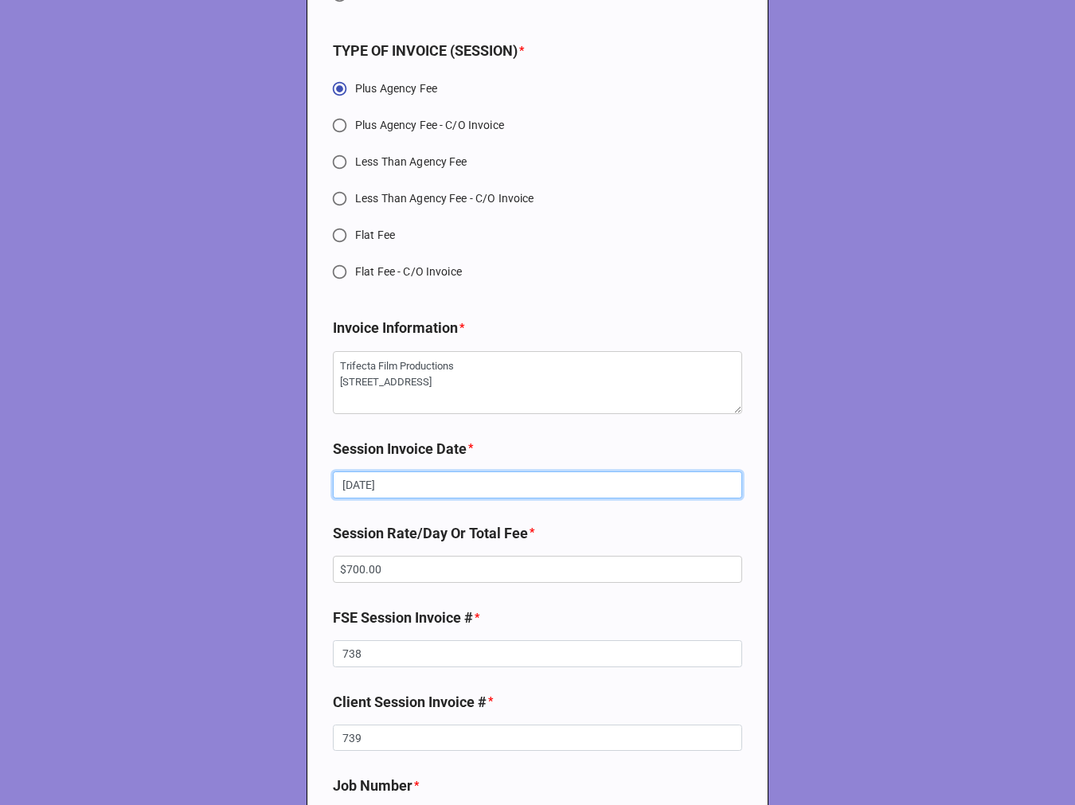
type input "[DATE]"
type textarea "x"
type input "[DATE] -"
type textarea "x"
type input "[DATE] -"
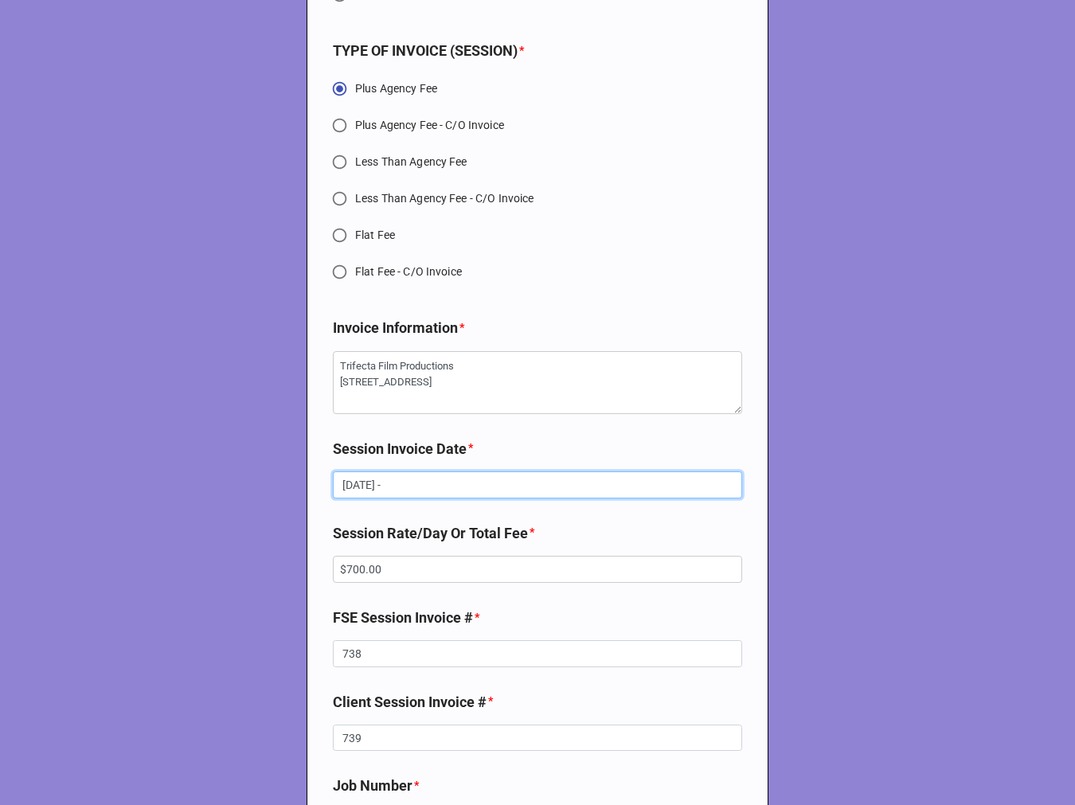
type textarea "x"
type input "[DATE] -"
type textarea "x"
type input "[DATE]"
type textarea "x"
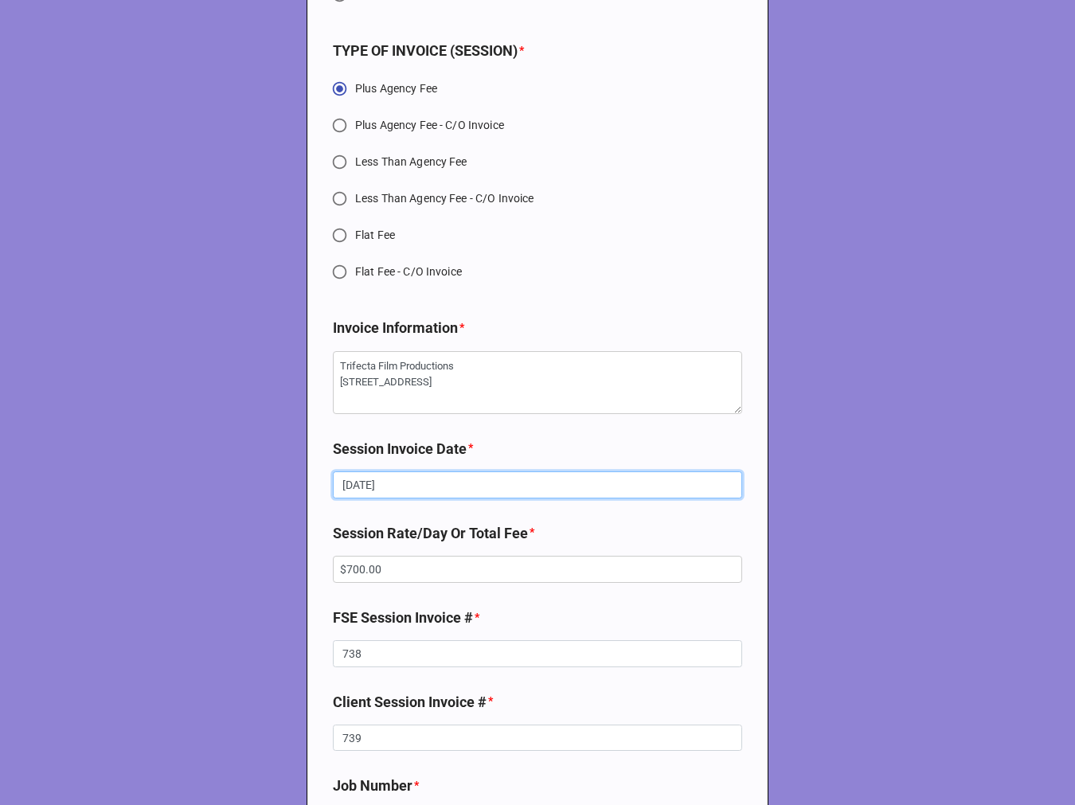
type input "[DATE]"
type textarea "x"
type input "[DATE], 202"
type textarea "x"
type input "[DATE]"
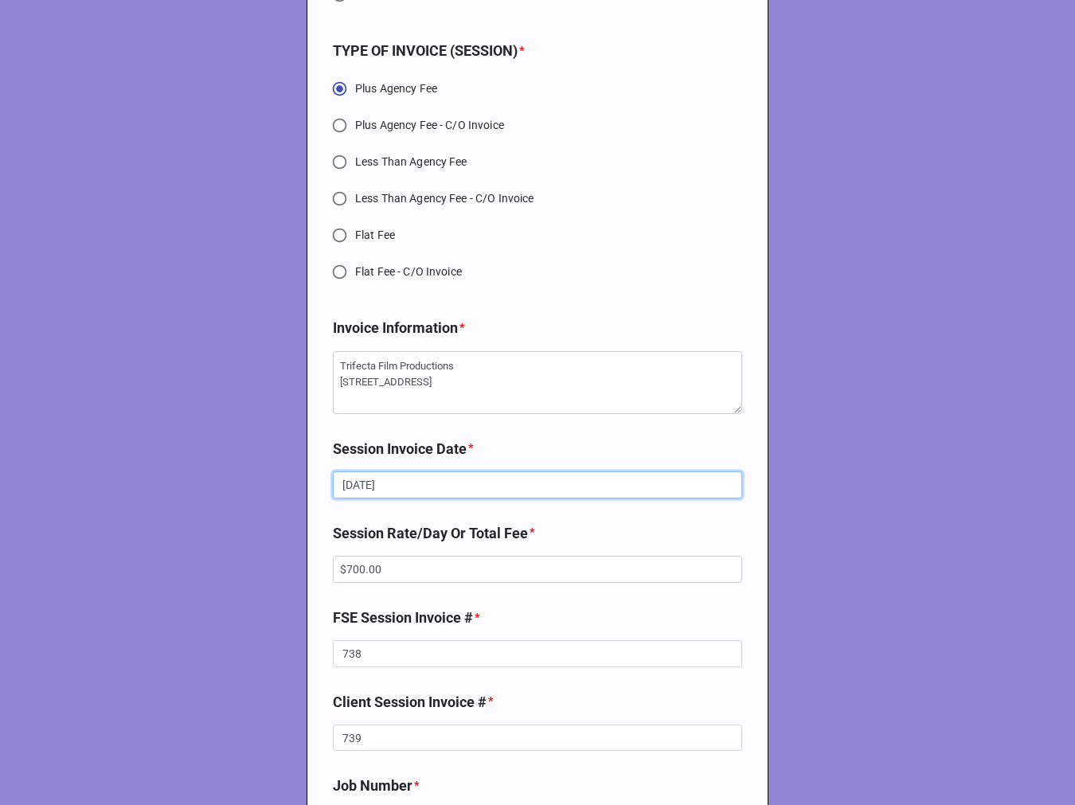
type textarea "x"
type input "[DATE], 2"
type textarea "x"
type input "[DATE],"
type textarea "x"
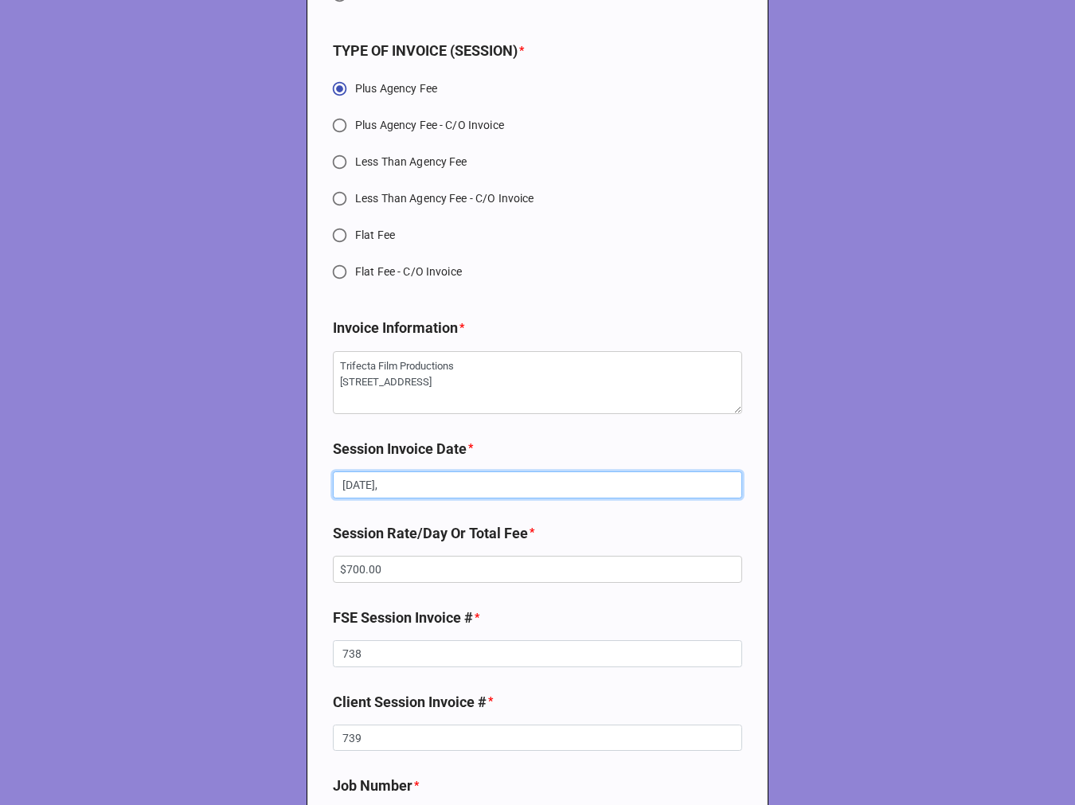
type input "[DATE],"
type textarea "x"
type input "[DATE]"
type textarea "x"
type input "[DATE]"
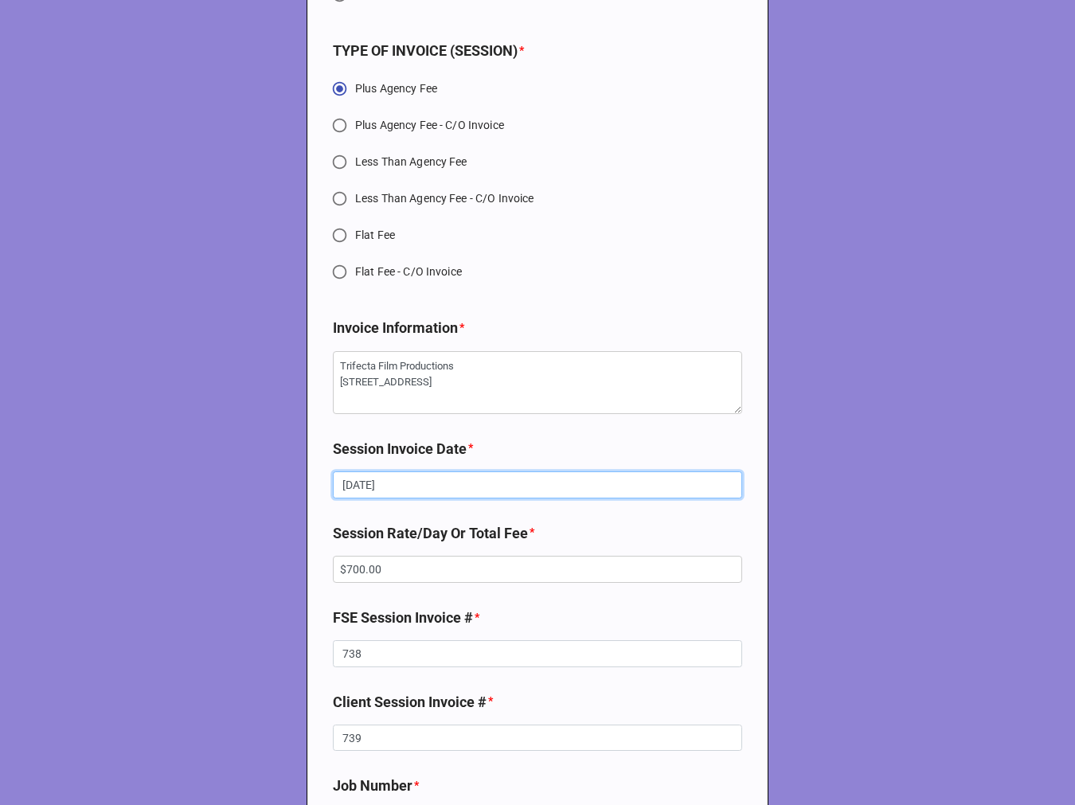
type textarea "x"
type input "[DATE] -"
type textarea "x"
type input "[DATE] -"
type textarea "x"
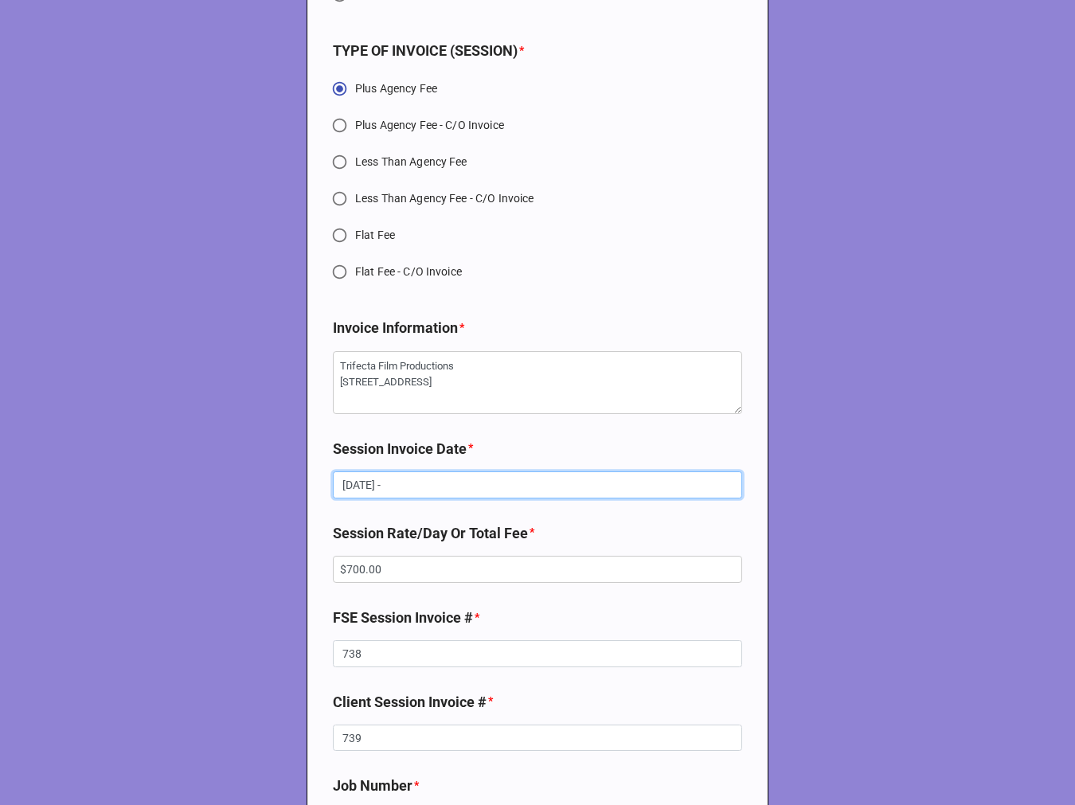
type input "[DATE] -"
type textarea "x"
type input "[DATE]"
type textarea "x"
type input "[DATE]"
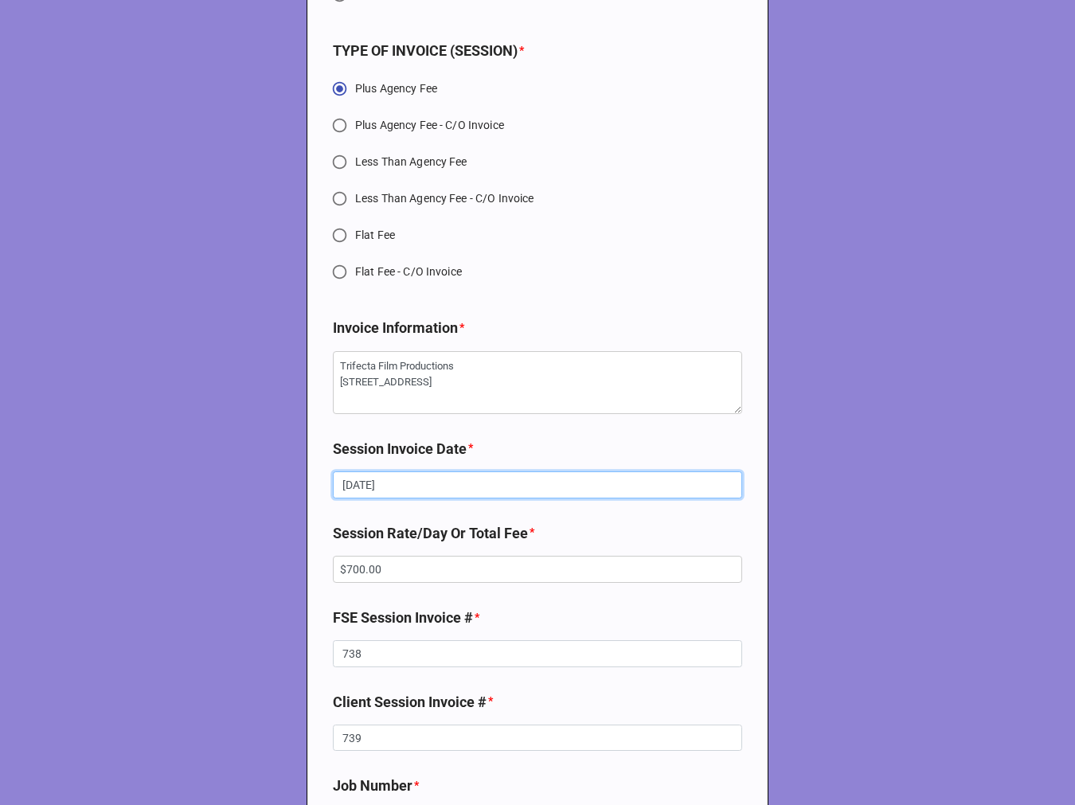
type textarea "x"
type input "September"
type textarea "x"
type input "September"
type textarea "x"
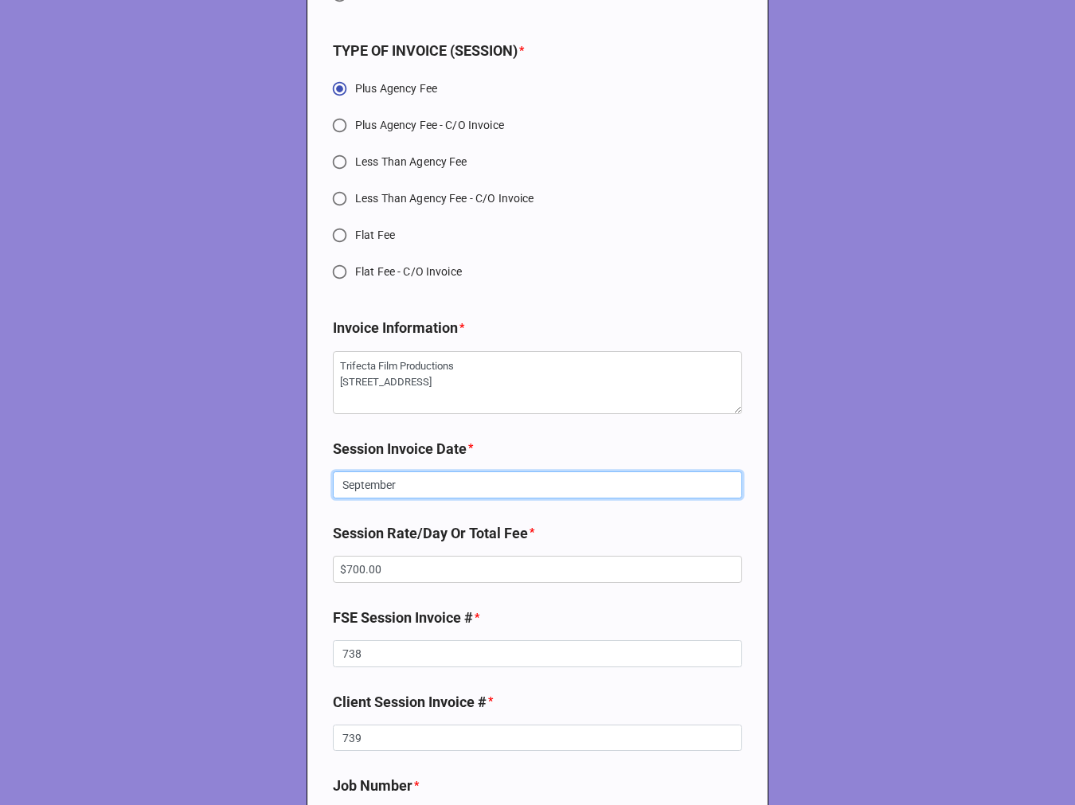
type input "Septembe"
type textarea "x"
type input "Septemb"
type textarea "x"
type input "Septem"
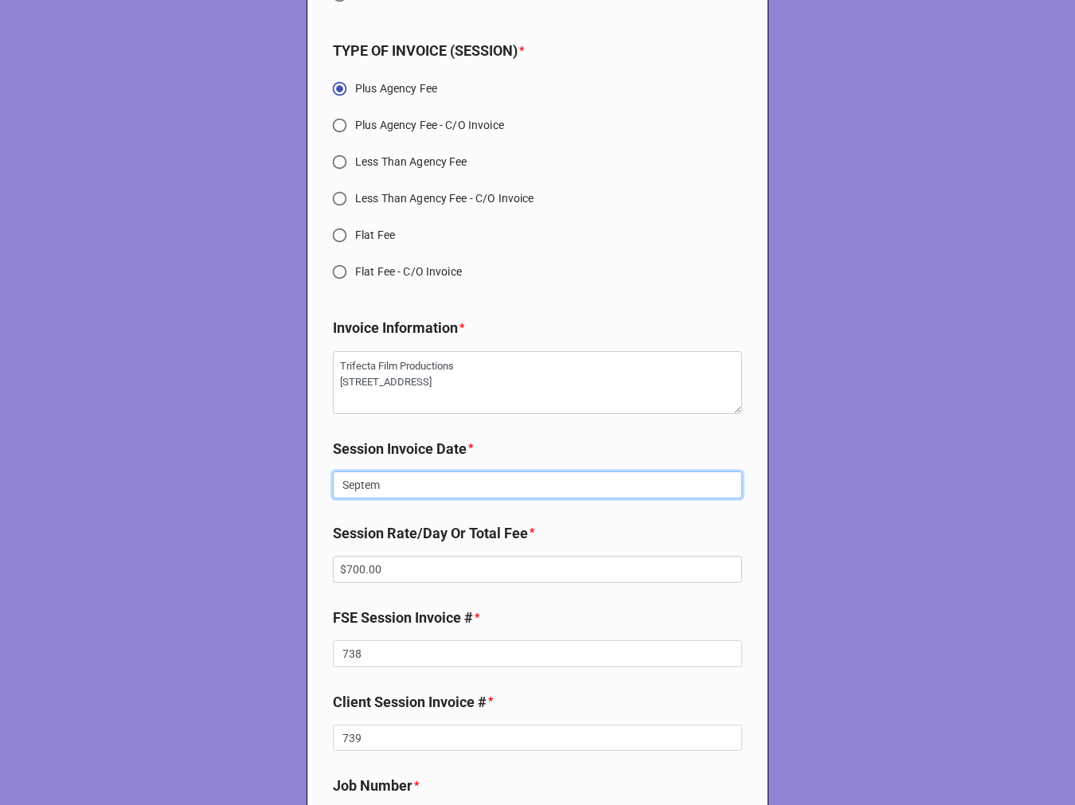
type textarea "x"
type input "Septe"
type textarea "x"
type input "Sept"
type textarea "x"
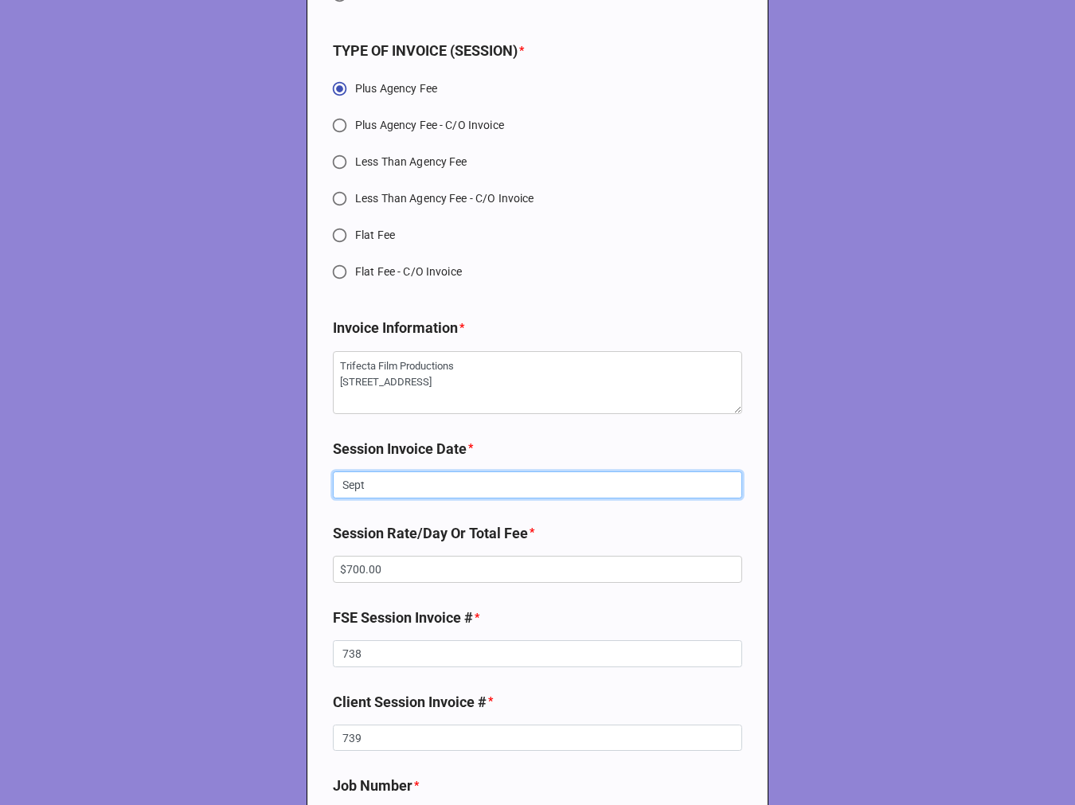
type input "Sep"
type textarea "x"
type input "Se"
type textarea "x"
type input "S"
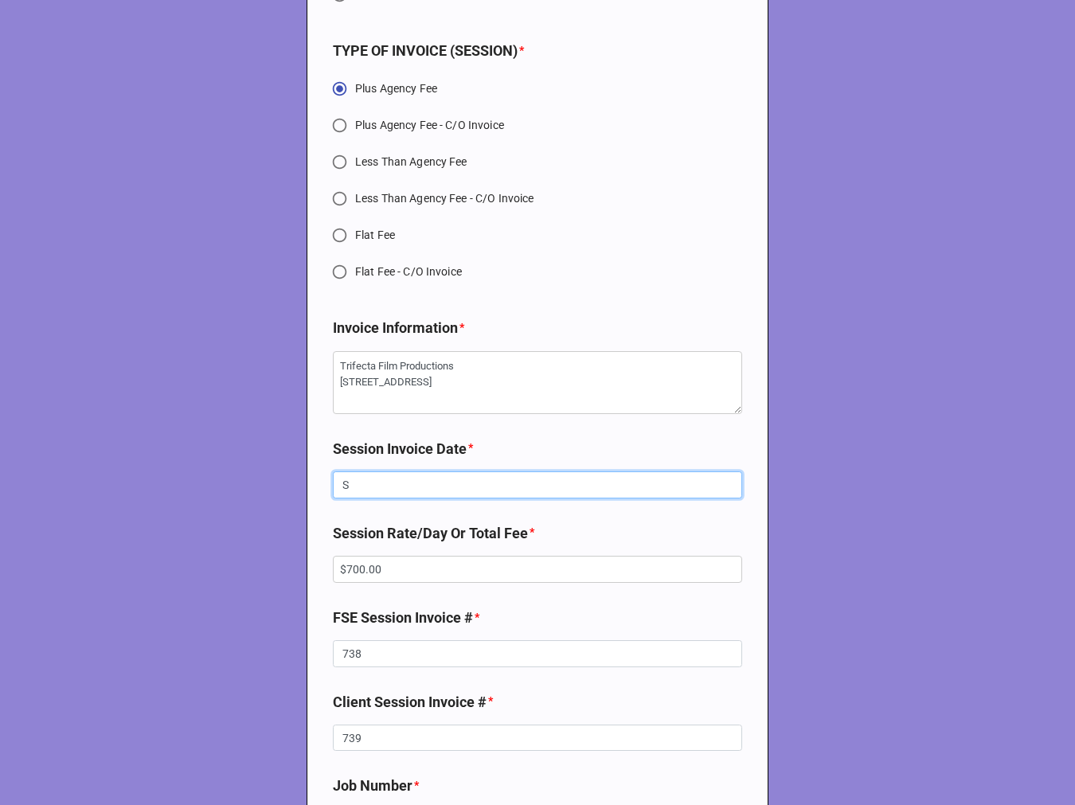
type textarea "x"
type input "9"
type textarea "x"
type input "9/"
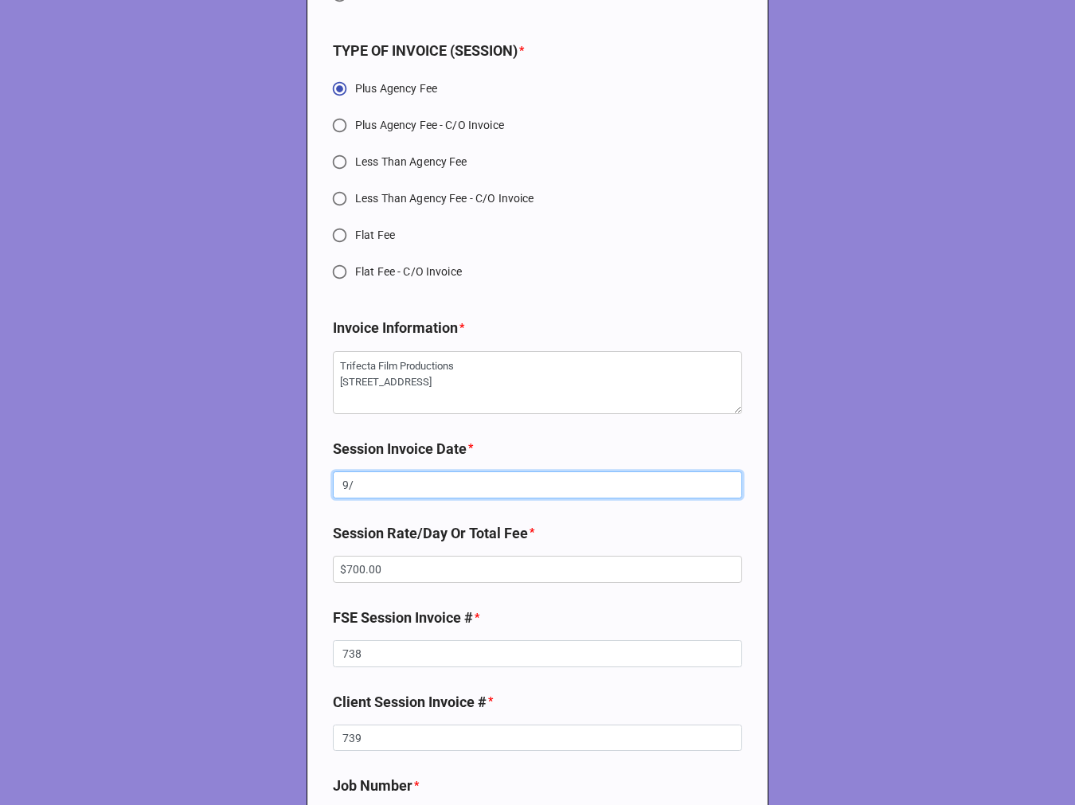
type textarea "x"
type input "9/1"
type textarea "x"
type input "9/1/"
type textarea "x"
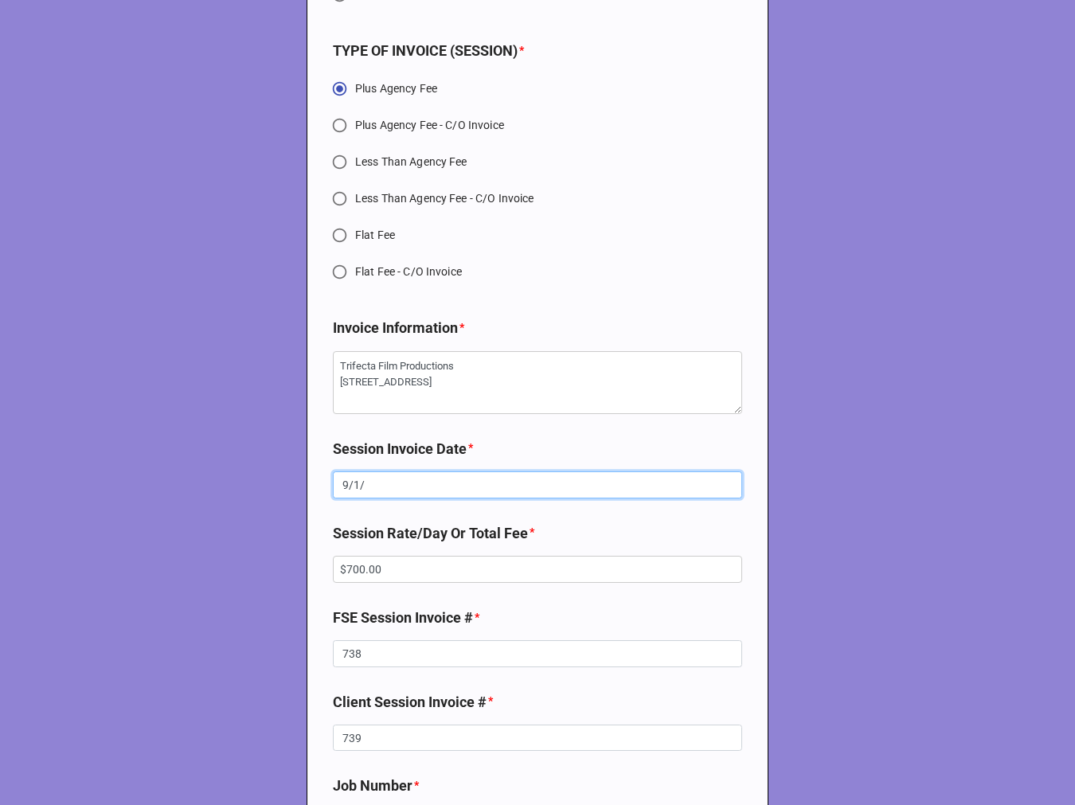
type input "9/1/2"
type textarea "x"
type input "[DATE]"
type textarea "x"
type input "[DATE]"
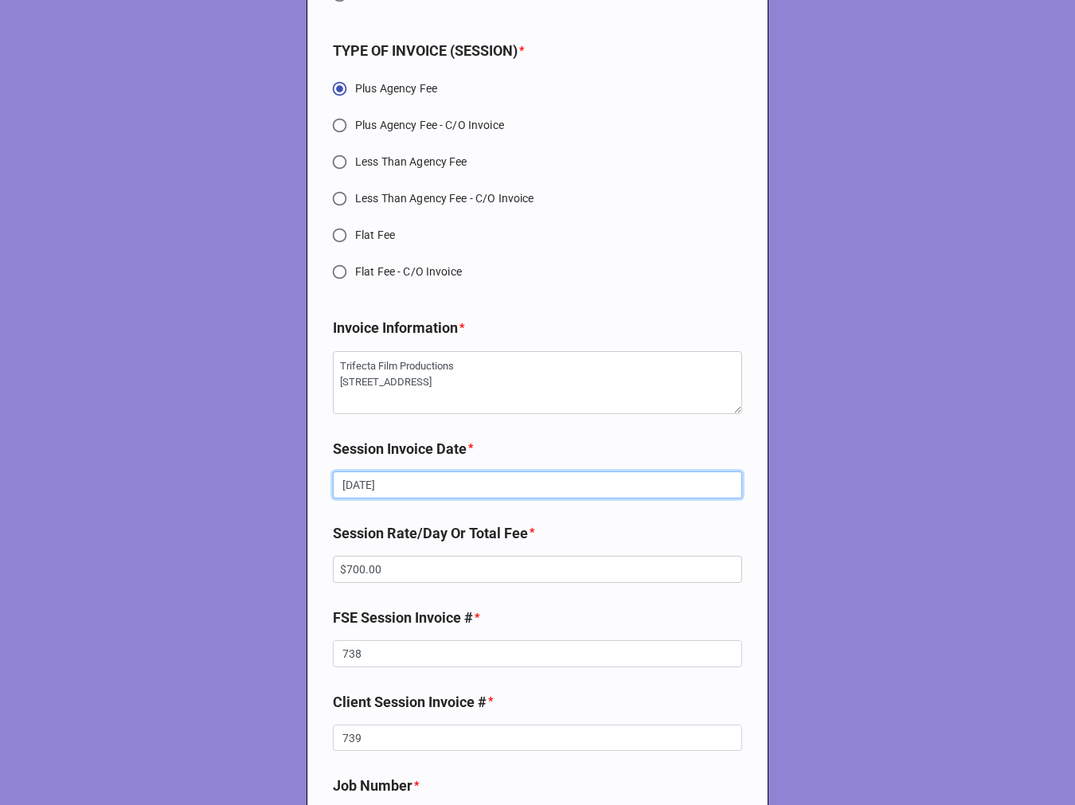
type textarea "x"
type input "[DATE] -"
type textarea "x"
type input "[DATE] -"
type textarea "x"
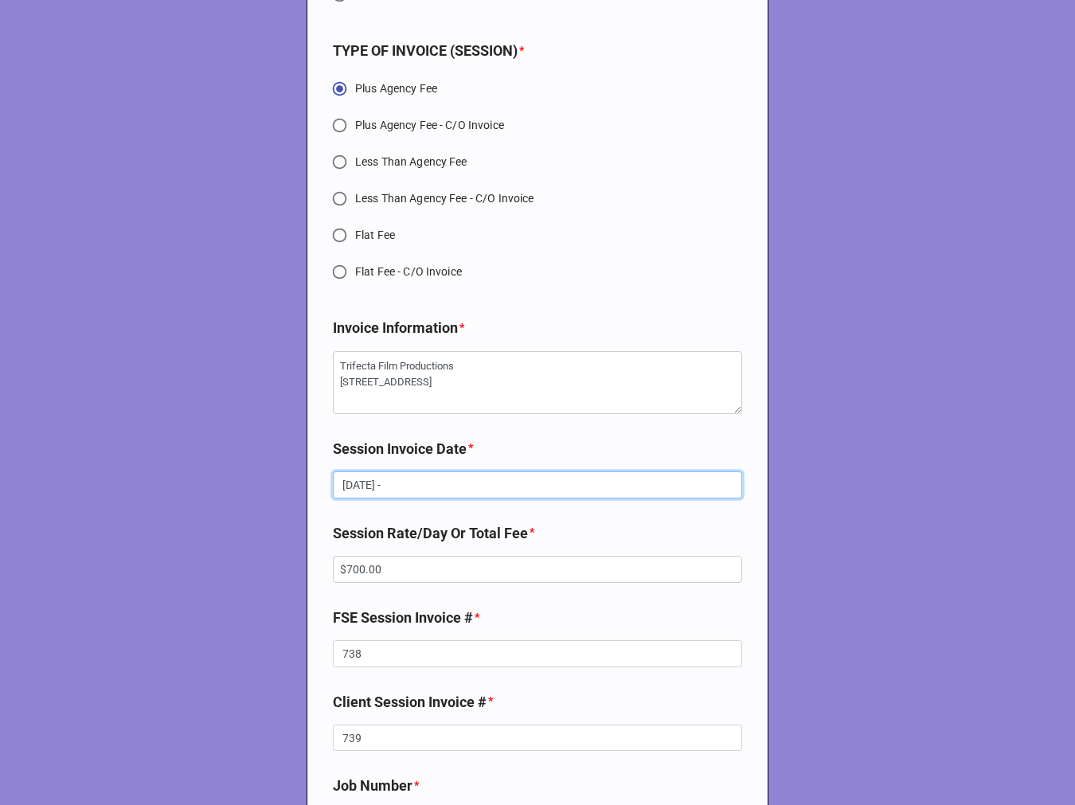
type input "[DATE] - 9"
type textarea "x"
type input "[DATE] - 9/"
type textarea "x"
type input "[DATE] - 9/8"
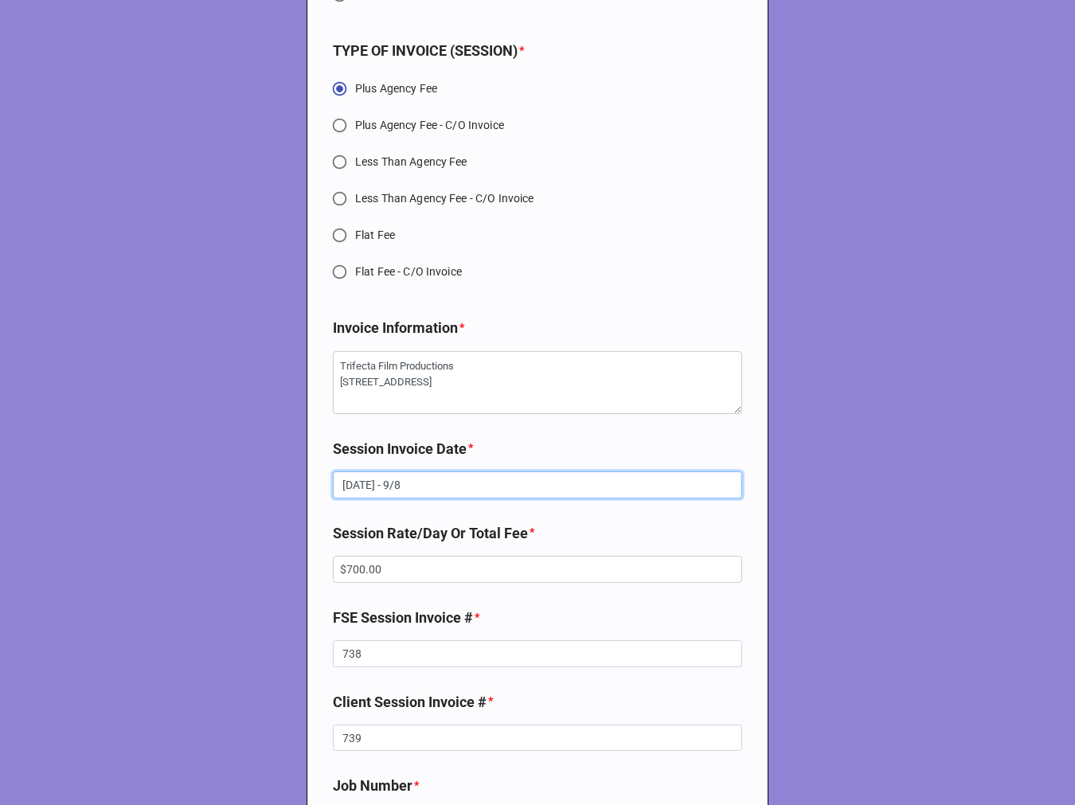
type textarea "x"
type input "[DATE] - 9/8/"
type textarea "x"
type input "[DATE] - 9/8/2"
type textarea "x"
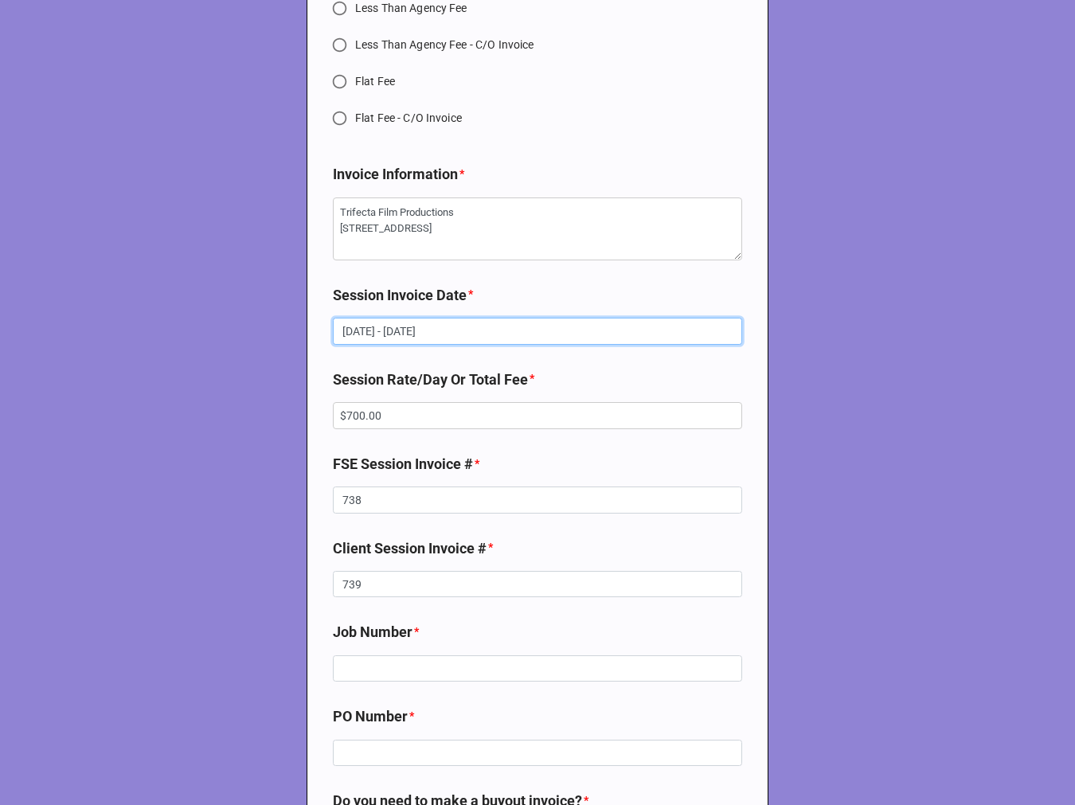
scroll to position [5841, 0]
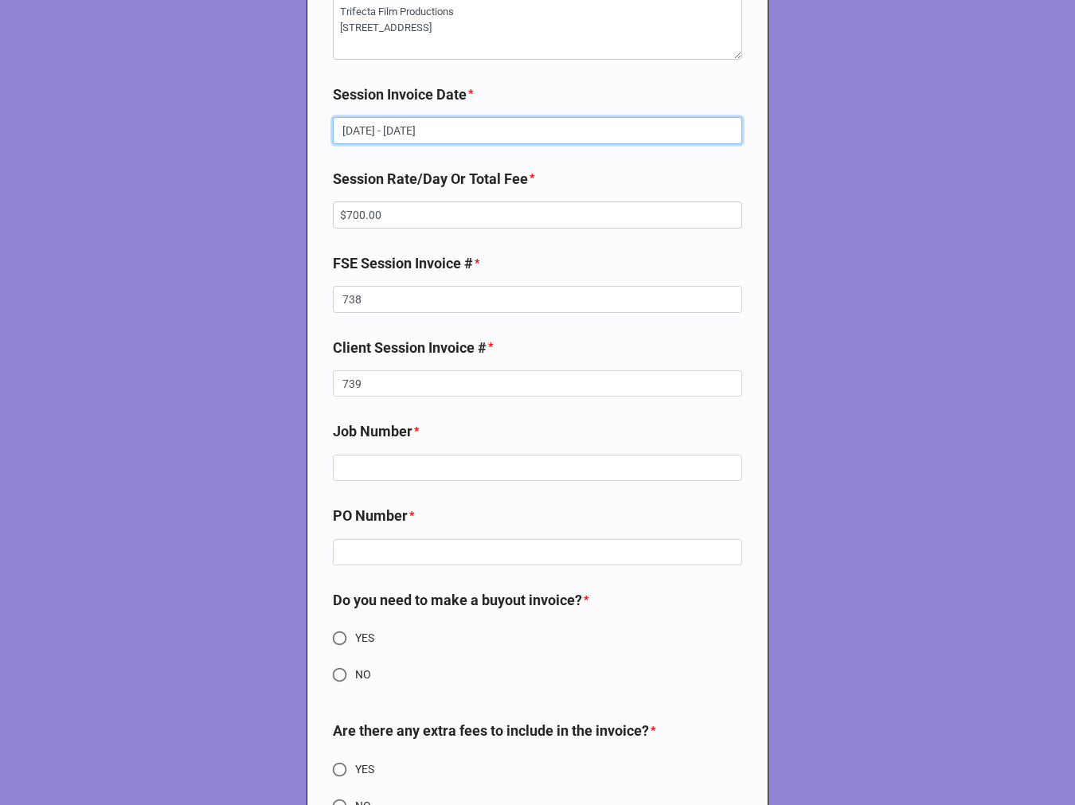
type input "[DATE] - [DATE]"
click at [406, 448] on b "Job Number *" at bounding box center [537, 435] width 409 height 28
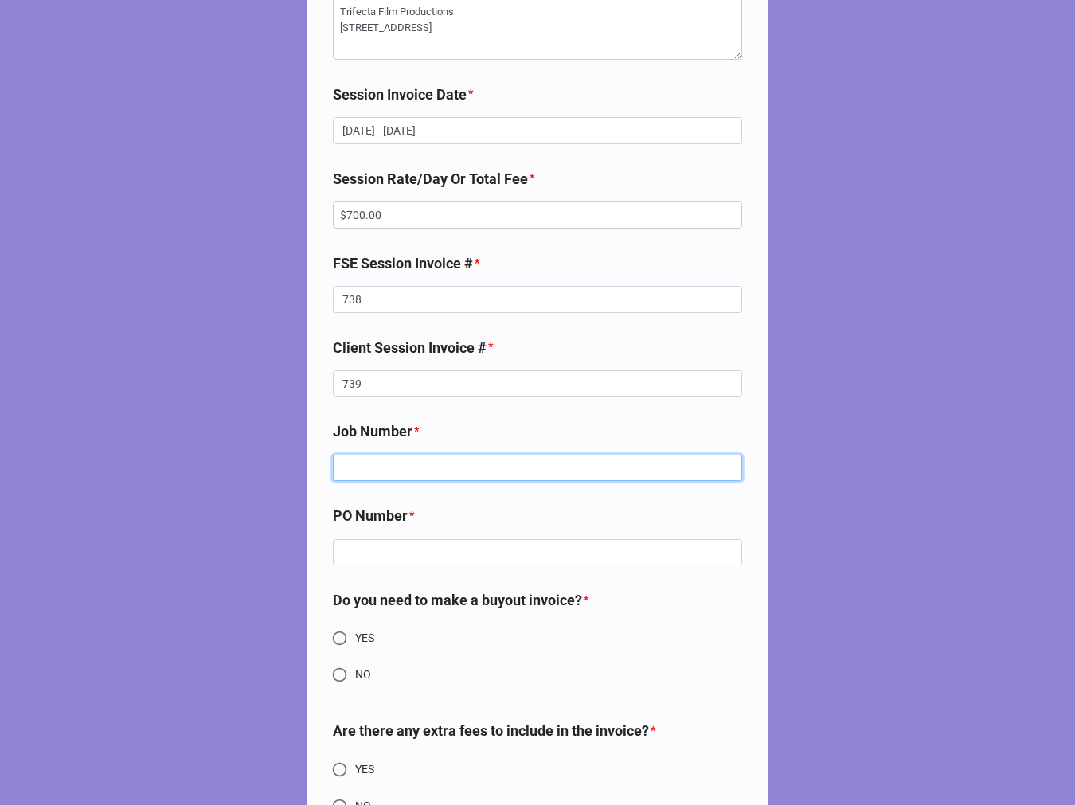
click at [394, 481] on input at bounding box center [537, 468] width 409 height 27
type textarea "x"
type input "n"
type textarea "x"
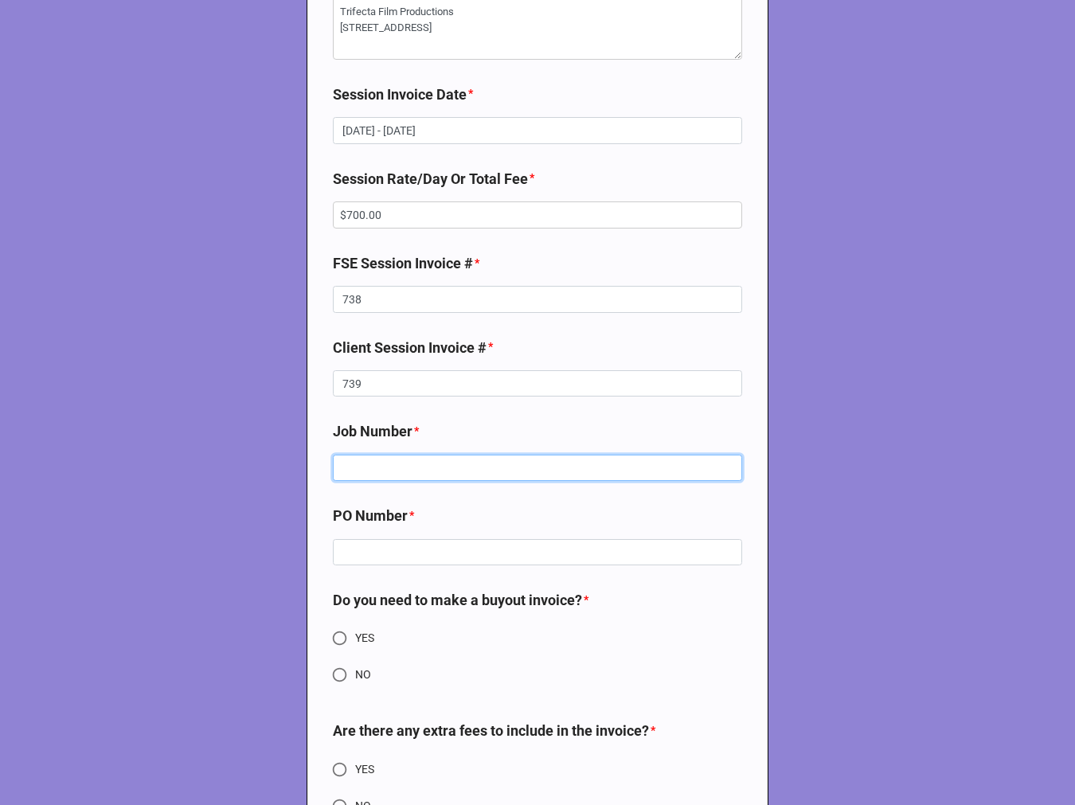
type input "N"
type textarea "x"
type input "NA"
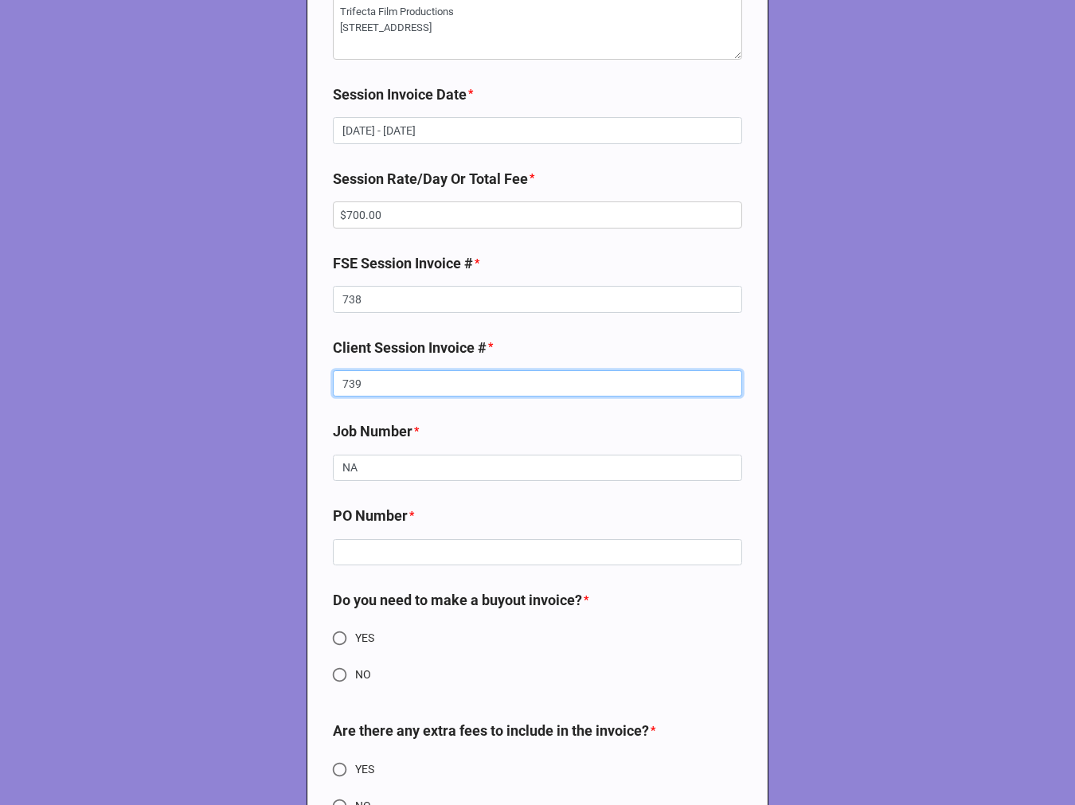
type textarea "x"
type input "N"
type textarea "x"
type input "7"
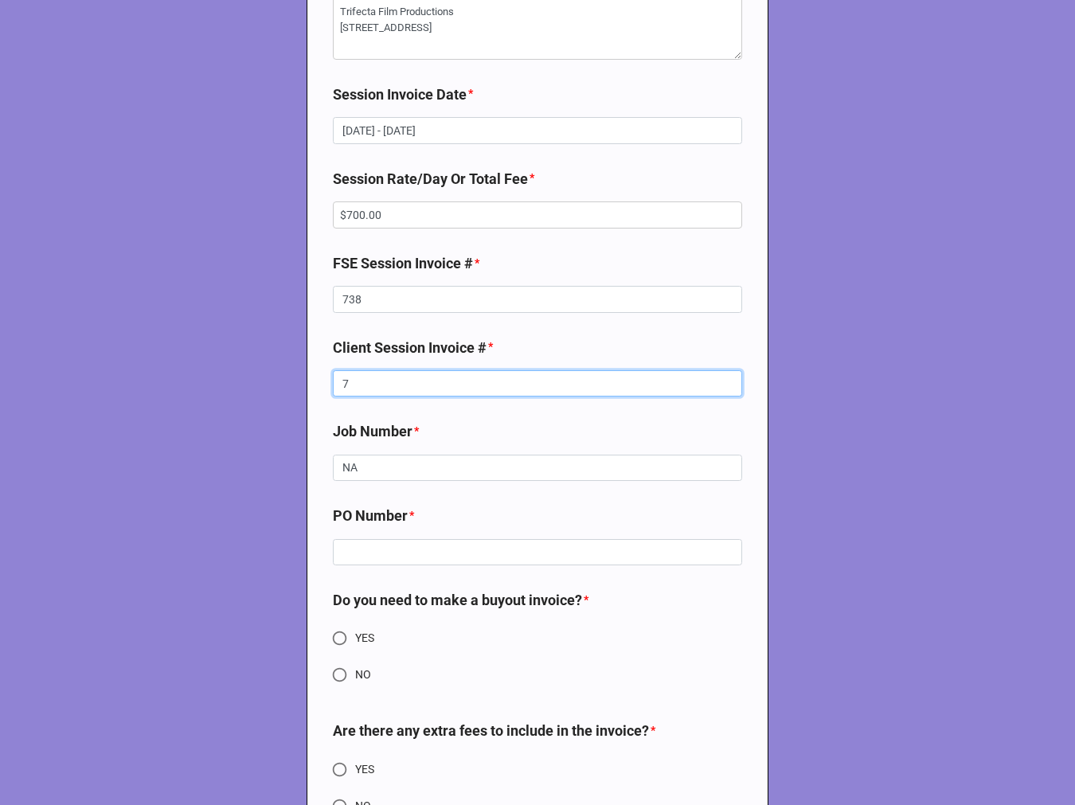
type textarea "x"
type input "73"
type textarea "x"
type input "739"
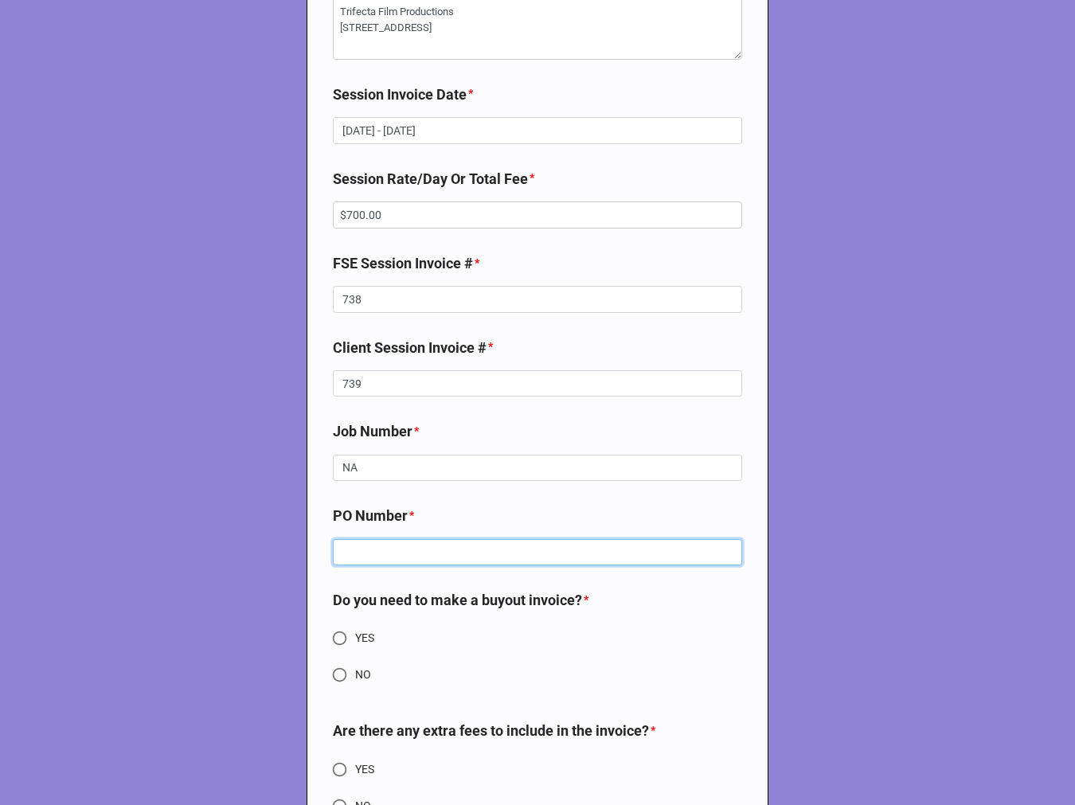
type textarea "x"
type input "N"
type textarea "x"
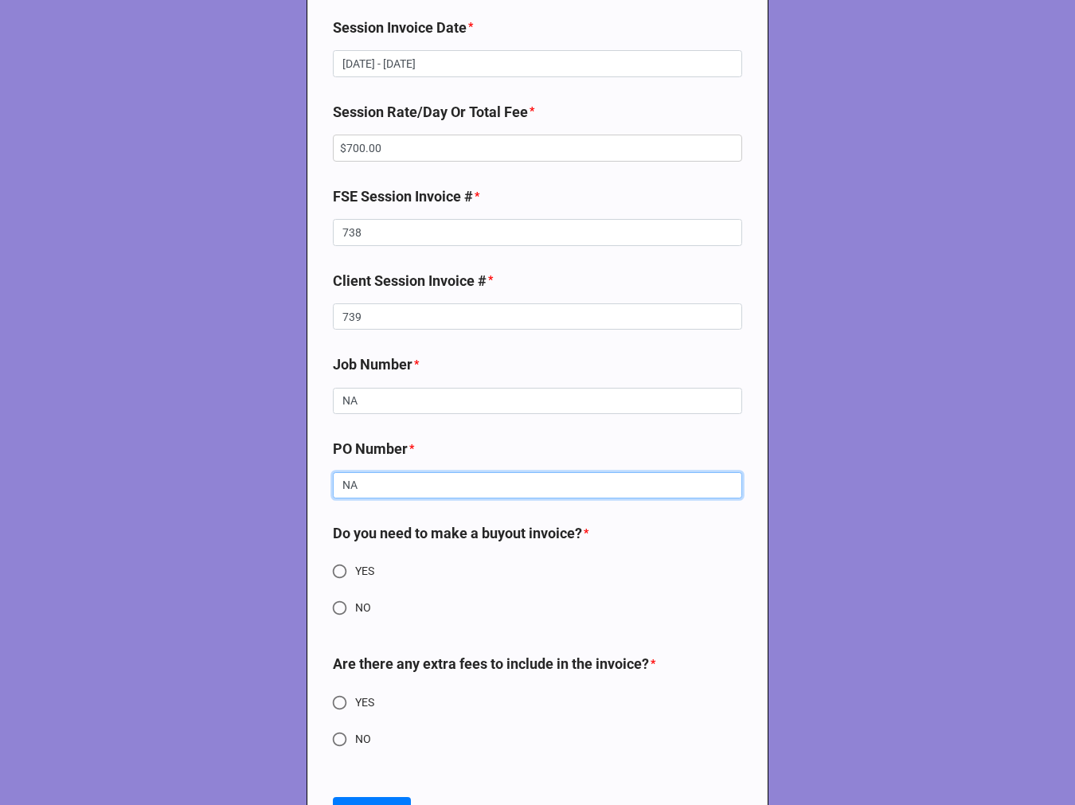
scroll to position [6001, 0]
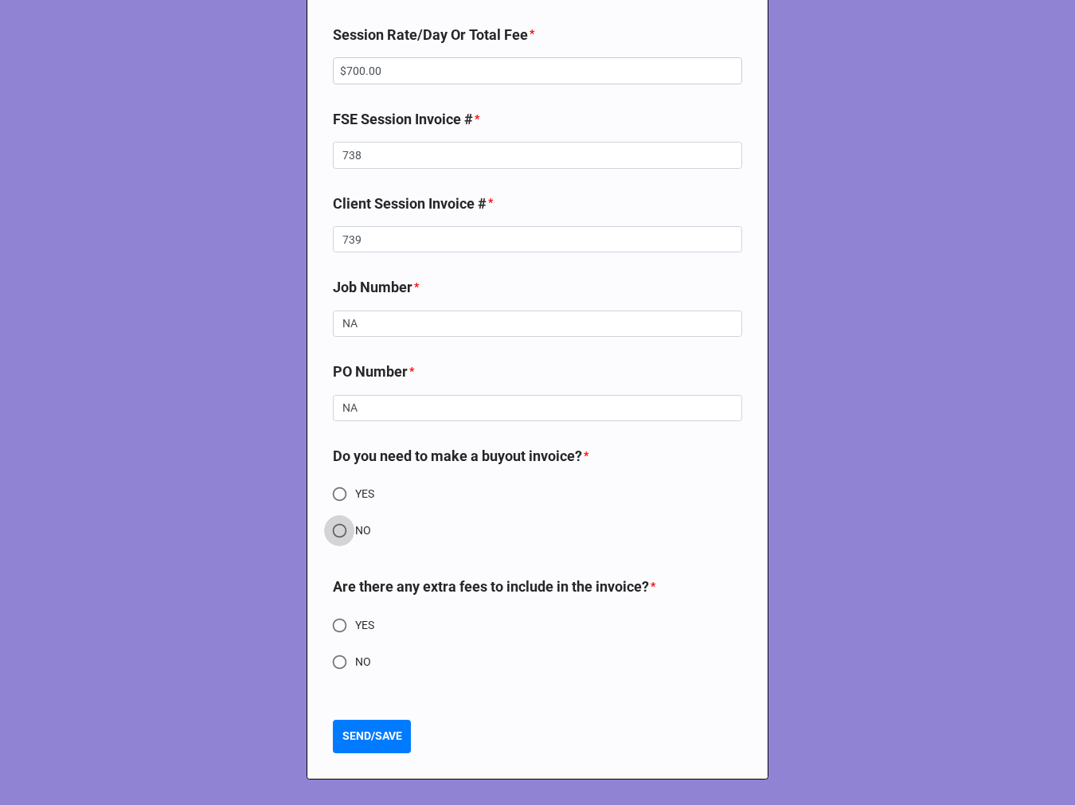
click at [338, 516] on input "NO" at bounding box center [339, 530] width 31 height 31
click at [335, 624] on input "YES" at bounding box center [339, 625] width 31 height 31
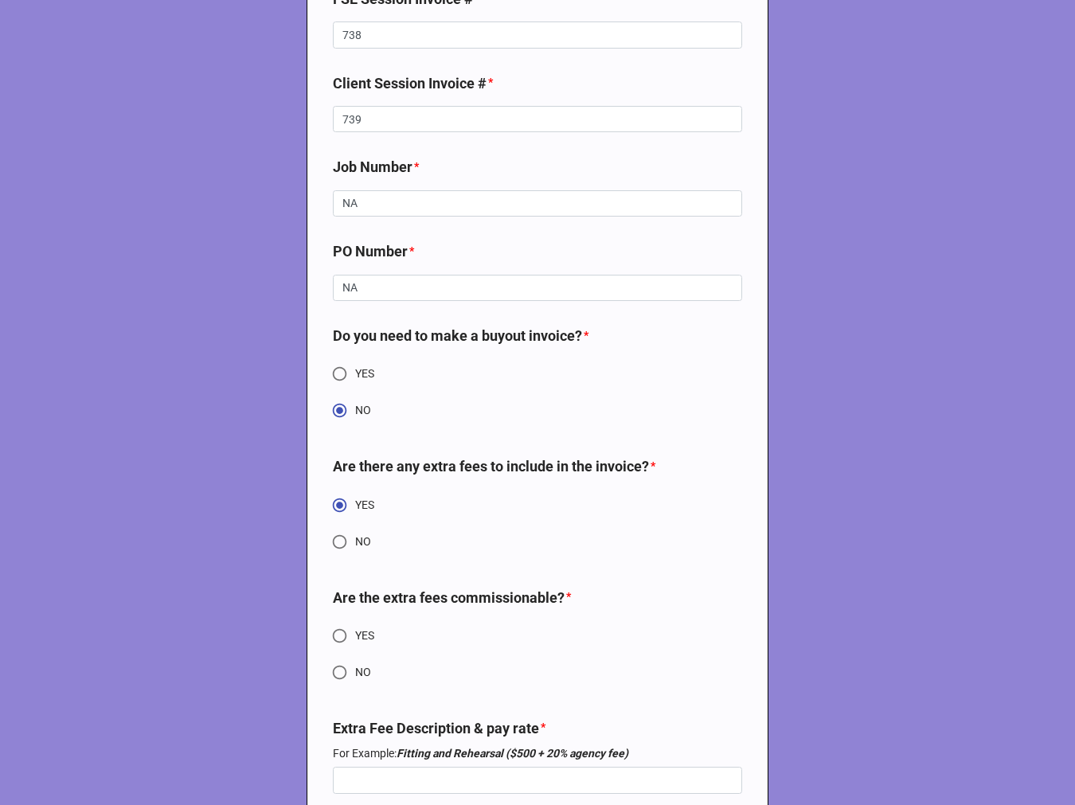
scroll to position [6266, 0]
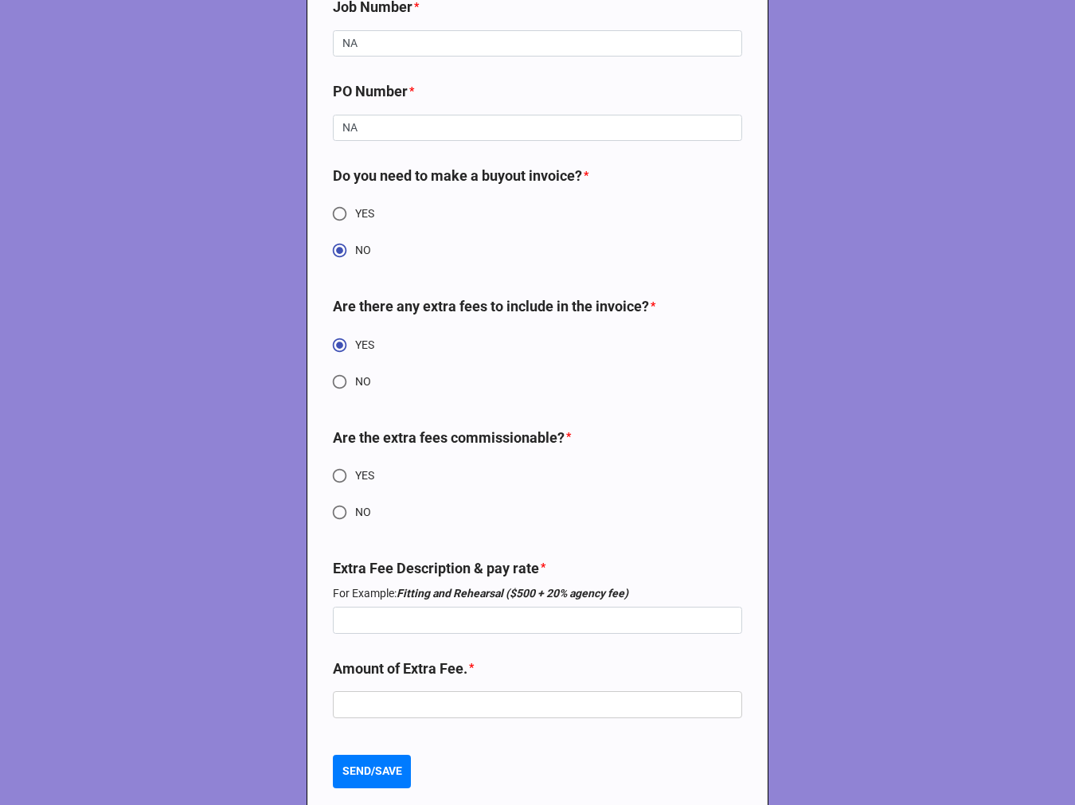
click at [327, 528] on input "NO" at bounding box center [339, 512] width 31 height 31
click at [340, 487] on input "YES" at bounding box center [339, 475] width 31 height 31
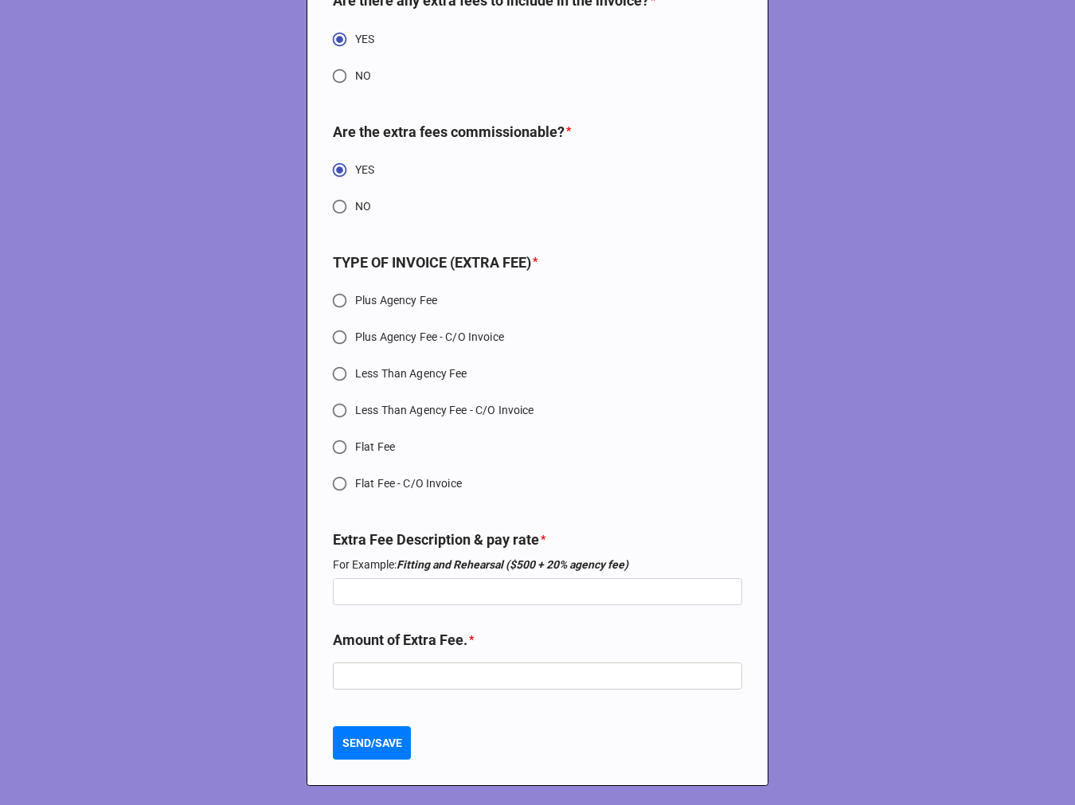
scroll to position [6593, 0]
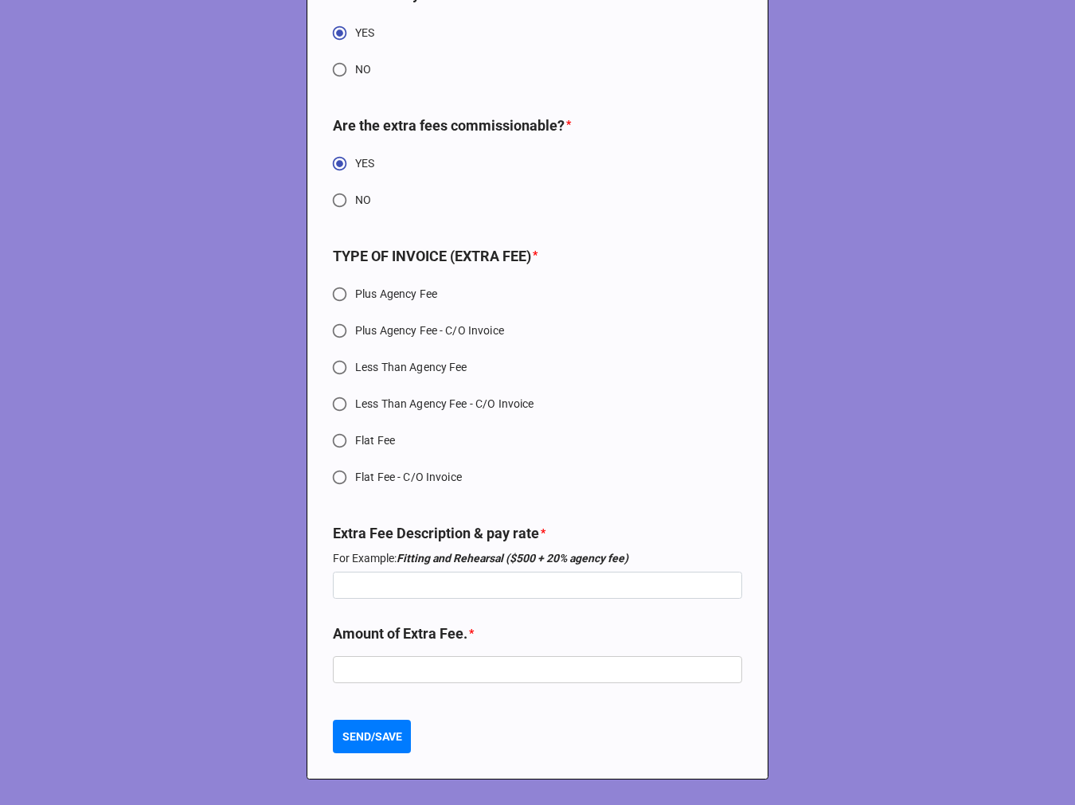
click at [332, 288] on input "Plus Agency Fee" at bounding box center [339, 294] width 31 height 31
click at [504, 596] on input at bounding box center [537, 585] width 409 height 27
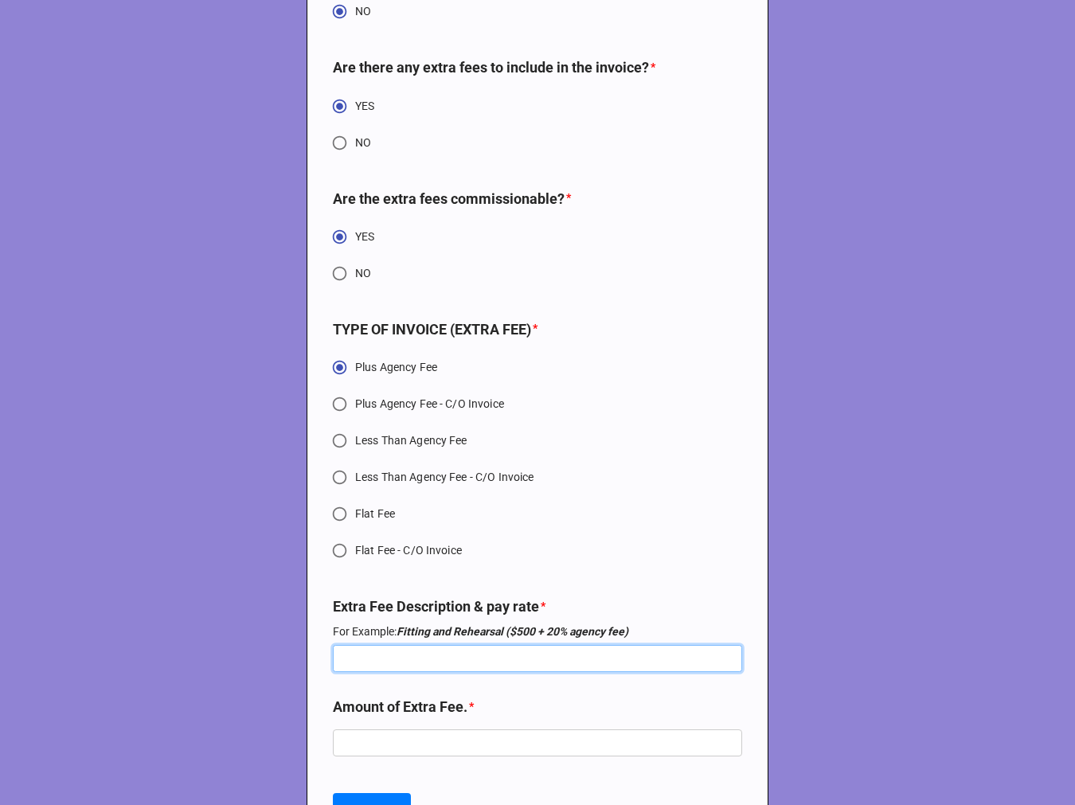
scroll to position [6417, 0]
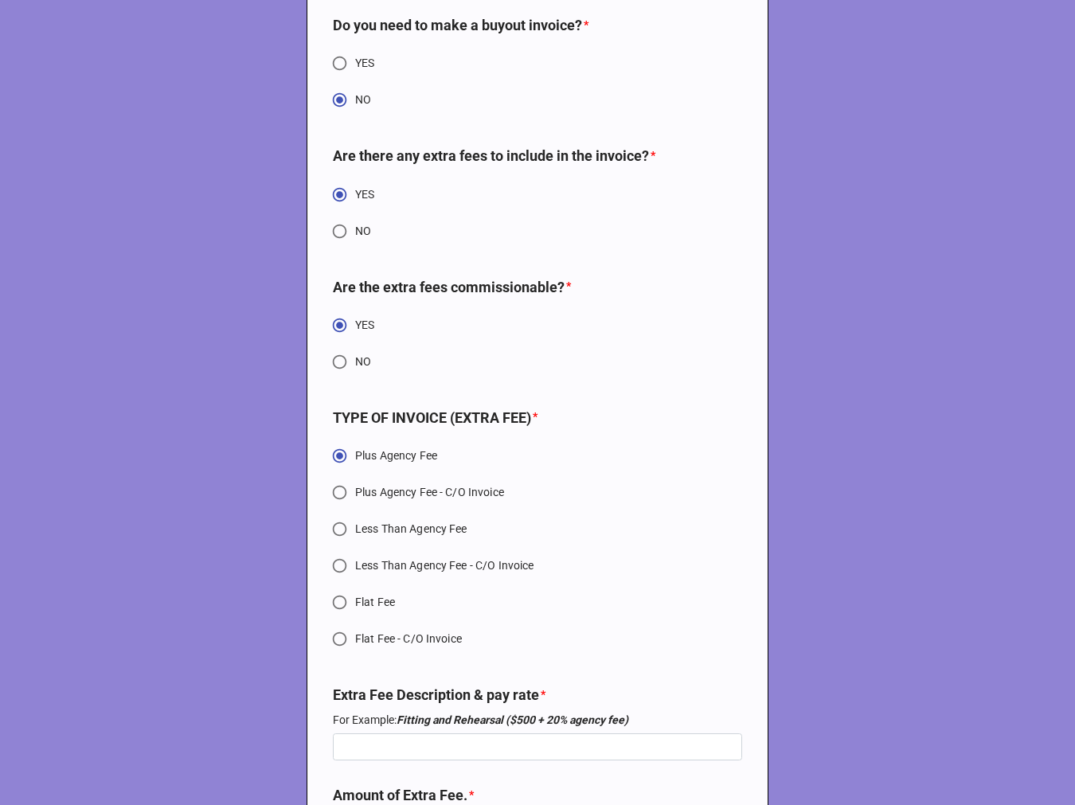
click at [338, 377] on input "NO" at bounding box center [339, 362] width 31 height 31
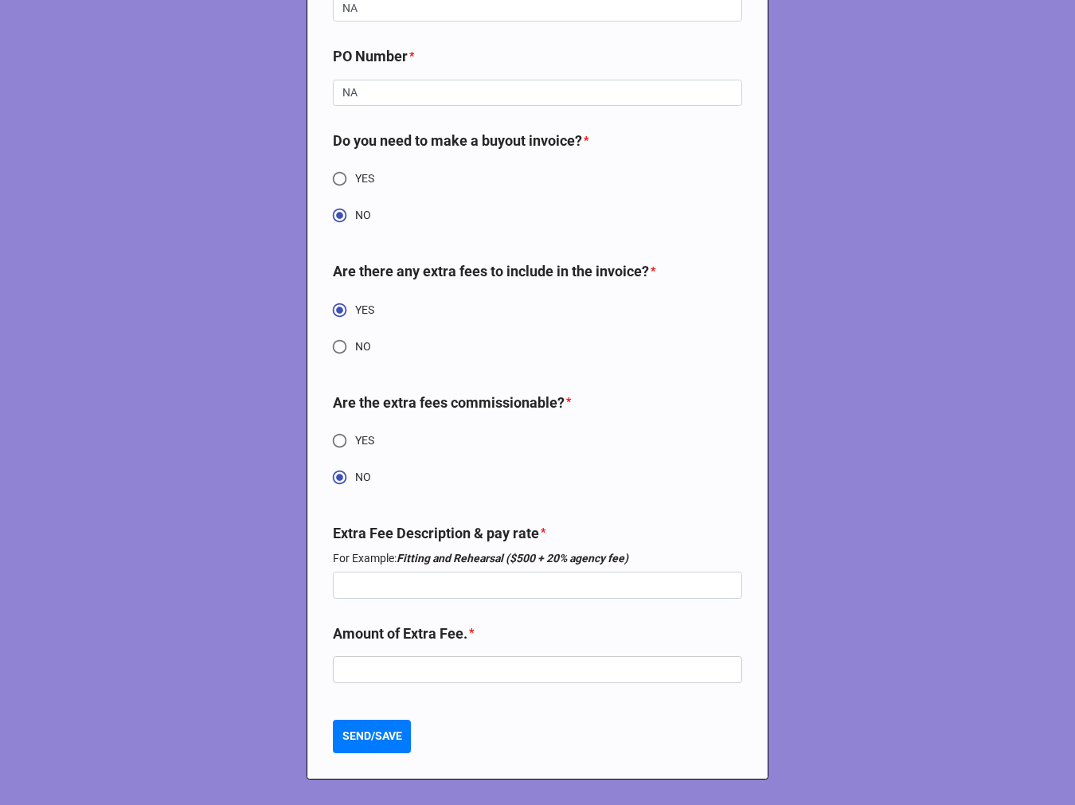
scroll to position [6315, 0]
click at [441, 592] on input at bounding box center [537, 585] width 409 height 27
click at [458, 592] on input at bounding box center [537, 585] width 409 height 27
click at [524, 577] on input at bounding box center [537, 585] width 409 height 27
click at [463, 592] on input "Airfare, Car Rental," at bounding box center [537, 585] width 409 height 27
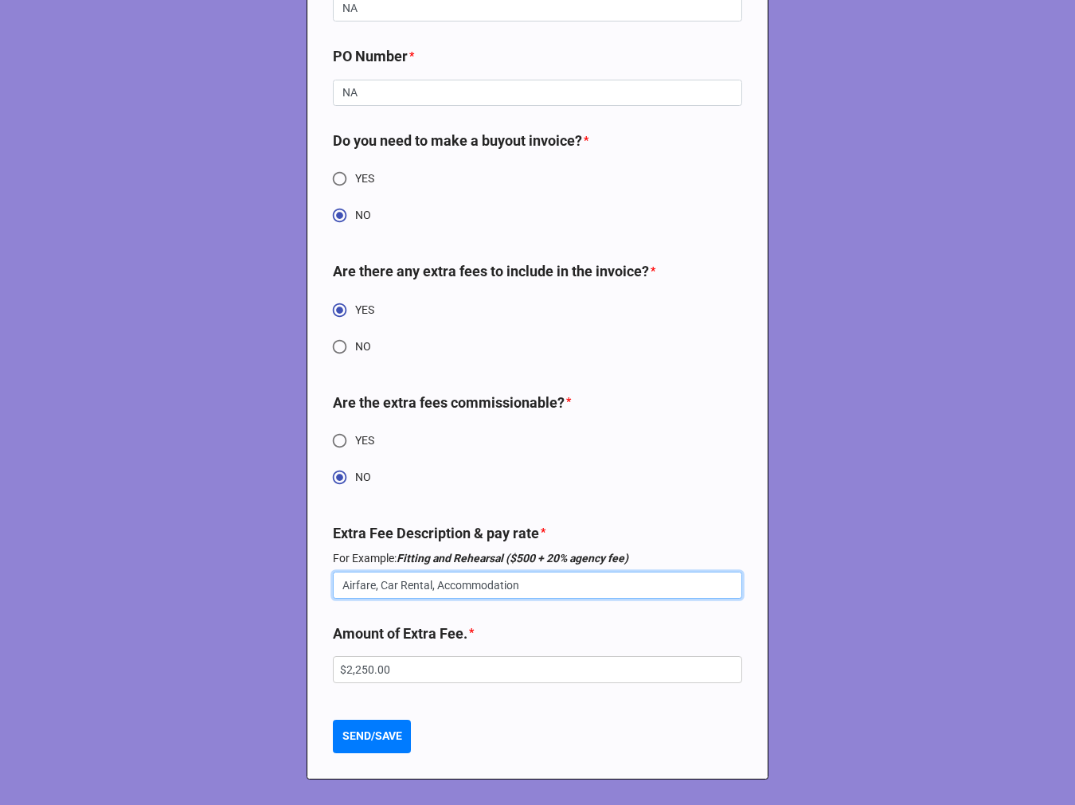
click at [434, 579] on input "Airfare, Car Rental, Accommodation" at bounding box center [537, 585] width 409 height 27
click at [339, 582] on input "Airfare, Car Rental, & Accommodations" at bounding box center [537, 585] width 409 height 27
click at [626, 609] on div "Extra Fee Description & pay rate * For Example: Fitting and Rehearsal ($500 + 2…" at bounding box center [537, 567] width 409 height 88
click at [639, 593] on input "Overtime ($152), Airfare, Car Rental, & Accommodations" at bounding box center [537, 585] width 409 height 27
drag, startPoint x: 456, startPoint y: 681, endPoint x: 285, endPoint y: 673, distance: 170.7
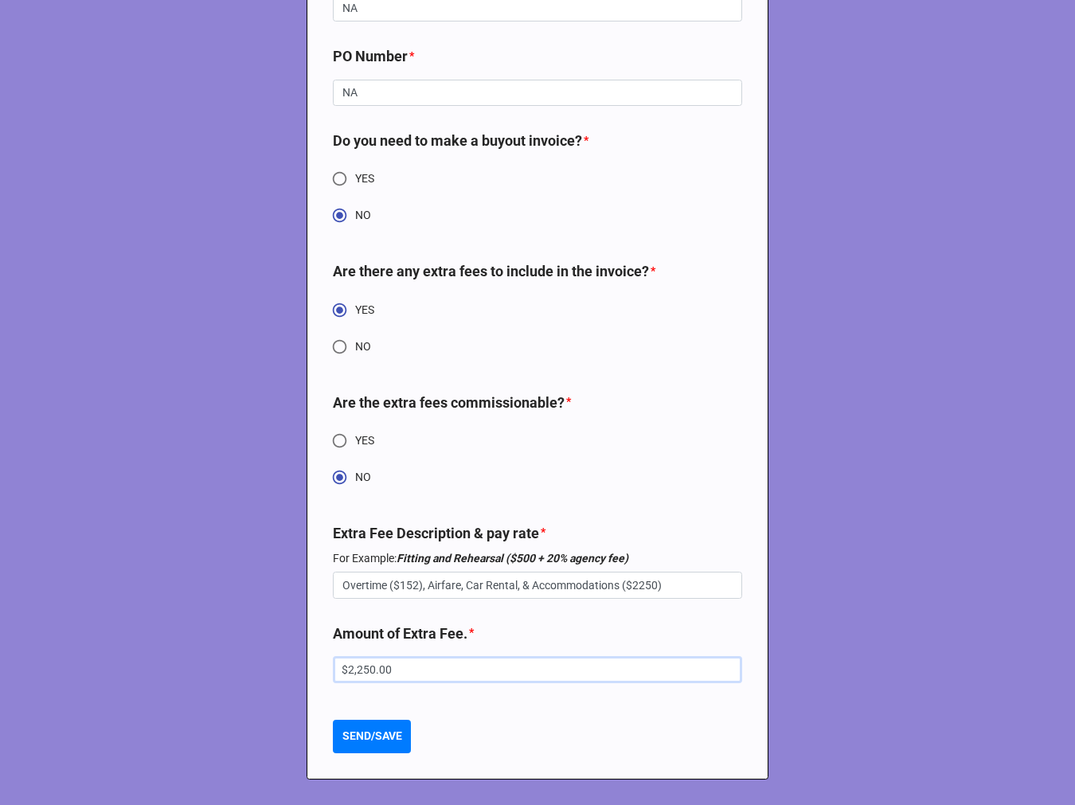
click at [365, 733] on b "SEND/SAVE" at bounding box center [373, 736] width 60 height 17
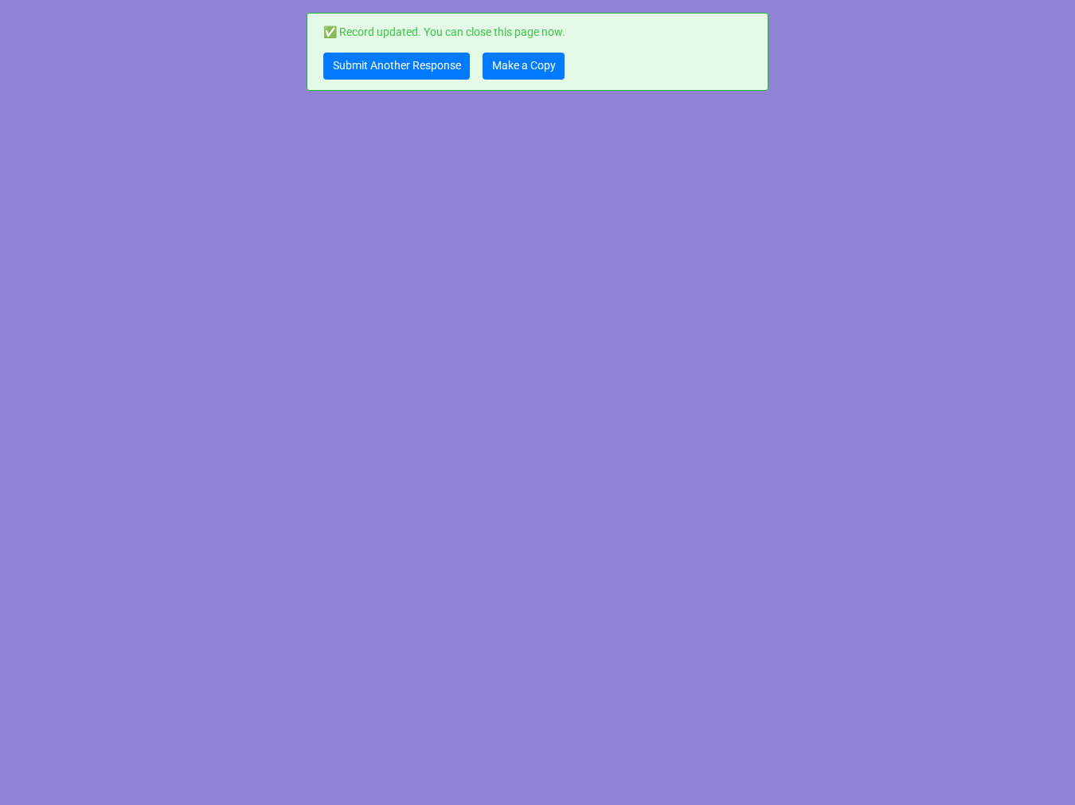
scroll to position [0, 0]
